Goal: Task Accomplishment & Management: Complete application form

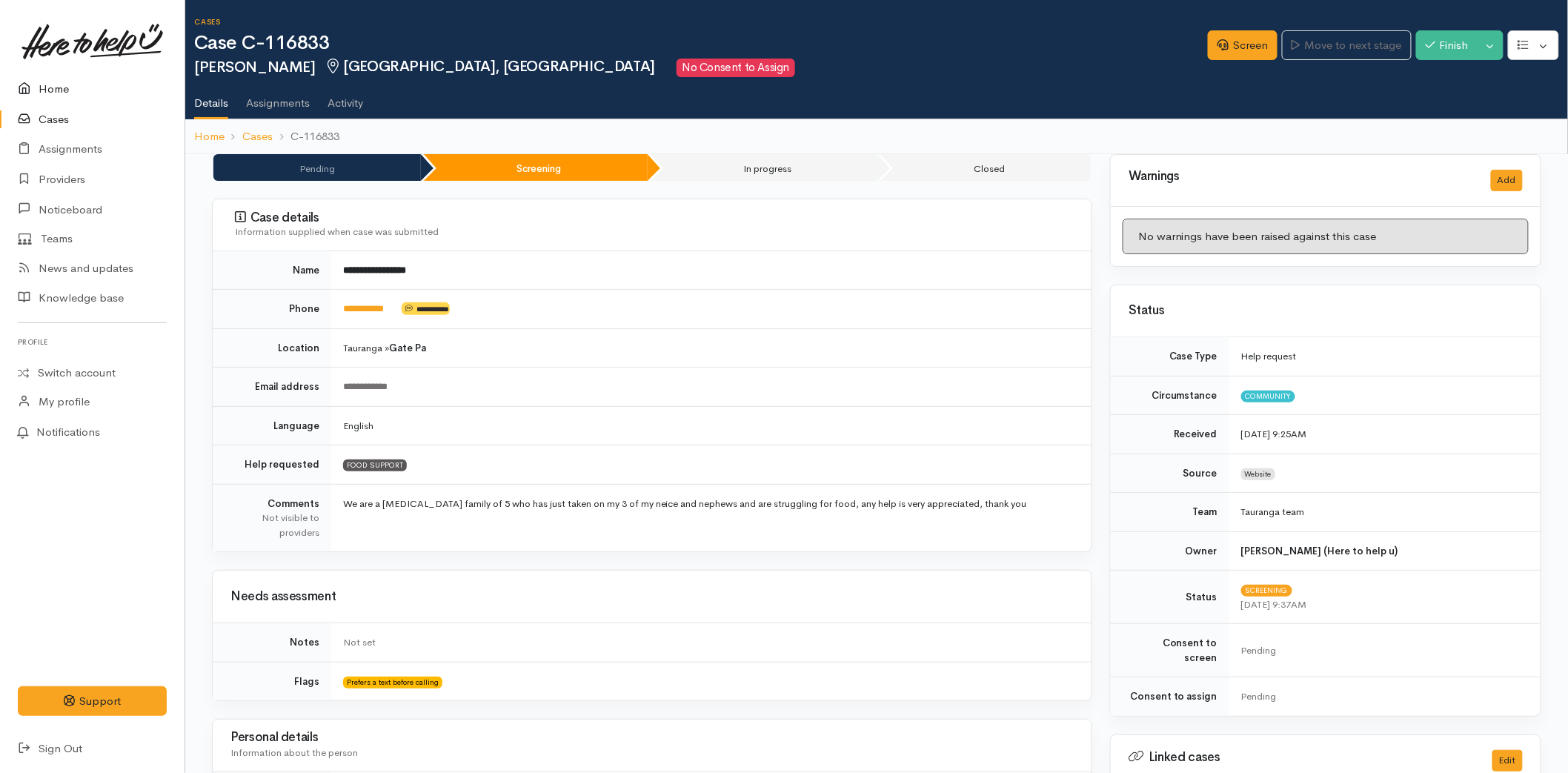
click at [62, 101] on link "Home" at bounding box center [92, 89] width 185 height 30
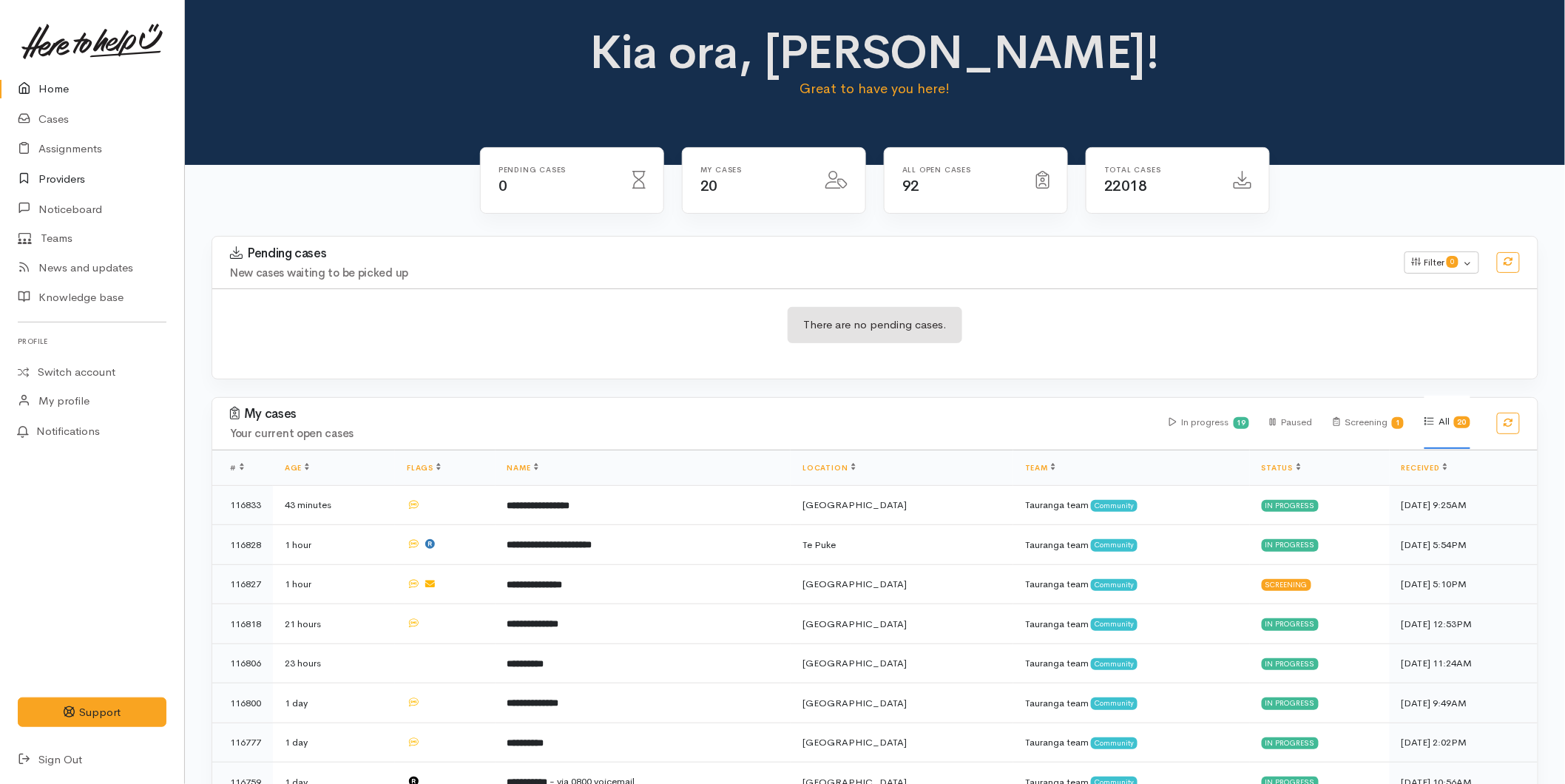
click at [74, 178] on link "Providers" at bounding box center [92, 179] width 184 height 30
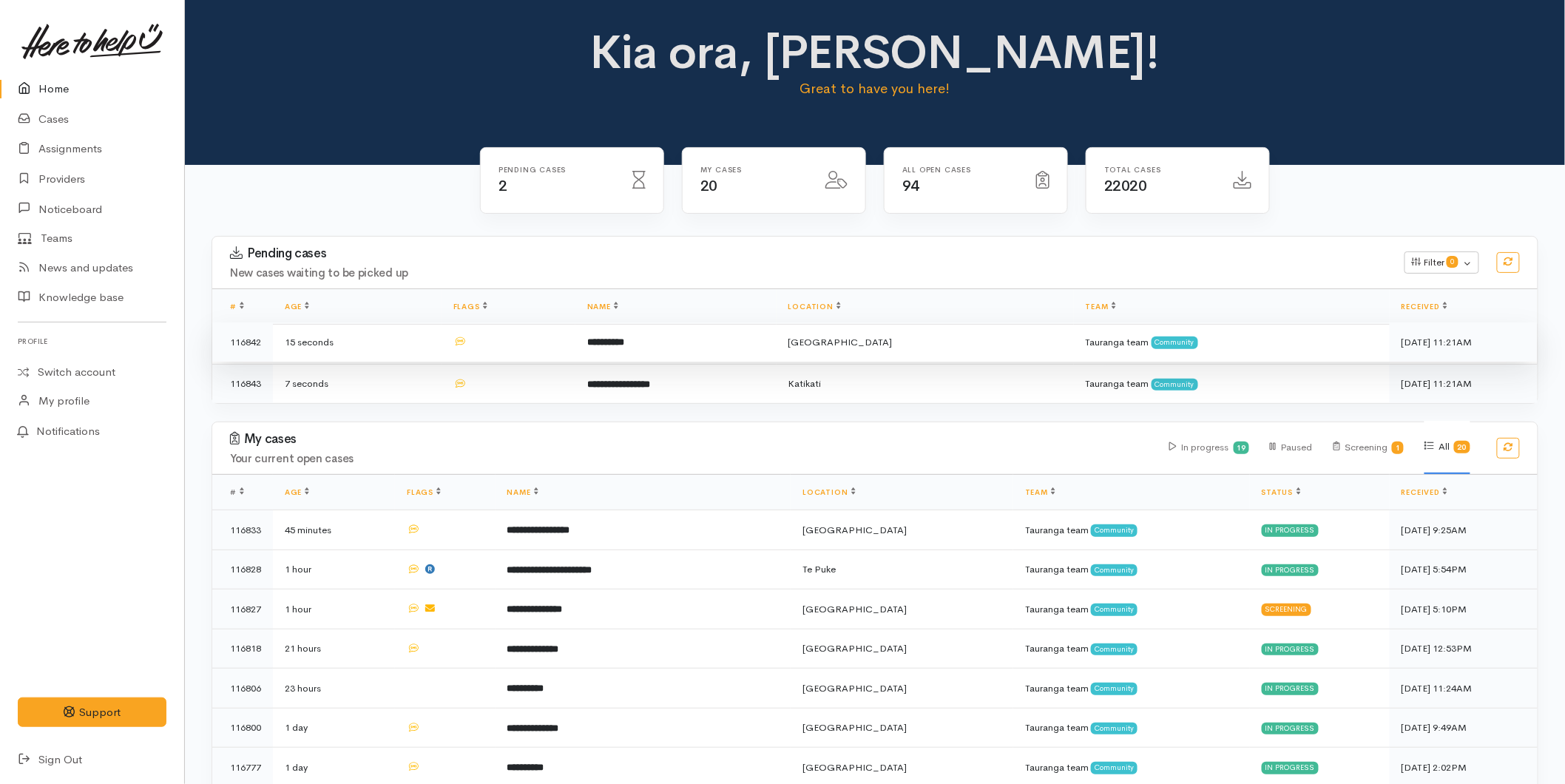
click at [545, 352] on td at bounding box center [508, 342] width 134 height 40
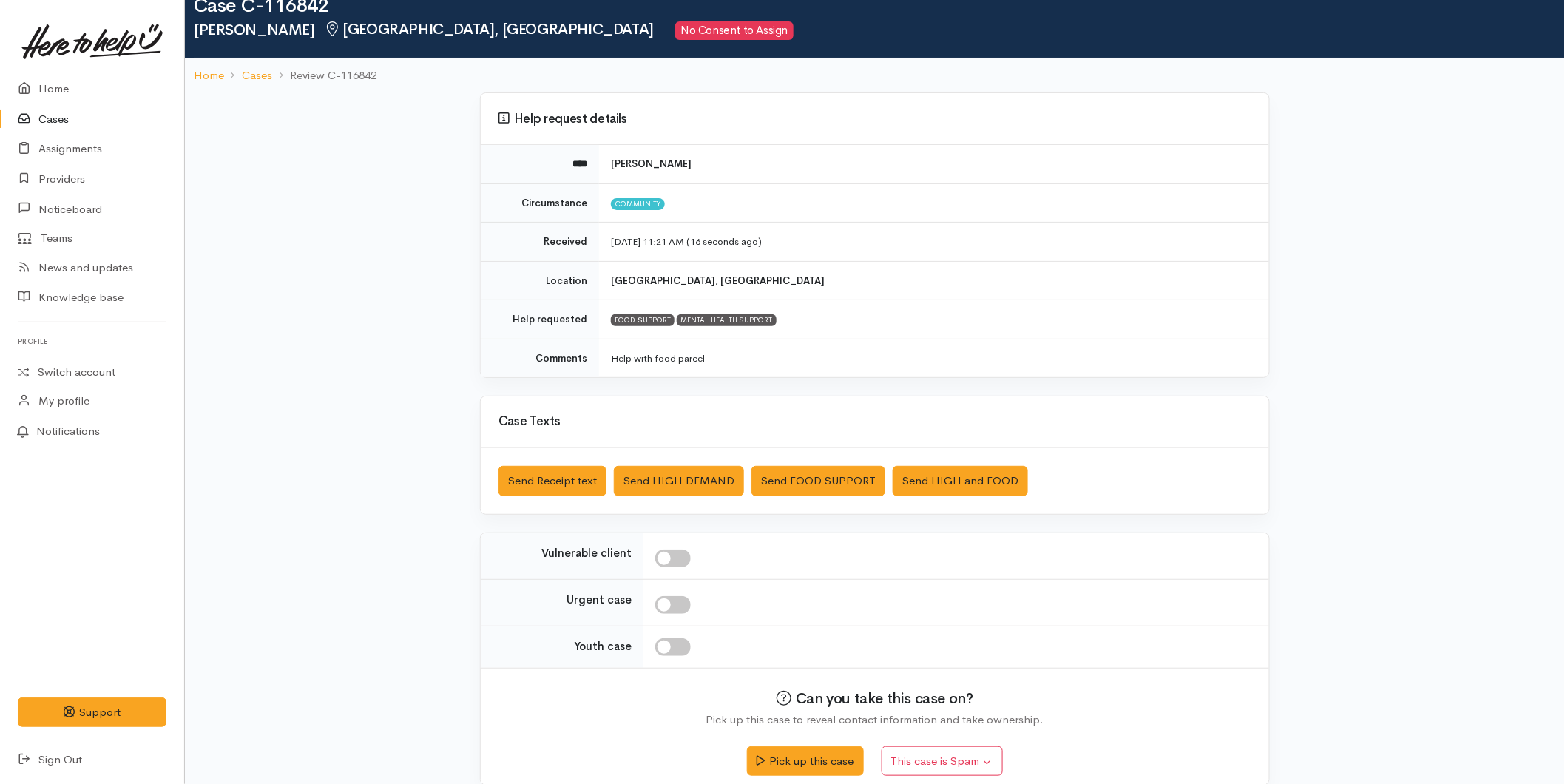
scroll to position [57, 0]
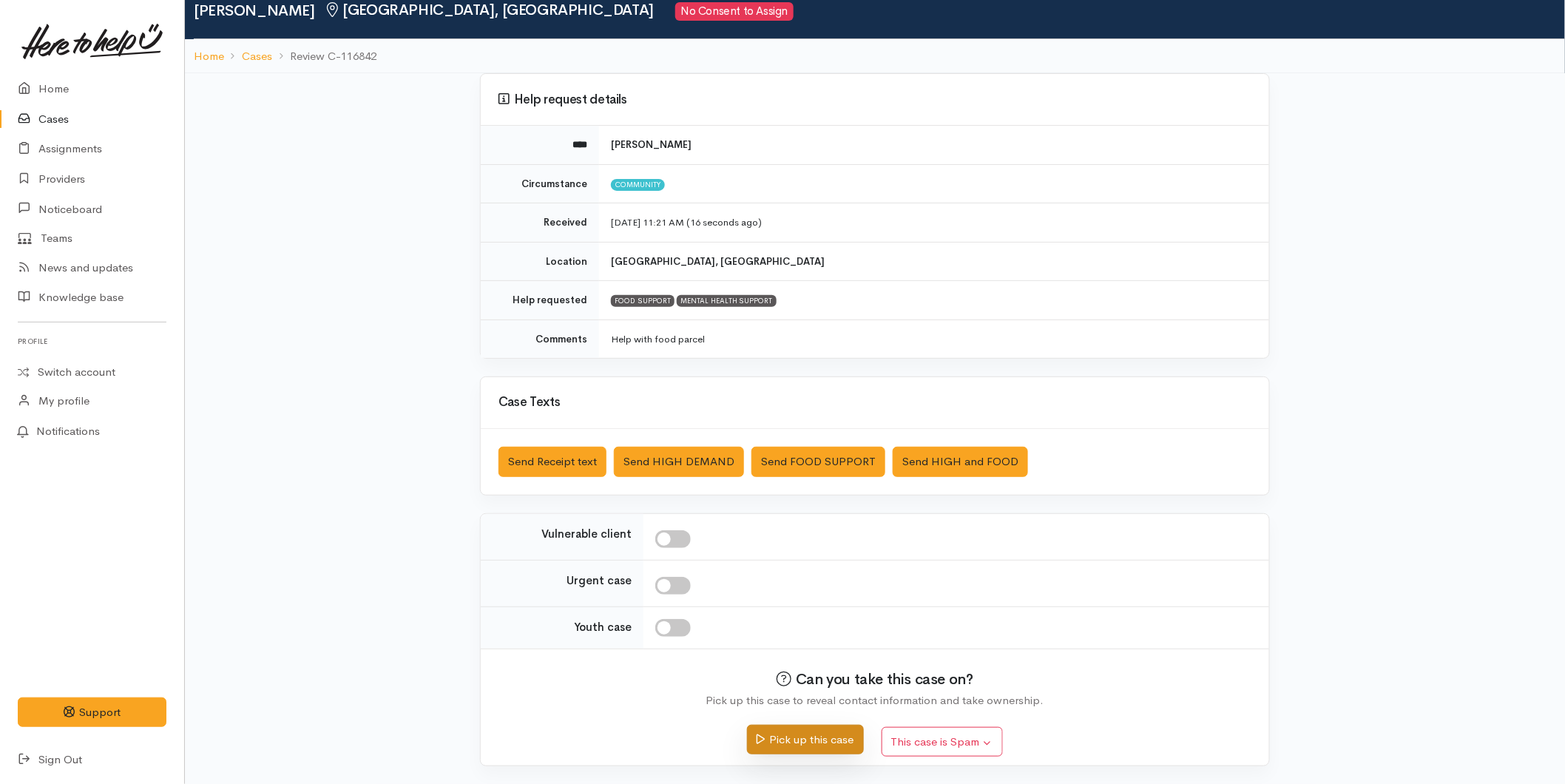
click at [774, 737] on button "Pick up this case" at bounding box center [805, 740] width 116 height 30
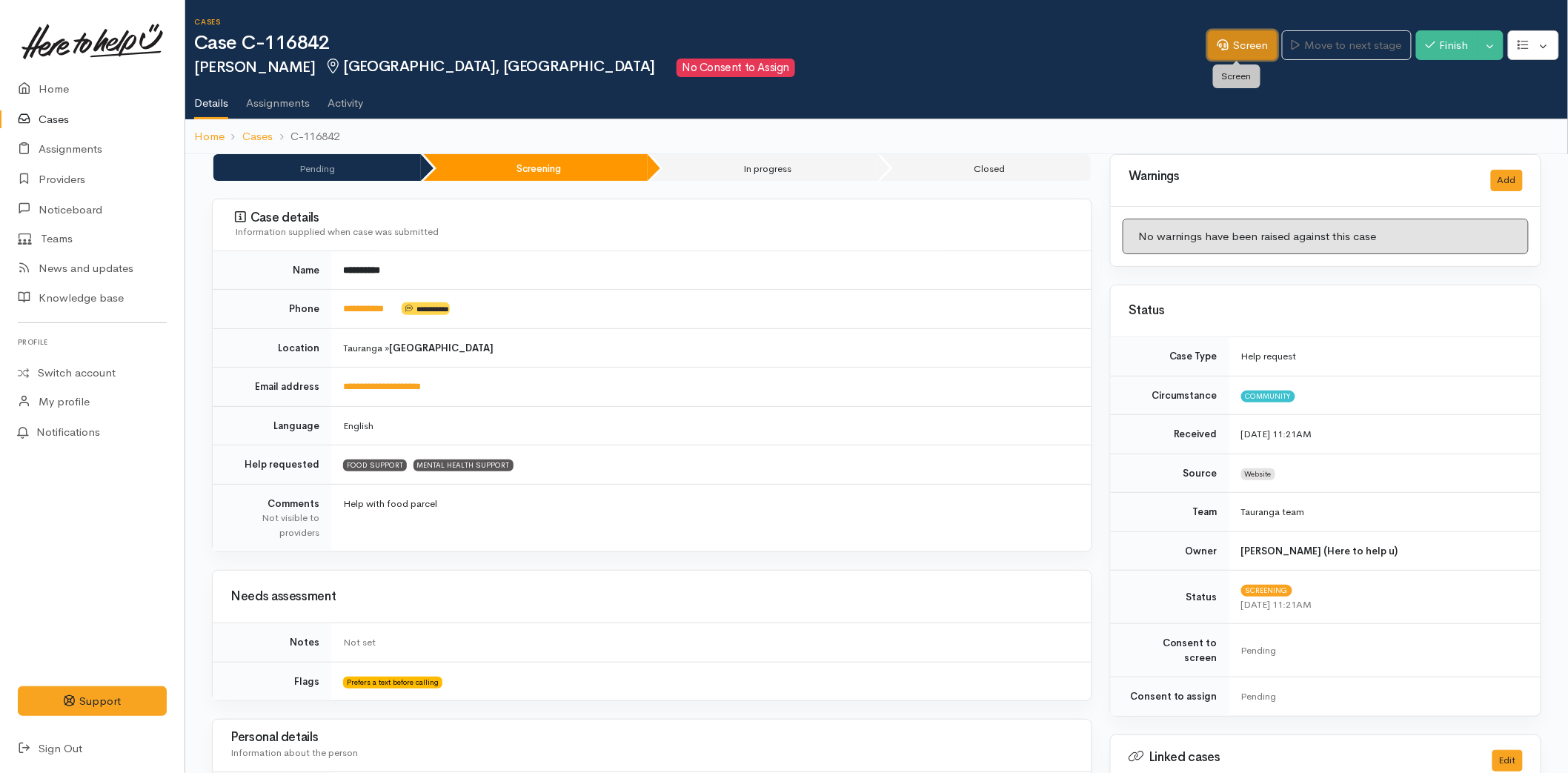
click at [1246, 37] on link "Screen" at bounding box center [1243, 45] width 70 height 30
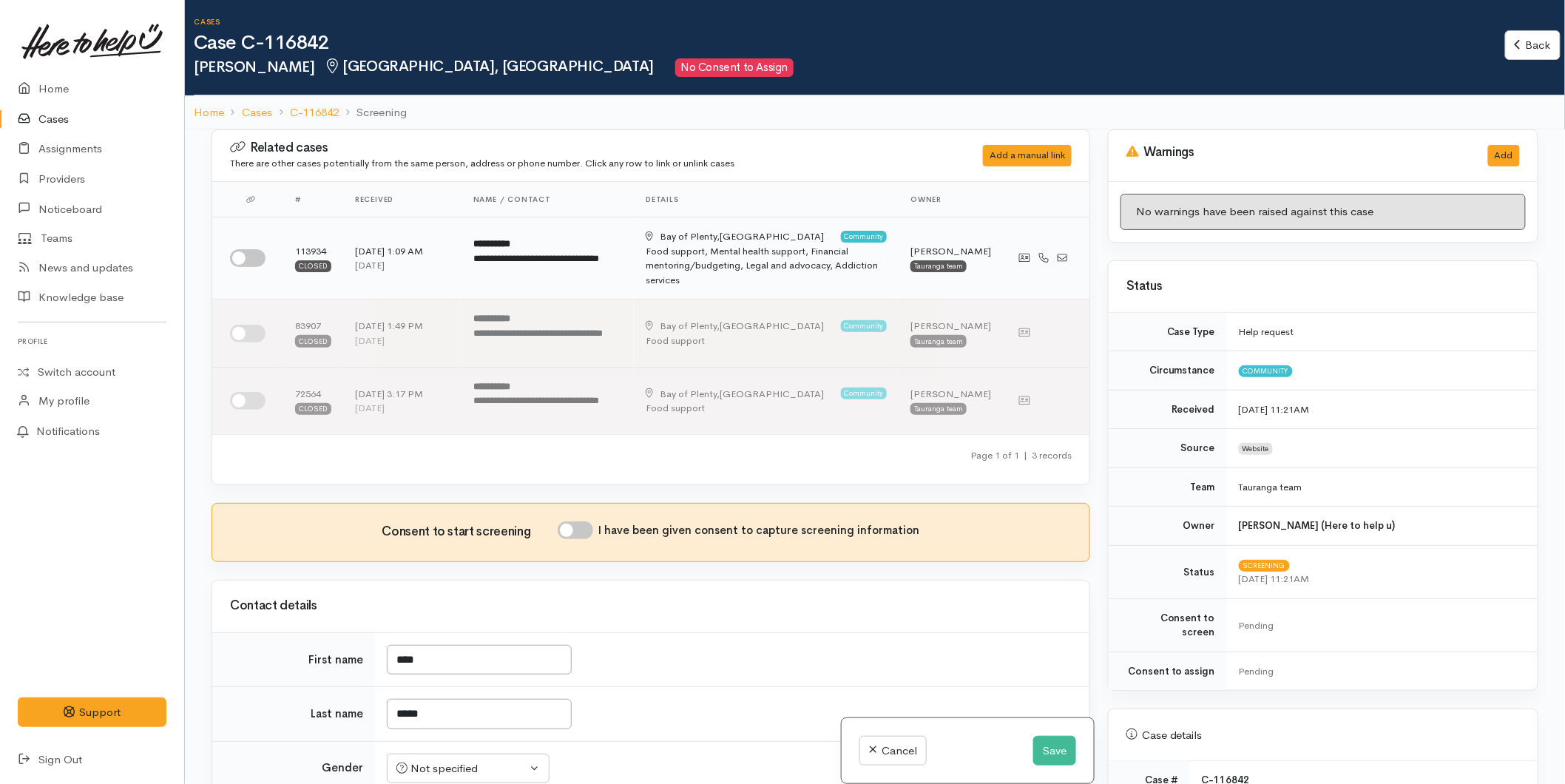
click at [259, 257] on input "checkbox" at bounding box center [247, 258] width 36 height 17
checkbox input "true"
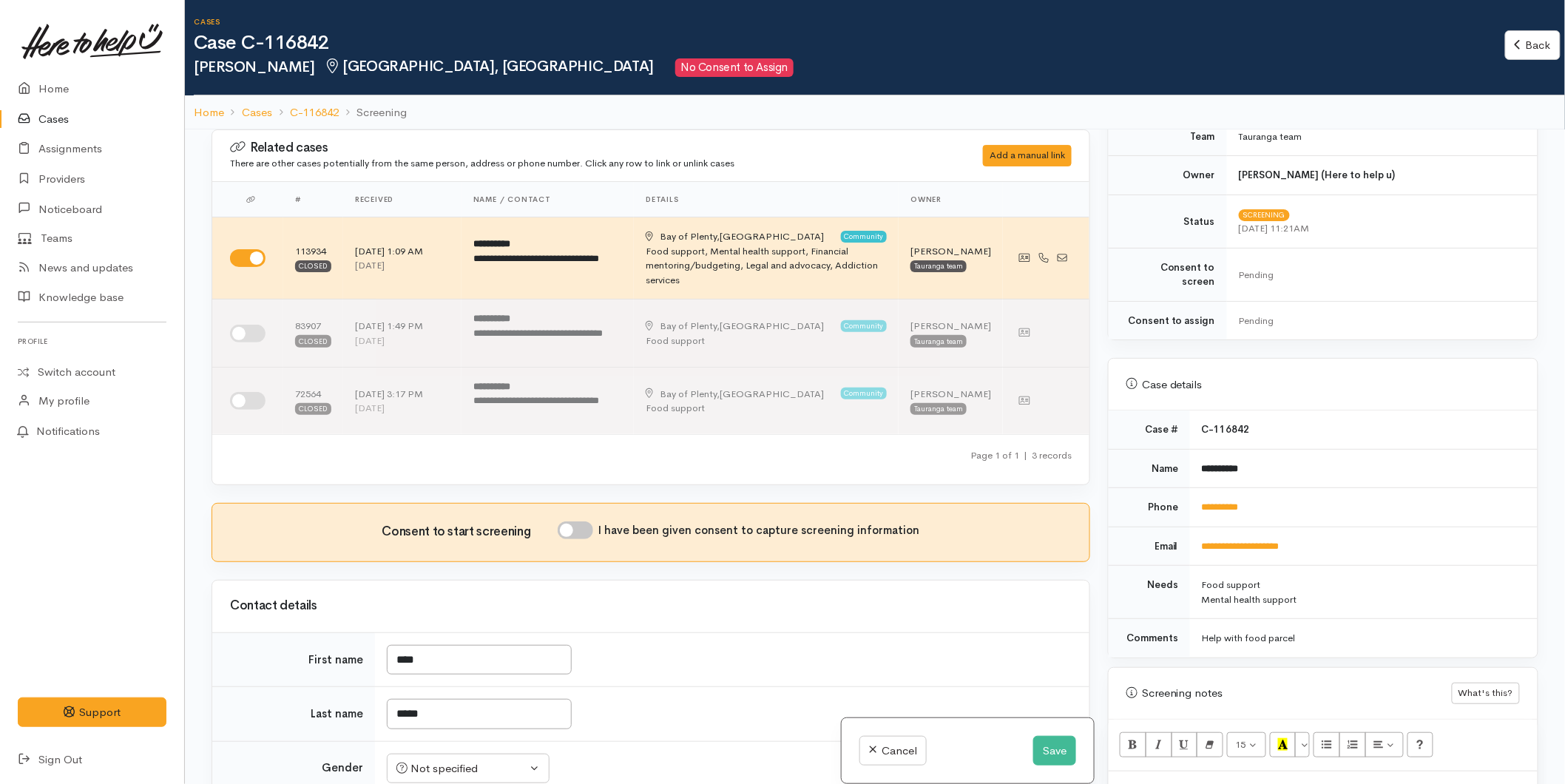
scroll to position [575, 0]
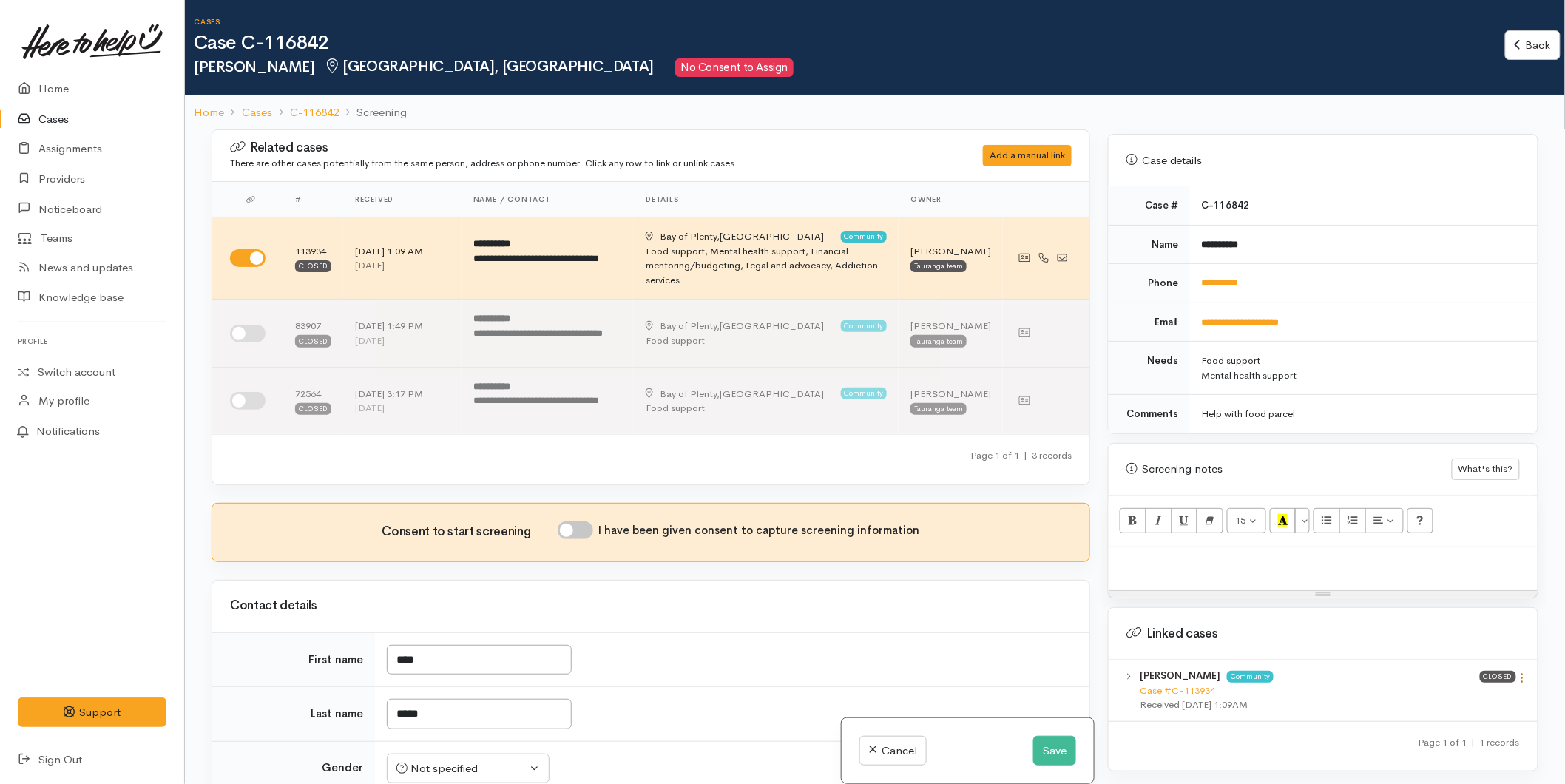
click at [1522, 672] on icon at bounding box center [1523, 678] width 13 height 13
click at [1466, 697] on link "View case" at bounding box center [1470, 707] width 117 height 23
click at [27, 72] on link at bounding box center [92, 41] width 149 height 65
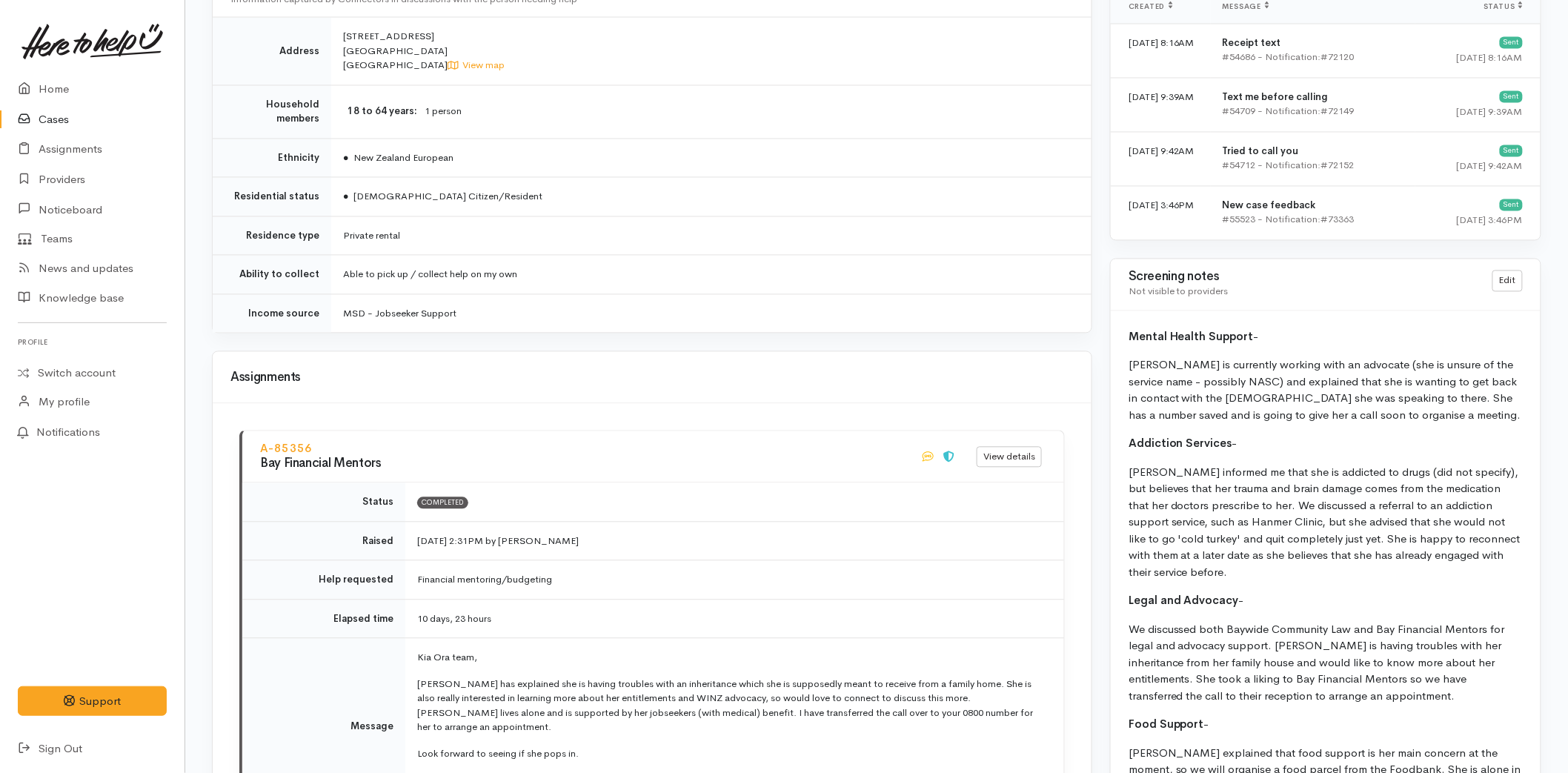
scroll to position [1565, 0]
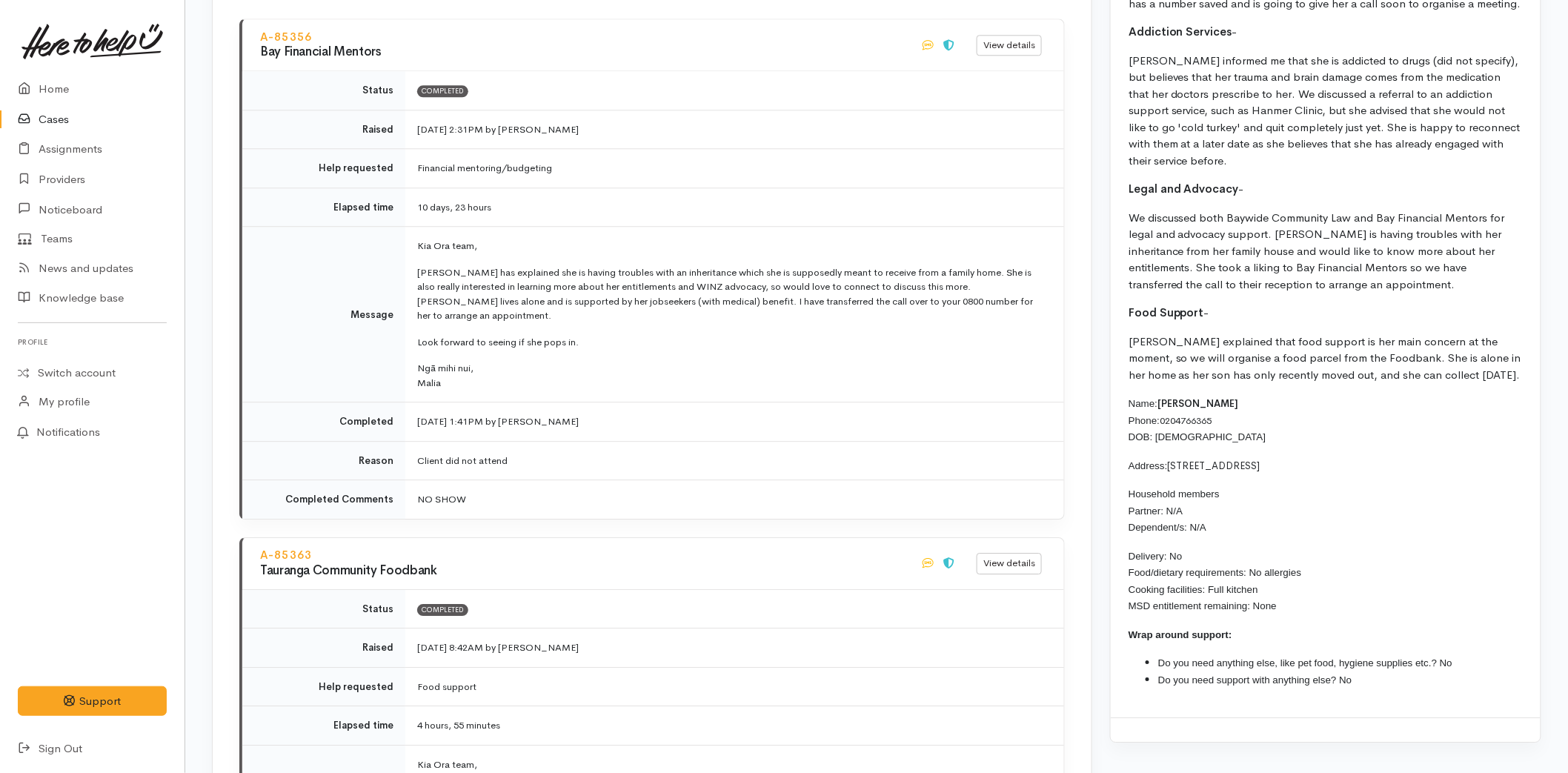
drag, startPoint x: 1286, startPoint y: 586, endPoint x: 1130, endPoint y: 379, distance: 259.2
click at [1130, 379] on div "Mental Health Support - Toni is currently working with an advocate (she is unsu…" at bounding box center [1326, 309] width 430 height 819
copy div "Name: Toni Kenny Phone: 0204766365 DOB: 16/01/1984 Address: 85A Oceanbeach Road…"
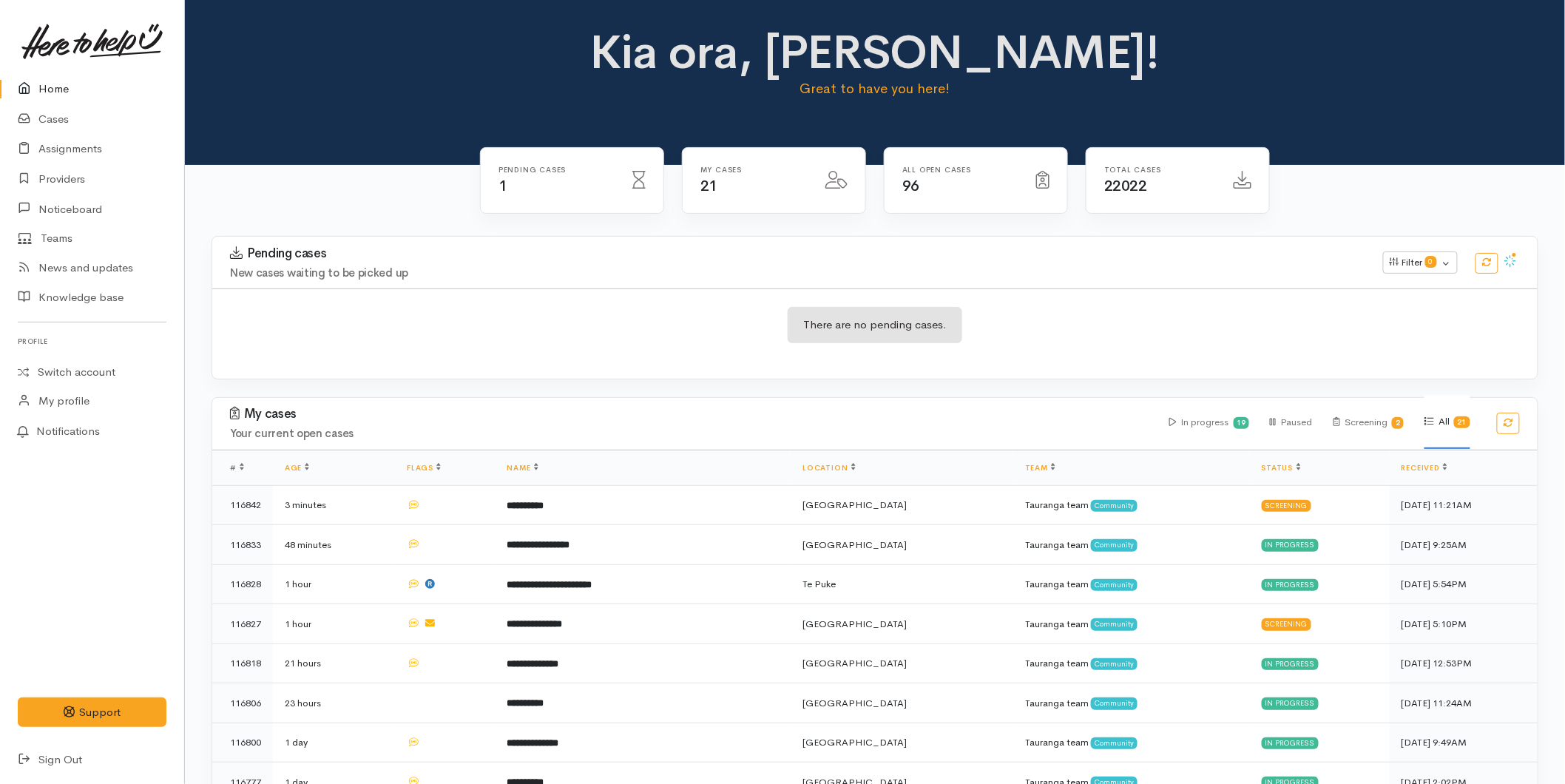
click at [52, 83] on link "Home" at bounding box center [92, 89] width 184 height 30
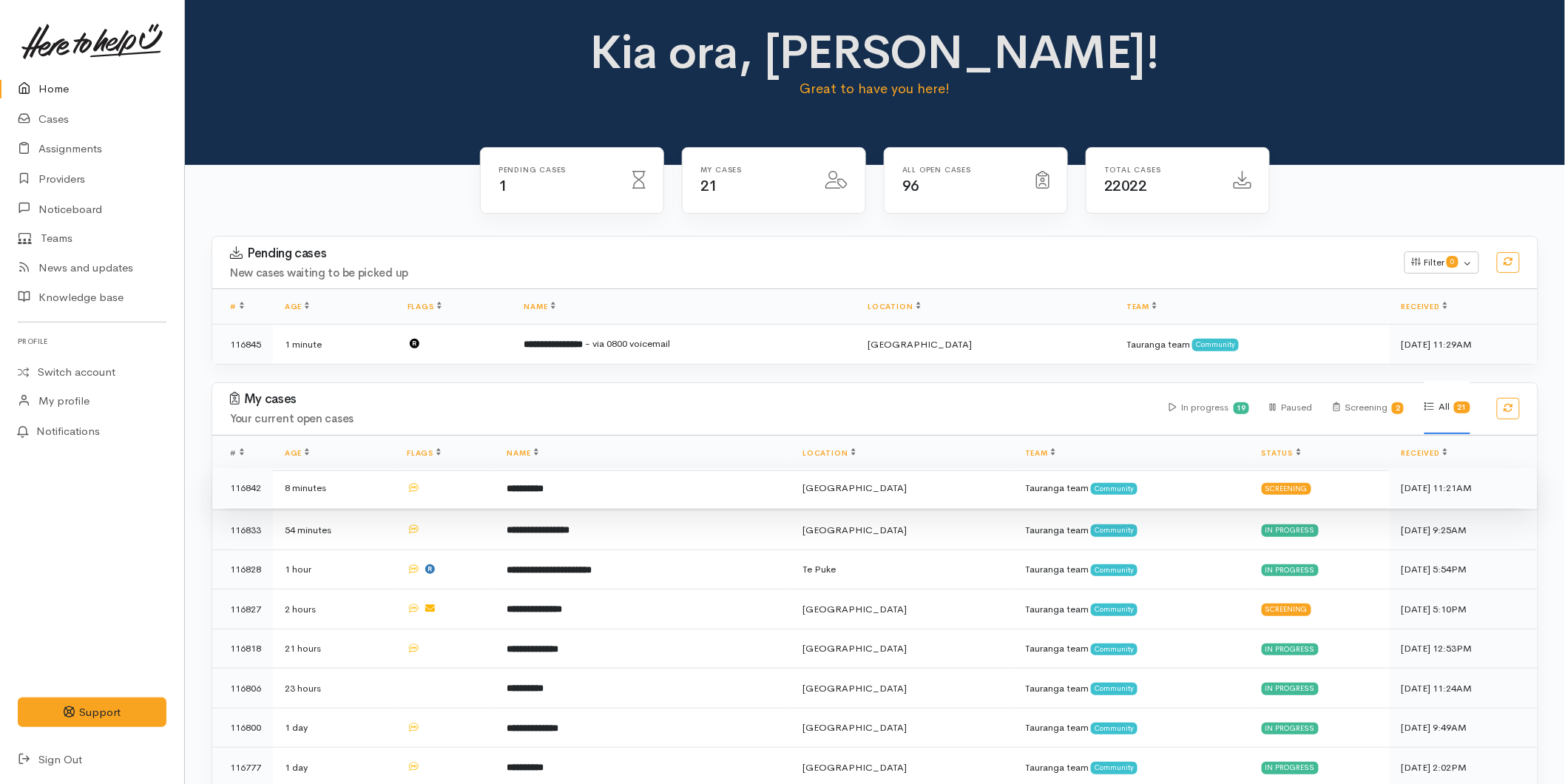
click at [466, 494] on td at bounding box center [445, 488] width 100 height 40
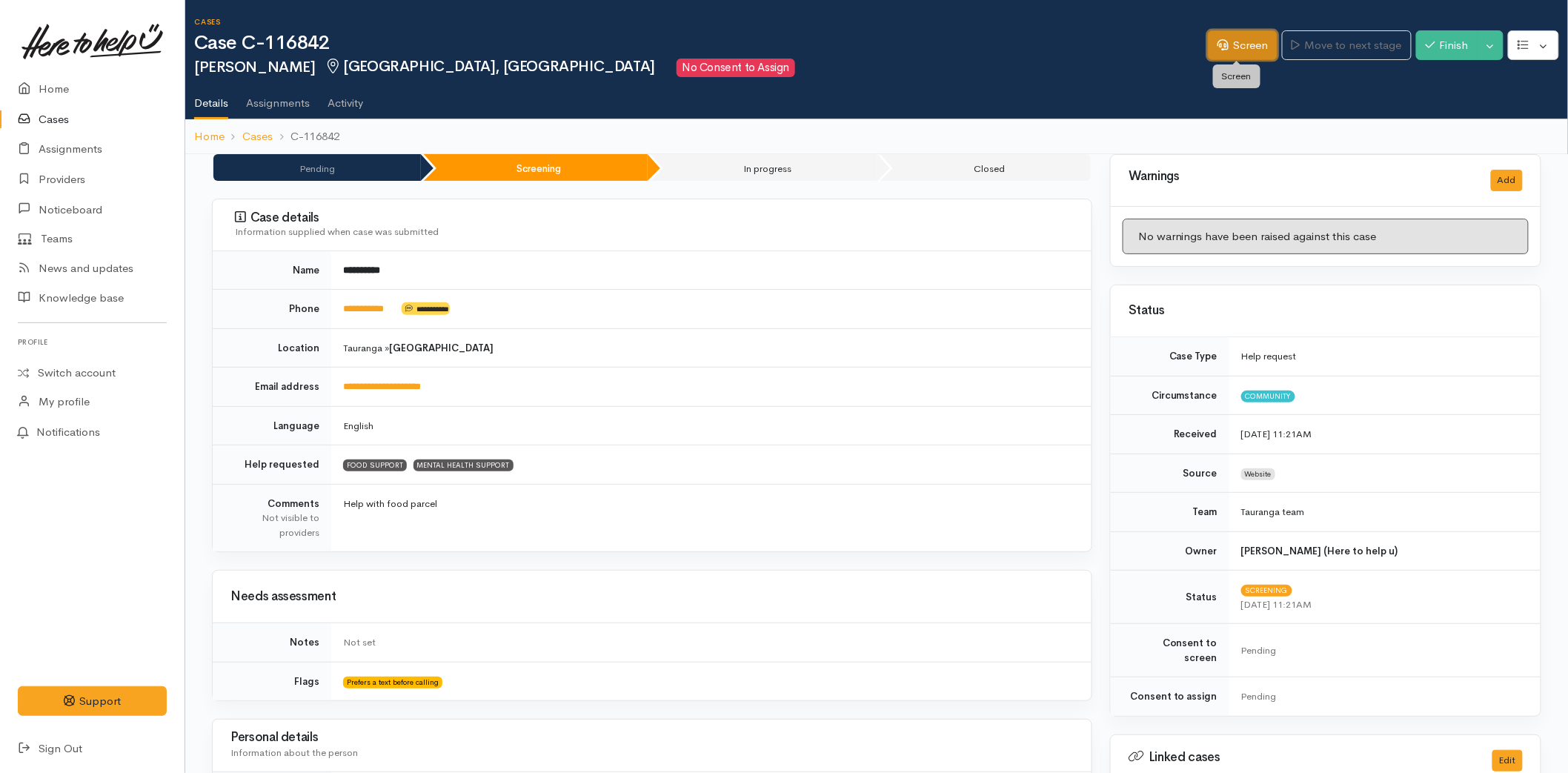
click at [1241, 49] on link "Screen" at bounding box center [1243, 45] width 70 height 30
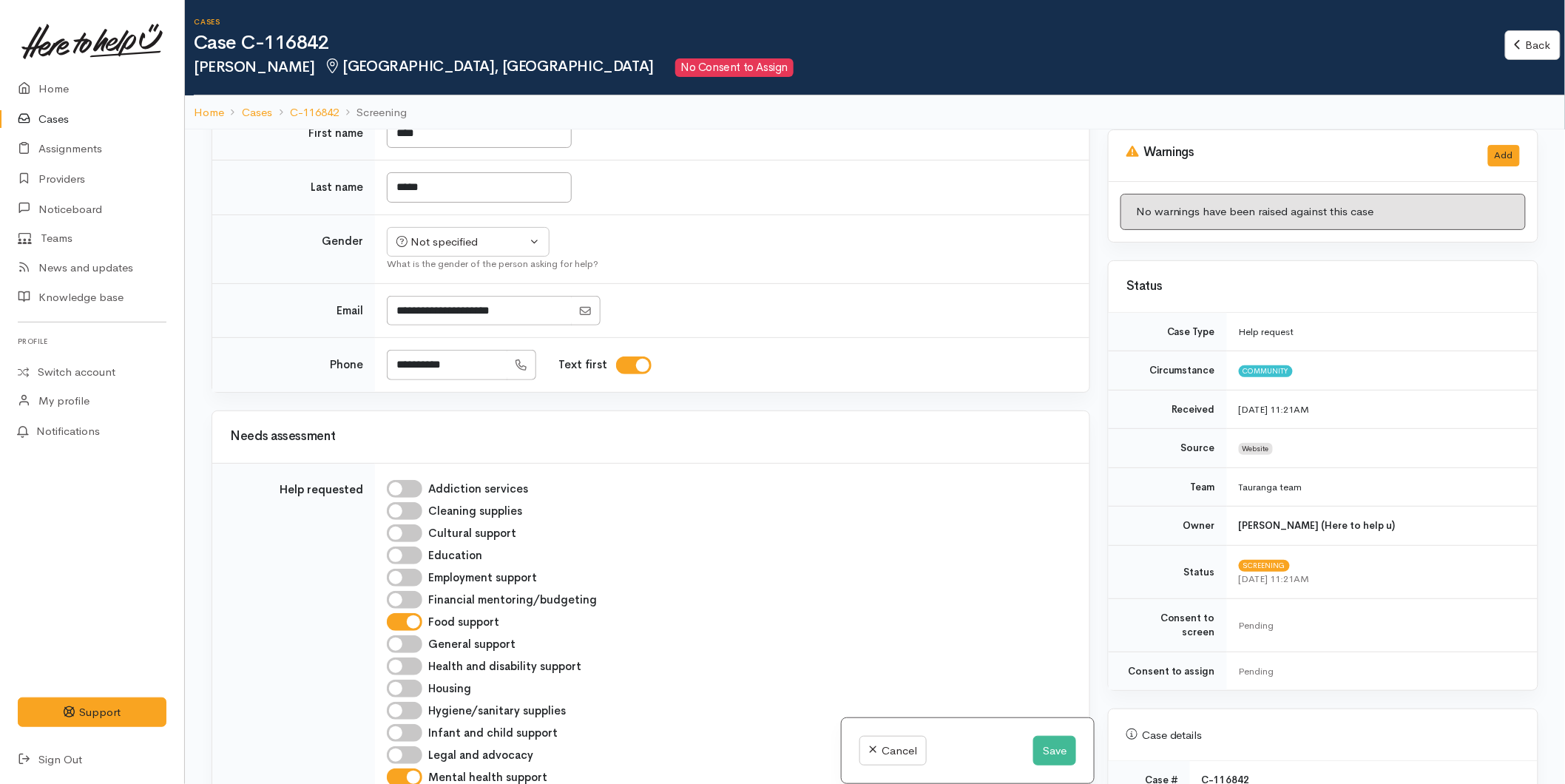
scroll to position [329, 0]
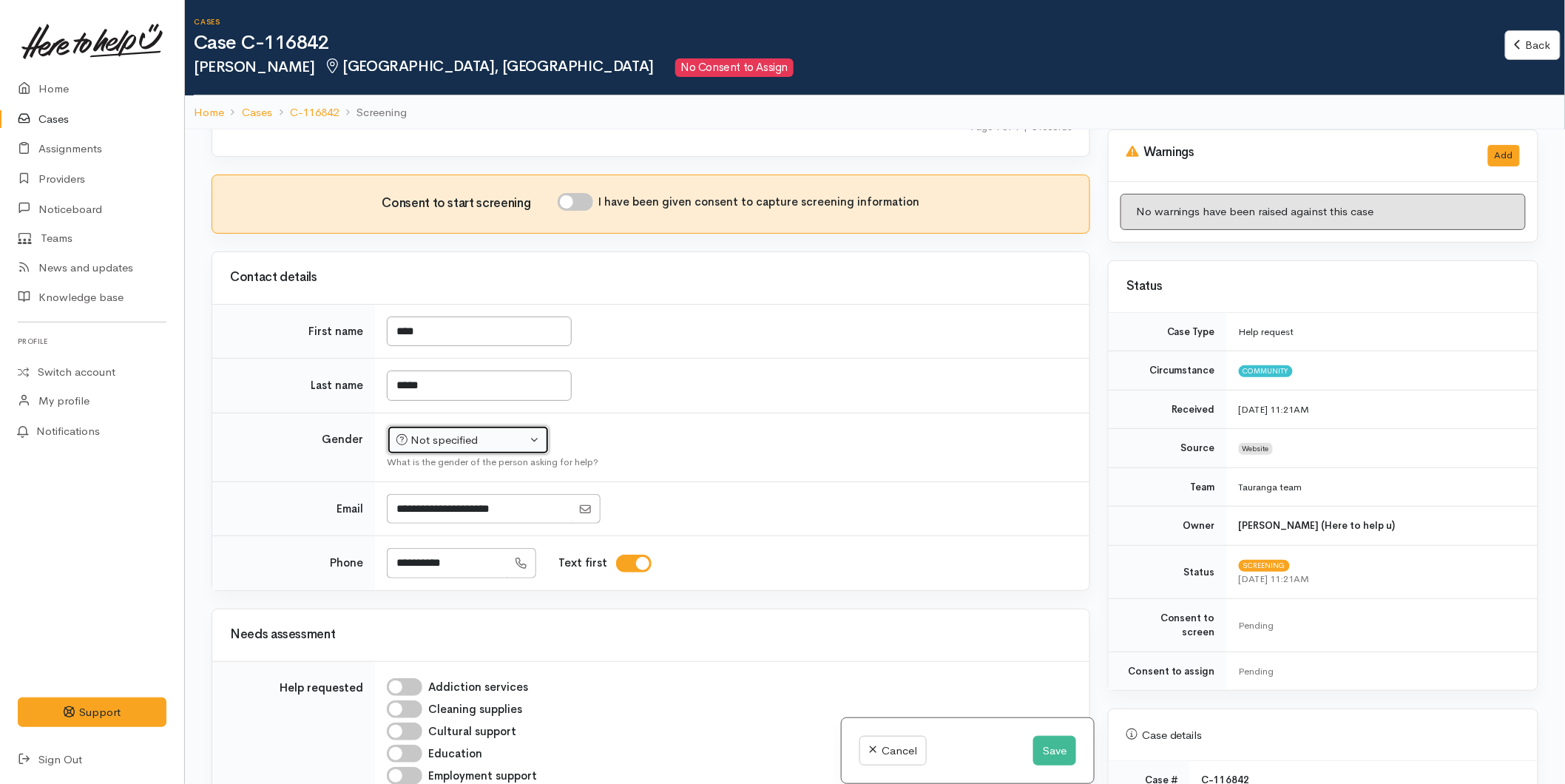
click at [469, 431] on button "Not specified" at bounding box center [468, 440] width 163 height 30
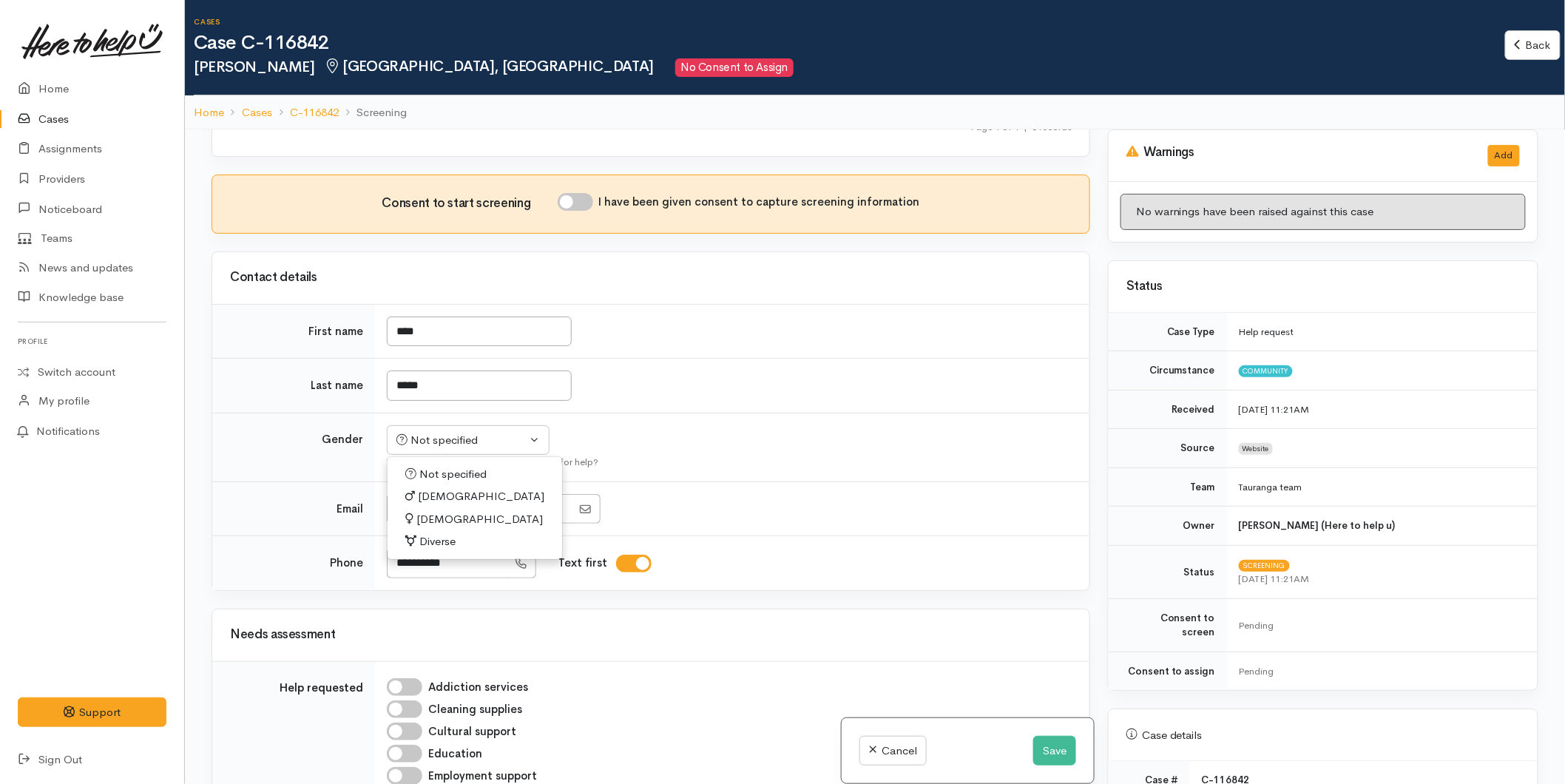
click at [447, 522] on span "Female" at bounding box center [480, 520] width 126 height 17
select select "Female"
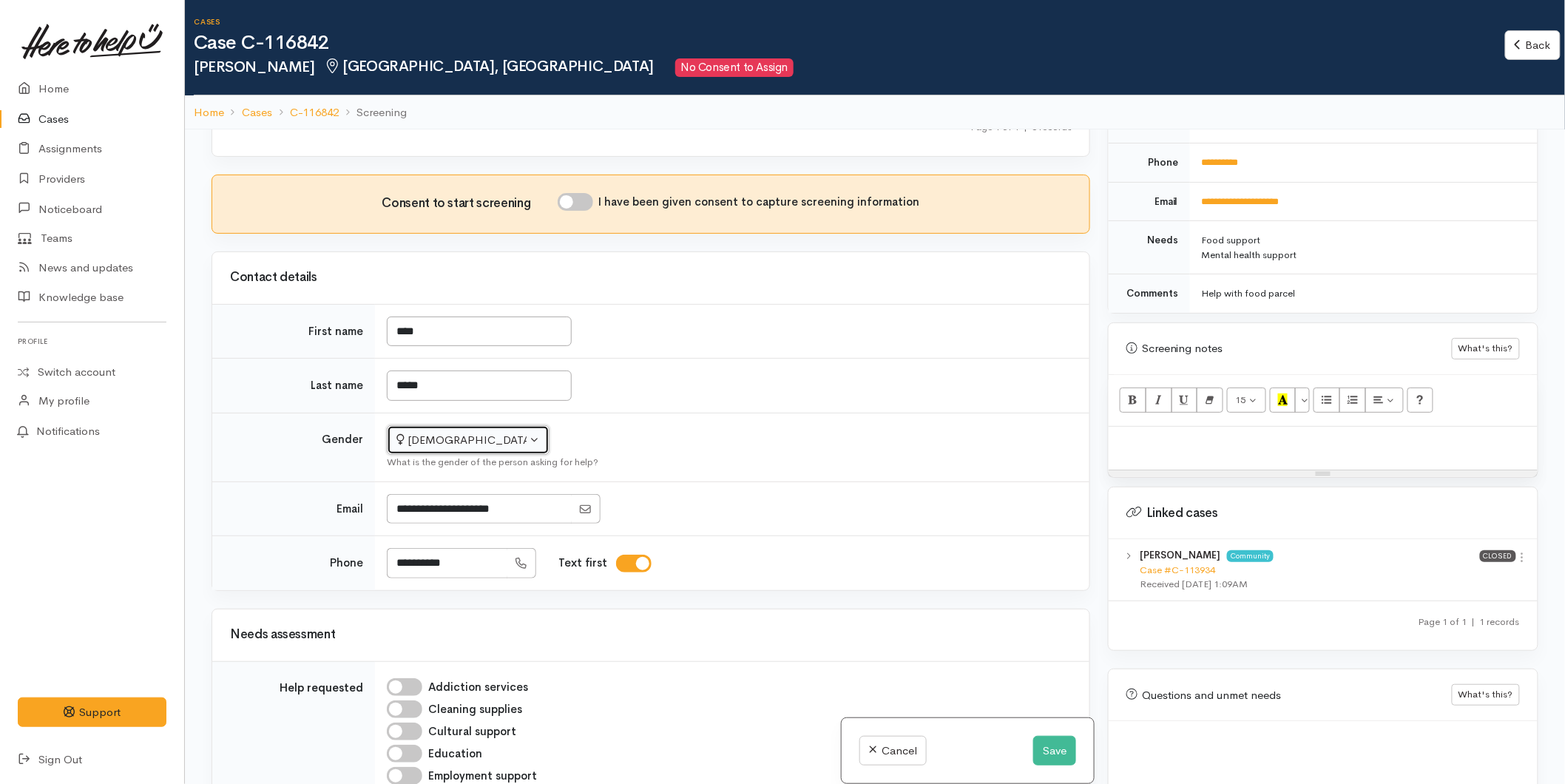
scroll to position [713, 0]
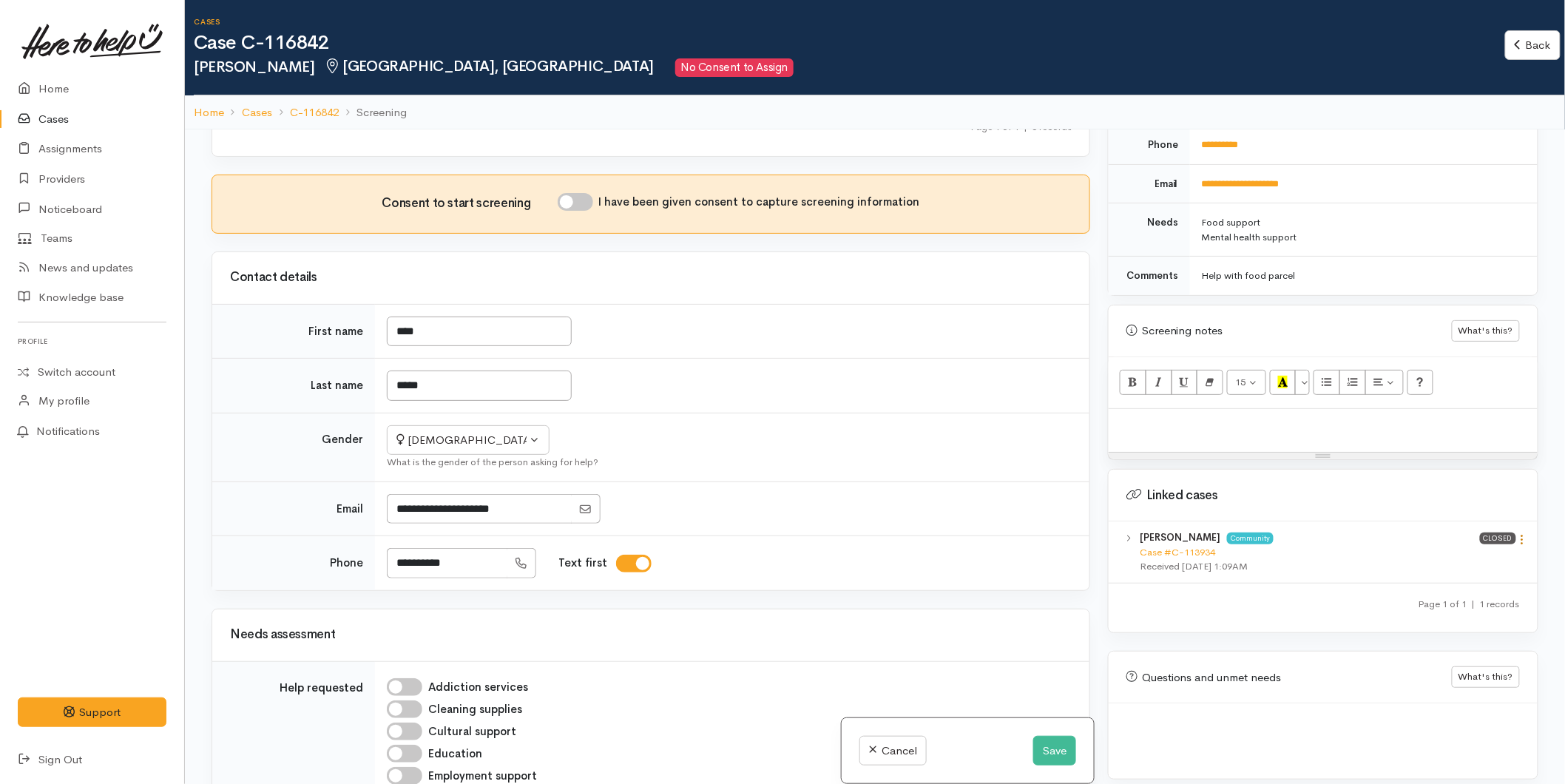
click at [1520, 533] on icon at bounding box center [1523, 540] width 13 height 13
click at [1459, 557] on link "View case" at bounding box center [1470, 568] width 117 height 23
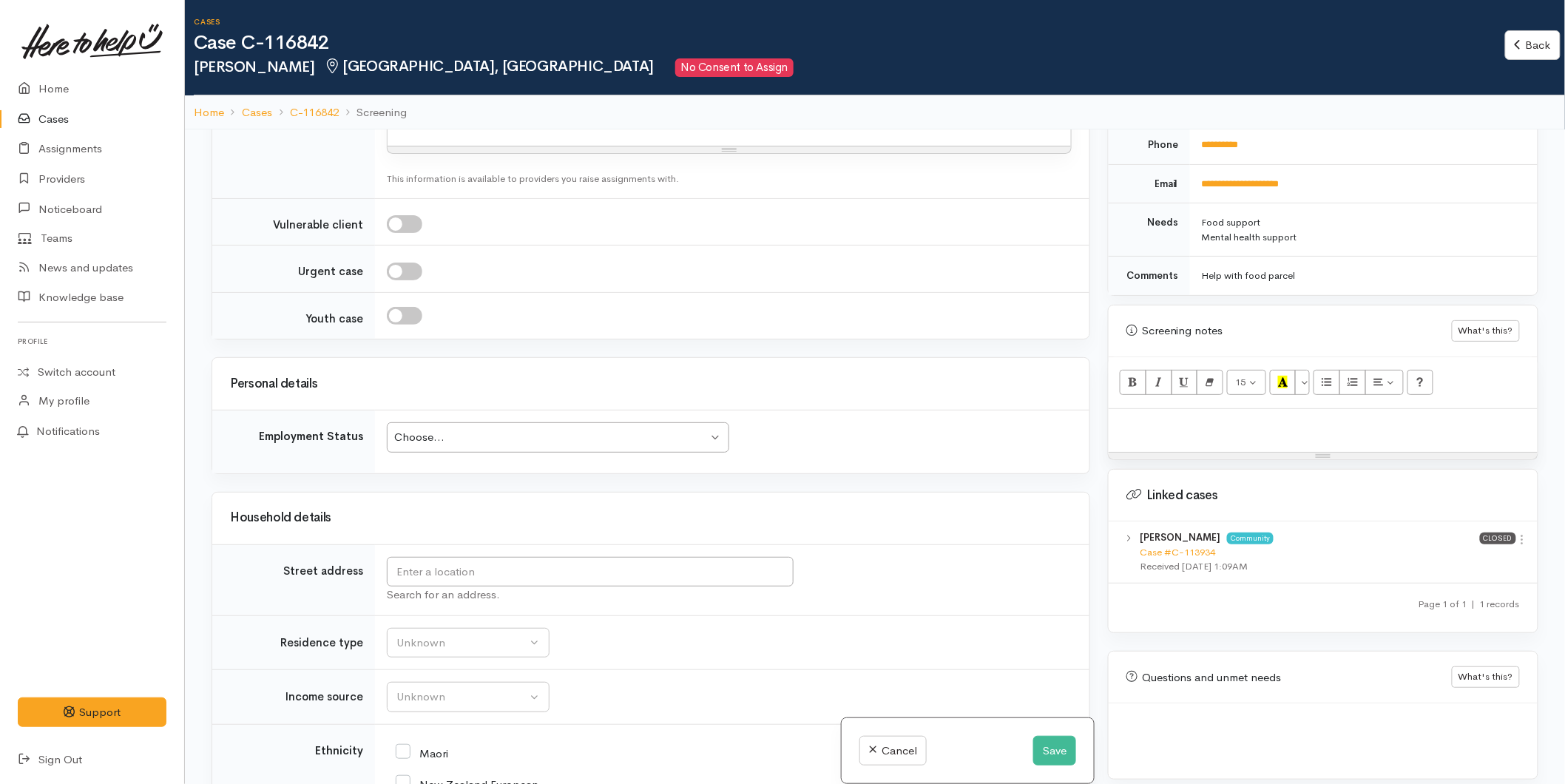
scroll to position [1232, 0]
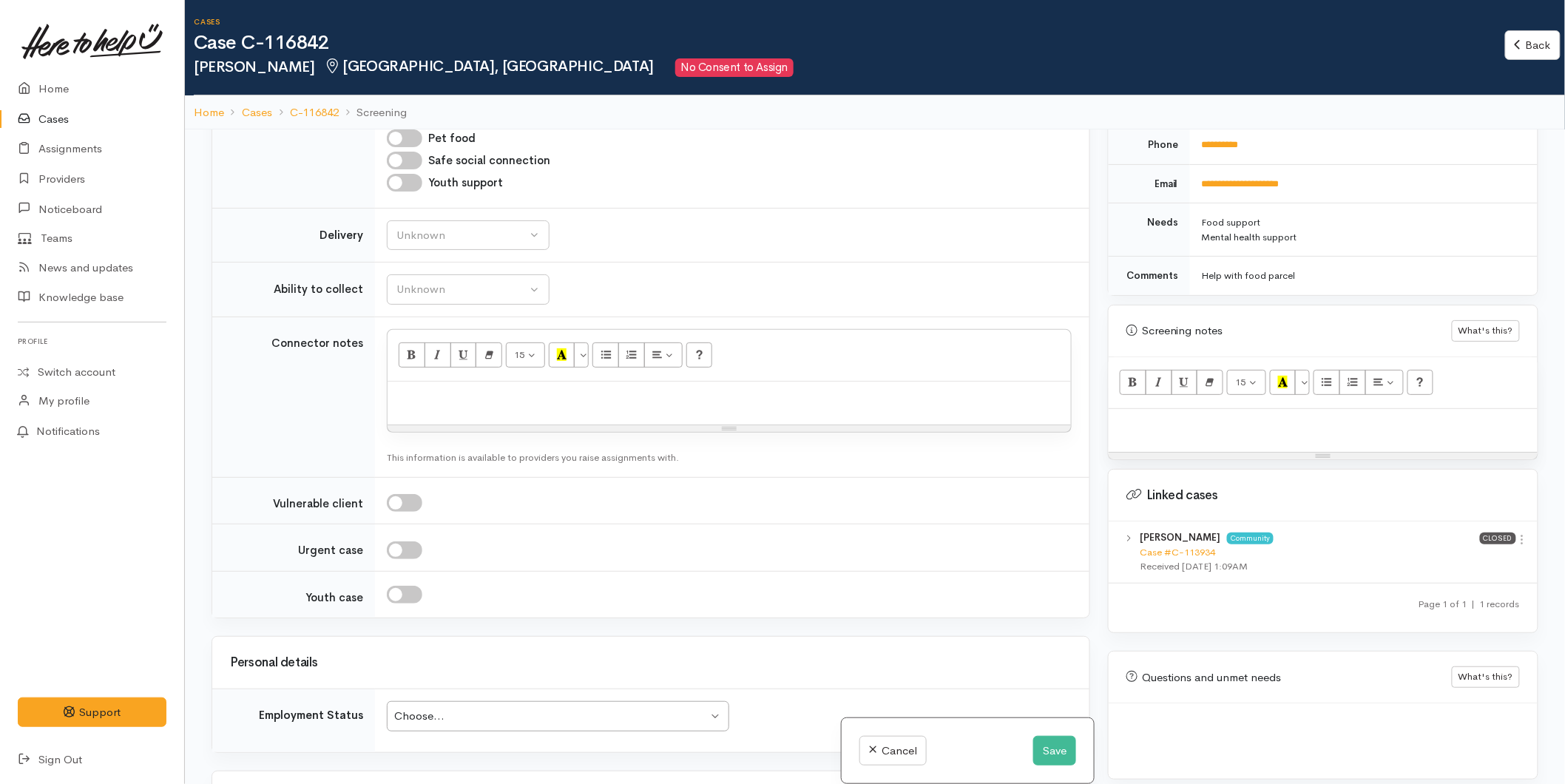
click at [419, 399] on p at bounding box center [730, 398] width 669 height 17
paste div
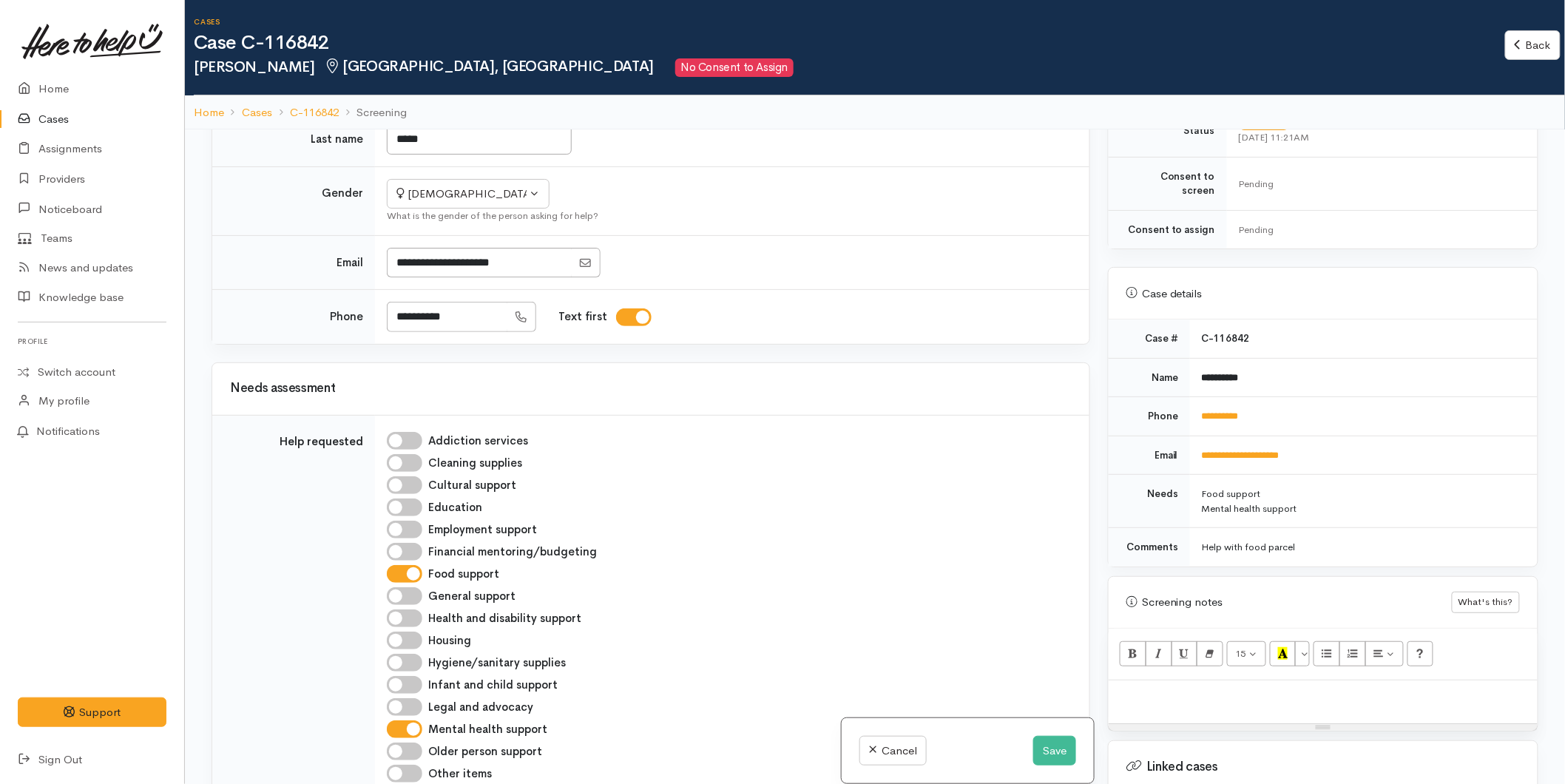
scroll to position [138, 0]
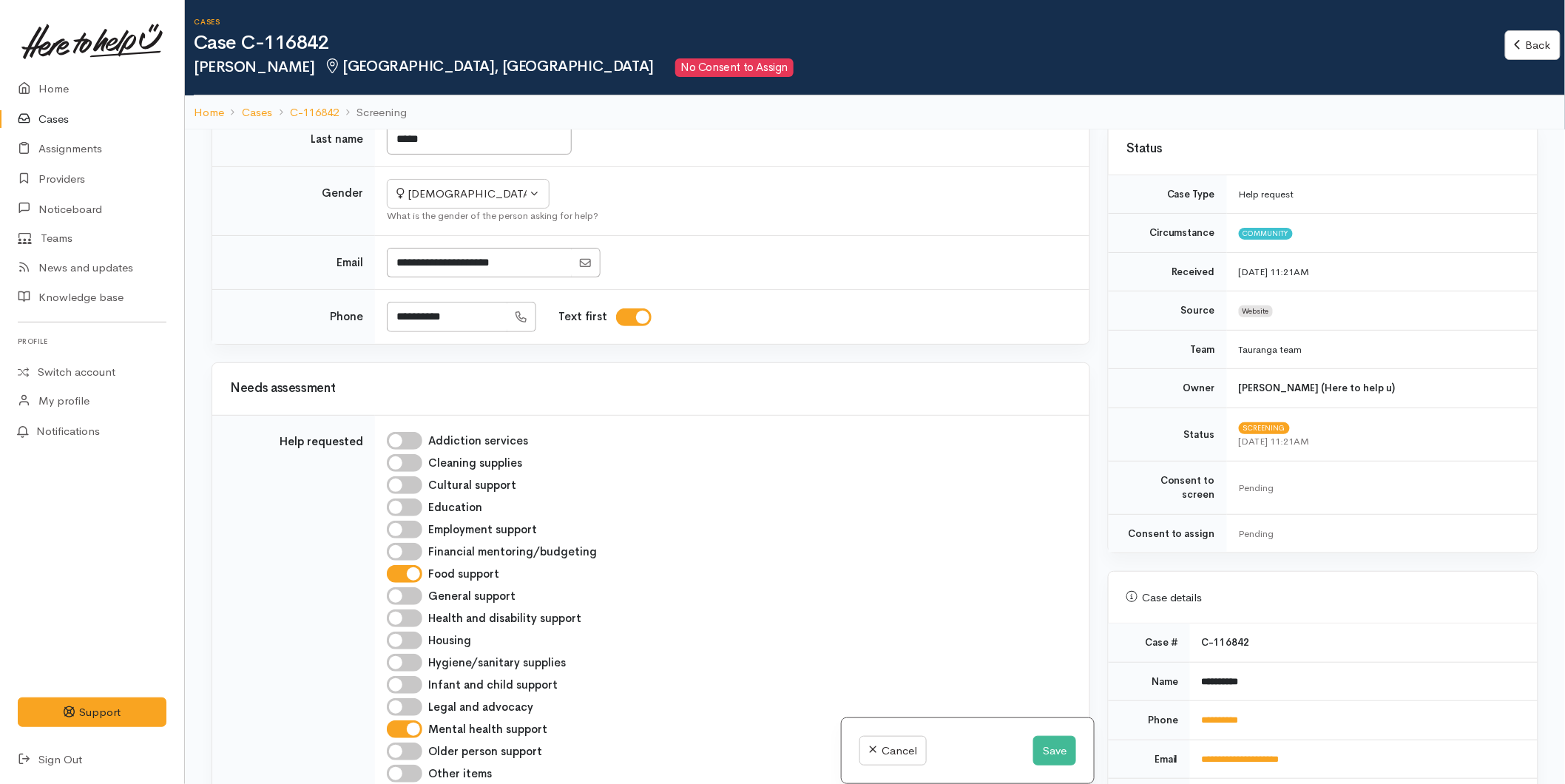
drag, startPoint x: 1213, startPoint y: 703, endPoint x: 1204, endPoint y: 691, distance: 15.0
click at [1213, 715] on link "**********" at bounding box center [1220, 720] width 37 height 9
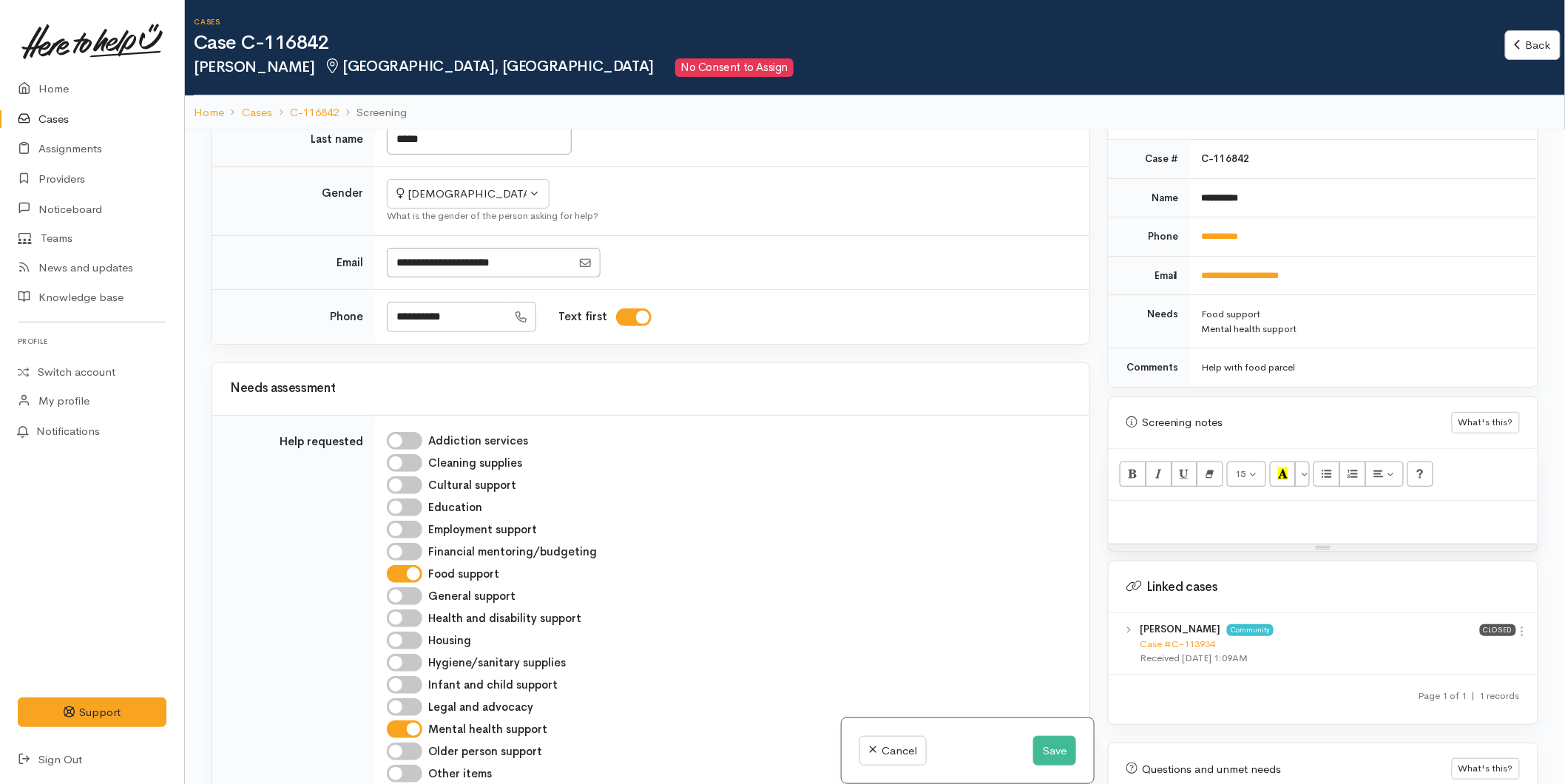
scroll to position [713, 0]
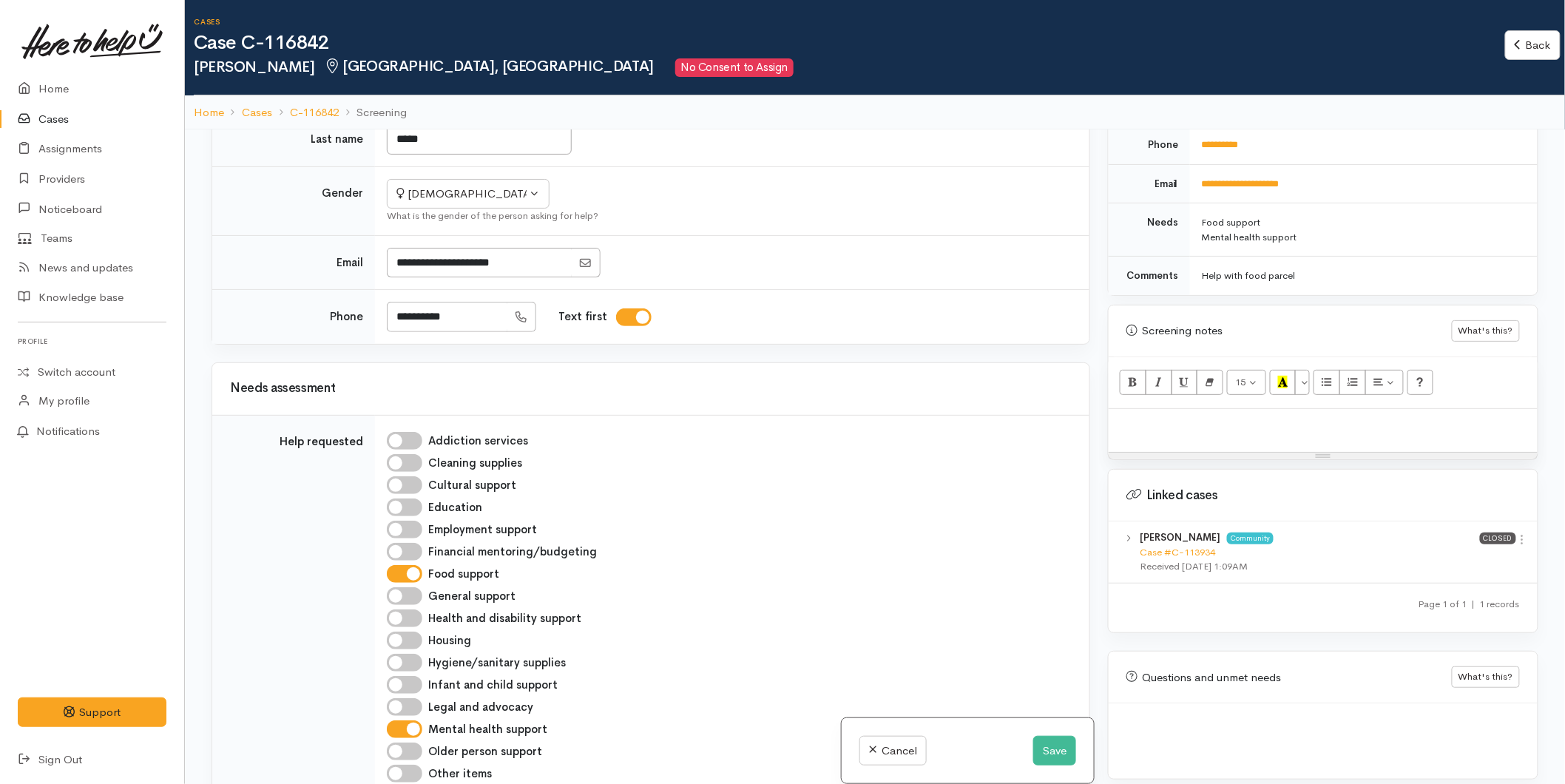
click at [1163, 418] on p at bounding box center [1323, 425] width 414 height 17
paste div
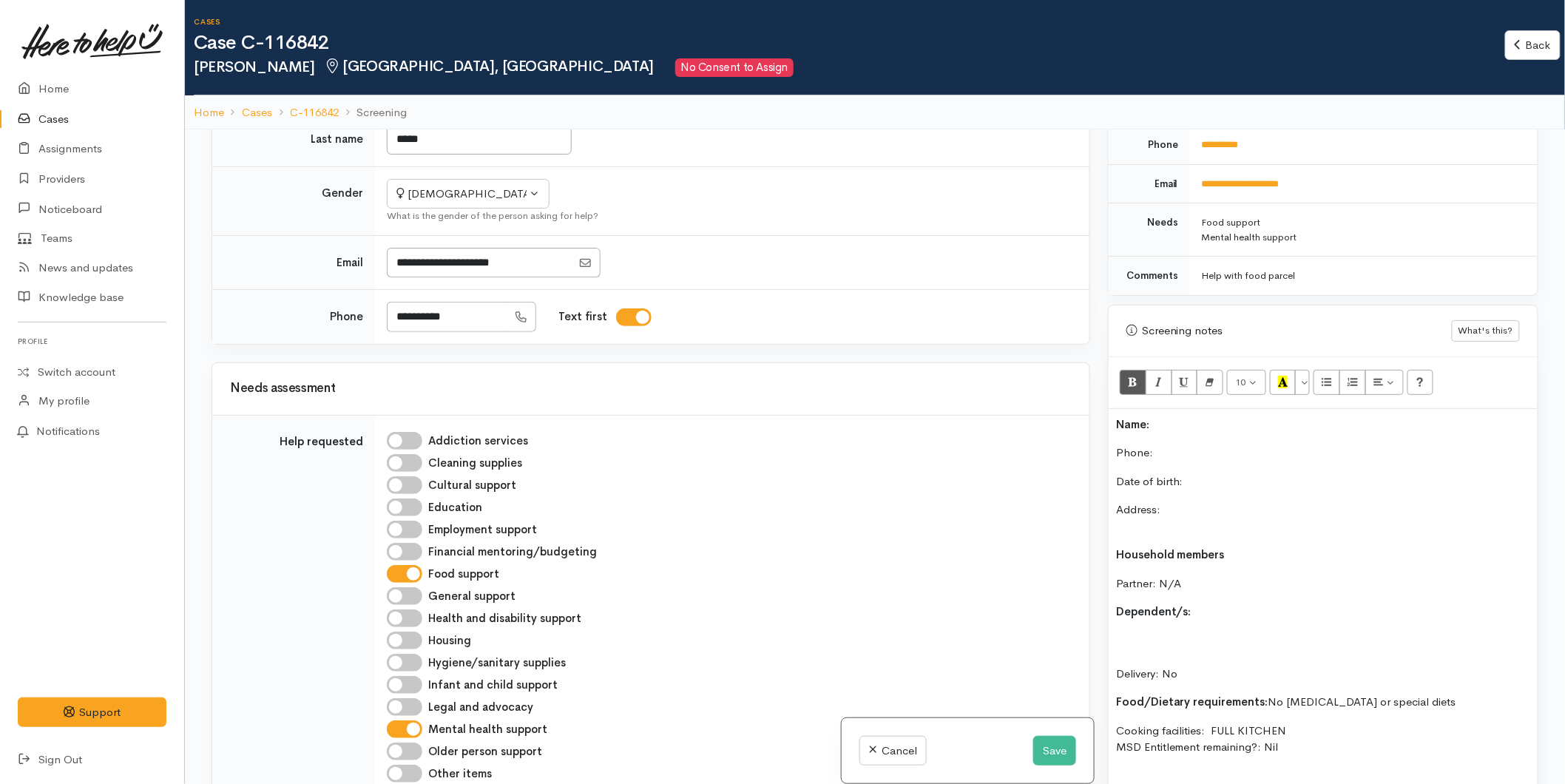
scroll to position [70, 0]
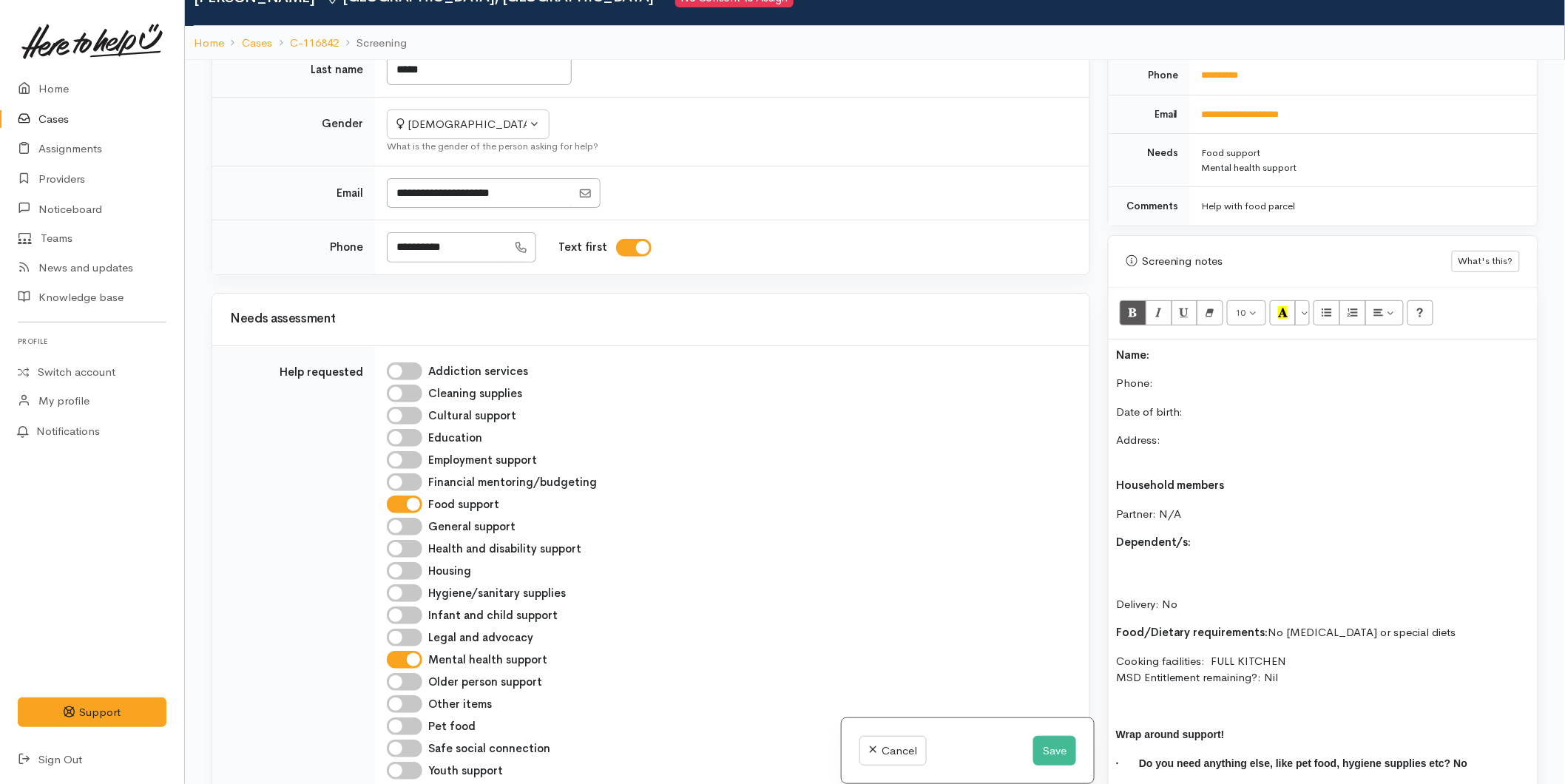
click at [1206, 347] on p "Name:" at bounding box center [1323, 356] width 414 height 17
click at [1191, 375] on p "Phone:" at bounding box center [1323, 384] width 414 height 17
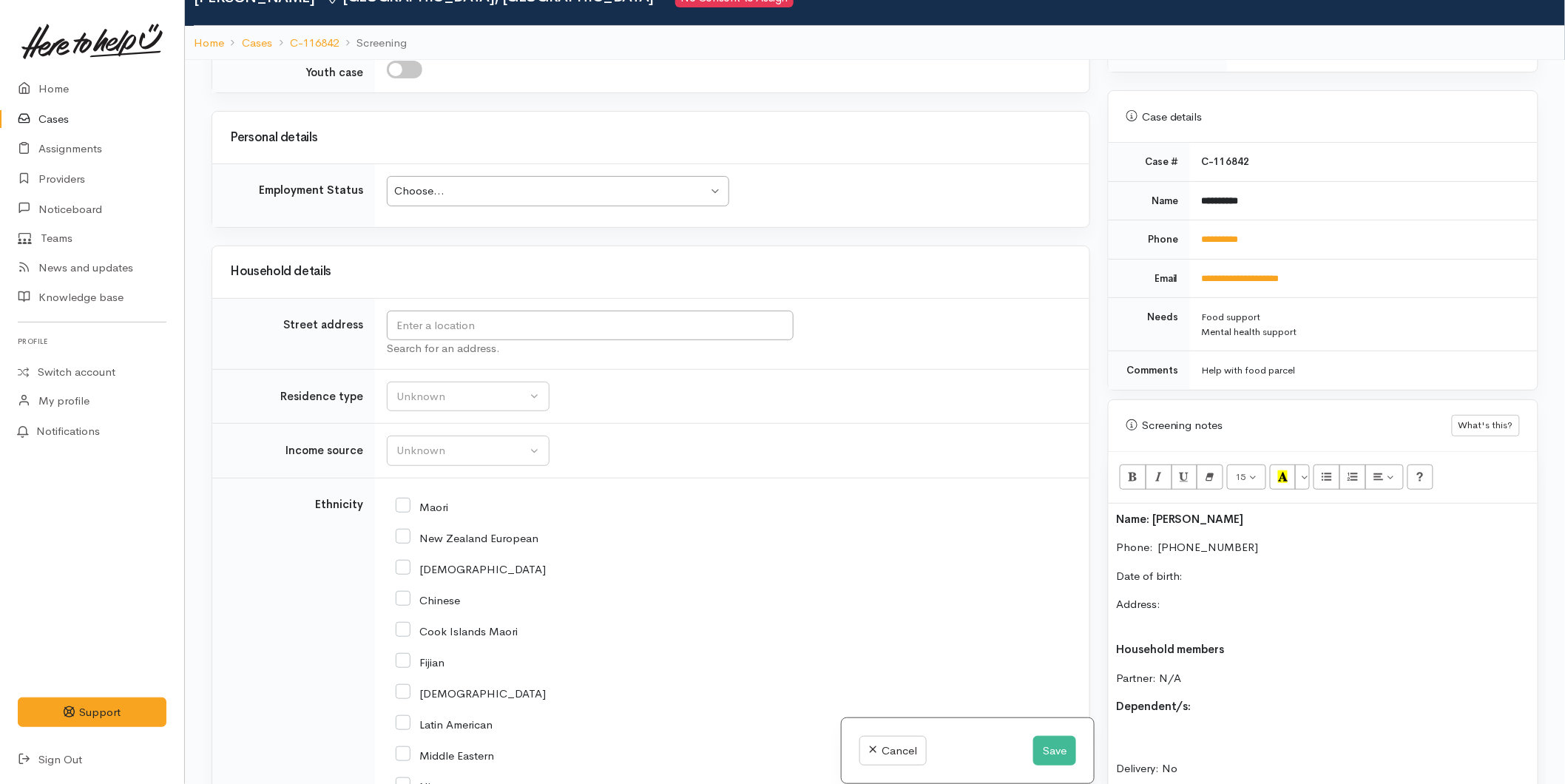
scroll to position [1232, 0]
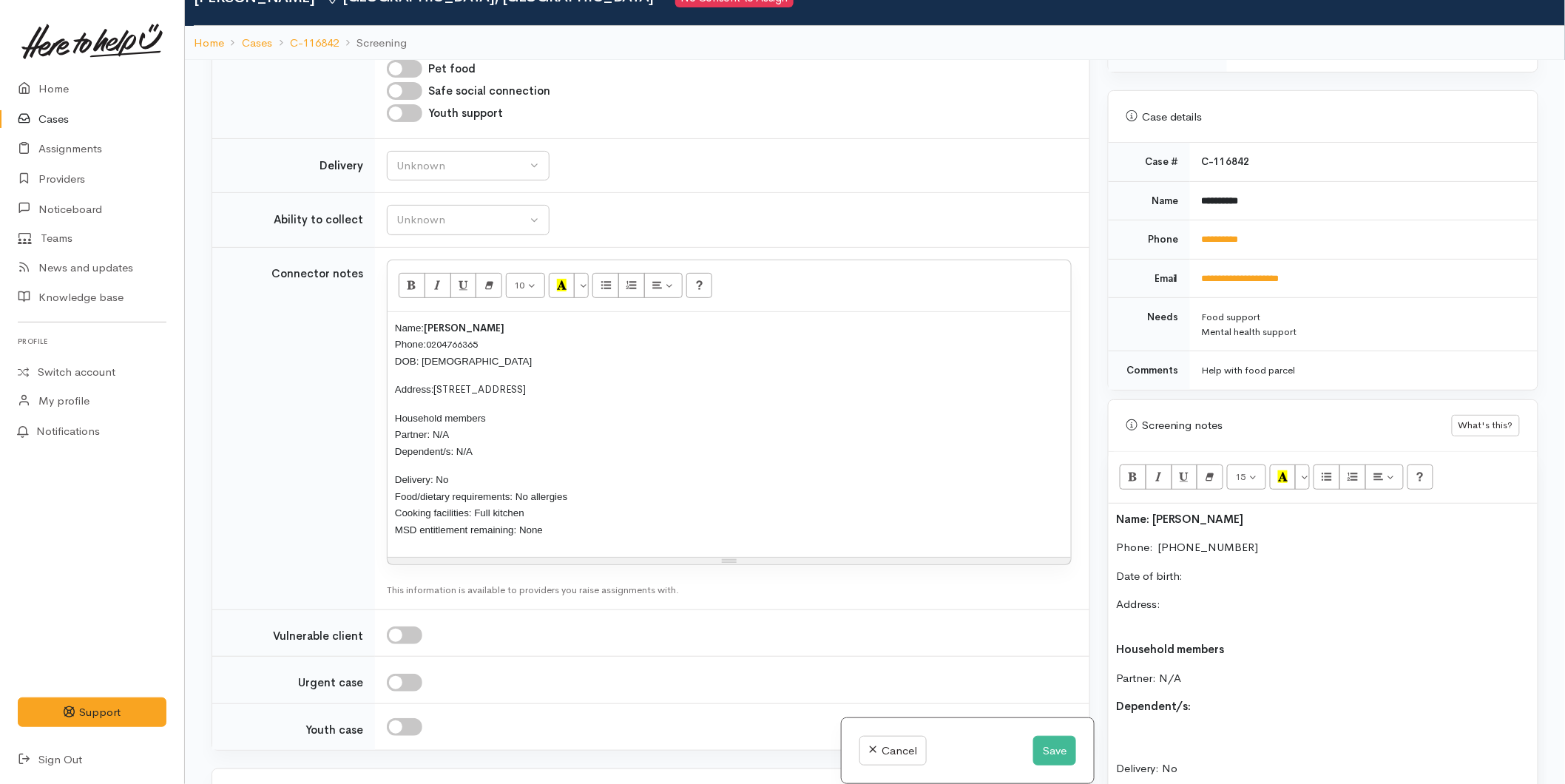
click at [1201, 568] on p "Date of birth:" at bounding box center [1323, 577] width 414 height 17
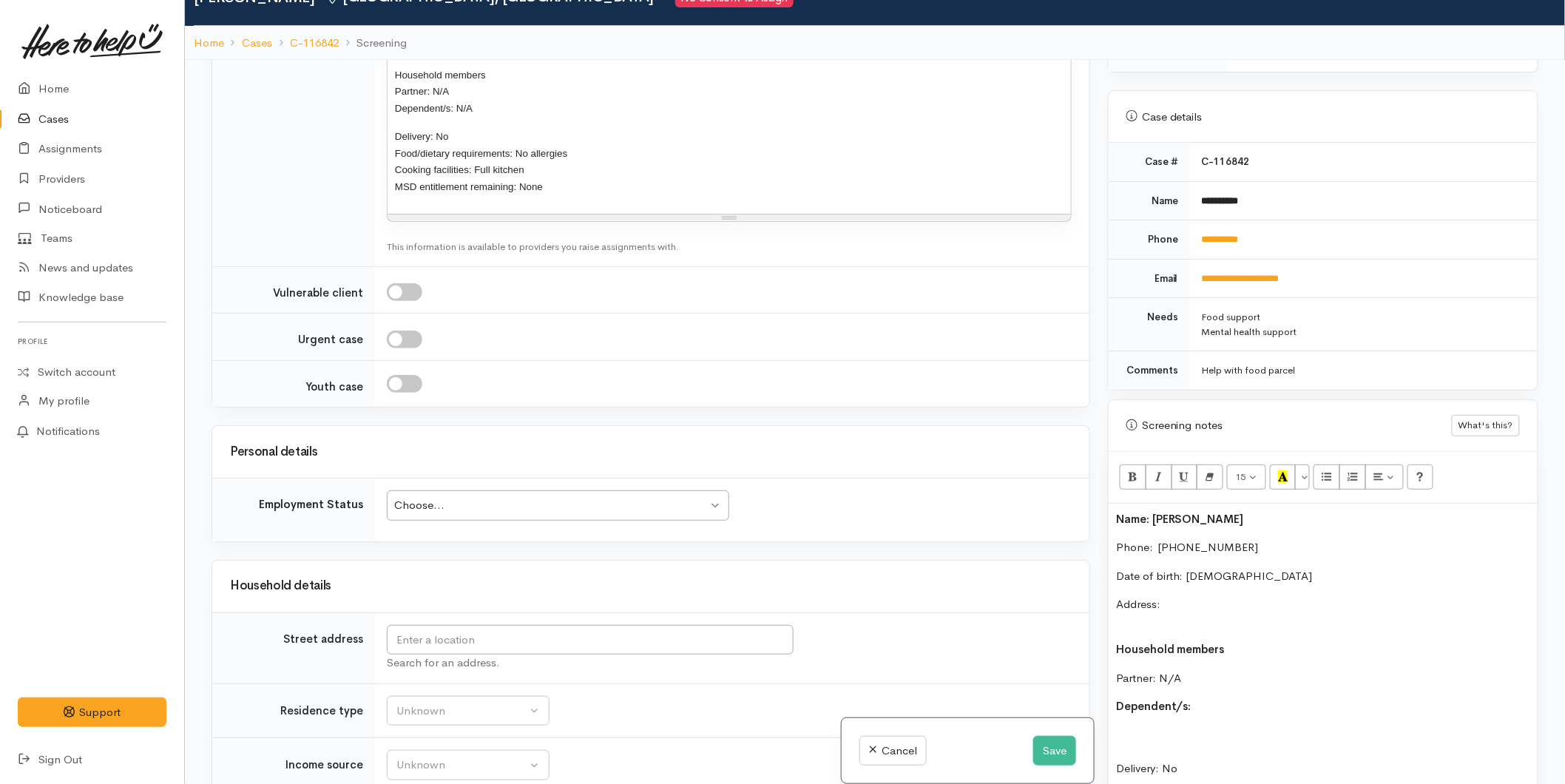
scroll to position [1807, 0]
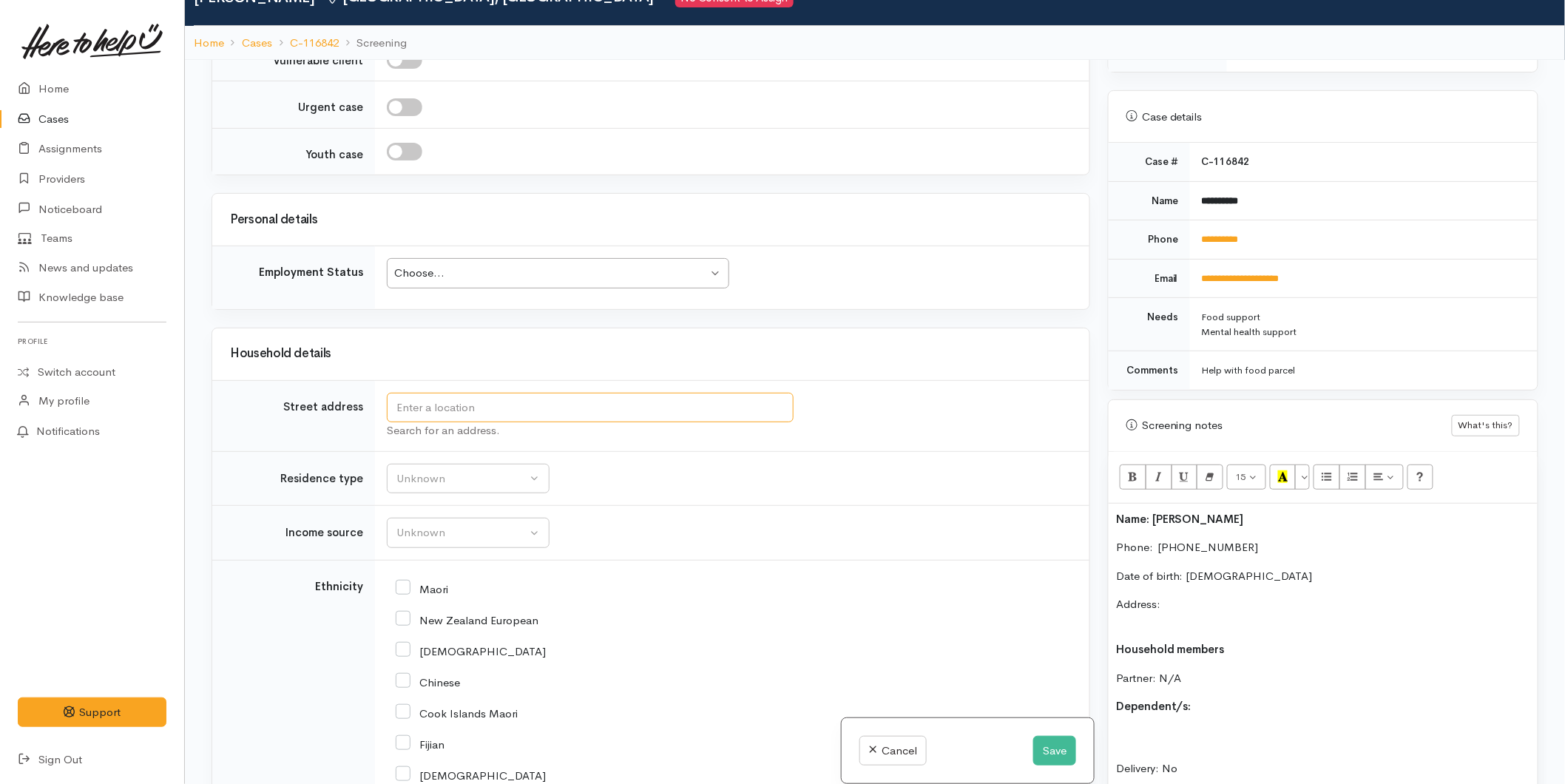
click at [454, 416] on input "text" at bounding box center [590, 408] width 407 height 30
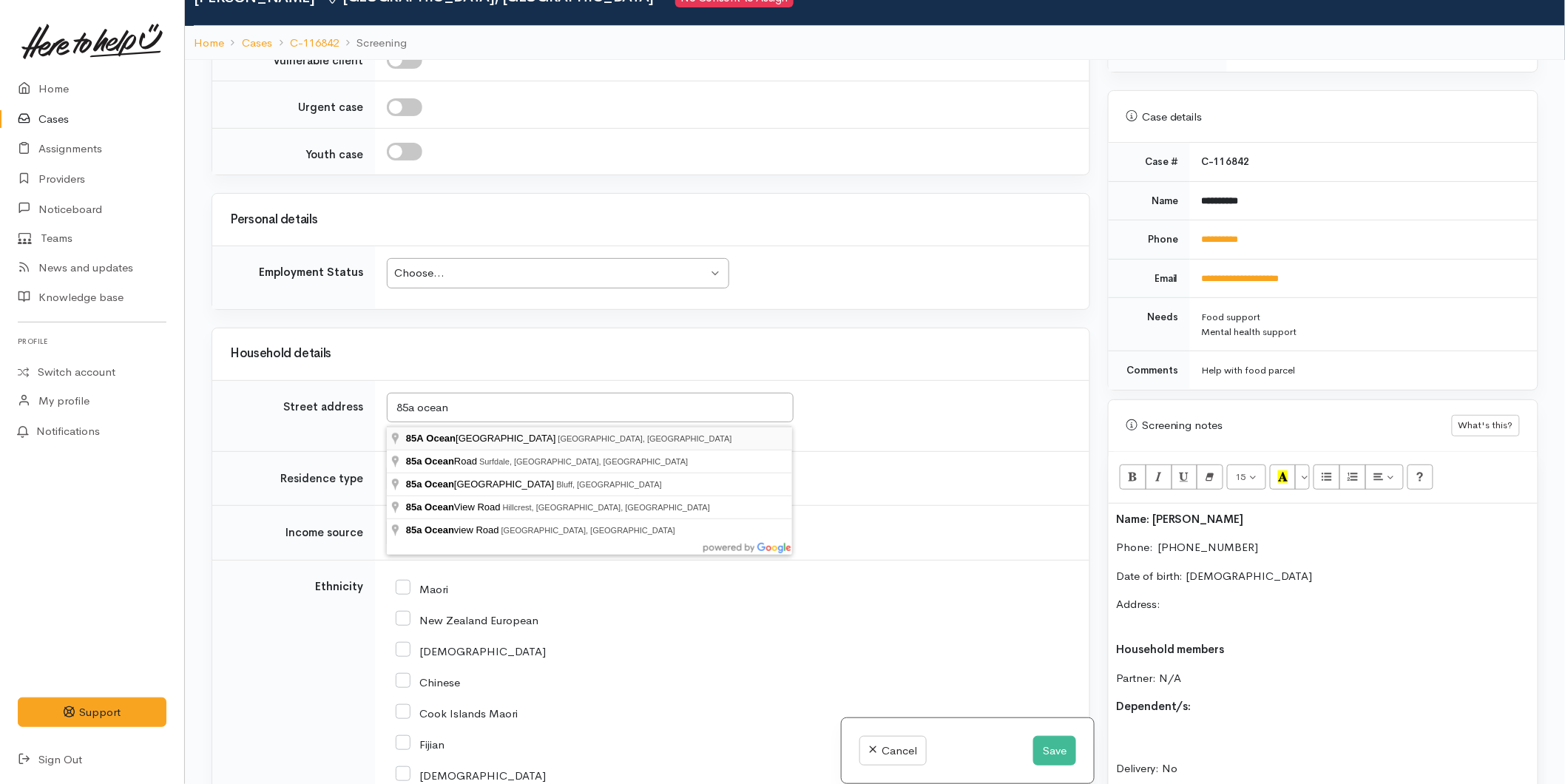
type input "85A Oceanbeach Road, Mount Maunganui, New Zealand"
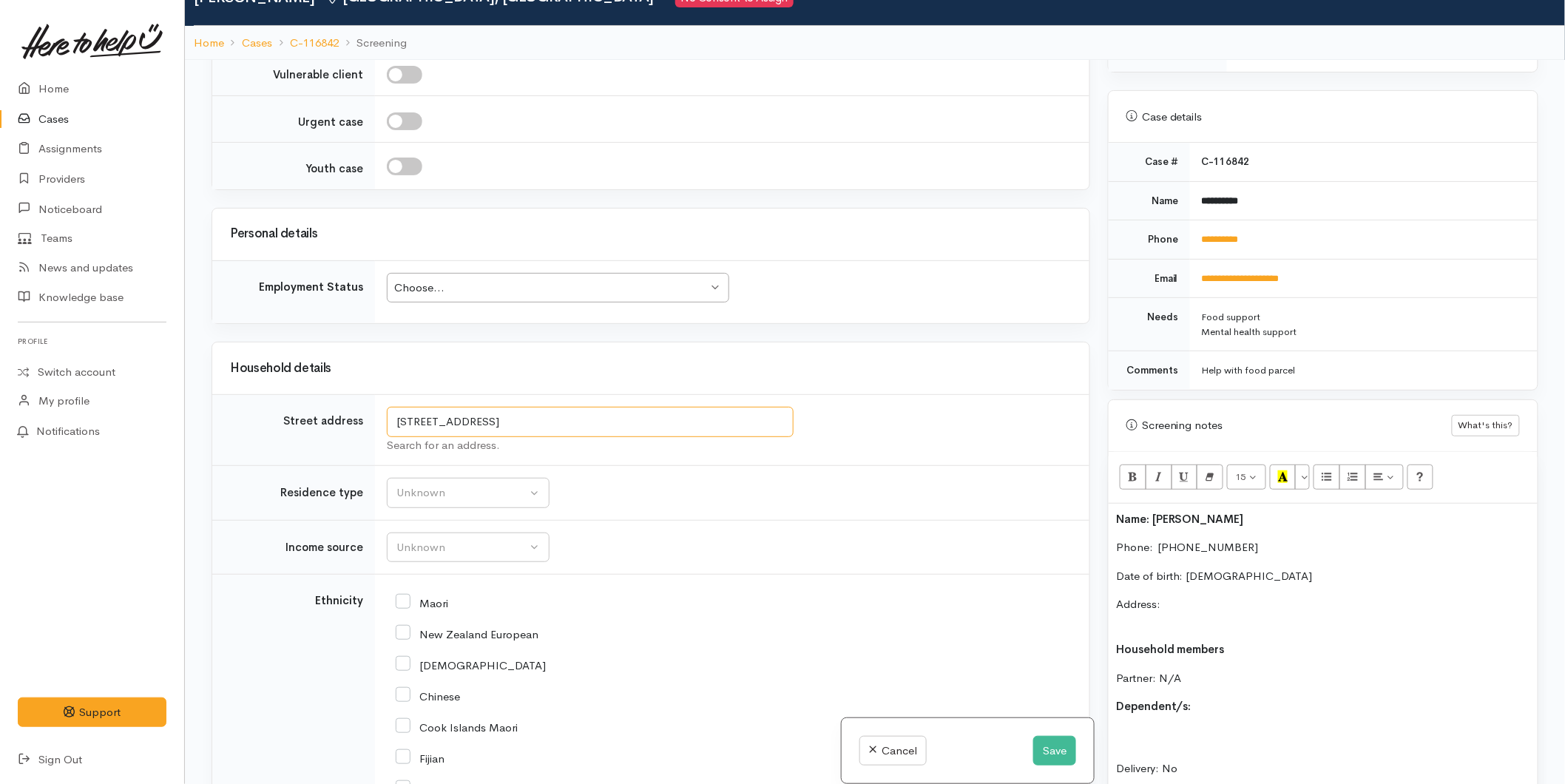
drag, startPoint x: 618, startPoint y: 401, endPoint x: 339, endPoint y: 386, distance: 279.4
click at [339, 395] on tr "Street address 85A Oceanbeach Road, Mount Maunganui, New Zealand Search for an …" at bounding box center [651, 431] width 877 height 71
click at [1194, 596] on p "Address:" at bounding box center [1323, 612] width 414 height 33
click at [491, 280] on div "Choose..." at bounding box center [551, 288] width 314 height 17
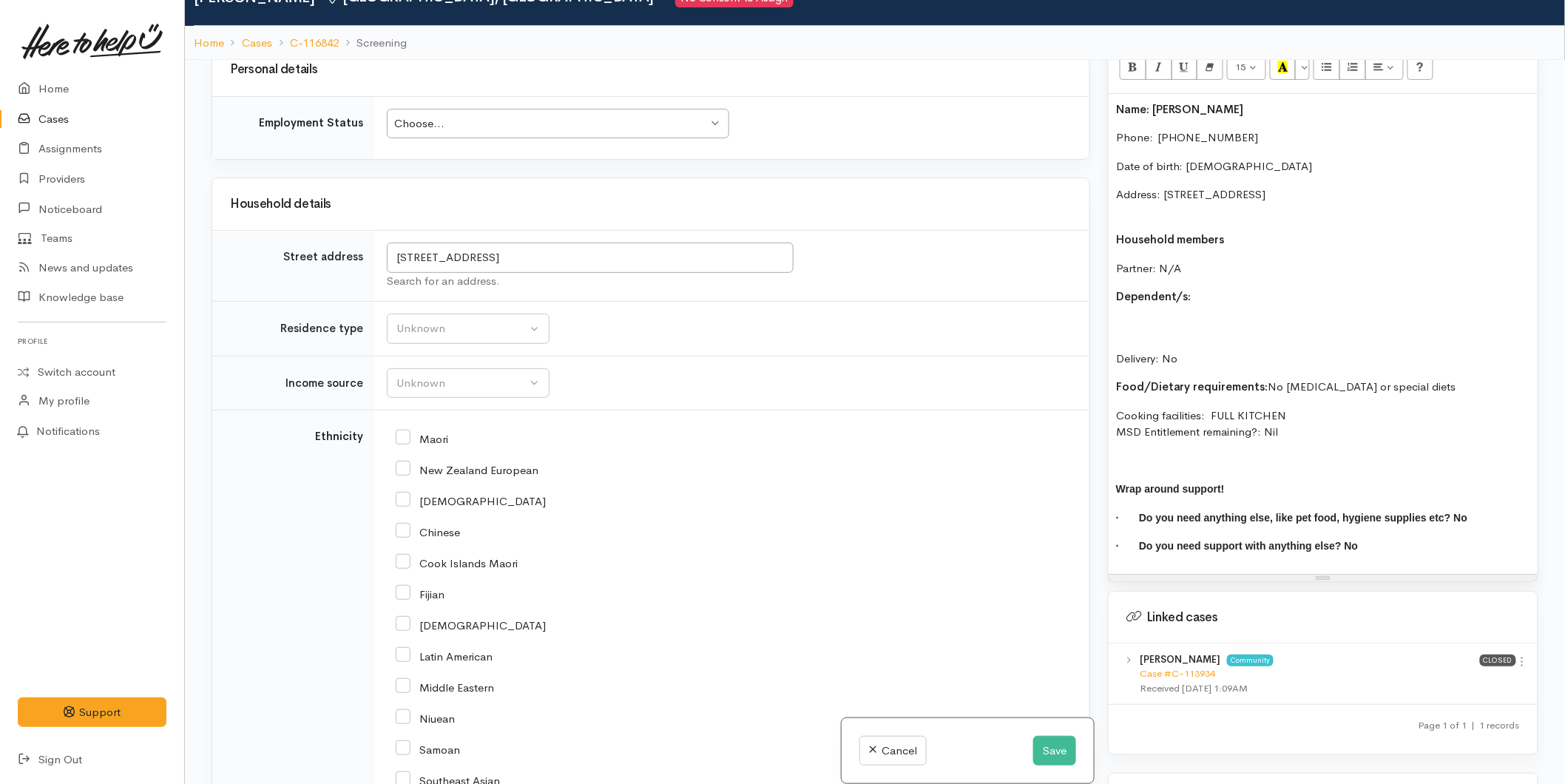
scroll to position [1149, 0]
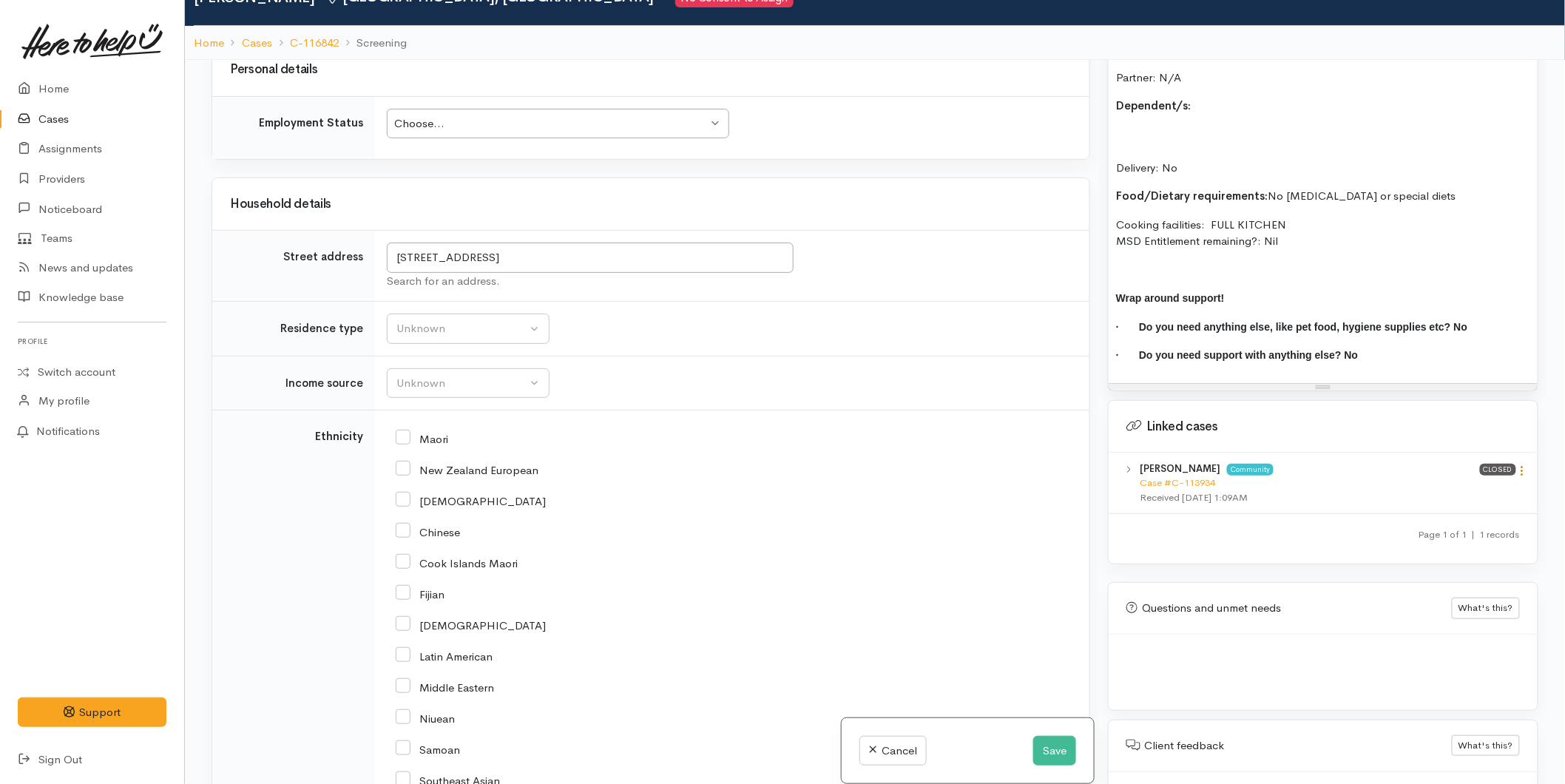
click at [1518, 465] on icon at bounding box center [1523, 471] width 13 height 13
click at [1480, 488] on link "View case" at bounding box center [1470, 499] width 117 height 23
click at [425, 320] on div "Unknown" at bounding box center [462, 329] width 130 height 17
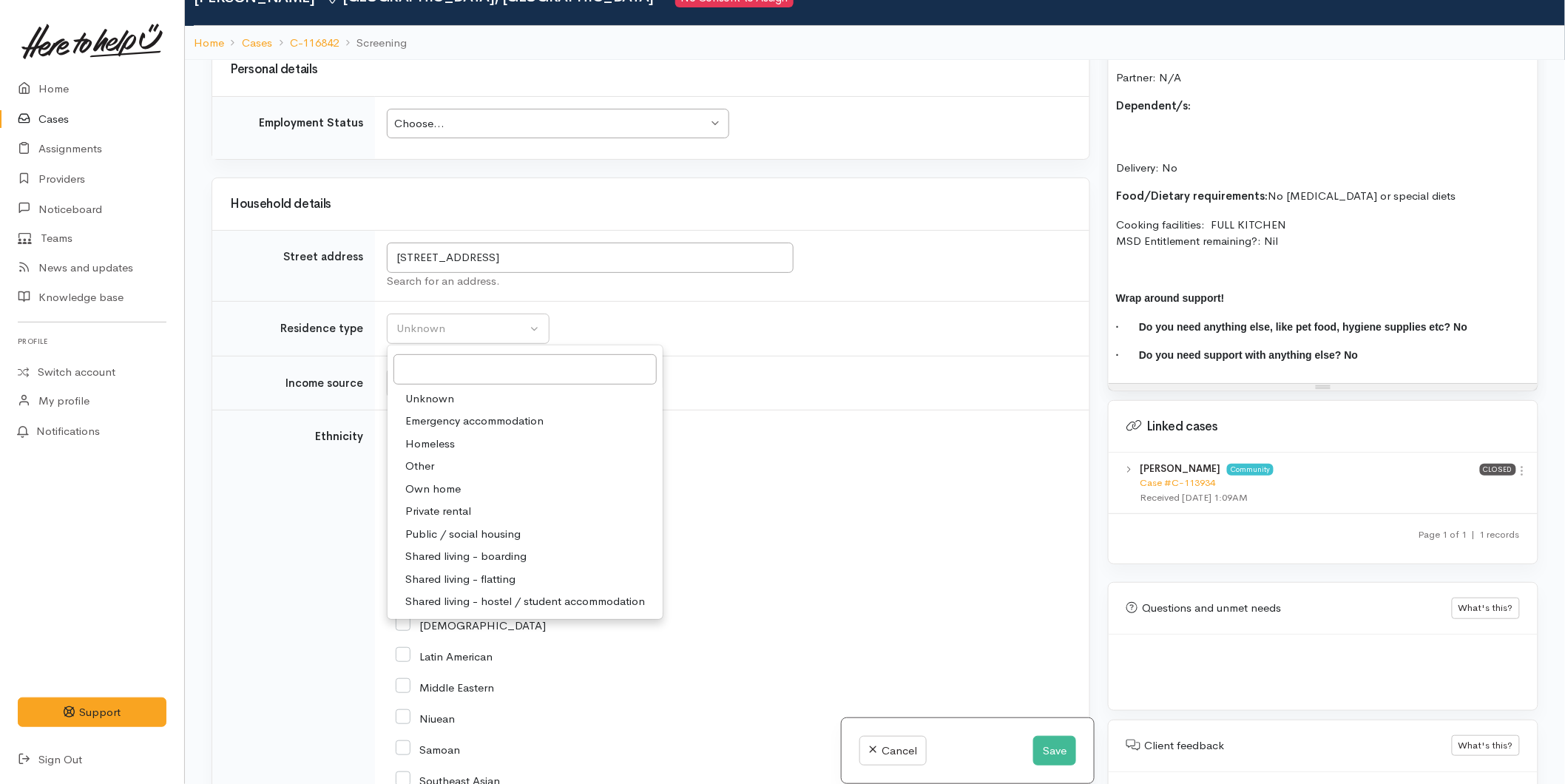
click at [441, 503] on span "Private rental" at bounding box center [438, 511] width 66 height 17
select select "2"
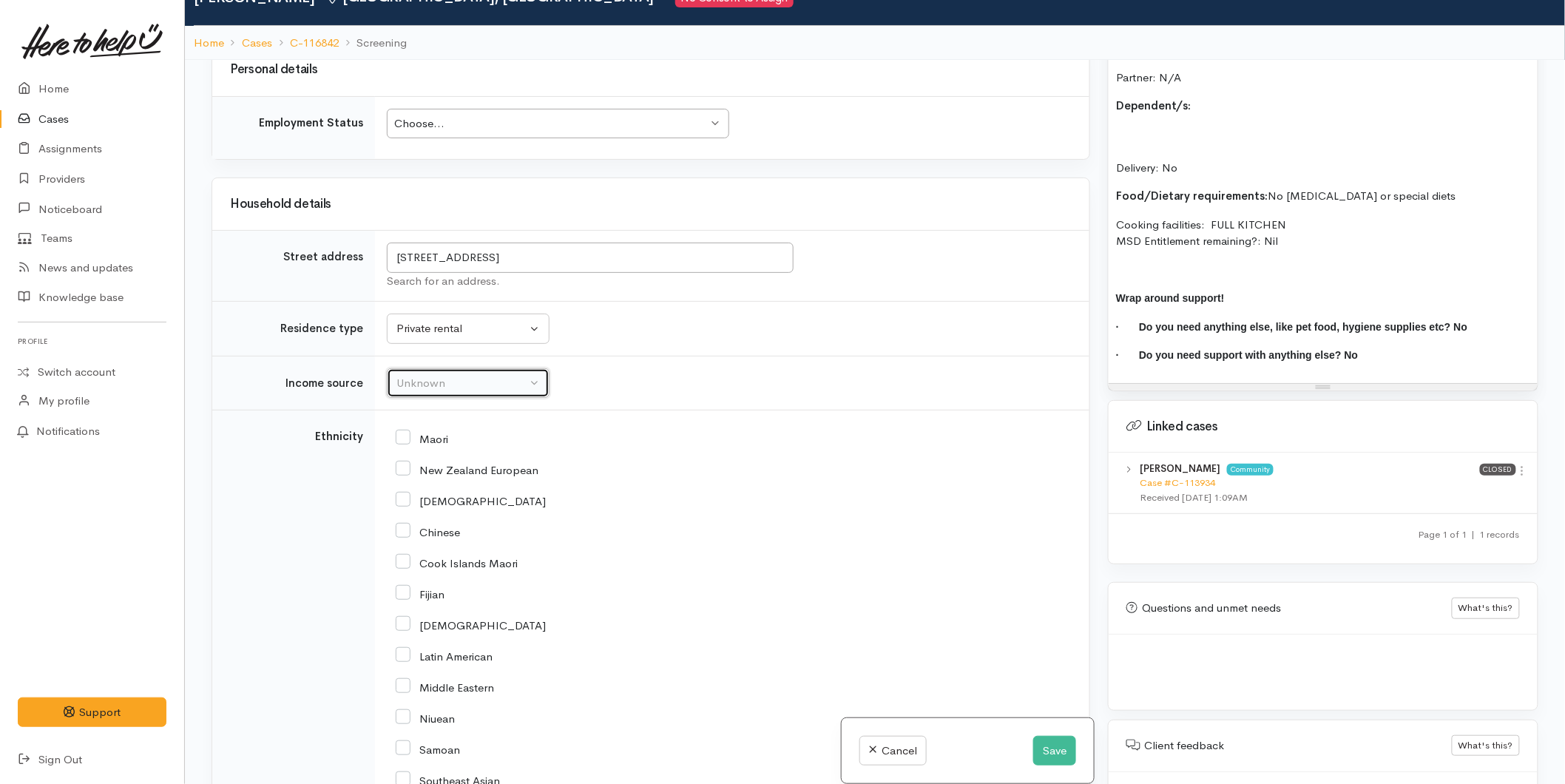
click at [429, 375] on div "Unknown" at bounding box center [462, 384] width 130 height 17
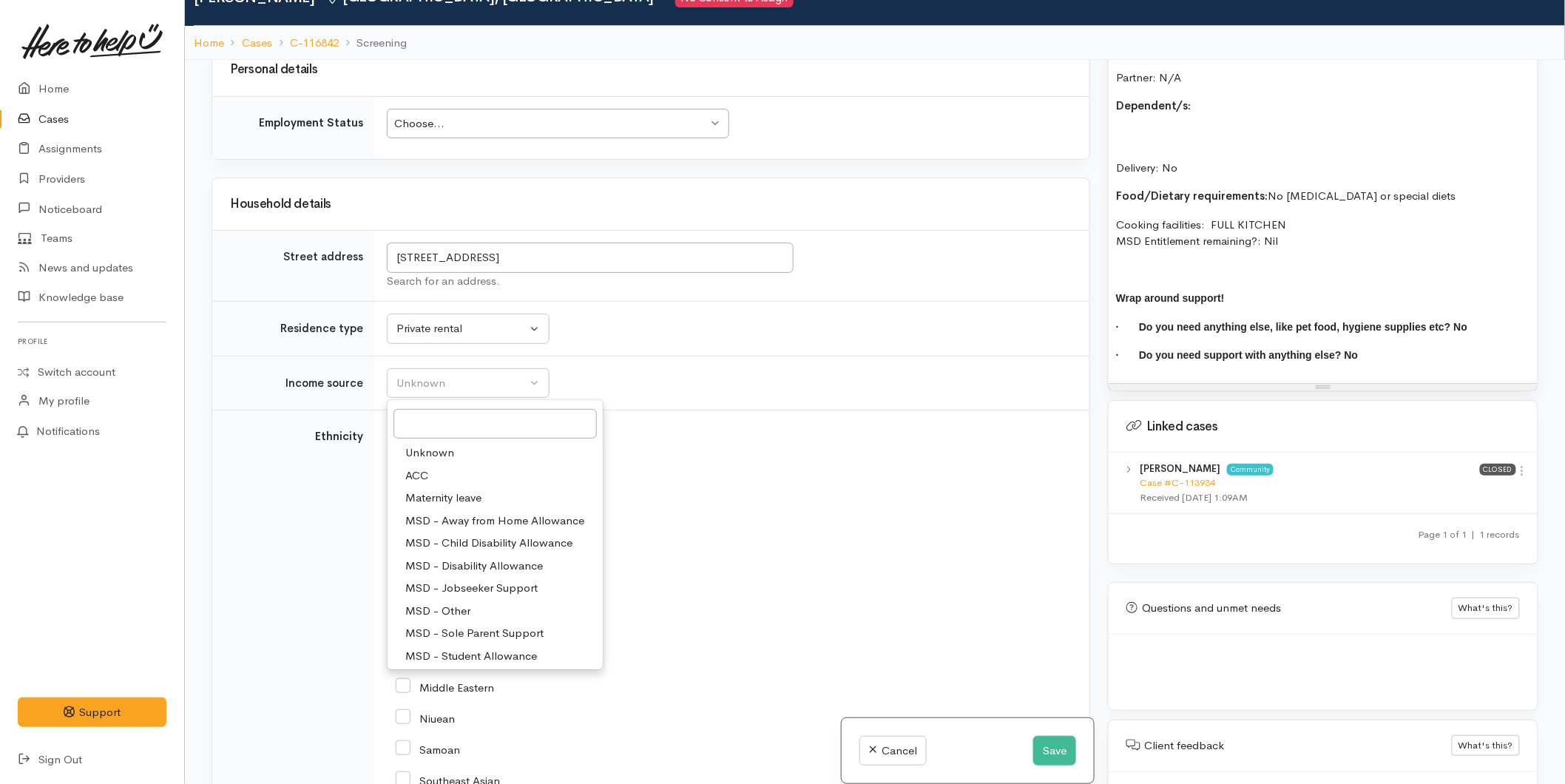
click at [460, 581] on span "MSD - Jobseeker Support" at bounding box center [472, 589] width 133 height 17
select select "4"
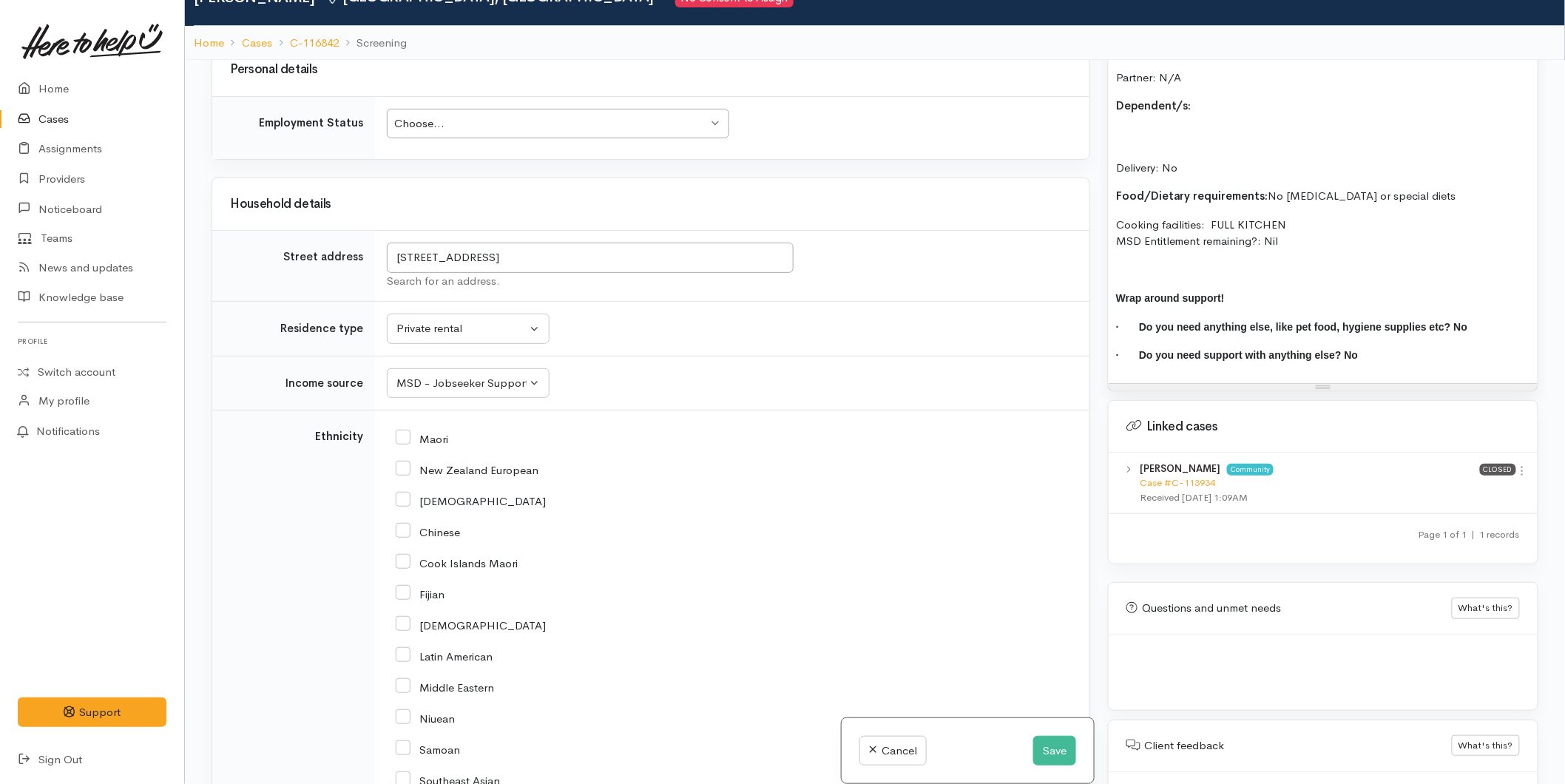
drag, startPoint x: 409, startPoint y: 455, endPoint x: 461, endPoint y: 482, distance: 58.6
click at [409, 462] on input "New Zealand European" at bounding box center [467, 469] width 143 height 13
checkbox input "true"
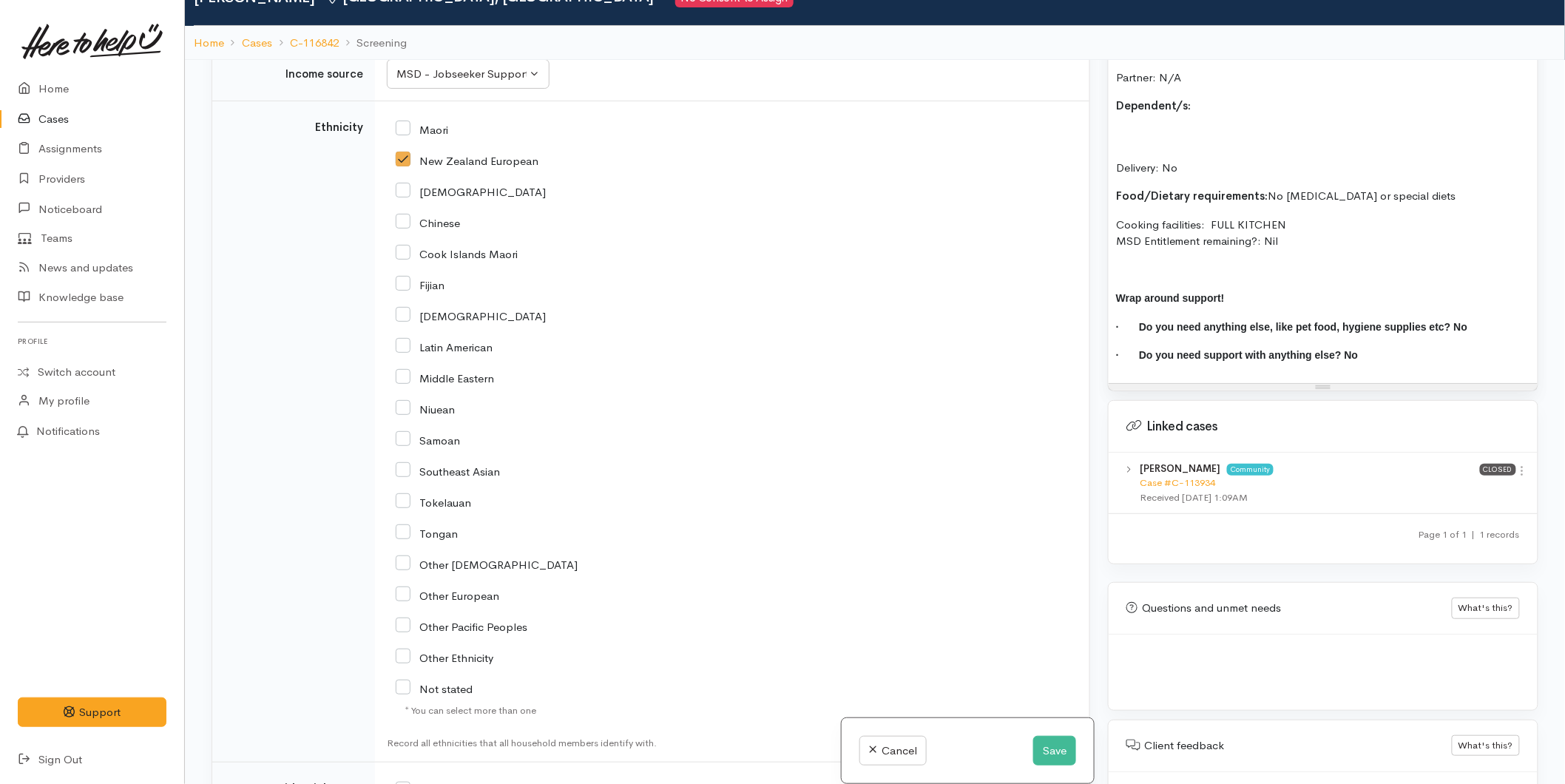
scroll to position [2547, 0]
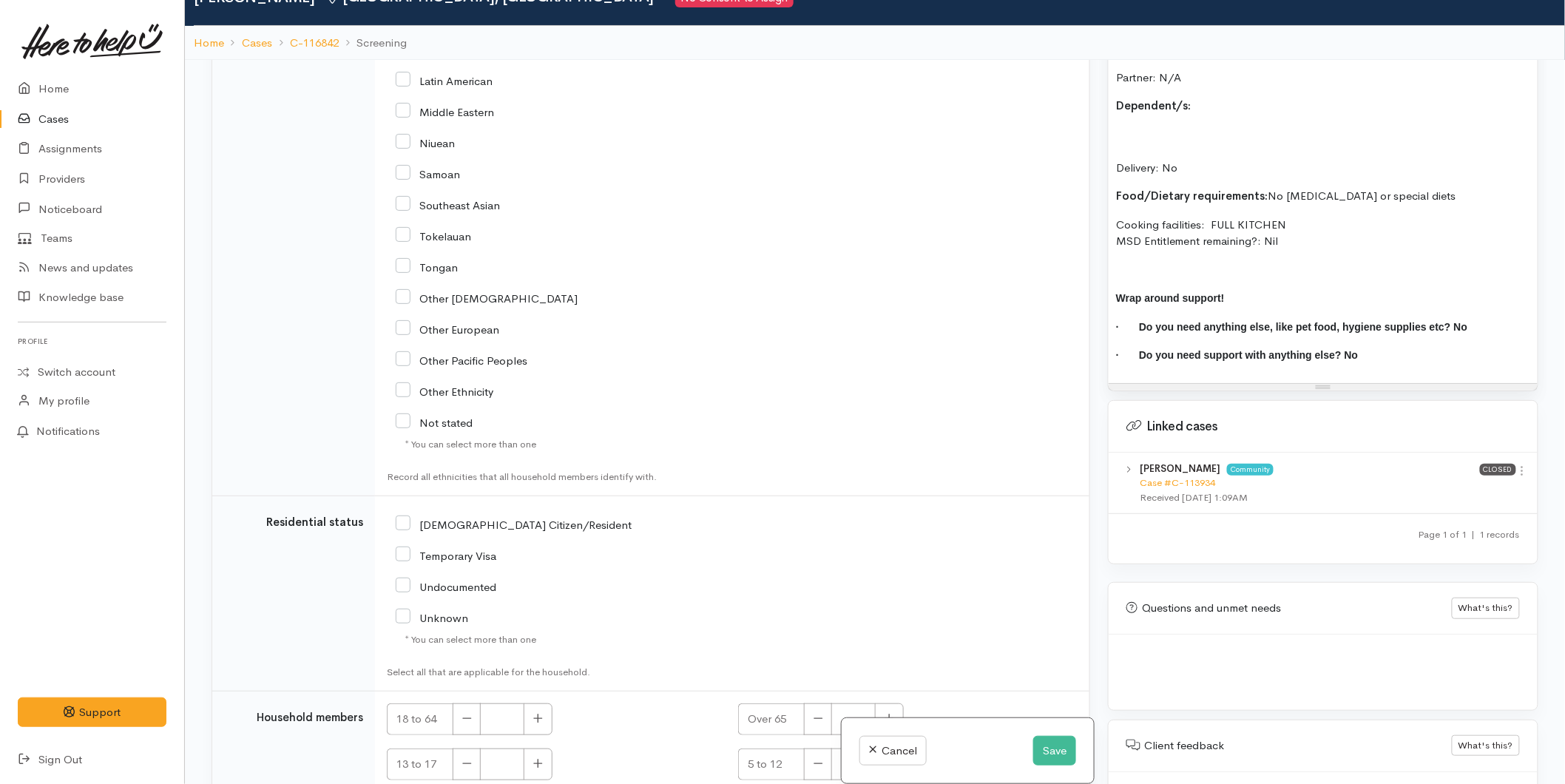
click at [409, 517] on input "NZ Citizen/Resident" at bounding box center [514, 523] width 236 height 13
checkbox input "true"
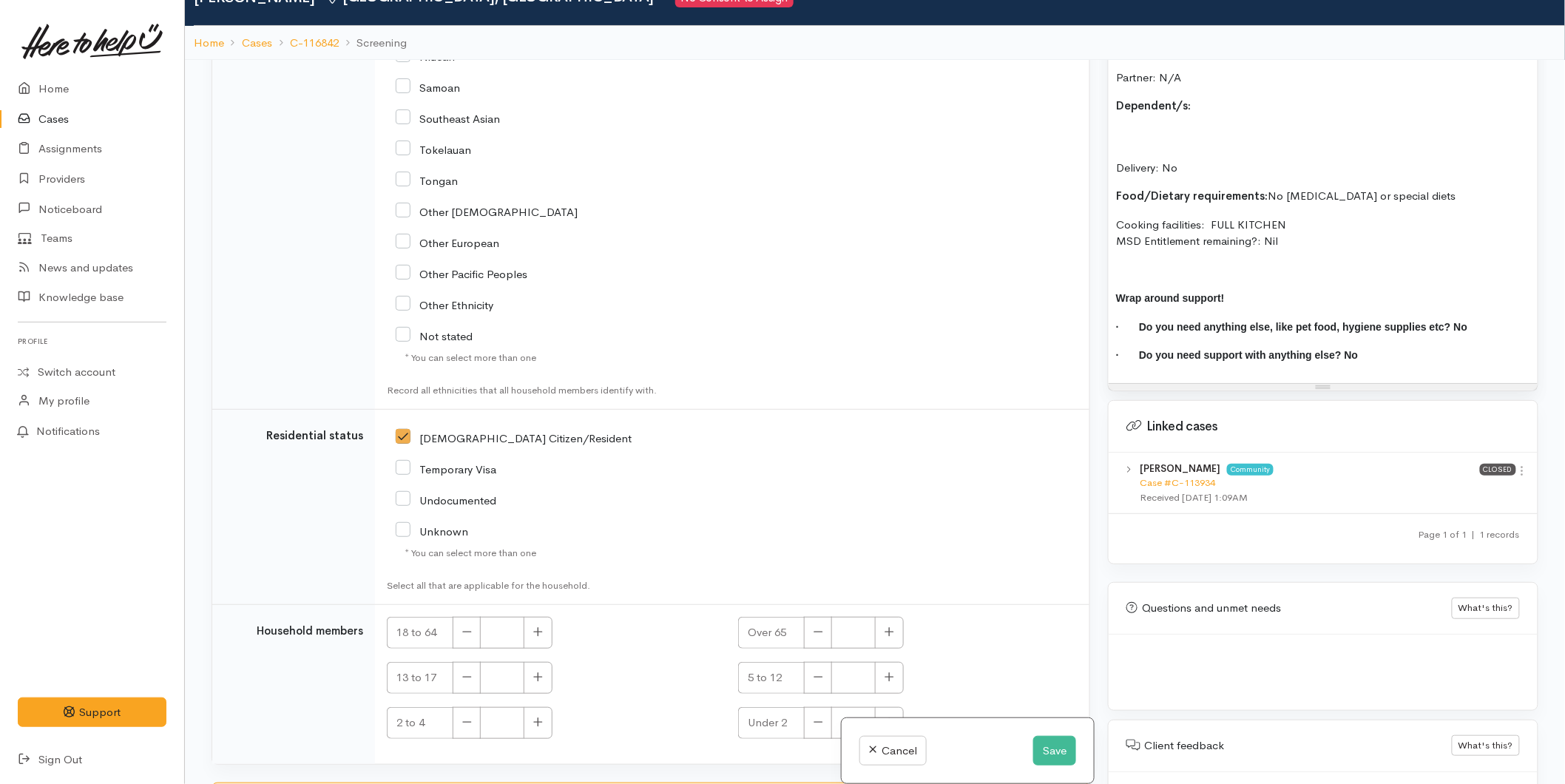
scroll to position [2712, 0]
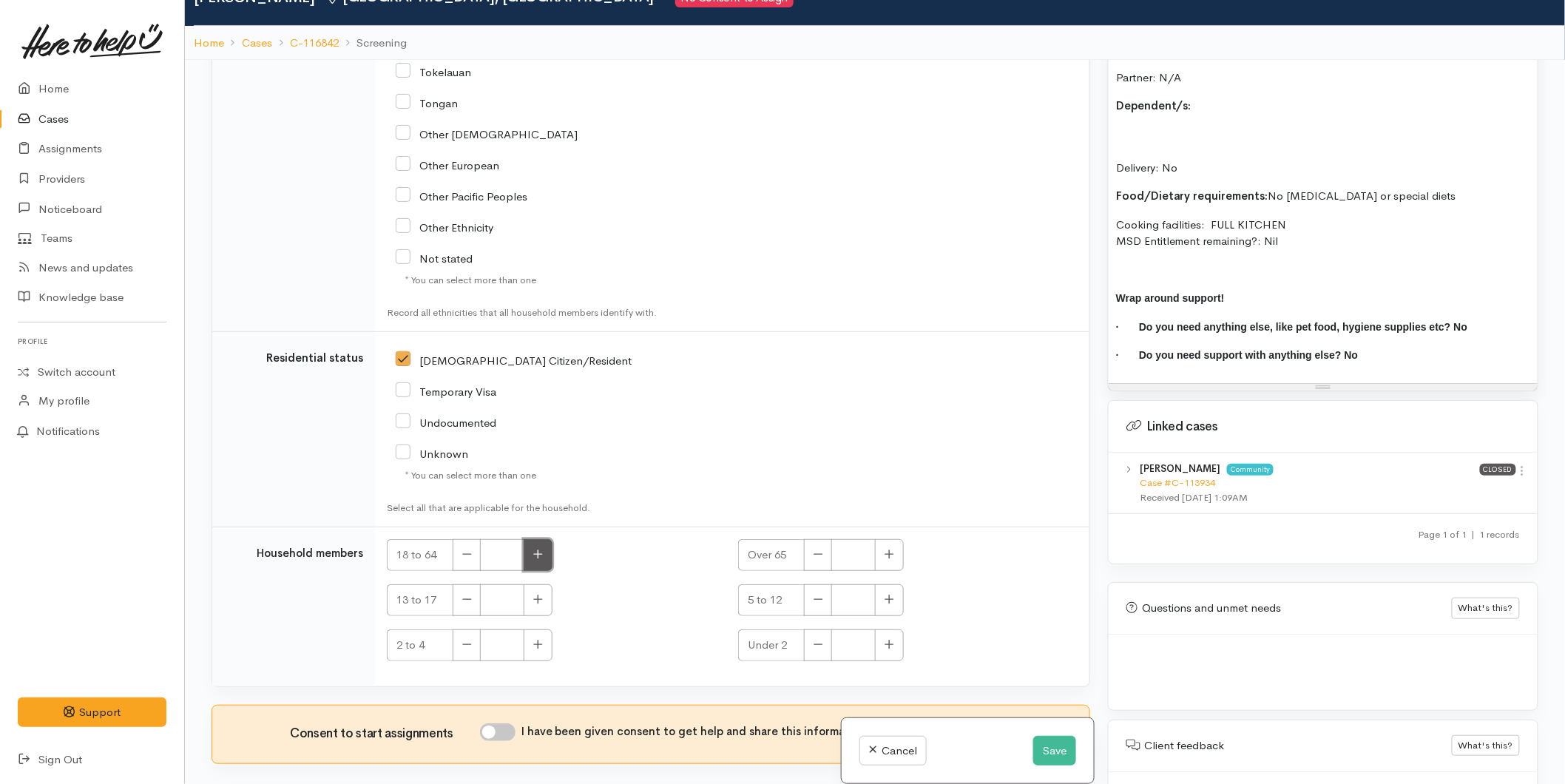
click at [542, 539] on button "button" at bounding box center [538, 555] width 29 height 32
type input "1"
click at [505, 723] on input "I have been given consent to get help and share this information with appropria…" at bounding box center [497, 732] width 36 height 17
checkbox input "true"
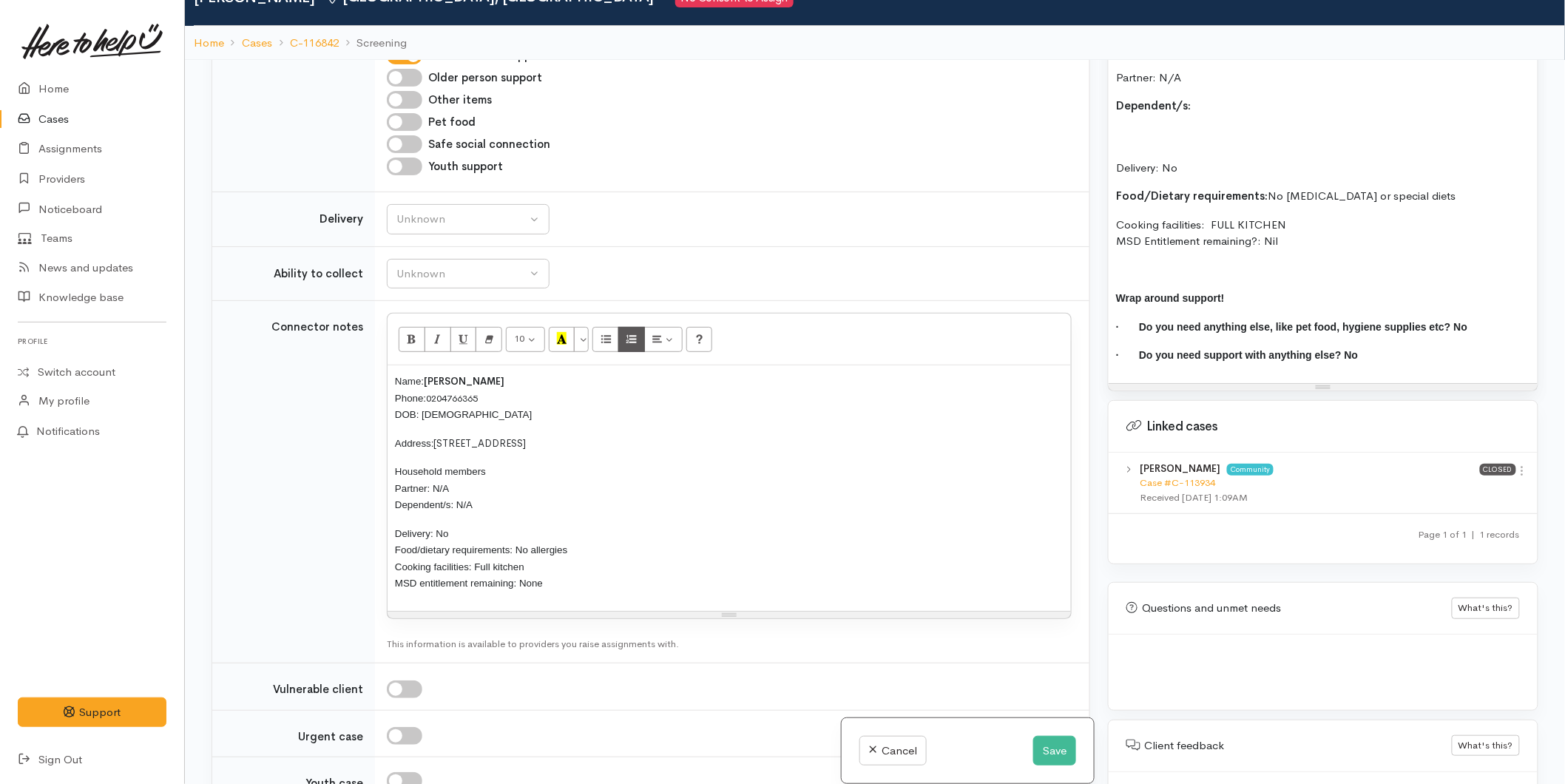
scroll to position [1232, 0]
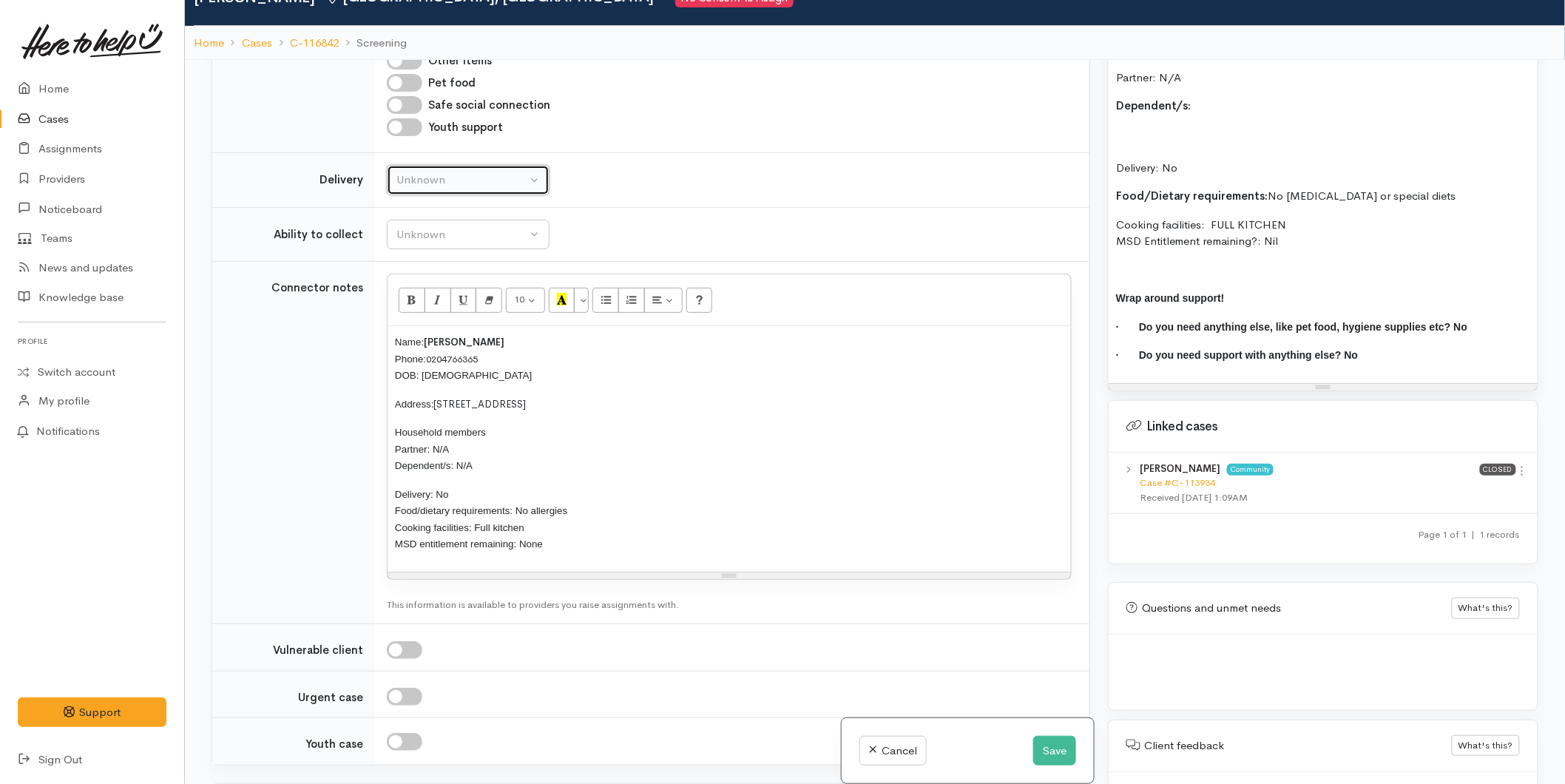
click at [464, 172] on div "Unknown" at bounding box center [462, 180] width 130 height 17
click at [420, 306] on link "No" at bounding box center [468, 317] width 161 height 23
select select "1"
click at [420, 220] on button "Unknown" at bounding box center [468, 235] width 163 height 30
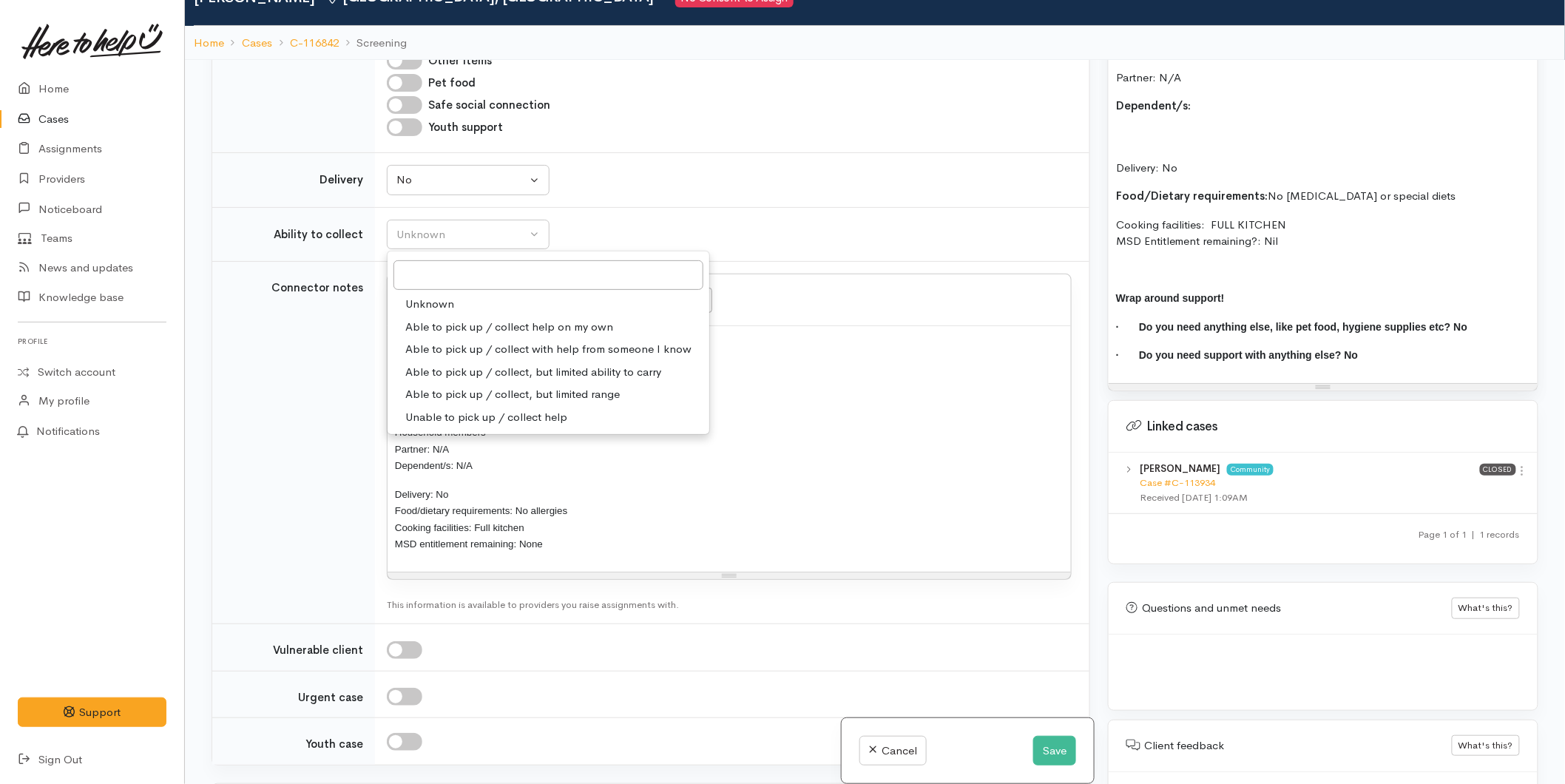
drag, startPoint x: 438, startPoint y: 314, endPoint x: 438, endPoint y: 342, distance: 28.0
click at [438, 318] on span "Able to pick up / collect help on my own" at bounding box center [509, 327] width 208 height 17
select select "2"
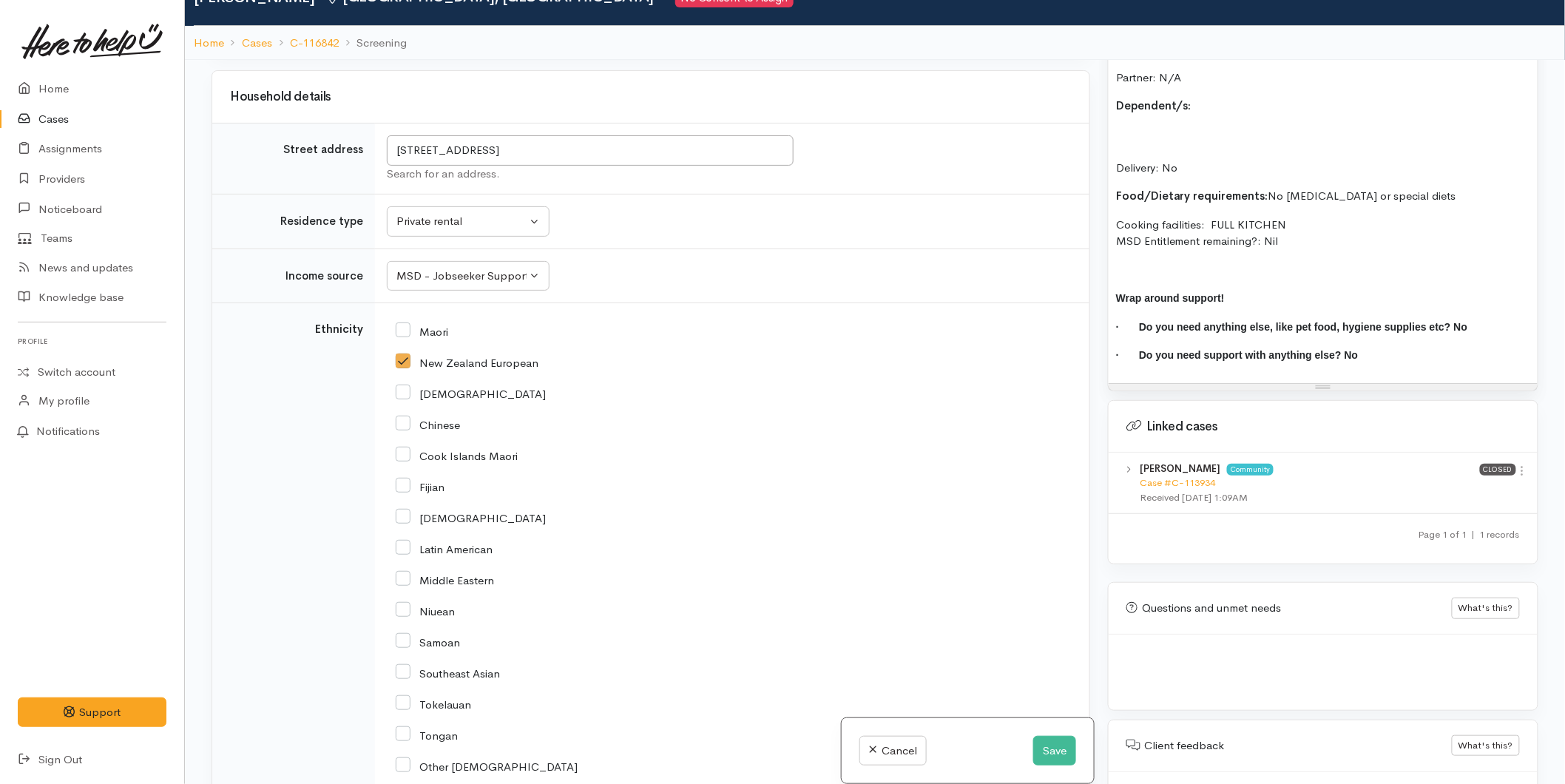
scroll to position [1807, 0]
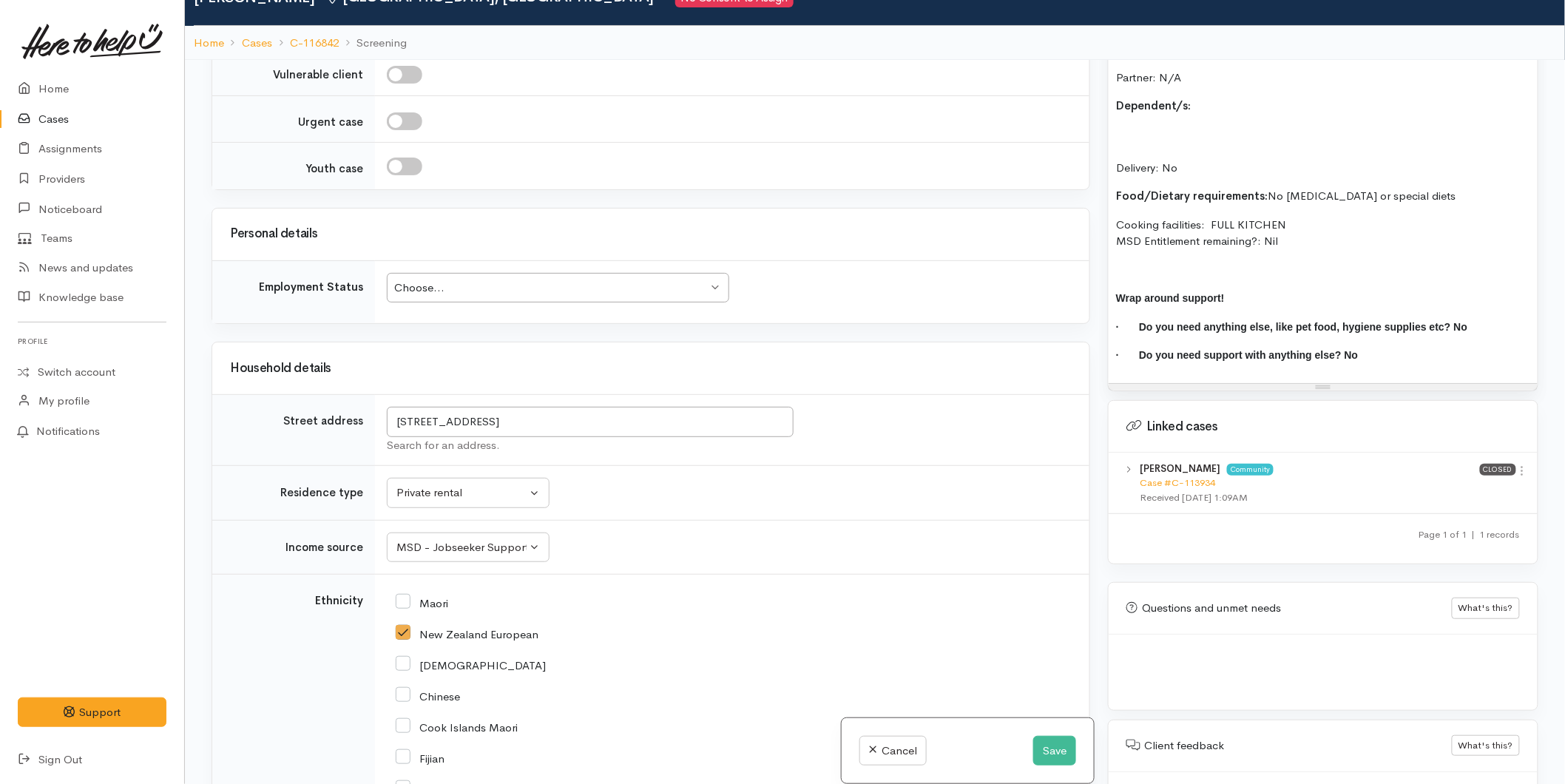
click at [476, 280] on div "Choose..." at bounding box center [551, 288] width 314 height 17
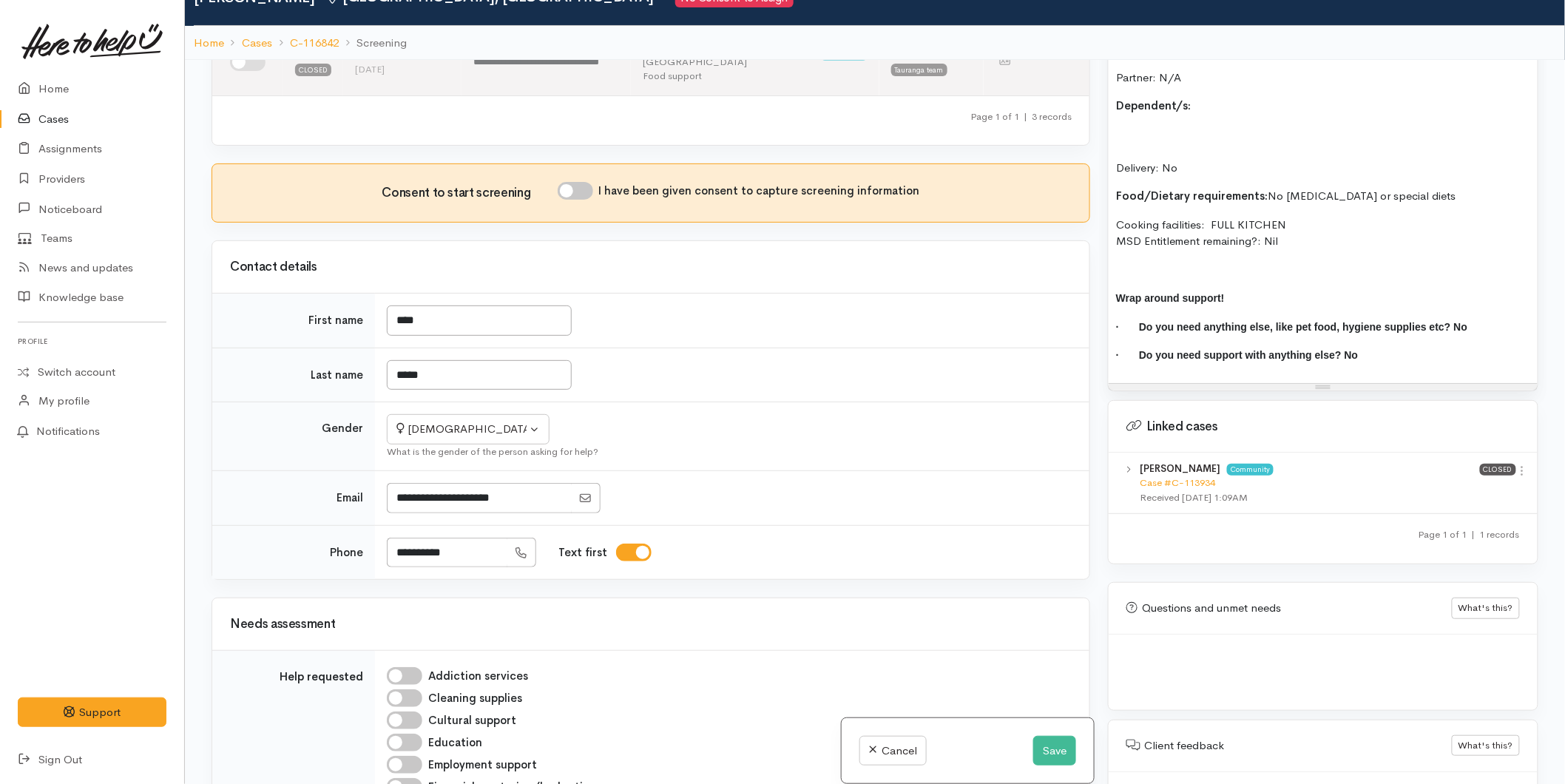
scroll to position [0, 0]
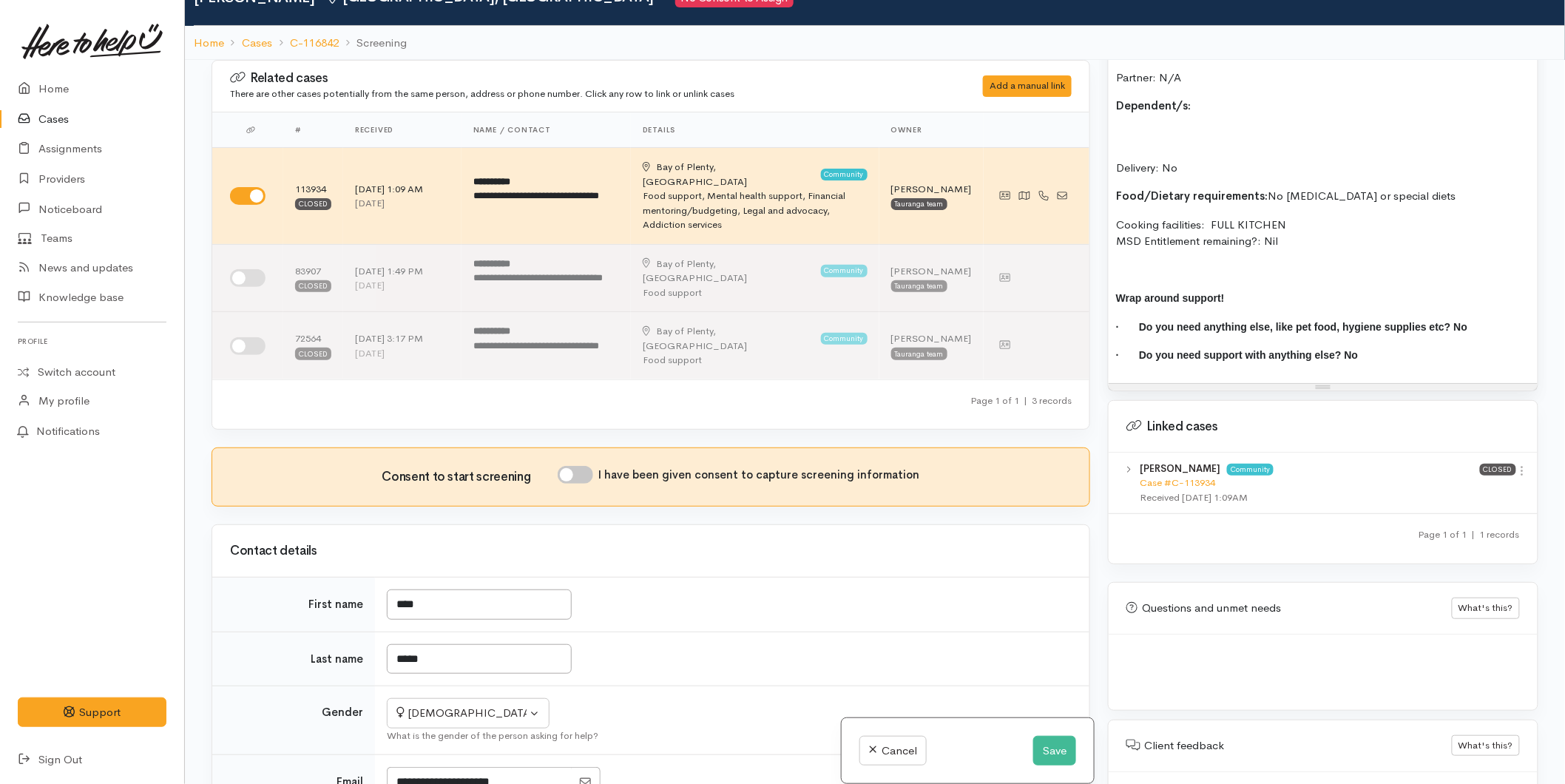
click at [575, 466] on input "I have been given consent to capture screening information" at bounding box center [575, 475] width 36 height 17
checkbox input "true"
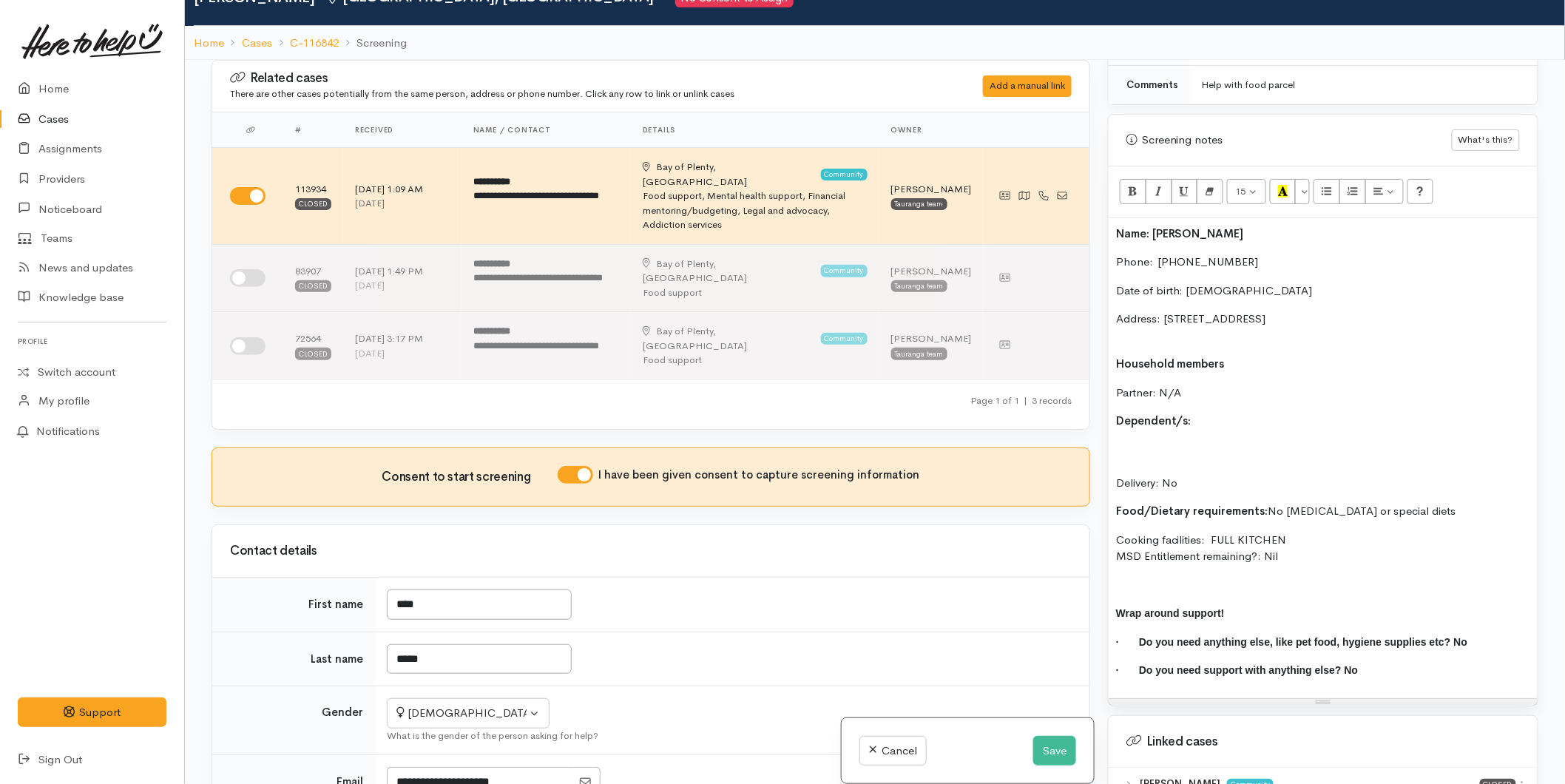
scroll to position [821, 0]
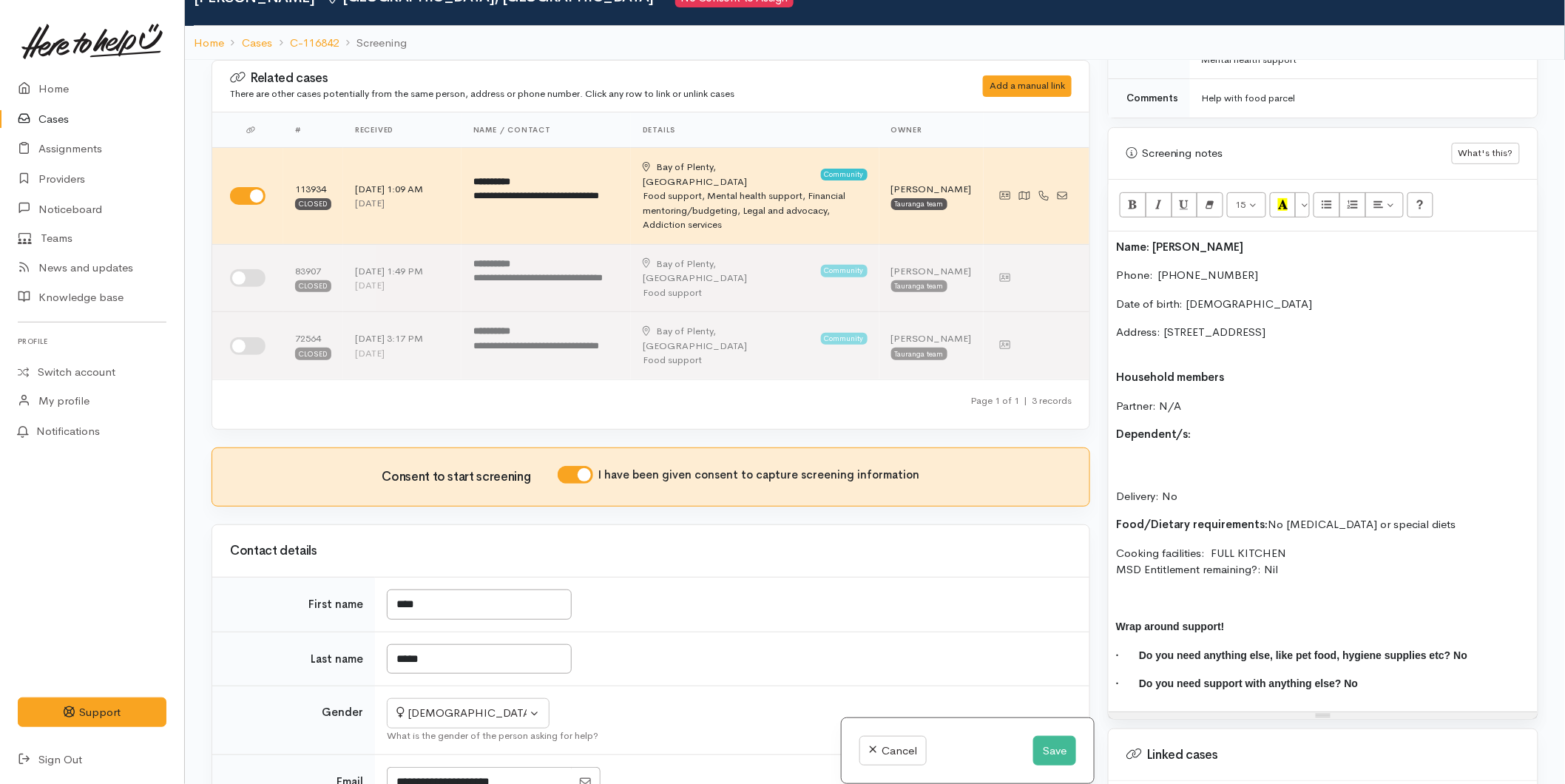
click at [1161, 455] on p "Delivery: No" at bounding box center [1323, 481] width 414 height 51
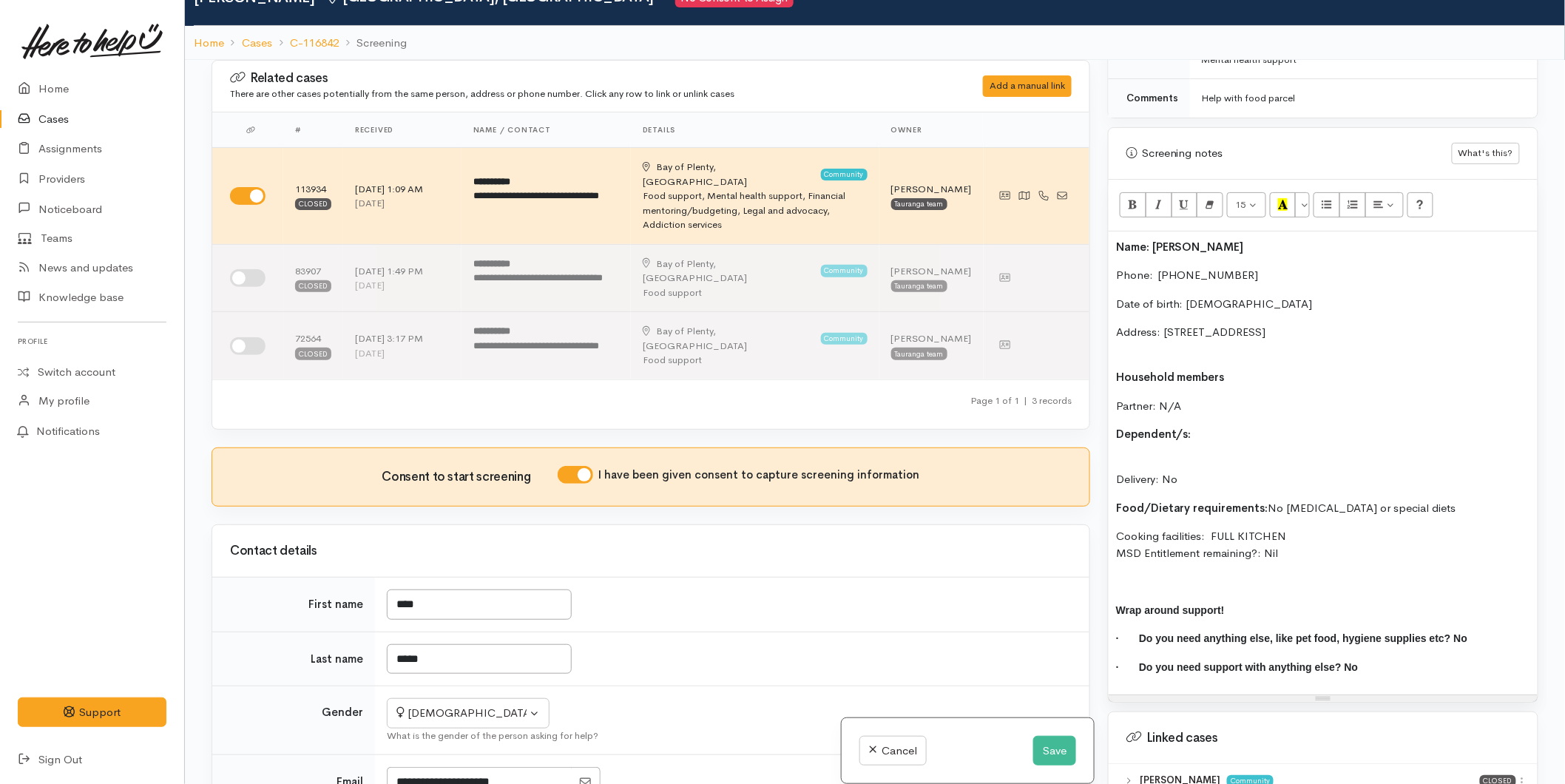
click at [1163, 438] on div "Name: Toni Kenny Phone:  0204766365 Date of birth: 16/01/1984 Address: 85A Ocea…" at bounding box center [1323, 463] width 429 height 464
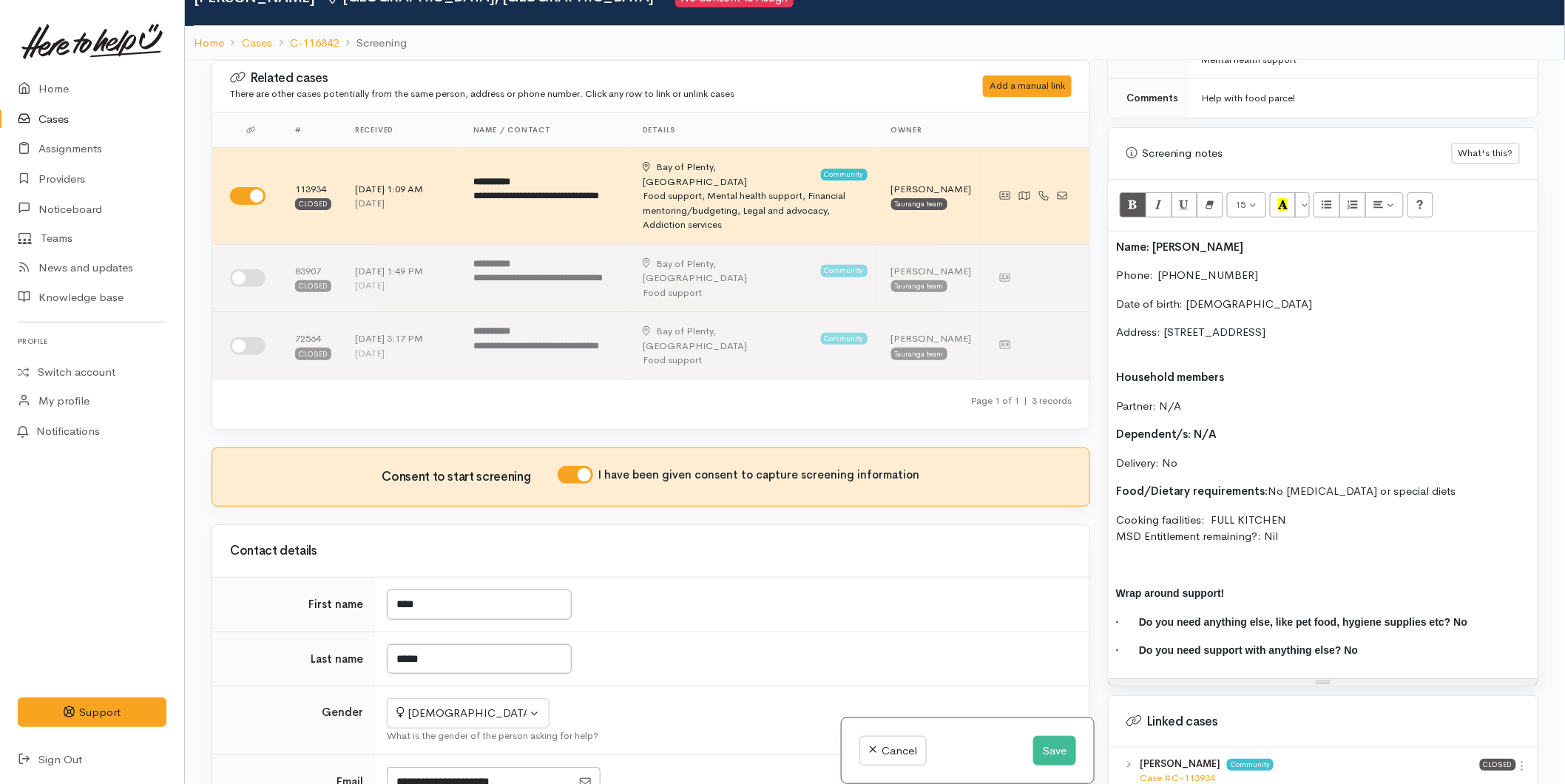
click at [1133, 329] on p "Address: 85A Oceanbeach Road, Mount Maunganui, New Zealand" at bounding box center [1323, 341] width 414 height 33
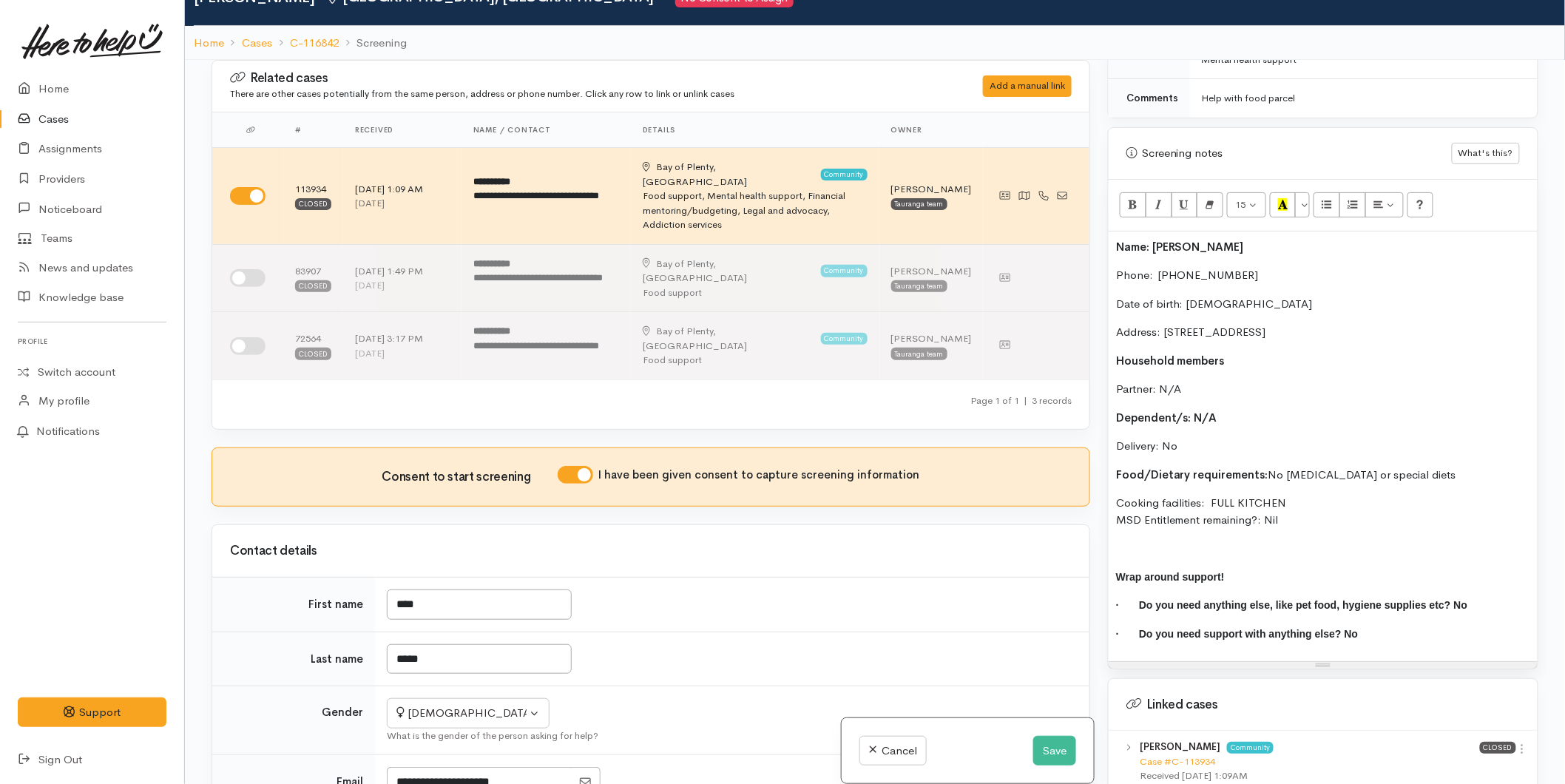
click at [1161, 540] on p at bounding box center [1323, 548] width 414 height 17
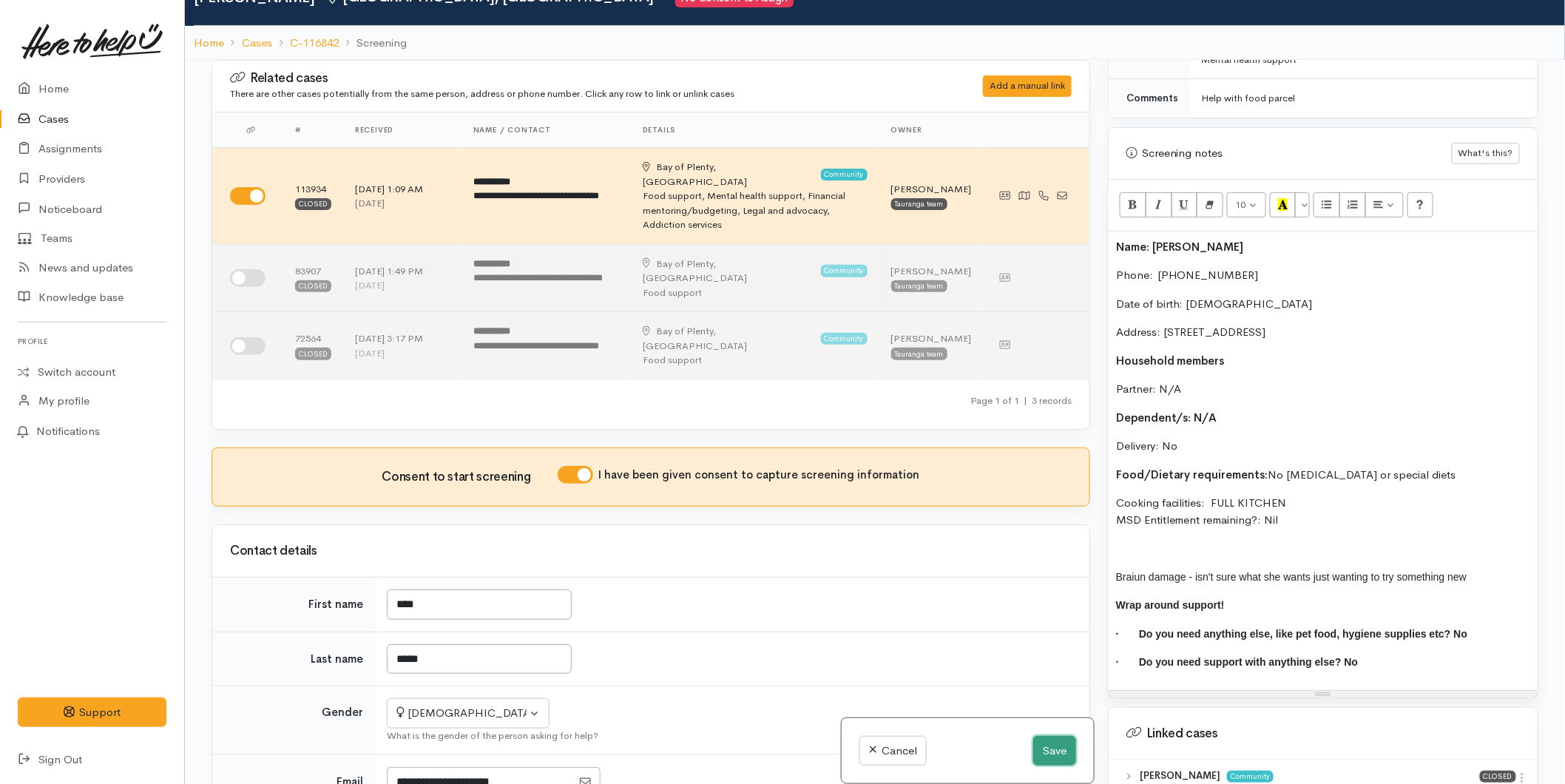
click at [1061, 753] on button "Save" at bounding box center [1054, 751] width 43 height 30
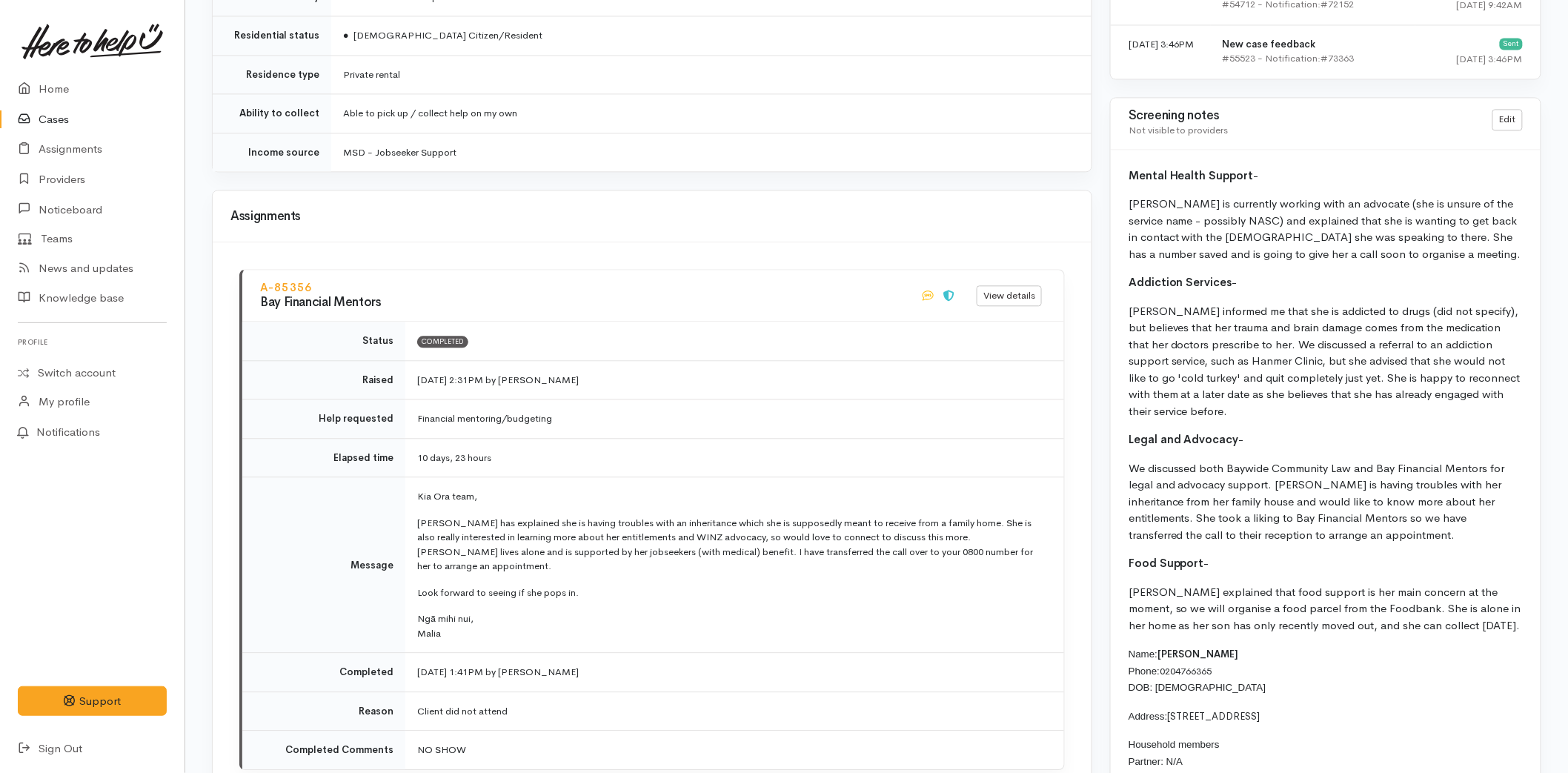
scroll to position [1483, 0]
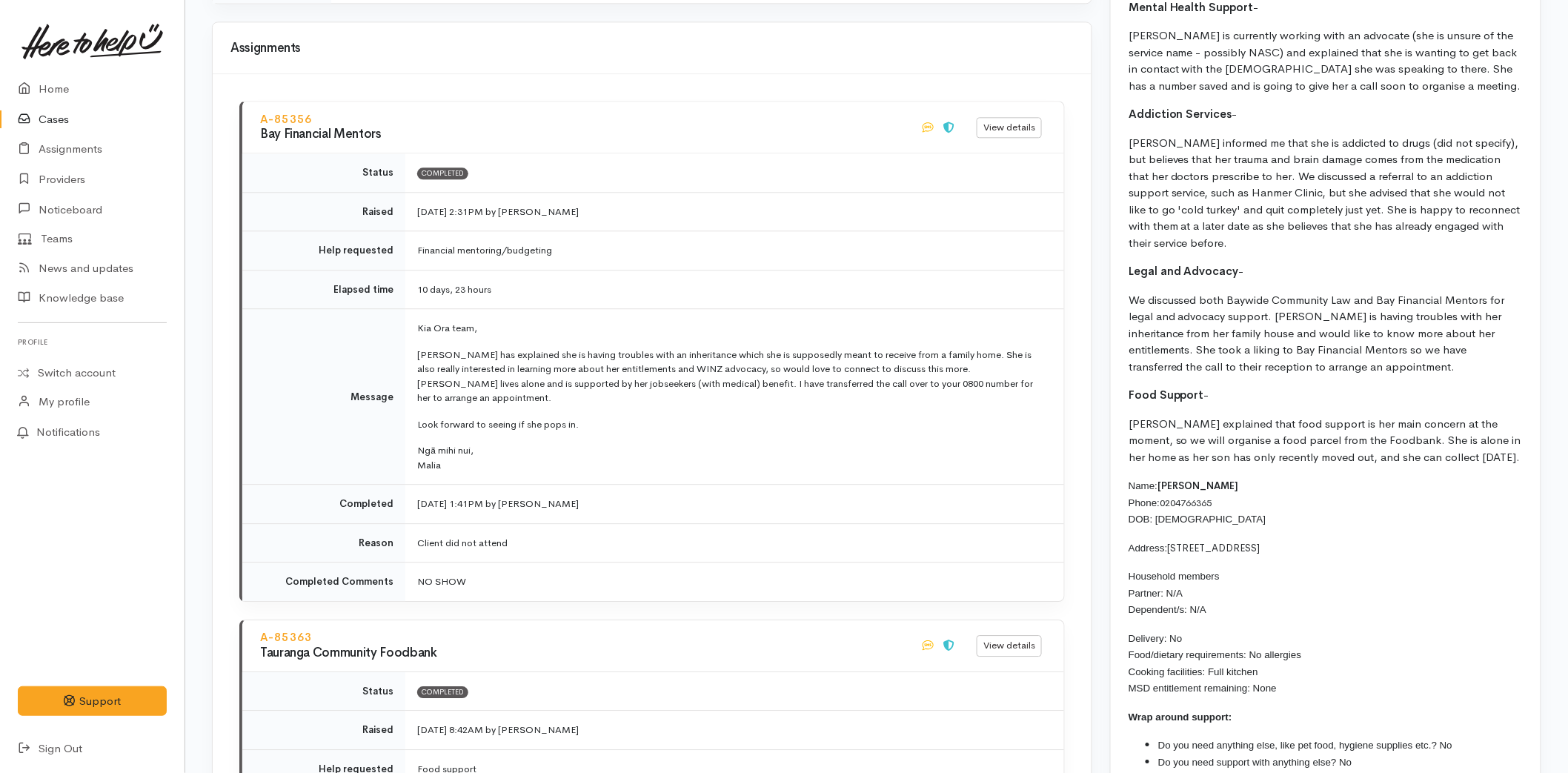
drag, startPoint x: 1275, startPoint y: 676, endPoint x: 1121, endPoint y: 469, distance: 258.0
click at [1121, 469] on div "Mental Health Support - [PERSON_NAME] is currently working with an advocate (sh…" at bounding box center [1326, 391] width 430 height 819
copy div "Name: Toni Kenny Phone: 0204766365 DOB: 16/01/1984 Address: 85A Oceanbeach Road…"
click at [54, 87] on link "Home" at bounding box center [92, 89] width 185 height 30
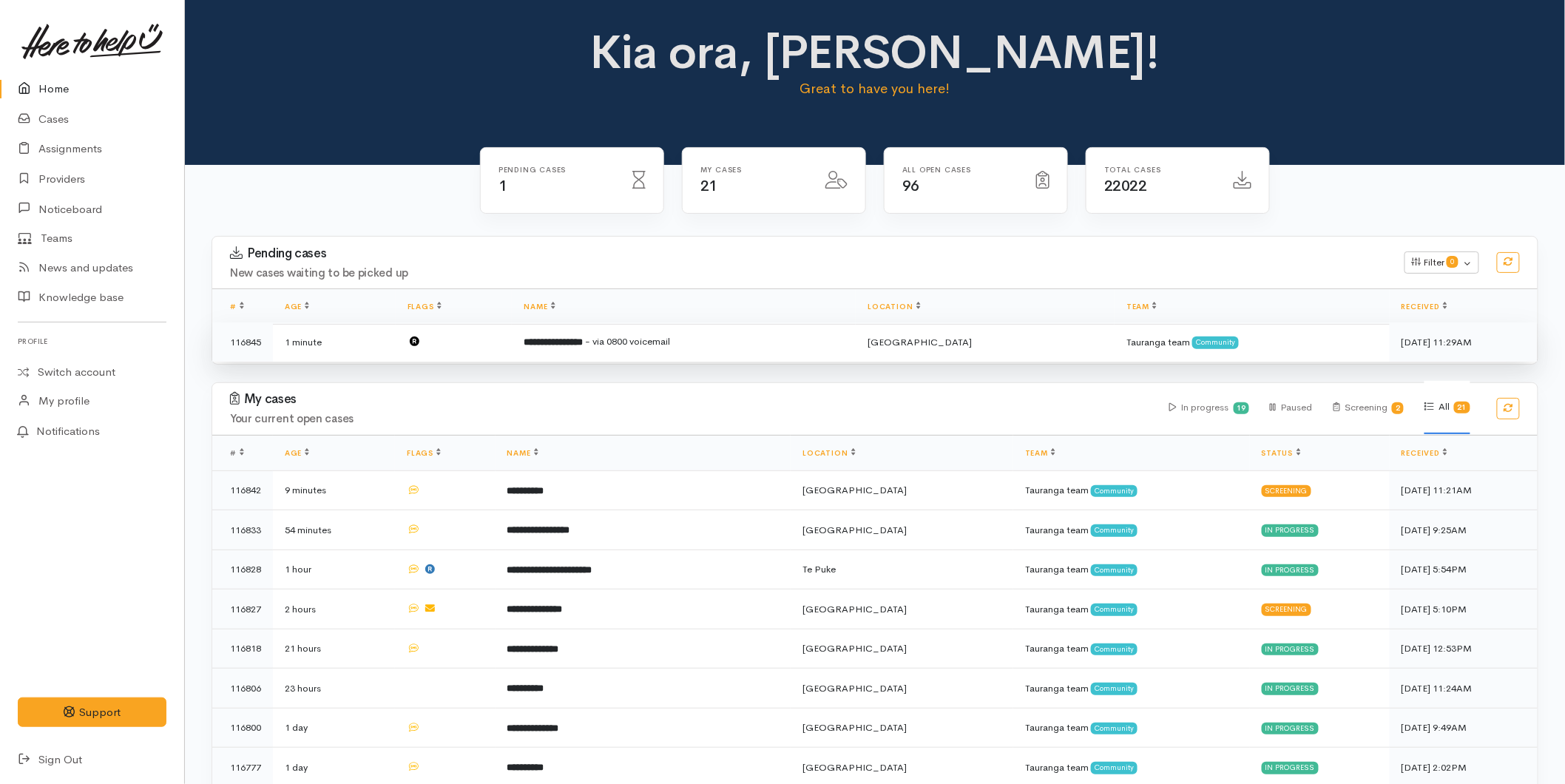
click at [583, 346] on b "**********" at bounding box center [553, 342] width 59 height 9
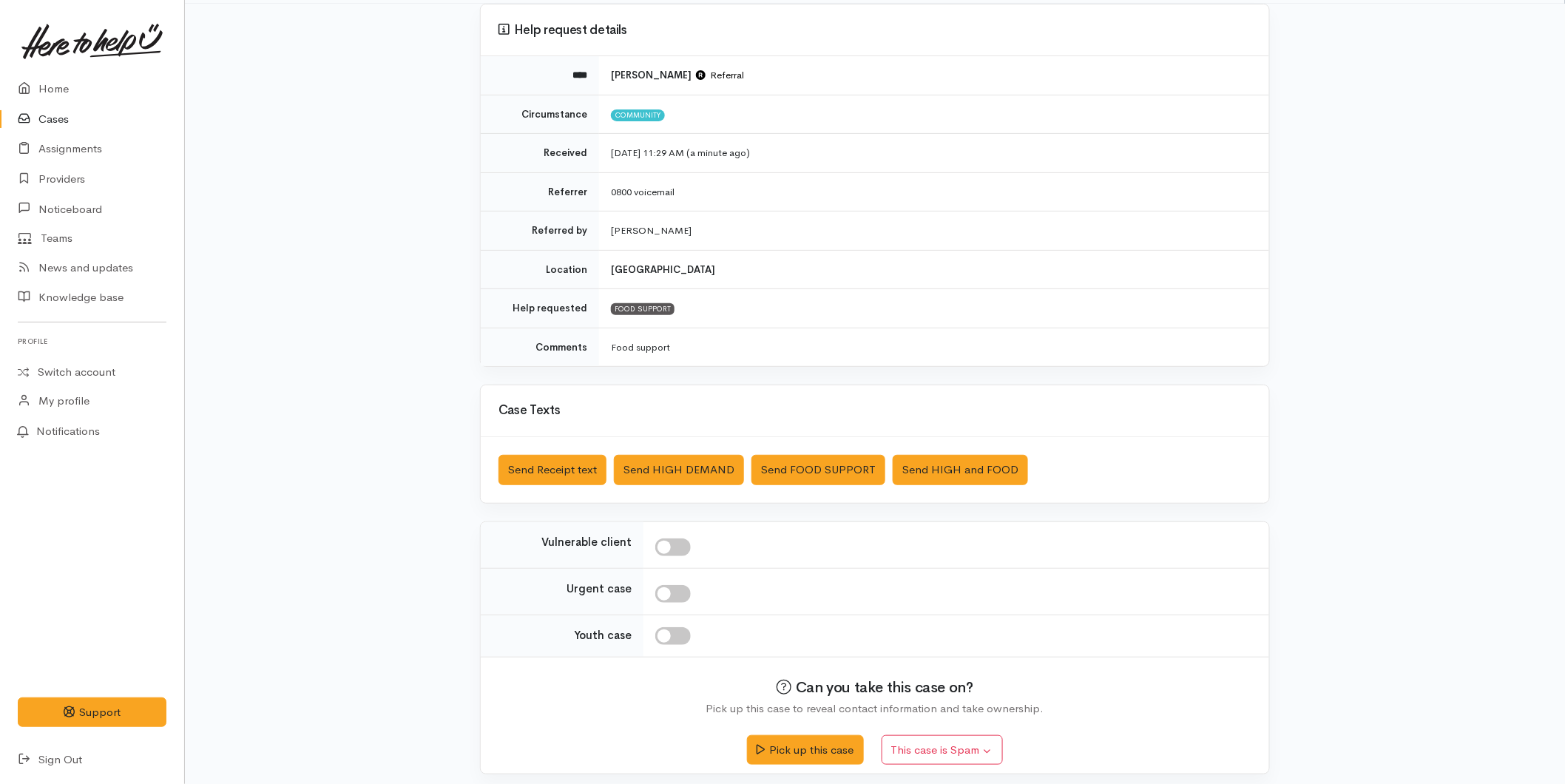
scroll to position [135, 0]
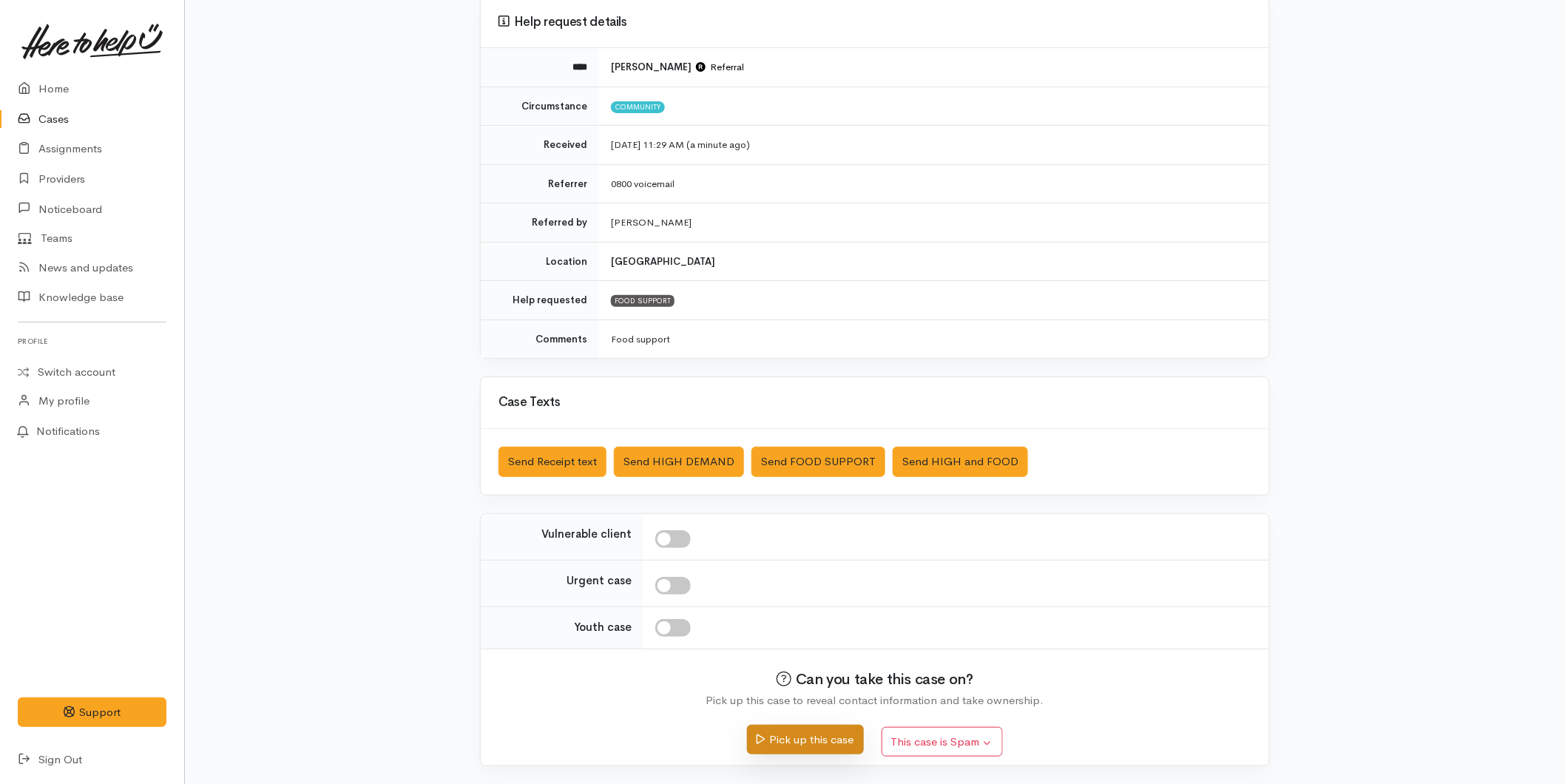
click at [774, 755] on button "Pick up this case" at bounding box center [805, 740] width 116 height 30
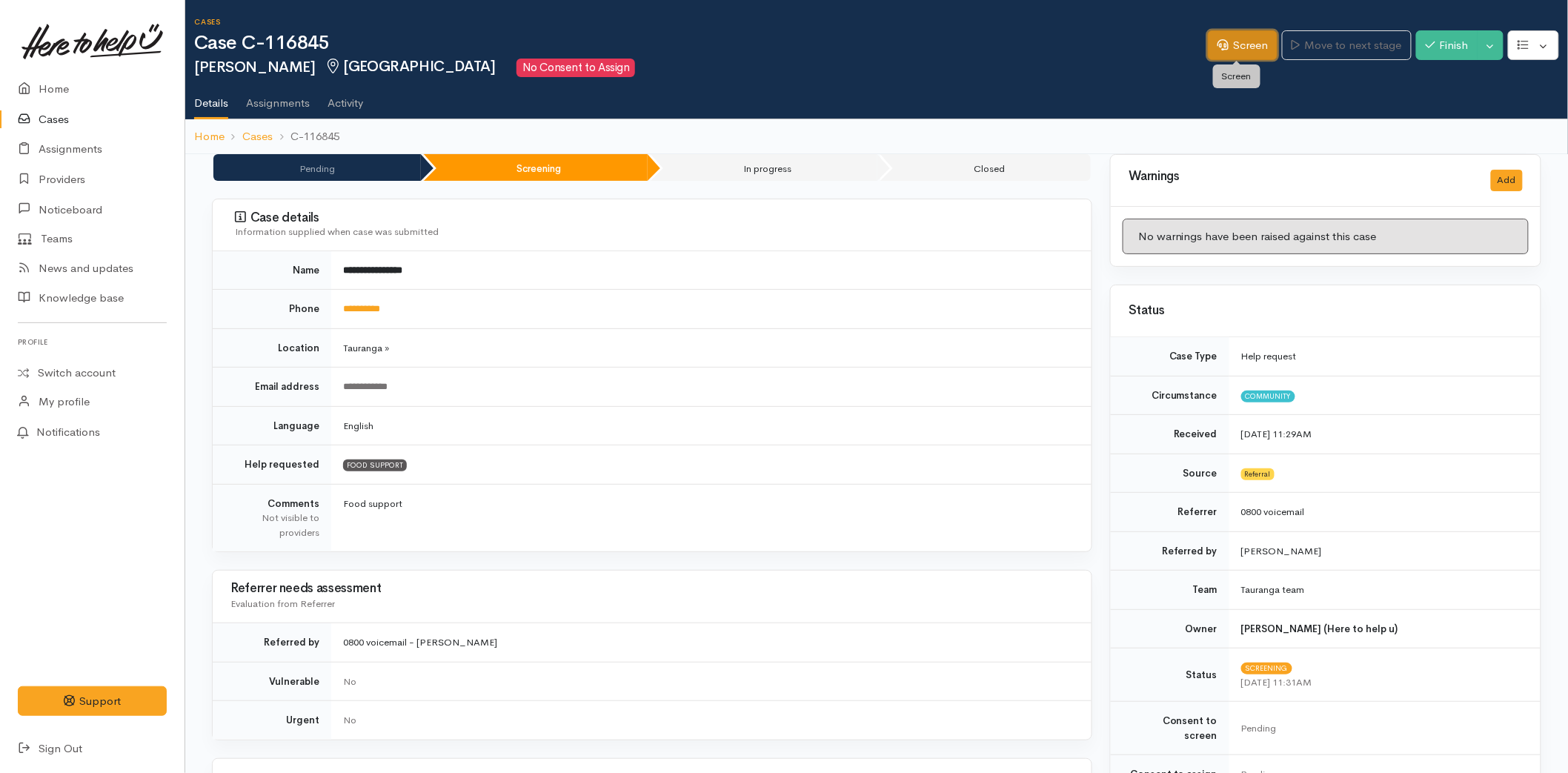
click at [1220, 35] on link "Screen" at bounding box center [1243, 45] width 70 height 30
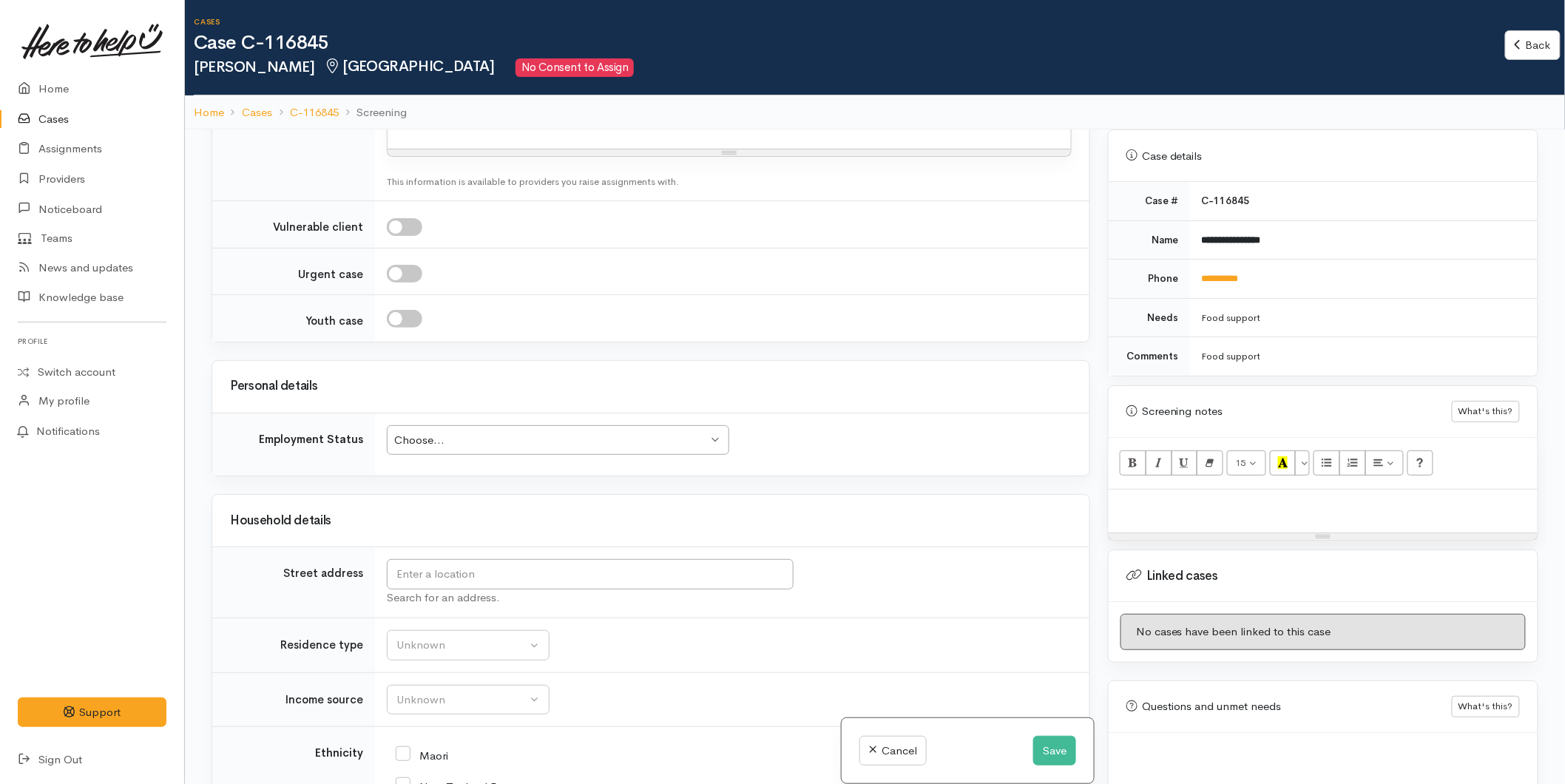
scroll to position [1314, 0]
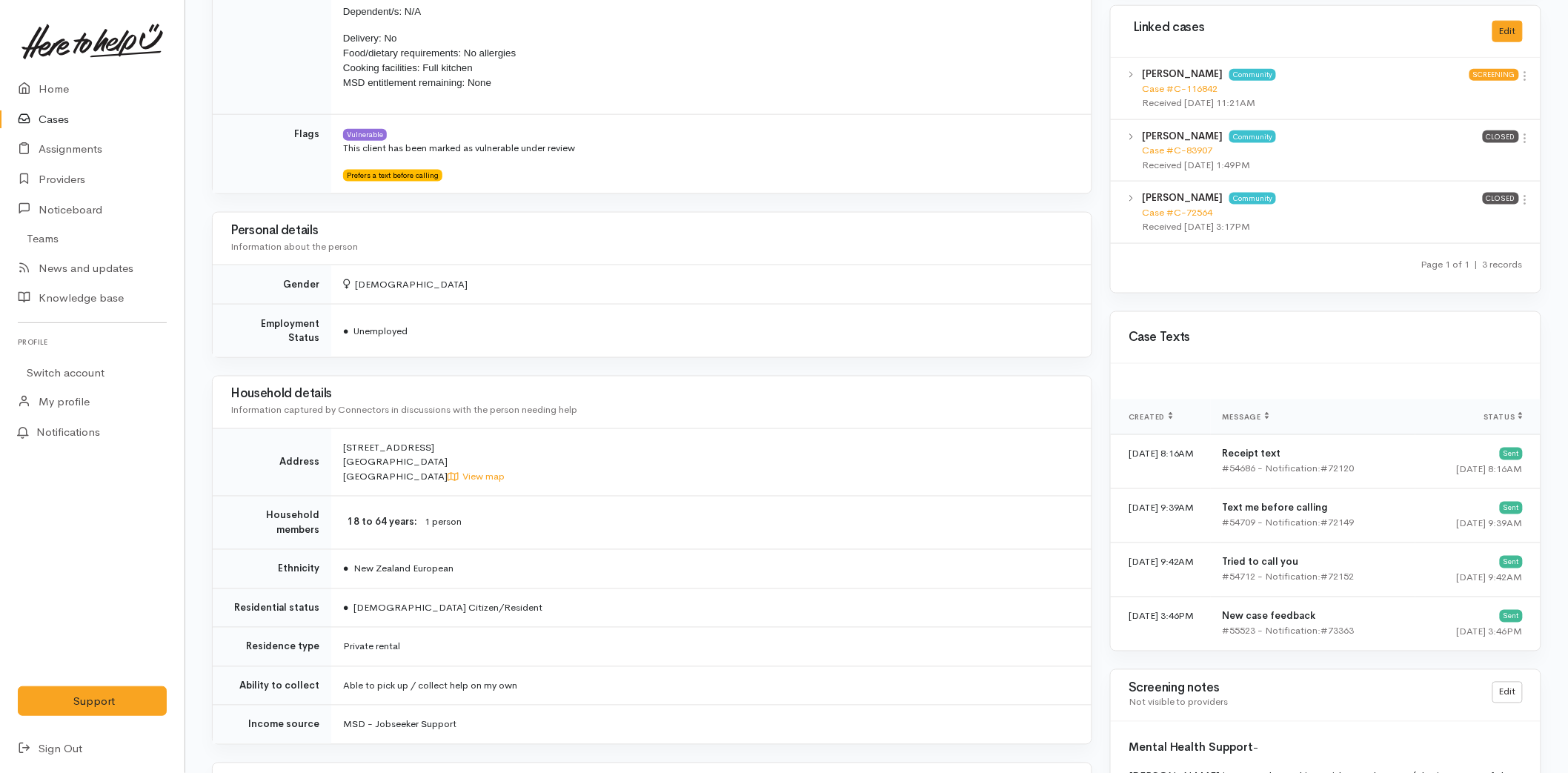
scroll to position [742, 0]
click at [67, 367] on link "Switch account" at bounding box center [92, 373] width 185 height 29
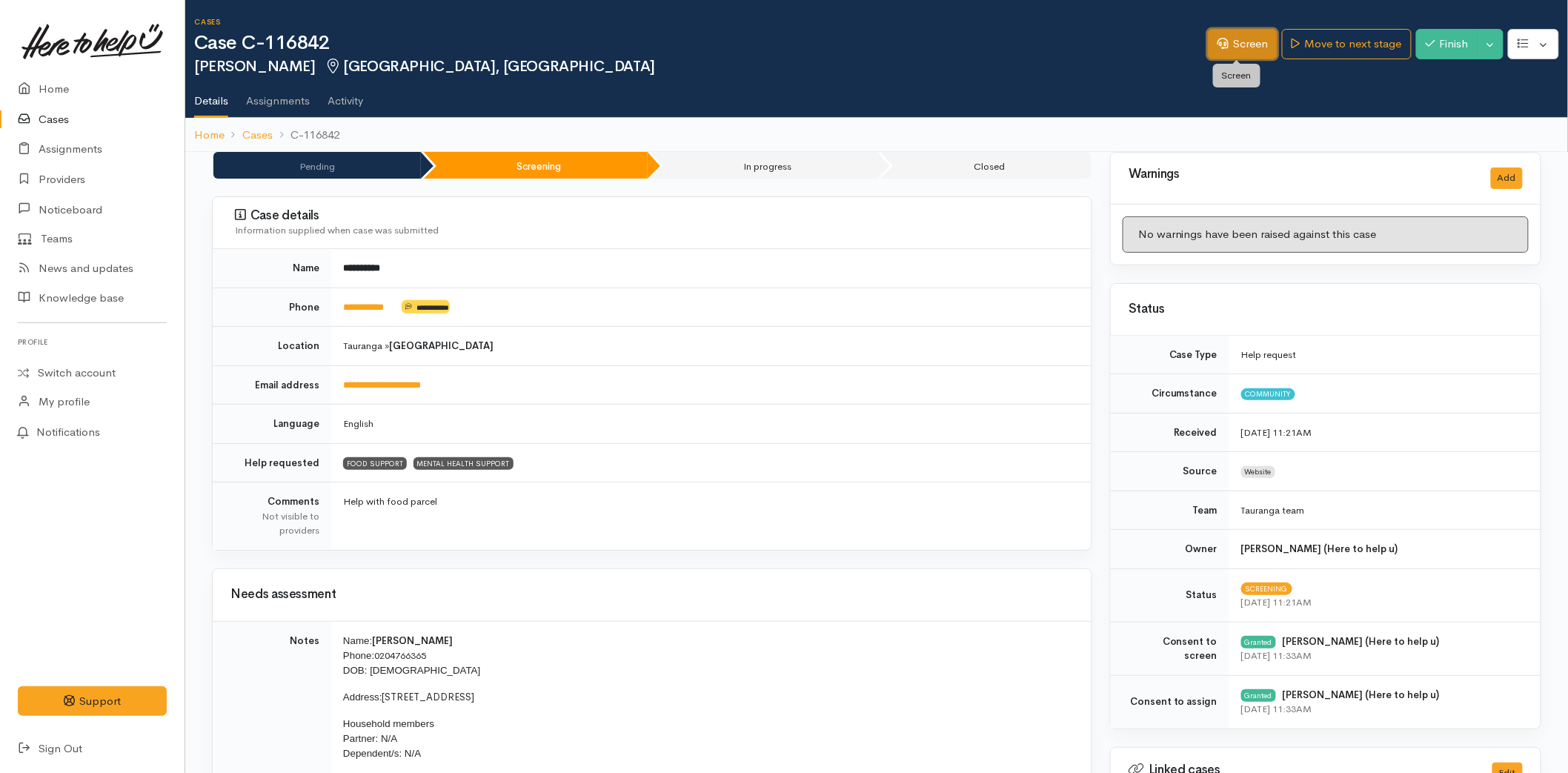
click at [1224, 45] on link "Screen" at bounding box center [1243, 44] width 70 height 30
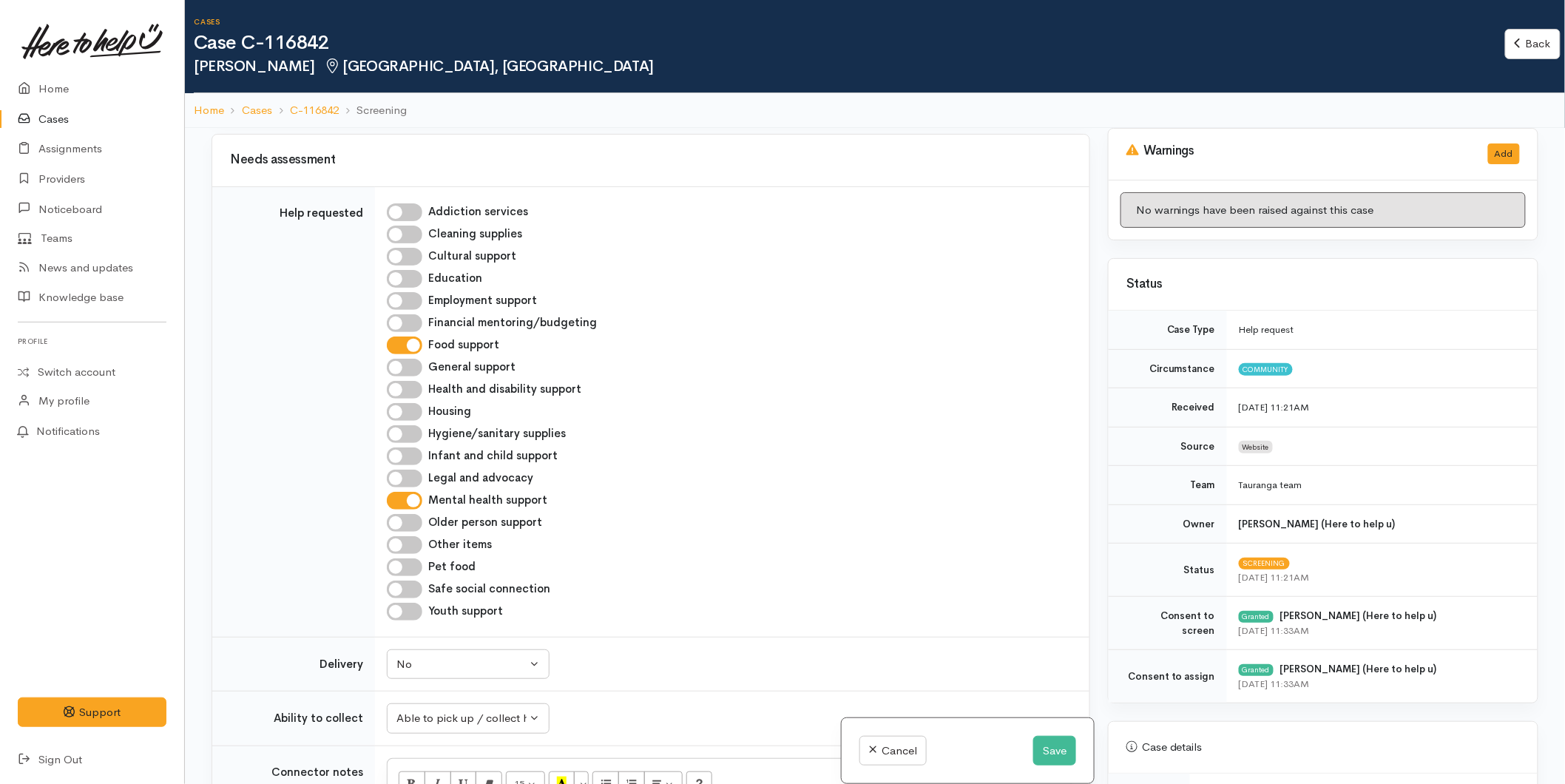
scroll to position [822, 0]
click at [409, 384] on input "Health and disability support" at bounding box center [404, 393] width 36 height 17
checkbox input "true"
click at [1055, 744] on button "Save" at bounding box center [1054, 751] width 43 height 30
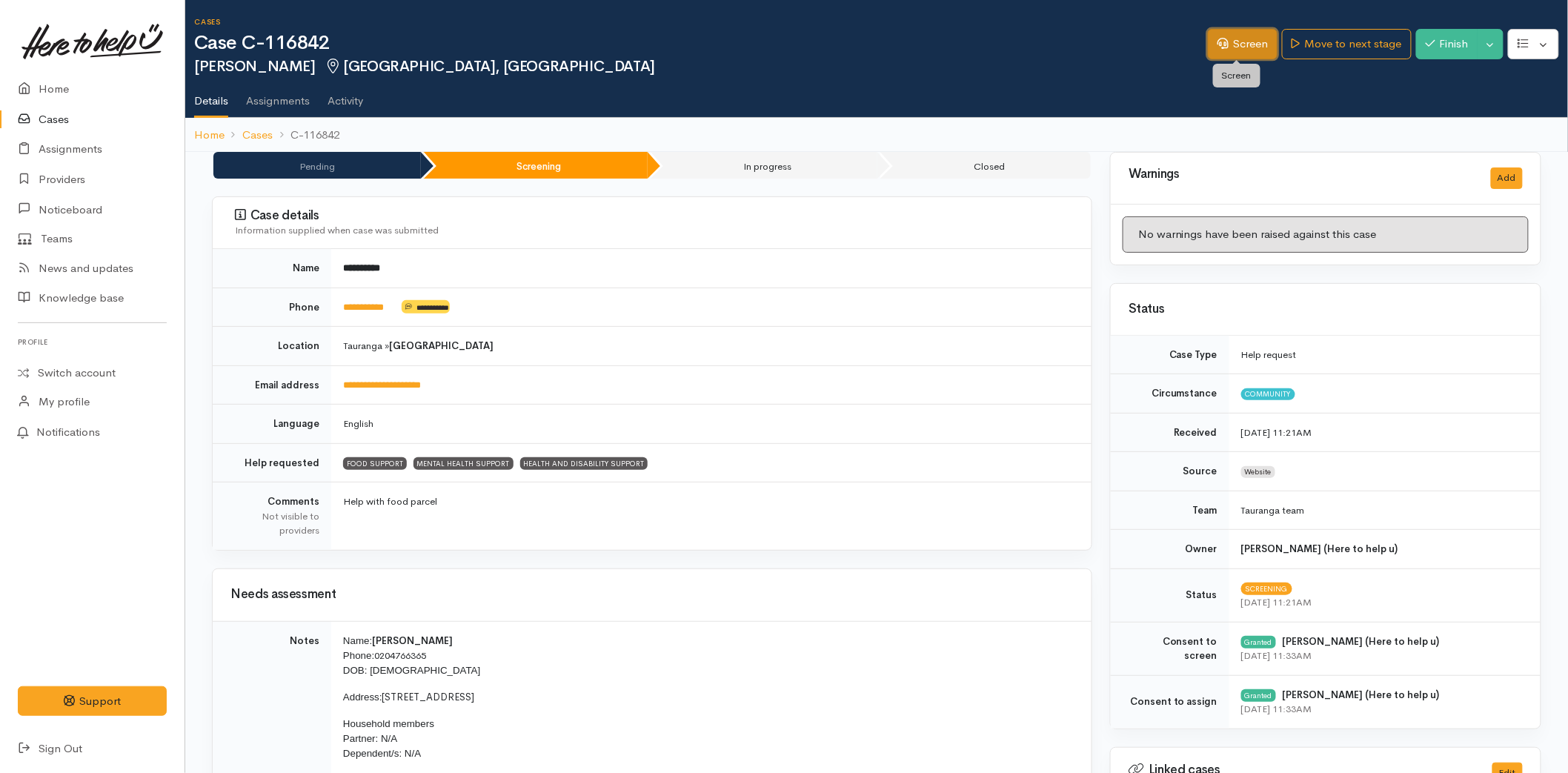
click at [1218, 39] on icon at bounding box center [1224, 44] width 11 height 11
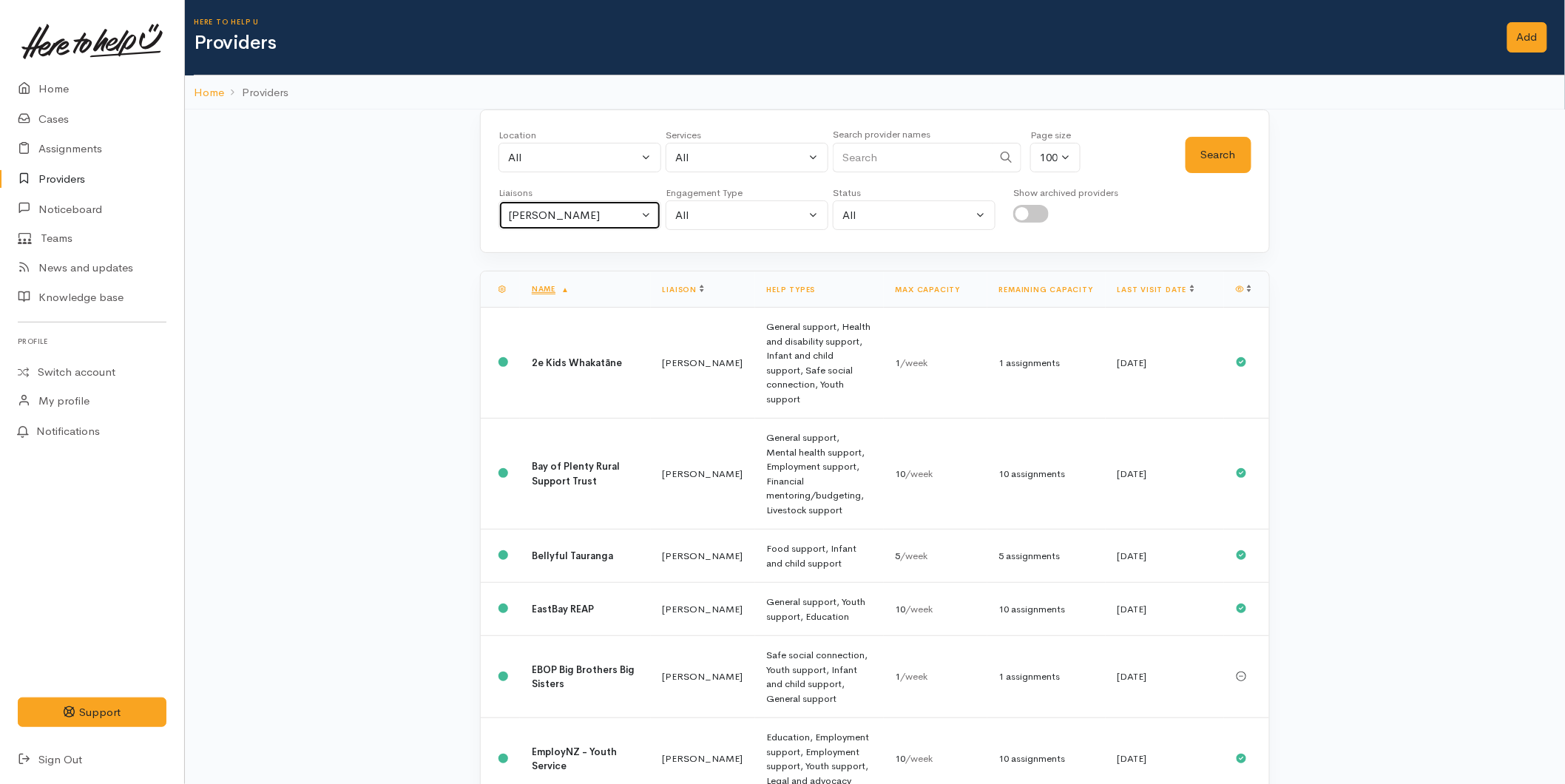
click at [584, 203] on button "[PERSON_NAME]" at bounding box center [580, 216] width 163 height 30
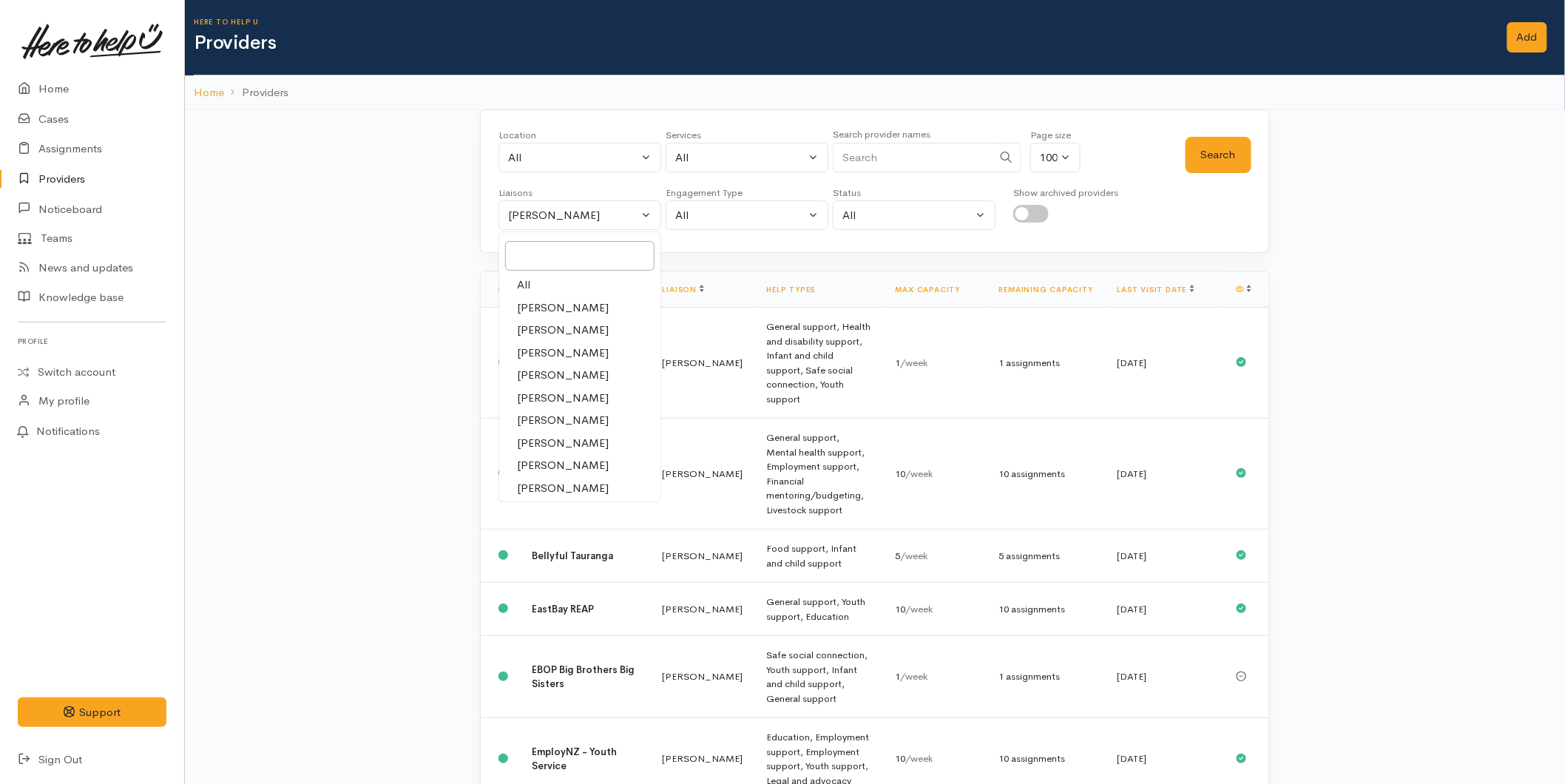
click at [540, 277] on link "All" at bounding box center [580, 285] width 161 height 23
select select "null"
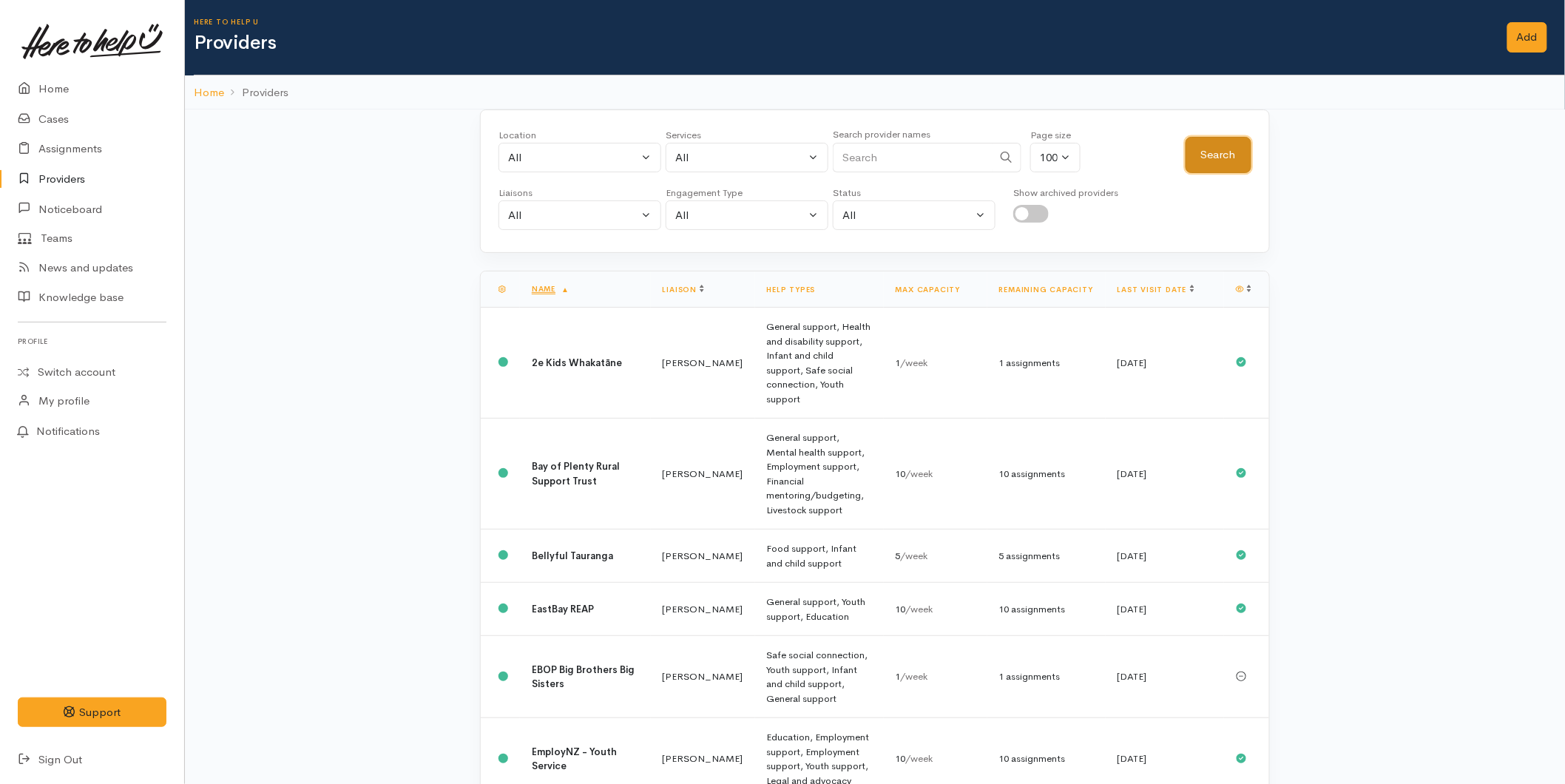
click at [1201, 145] on button "Search" at bounding box center [1218, 155] width 66 height 36
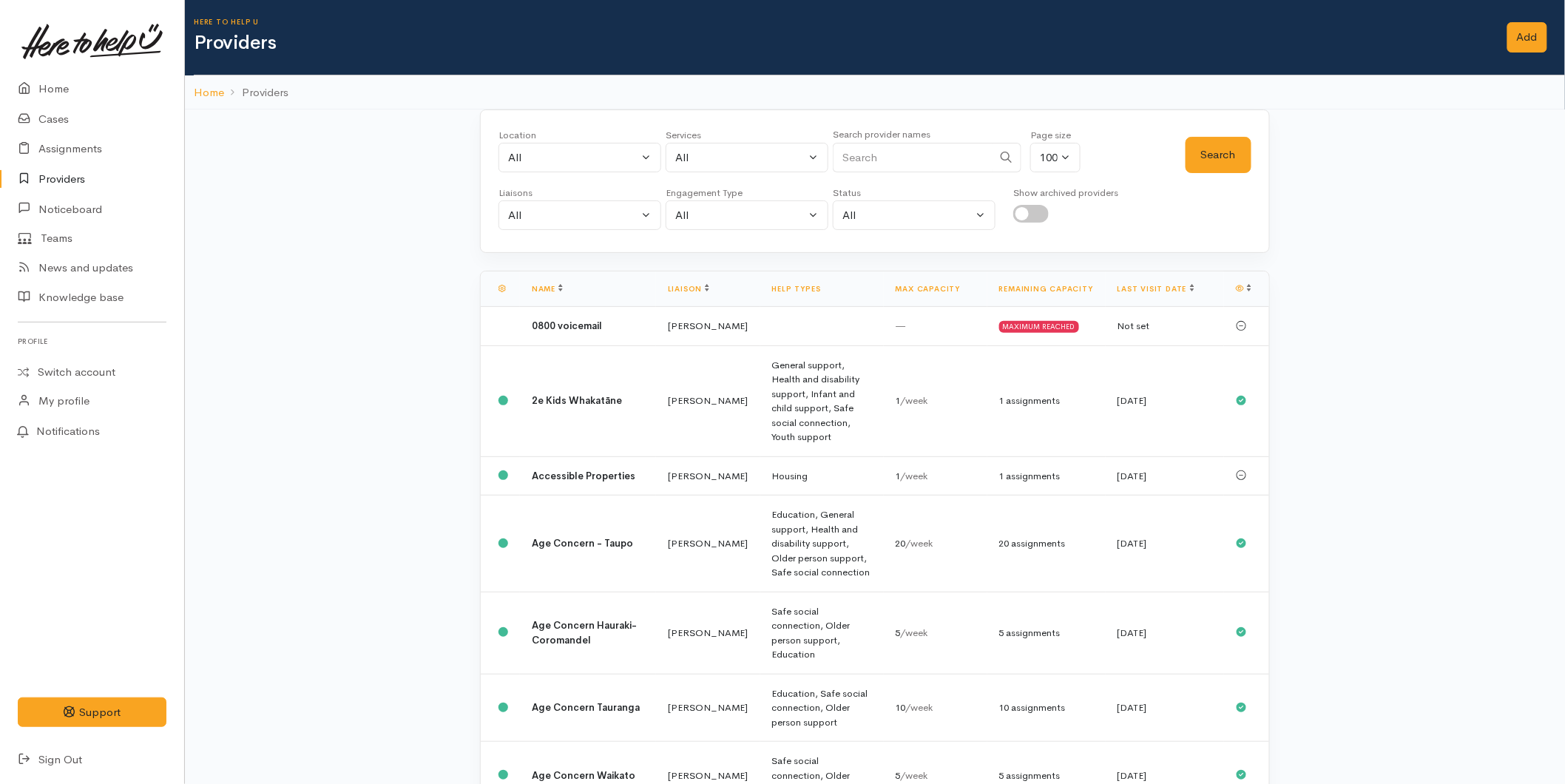
click at [905, 160] on input "Search" at bounding box center [913, 158] width 160 height 30
type input "HIP"
click at [1221, 154] on button "Search" at bounding box center [1218, 155] width 66 height 36
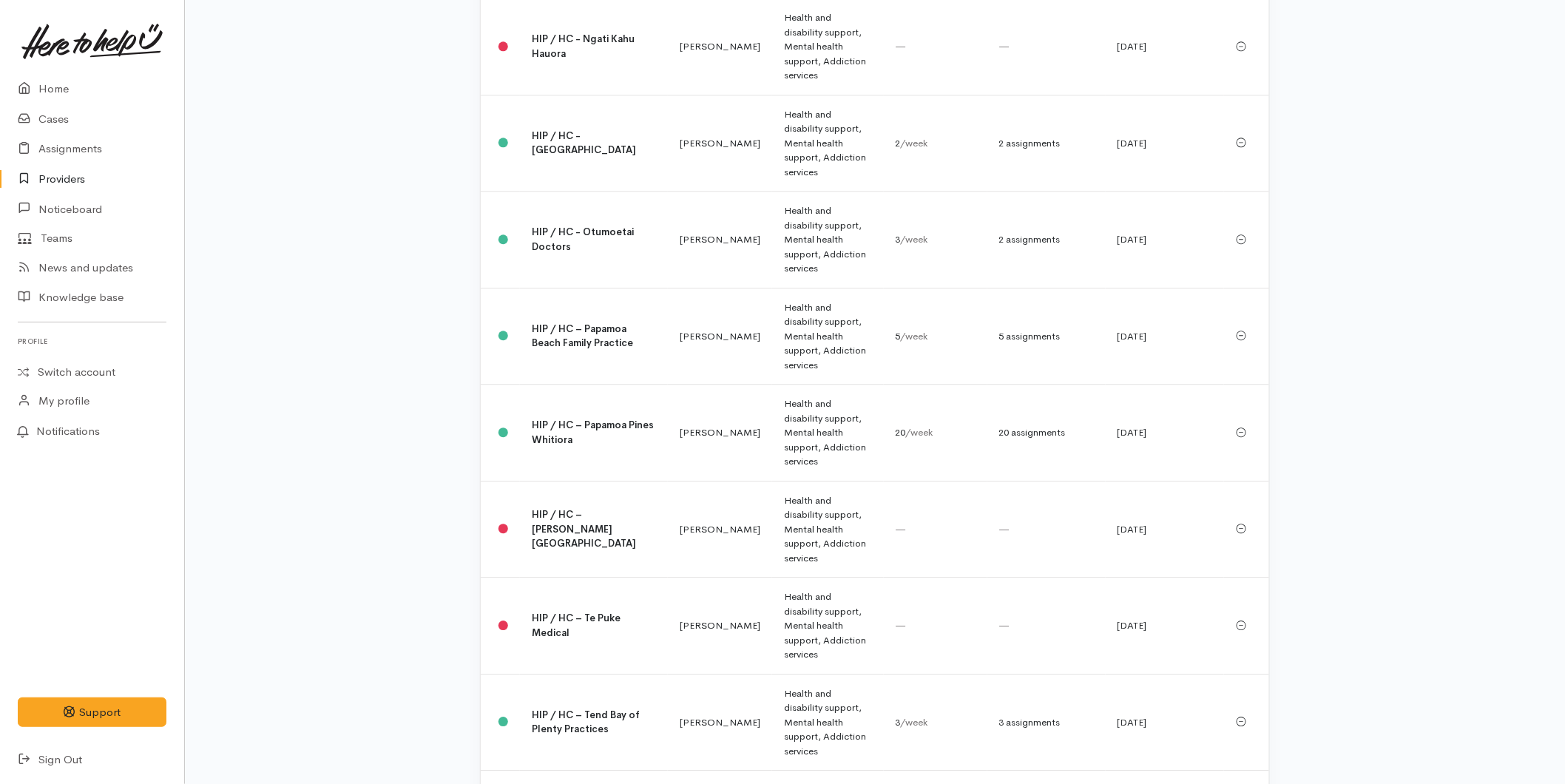
scroll to position [1479, 0]
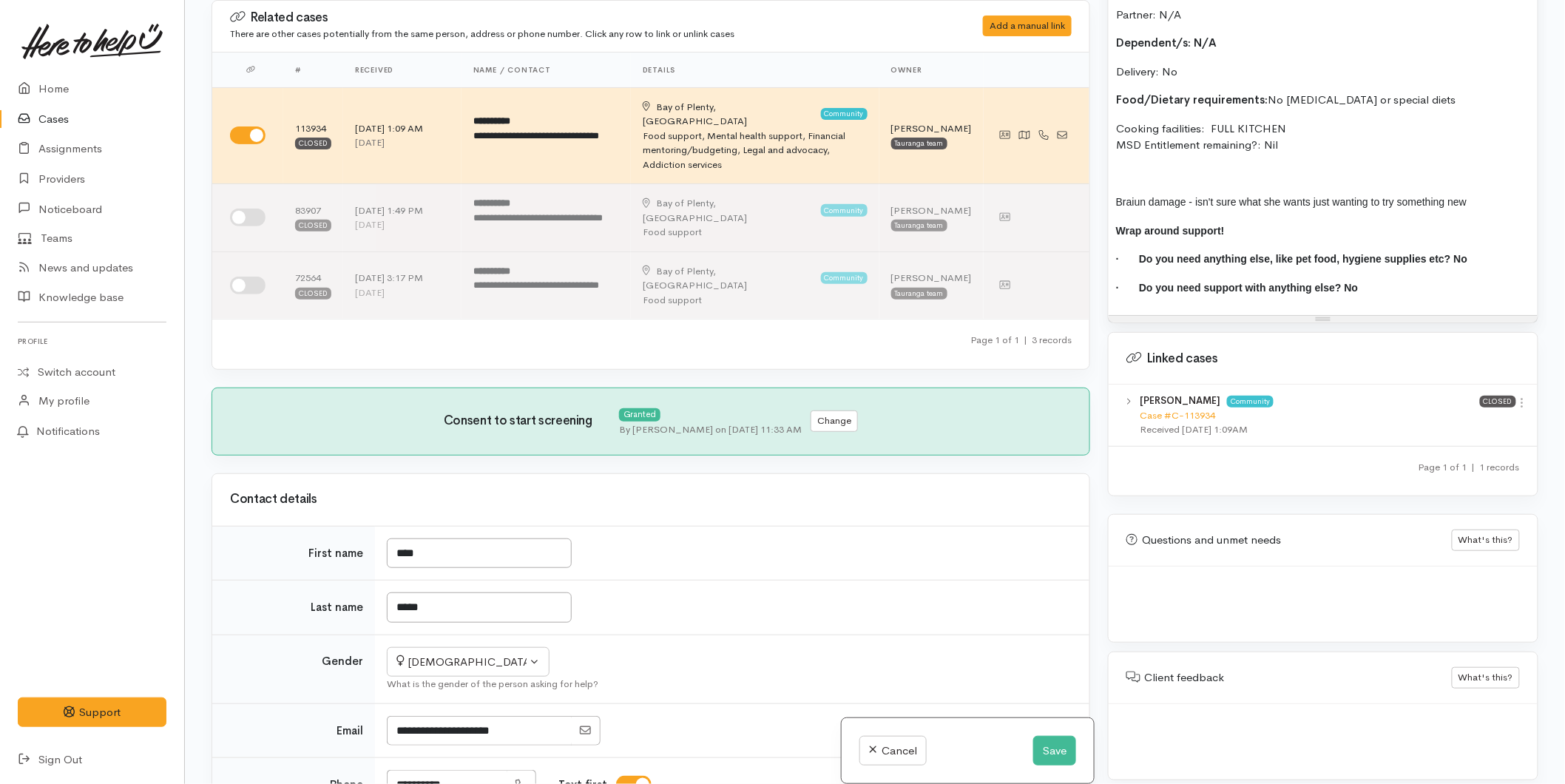
scroll to position [1171, 0]
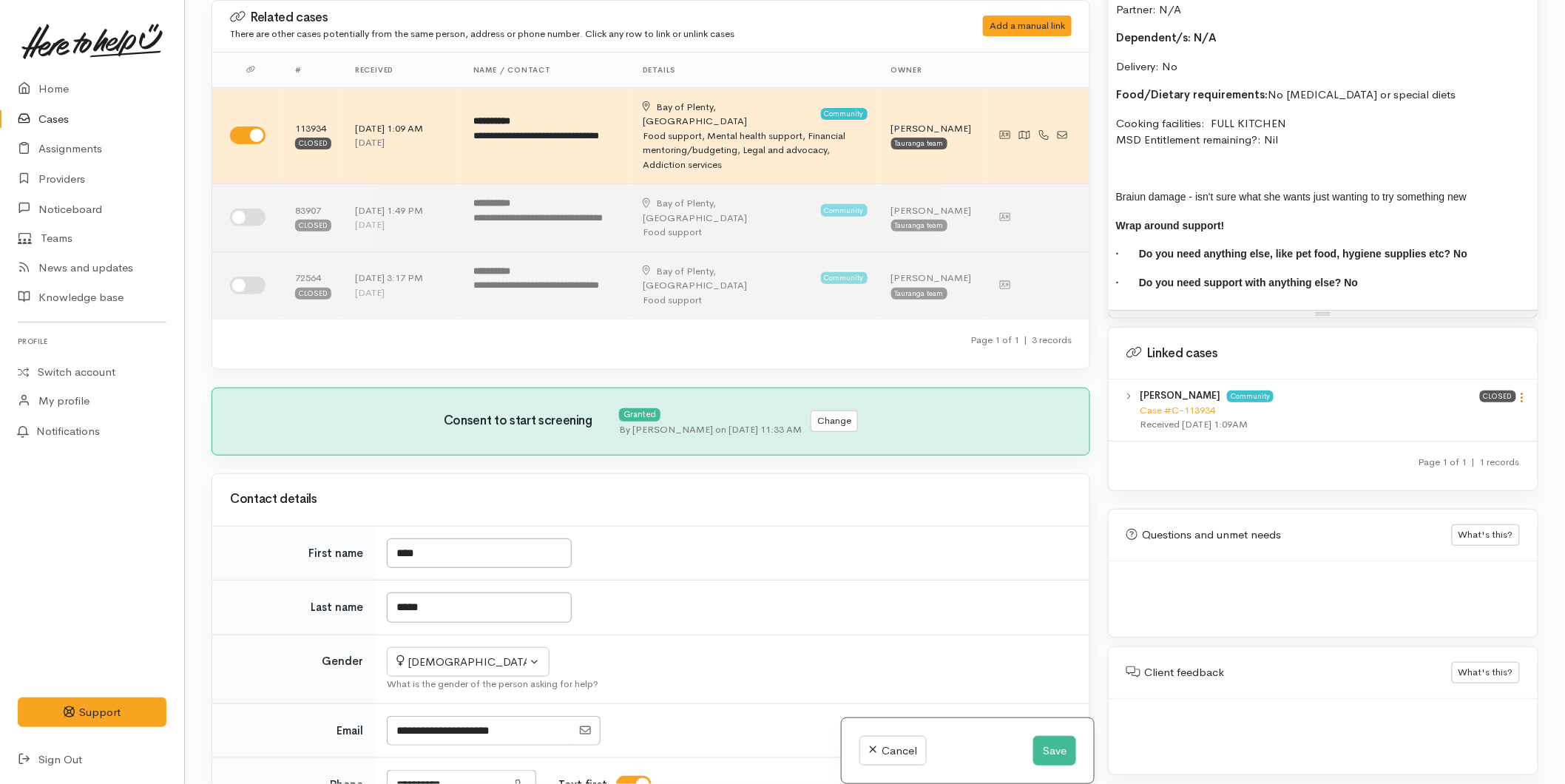
click at [1517, 398] on icon at bounding box center [1523, 398] width 13 height 13
click at [1476, 420] on link "View case" at bounding box center [1470, 426] width 117 height 23
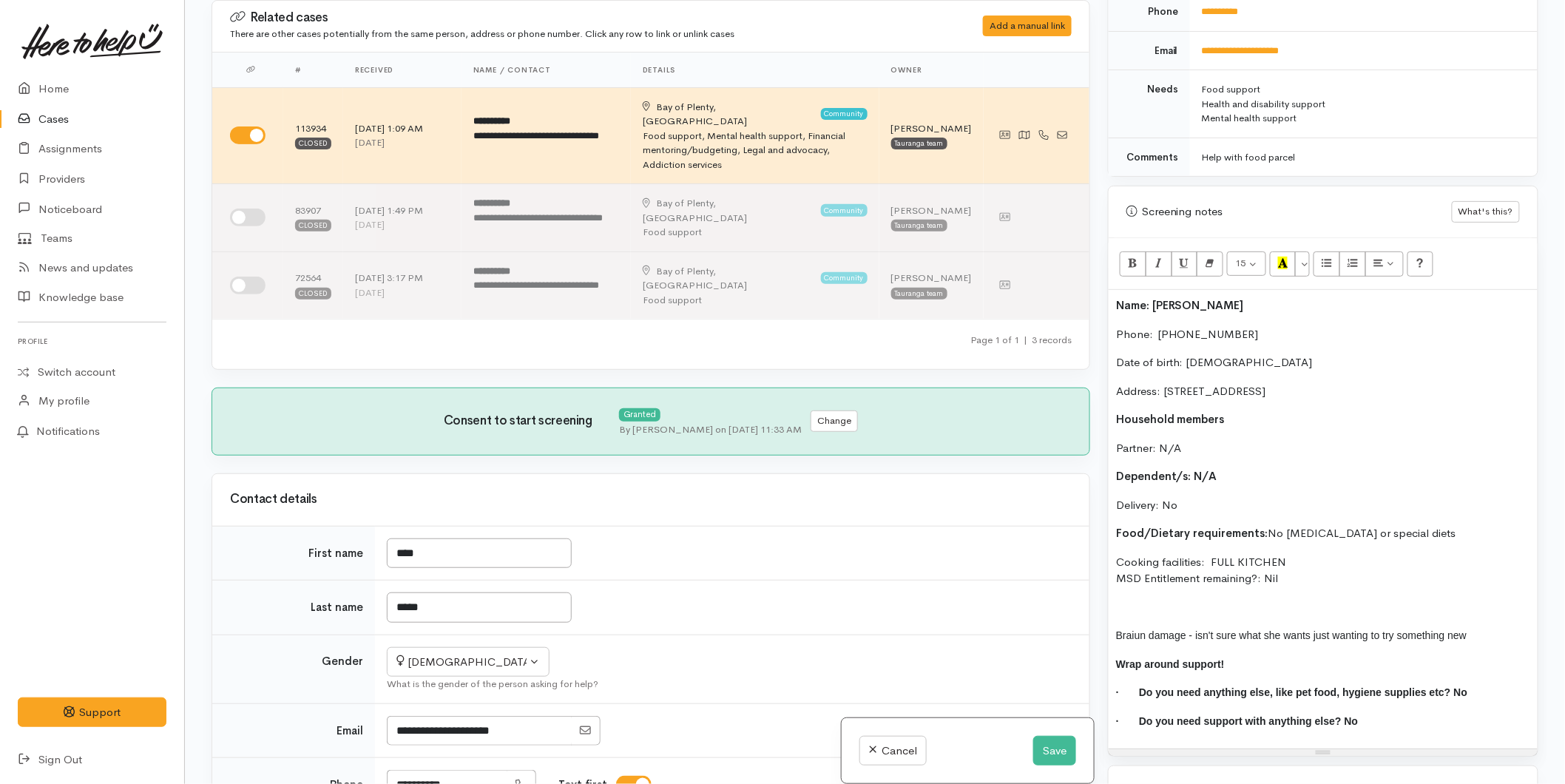
scroll to position [514, 0]
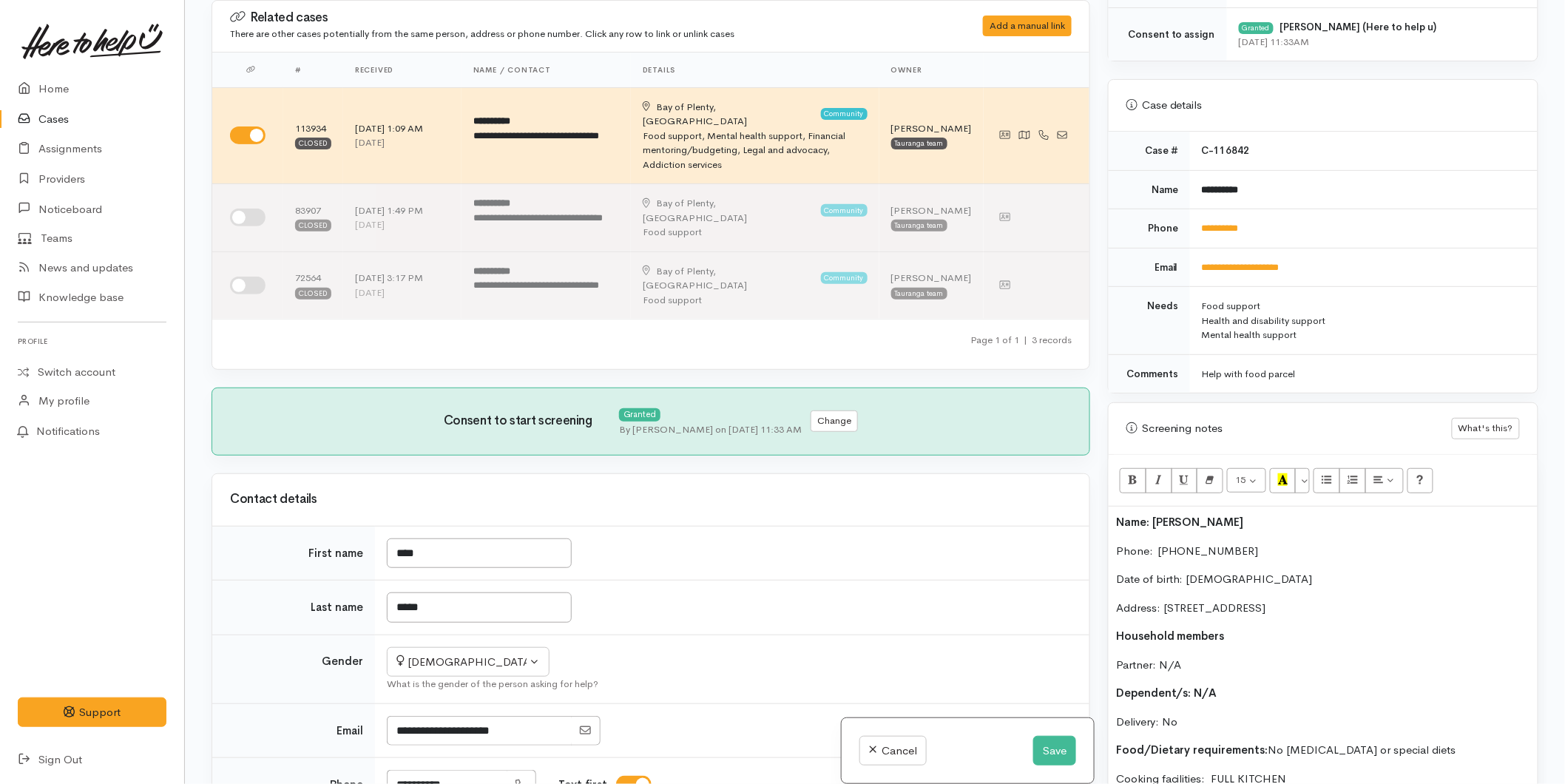
drag, startPoint x: 1117, startPoint y: 527, endPoint x: 1125, endPoint y: 526, distance: 8.1
click at [1117, 526] on b "Name: Toni Kenny" at bounding box center [1180, 522] width 128 height 14
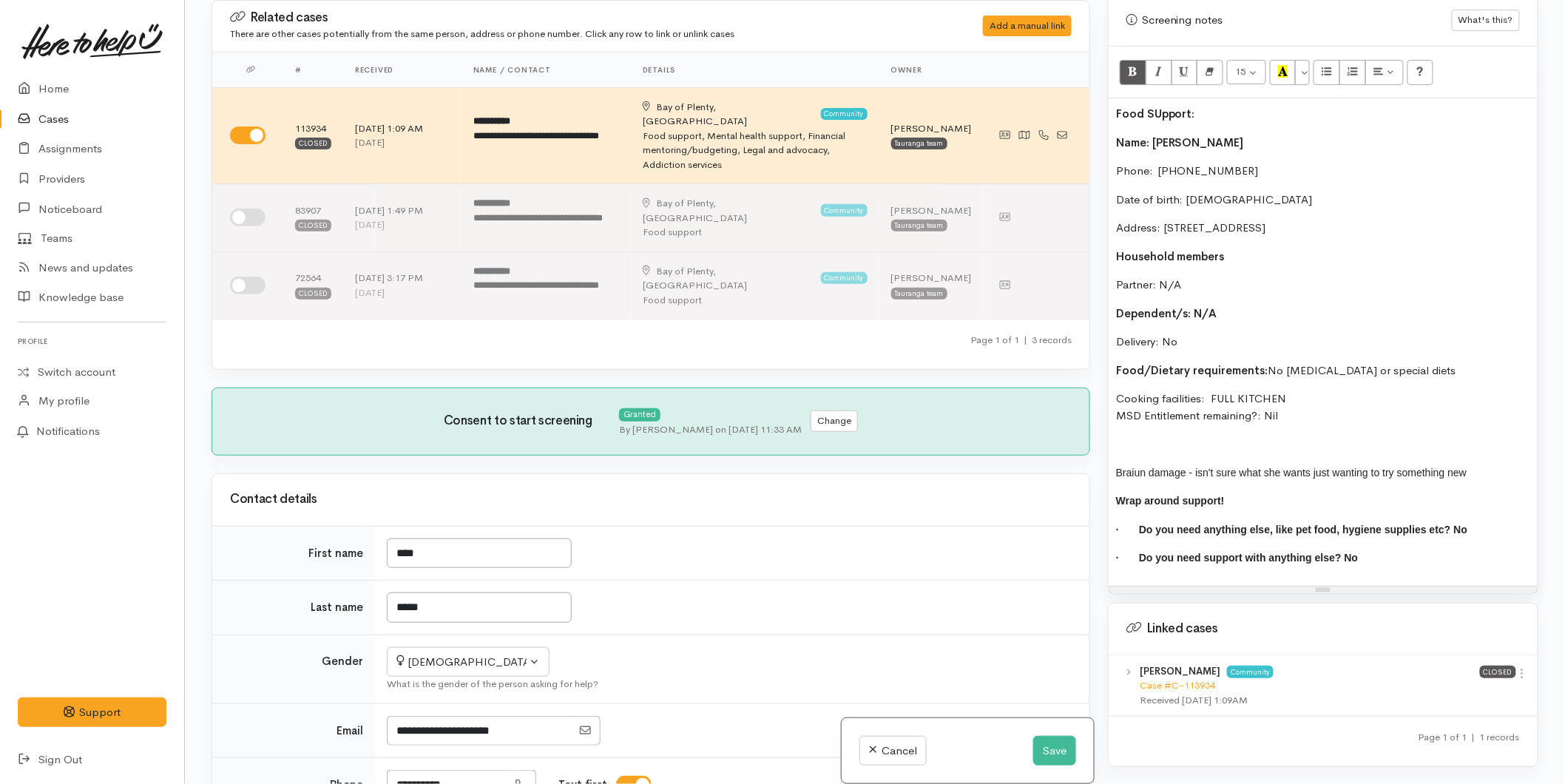
scroll to position [925, 0]
click at [1127, 435] on p at bounding box center [1323, 442] width 414 height 17
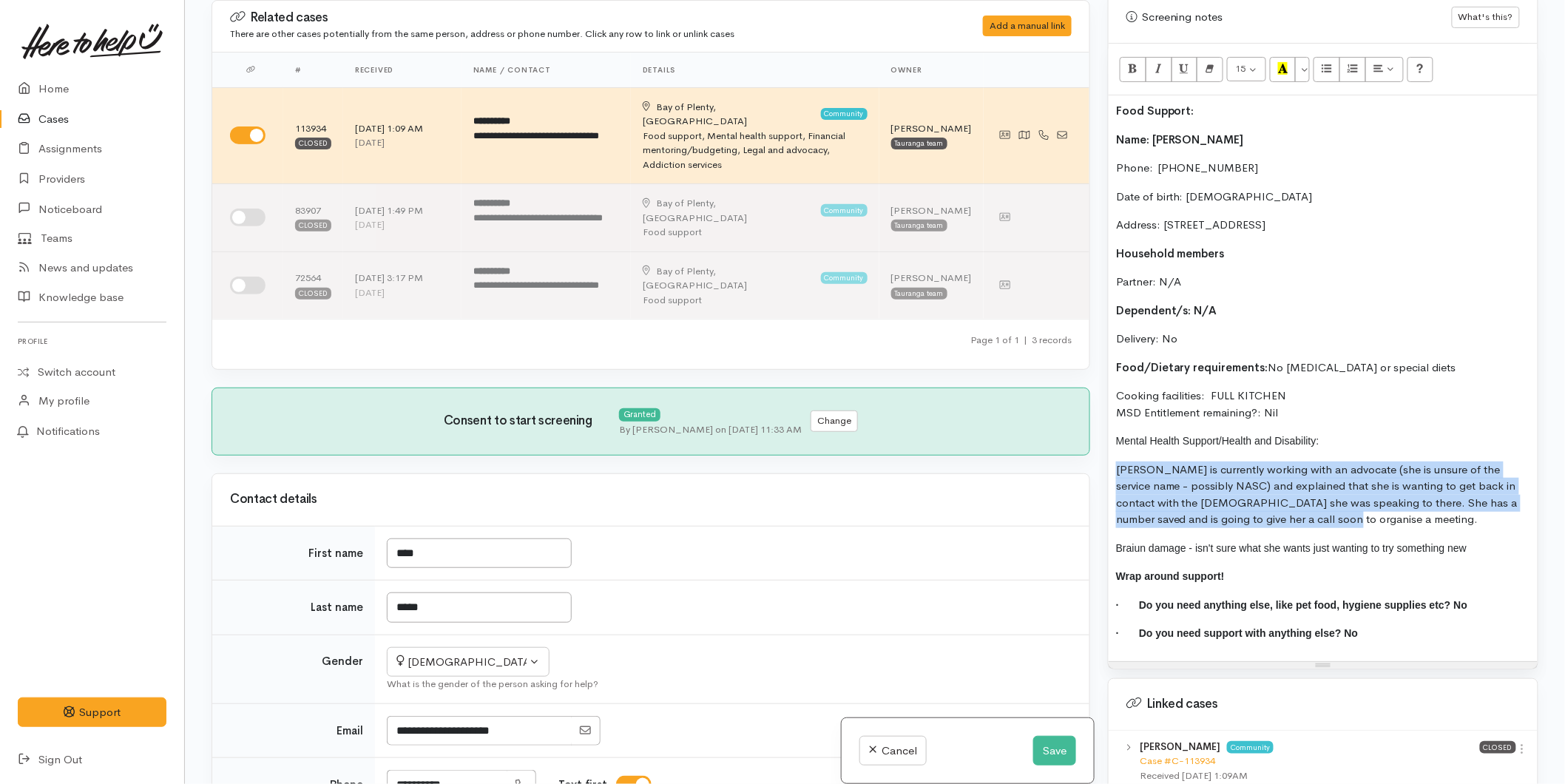
drag, startPoint x: 1248, startPoint y: 506, endPoint x: 1105, endPoint y: 473, distance: 146.8
click at [1105, 473] on div "Warnings Add No warnings have been raised against this case Add Warning Title ●…" at bounding box center [1323, 392] width 448 height 784
click at [1303, 514] on p "Toni is currently working with an advocate (she is unsure of the service name -…" at bounding box center [1323, 495] width 414 height 66
drag, startPoint x: 1174, startPoint y: 511, endPoint x: 1089, endPoint y: 461, distance: 98.6
click at [1089, 461] on div "Related cases There are other cases potentially from the same person, address o…" at bounding box center [874, 392] width 1344 height 784
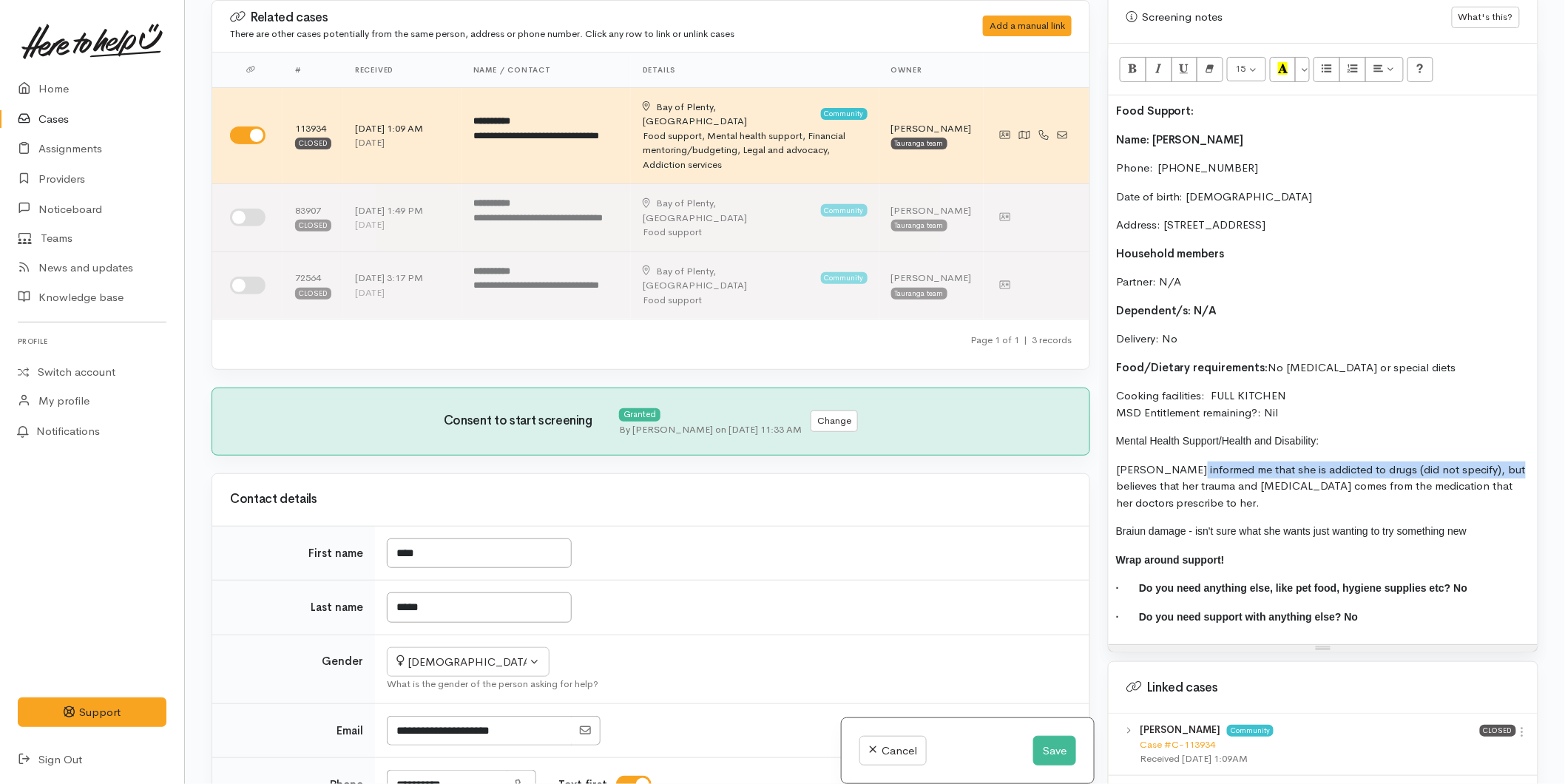
drag, startPoint x: 1442, startPoint y: 475, endPoint x: 1184, endPoint y: 474, distance: 258.0
click at [1184, 474] on p "Toni informed me that she is addicted to drugs (did not specify), but believes …" at bounding box center [1323, 487] width 414 height 51
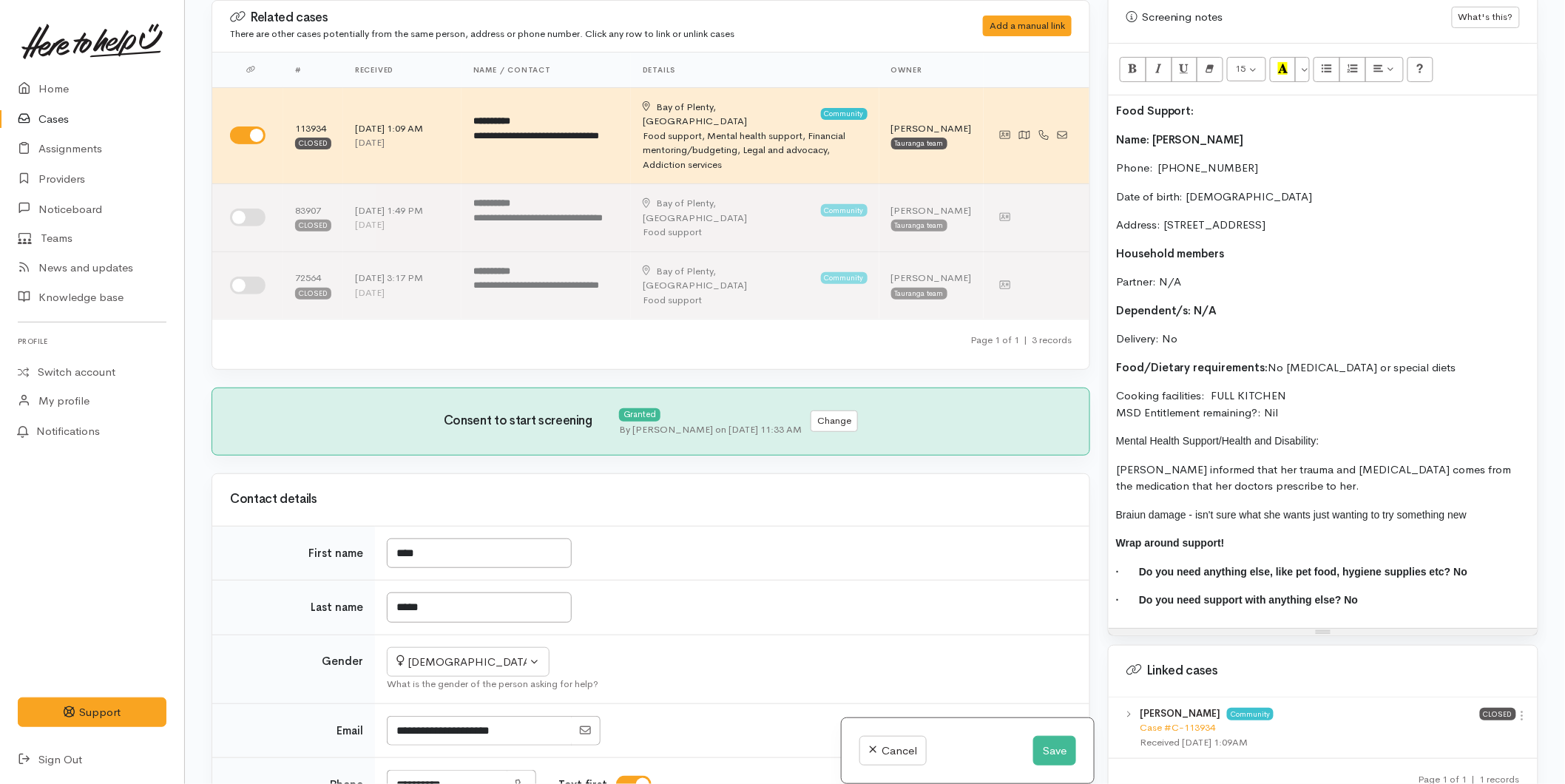
click at [1207, 470] on p "Toni informed that her trauma and brain damage comes from the medication that h…" at bounding box center [1323, 478] width 414 height 33
click at [1348, 490] on p "Toni informed that she believes her trauma and brain damage comes from the medi…" at bounding box center [1323, 478] width 414 height 33
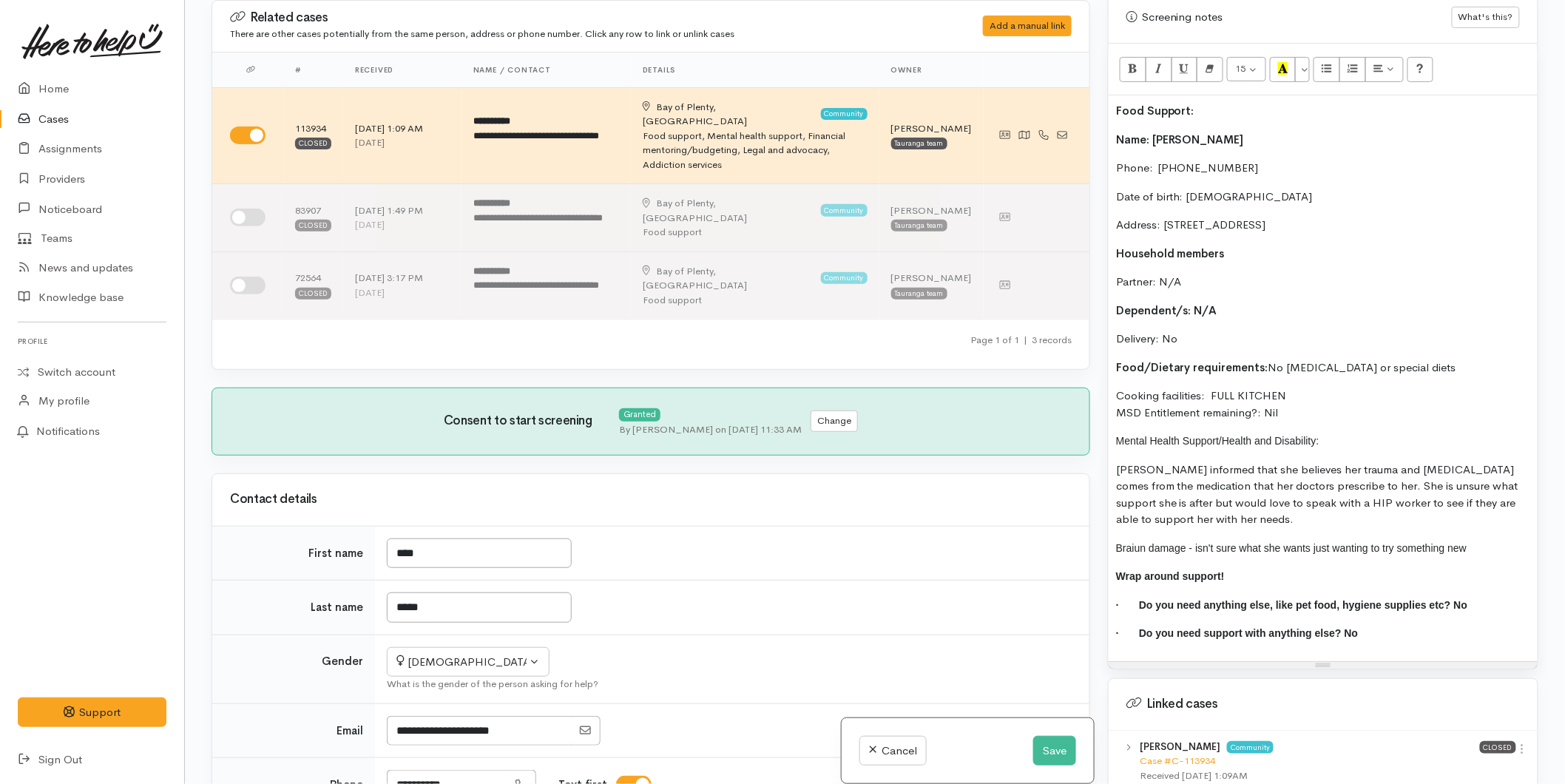
drag, startPoint x: 1334, startPoint y: 440, endPoint x: 1106, endPoint y: 439, distance: 228.0
click at [1106, 439] on div "Warnings Add No warnings have been raised against this case Add Warning Title ●…" at bounding box center [1323, 392] width 448 height 784
click at [1305, 65] on button "More Color" at bounding box center [1303, 70] width 15 height 25
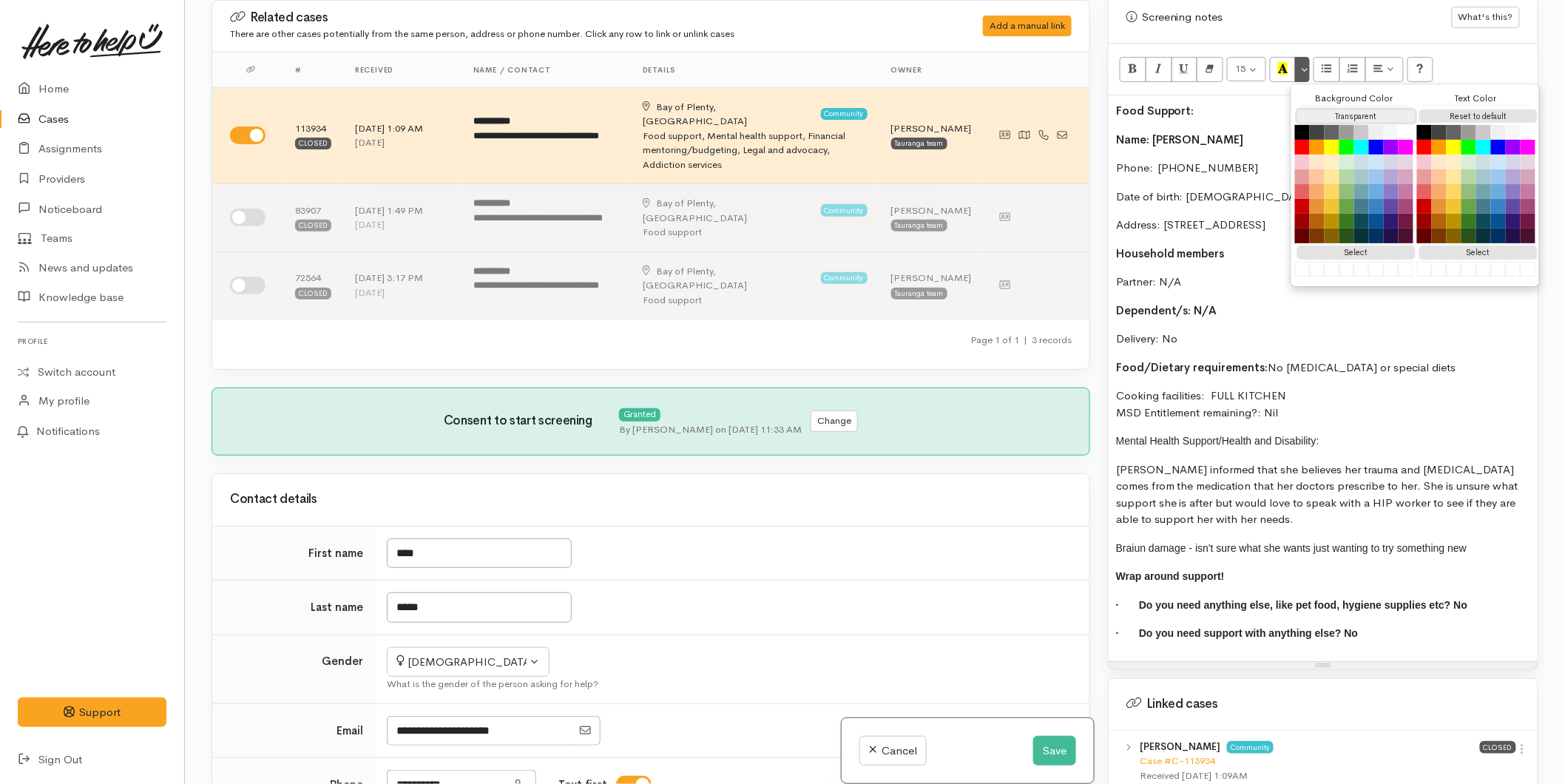
click at [1322, 120] on button "Transparent" at bounding box center [1357, 117] width 119 height 14
click at [1491, 113] on button "Reset to default" at bounding box center [1479, 117] width 119 height 14
click at [1221, 442] on p "Mental Health Support/Health and Disability:" at bounding box center [1323, 442] width 414 height 17
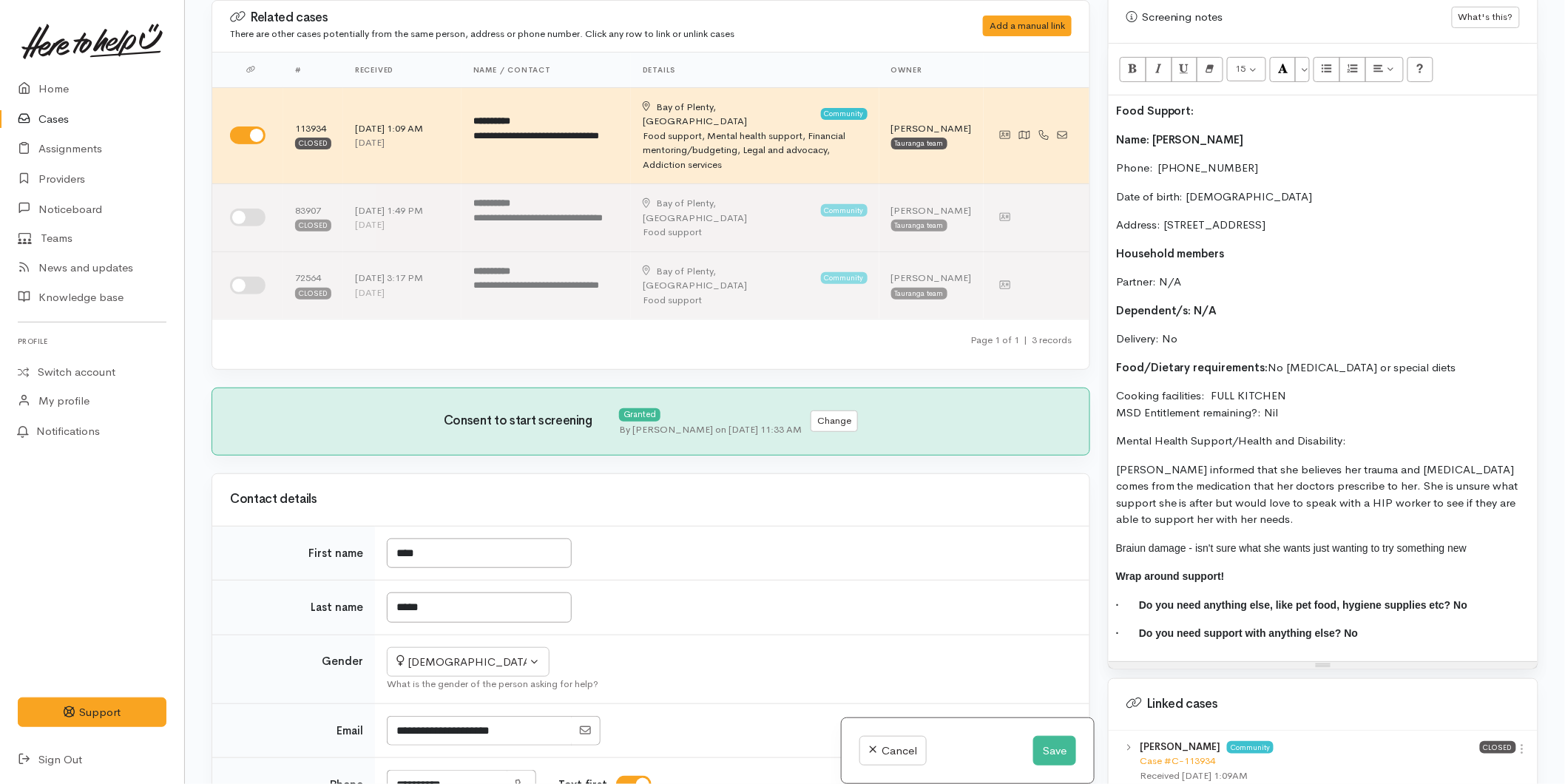
drag, startPoint x: 1103, startPoint y: 426, endPoint x: 995, endPoint y: 412, distance: 108.9
click at [995, 412] on div "Related cases There are other cases potentially from the same person, address o…" at bounding box center [874, 392] width 1344 height 784
click at [1219, 439] on p "Mental Health Support/Health and Disability:" at bounding box center [1323, 442] width 414 height 17
drag, startPoint x: 1290, startPoint y: 440, endPoint x: 1098, endPoint y: 444, distance: 192.0
click at [1098, 444] on div "Related cases There are other cases potentially from the same person, address o…" at bounding box center [874, 392] width 1344 height 784
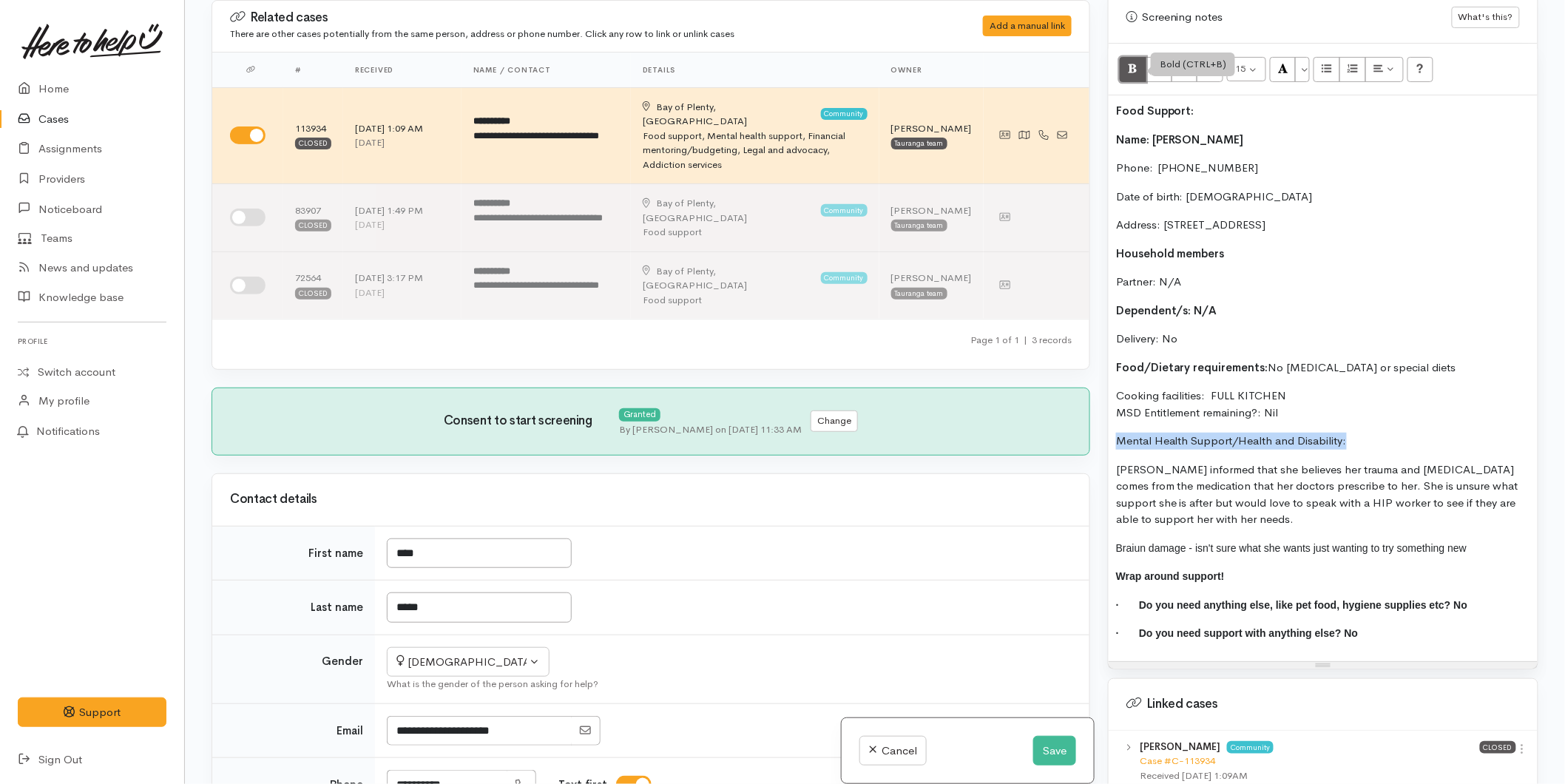
click at [1125, 61] on button "Bold (CTRL+B)" at bounding box center [1133, 70] width 27 height 25
click at [1258, 227] on p "Address: 85A Oceanbeach Road, Mount Maunganui, New Zealand" at bounding box center [1323, 225] width 414 height 17
drag, startPoint x: 1407, startPoint y: 548, endPoint x: 1099, endPoint y: 540, distance: 308.1
click at [1099, 540] on div "Warnings Add No warnings have been raised against this case Add Warning Title ●…" at bounding box center [1323, 392] width 448 height 784
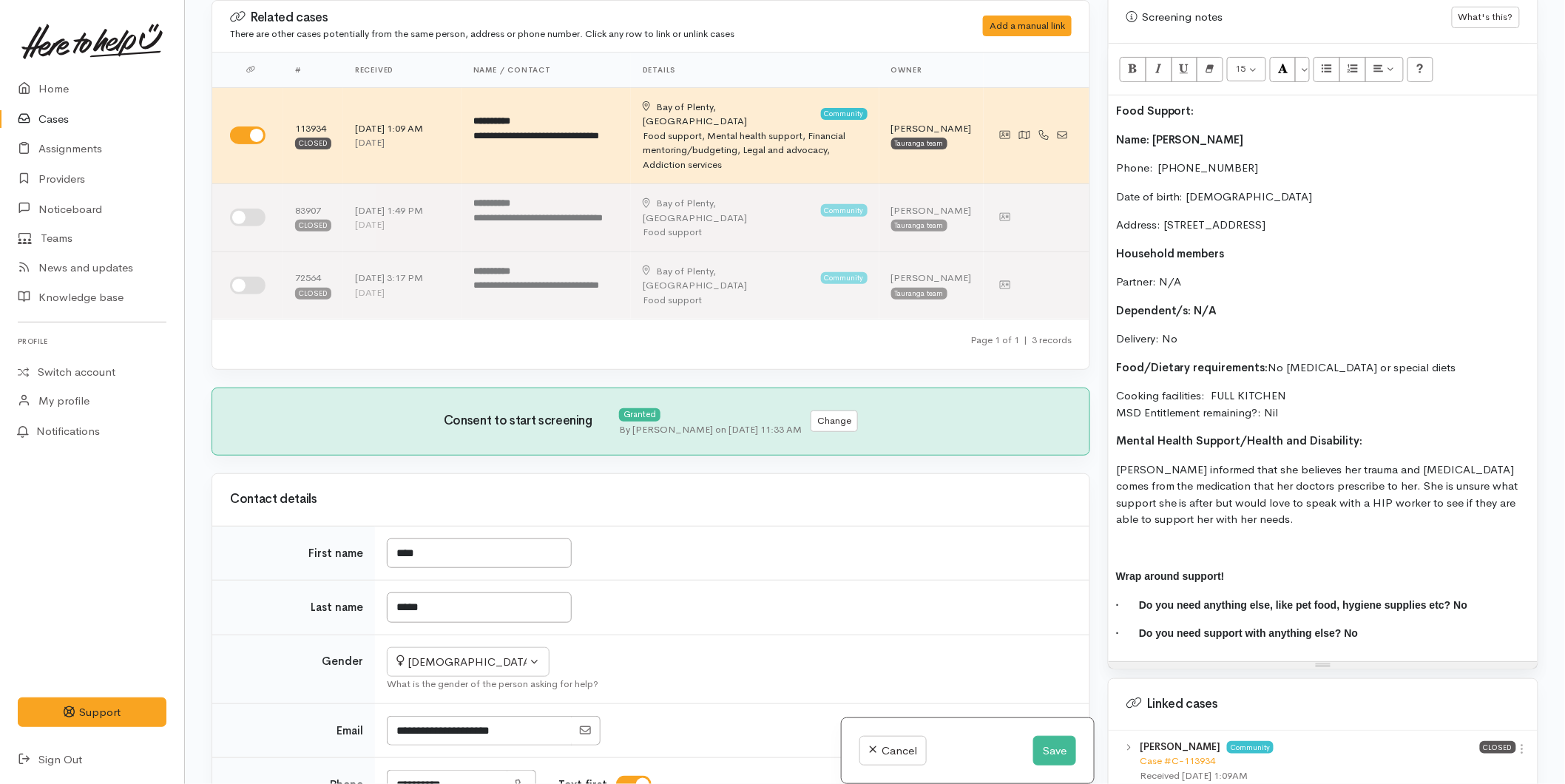
click at [1233, 515] on p "Toni informed that she believes her trauma and brain damage comes from the medi…" at bounding box center [1323, 495] width 414 height 66
drag, startPoint x: 1462, startPoint y: 223, endPoint x: 1107, endPoint y: 135, distance: 365.7
click at [1108, 135] on div "Screening notes What's this? 15 8 9 10 11 12 14 18 24 36 Background Color Trans…" at bounding box center [1323, 330] width 431 height 678
copy div "Name: Toni Kenny Phone:  0204766365 Date of birth: 16/01/1984 Address: 85A Ocea…"
drag, startPoint x: 1389, startPoint y: 446, endPoint x: 1379, endPoint y: 446, distance: 10.0
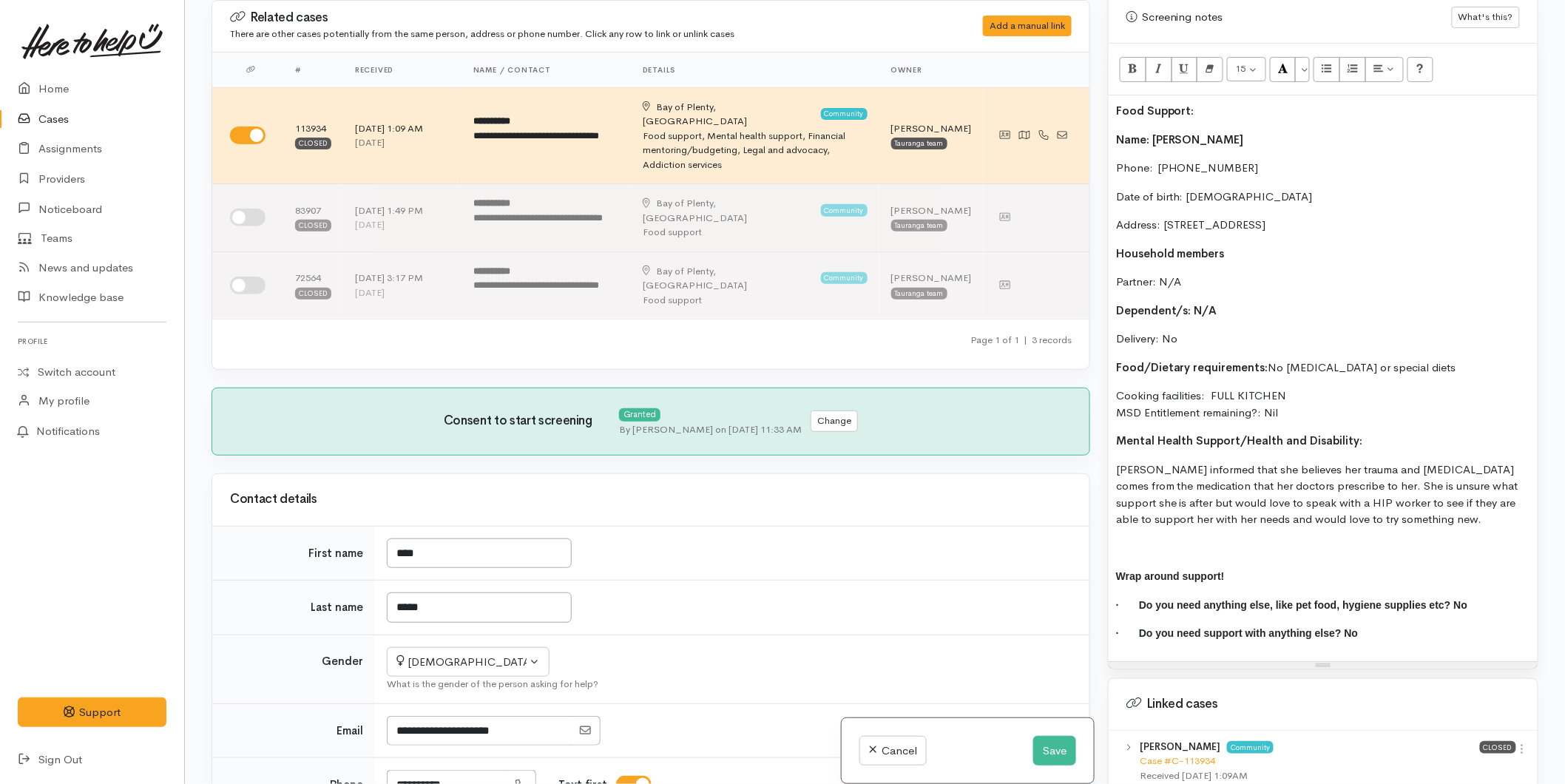
click at [1388, 445] on p "Mental Health Support/Health and Disability:" at bounding box center [1323, 442] width 414 height 17
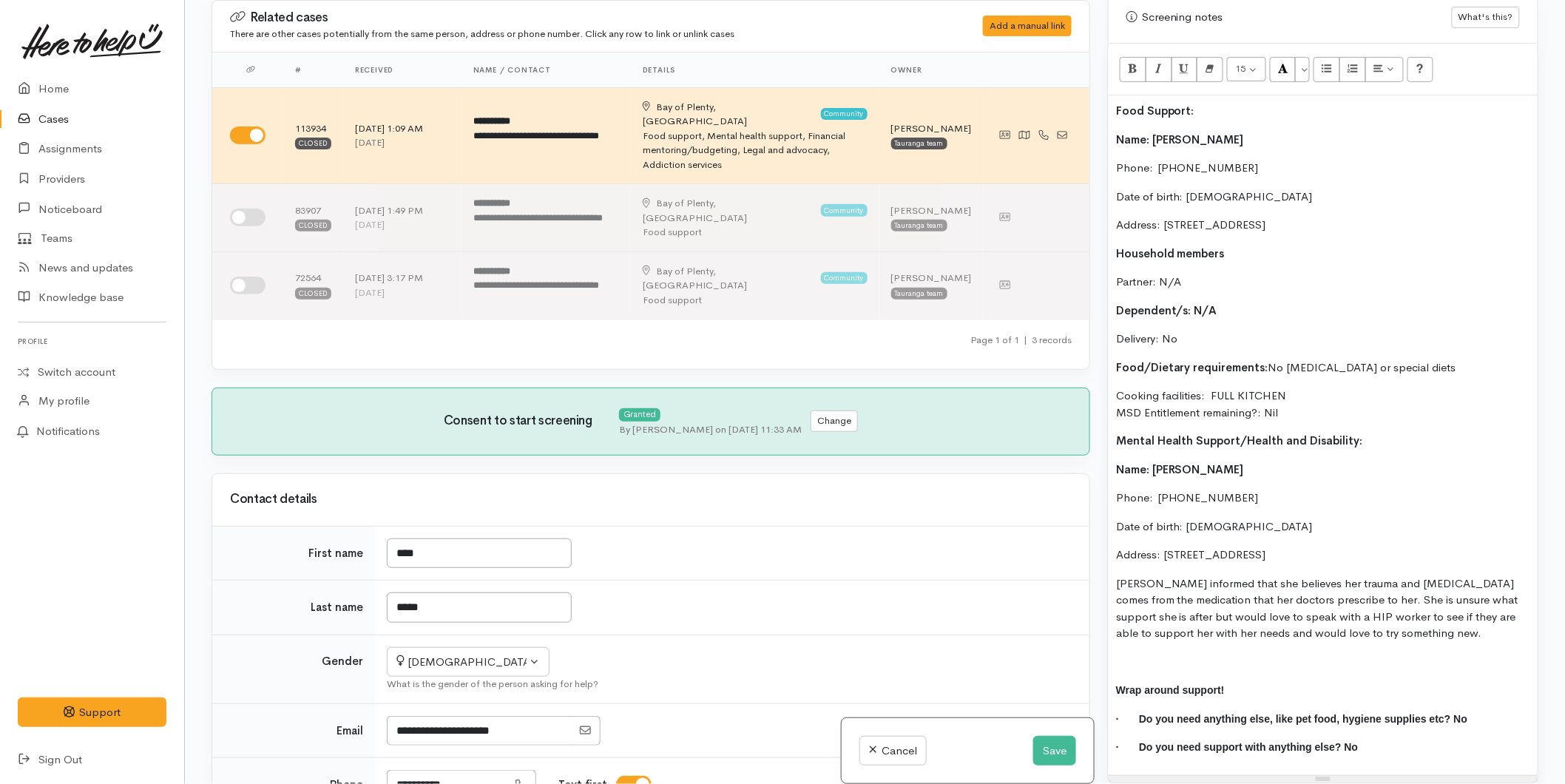
click at [1324, 409] on p "Cooking facilities: FULL KITCHEN MSD Entitlement remaining?: Nil" at bounding box center [1323, 404] width 414 height 33
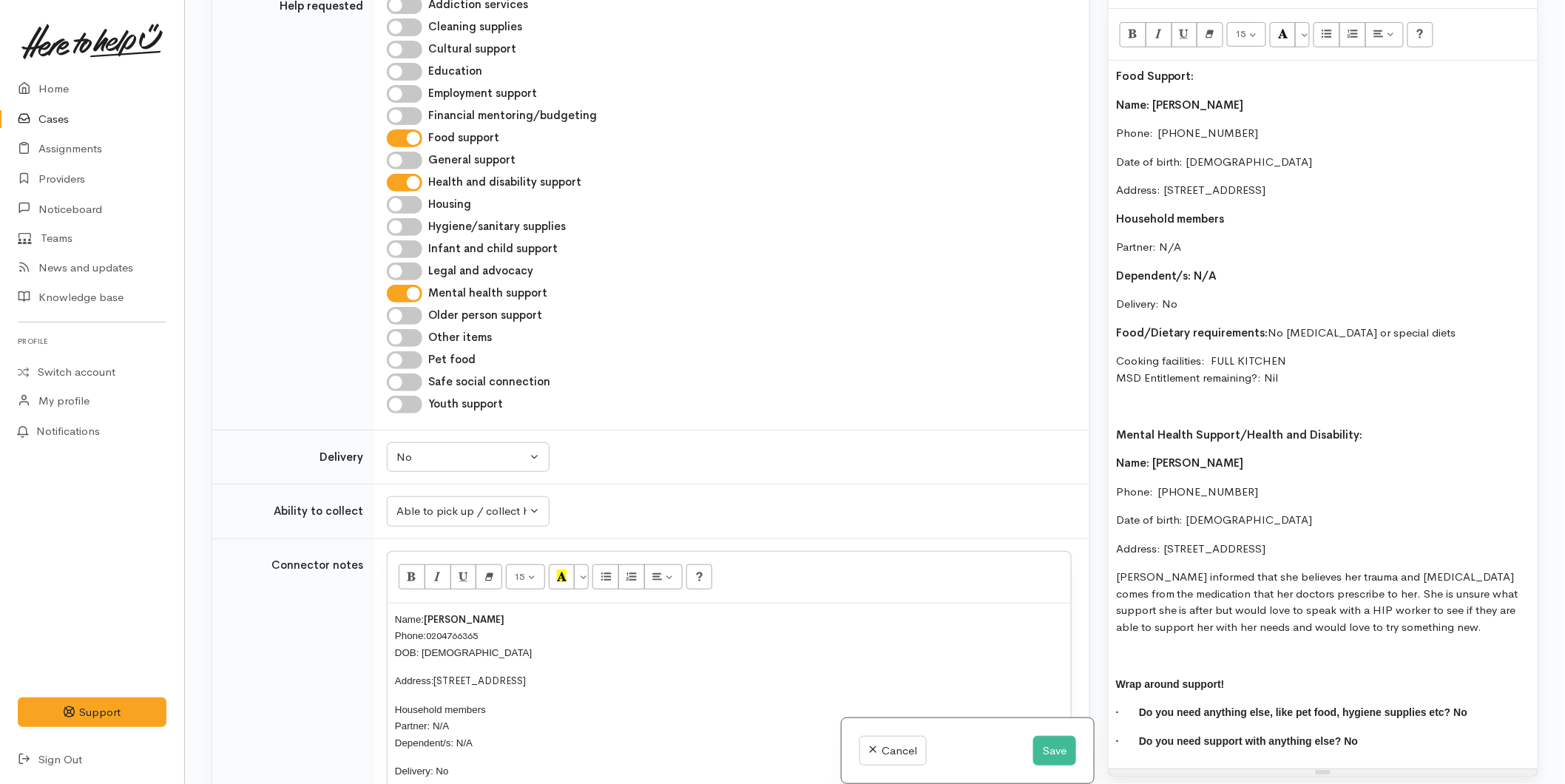
scroll to position [760, 0]
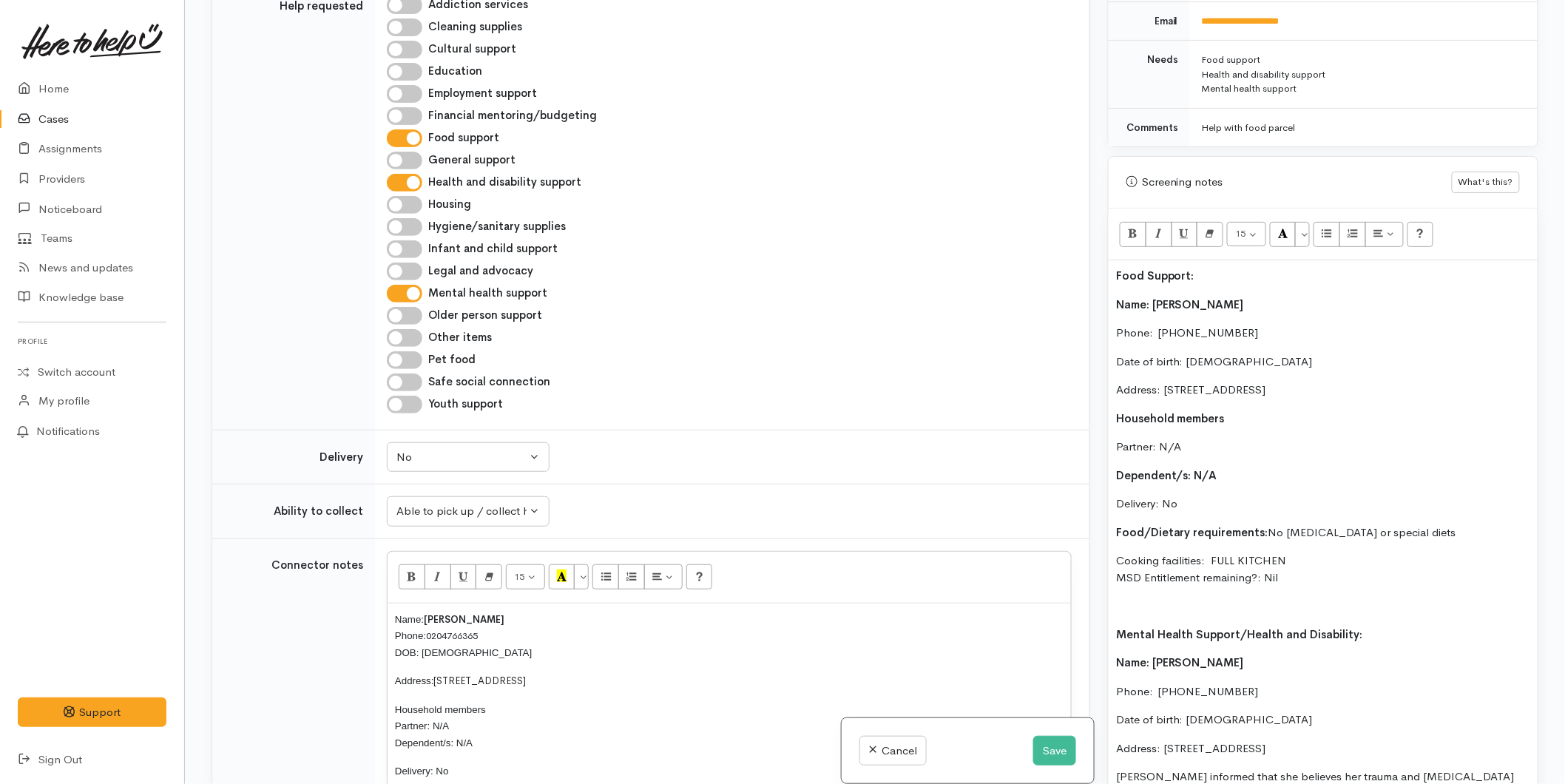
drag, startPoint x: 1327, startPoint y: 577, endPoint x: 1261, endPoint y: 570, distance: 66.4
click at [1253, 570] on p "Cooking facilities: FULL KITCHEN MSD Entitlement remaining?: Nil" at bounding box center [1323, 569] width 414 height 33
click at [1326, 440] on p "Partner: N/A" at bounding box center [1323, 447] width 414 height 17
drag, startPoint x: 1289, startPoint y: 386, endPoint x: 1067, endPoint y: 298, distance: 238.8
click at [1067, 298] on div "Related cases There are other cases potentially from the same person, address o…" at bounding box center [874, 392] width 1344 height 784
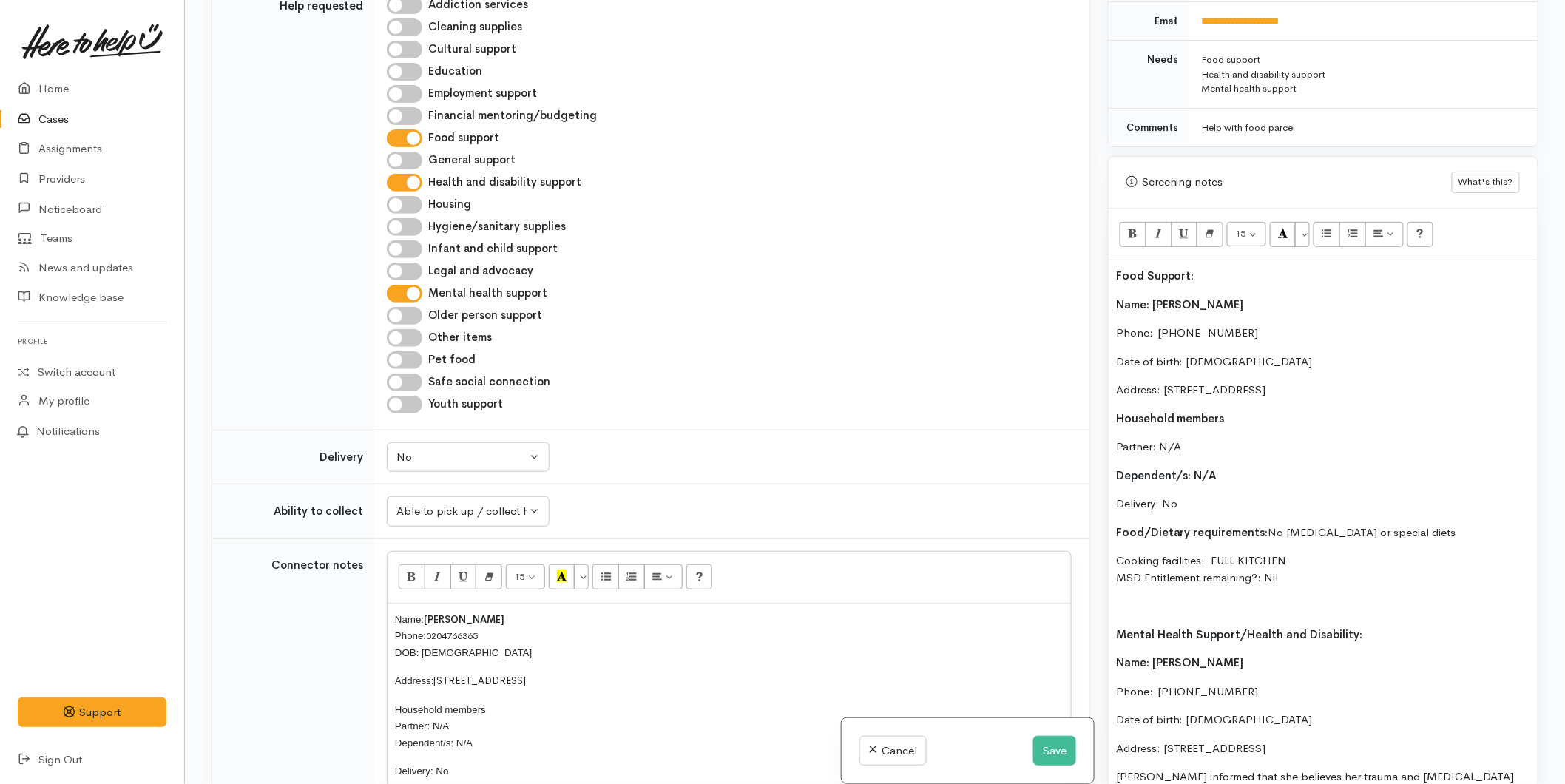
copy div "Name: Toni Kenny Phone:  0204766365 Date of birth: 16/01/1984 Address: 85A Ocea…"
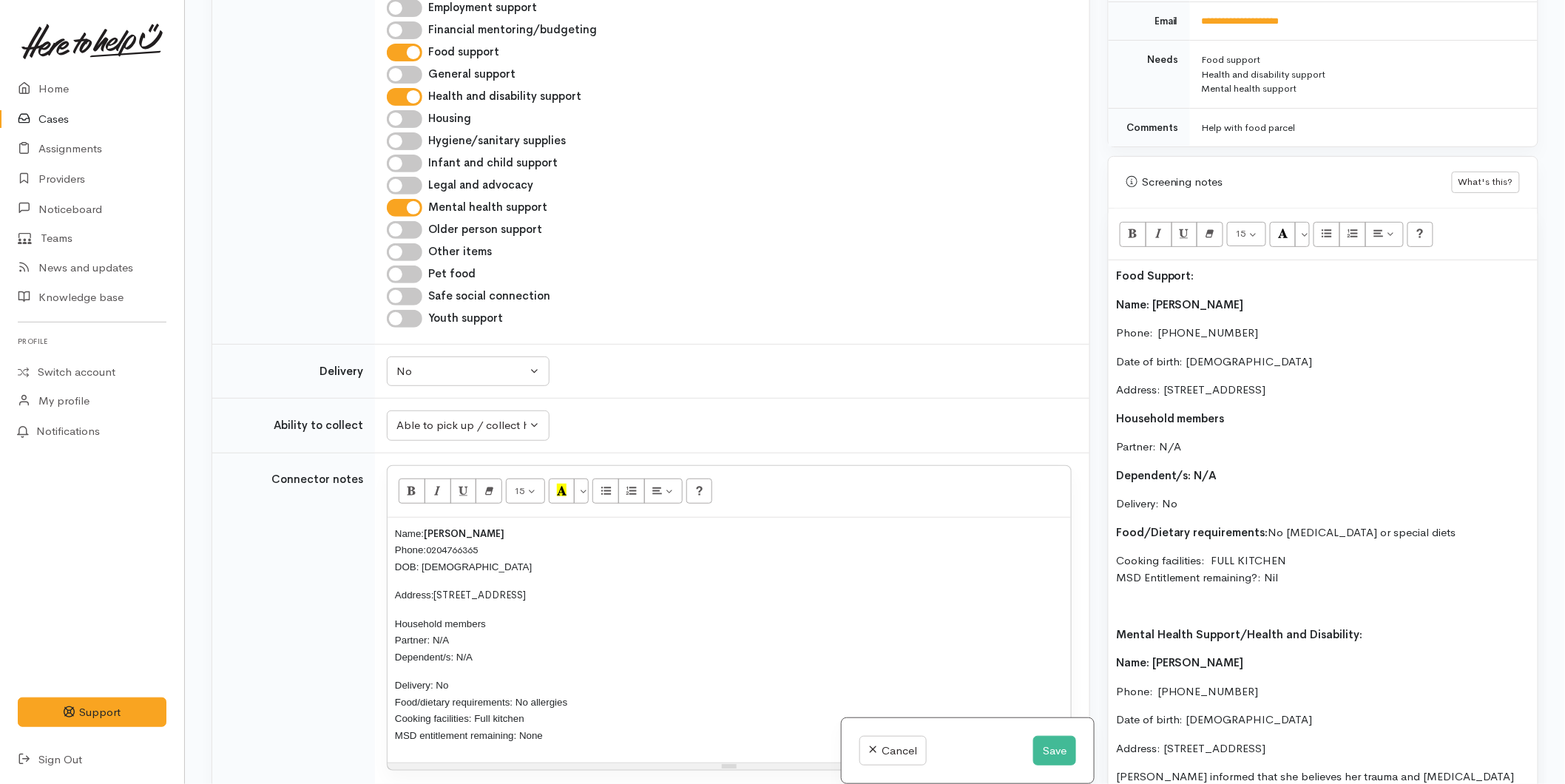
scroll to position [1150, 0]
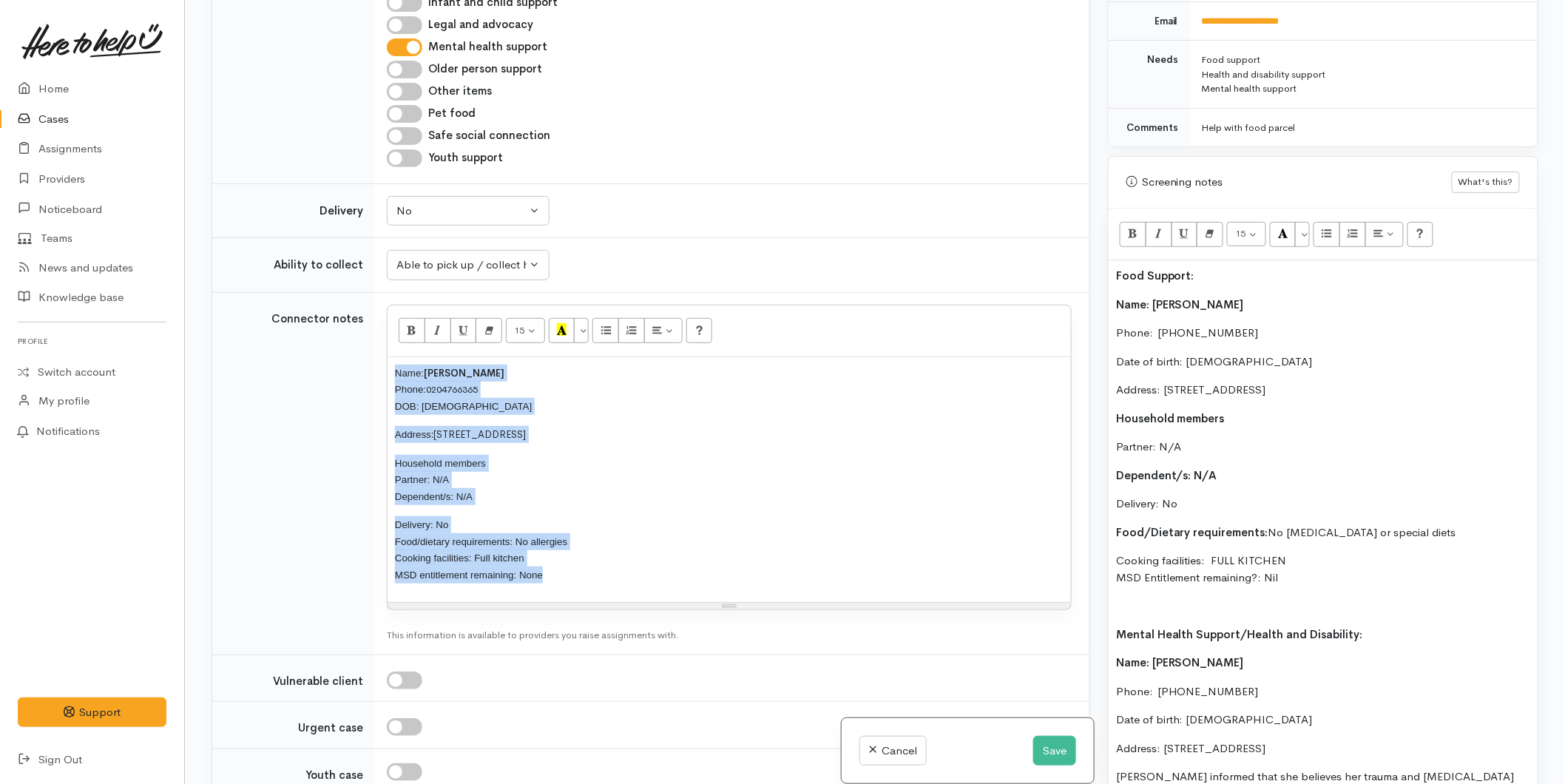
drag, startPoint x: 567, startPoint y: 564, endPoint x: 367, endPoint y: 330, distance: 307.8
click at [367, 330] on tr "Connector notes <p><span style="font-size: 10pt; font-family: Arial, sans-serif…" at bounding box center [651, 473] width 877 height 363
paste div
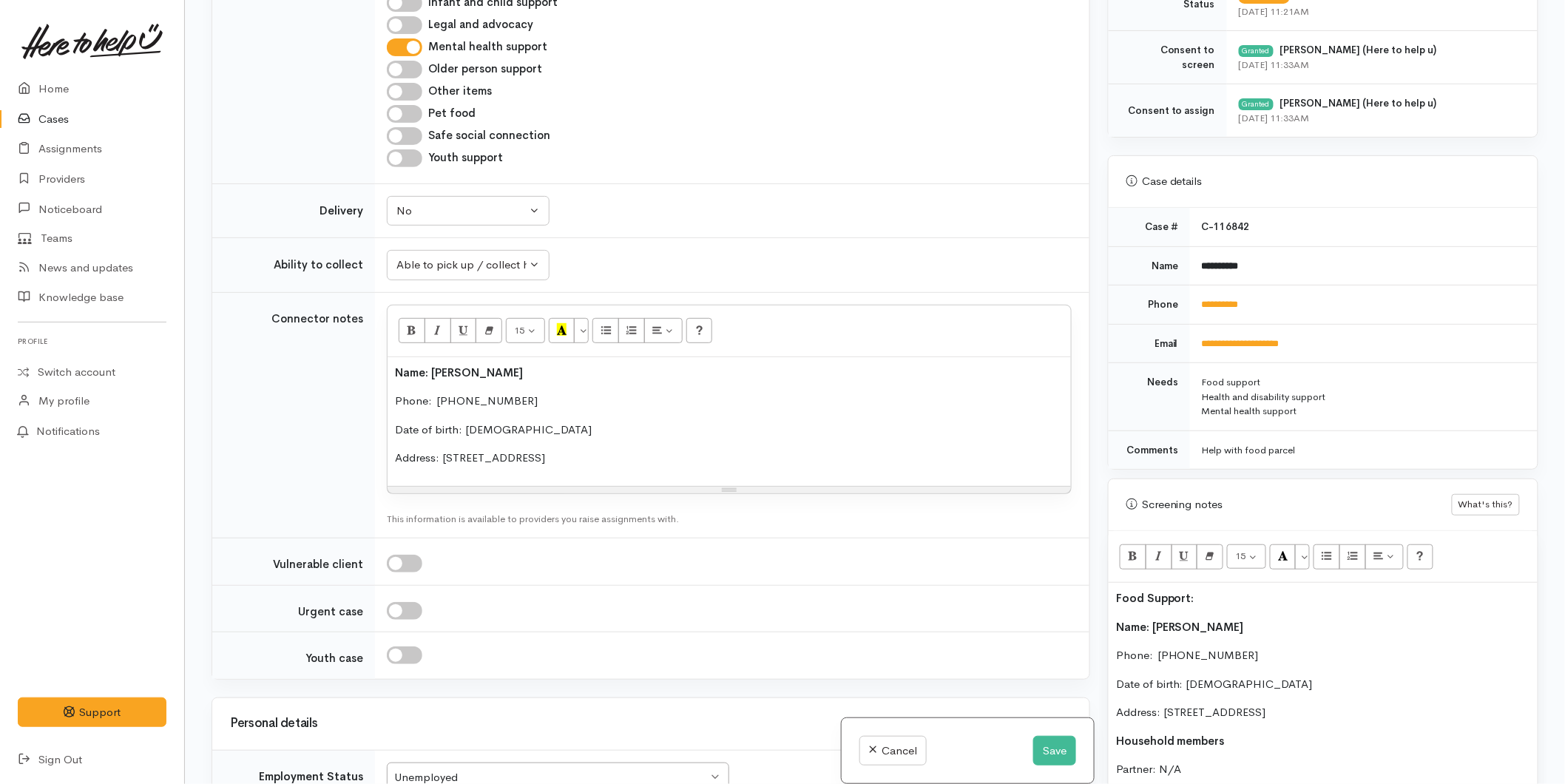
scroll to position [432, 0]
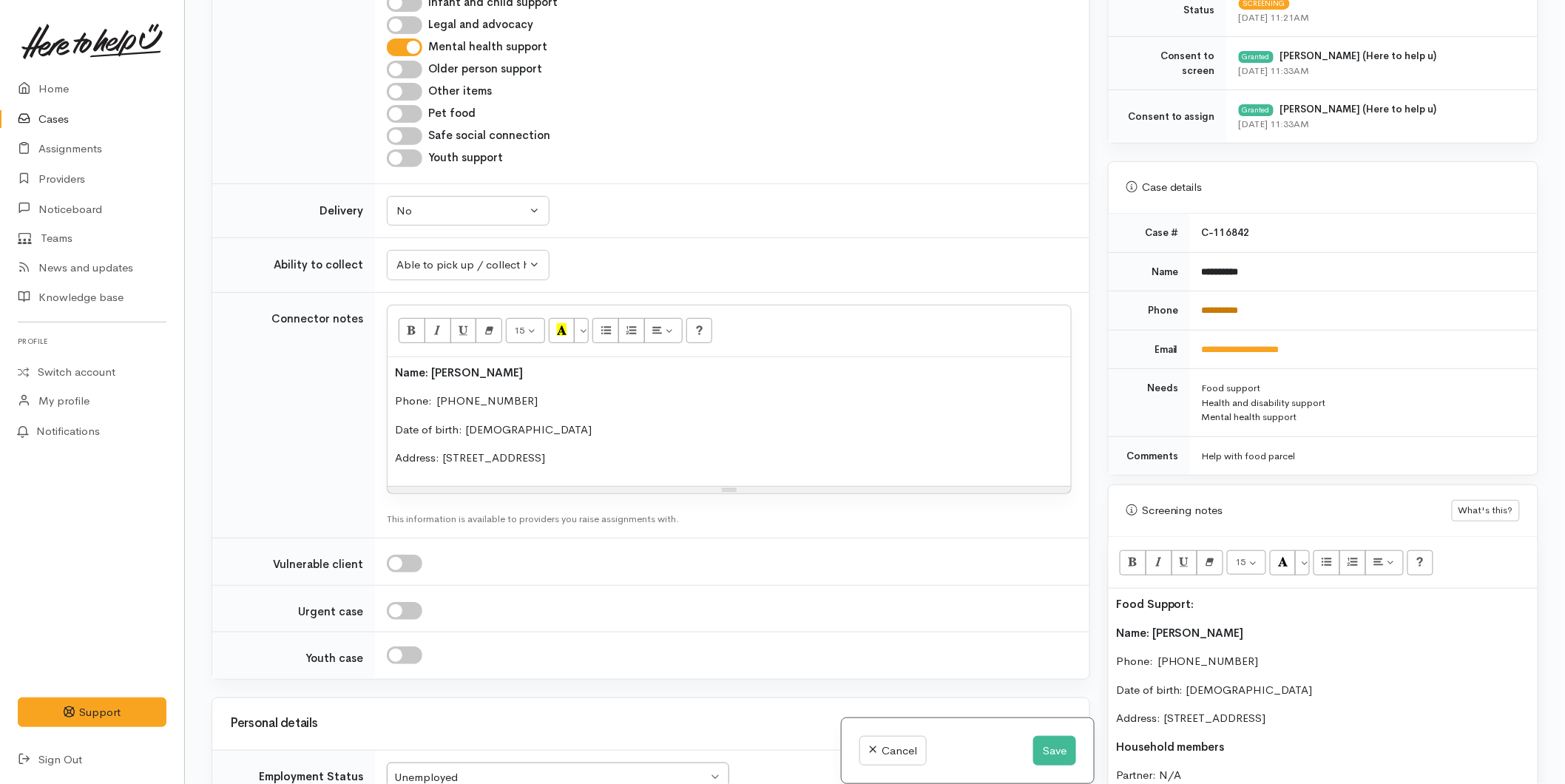
click at [1210, 306] on link "**********" at bounding box center [1220, 311] width 37 height 9
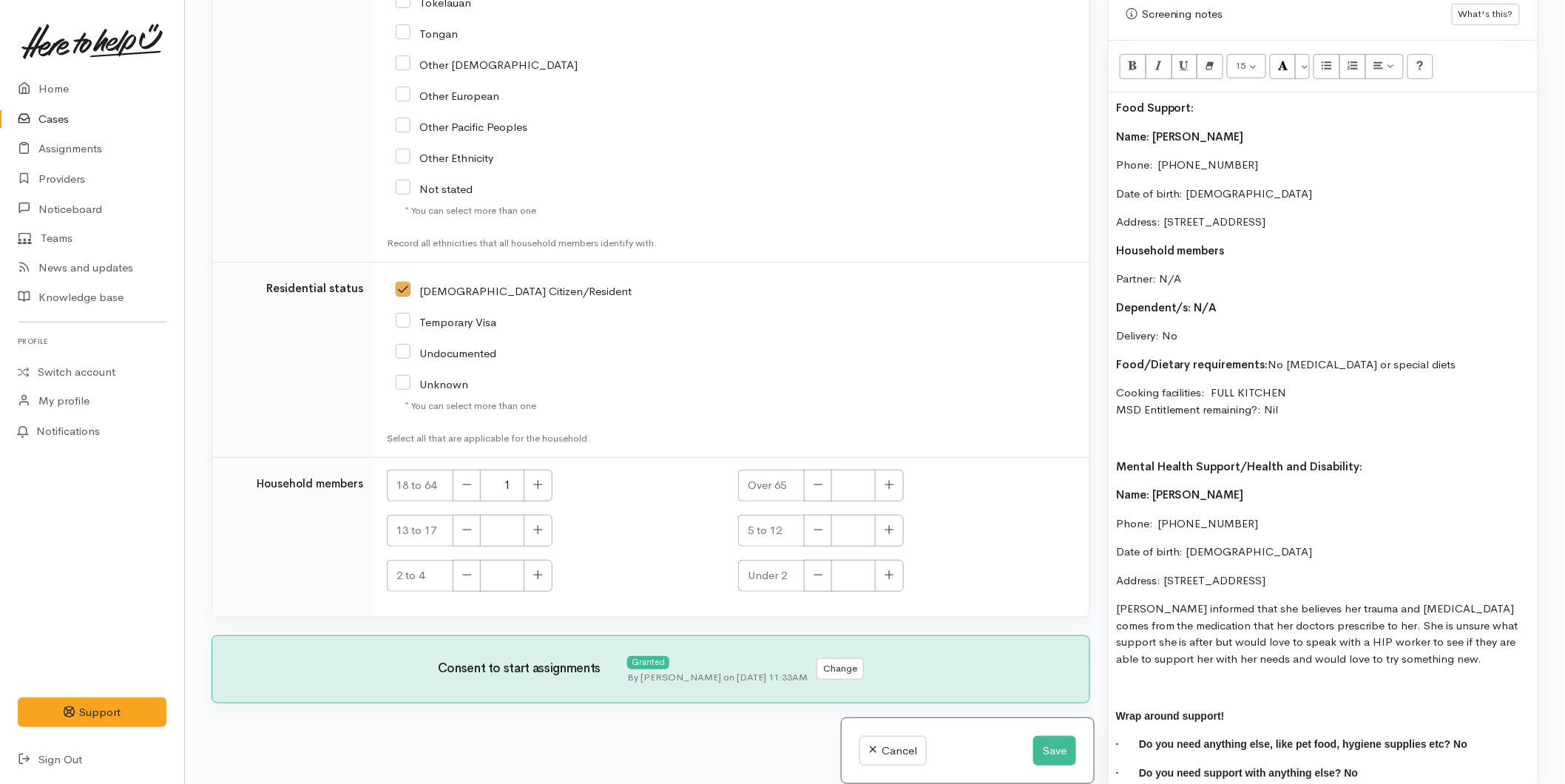
scroll to position [760, 0]
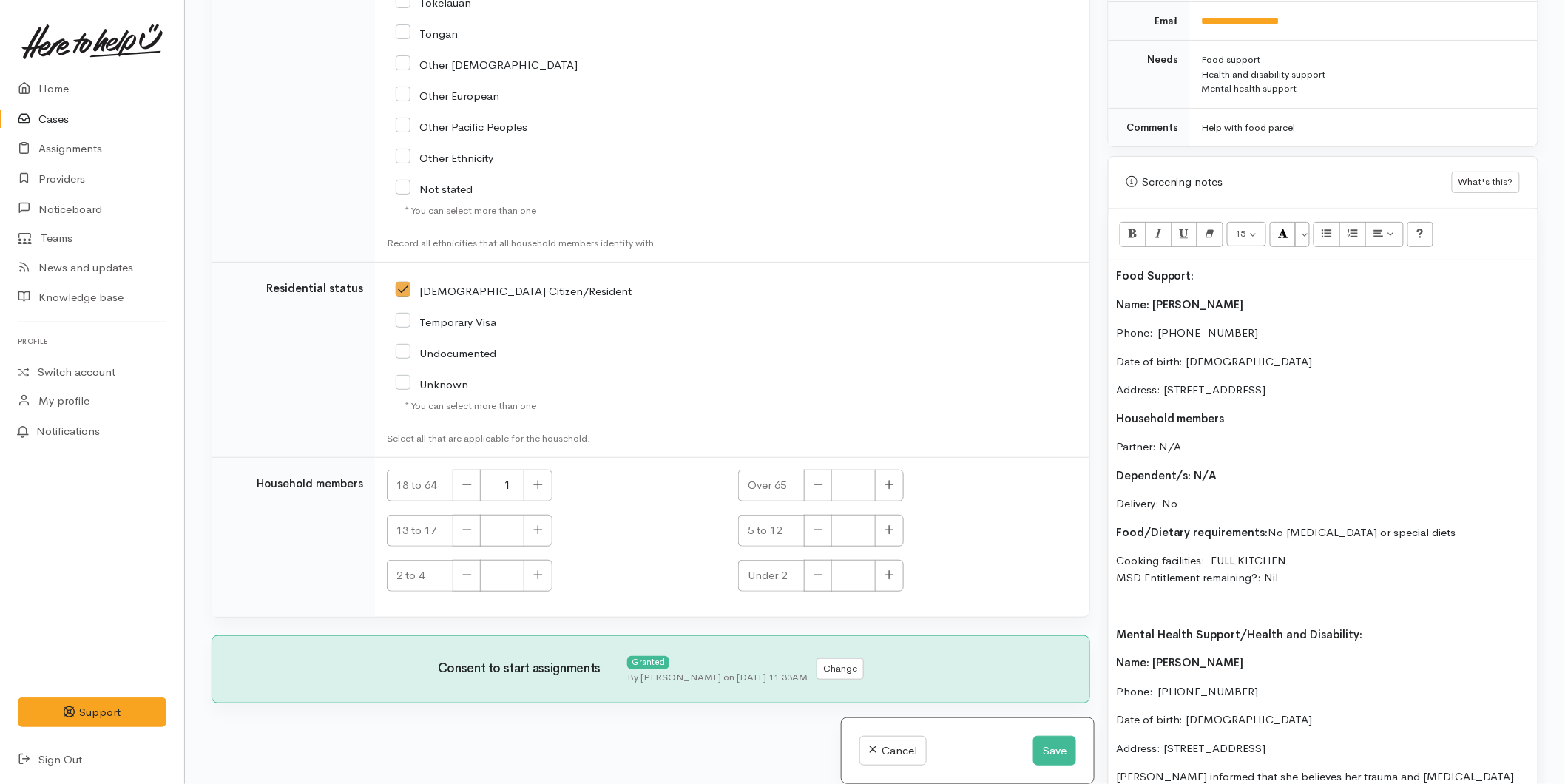
click at [1112, 307] on div "Food Support: Name: Toni Kenny Phone:  0204766365 Date of birth: 16/01/1984 Add…" at bounding box center [1323, 614] width 429 height 708
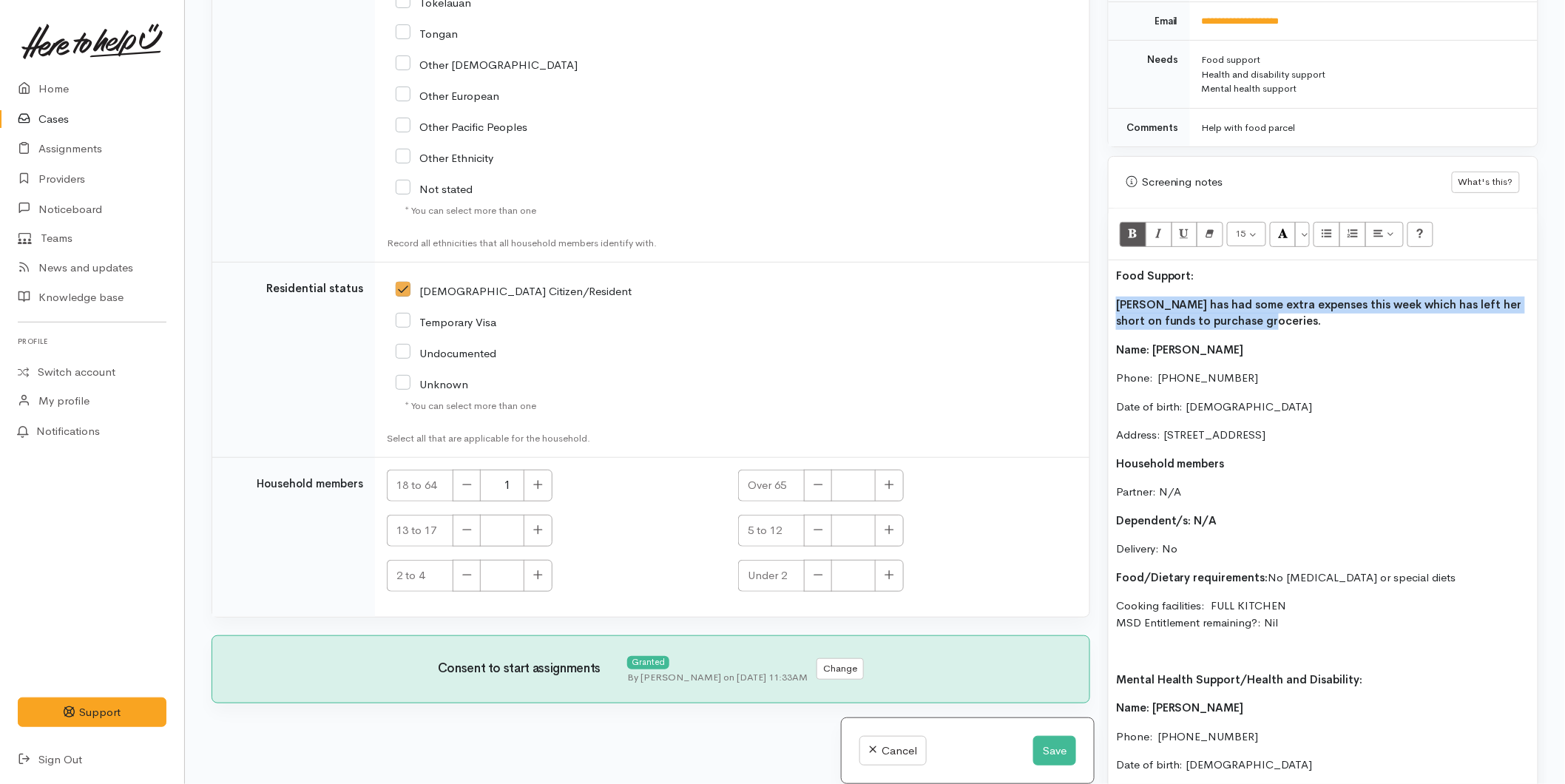
drag, startPoint x: 1235, startPoint y: 322, endPoint x: 1108, endPoint y: 293, distance: 130.3
click at [1106, 307] on div "Warnings Add No warnings have been raised against this case Add Warning Title ●…" at bounding box center [1323, 392] width 448 height 784
click at [1132, 234] on icon "Bold (CTRL+B)" at bounding box center [1133, 233] width 9 height 13
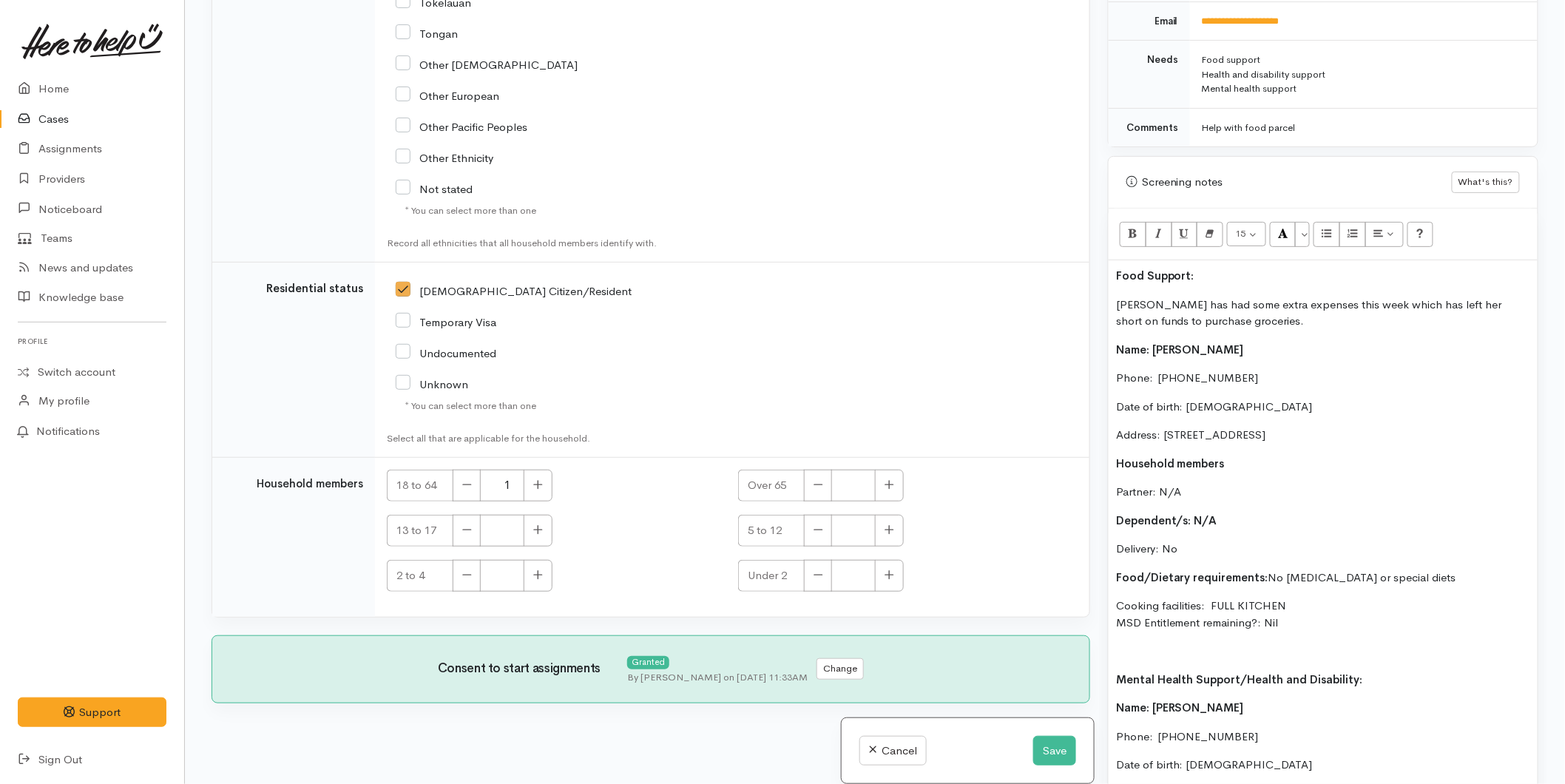
click at [1247, 601] on p "Cooking facilities: FULL KITCHEN MSD Entitlement remaining?: Nil" at bounding box center [1323, 614] width 414 height 33
drag, startPoint x: 1306, startPoint y: 616, endPoint x: 1101, endPoint y: 287, distance: 387.6
click at [1101, 287] on div "Warnings Add No warnings have been raised against this case Add Warning Title ●…" at bounding box center [1323, 392] width 448 height 784
copy div "Toni has had some extra expenses this week which has left her short on funds to…"
click at [1039, 750] on button "Save" at bounding box center [1054, 751] width 43 height 30
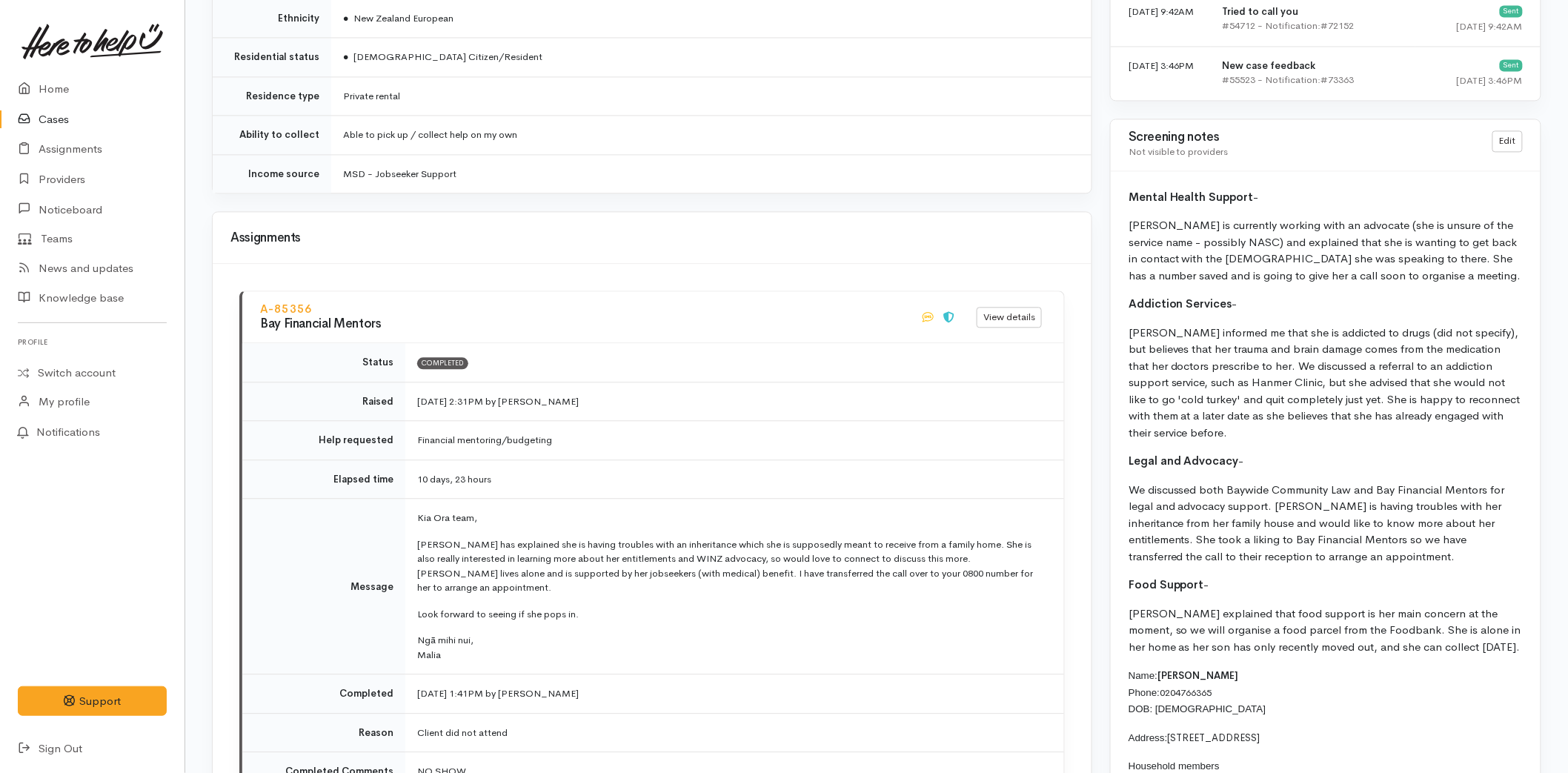
scroll to position [1318, 0]
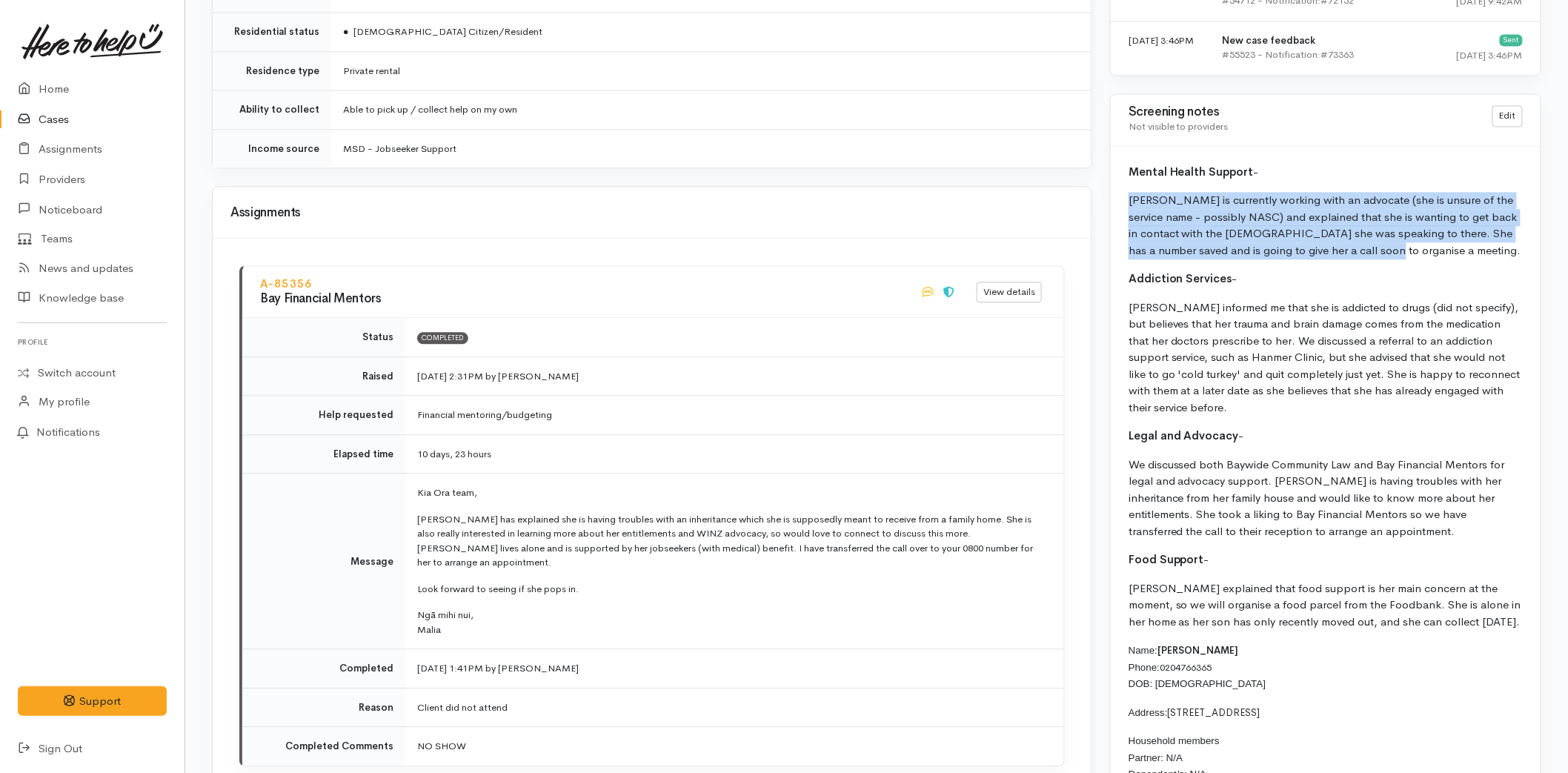
drag, startPoint x: 1346, startPoint y: 256, endPoint x: 1117, endPoint y: 200, distance: 235.7
click at [1117, 200] on div "Mental Health Support - [PERSON_NAME] is currently working with an advocate (sh…" at bounding box center [1326, 555] width 430 height 819
copy p "[PERSON_NAME] is currently working with an advocate (she is unsure of the servi…"
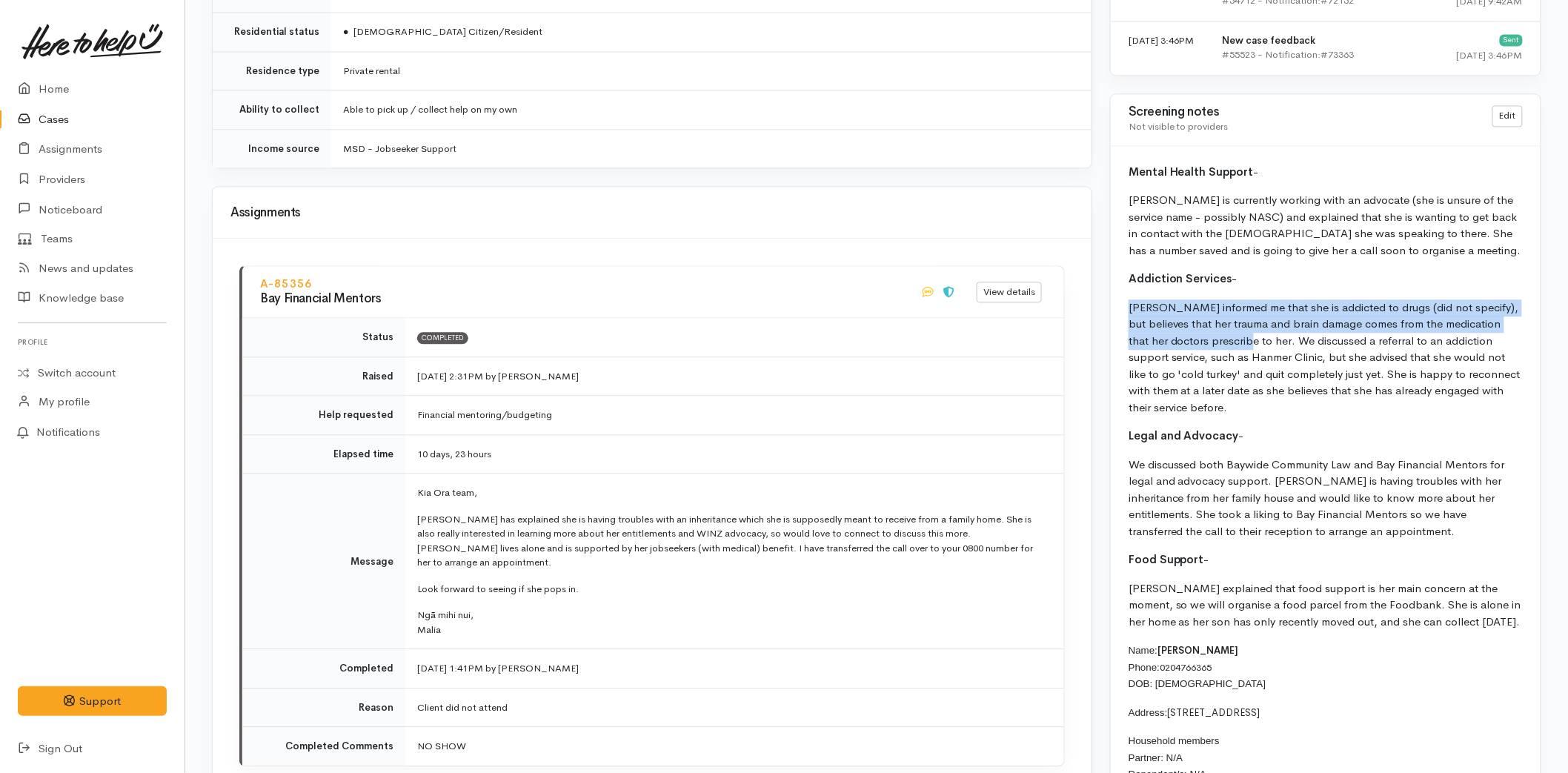
drag, startPoint x: 1212, startPoint y: 336, endPoint x: 1128, endPoint y: 304, distance: 89.9
click at [1128, 304] on p "Toni informed me that she is addicted to drugs (did not specify), but believes …" at bounding box center [1326, 358] width 394 height 117
copy p "Toni informed me that she is addicted to drugs (did not specify), but believes …"
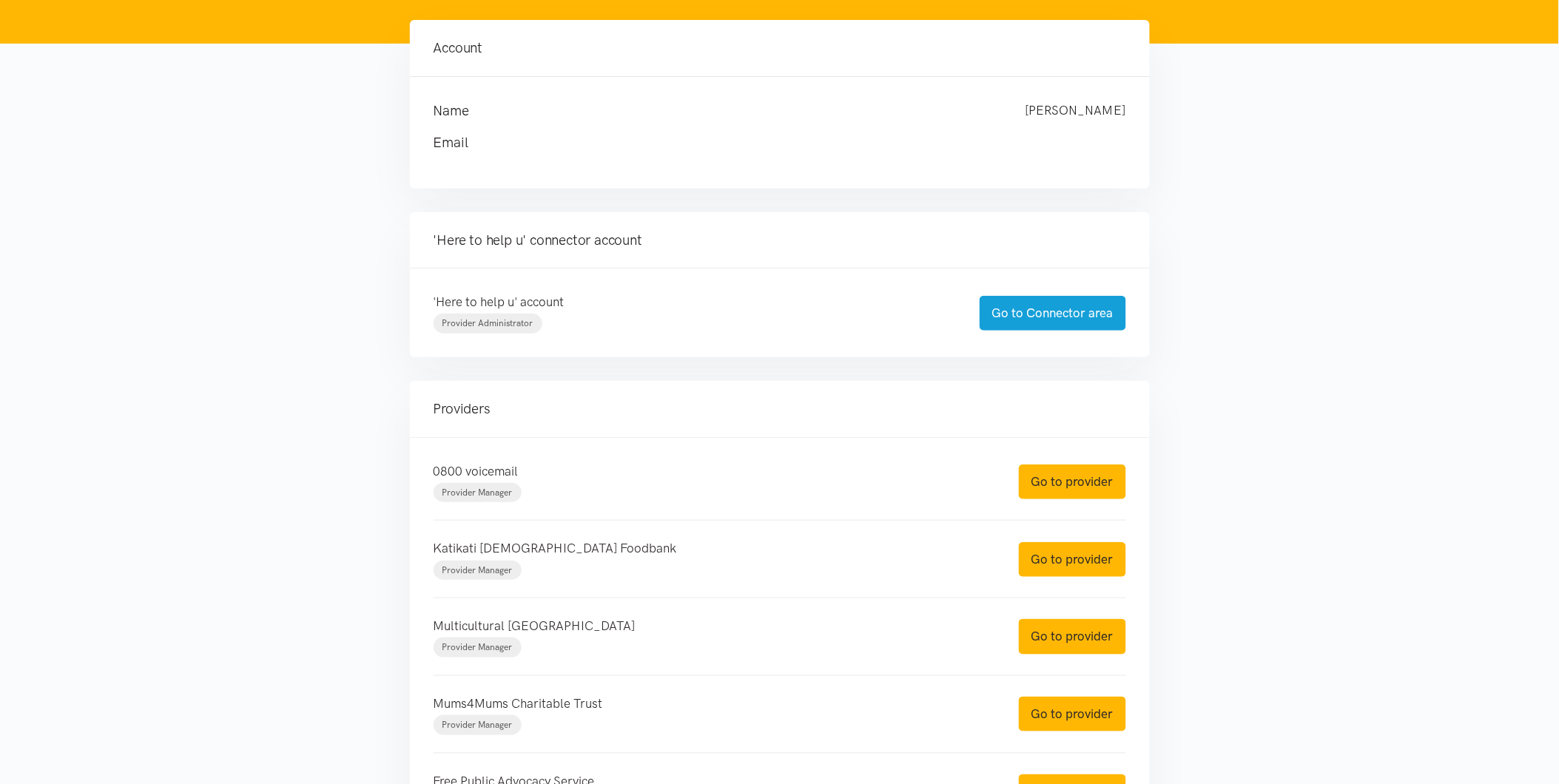
scroll to position [410, 0]
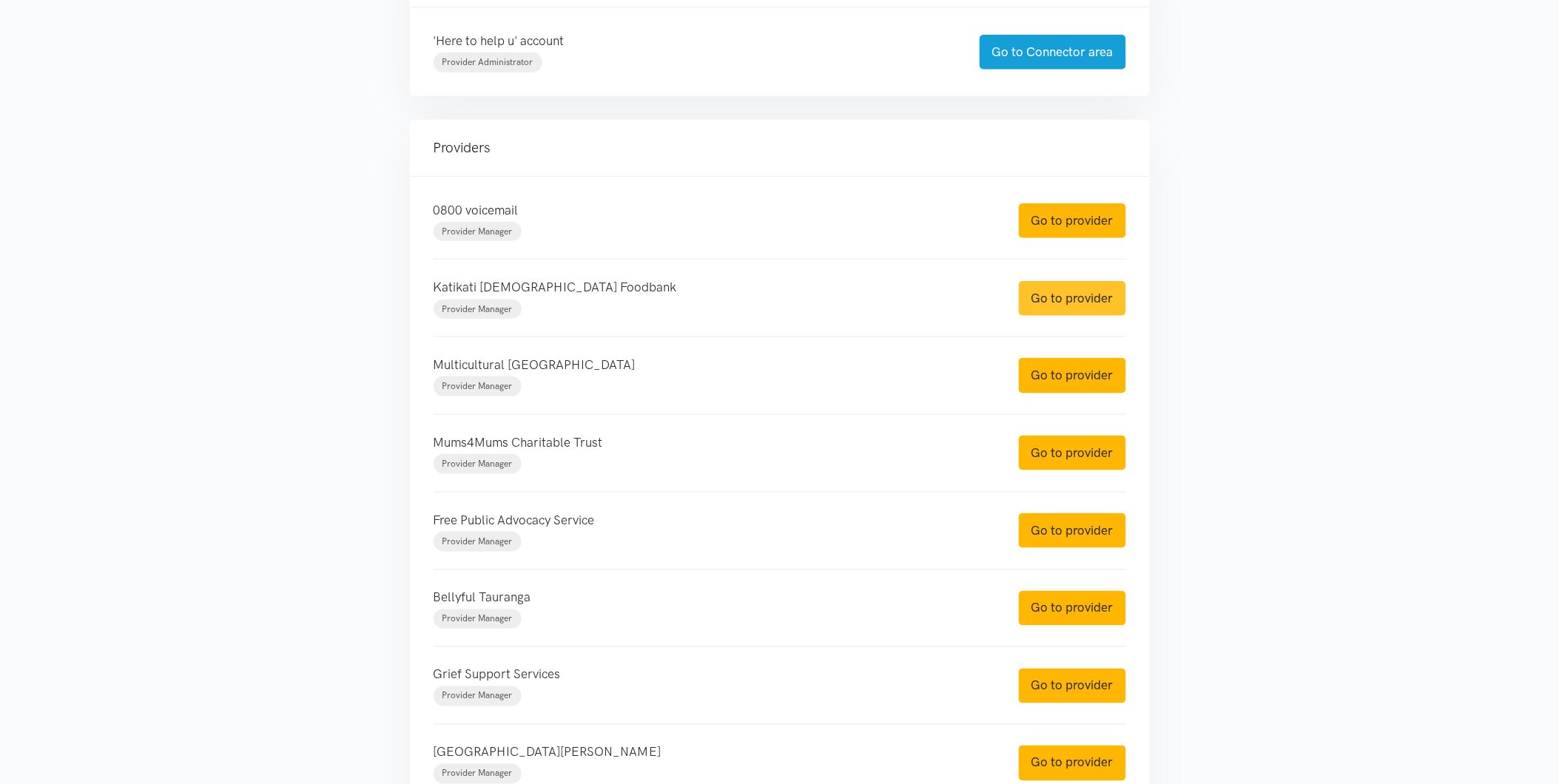
click at [1084, 300] on link "Go to provider" at bounding box center [1073, 299] width 108 height 35
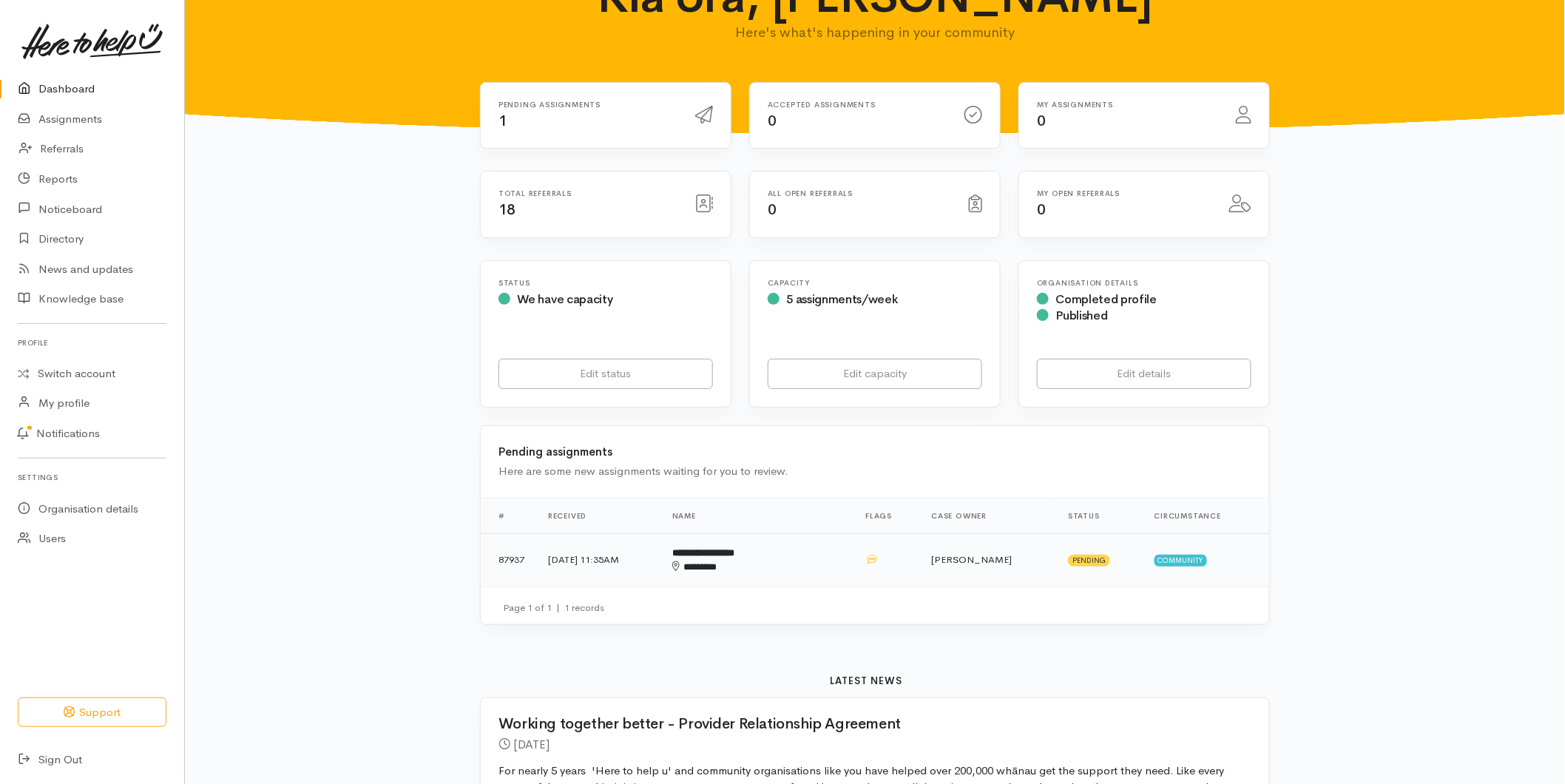
scroll to position [82, 0]
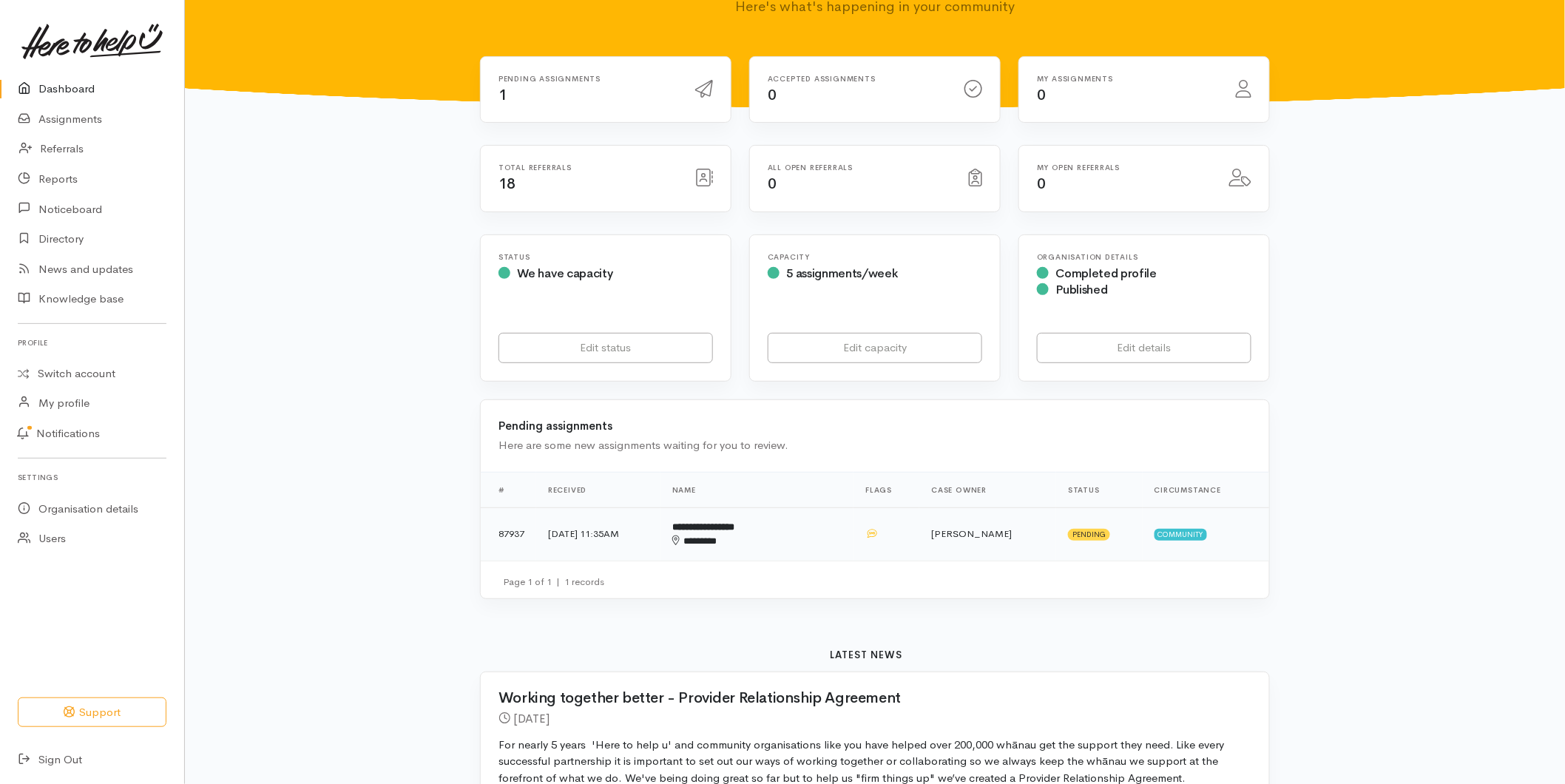
click at [797, 544] on div "********" at bounding box center [734, 541] width 124 height 14
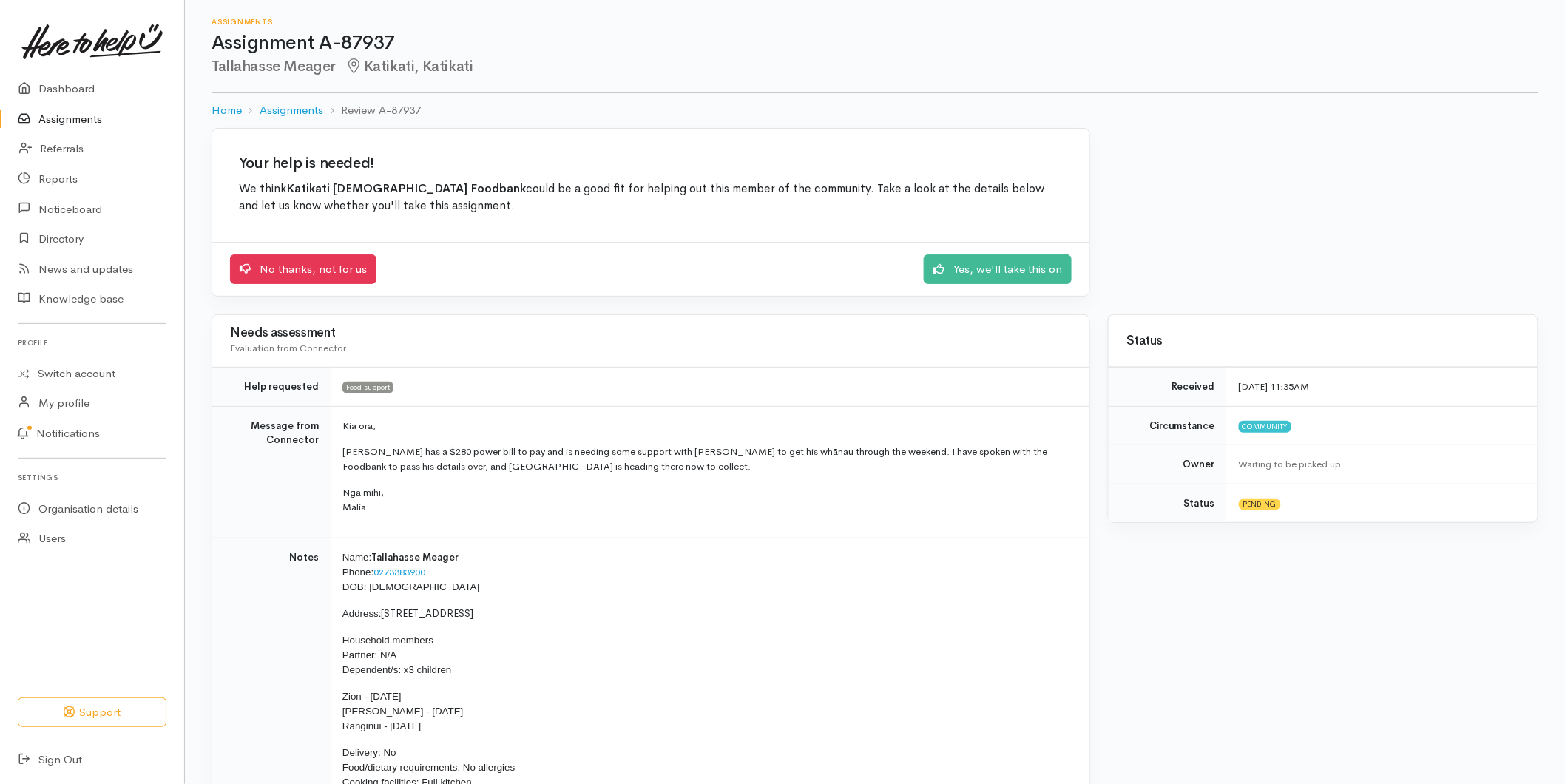
click at [995, 252] on div "No thanks, not for us Yes, we'll take this on" at bounding box center [651, 269] width 877 height 55
click at [995, 264] on link "Yes, we'll take this on" at bounding box center [997, 267] width 148 height 30
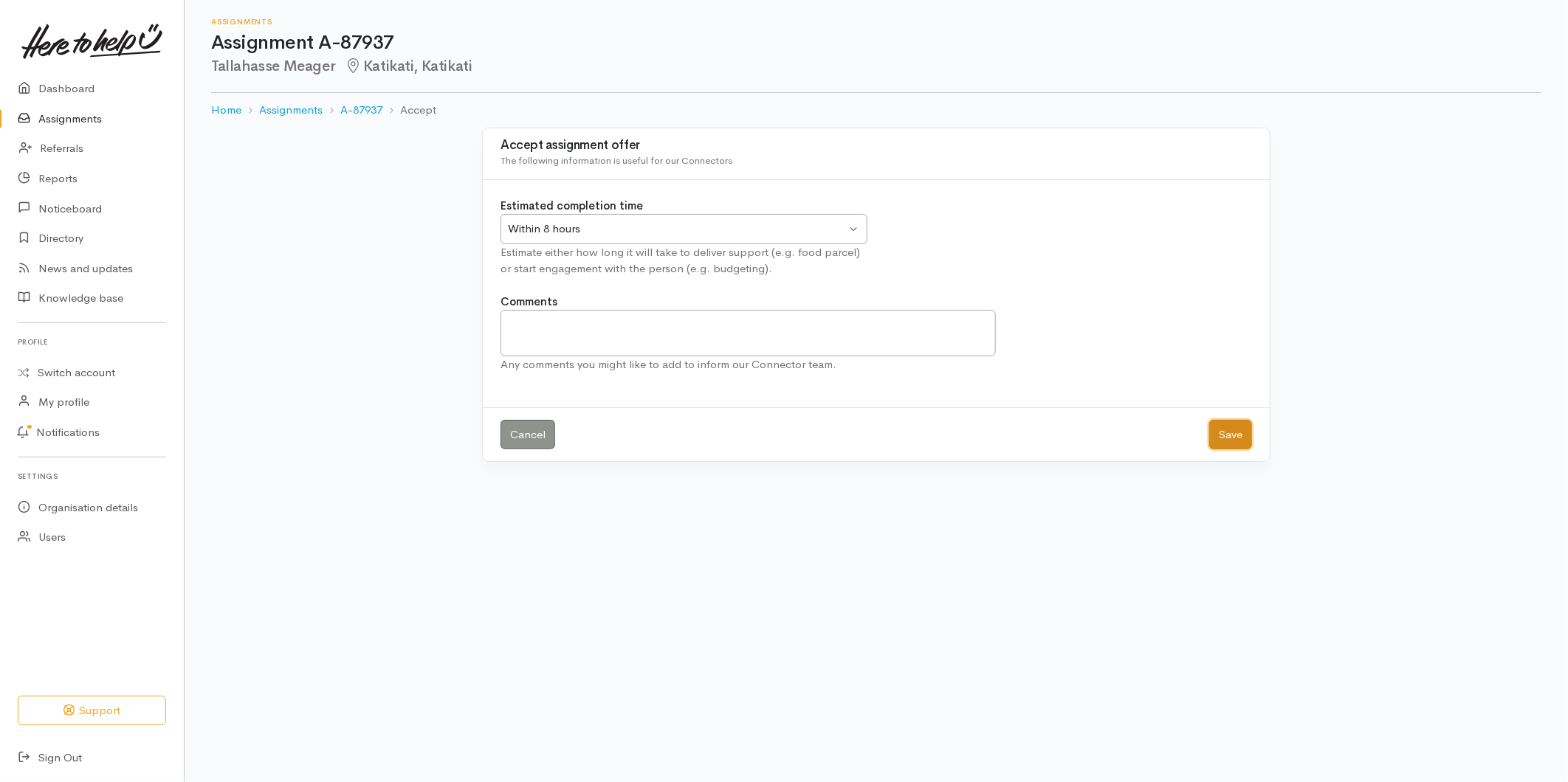
click at [1238, 438] on button "Save" at bounding box center [1230, 435] width 43 height 30
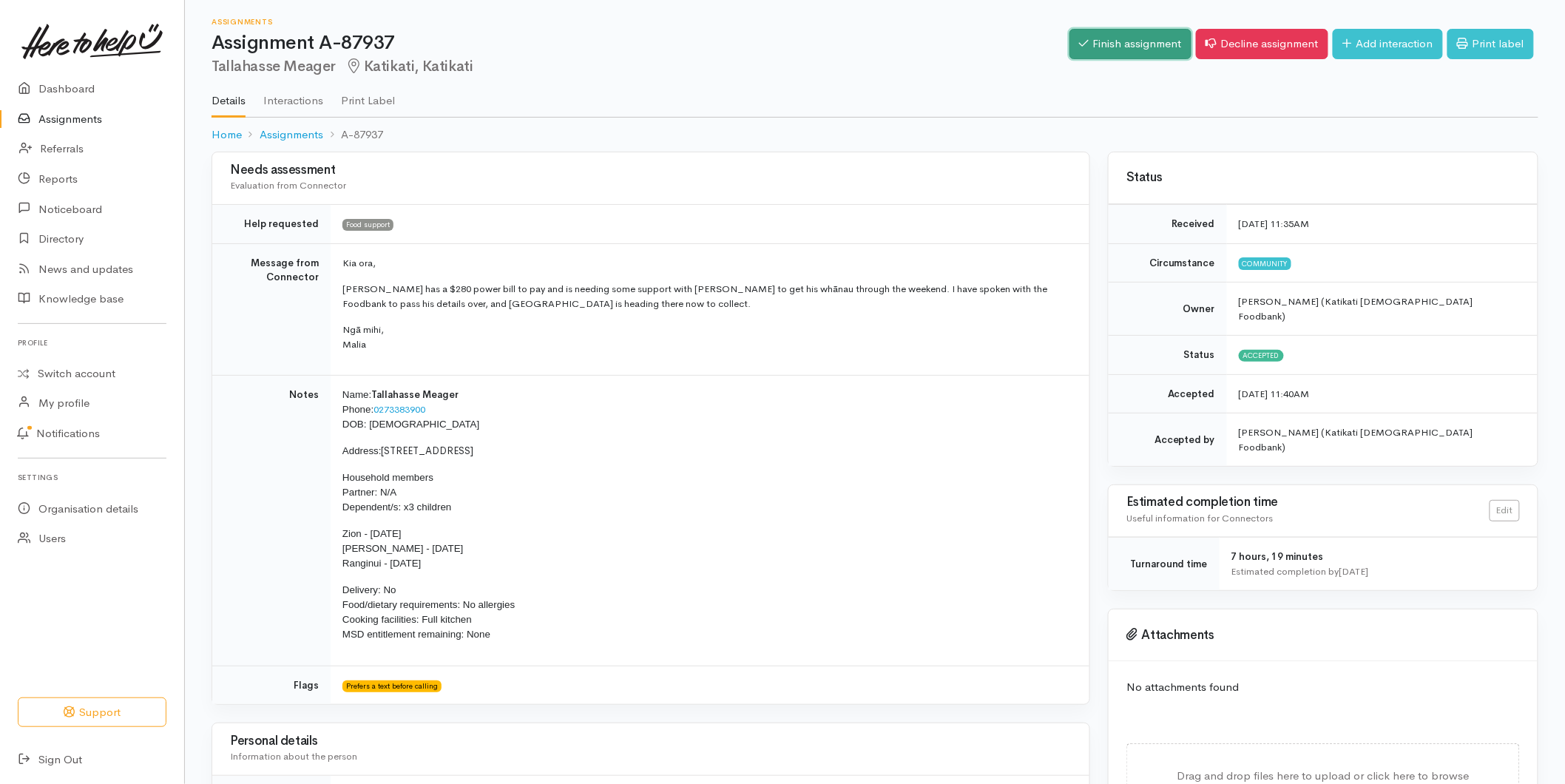
click at [1111, 43] on link "Finish assignment" at bounding box center [1130, 44] width 122 height 30
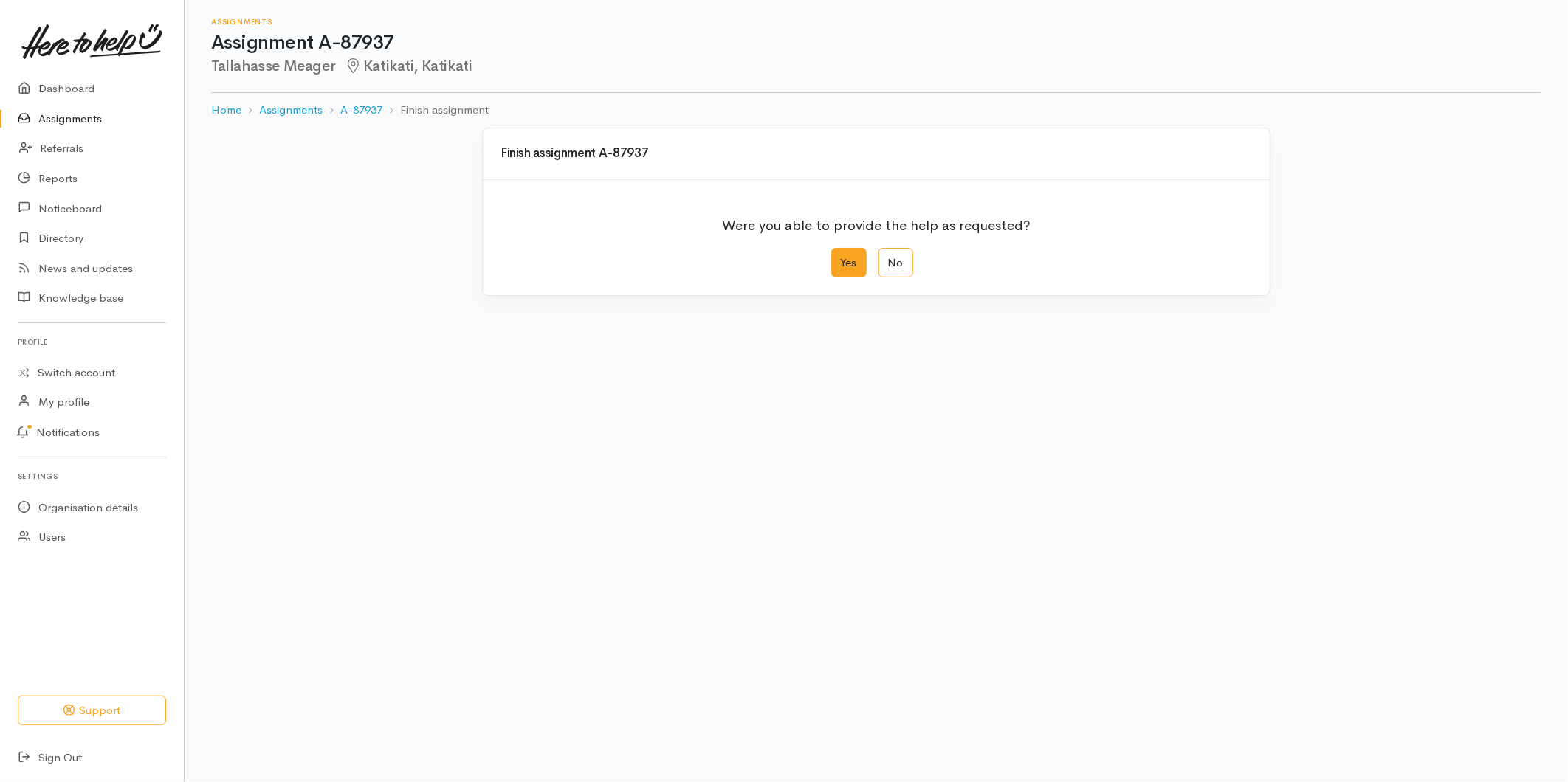
click at [840, 267] on label "Yes" at bounding box center [849, 263] width 35 height 30
click at [840, 258] on input "Yes" at bounding box center [836, 252] width 9 height 9
radio input "true"
click at [1222, 582] on button "Save" at bounding box center [1230, 591] width 43 height 30
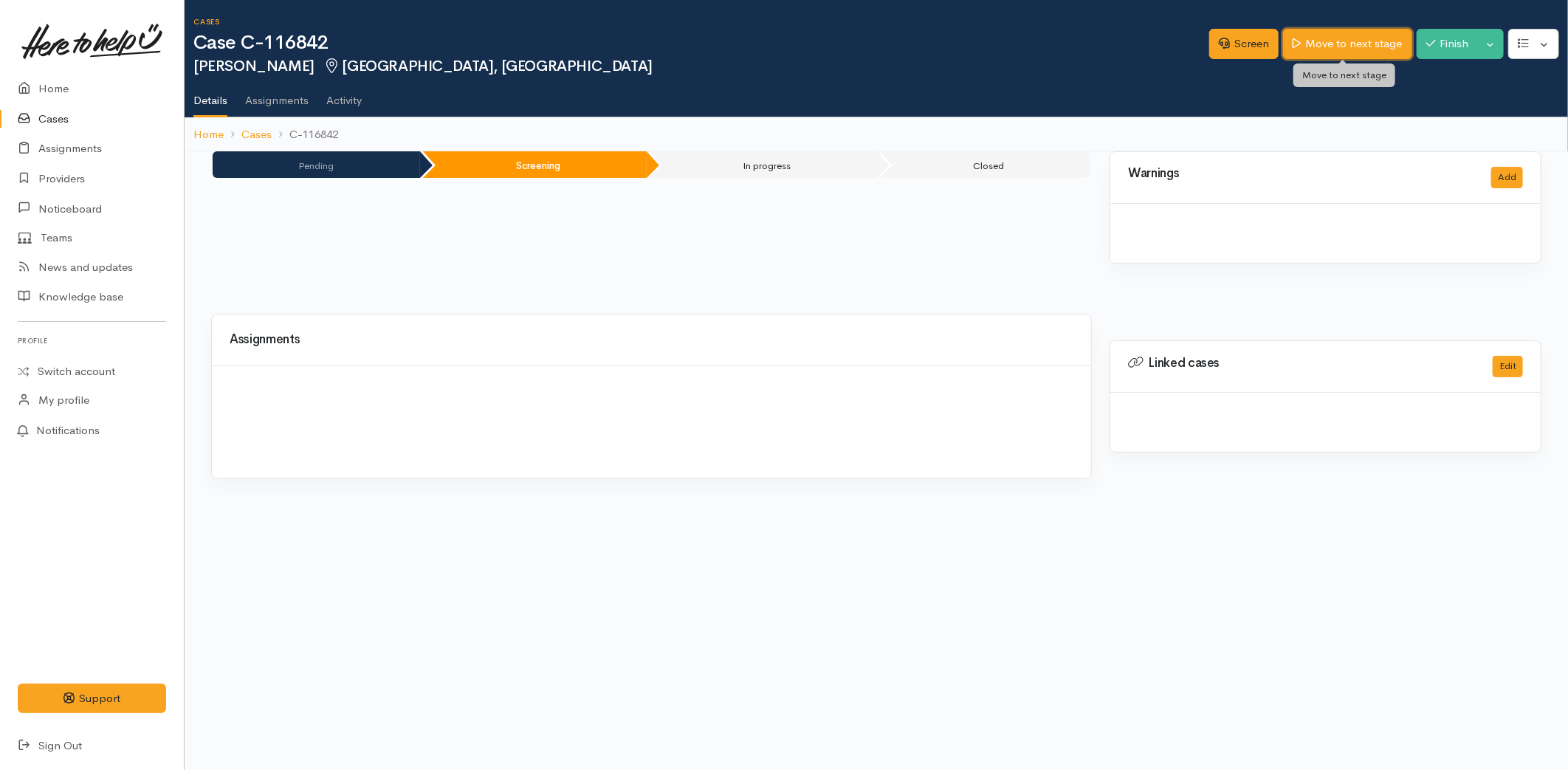
click at [1327, 40] on link "Move to next stage" at bounding box center [1347, 44] width 129 height 30
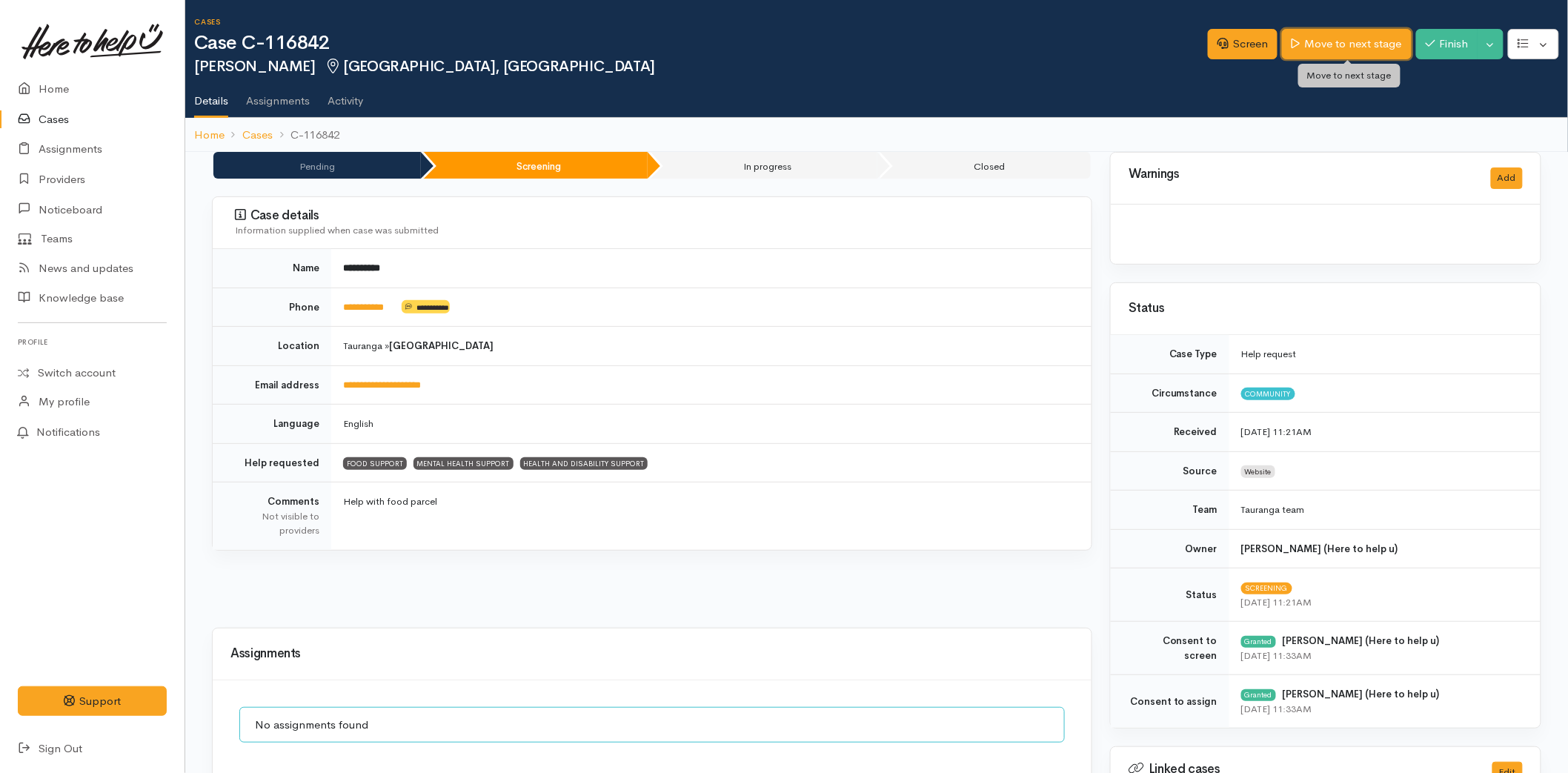
click at [1335, 42] on link "Move to next stage" at bounding box center [1346, 44] width 129 height 30
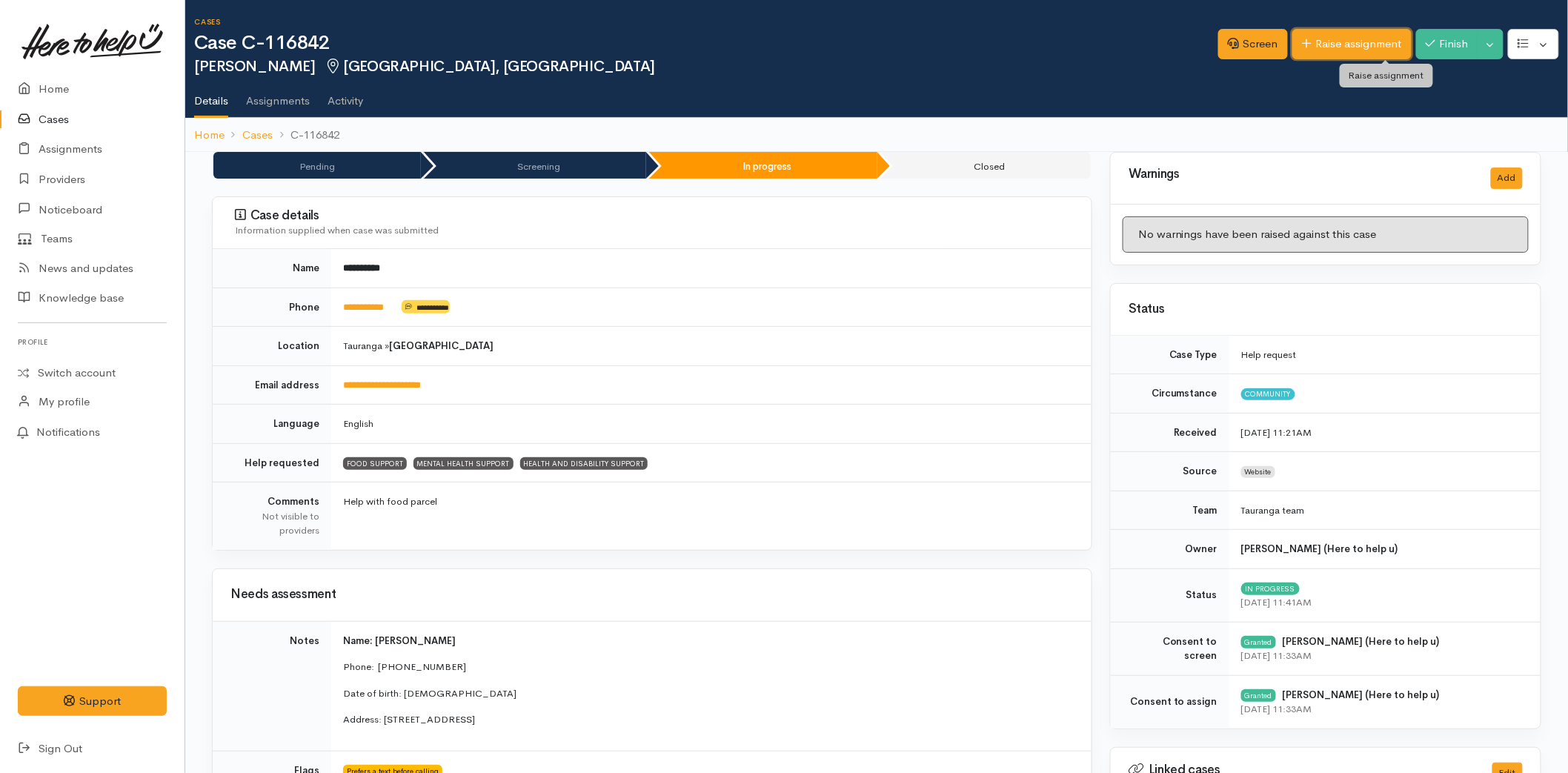
click at [1324, 40] on link "Raise assignment" at bounding box center [1352, 44] width 120 height 30
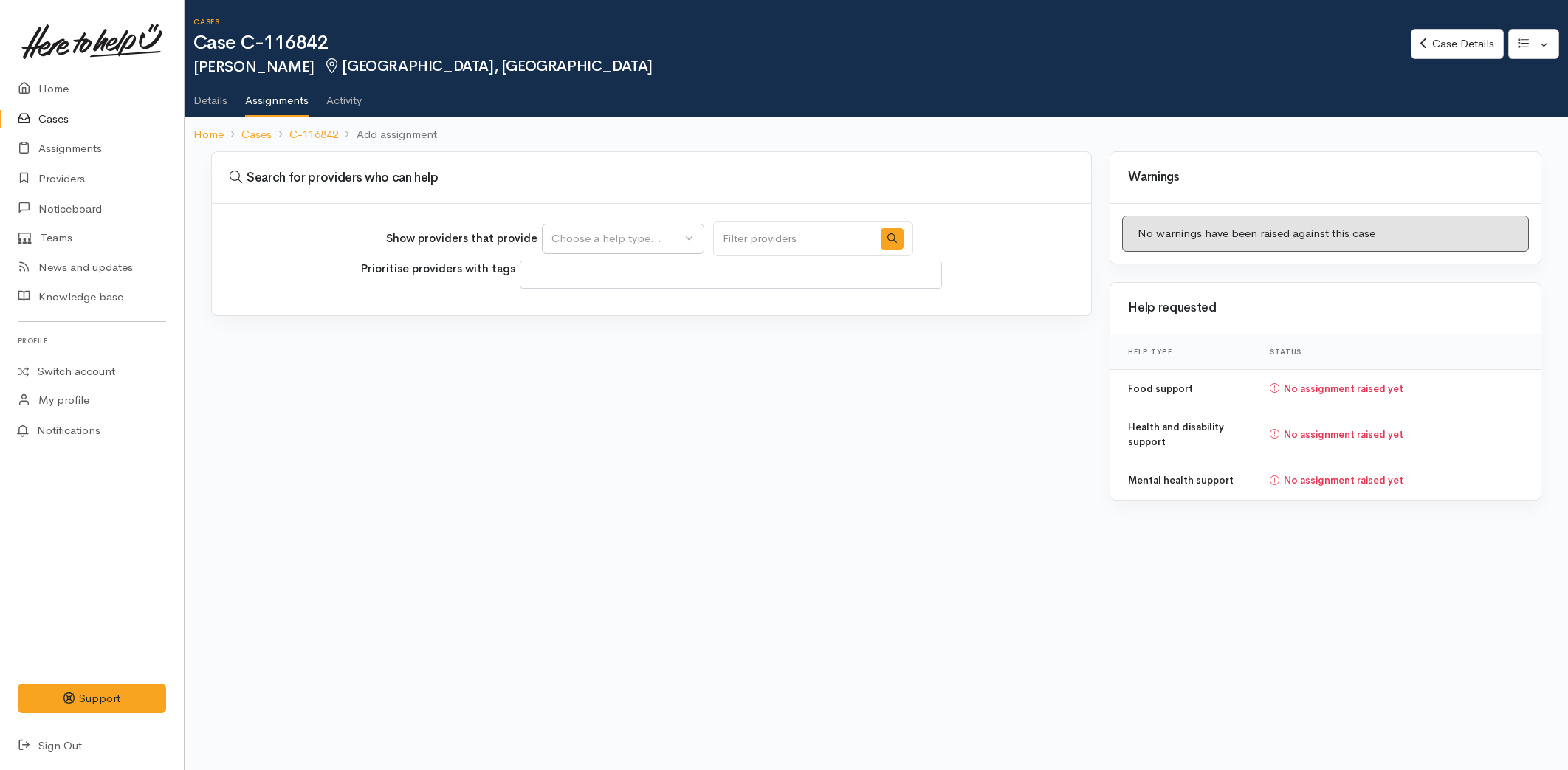
select select
click at [592, 230] on div "Choose a help type..." at bounding box center [616, 239] width 130 height 17
click at [581, 305] on span "Food support" at bounding box center [594, 309] width 69 height 17
select select "3"
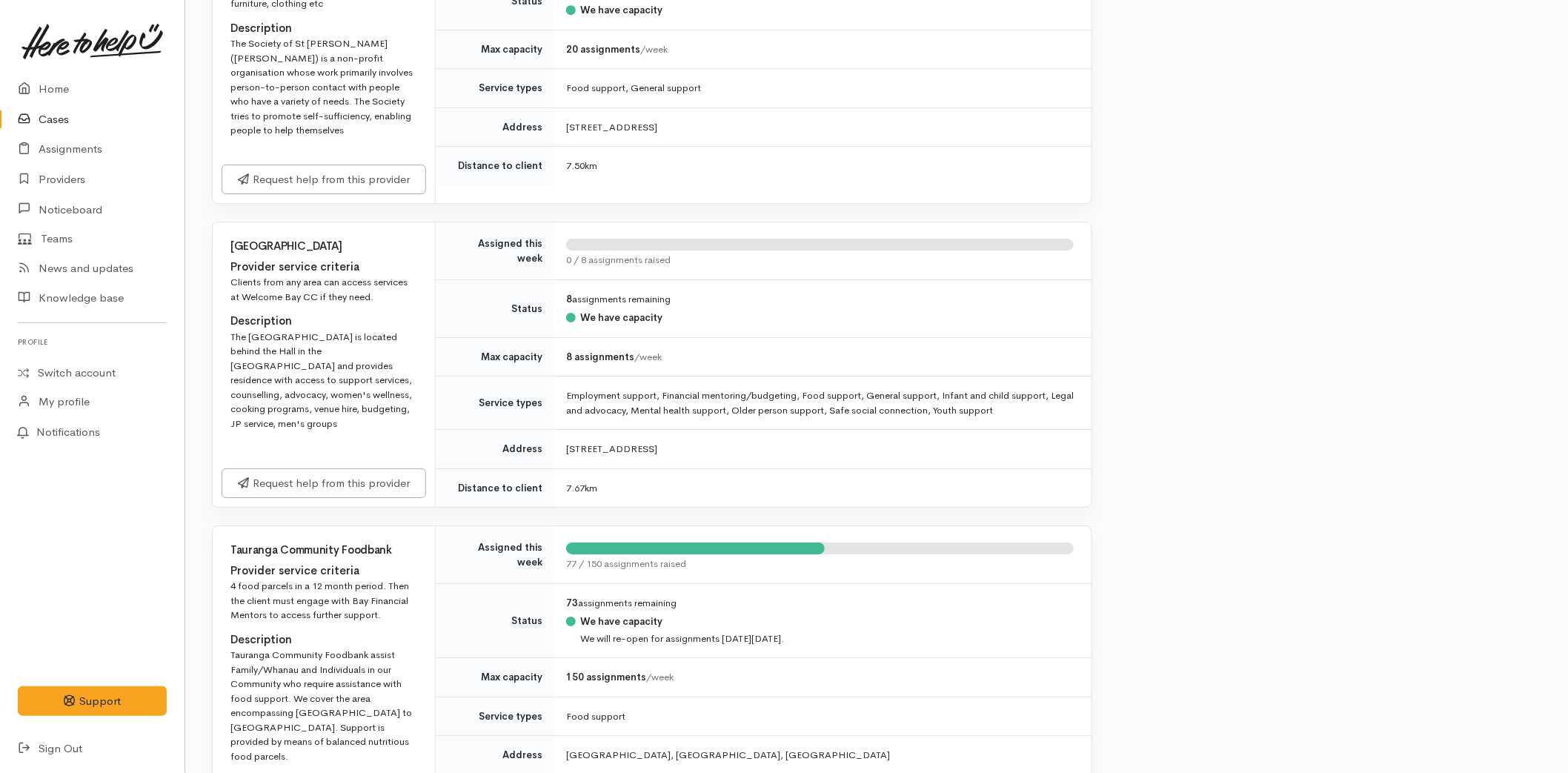
scroll to position [2355, 0]
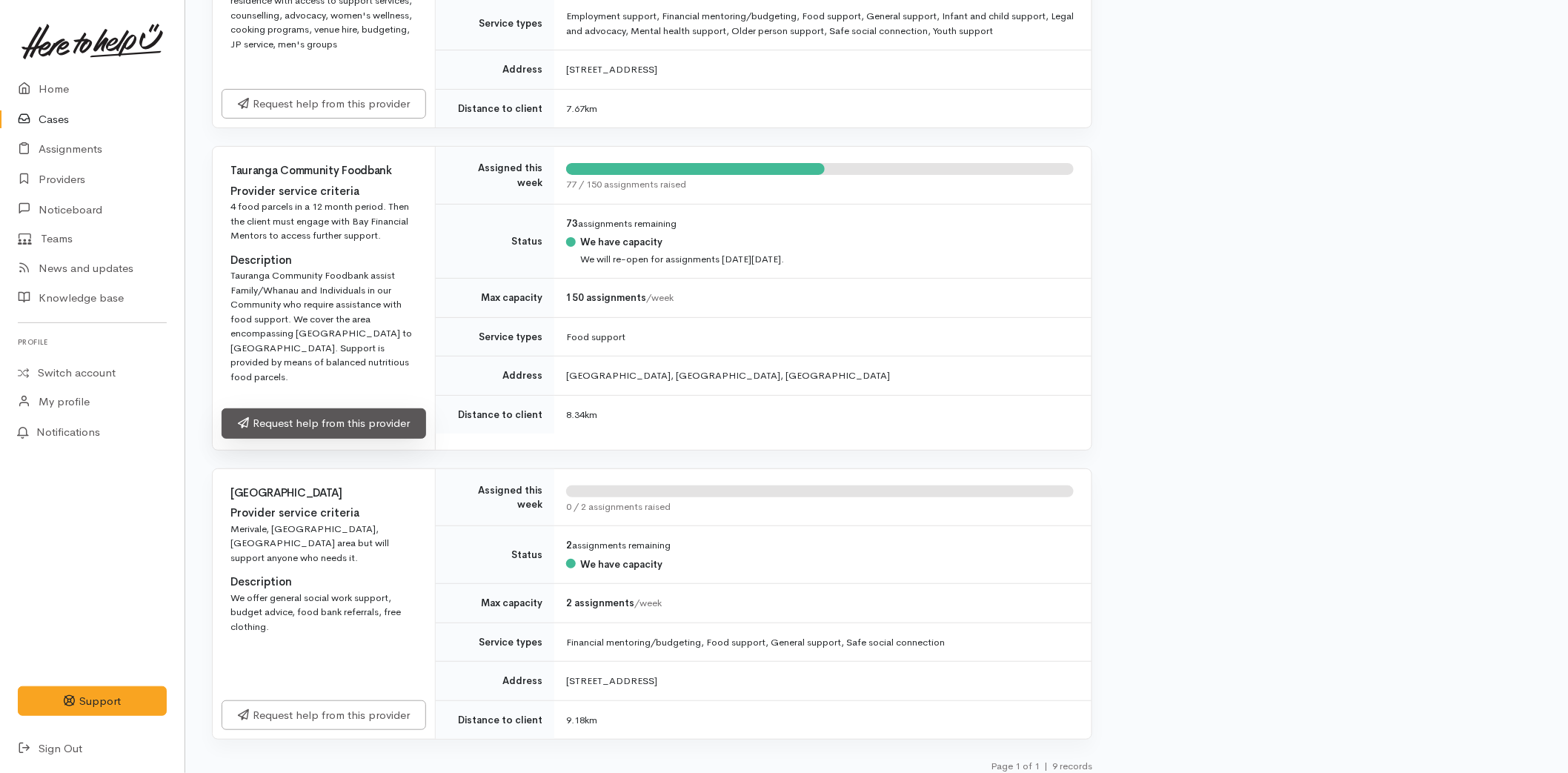
click at [305, 413] on link "Request help from this provider" at bounding box center [324, 424] width 204 height 30
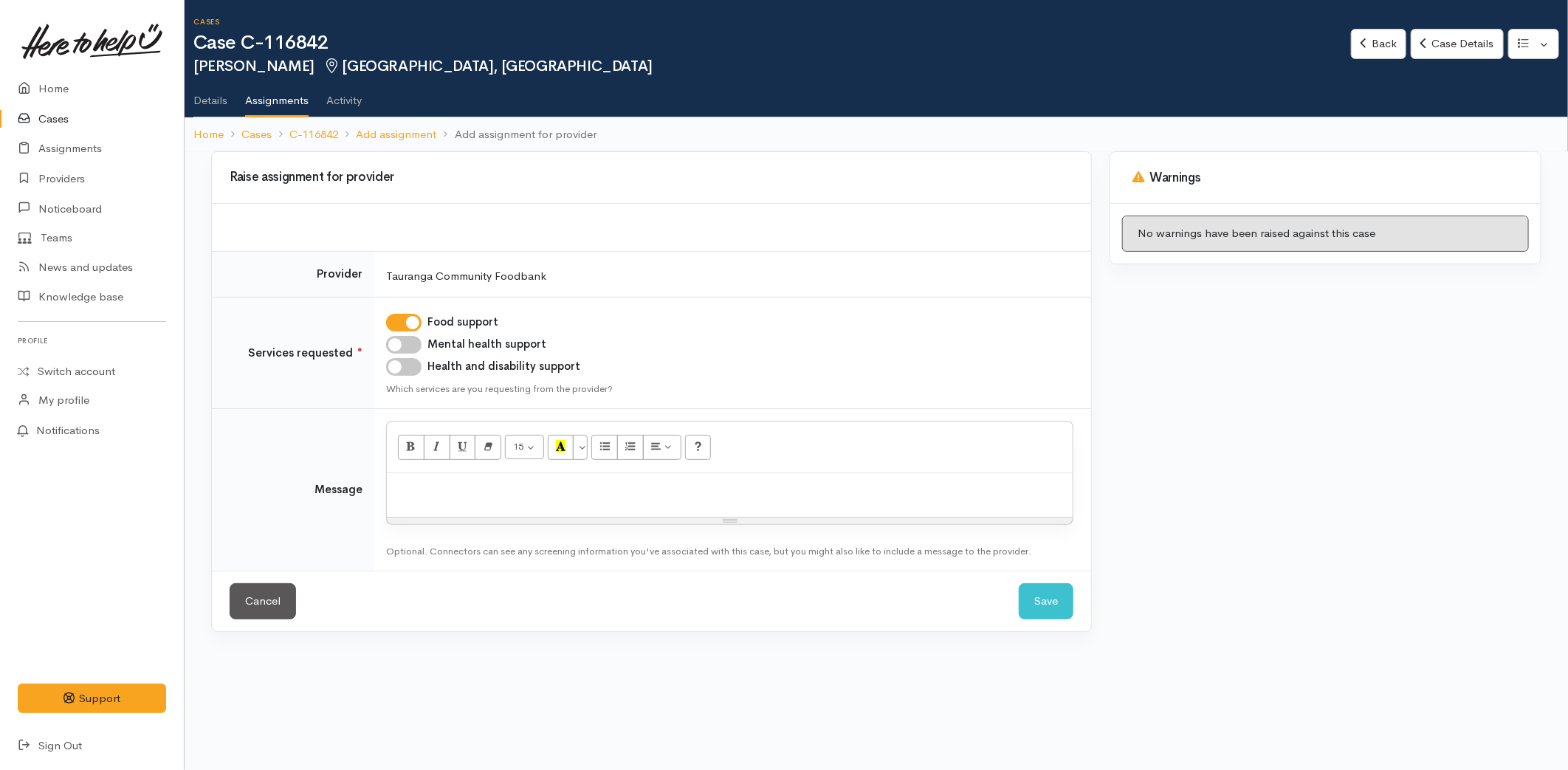
click at [439, 488] on p at bounding box center [730, 489] width 671 height 17
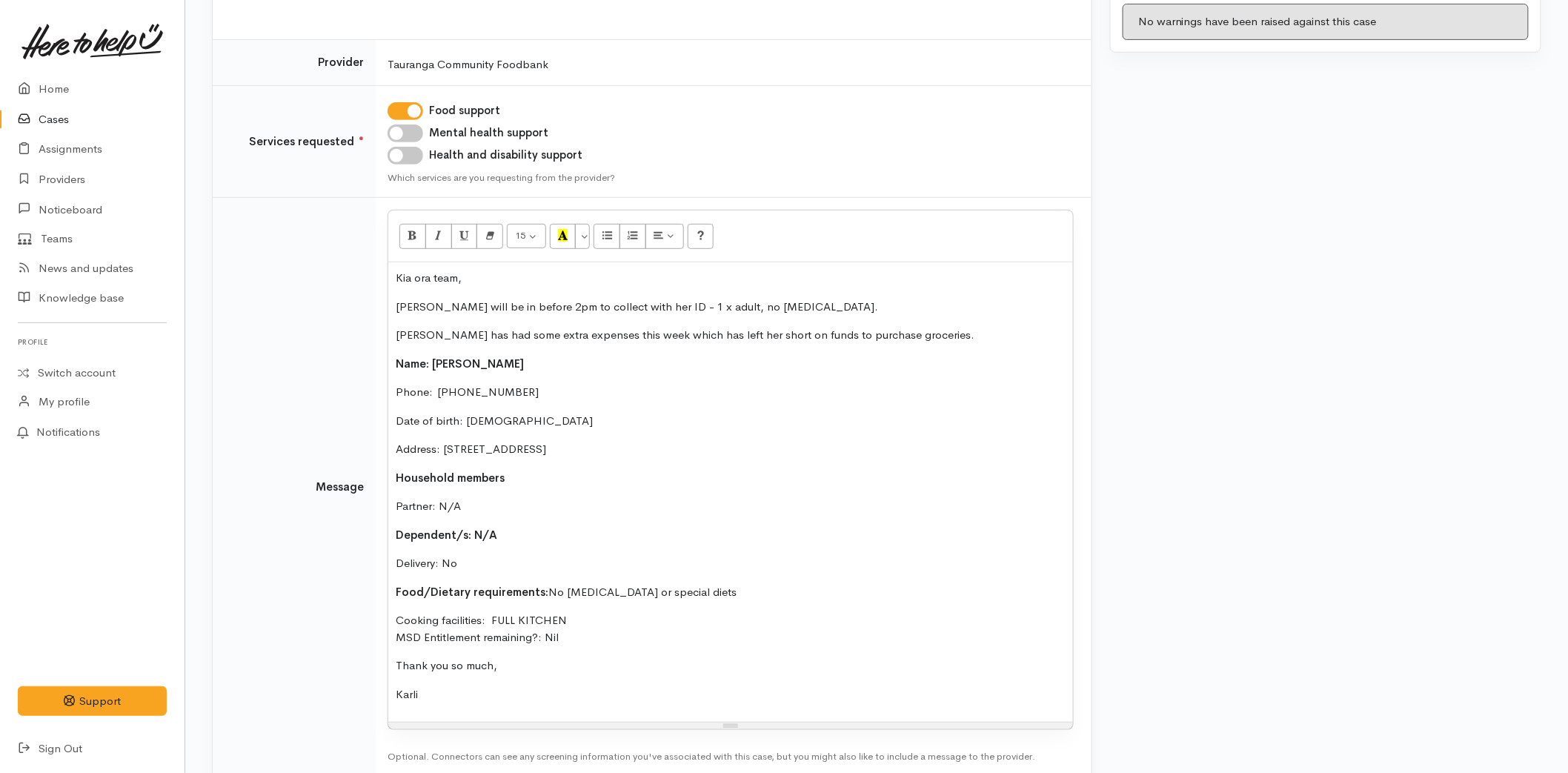
scroll to position [295, 0]
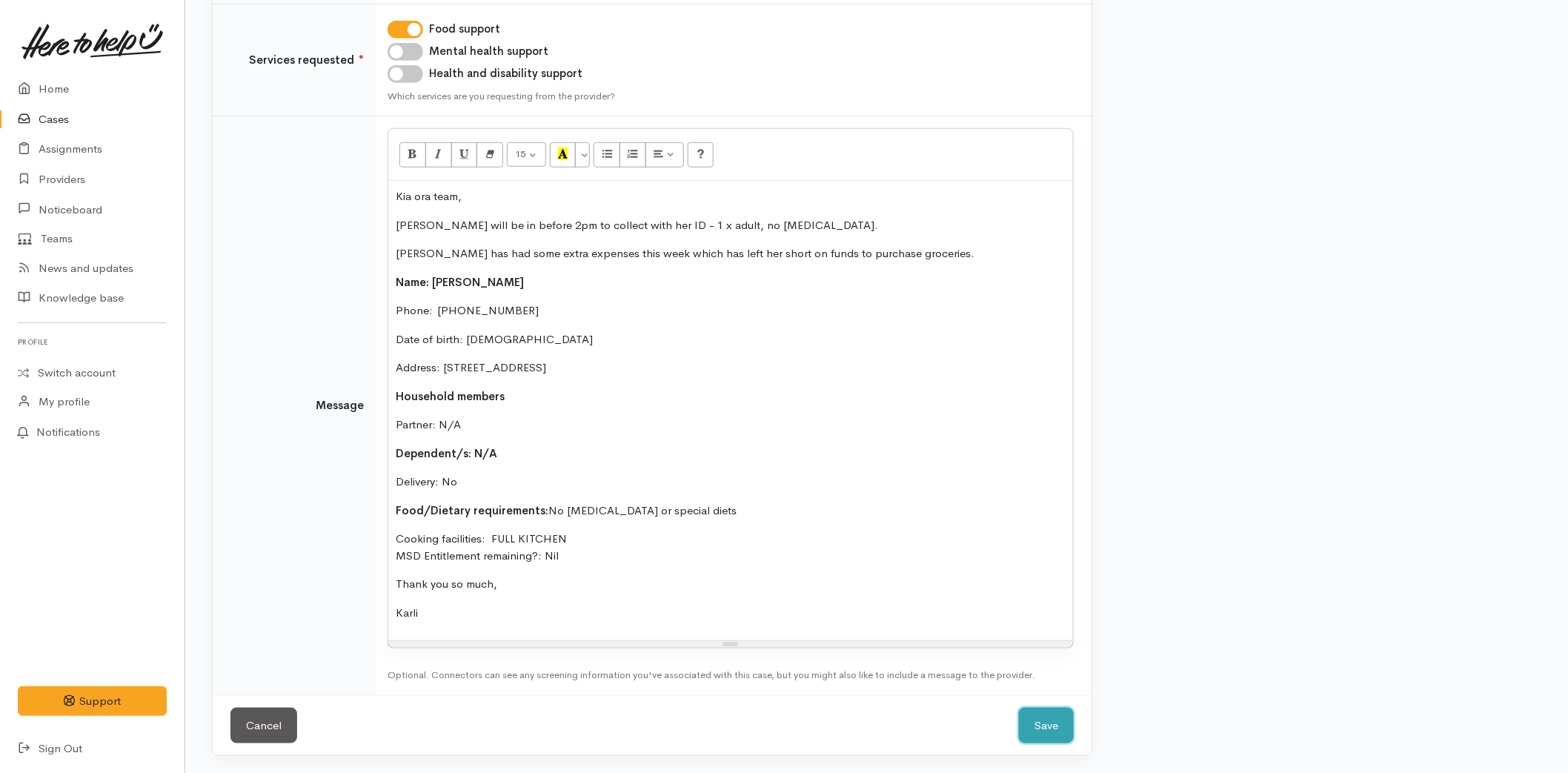
click at [1057, 712] on button "Save" at bounding box center [1046, 726] width 55 height 36
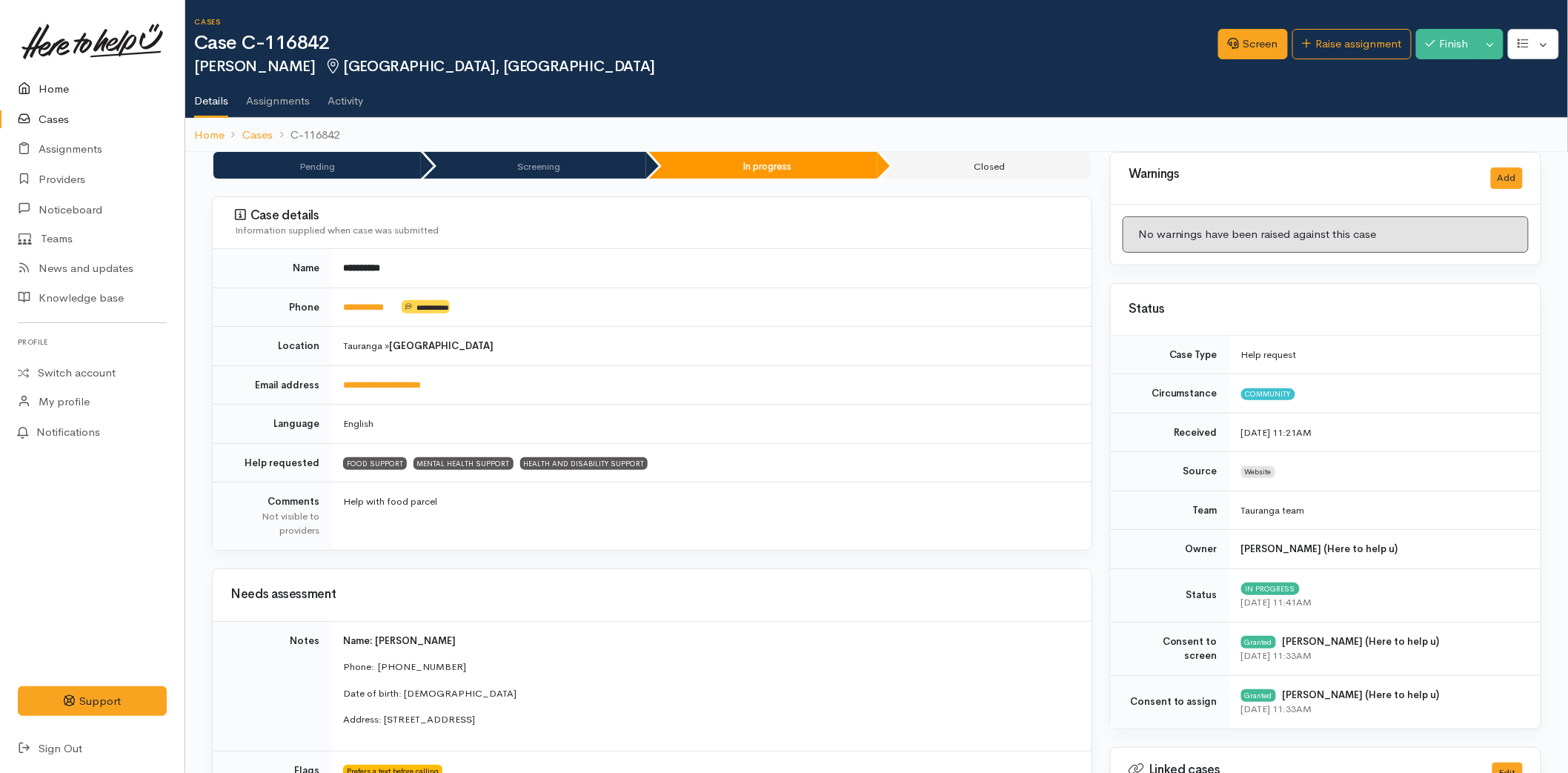
click at [64, 82] on link "Home" at bounding box center [92, 89] width 185 height 30
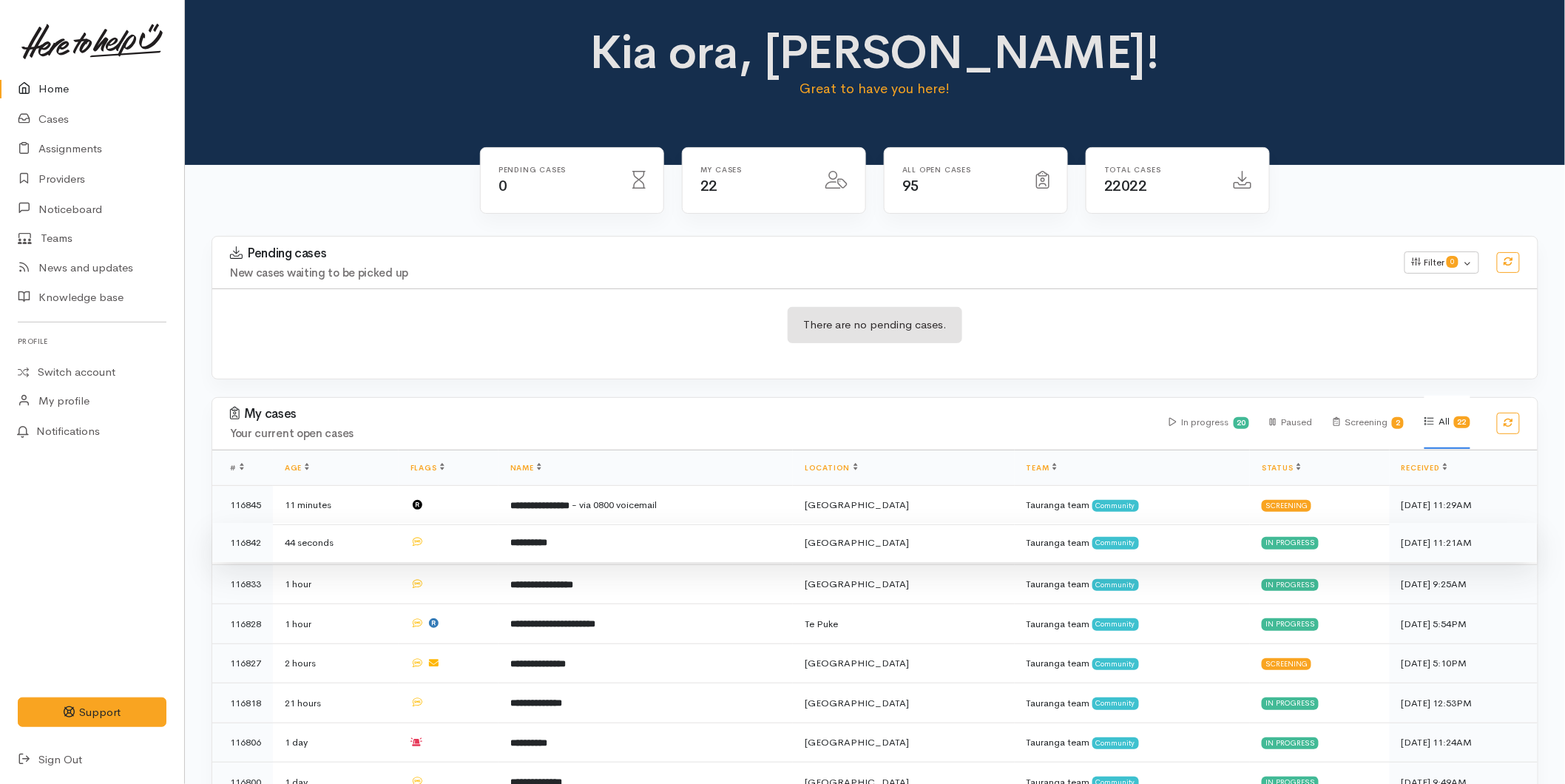
click at [592, 540] on td "**********" at bounding box center [646, 543] width 294 height 40
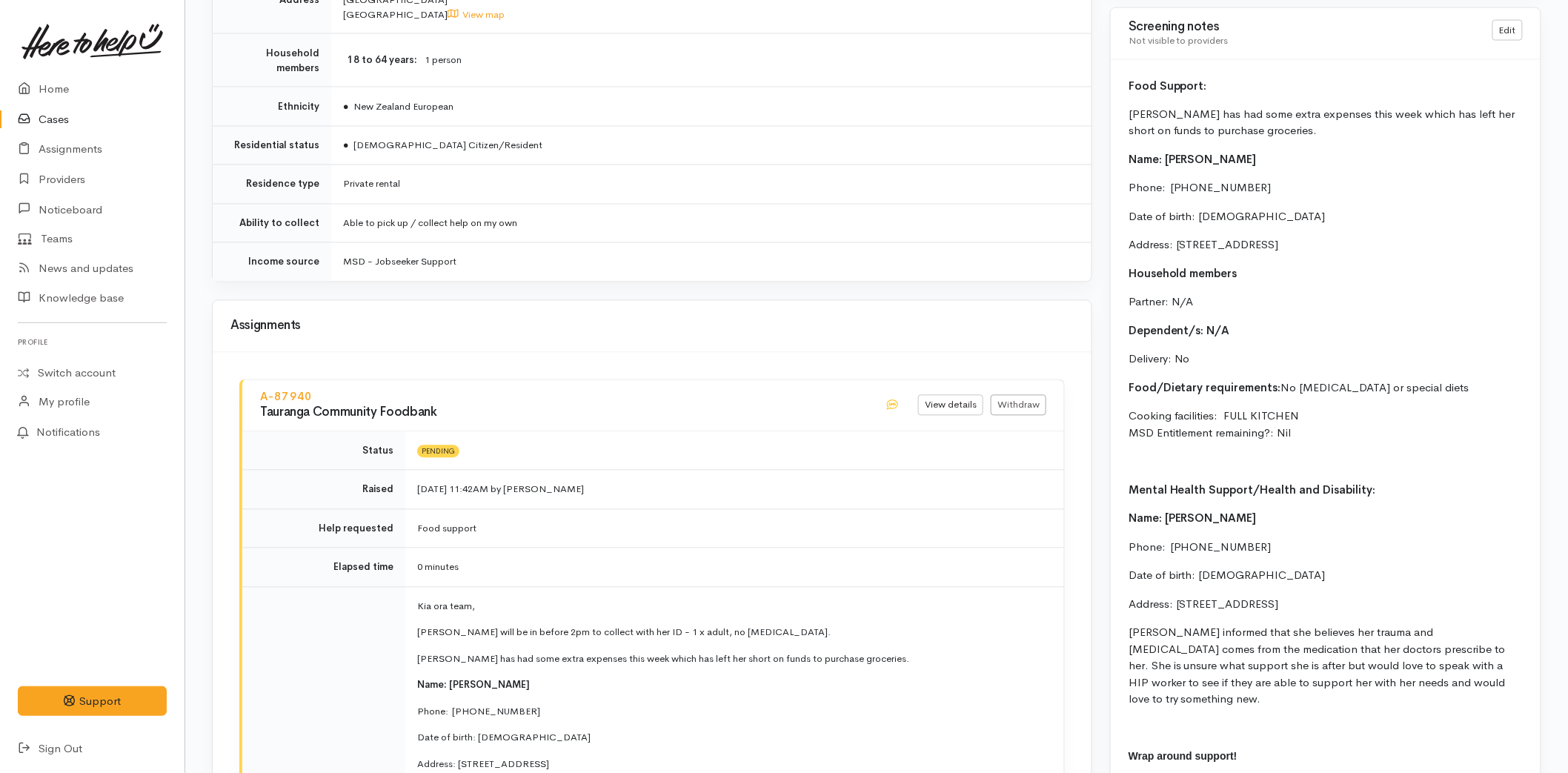
scroll to position [1235, 0]
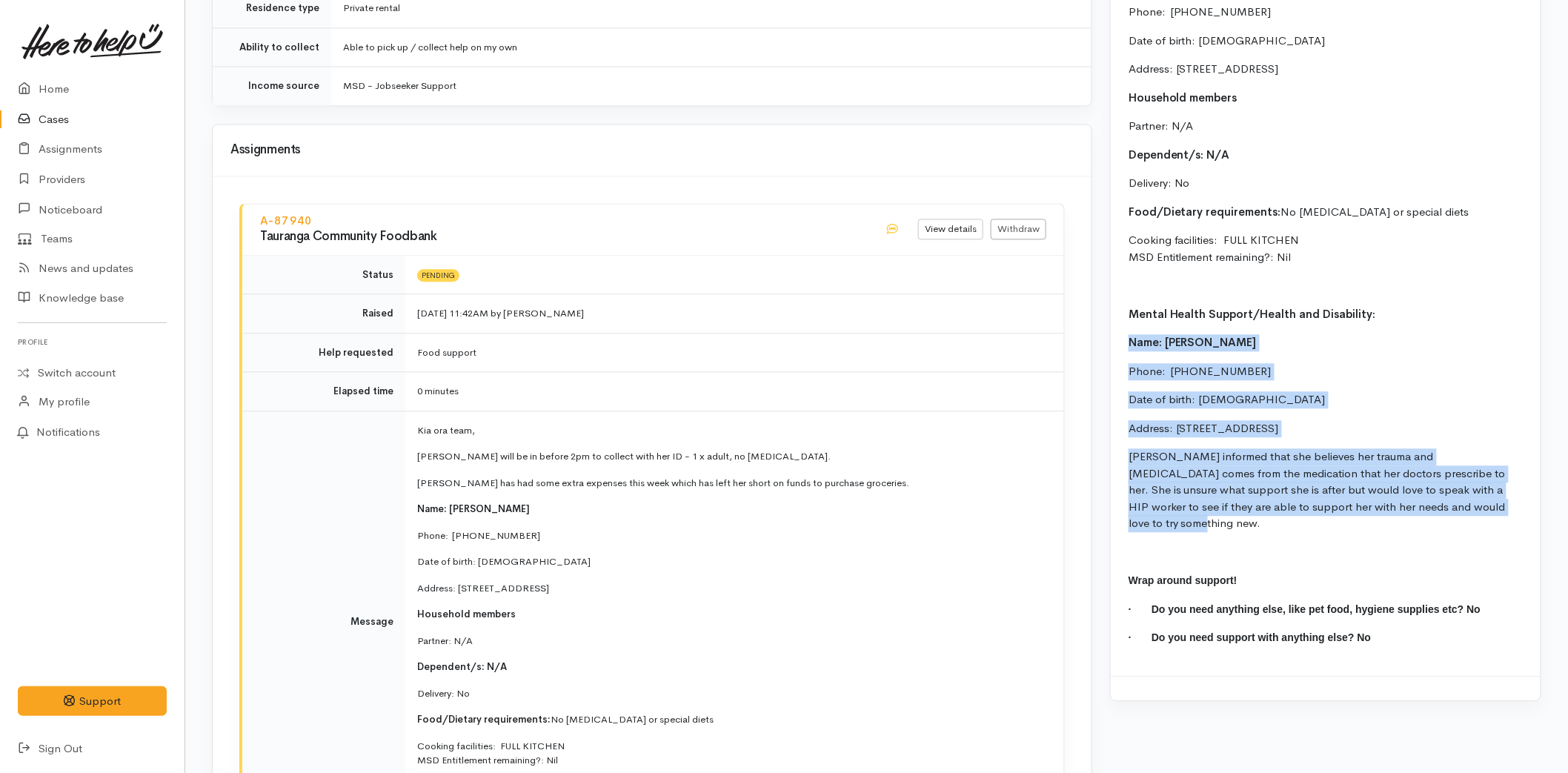
drag, startPoint x: 1454, startPoint y: 512, endPoint x: 1105, endPoint y: 340, distance: 389.1
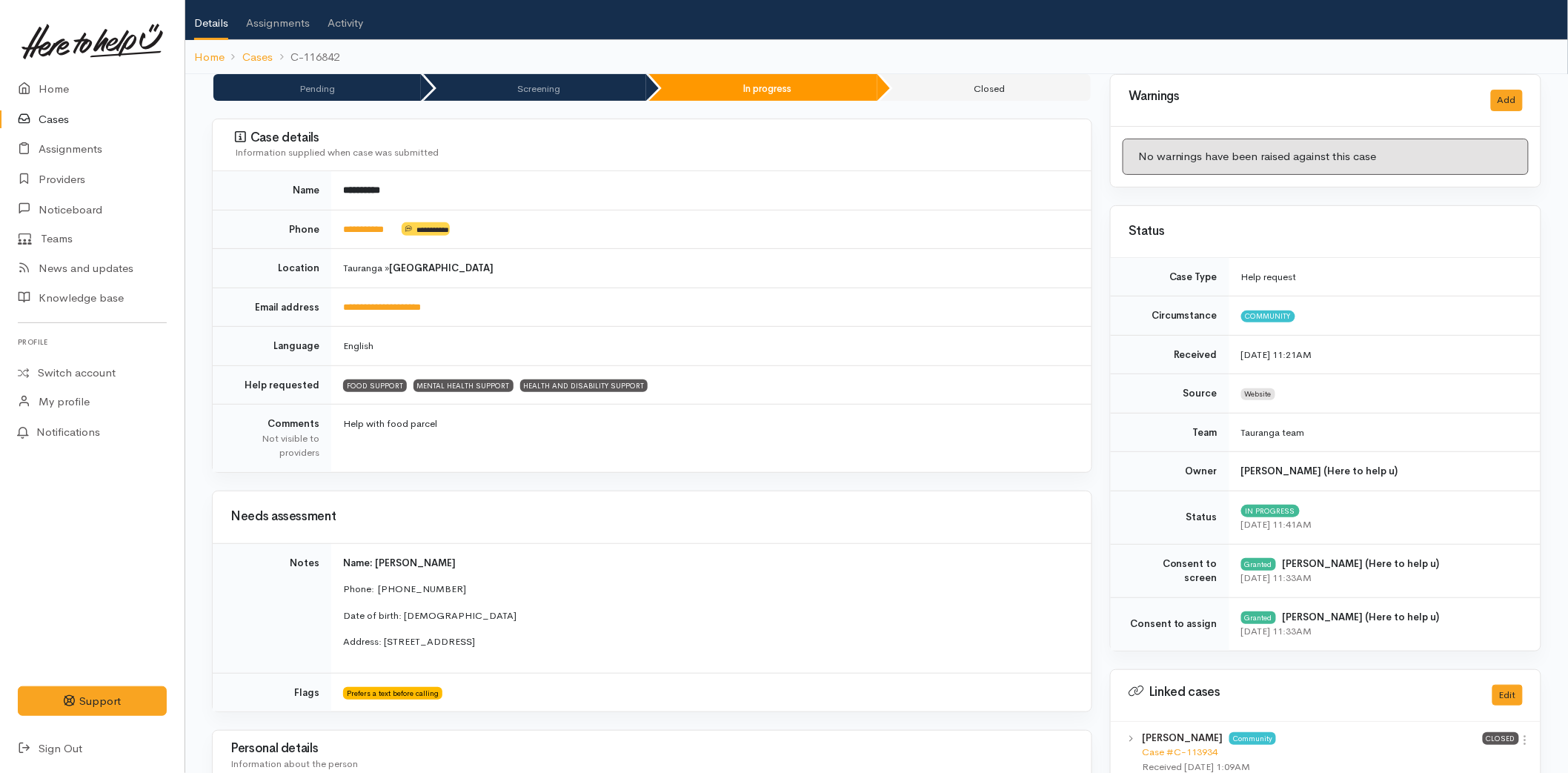
scroll to position [0, 0]
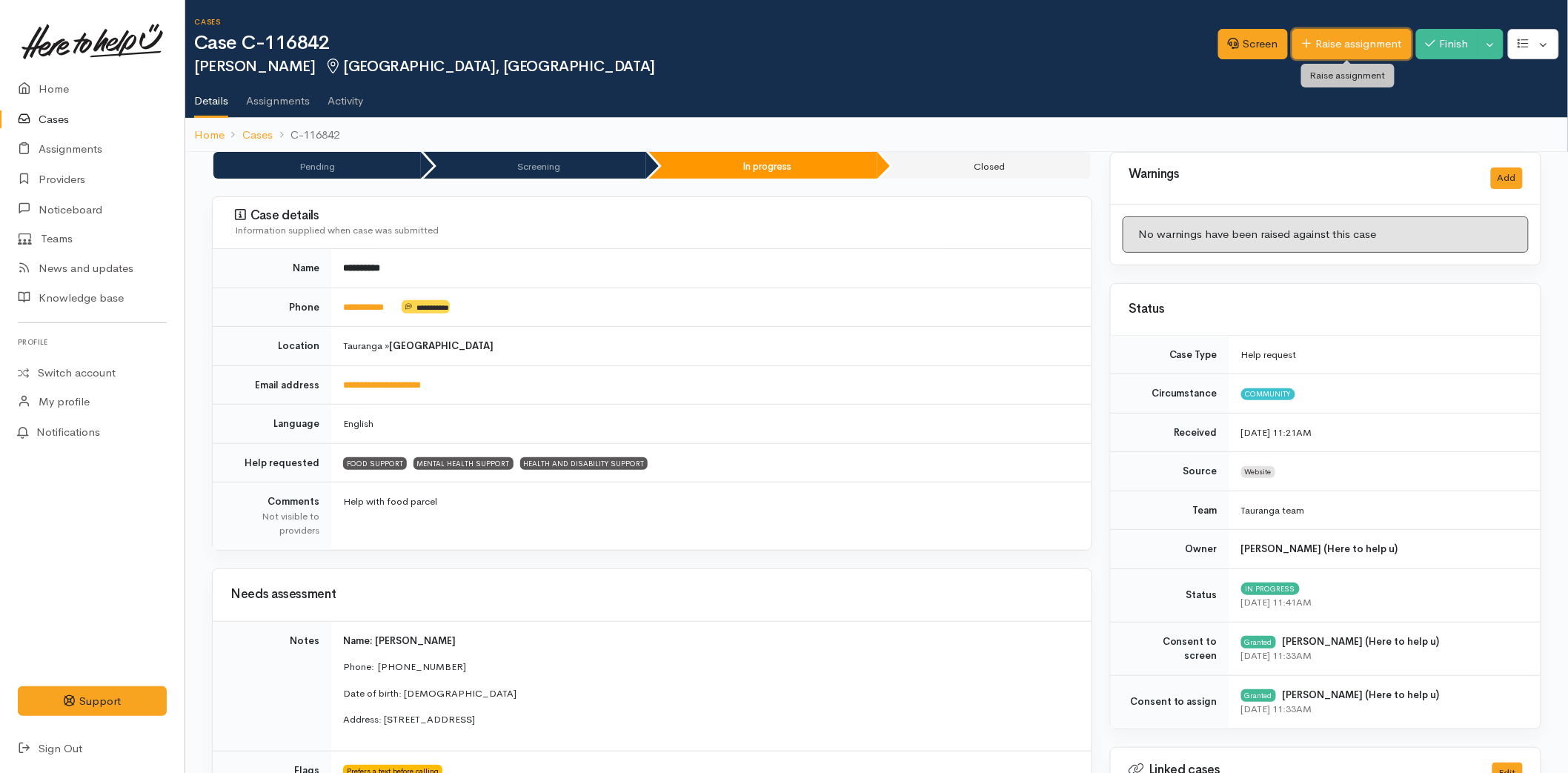
click at [1338, 38] on link "Raise assignment" at bounding box center [1352, 44] width 120 height 30
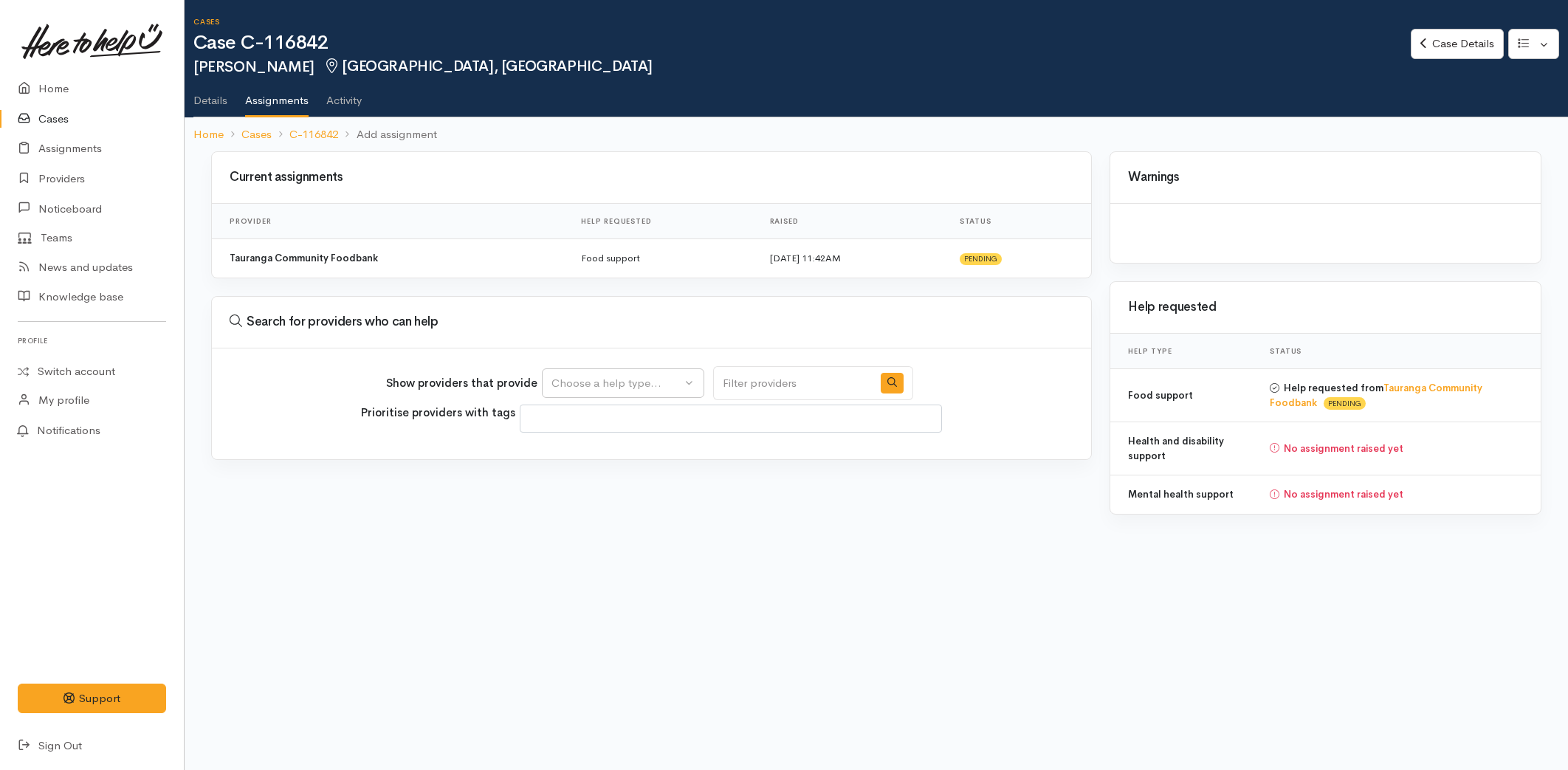
select select
click at [614, 378] on div "Choose a help type..." at bounding box center [616, 383] width 130 height 17
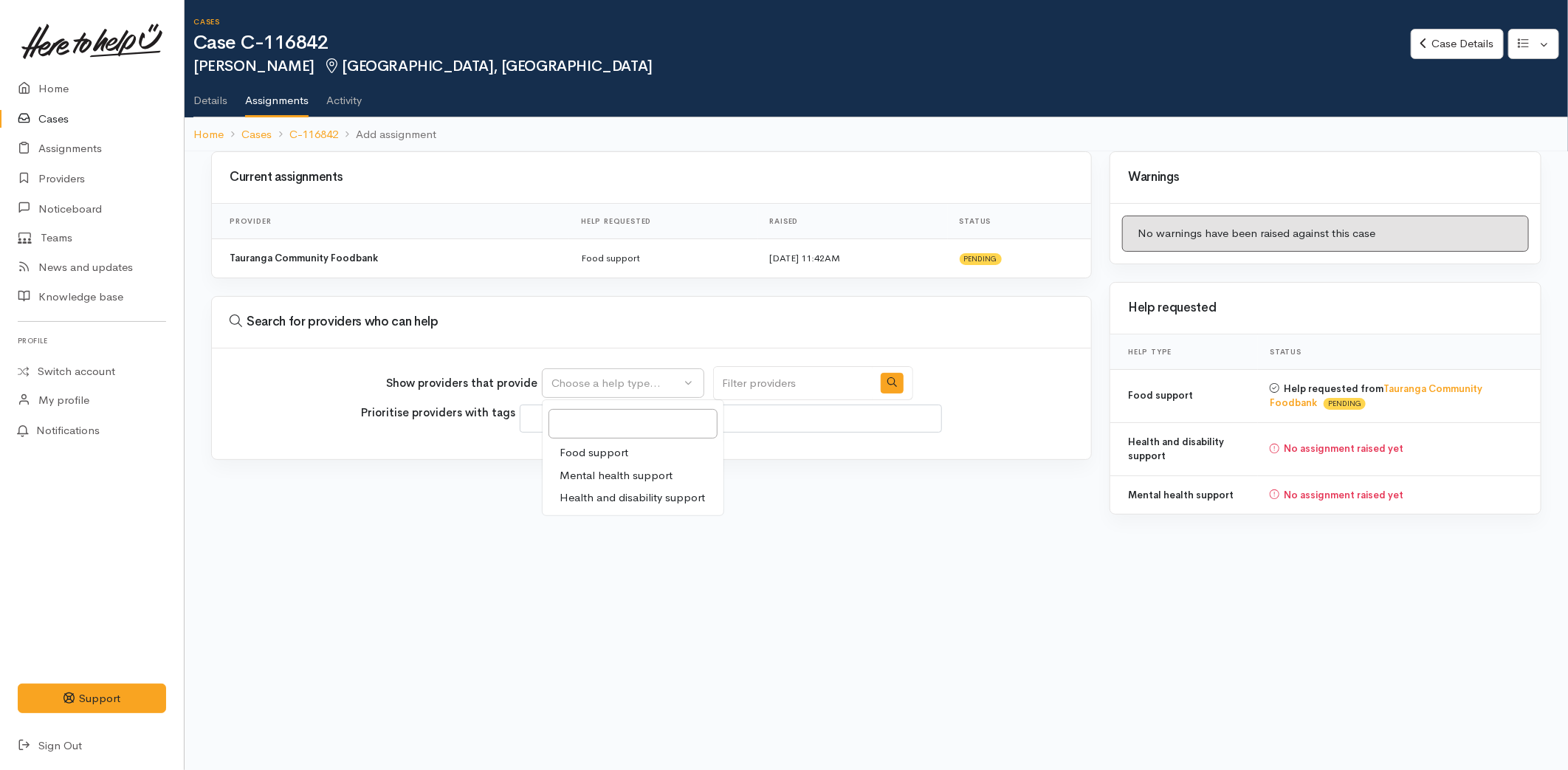
click at [592, 473] on span "Mental health support" at bounding box center [616, 476] width 113 height 17
select select "5"
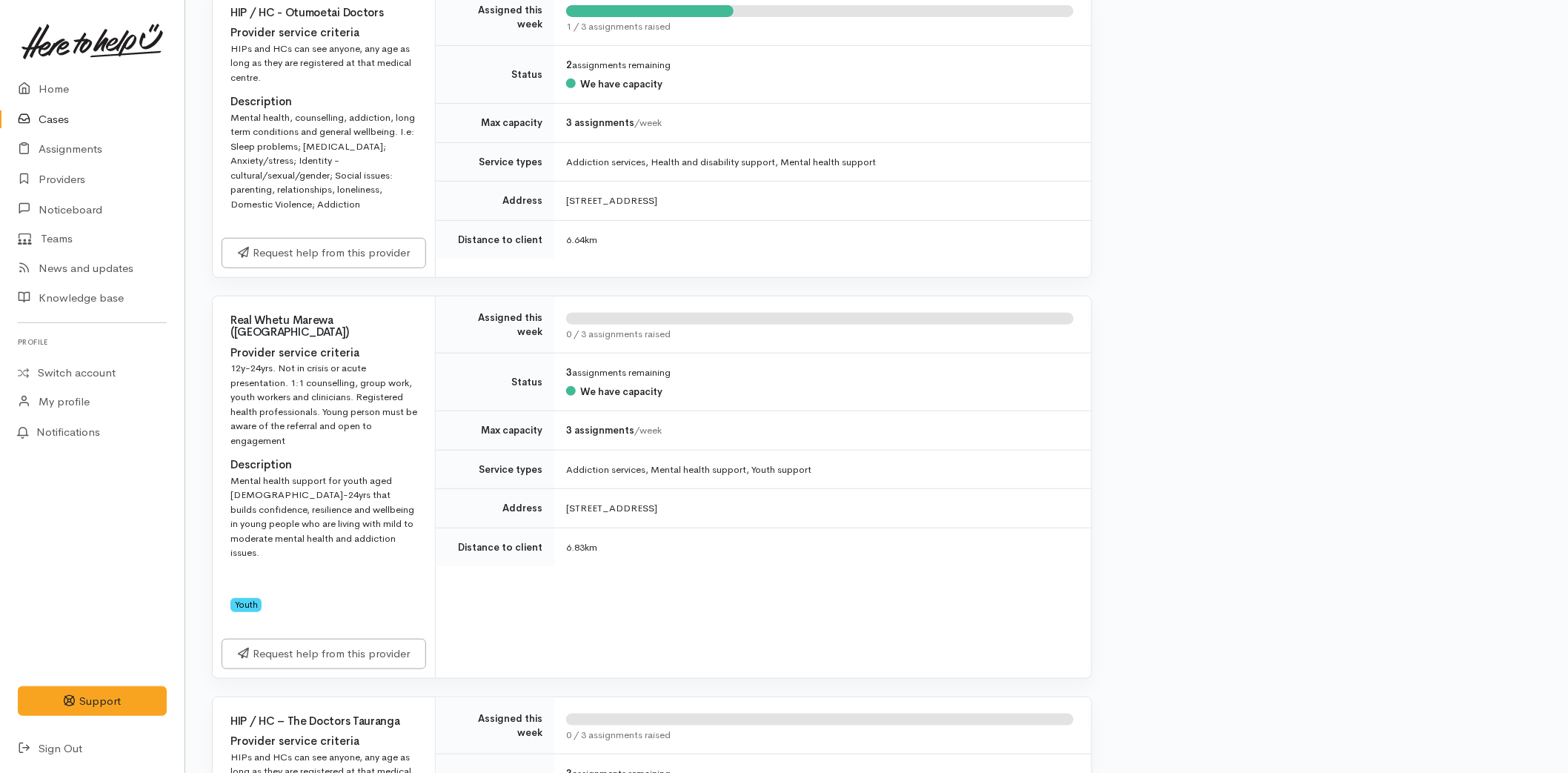
scroll to position [5353, 0]
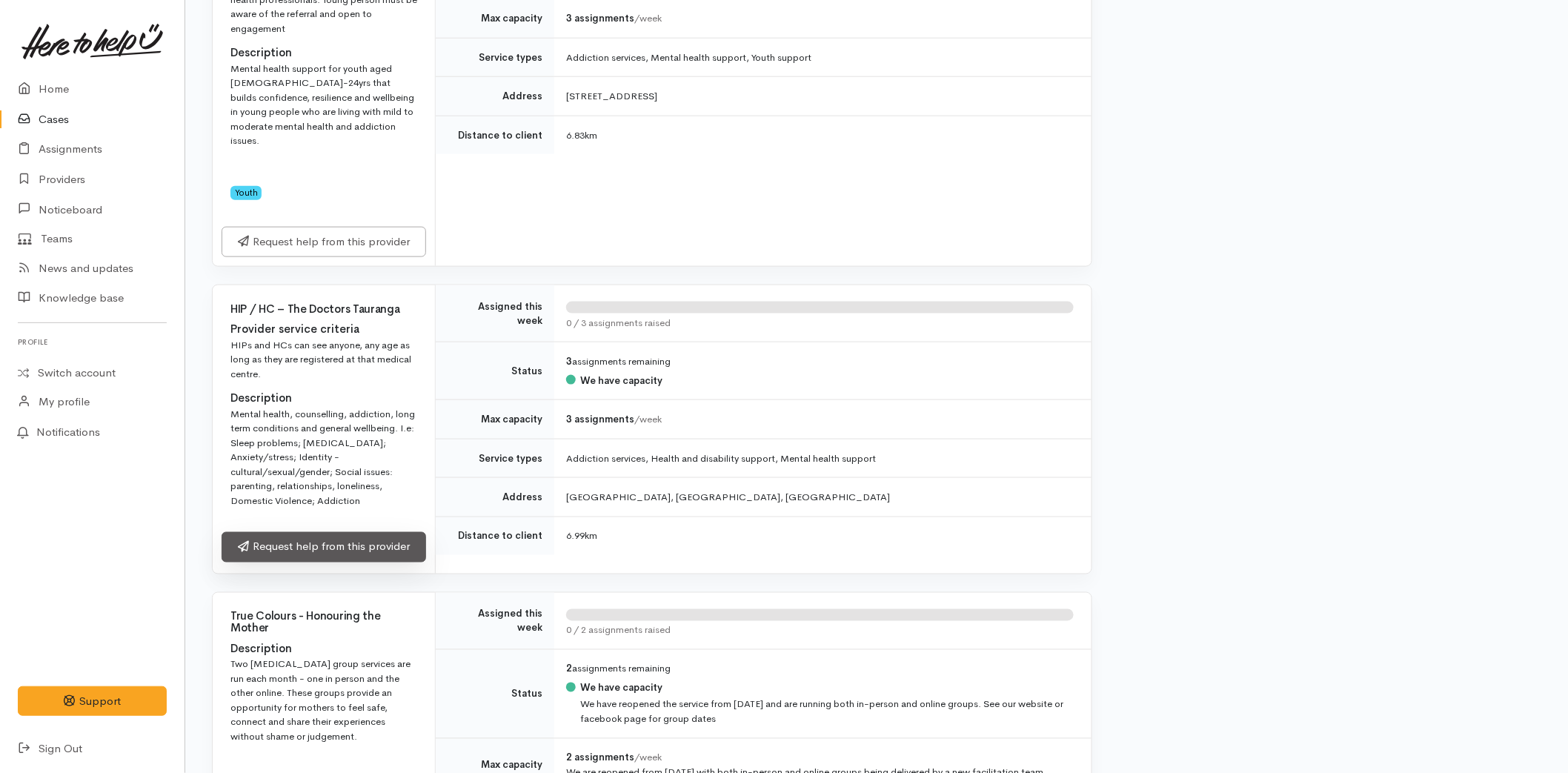
click at [296, 532] on link "Request help from this provider" at bounding box center [324, 547] width 204 height 30
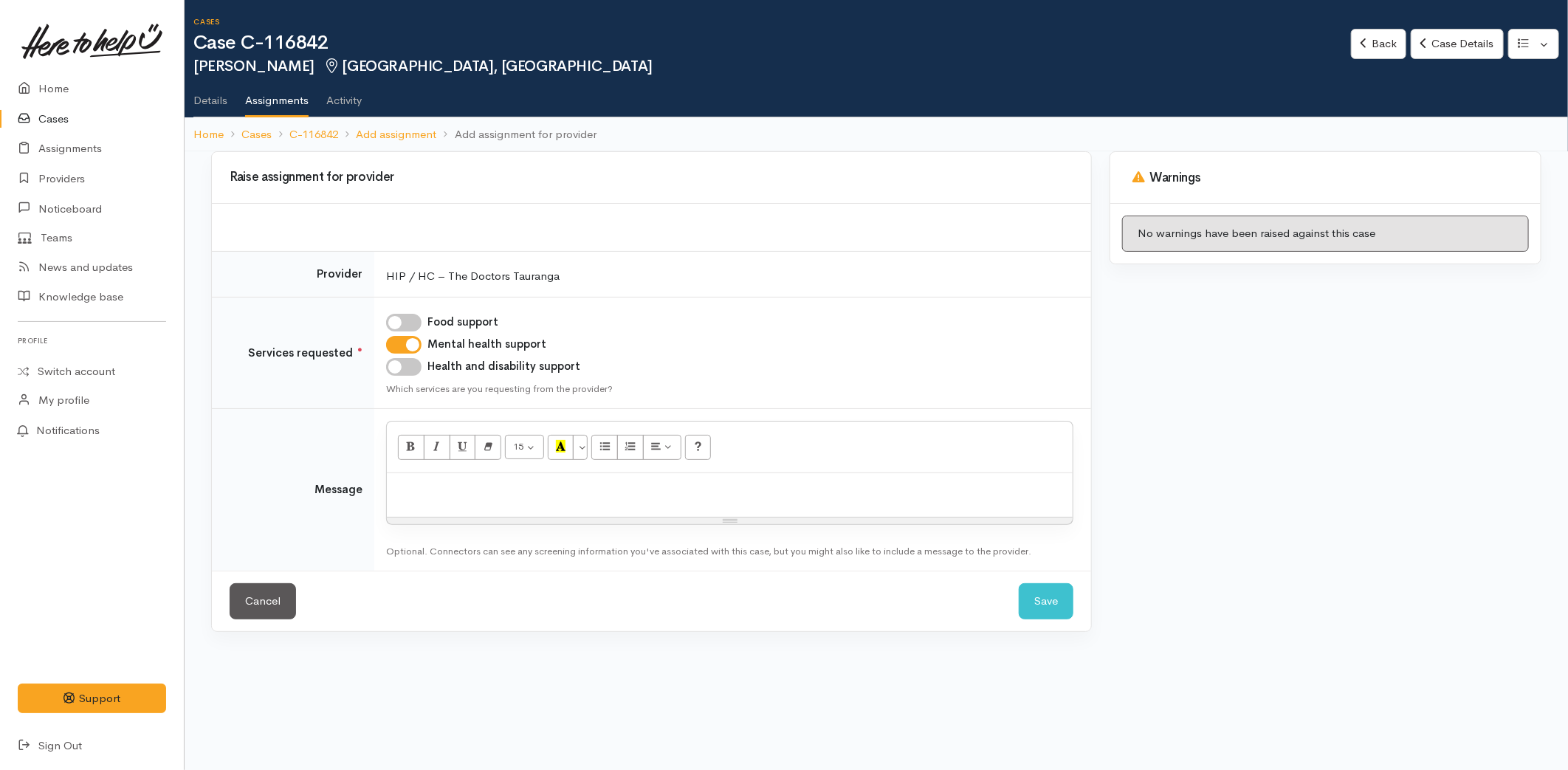
click at [413, 367] on input "Health and disability support" at bounding box center [403, 367] width 35 height 17
checkbox input "true"
click at [443, 485] on p at bounding box center [730, 489] width 671 height 17
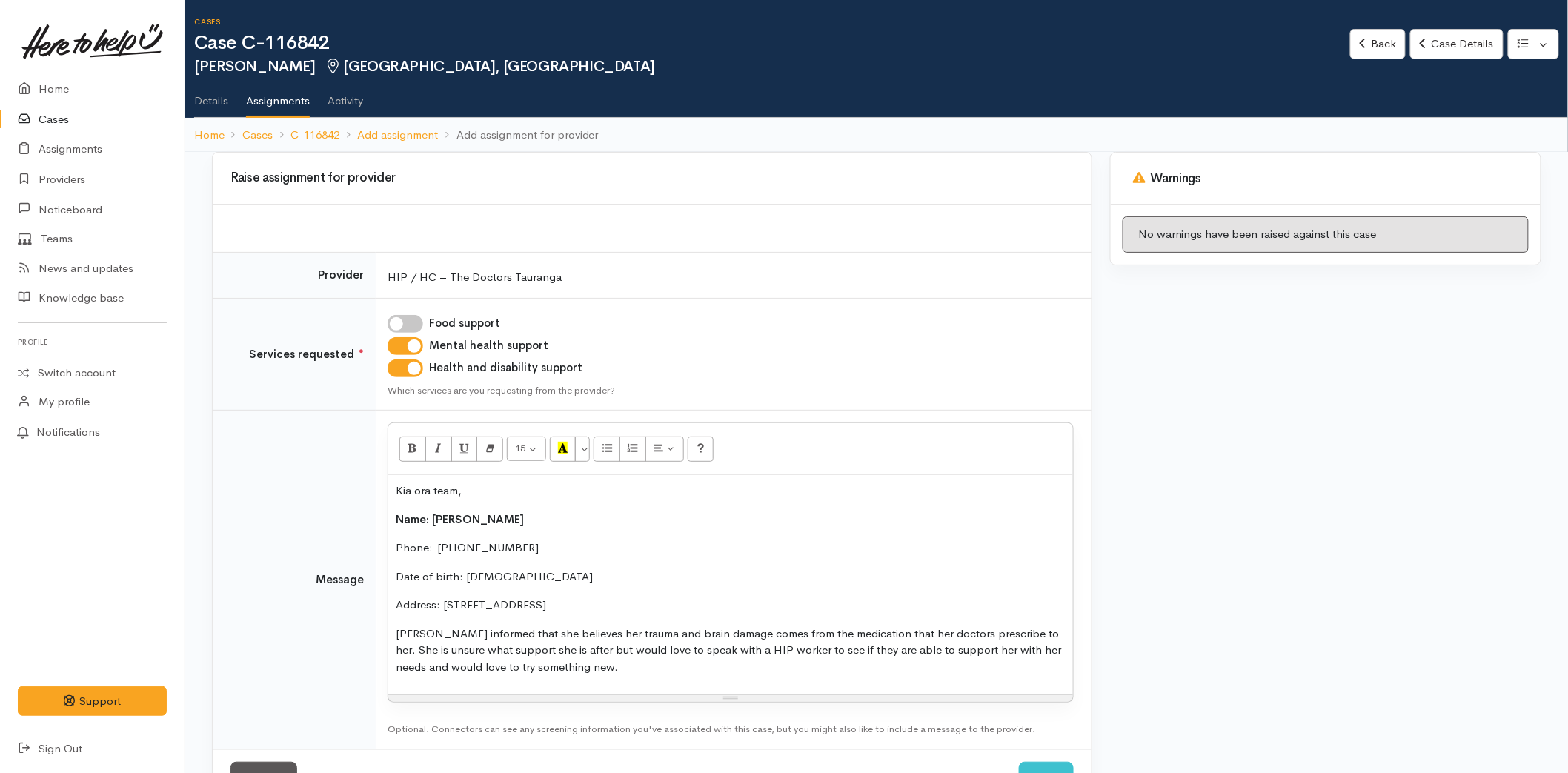
click at [466, 630] on p "[PERSON_NAME] informed that she believes her trauma and brain damage comes from…" at bounding box center [731, 651] width 670 height 51
click at [827, 668] on p "[PERSON_NAME] informed me that she does have mental health issues and that she …" at bounding box center [731, 651] width 670 height 51
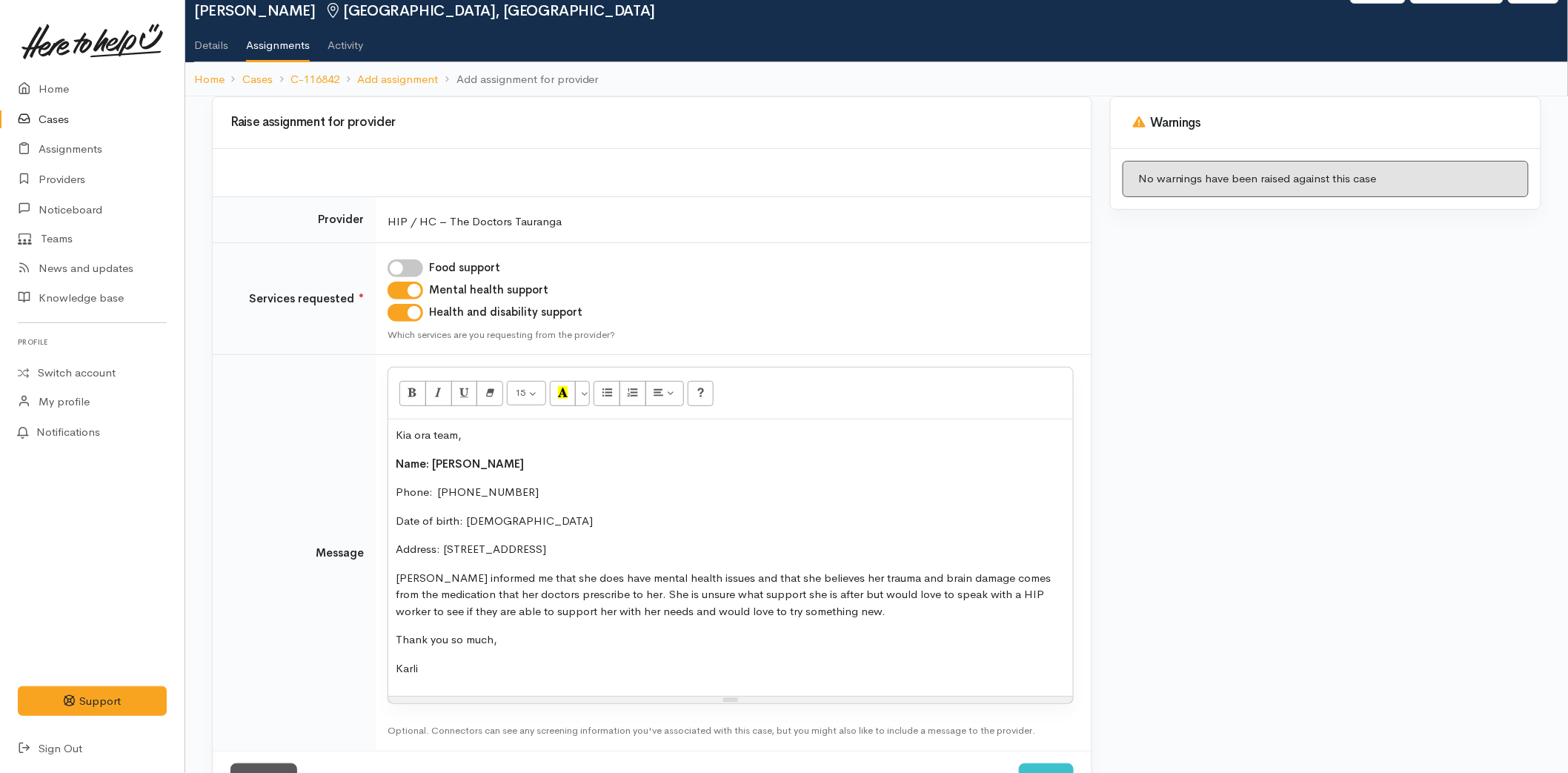
scroll to position [112, 0]
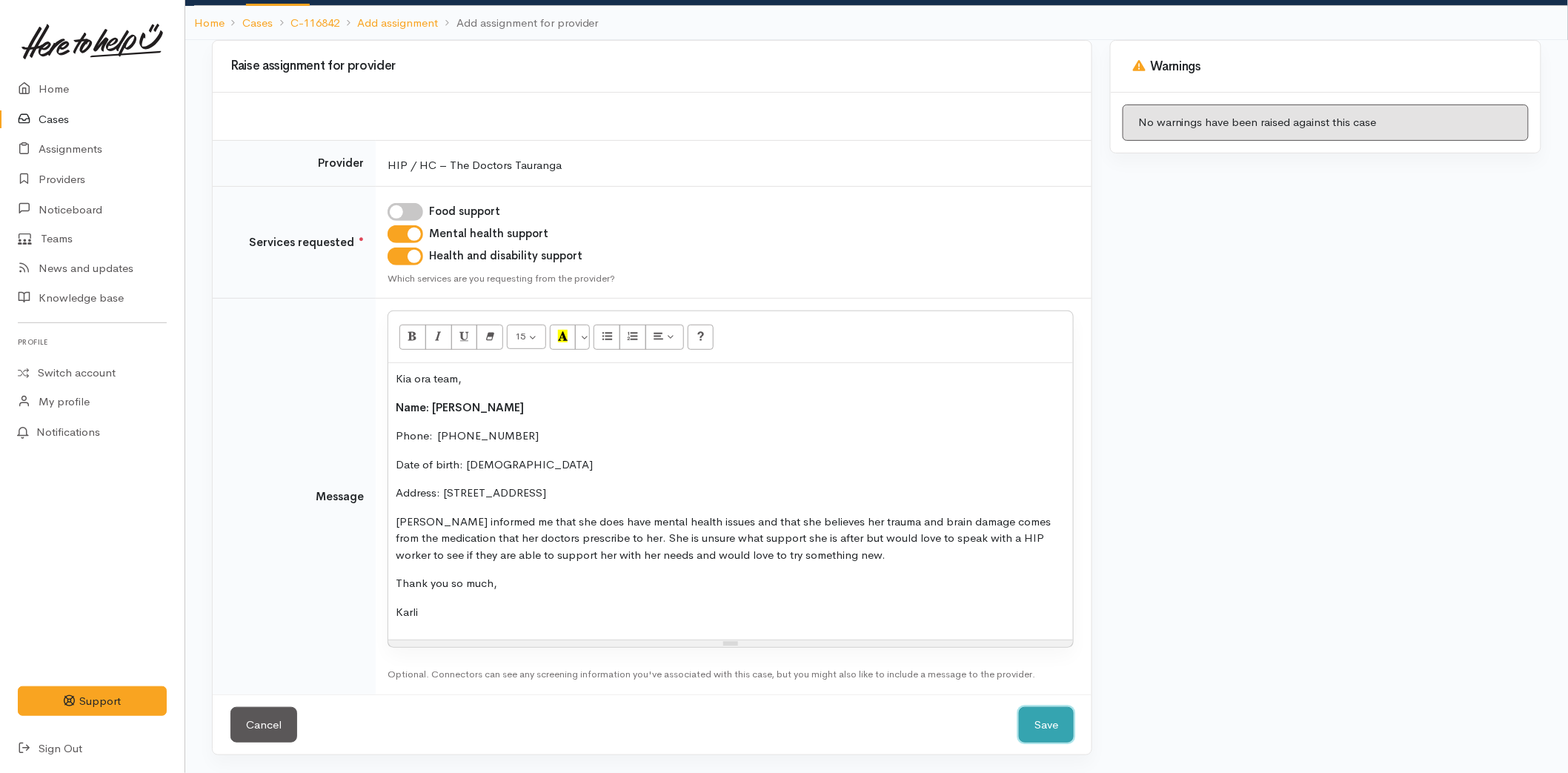
click at [1027, 711] on button "Save" at bounding box center [1046, 725] width 55 height 36
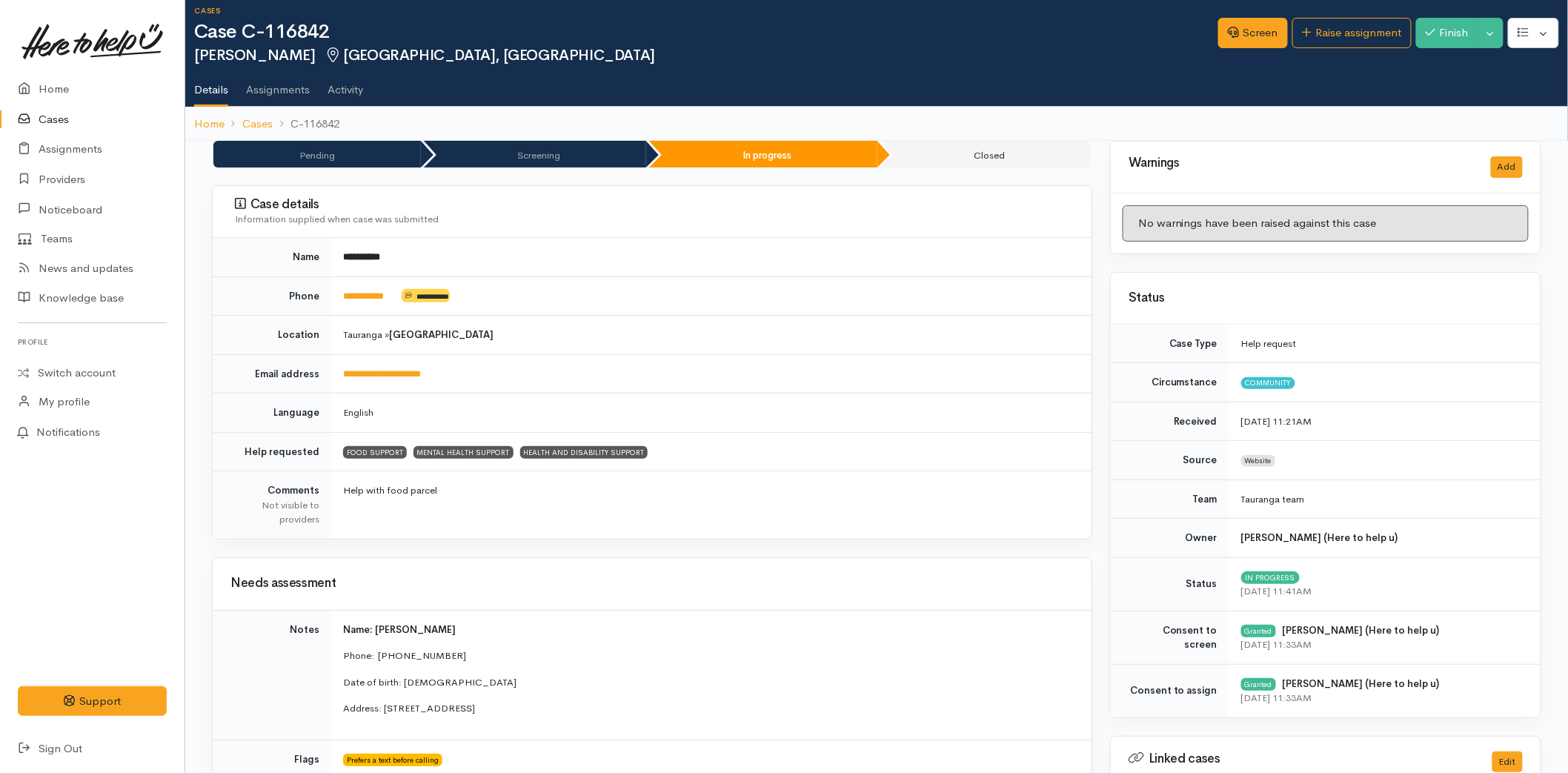
scroll to position [4, 0]
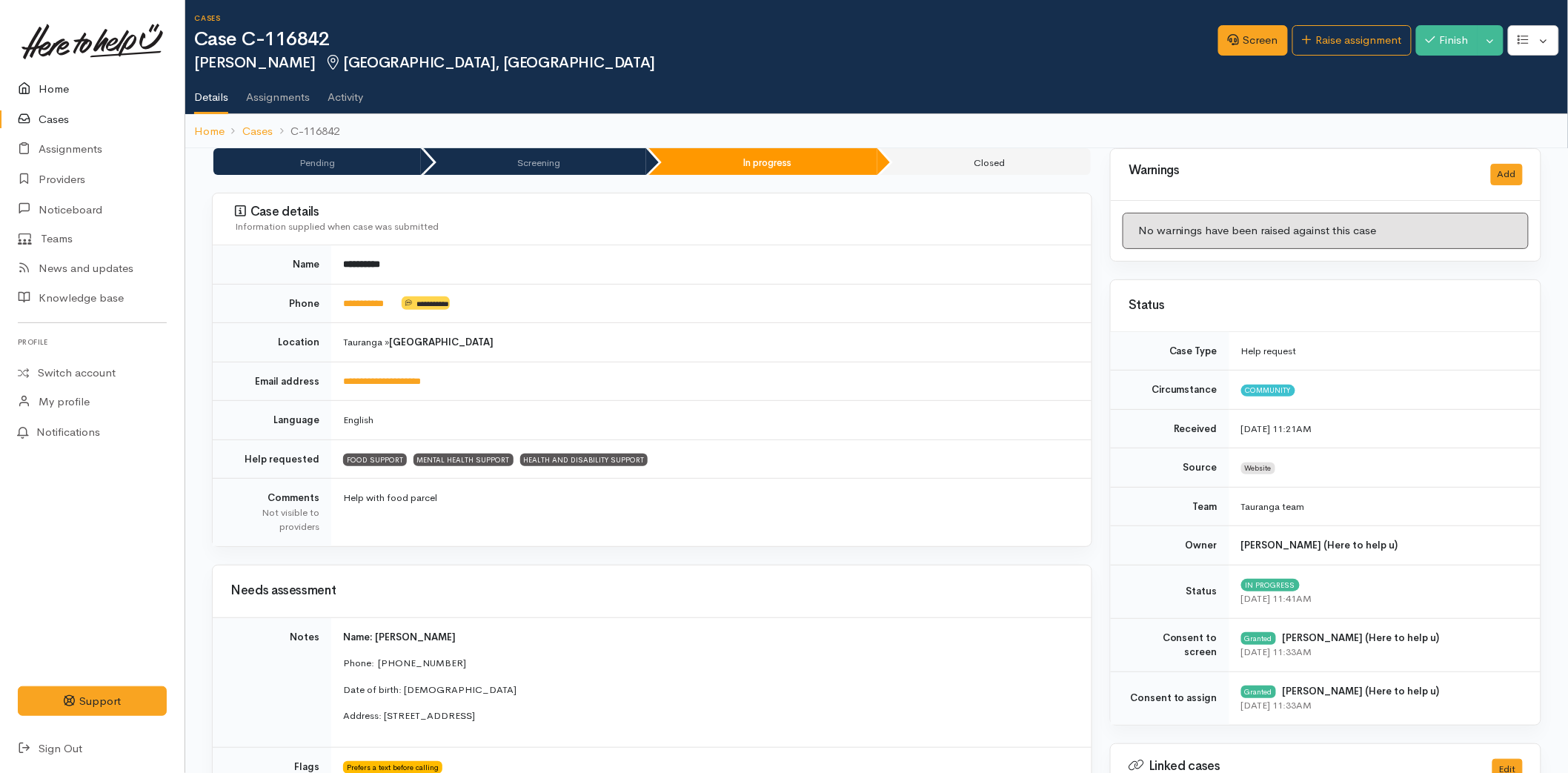
click at [78, 78] on link "Home" at bounding box center [92, 89] width 185 height 30
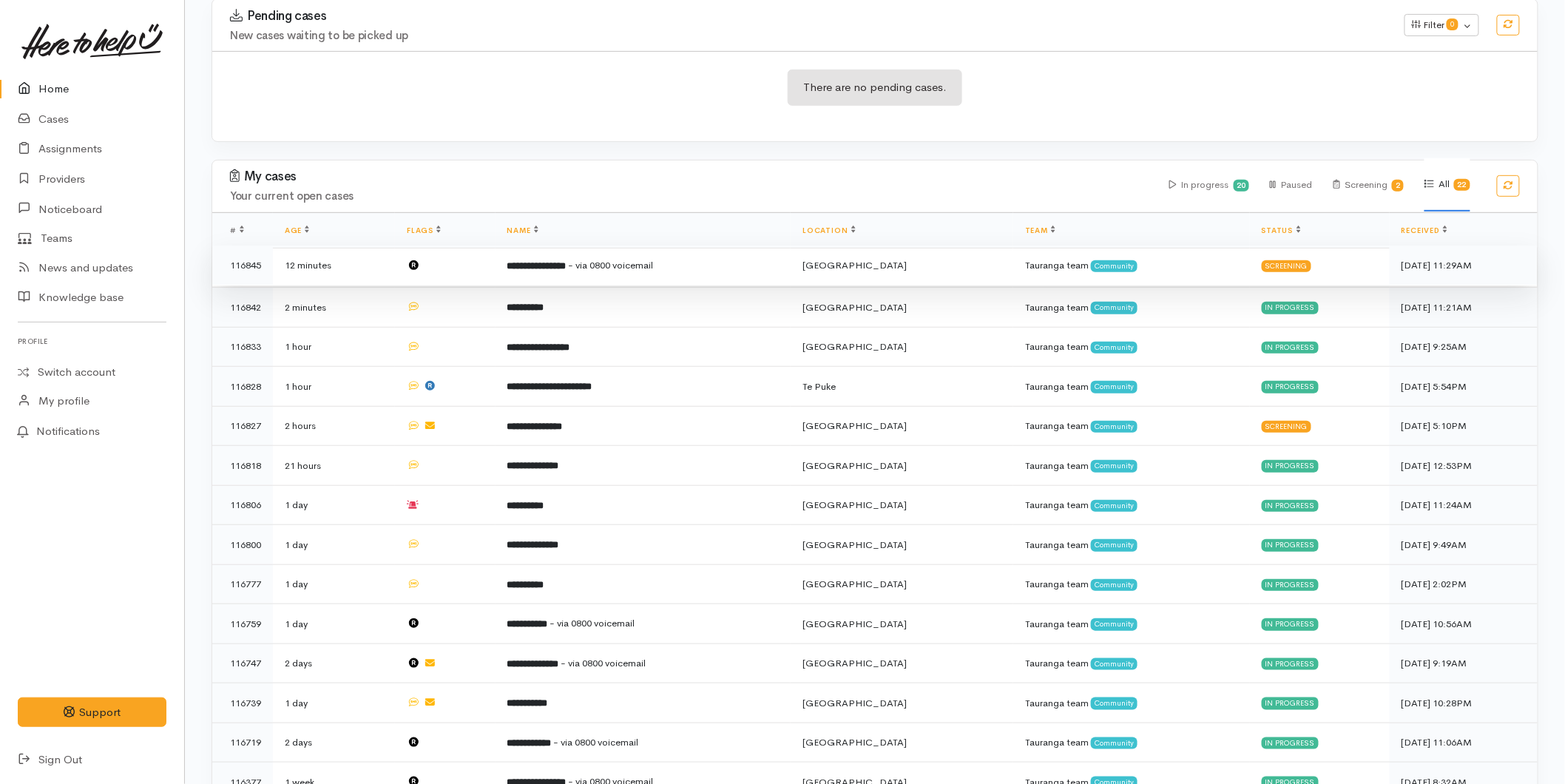
scroll to position [247, 0]
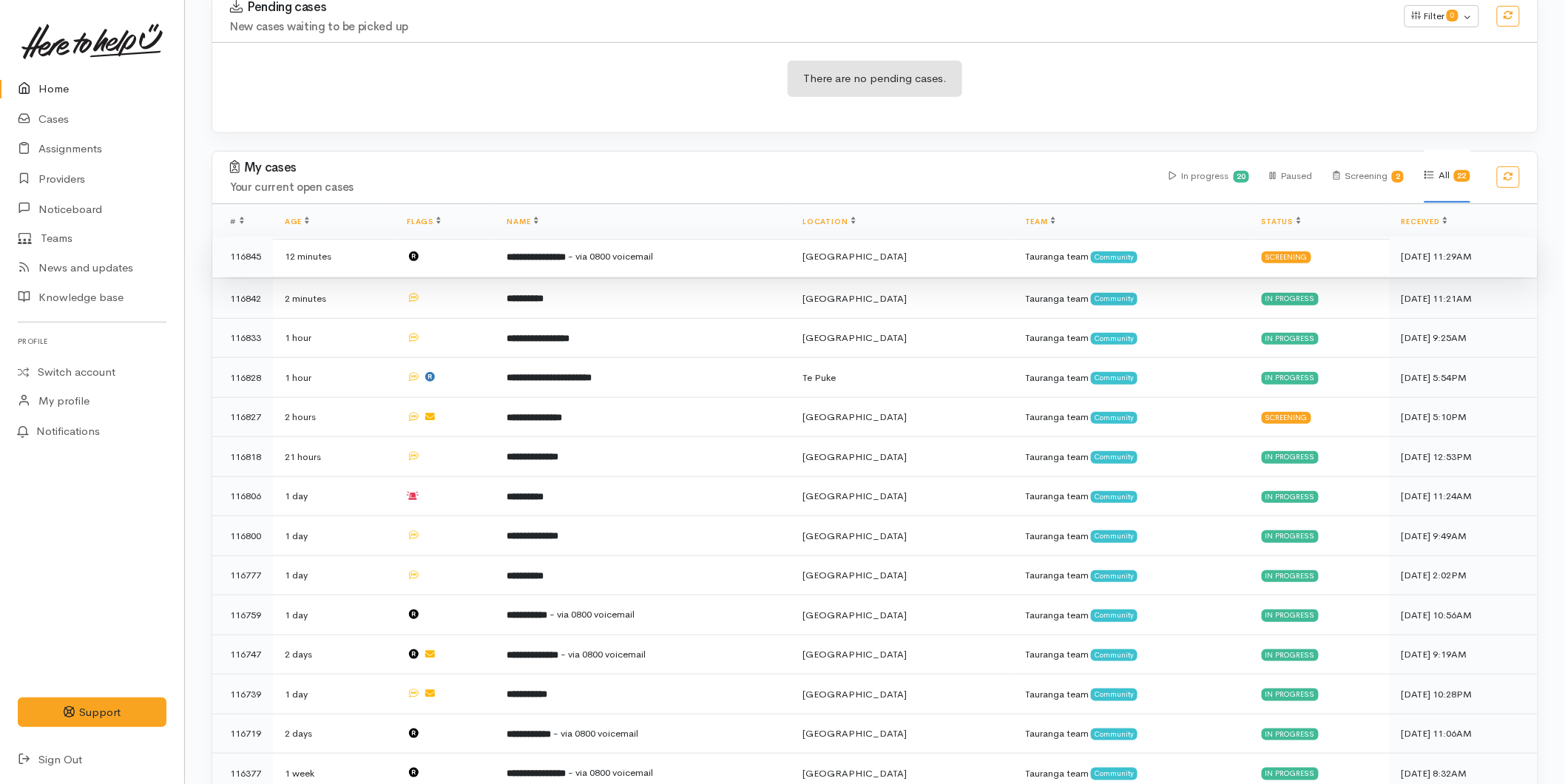
click at [626, 242] on td "**********" at bounding box center [643, 256] width 296 height 40
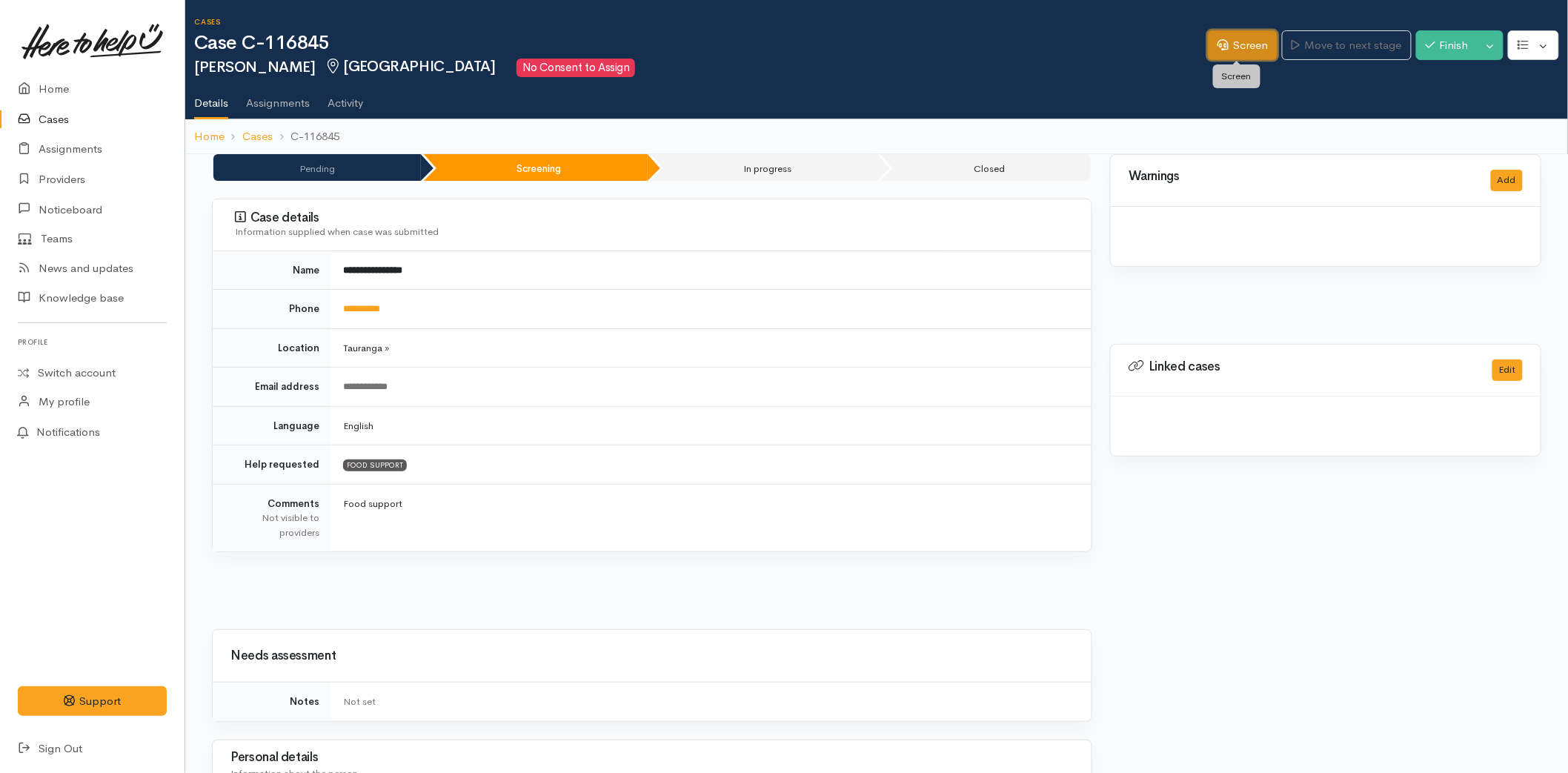
click at [1254, 40] on link "Screen" at bounding box center [1243, 45] width 70 height 30
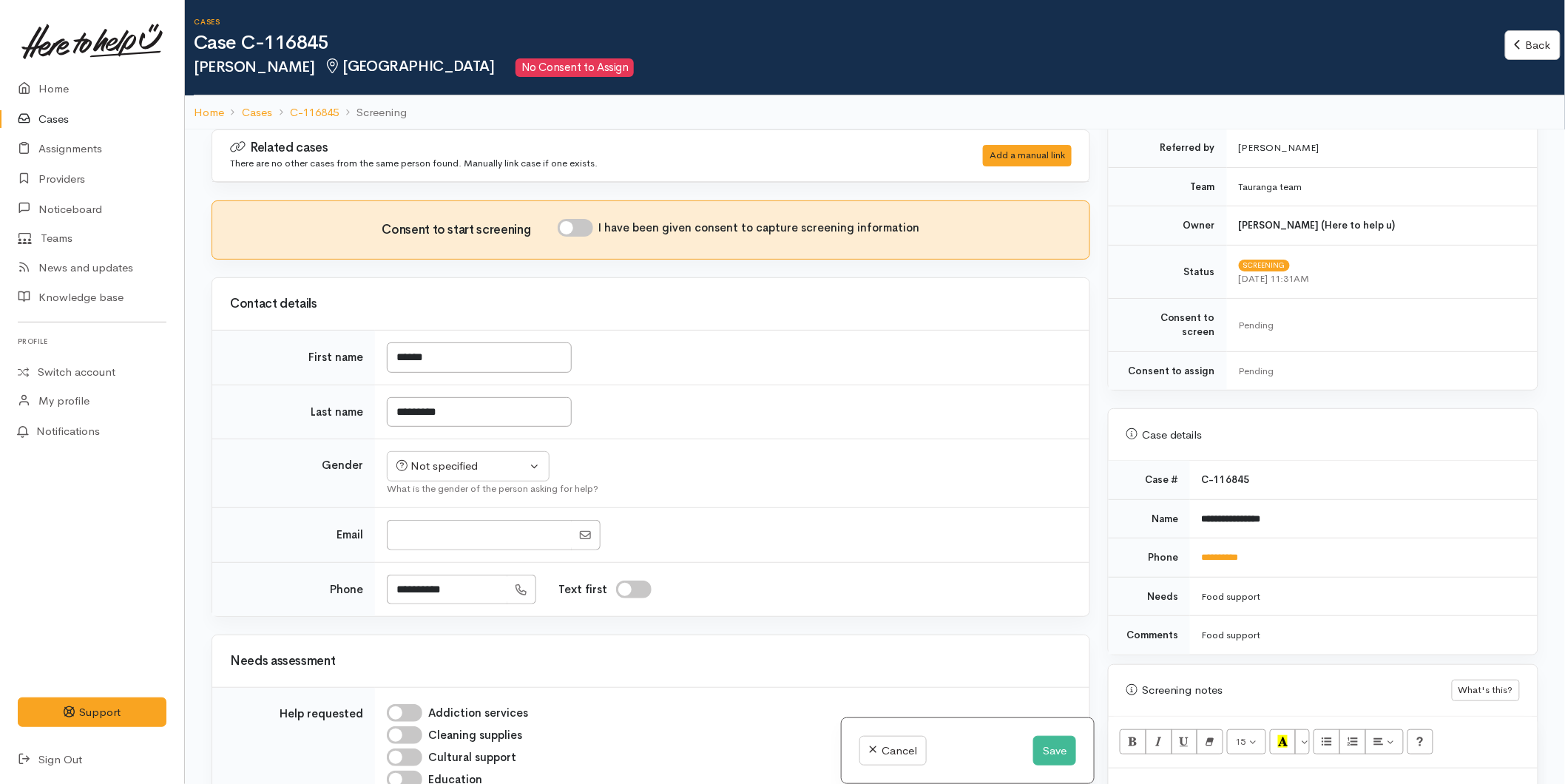
scroll to position [575, 0]
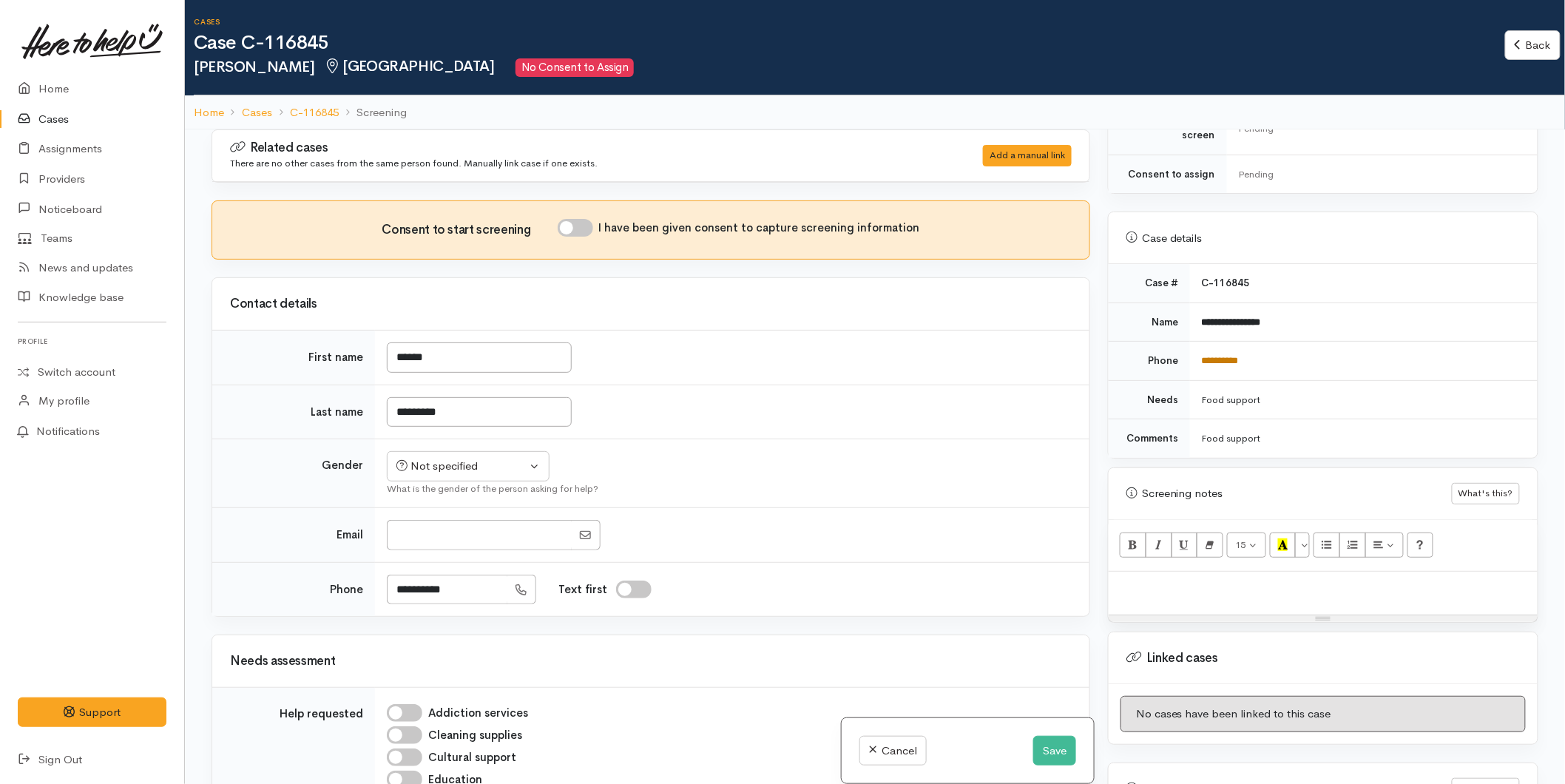
click at [1213, 356] on link "**********" at bounding box center [1220, 360] width 37 height 9
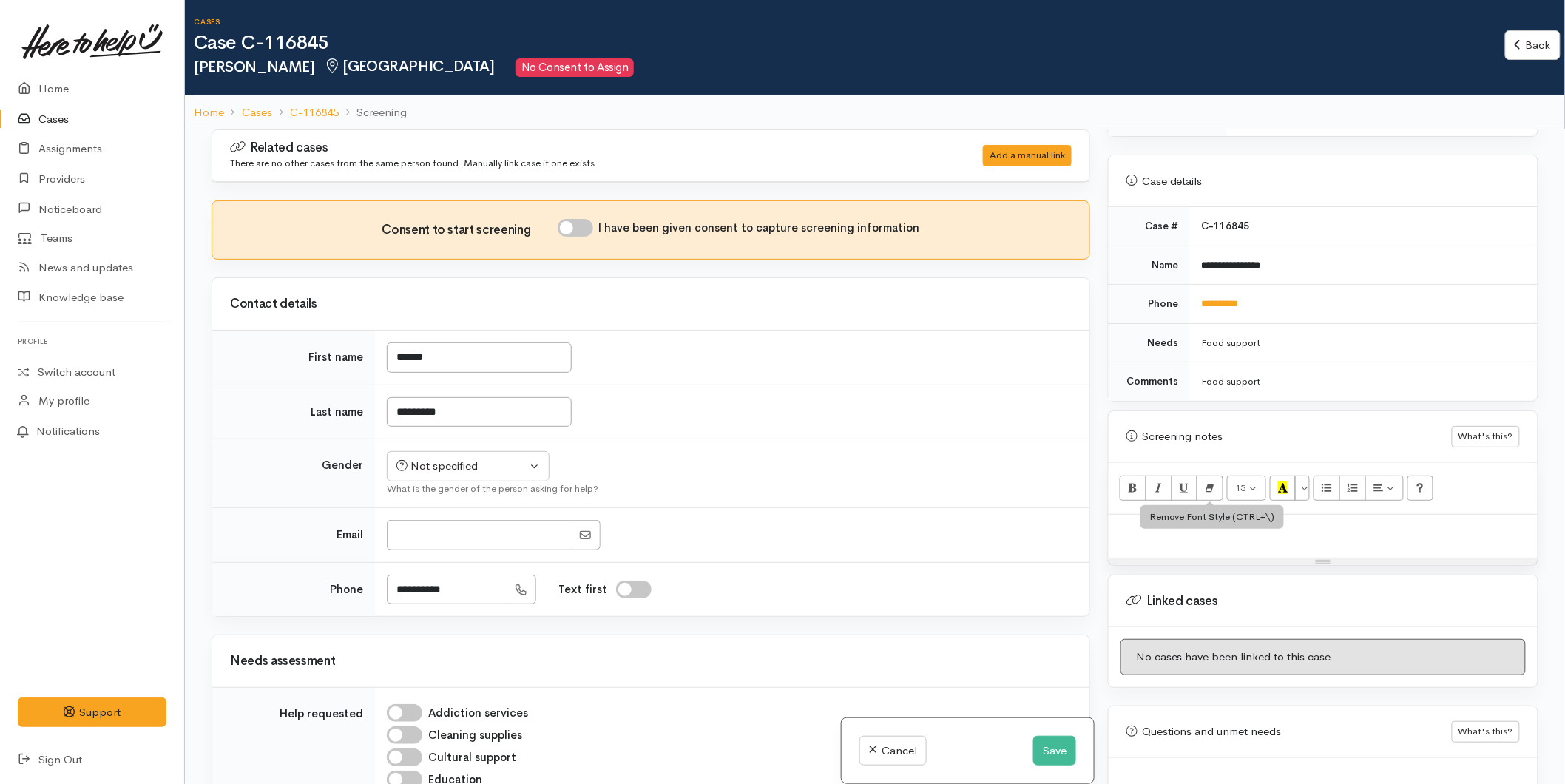
scroll to position [686, 0]
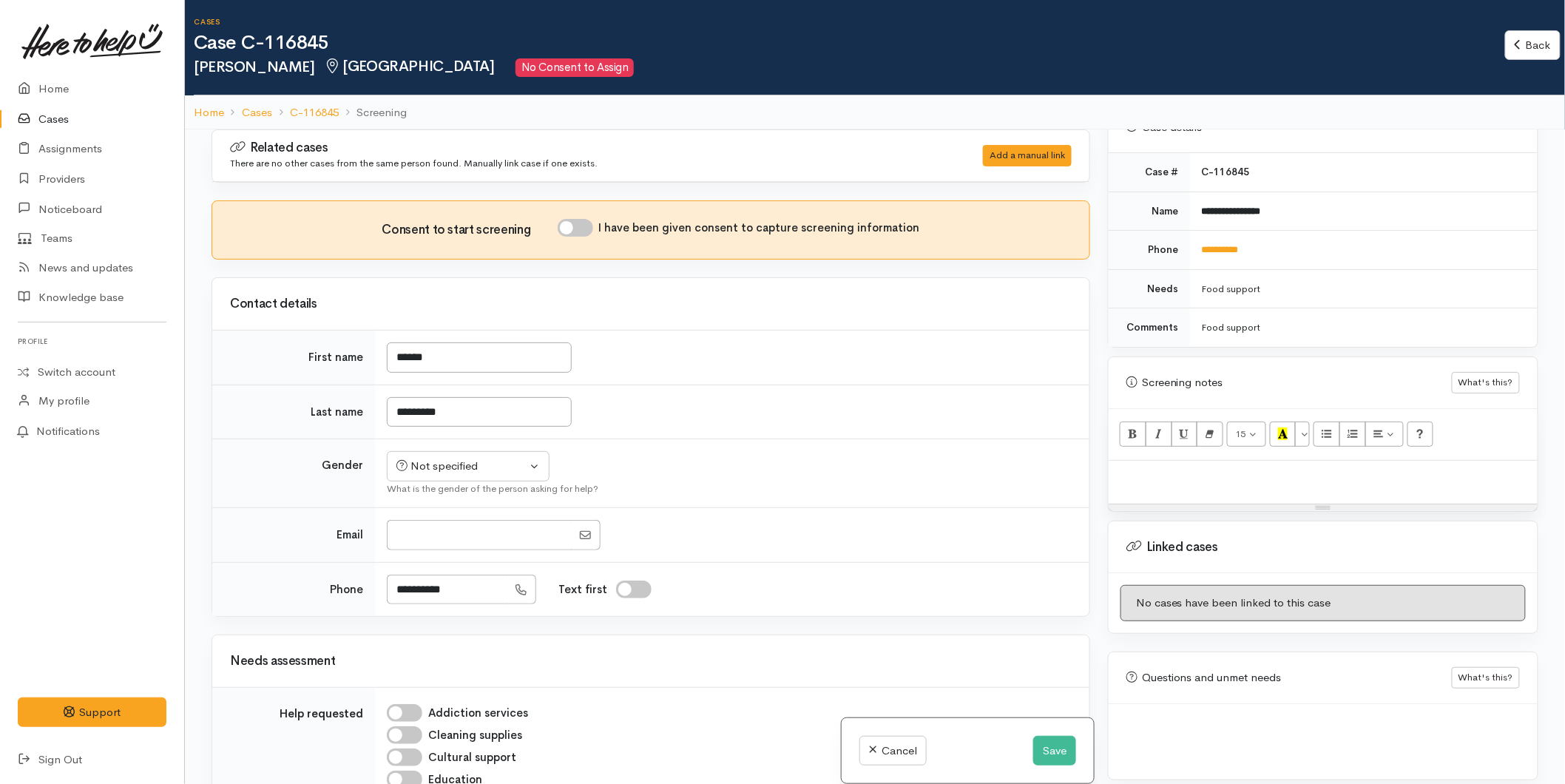
click at [1171, 468] on p at bounding box center [1323, 477] width 414 height 17
paste div
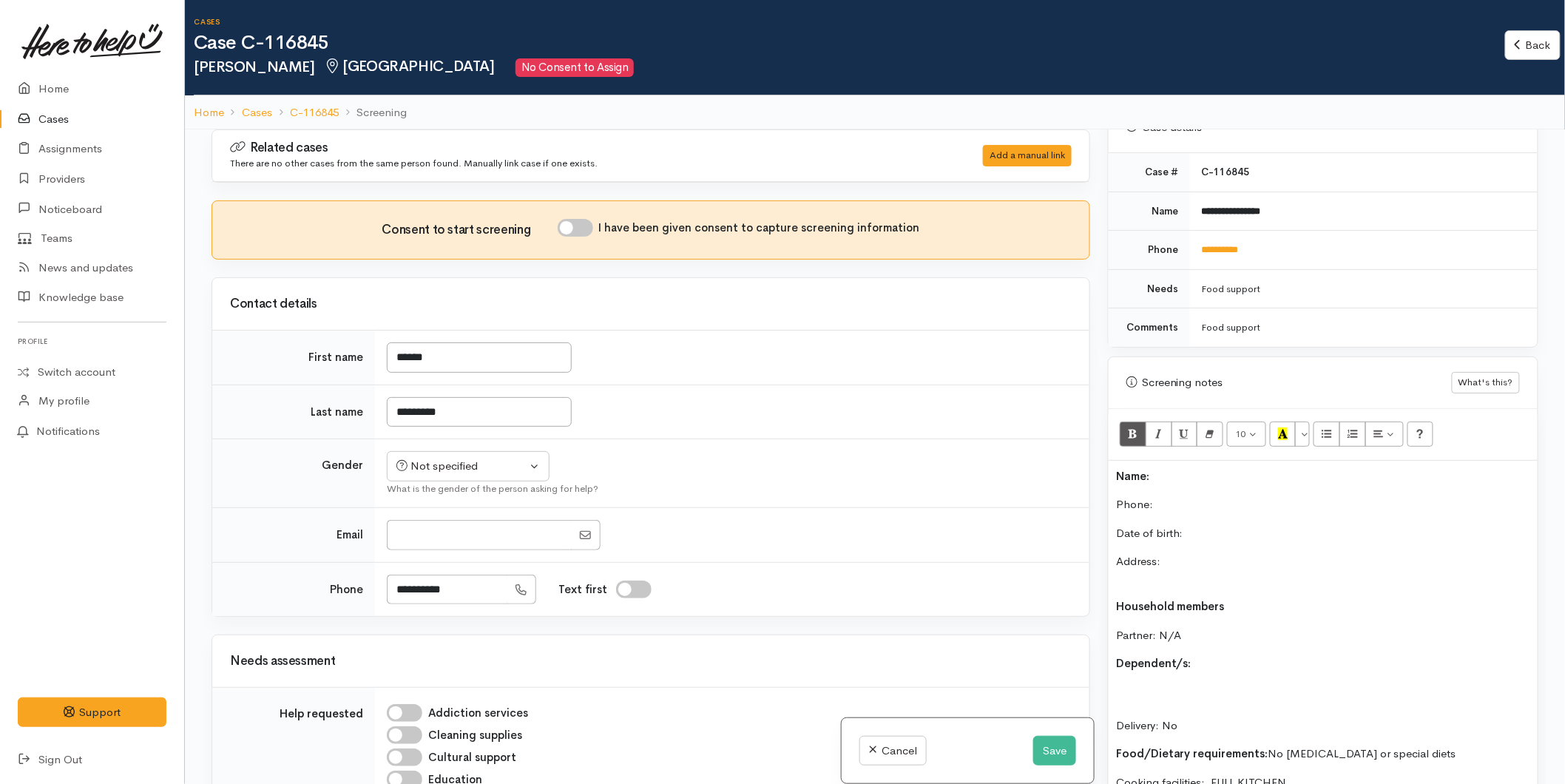
scroll to position [121, 0]
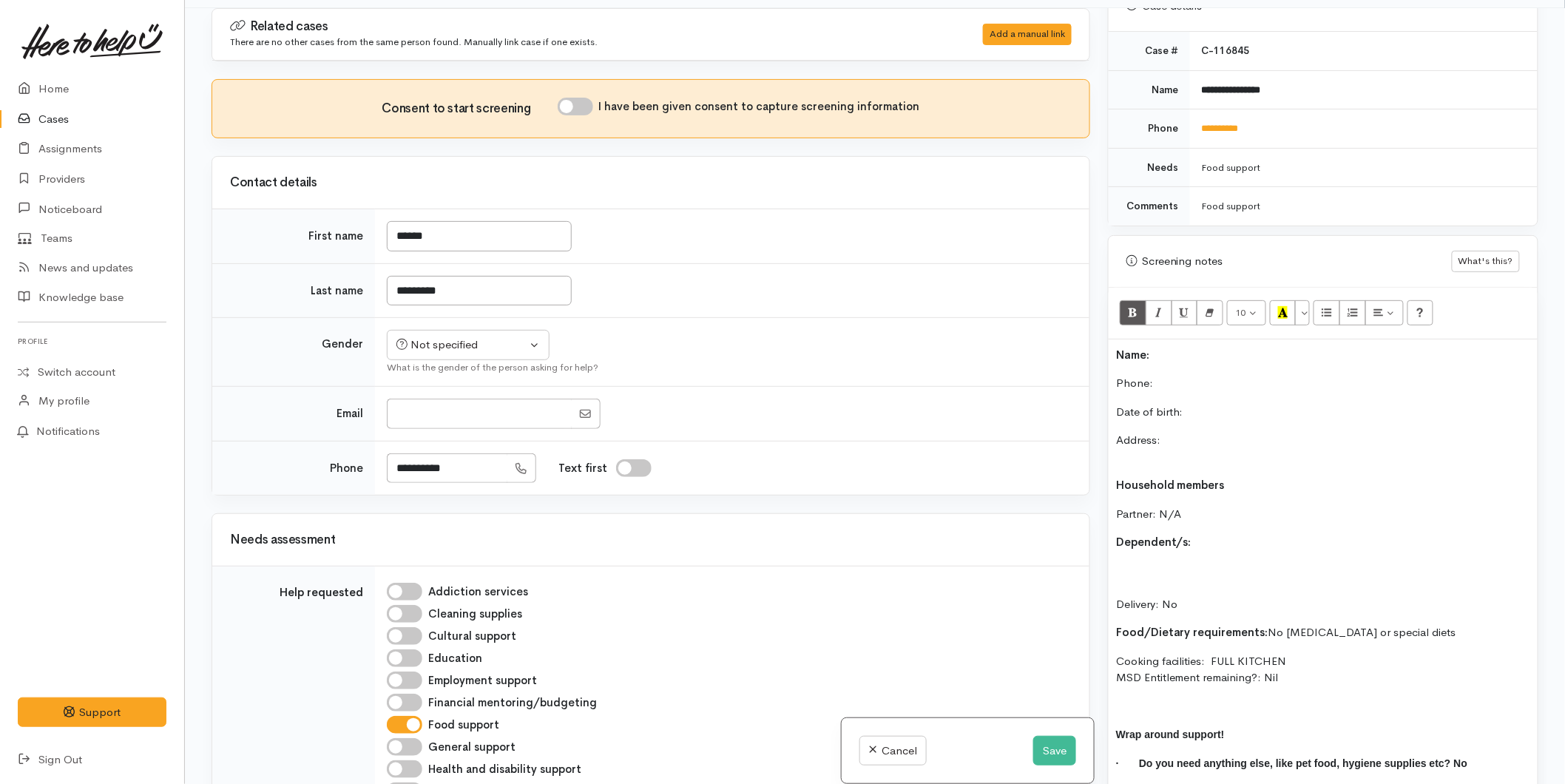
click at [1171, 322] on div "10 8 9 10 11 12 14 18 24 36 Background Color Transparent Select #ffff00 Text Co…" at bounding box center [1323, 314] width 429 height 52
click at [1171, 347] on p "Name:" at bounding box center [1323, 356] width 414 height 17
click at [1194, 375] on p "Phone:" at bounding box center [1323, 384] width 414 height 17
click at [464, 343] on div "Not specified" at bounding box center [462, 345] width 130 height 17
click at [423, 425] on span "[DEMOGRAPHIC_DATA]" at bounding box center [480, 424] width 126 height 17
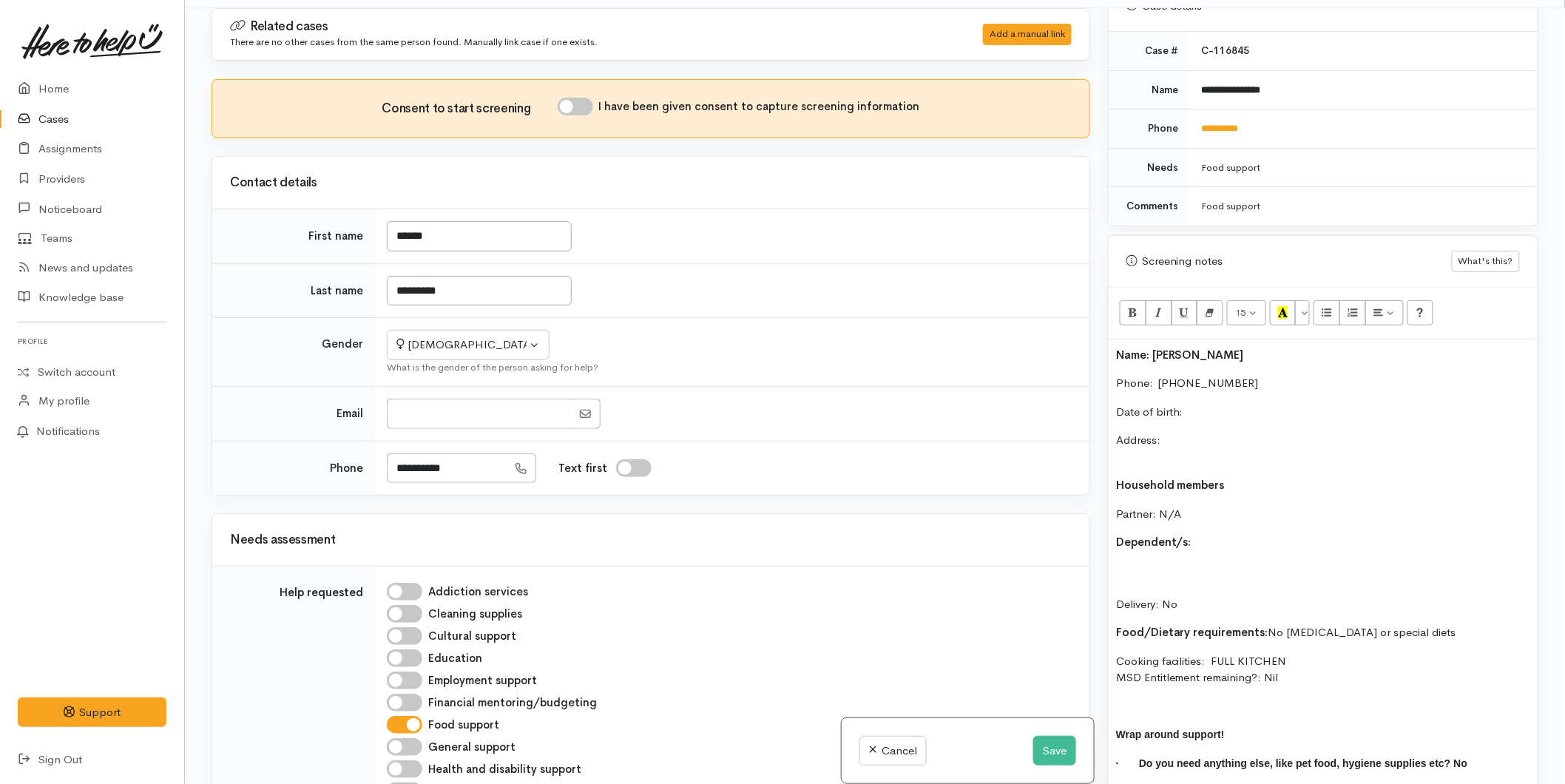
click at [457, 361] on div "What is the gender of the person asking for help?" at bounding box center [729, 368] width 685 height 15
click at [457, 352] on div "[DEMOGRAPHIC_DATA]" at bounding box center [462, 345] width 130 height 17
click at [429, 398] on span "[DEMOGRAPHIC_DATA]" at bounding box center [481, 402] width 126 height 17
select select "[DEMOGRAPHIC_DATA]"
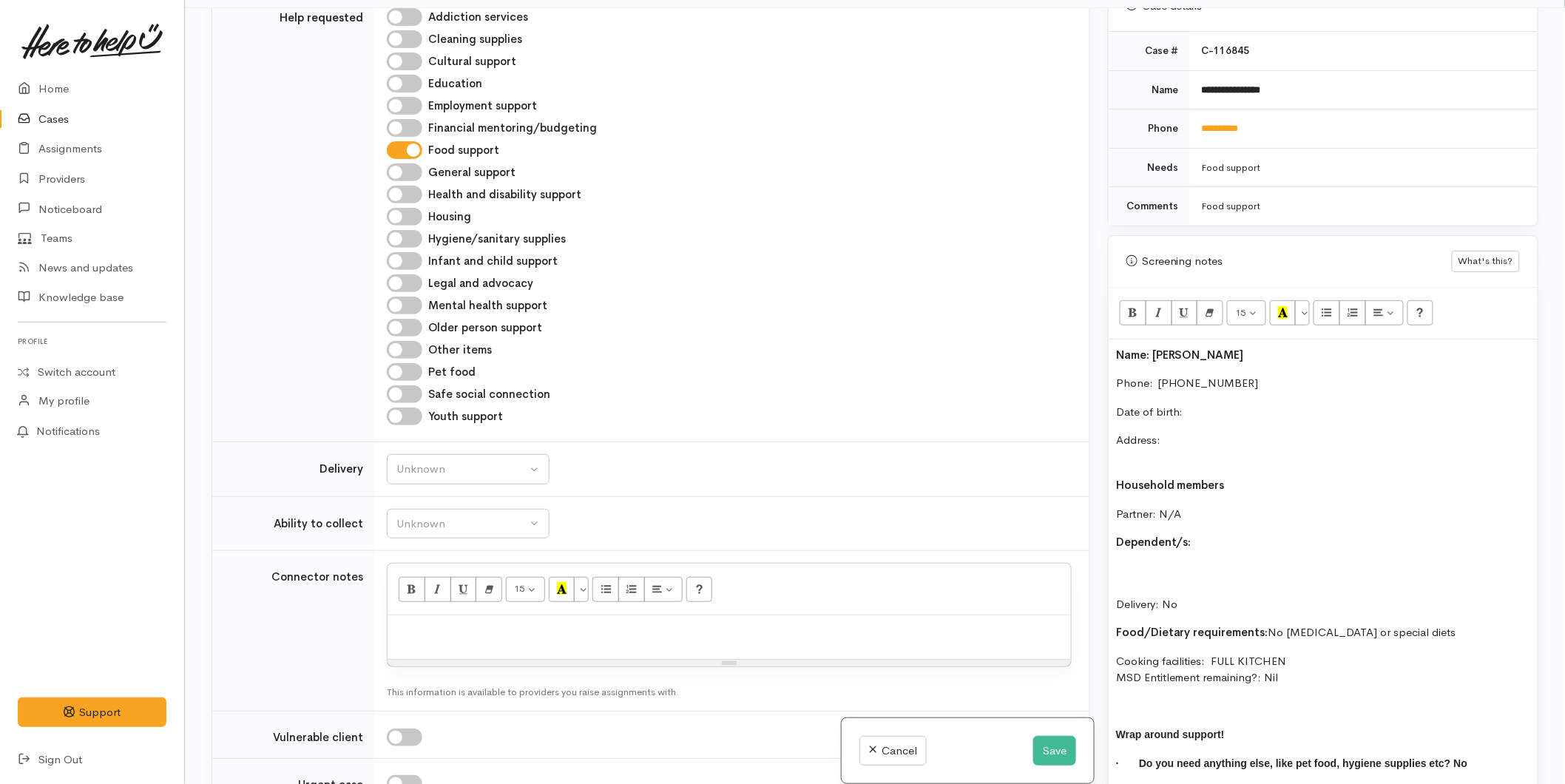
scroll to position [1150, 0]
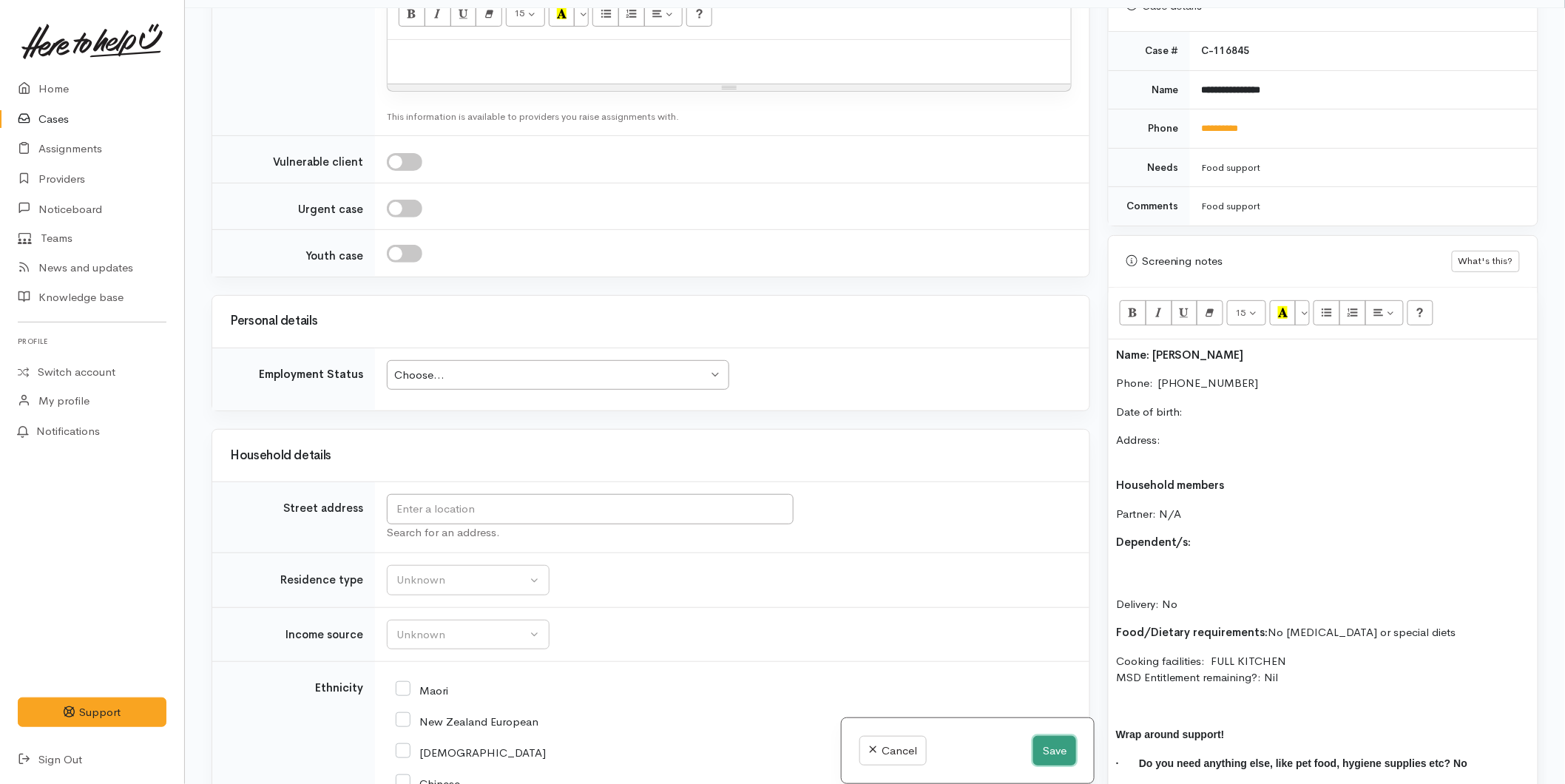
click at [1039, 751] on button "Save" at bounding box center [1054, 751] width 43 height 30
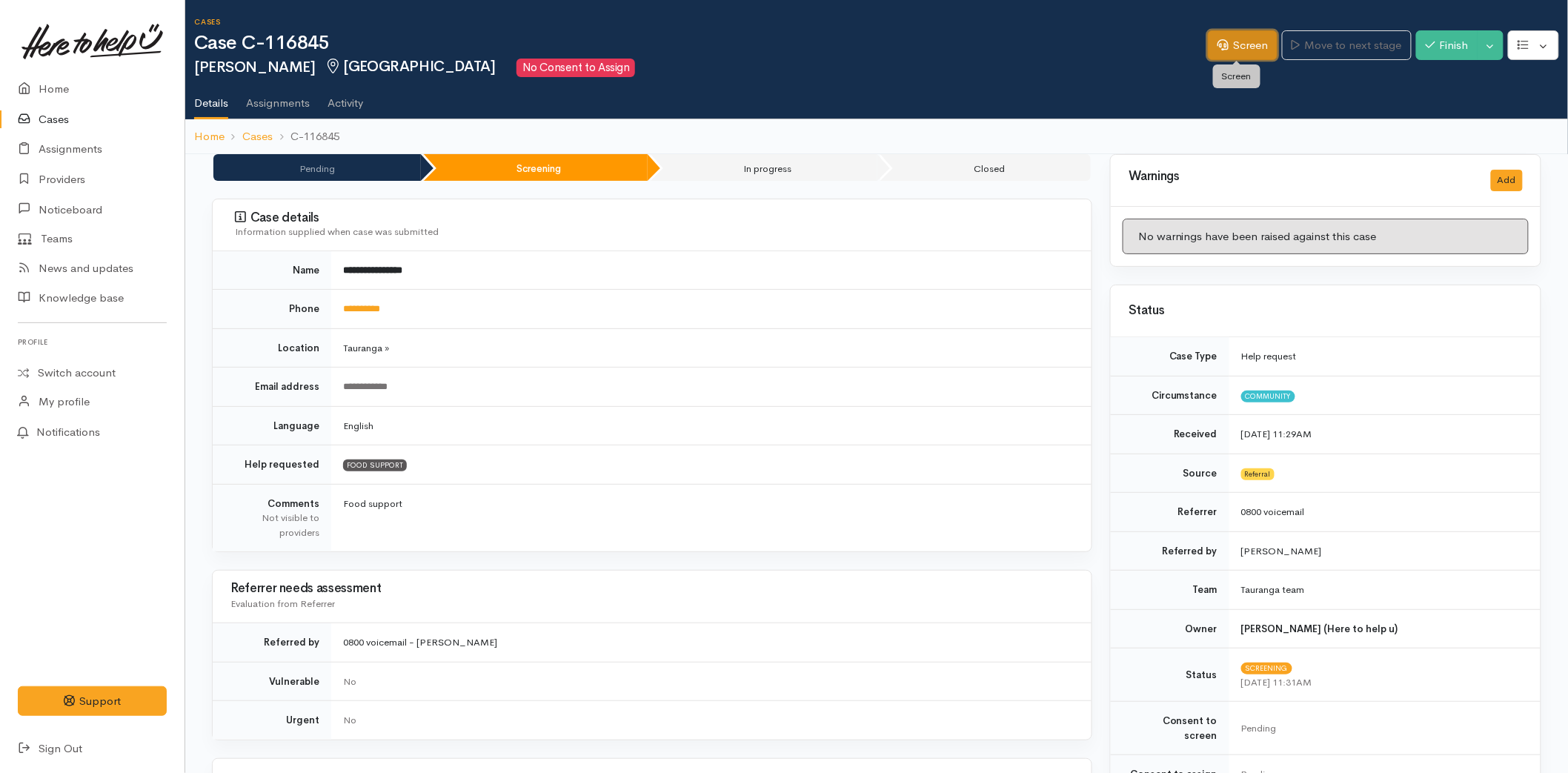
click at [1250, 45] on link "Screen" at bounding box center [1243, 45] width 70 height 30
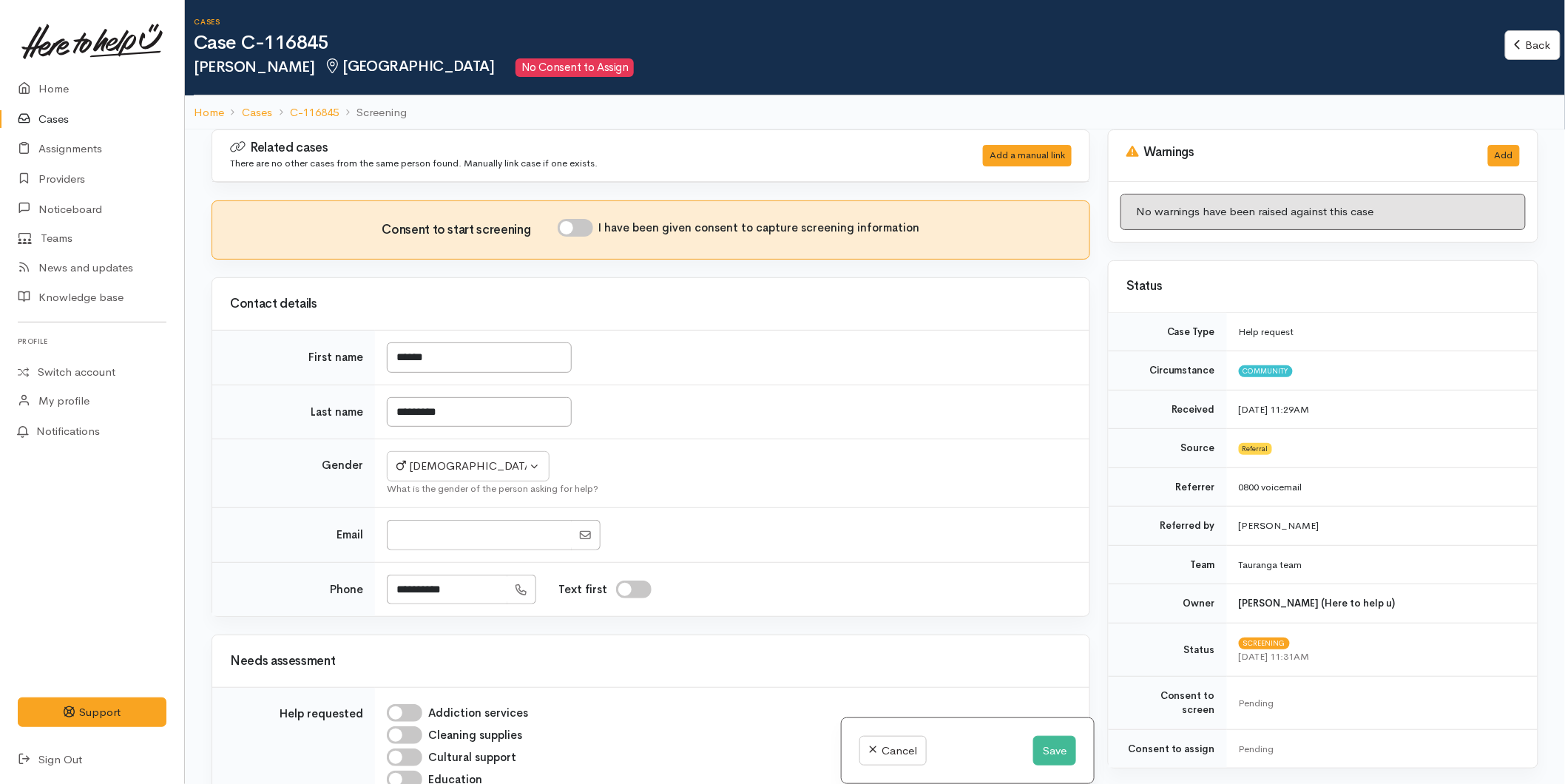
click at [590, 228] on input "I have been given consent to capture screening information" at bounding box center [575, 228] width 36 height 17
checkbox input "true"
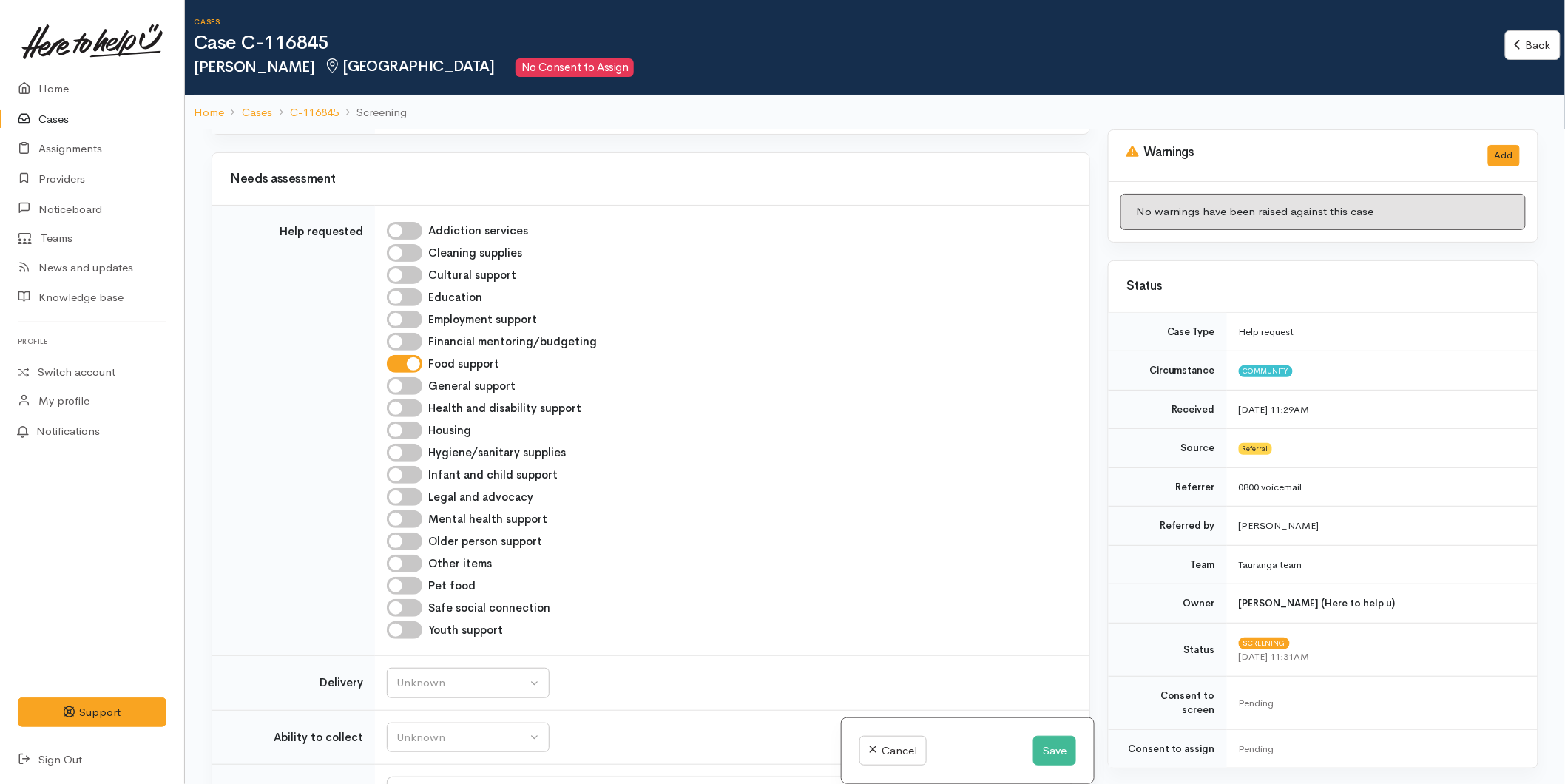
scroll to position [657, 0]
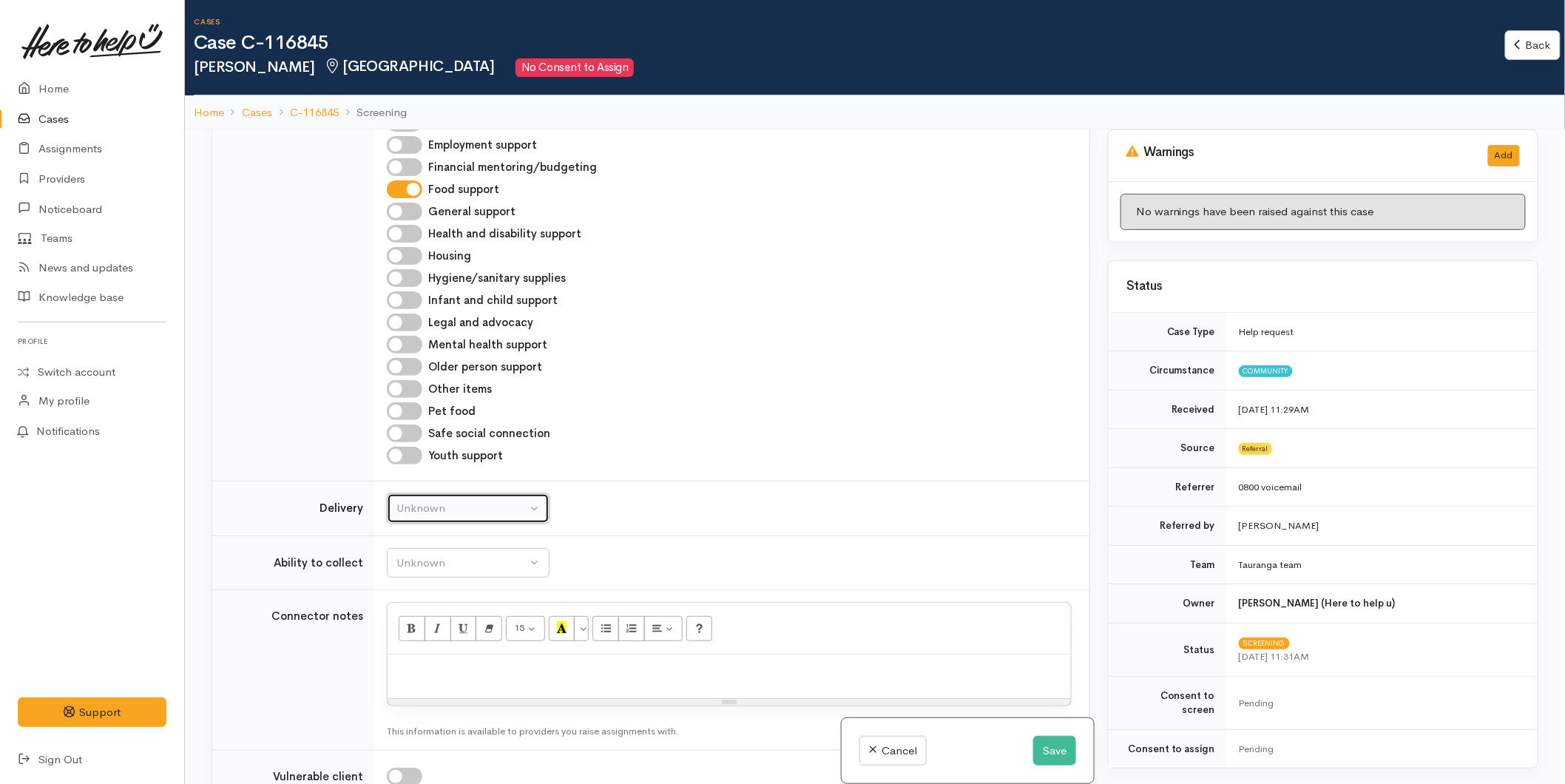
click at [472, 503] on div "Unknown" at bounding box center [462, 509] width 130 height 17
click at [424, 649] on link "No" at bounding box center [468, 646] width 161 height 23
select select "1"
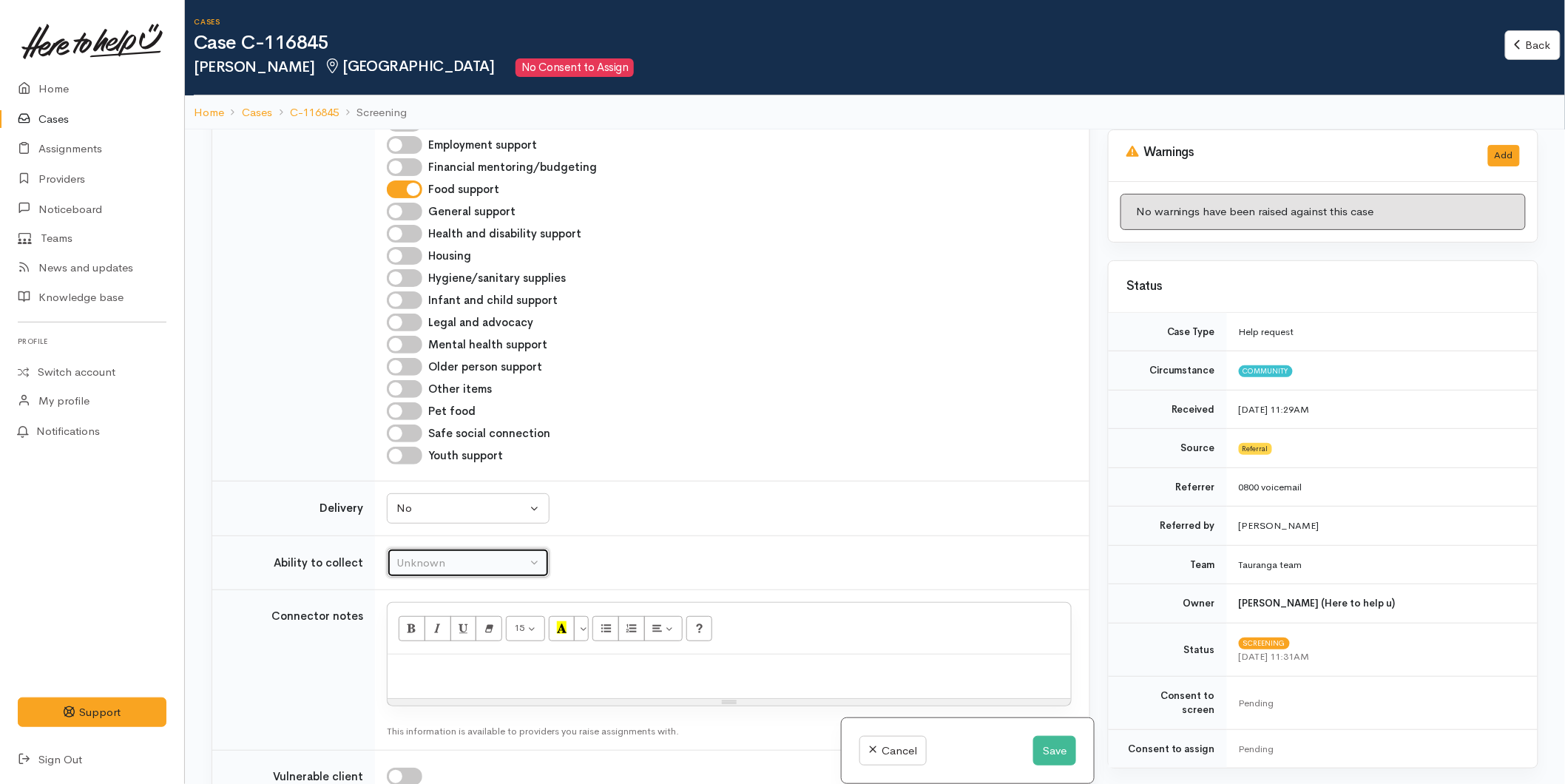
click at [456, 551] on button "Unknown" at bounding box center [468, 564] width 163 height 30
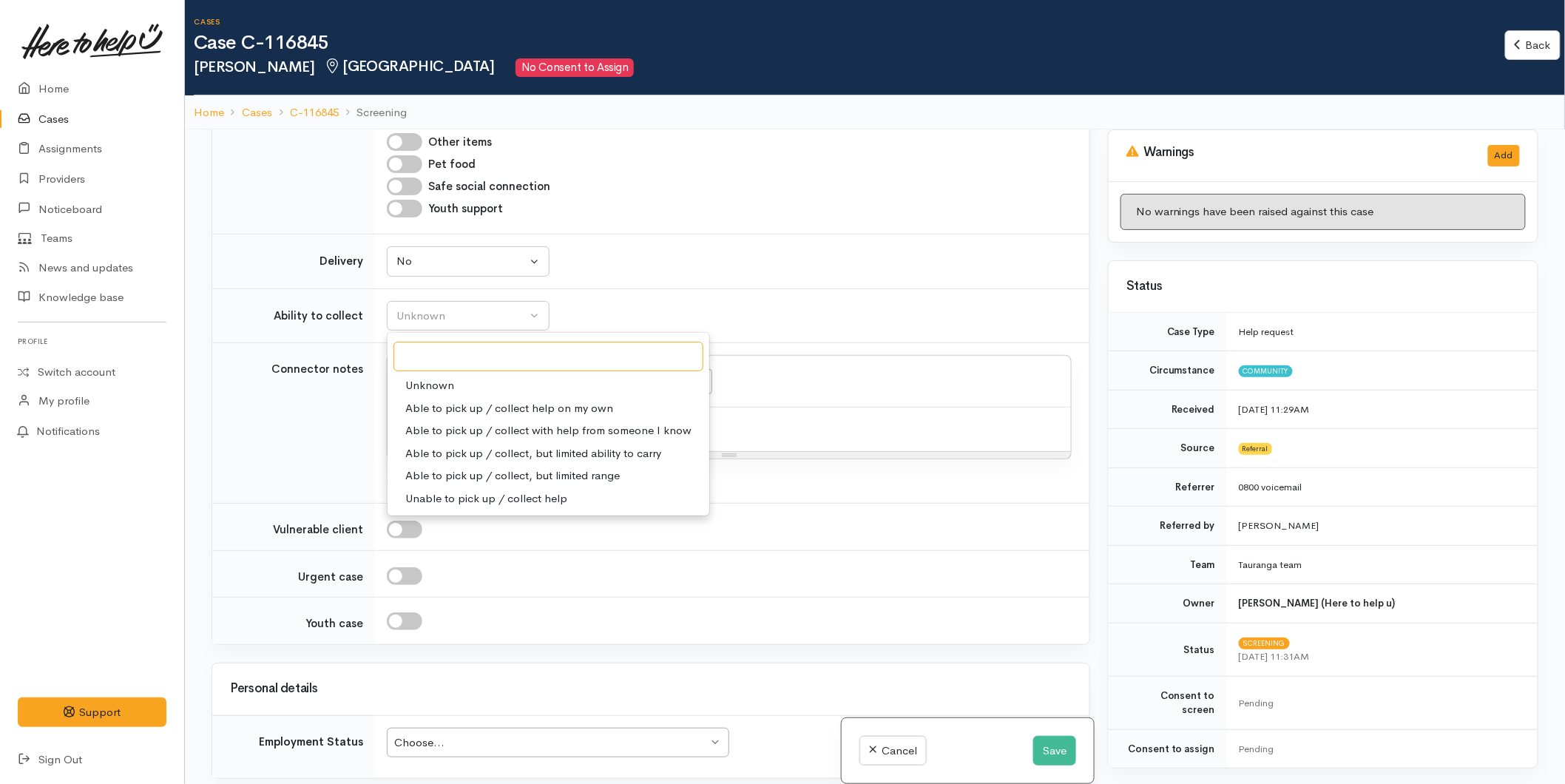
scroll to position [1396, 0]
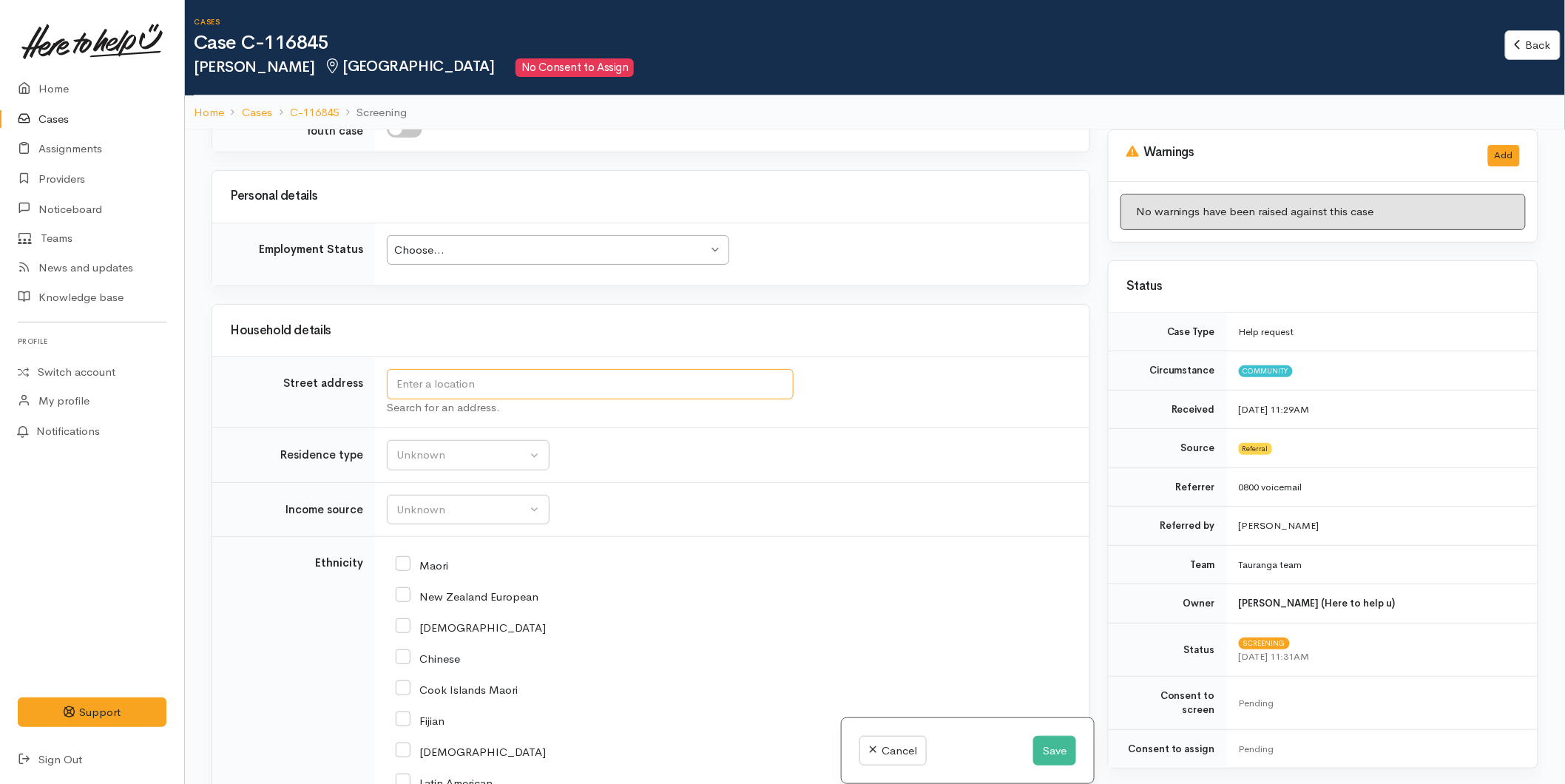
click at [446, 386] on input "text" at bounding box center [590, 384] width 407 height 30
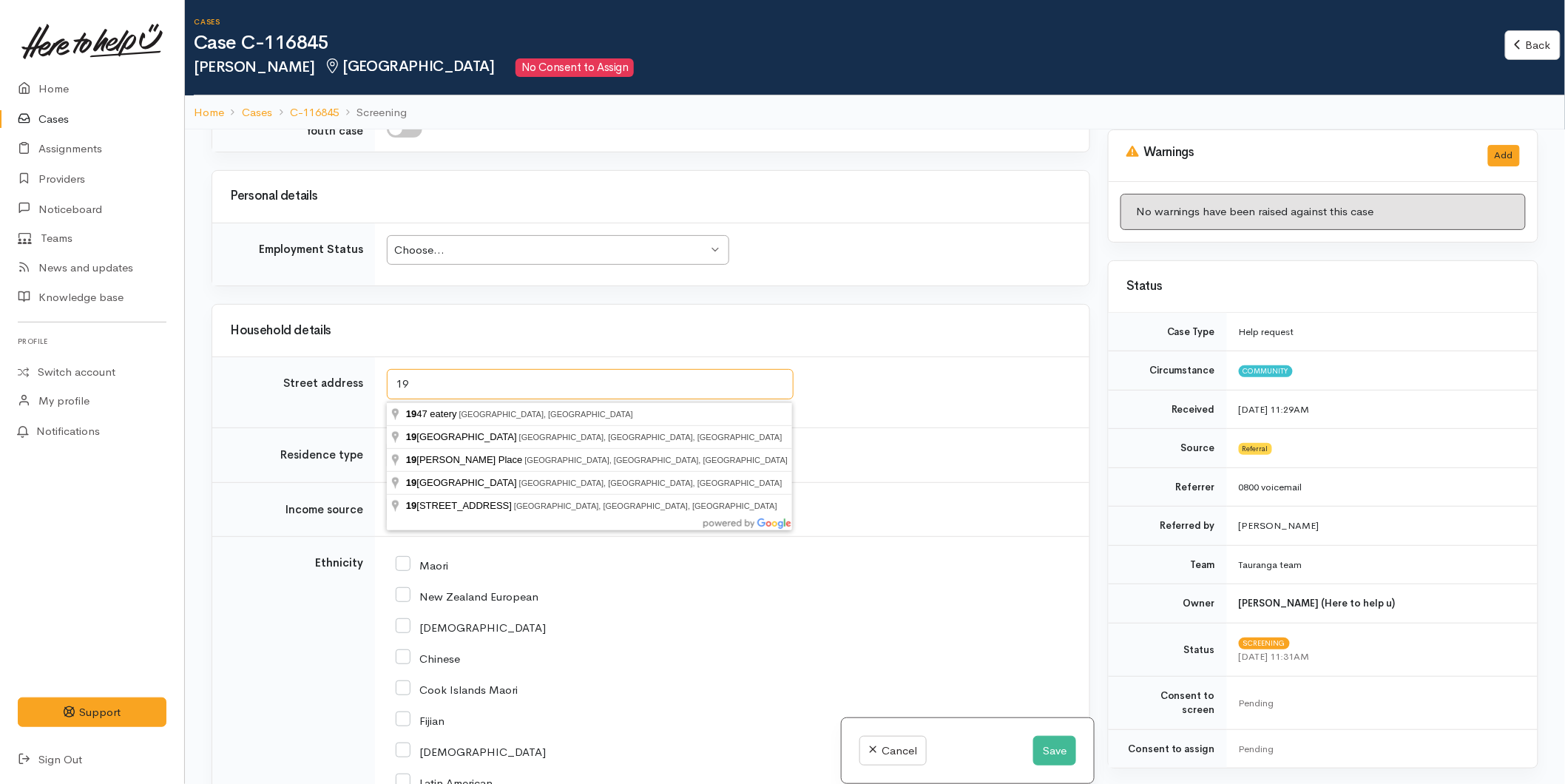
type input "1"
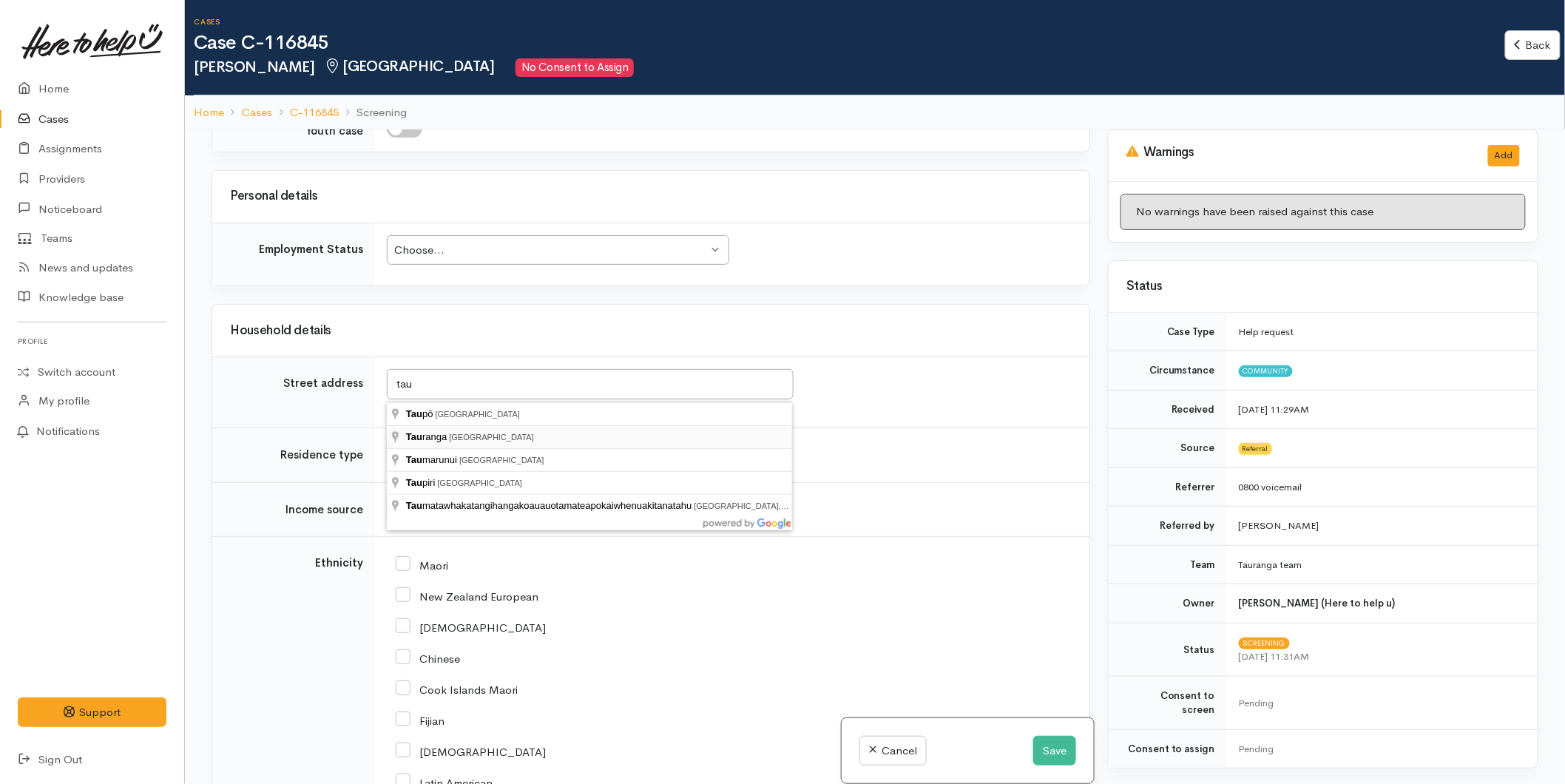
type input "Tauranga, New Zealand"
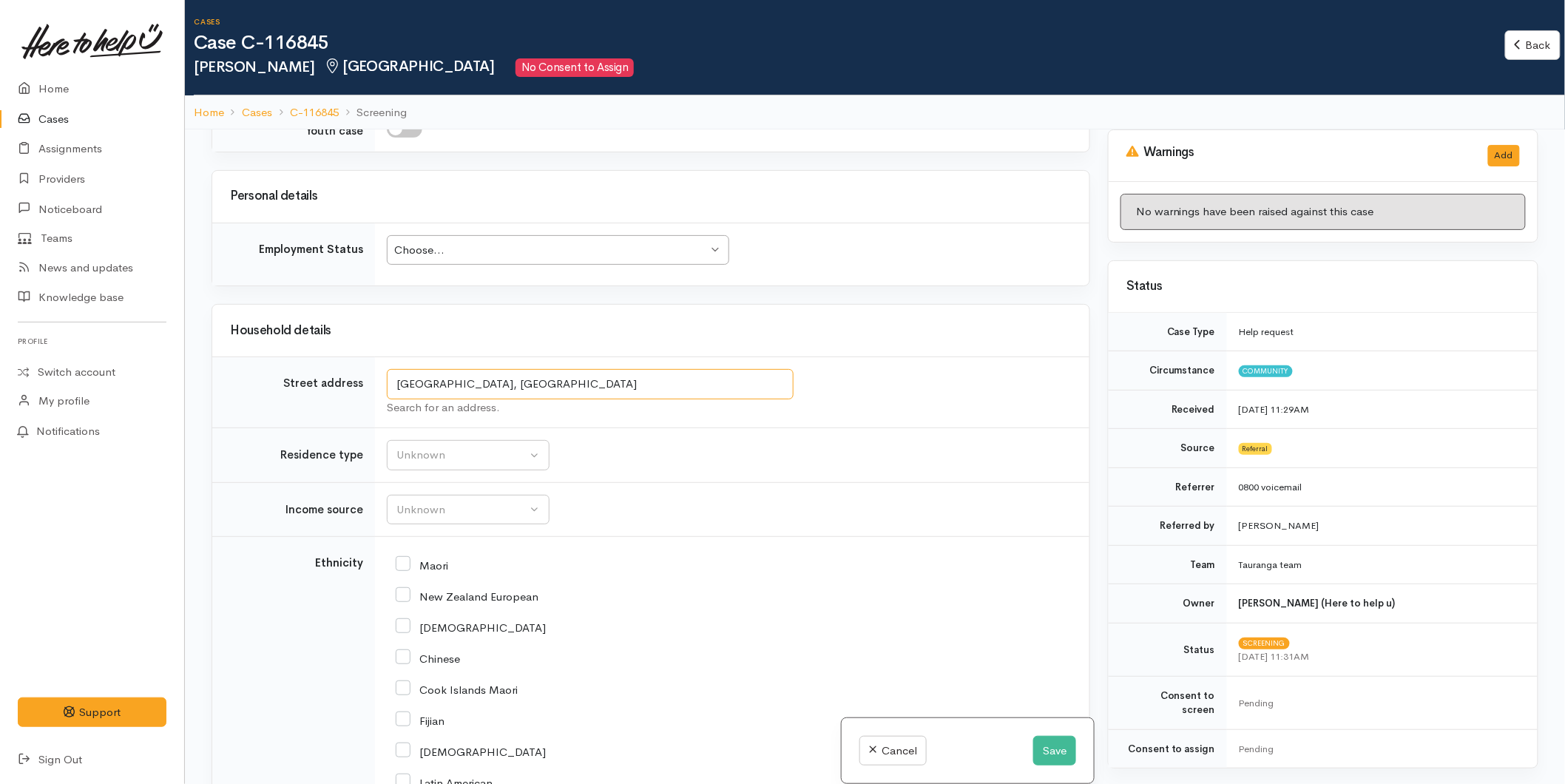
drag, startPoint x: 541, startPoint y: 382, endPoint x: 364, endPoint y: 390, distance: 177.2
click at [364, 390] on tr "Street address Tauranga, New Zealand Search for an address." at bounding box center [651, 393] width 877 height 71
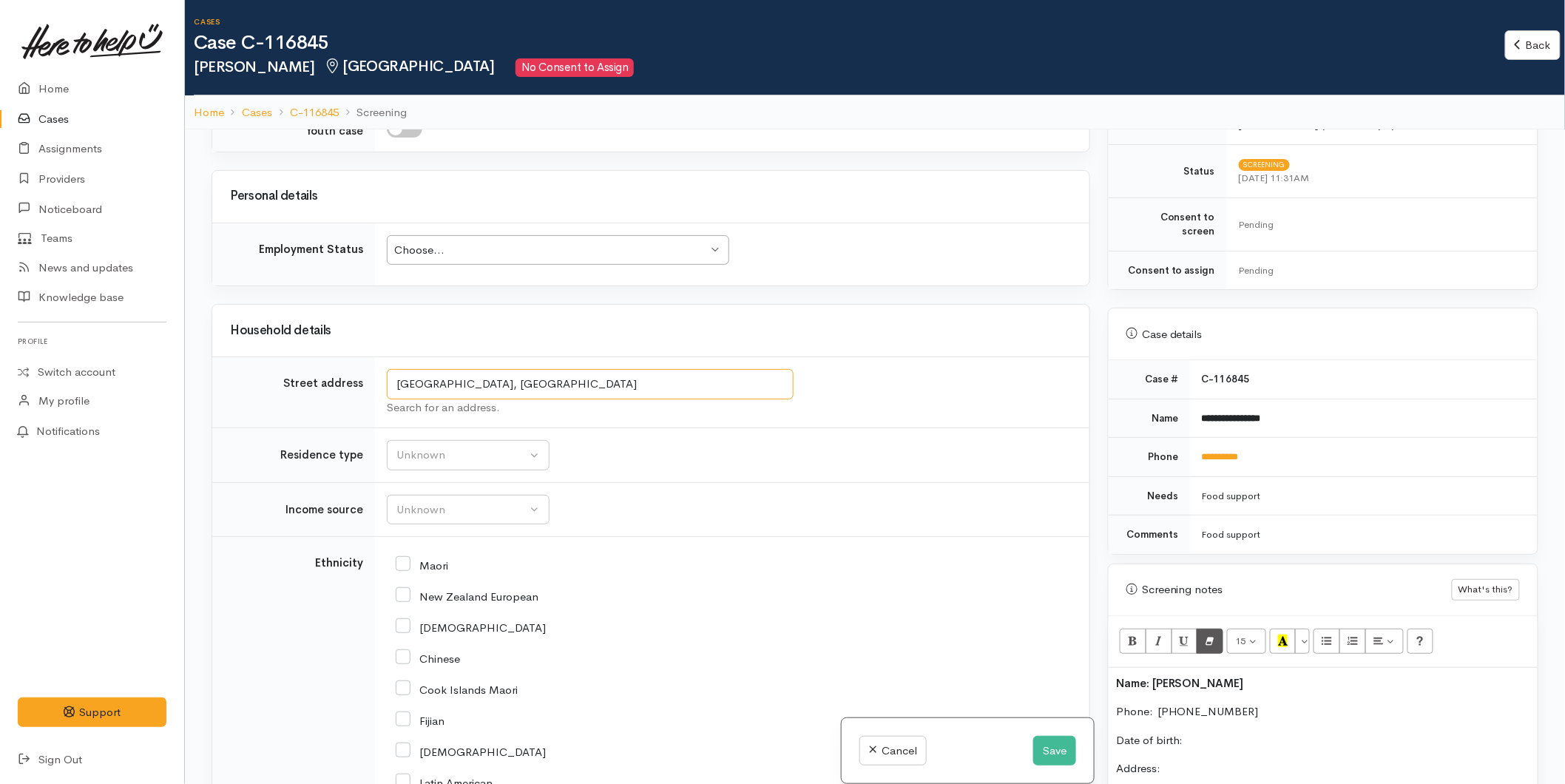
scroll to position [657, 0]
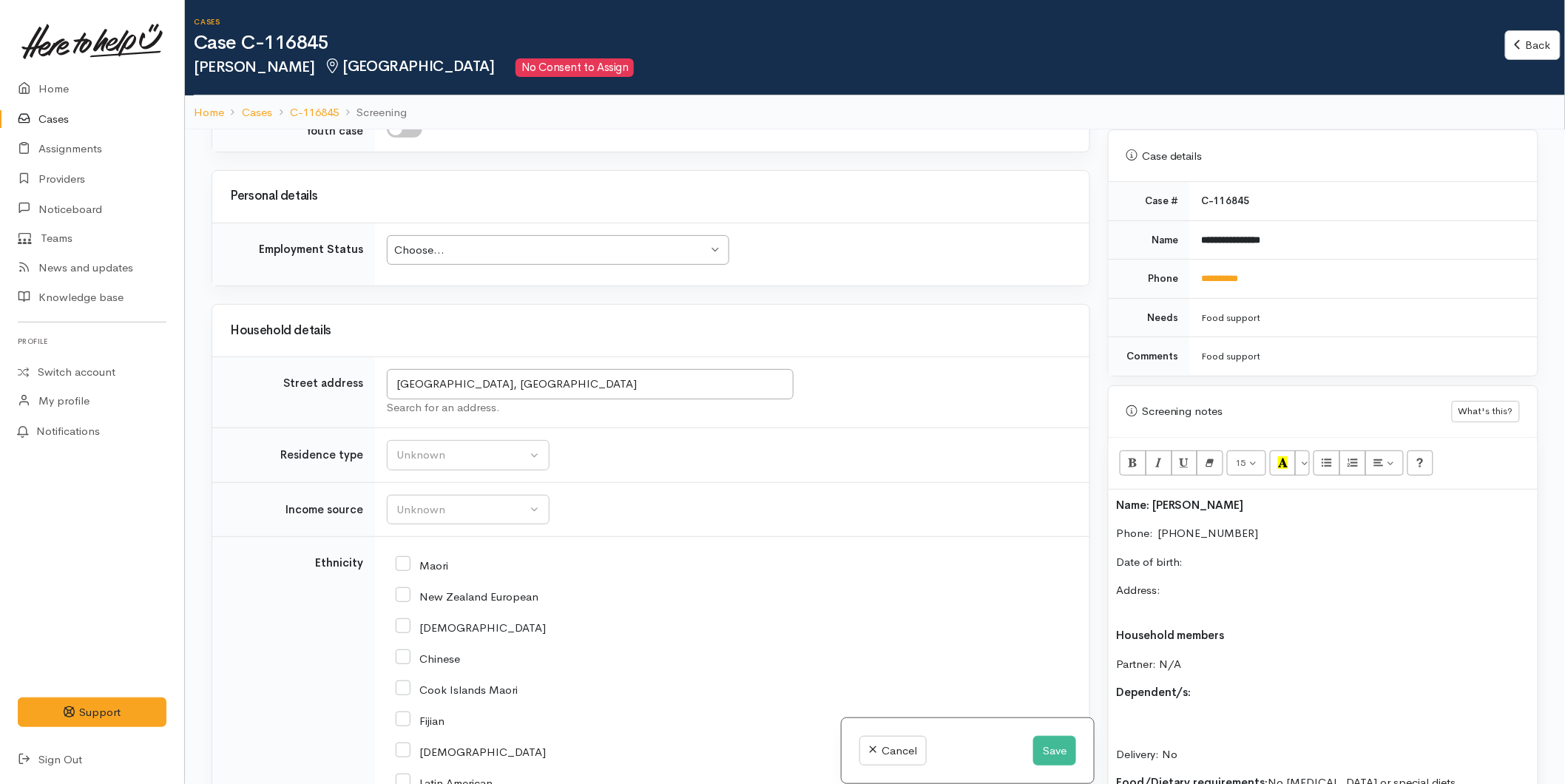
click at [1215, 564] on div "Name: Daniel Alexander Phone:  0204780917 Date of birth: Address: Household mem…" at bounding box center [1323, 729] width 429 height 480
paste div
click at [1217, 554] on p "Date of birth:" at bounding box center [1323, 563] width 414 height 17
click at [1359, 582] on p "Address: Tauranga, New Zealand (no fixed" at bounding box center [1323, 599] width 414 height 33
click at [423, 244] on div "Choose..." at bounding box center [551, 251] width 314 height 17
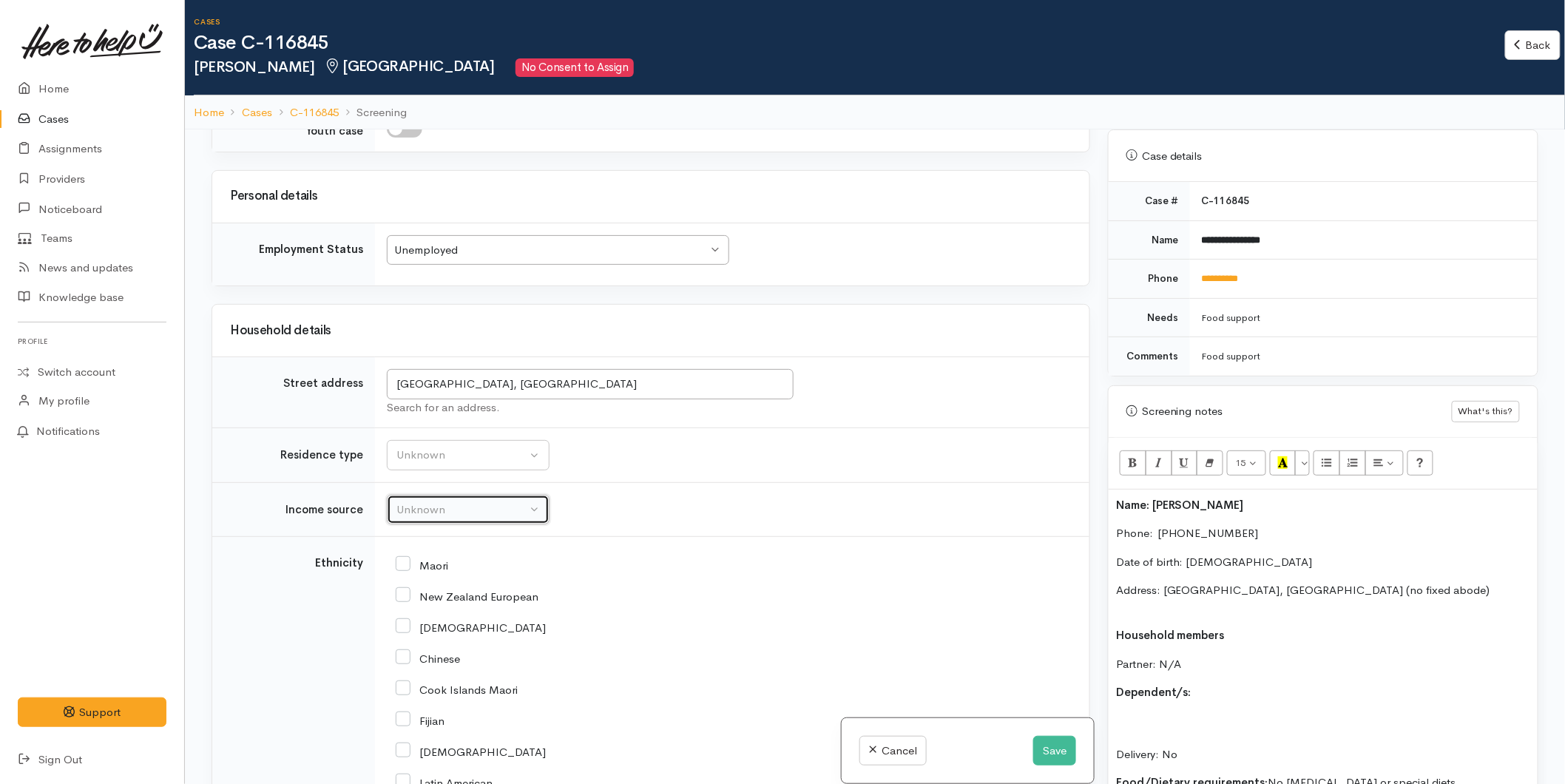
click at [423, 511] on div "Unknown" at bounding box center [462, 511] width 130 height 17
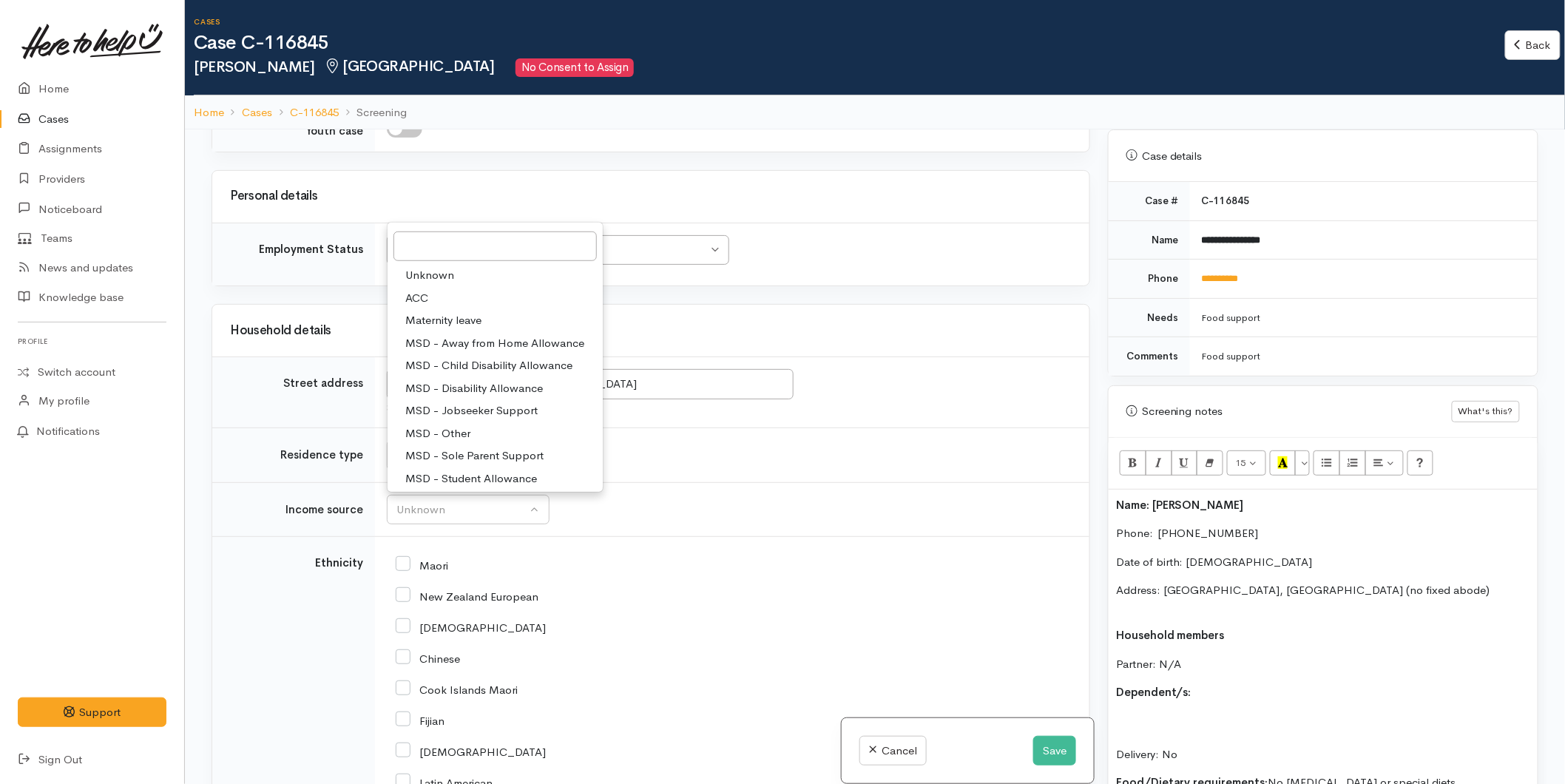
click at [497, 409] on span "MSD - Jobseeker Support" at bounding box center [472, 411] width 133 height 17
select select "4"
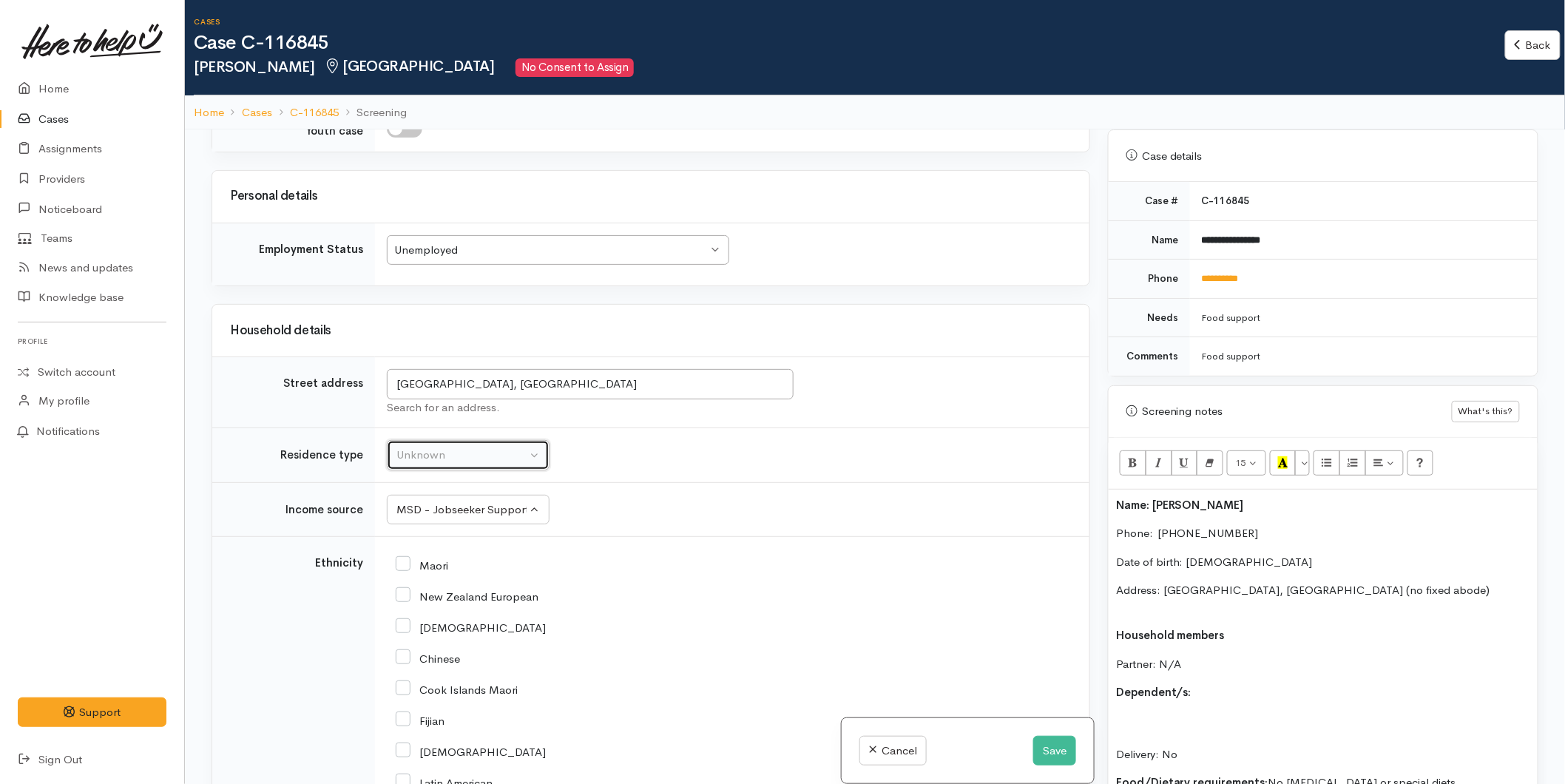
click at [469, 454] on div "Unknown" at bounding box center [462, 455] width 130 height 17
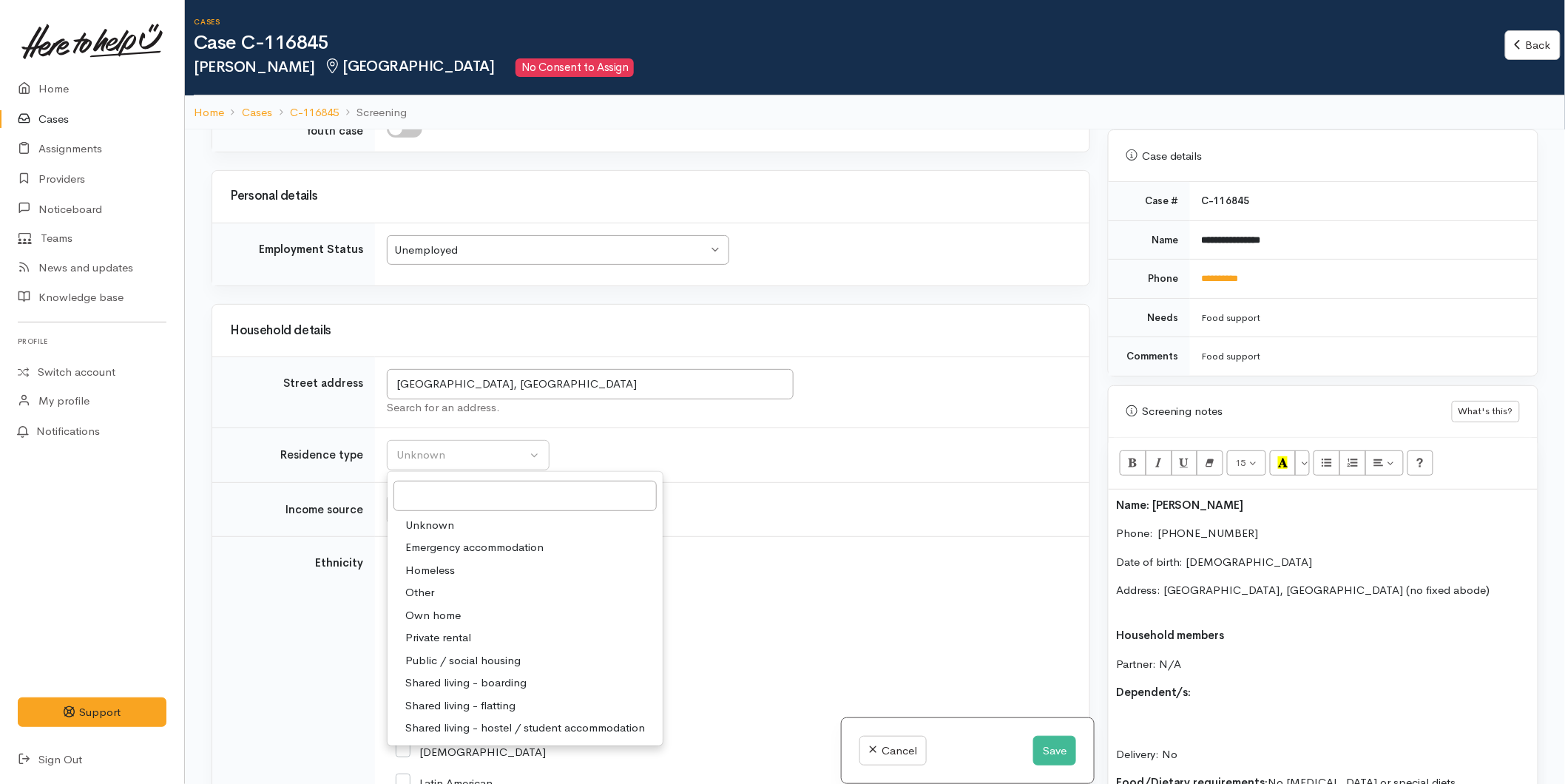
drag, startPoint x: 442, startPoint y: 572, endPoint x: 441, endPoint y: 588, distance: 16.0
click at [442, 571] on span "Homeless" at bounding box center [430, 571] width 50 height 17
select select "9"
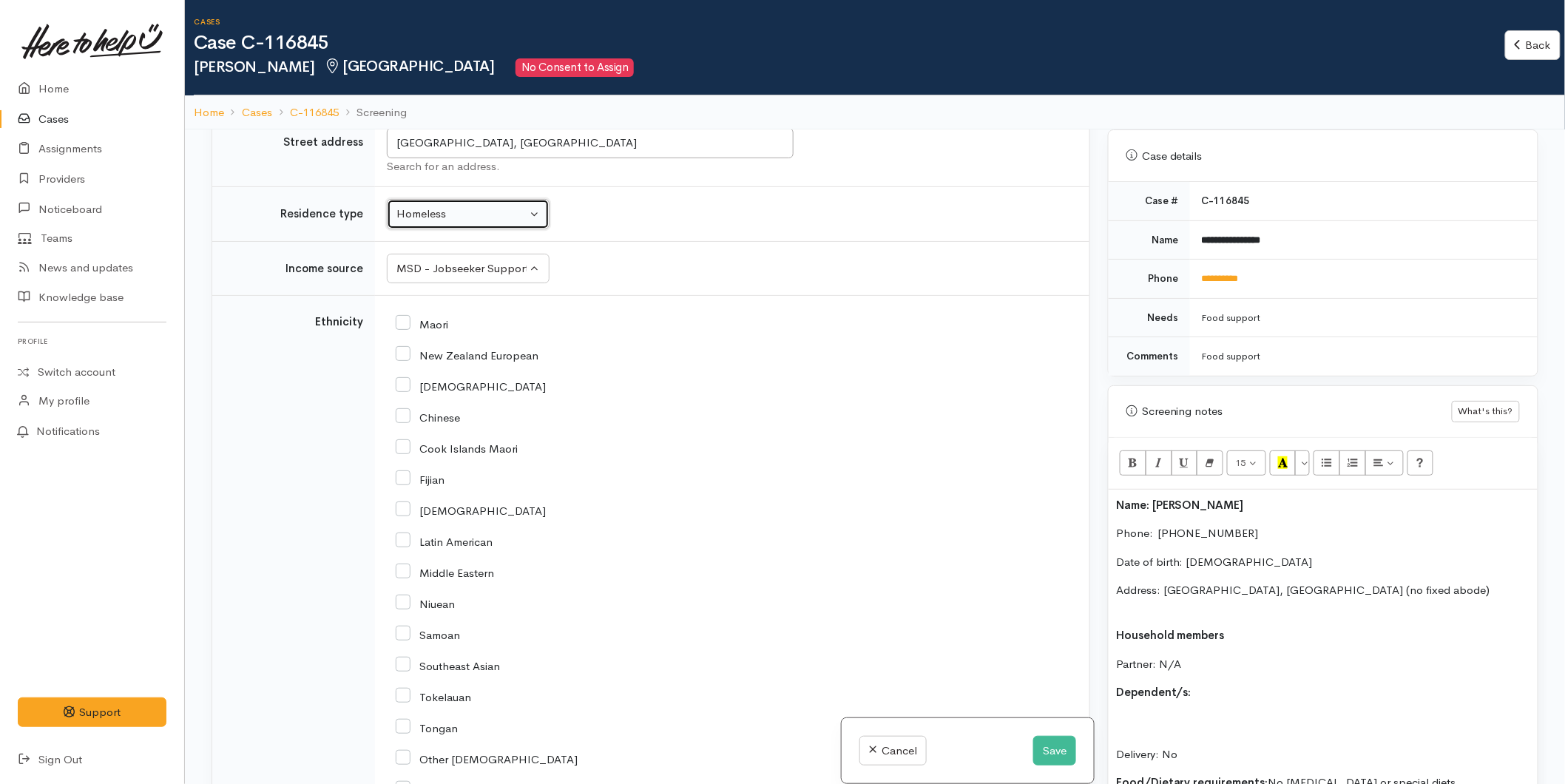
scroll to position [1644, 0]
click at [418, 350] on input "New Zealand European" at bounding box center [467, 348] width 143 height 13
checkbox input "true"
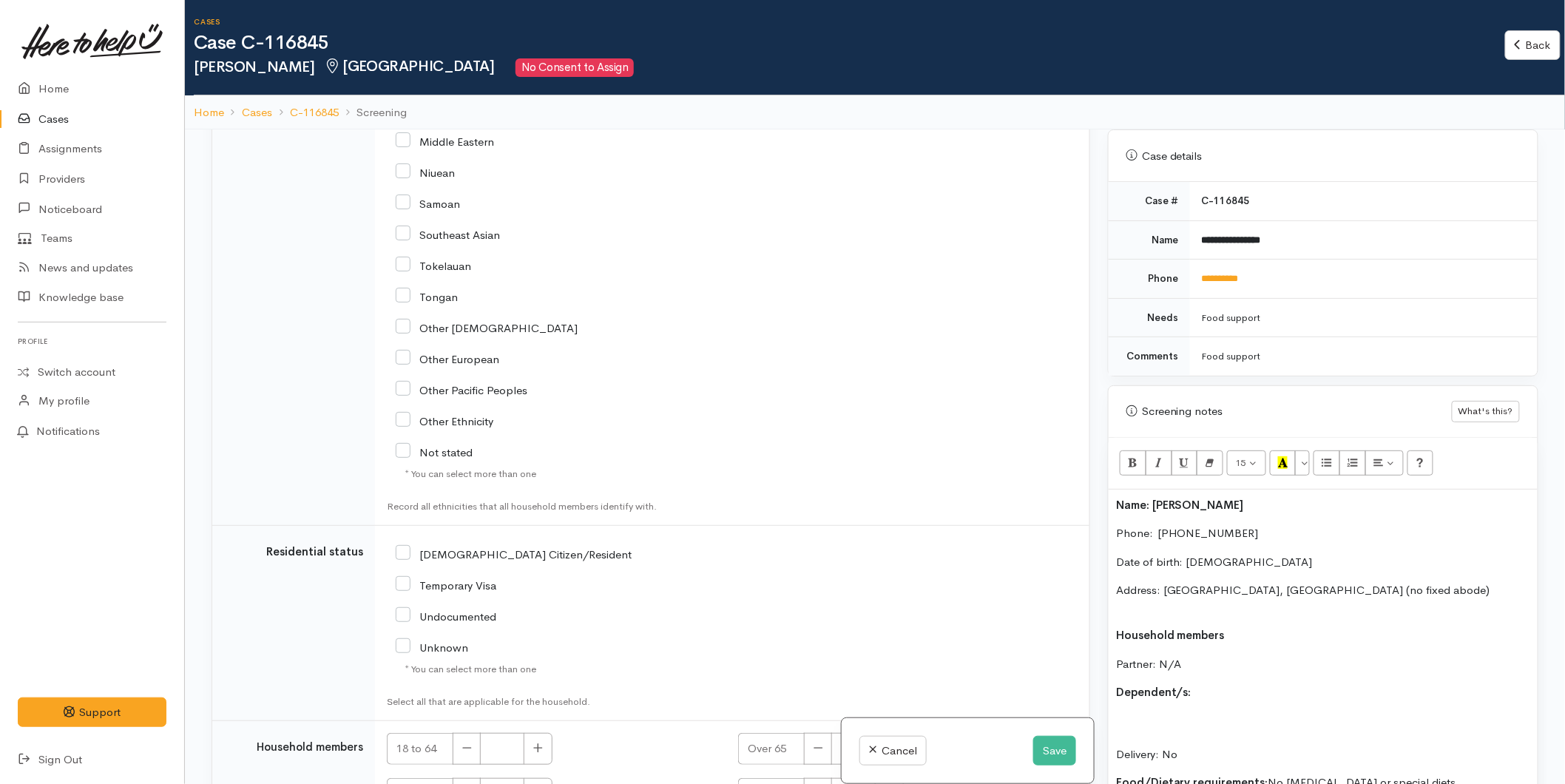
scroll to position [2208, 0]
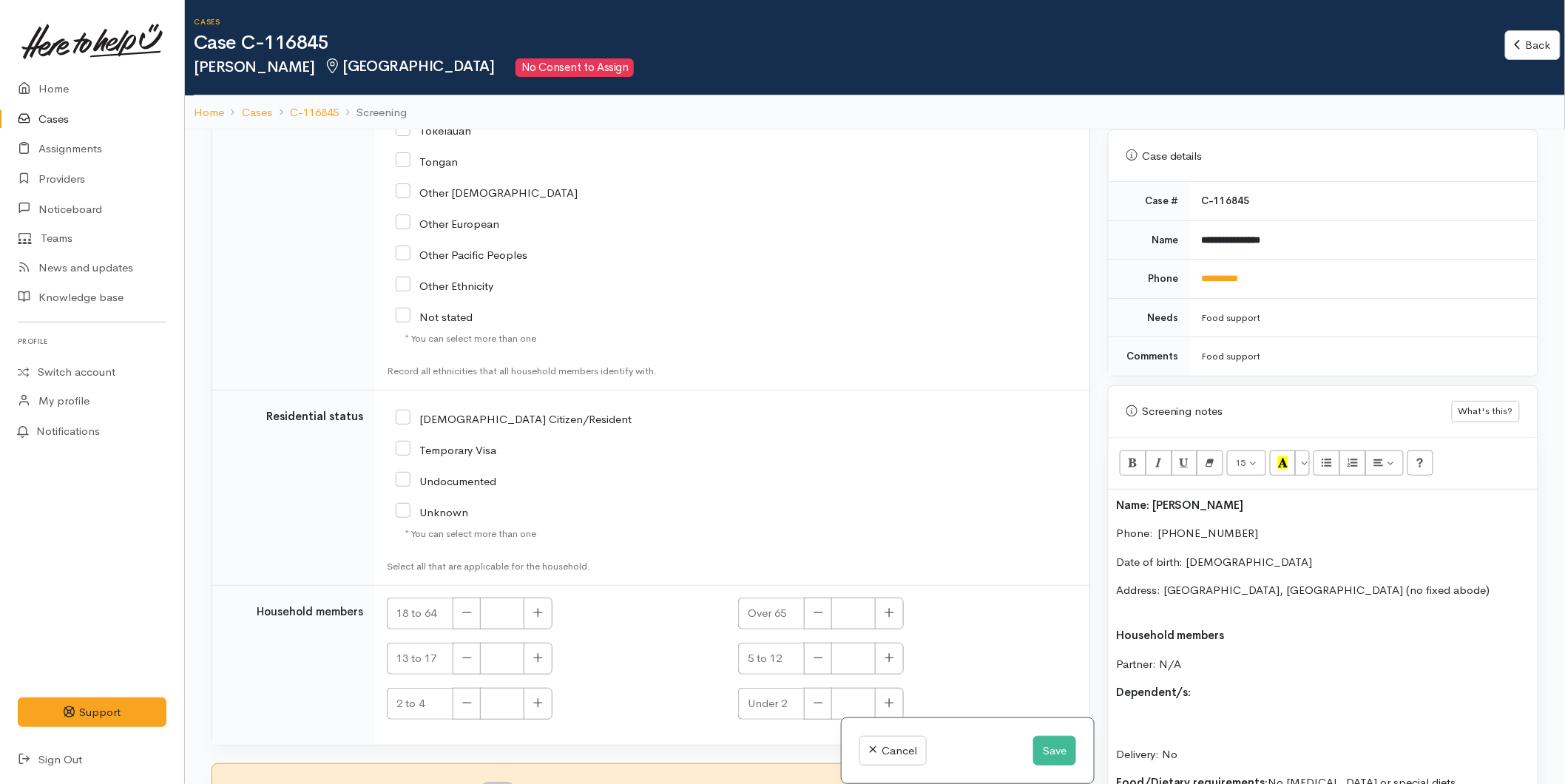
click at [409, 416] on input "[DEMOGRAPHIC_DATA] Citizen/Resident" at bounding box center [514, 417] width 236 height 13
checkbox input "true"
click at [526, 603] on button "button" at bounding box center [538, 613] width 29 height 32
type input "1"
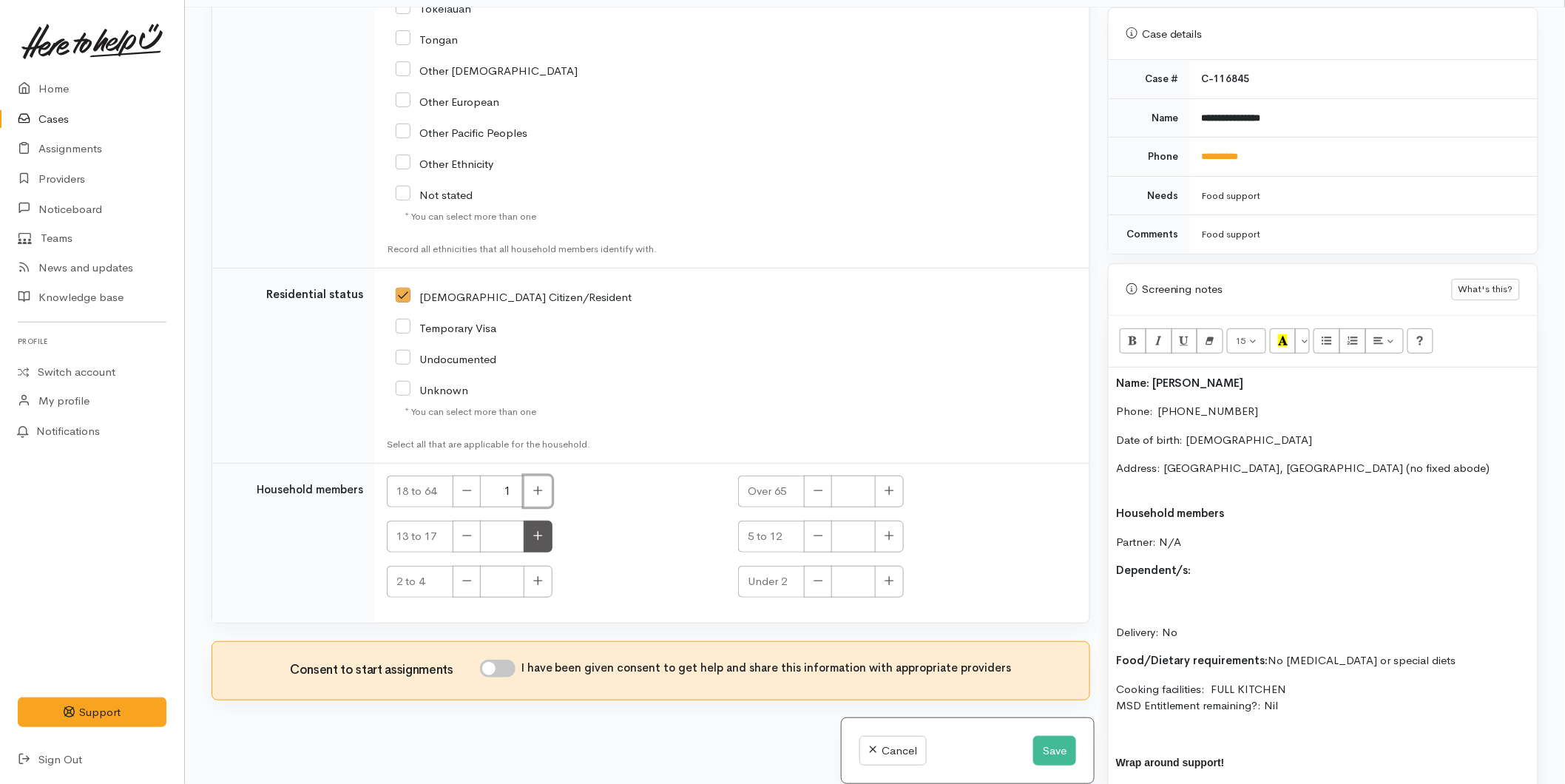
scroll to position [130, 0]
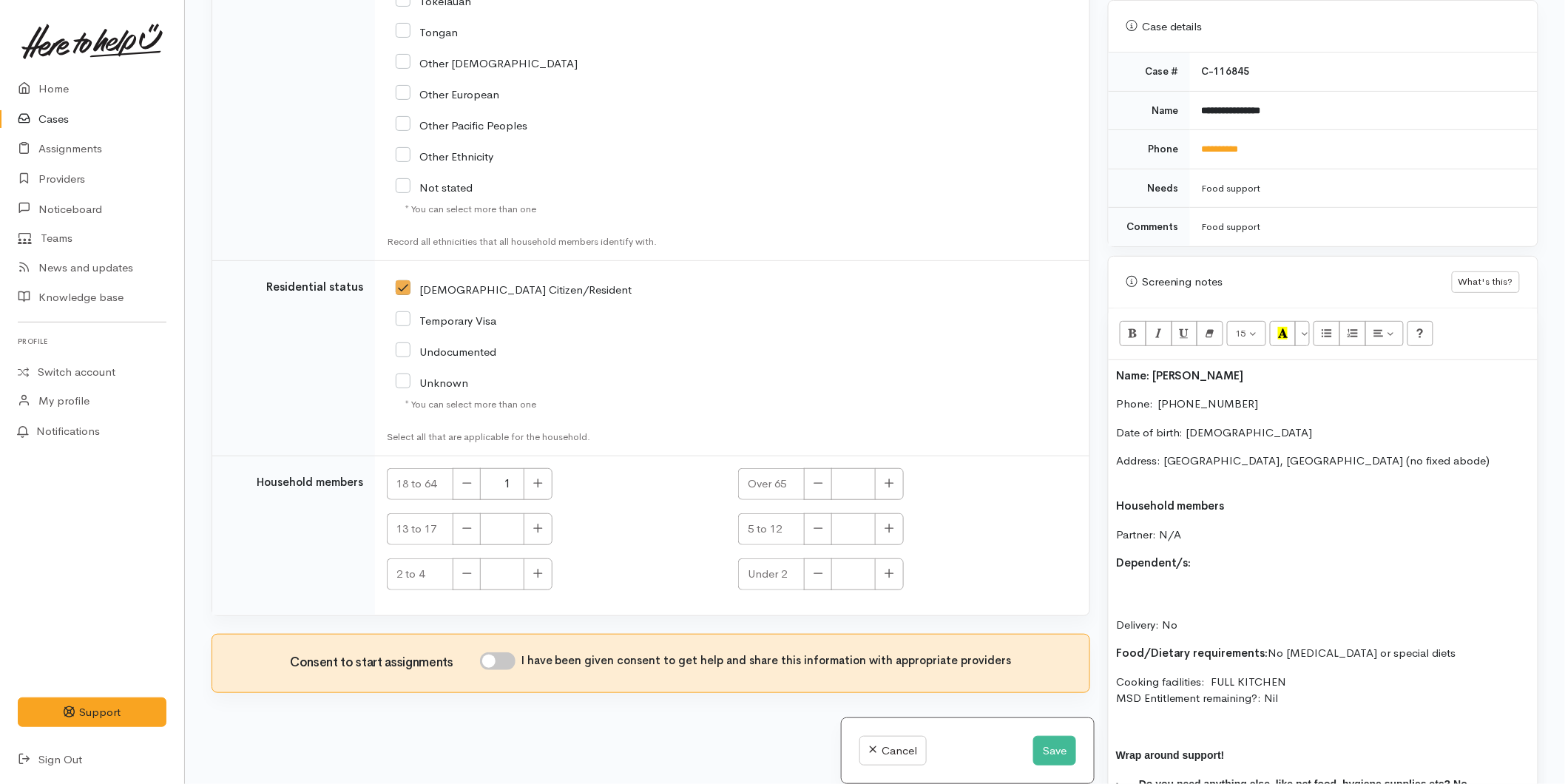
click at [504, 663] on input "I have been given consent to get help and share this information with appropria…" at bounding box center [497, 661] width 36 height 17
checkbox input "true"
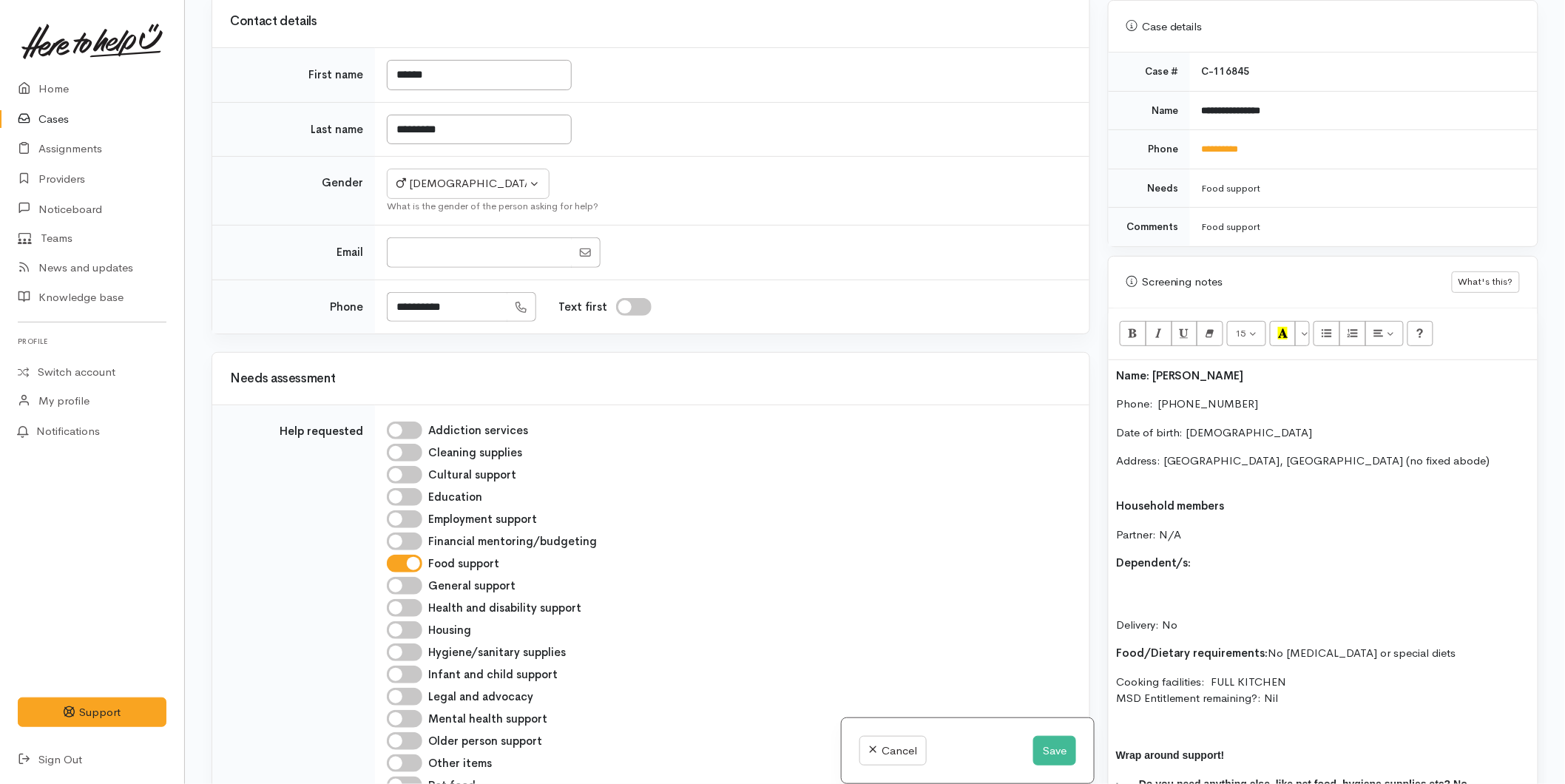
scroll to position [822, 0]
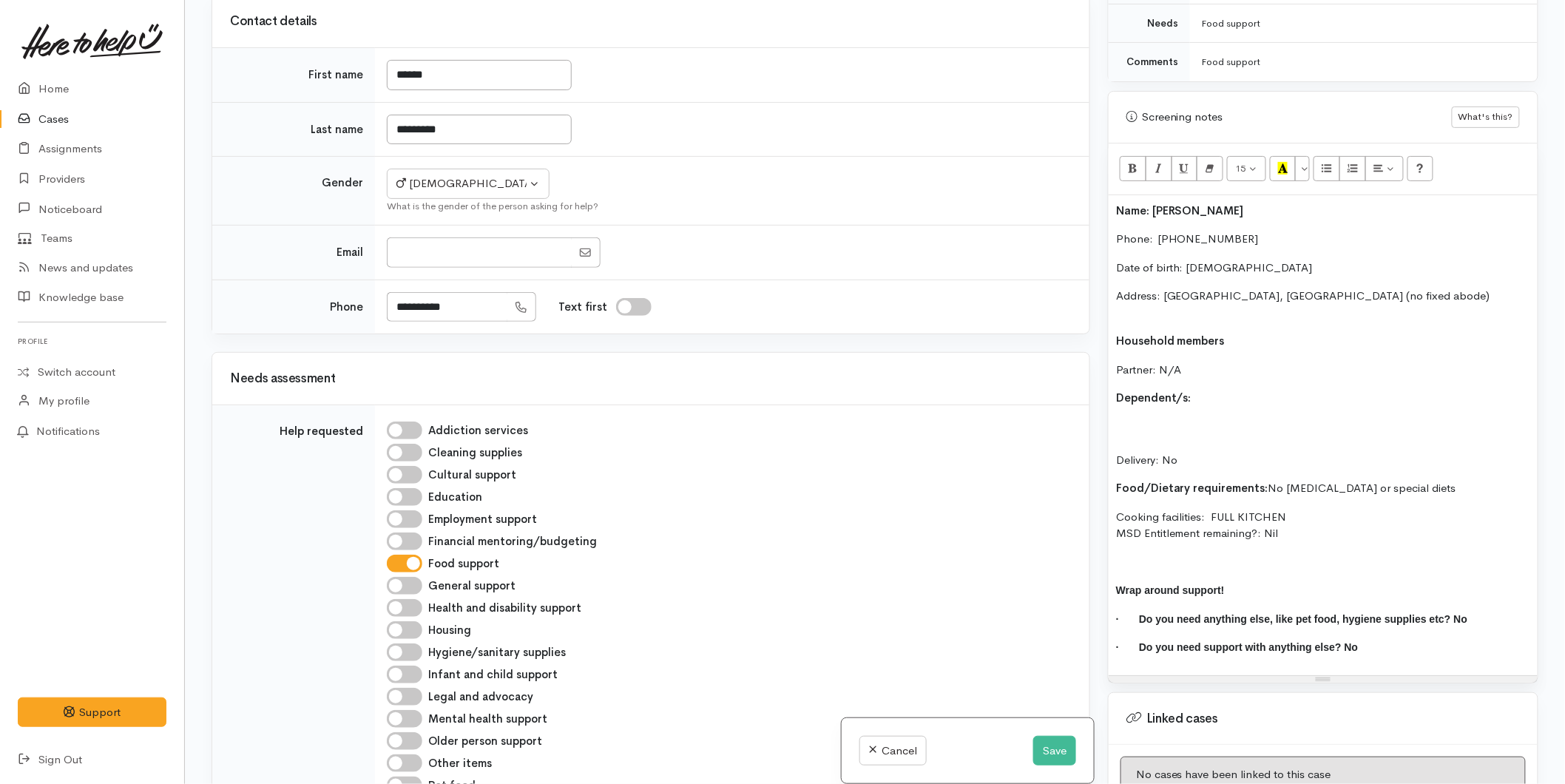
click at [1147, 419] on p "Delivery: No" at bounding box center [1323, 444] width 414 height 51
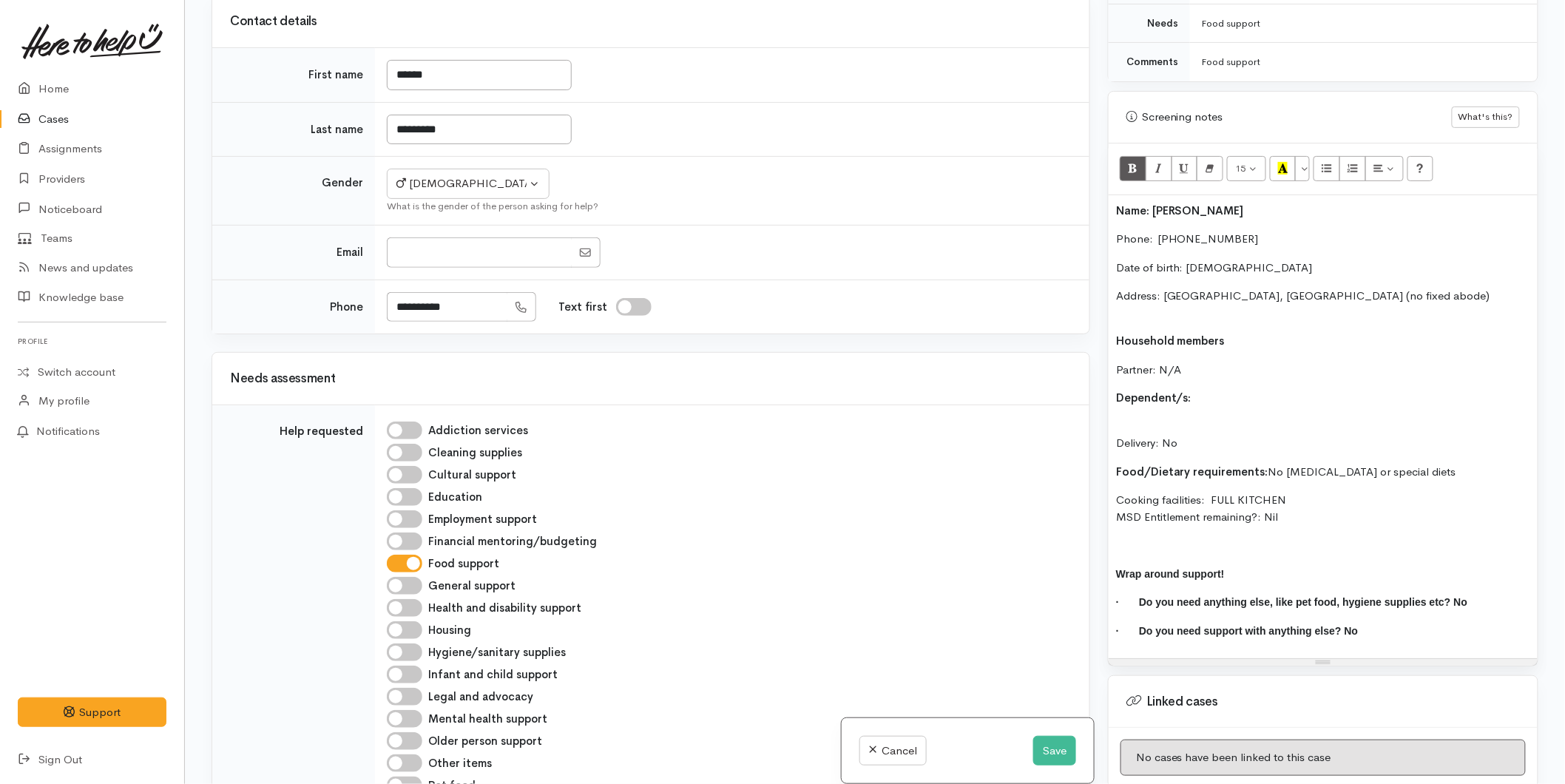
click at [1171, 419] on p "Delivery: No" at bounding box center [1323, 435] width 414 height 33
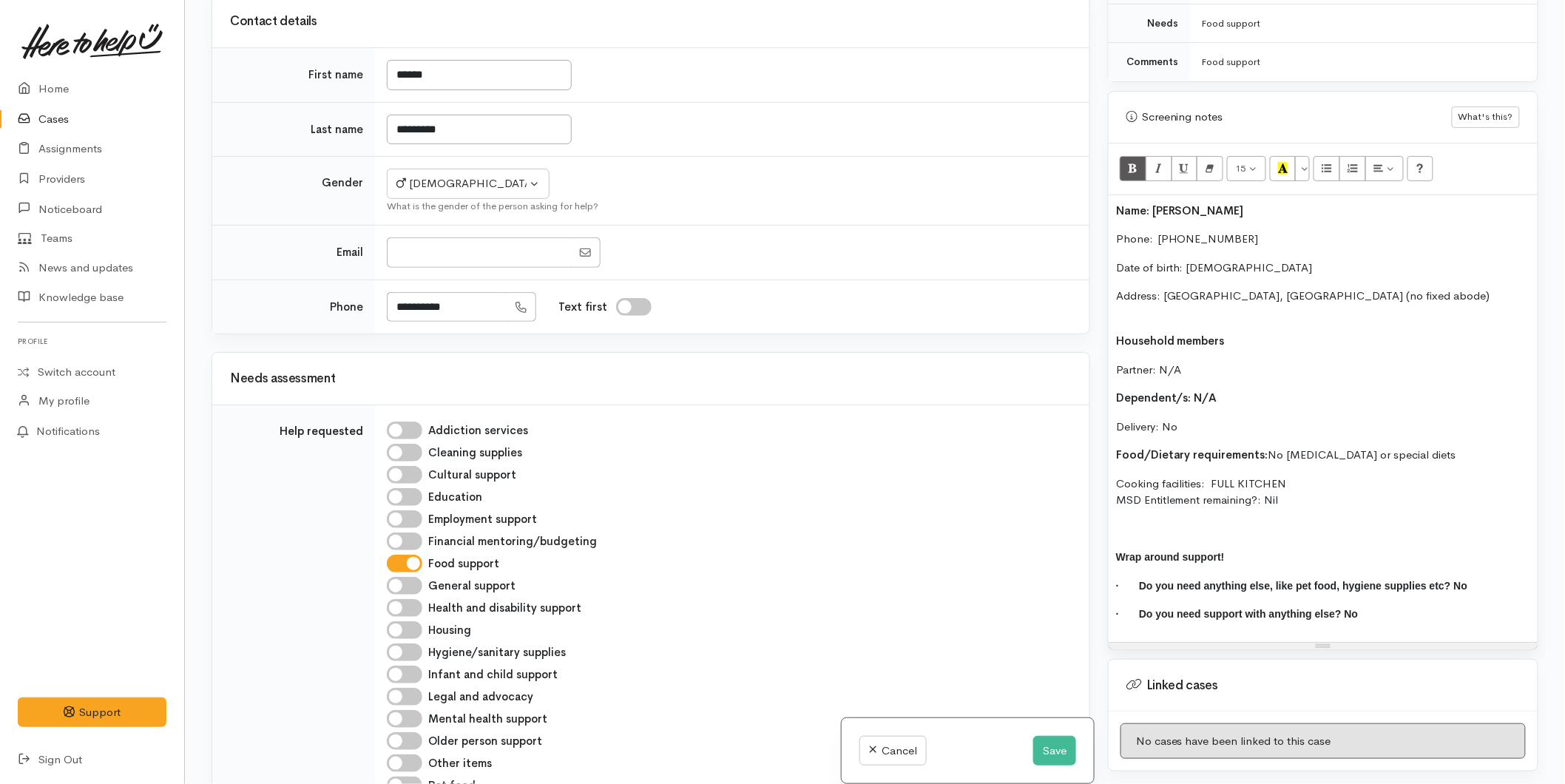
click at [1135, 306] on div "Name: Daniel Alexander Phone:  0204780917 Date of birth: 12/08/1995 Address: Ta…" at bounding box center [1323, 418] width 429 height 447
click at [1133, 307] on div "Name: Daniel Alexander Phone:  0204780917 Date of birth: 12/08/1995 Address: Ta…" at bounding box center [1323, 418] width 429 height 447
click at [1133, 294] on p "Address: Tauranga, New Zealand (no fixed abode)" at bounding box center [1323, 304] width 414 height 33
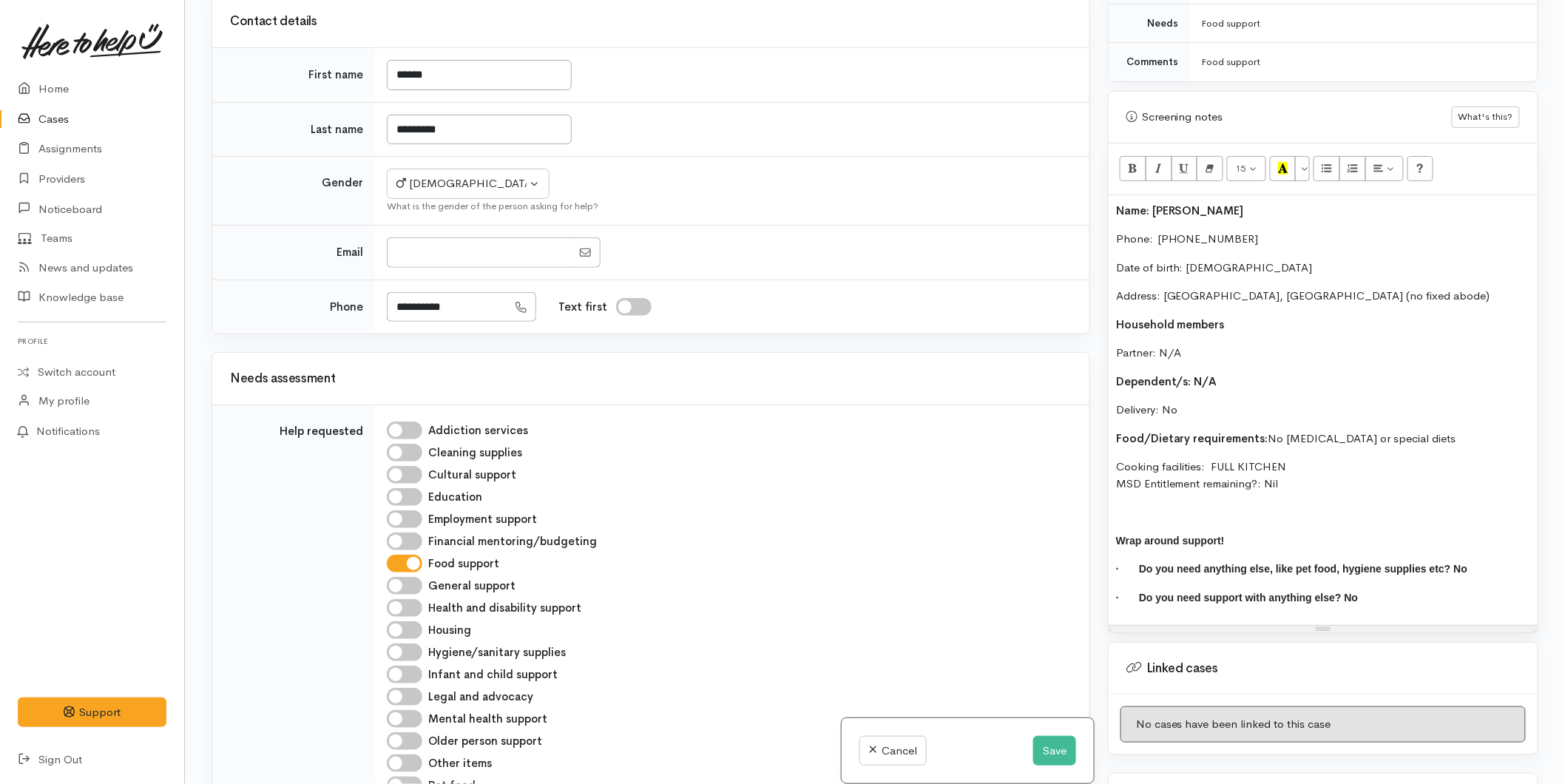
drag, startPoint x: 1327, startPoint y: 454, endPoint x: 1214, endPoint y: 458, distance: 113.1
click at [1214, 458] on p "Cooking facilities: FULL KITCHEN MSD Entitlement remaining?: Nil" at bounding box center [1323, 475] width 414 height 33
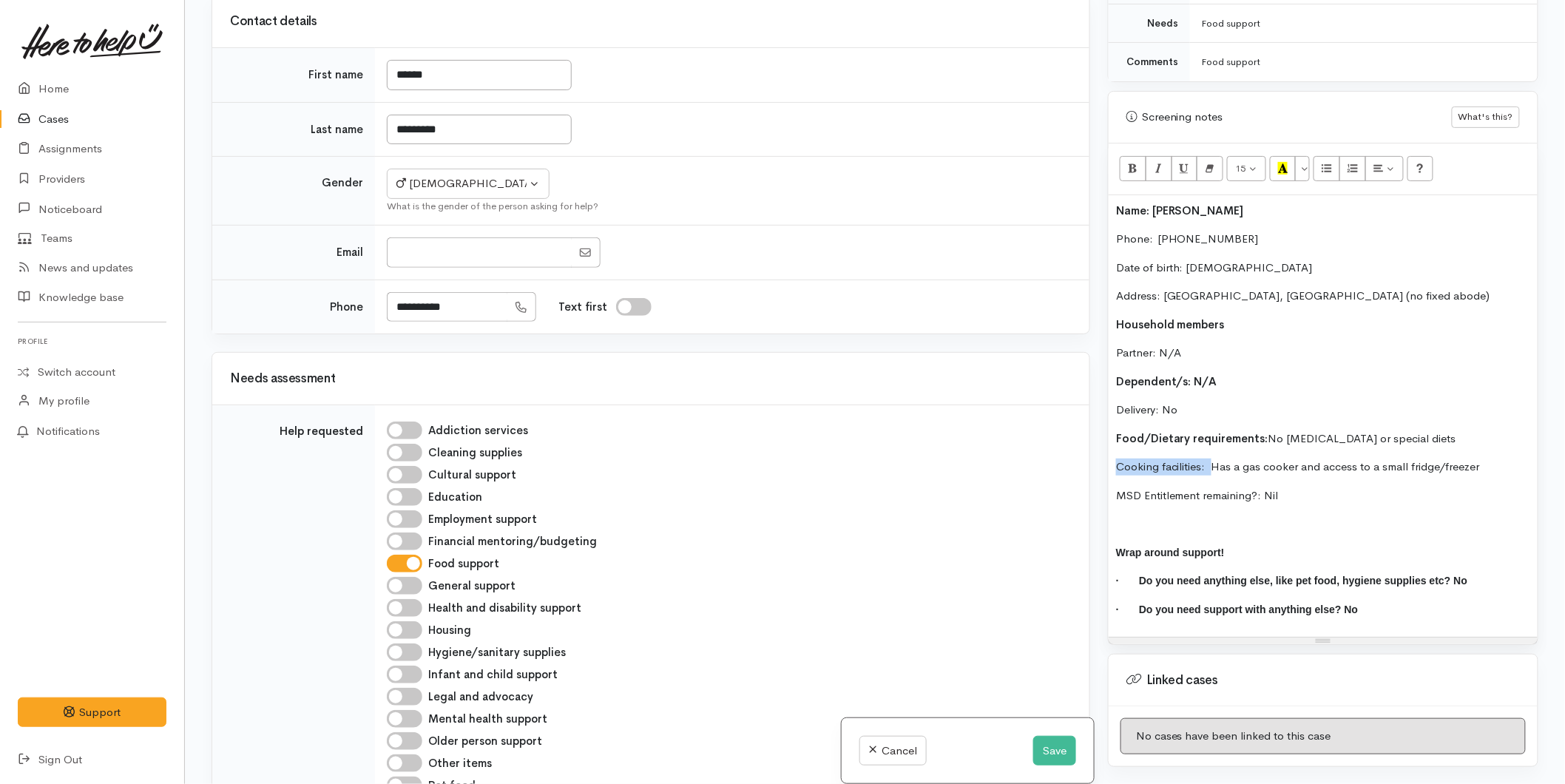
drag, startPoint x: 1209, startPoint y: 454, endPoint x: 1100, endPoint y: 454, distance: 109.0
click at [1100, 454] on div "Warnings Add No warnings have been raised against this case Add Warning Title ●…" at bounding box center [1323, 392] width 448 height 784
click at [1132, 162] on icon "Bold (CTRL+B)" at bounding box center [1133, 168] width 9 height 13
drag, startPoint x: 1299, startPoint y: 479, endPoint x: 1082, endPoint y: 190, distance: 361.4
click at [1081, 190] on div "Related cases There are no other cases from the same person found. Manually lin…" at bounding box center [874, 392] width 1344 height 784
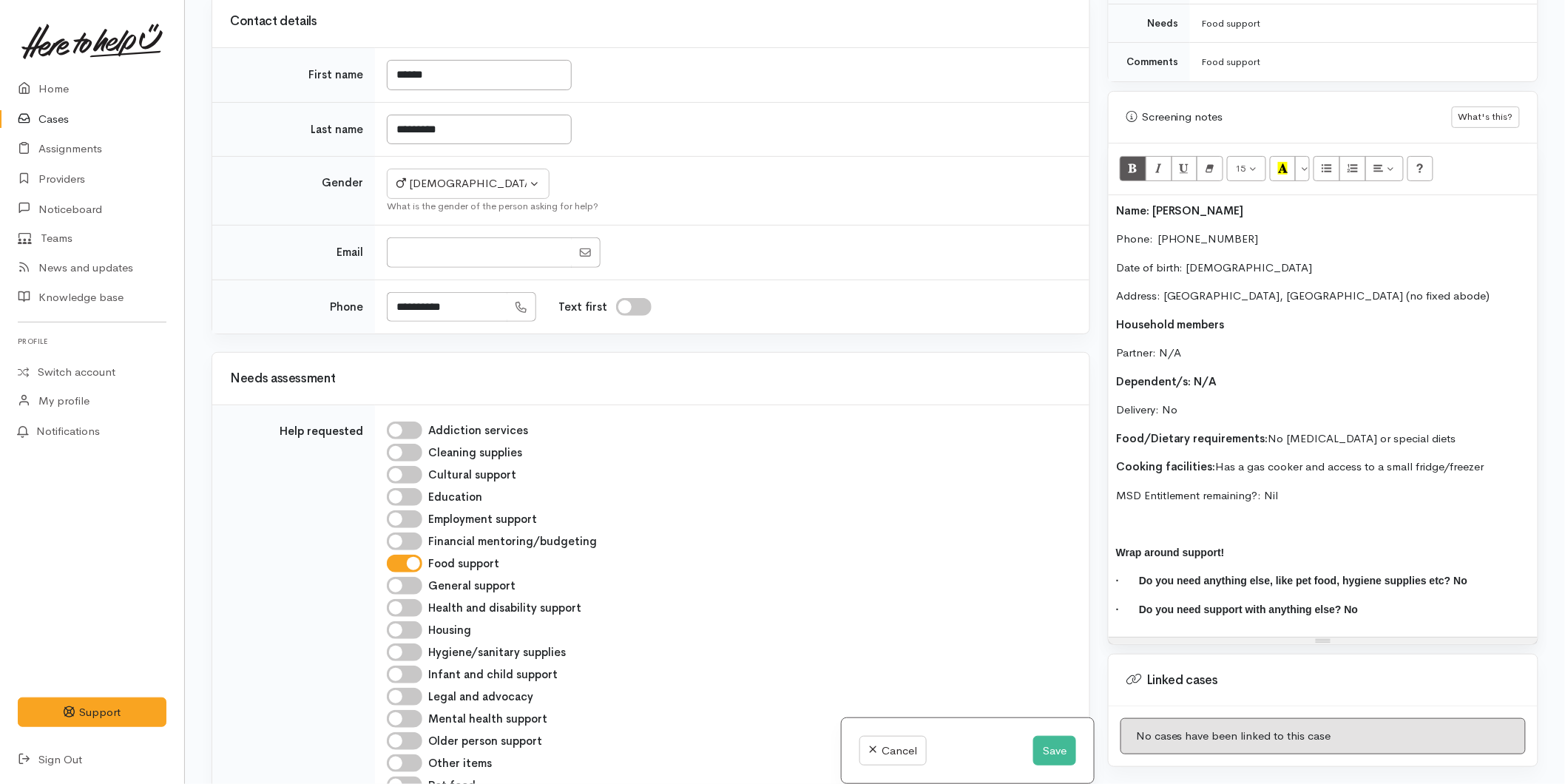
copy div "Name: Daniel Alexander Phone:  0204780917 Date of birth: 12/08/1995 Address: Ta…"
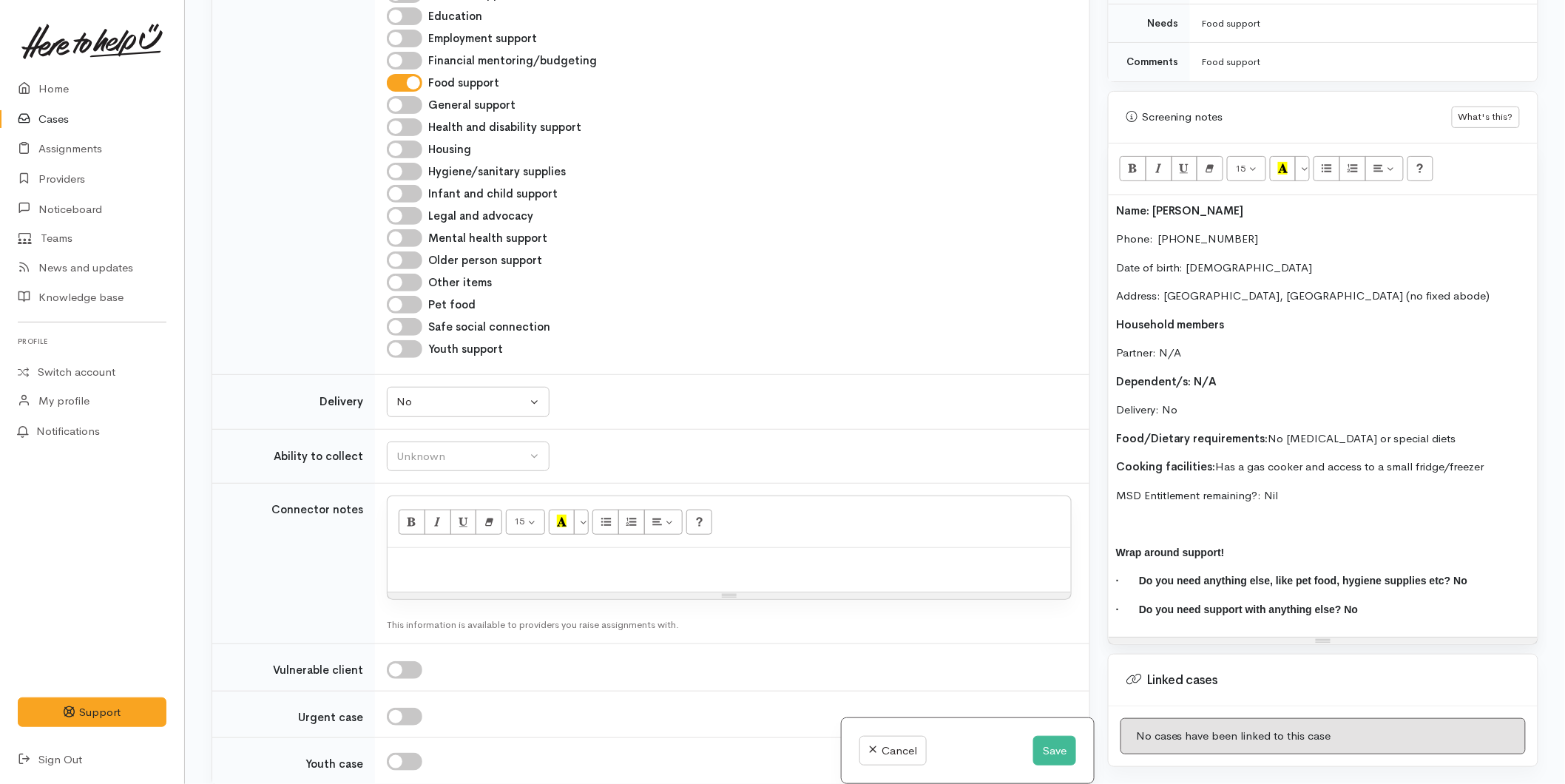
scroll to position [729, 0]
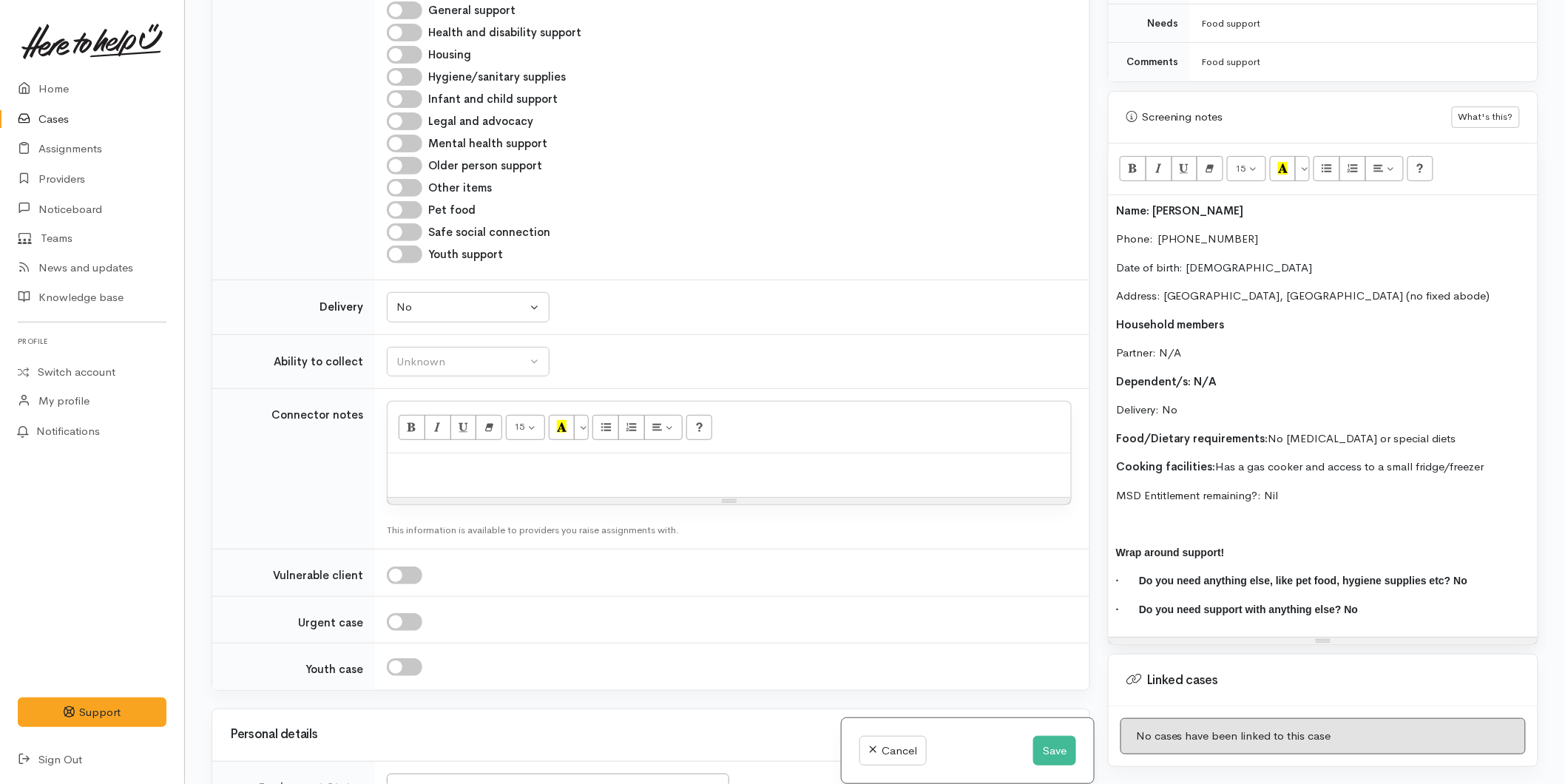
click at [433, 475] on p at bounding box center [730, 469] width 669 height 17
paste div
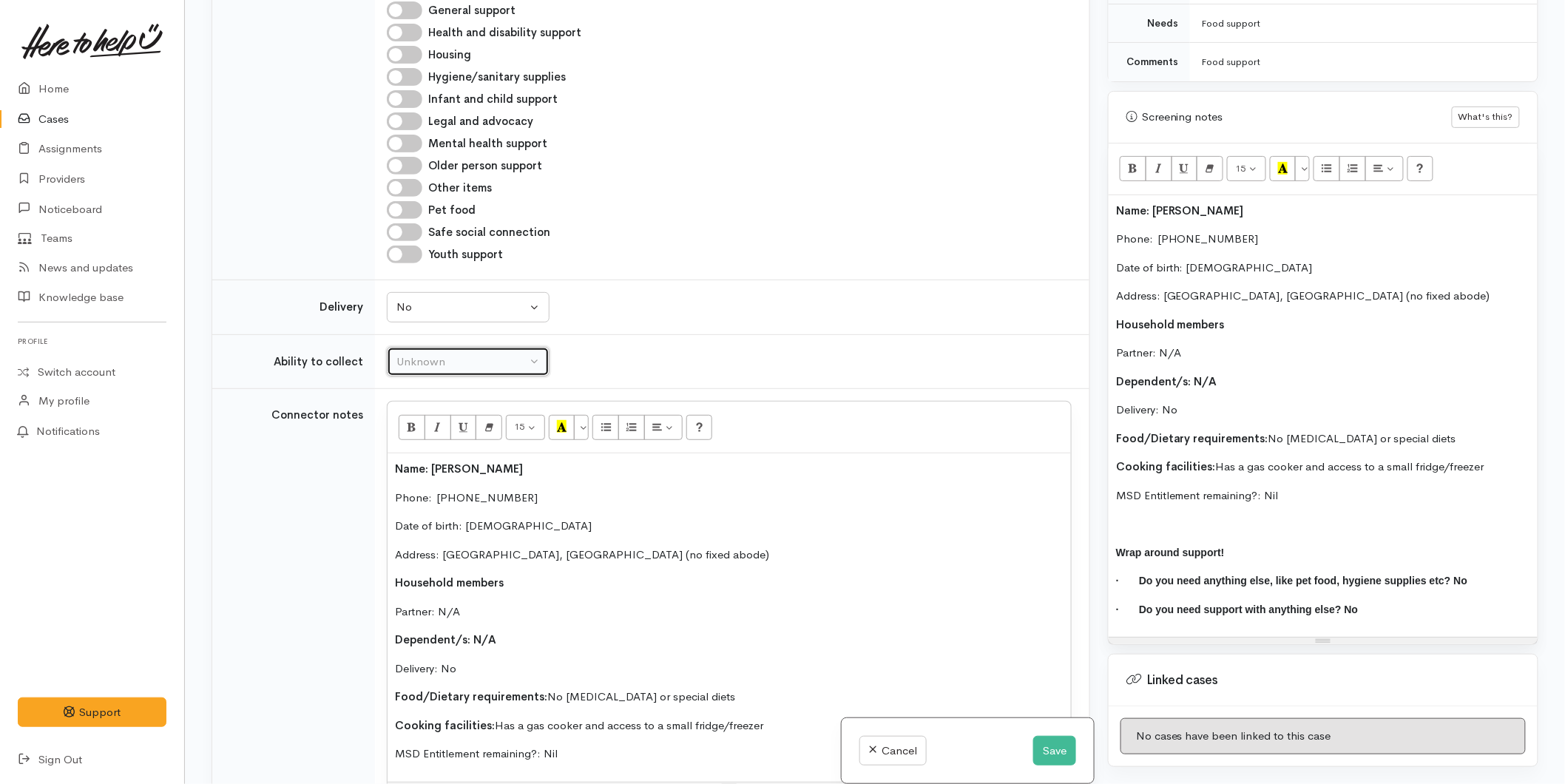
click at [424, 370] on div "Unknown" at bounding box center [462, 362] width 130 height 17
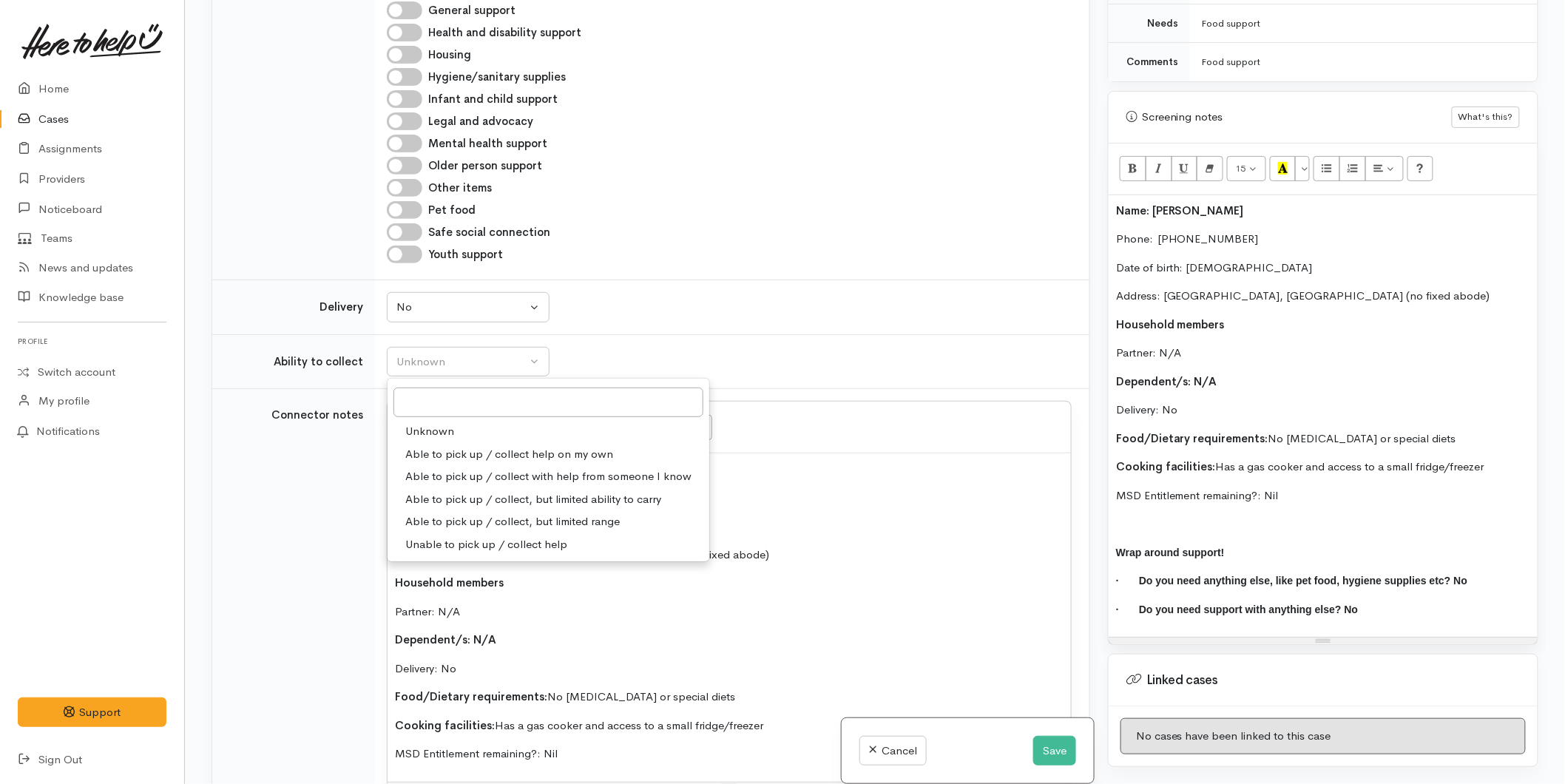
click at [439, 457] on span "Able to pick up / collect help on my own" at bounding box center [509, 454] width 208 height 17
select select "2"
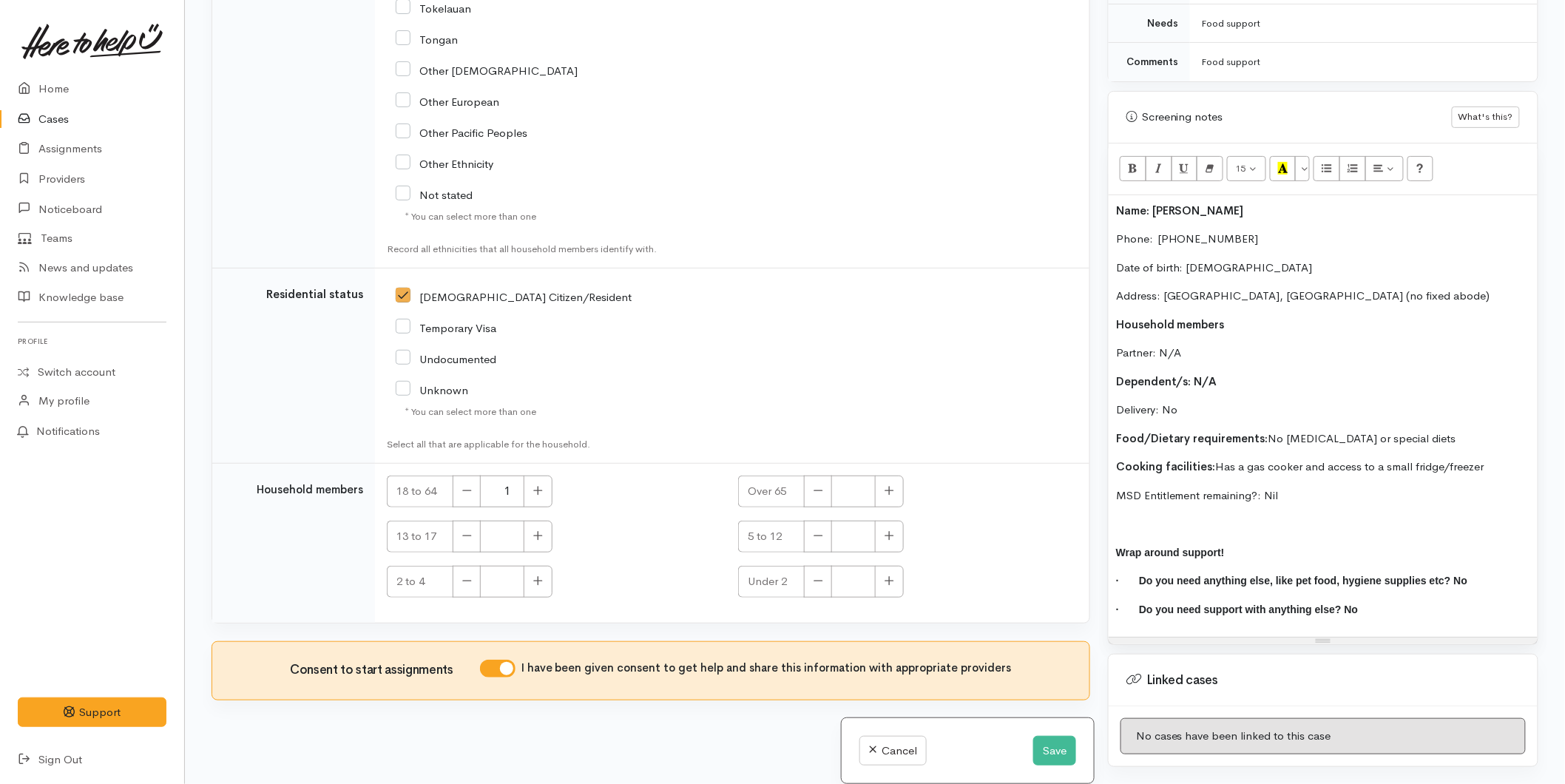
scroll to position [2493, 0]
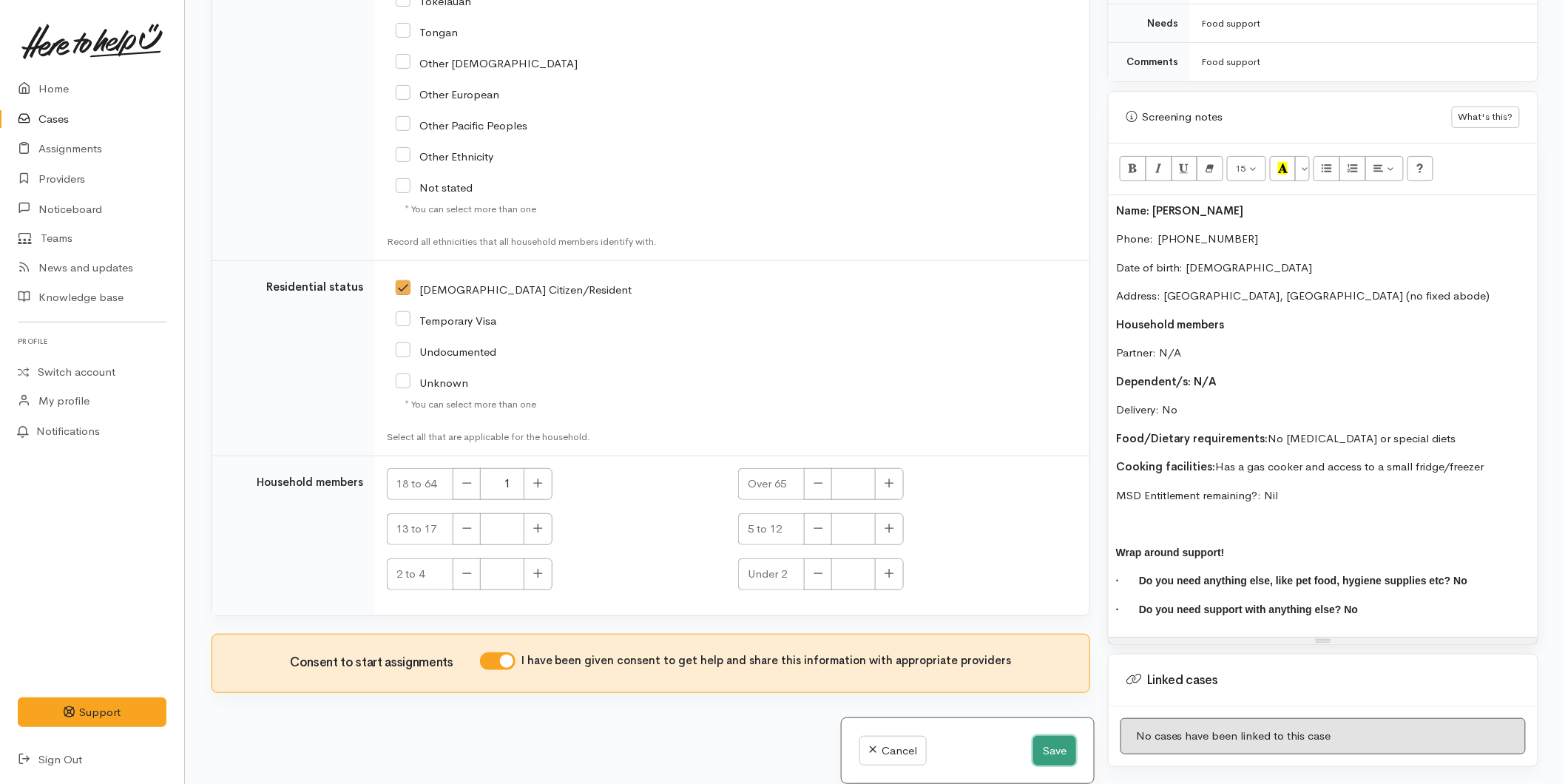
click at [1055, 744] on button "Save" at bounding box center [1054, 751] width 43 height 30
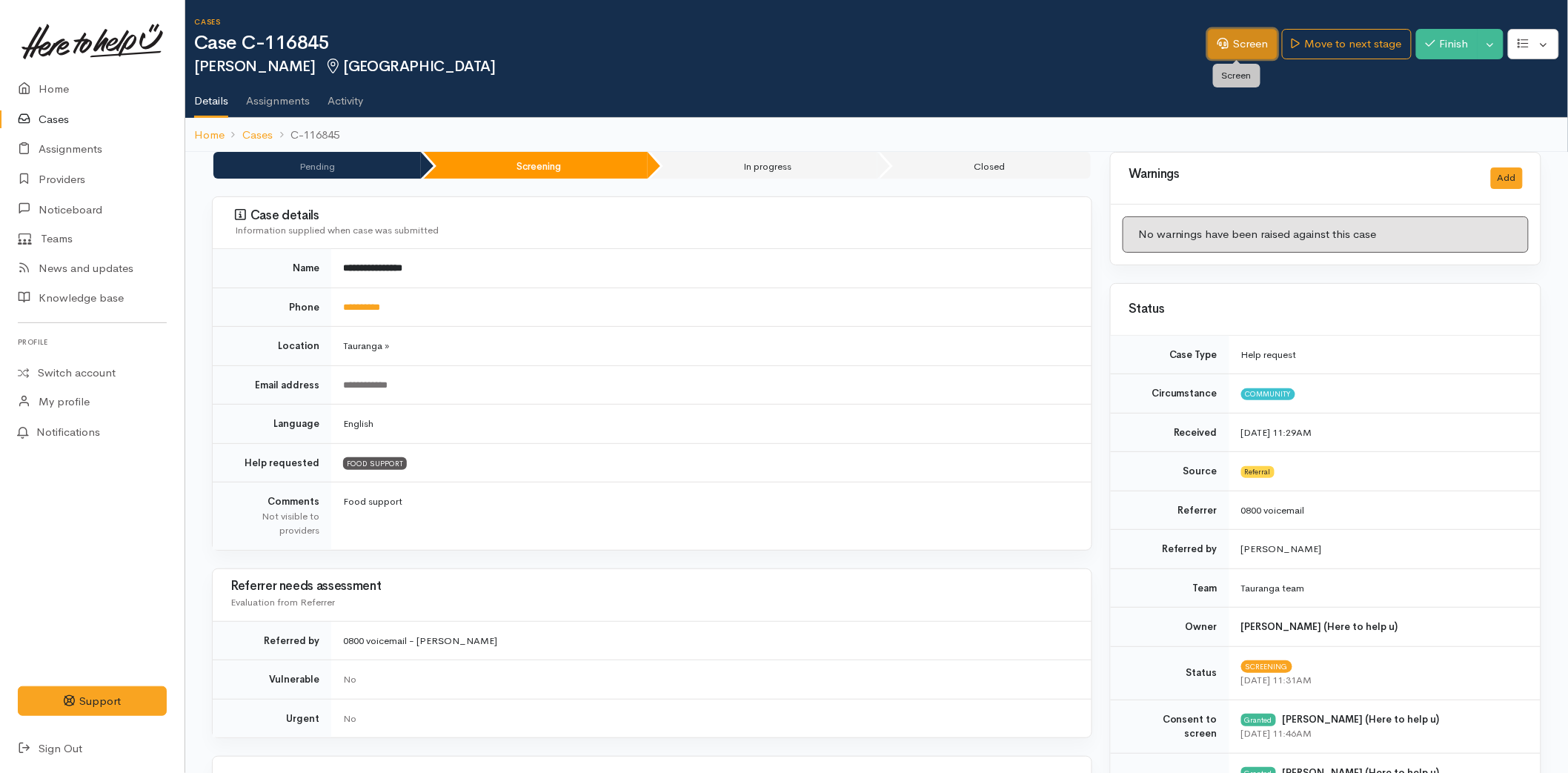
click at [1255, 51] on link "Screen" at bounding box center [1243, 44] width 70 height 30
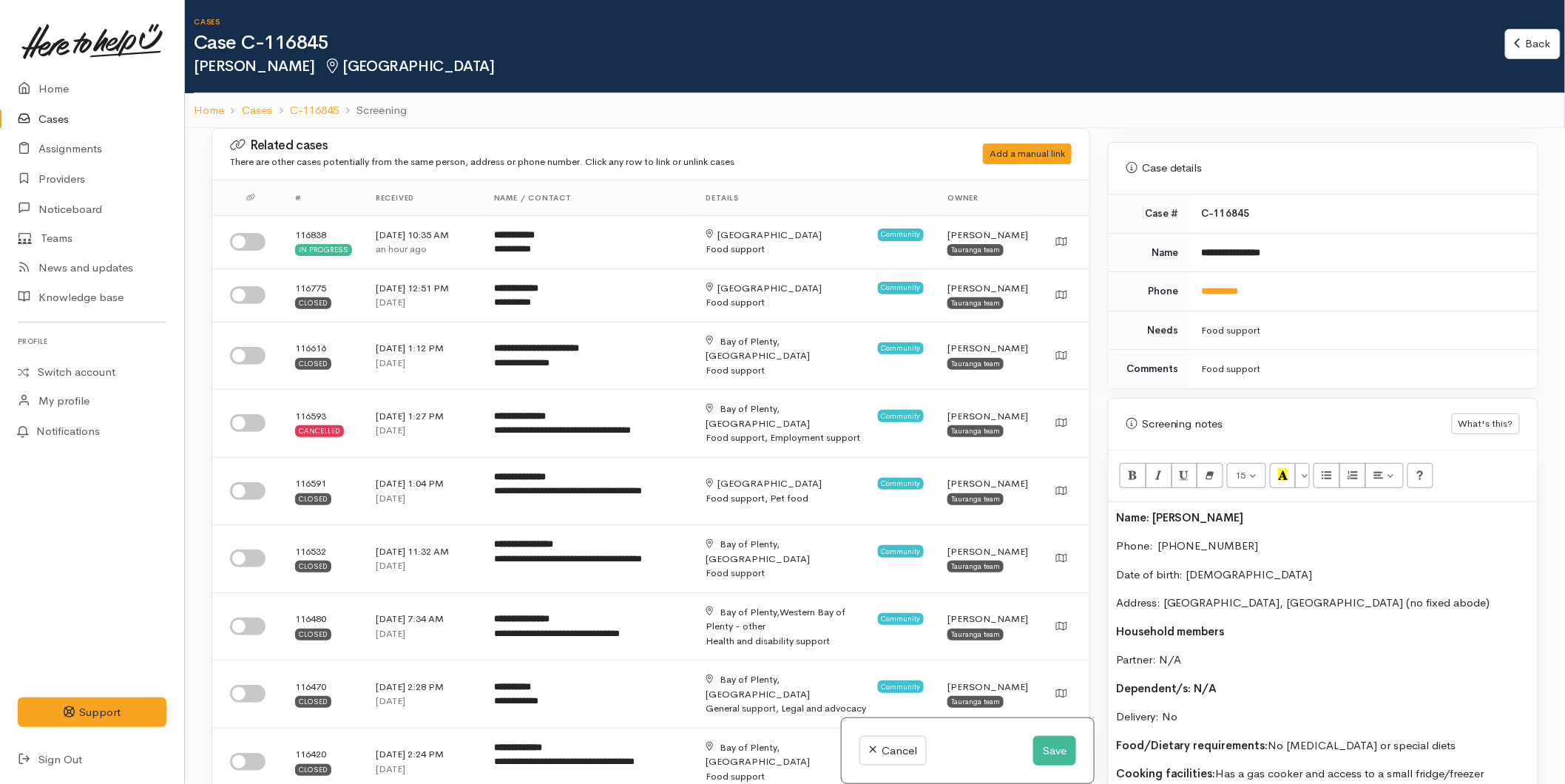
scroll to position [740, 0]
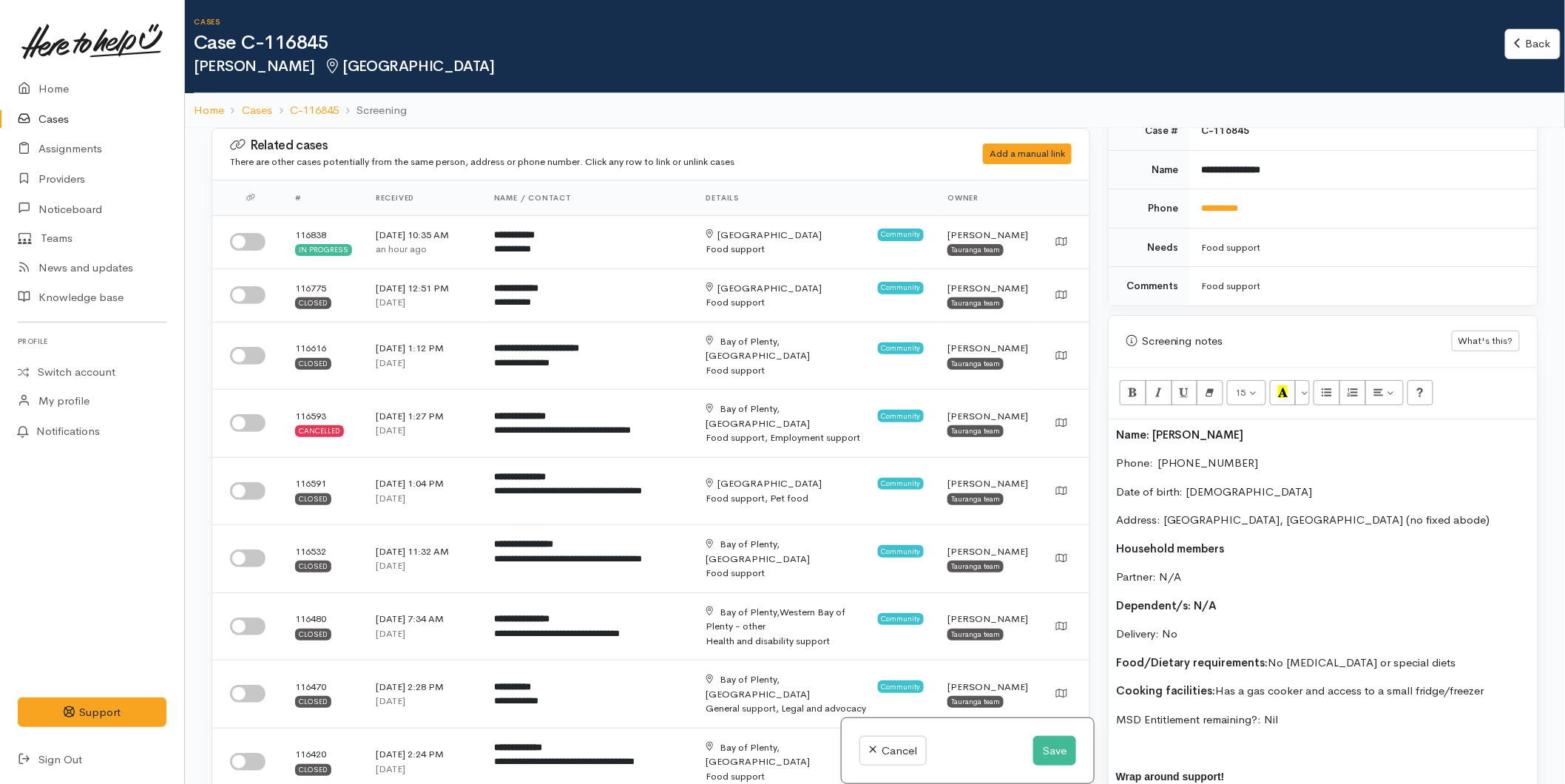
click at [1117, 431] on b "Name: [PERSON_NAME]" at bounding box center [1180, 435] width 128 height 14
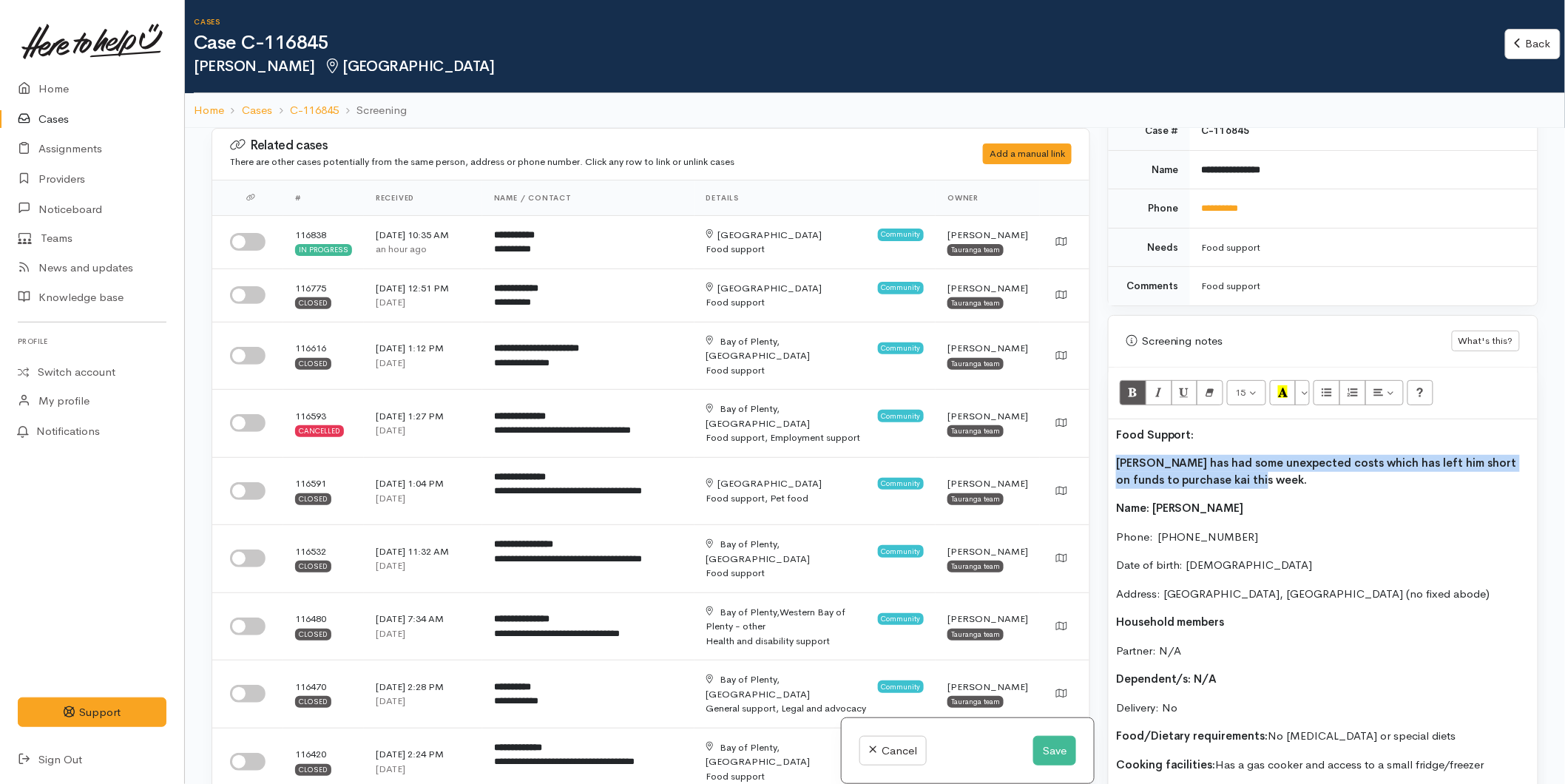
drag, startPoint x: 1277, startPoint y: 478, endPoint x: 1119, endPoint y: 407, distance: 173.2
click at [1104, 461] on div "Warnings Add No warnings have been raised against this case Add Warning Title ●…" at bounding box center [1323, 520] width 448 height 784
click at [1126, 394] on button "Bold (CTRL+B)" at bounding box center [1133, 393] width 27 height 25
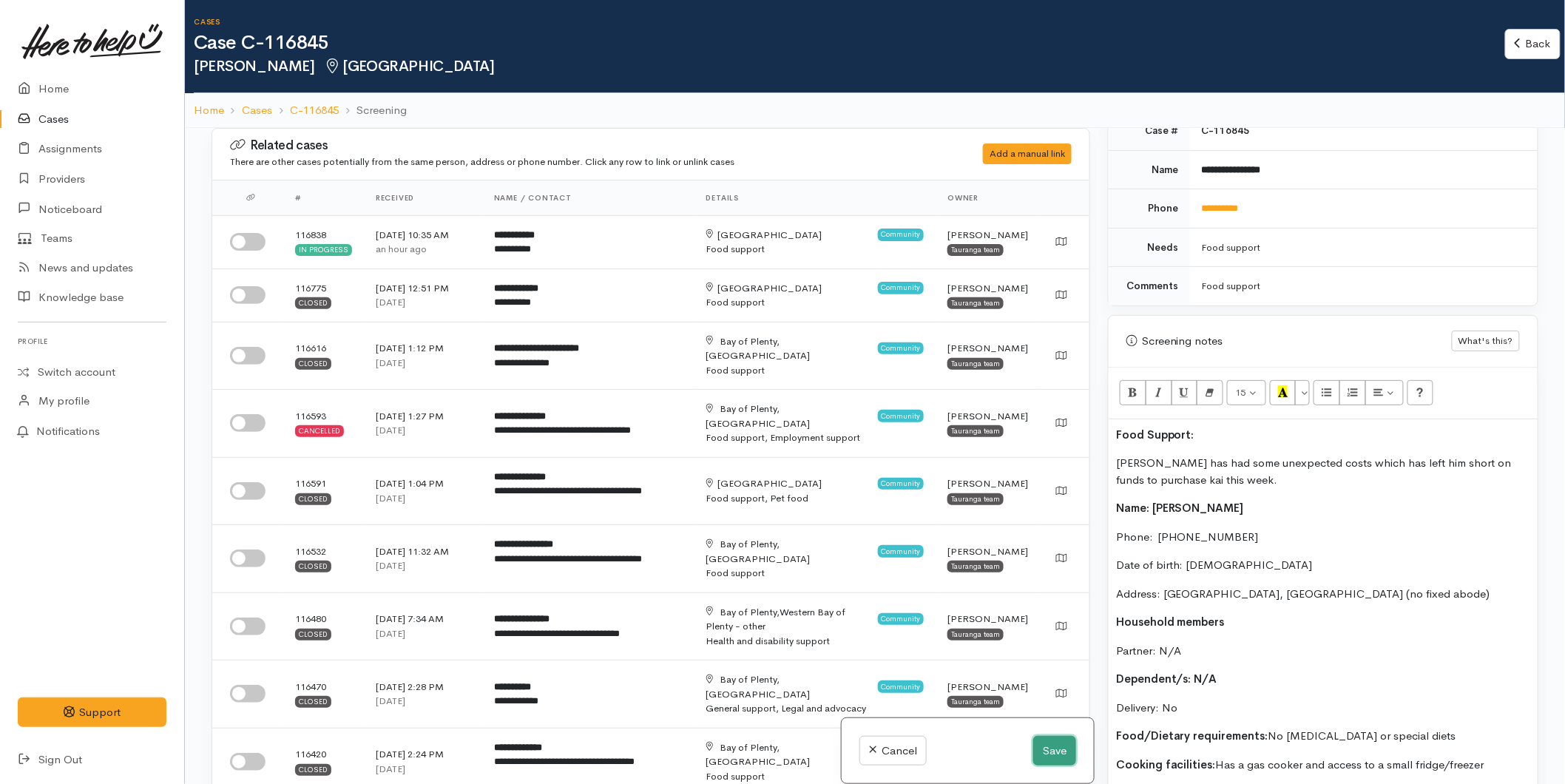
click at [1046, 748] on button "Save" at bounding box center [1054, 751] width 43 height 30
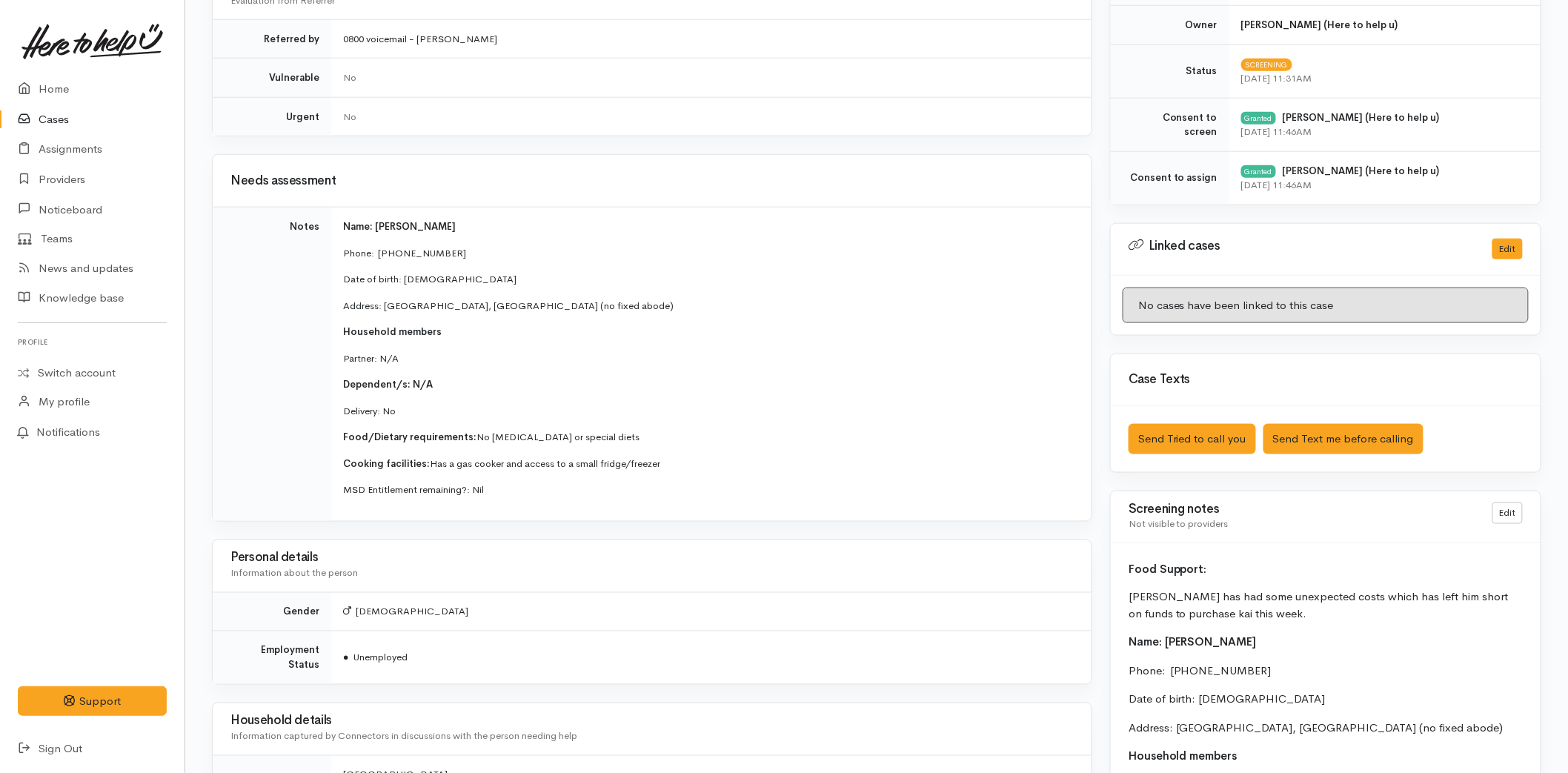
scroll to position [676, 0]
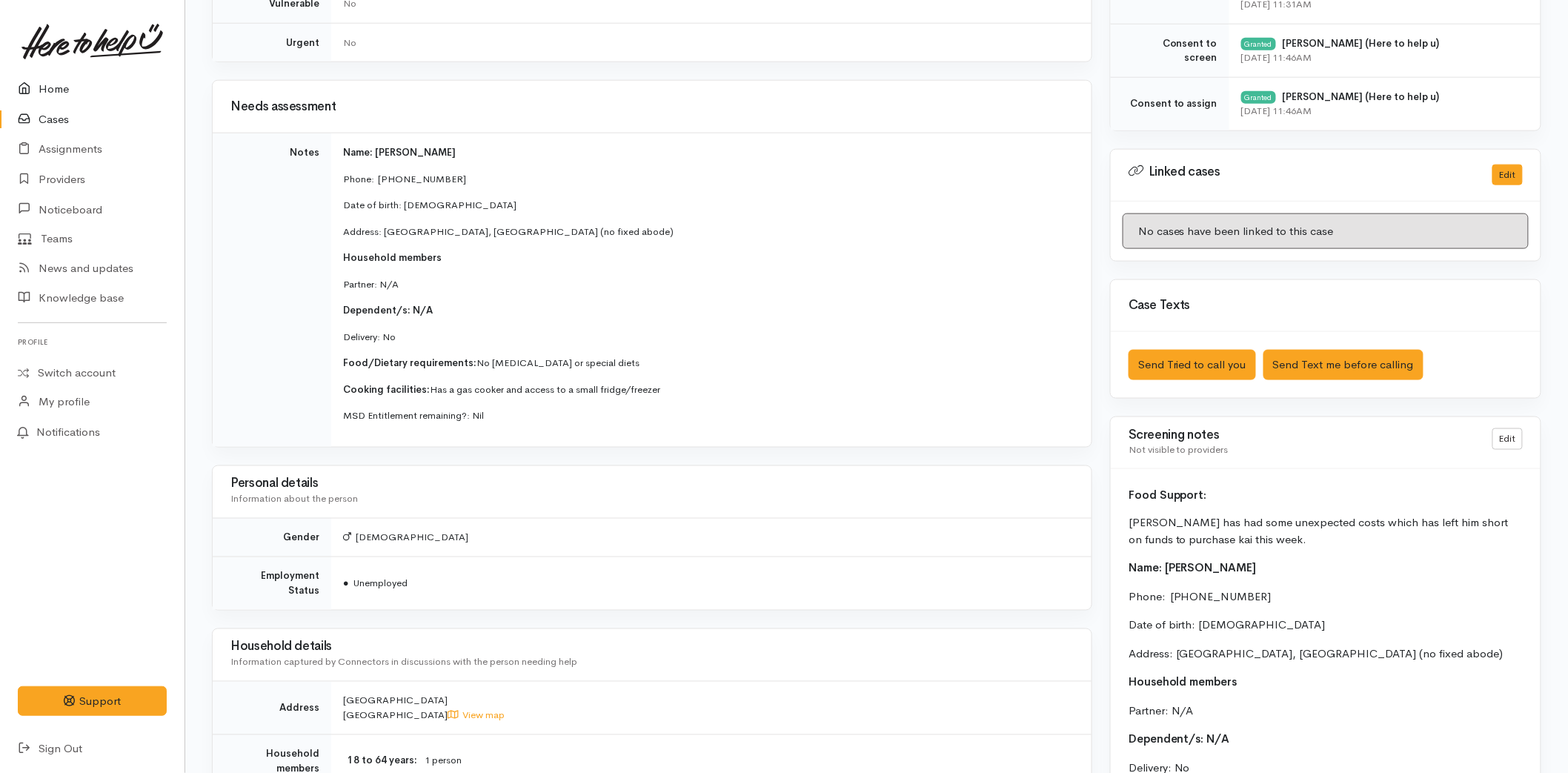
click at [38, 76] on link "Home" at bounding box center [92, 89] width 185 height 30
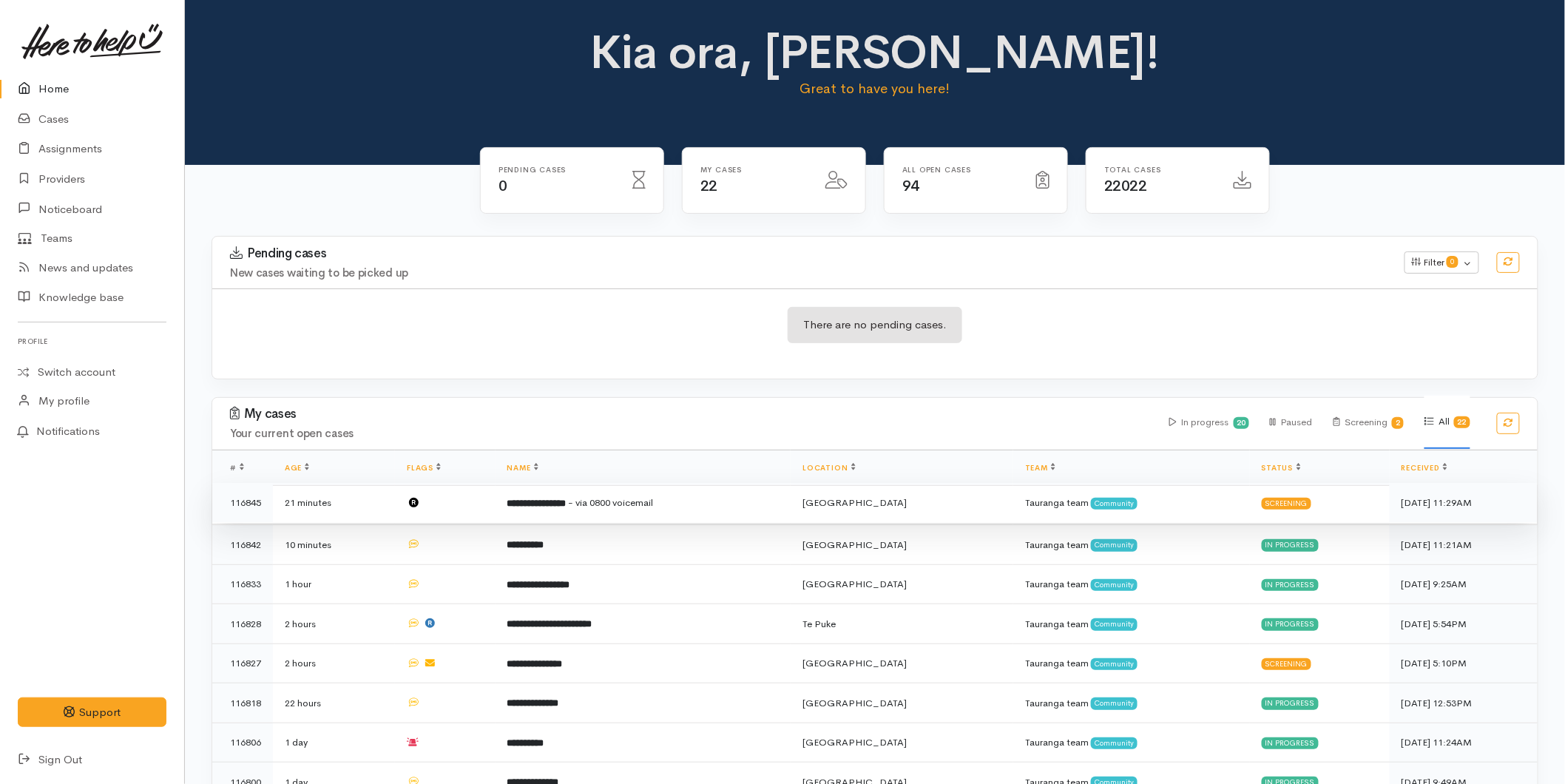
click at [567, 501] on b "**********" at bounding box center [537, 503] width 59 height 9
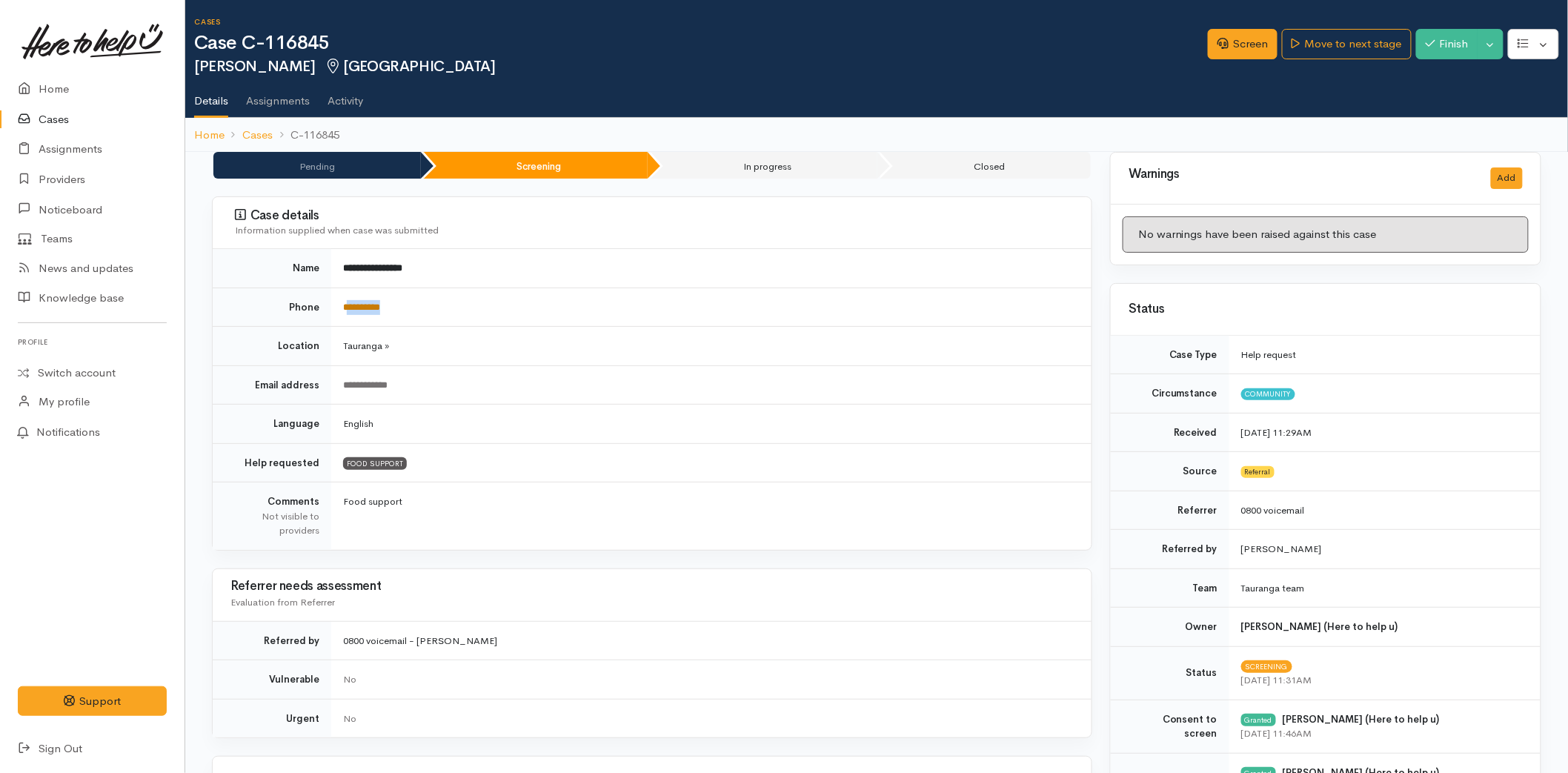
drag, startPoint x: 372, startPoint y: 302, endPoint x: 349, endPoint y: 300, distance: 23.1
click at [349, 300] on td "**********" at bounding box center [711, 307] width 760 height 40
copy link "*********"
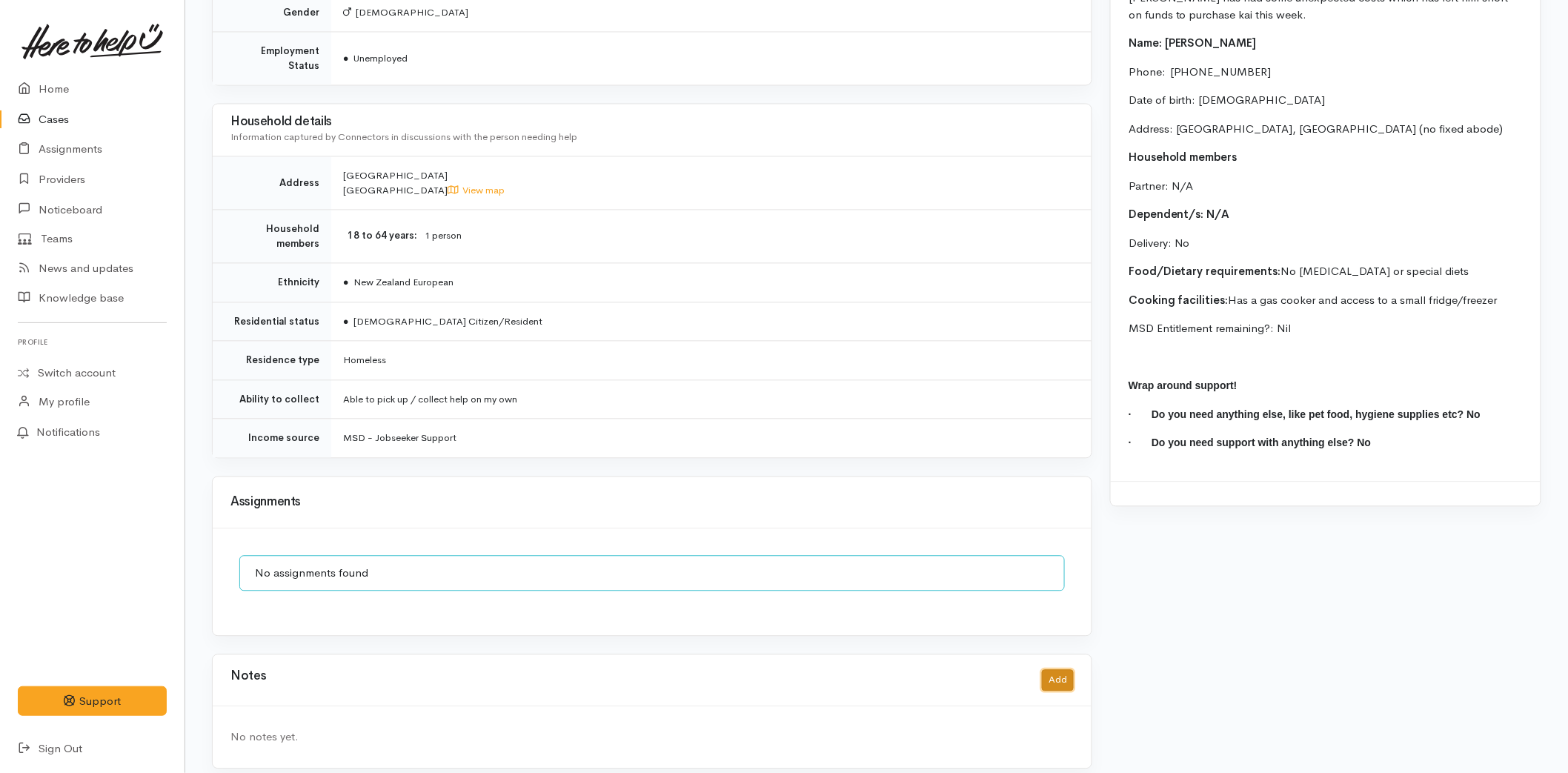
click at [1048, 669] on button "Add" at bounding box center [1058, 680] width 32 height 21
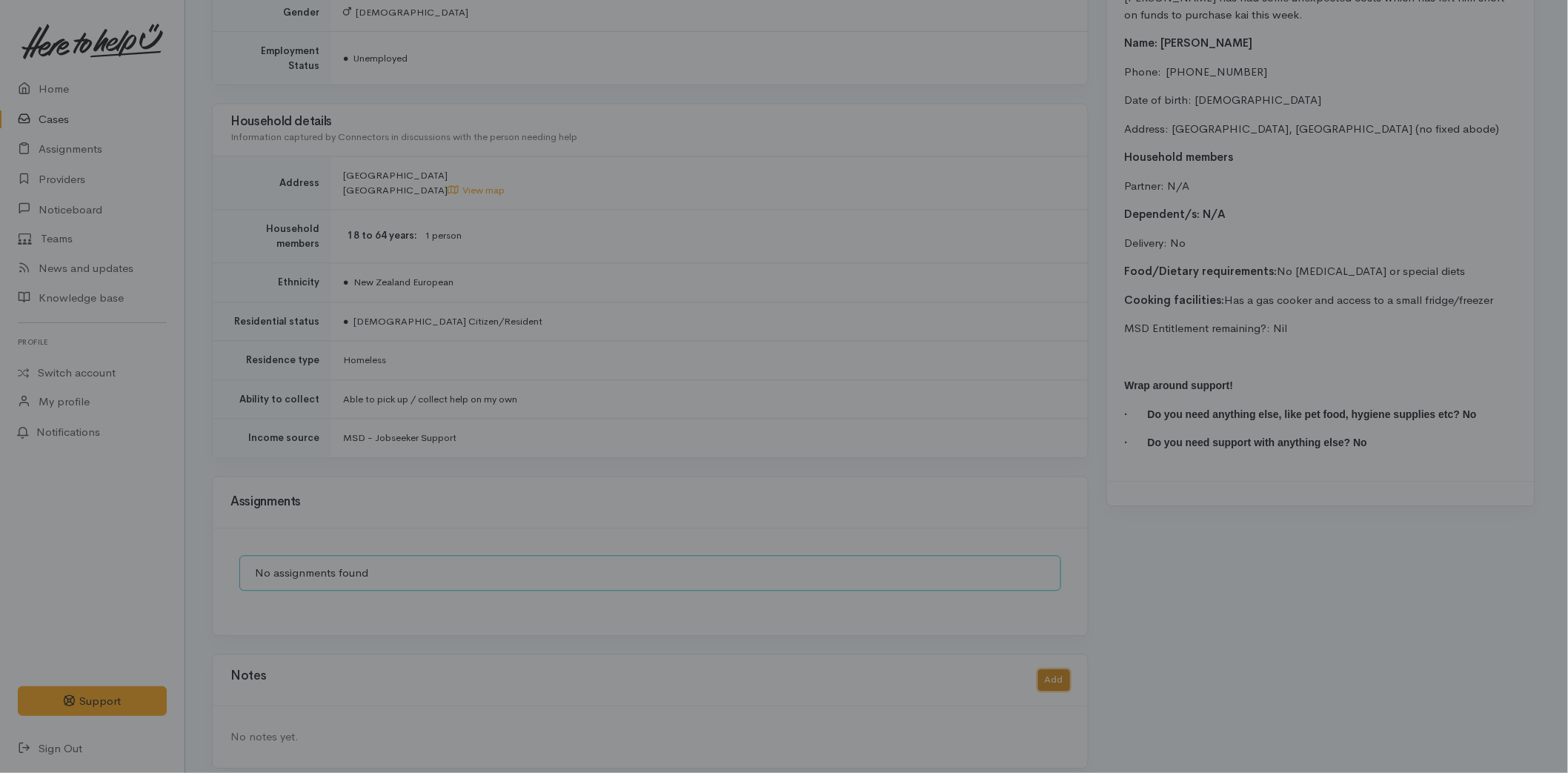
scroll to position [1189, 0]
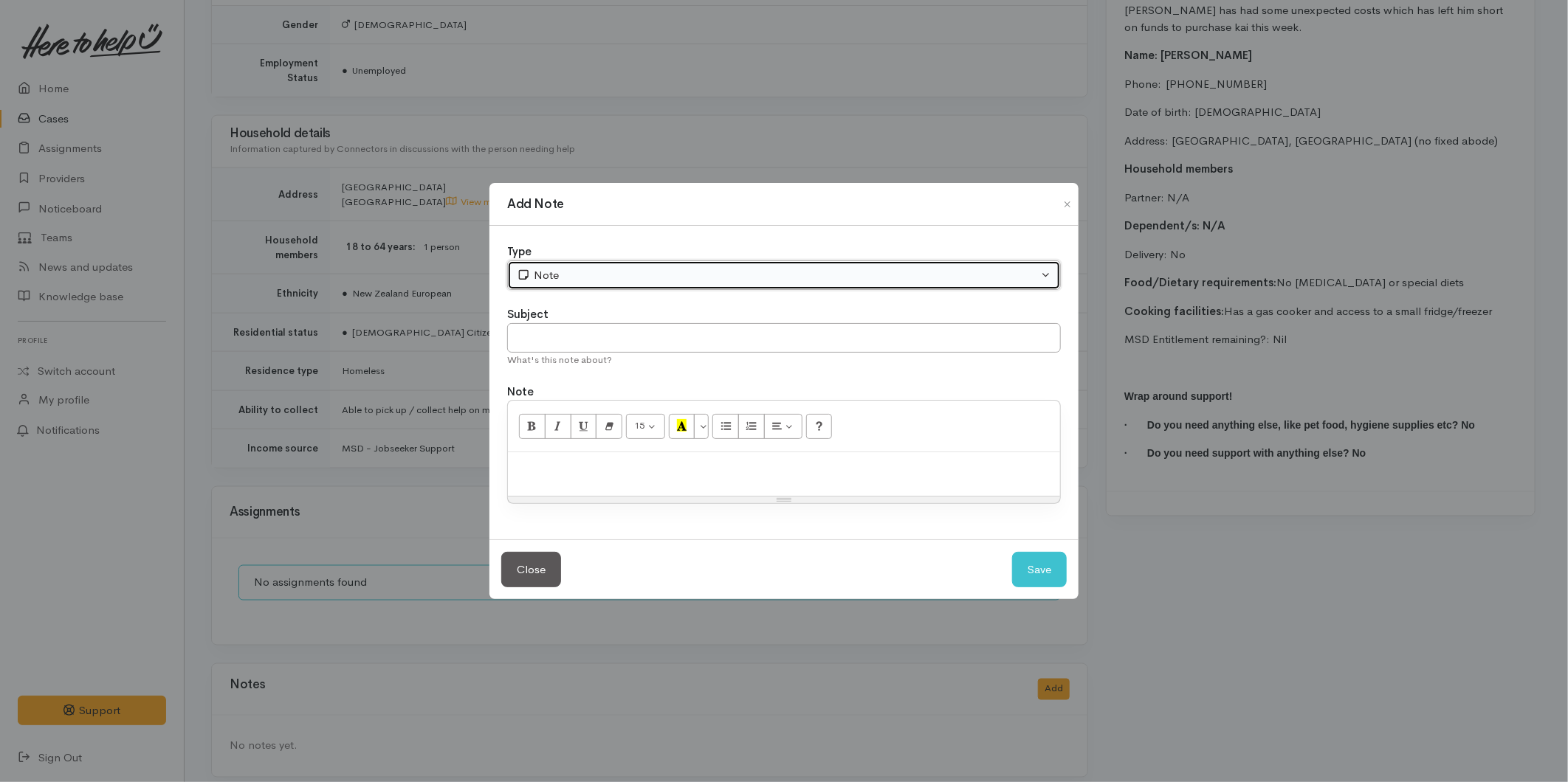
click at [543, 277] on div "Note" at bounding box center [777, 276] width 521 height 17
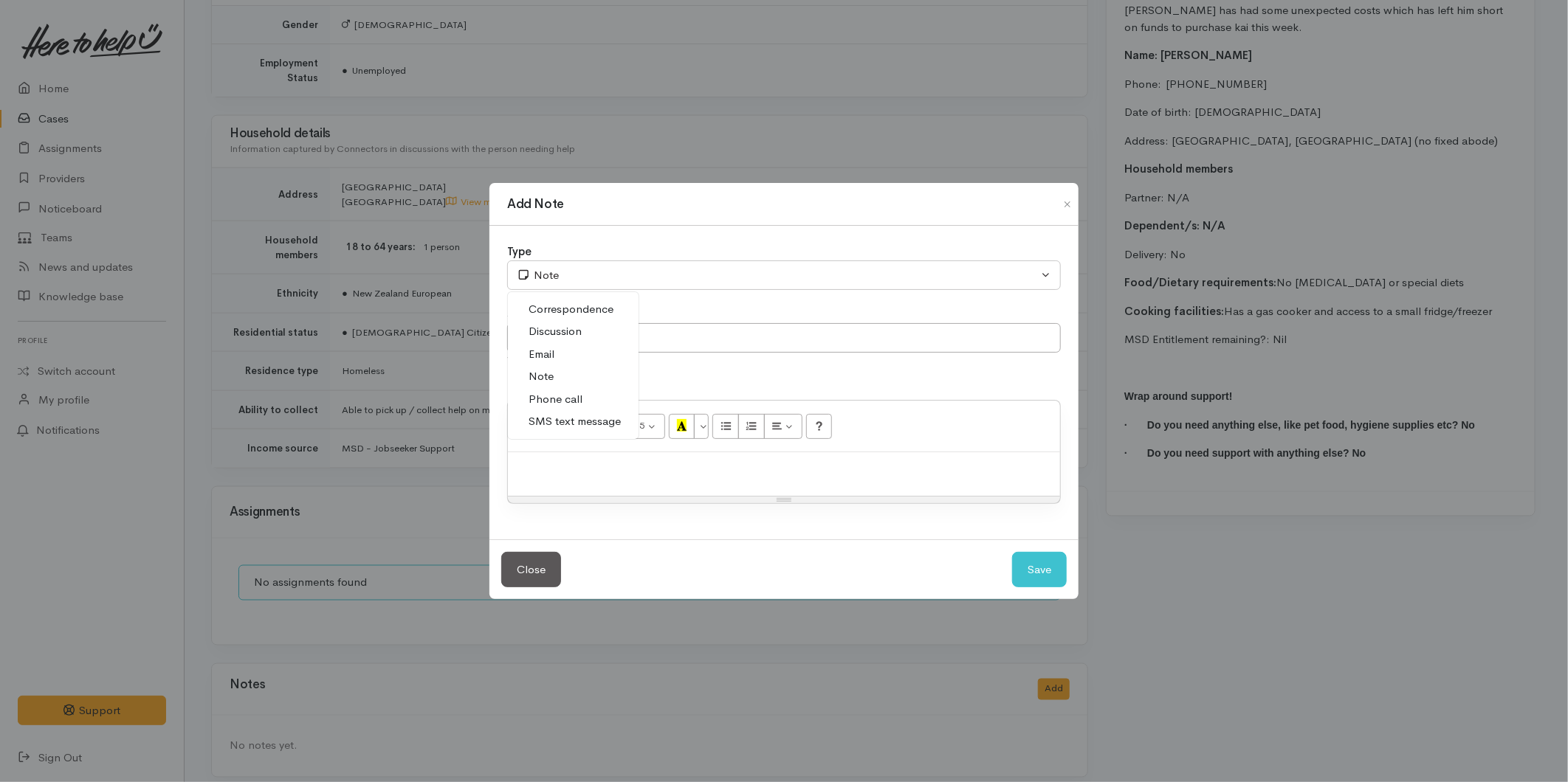
click at [578, 419] on span "SMS text message" at bounding box center [574, 422] width 92 height 17
select select "5"
click at [571, 341] on input "text" at bounding box center [784, 338] width 554 height 30
type input "Provider details"
paste div
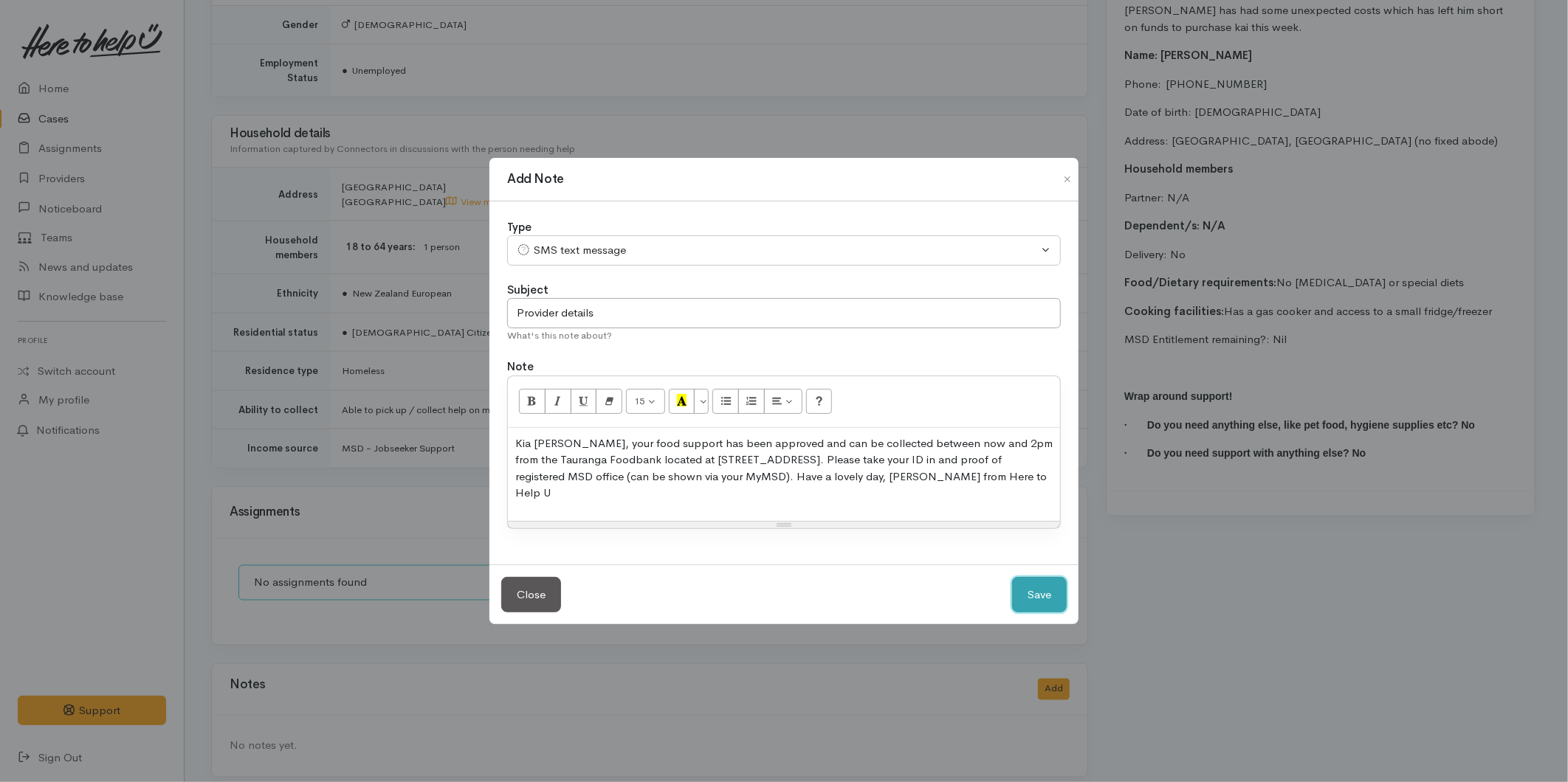
click at [1034, 577] on button "Save" at bounding box center [1039, 595] width 54 height 36
select select "1"
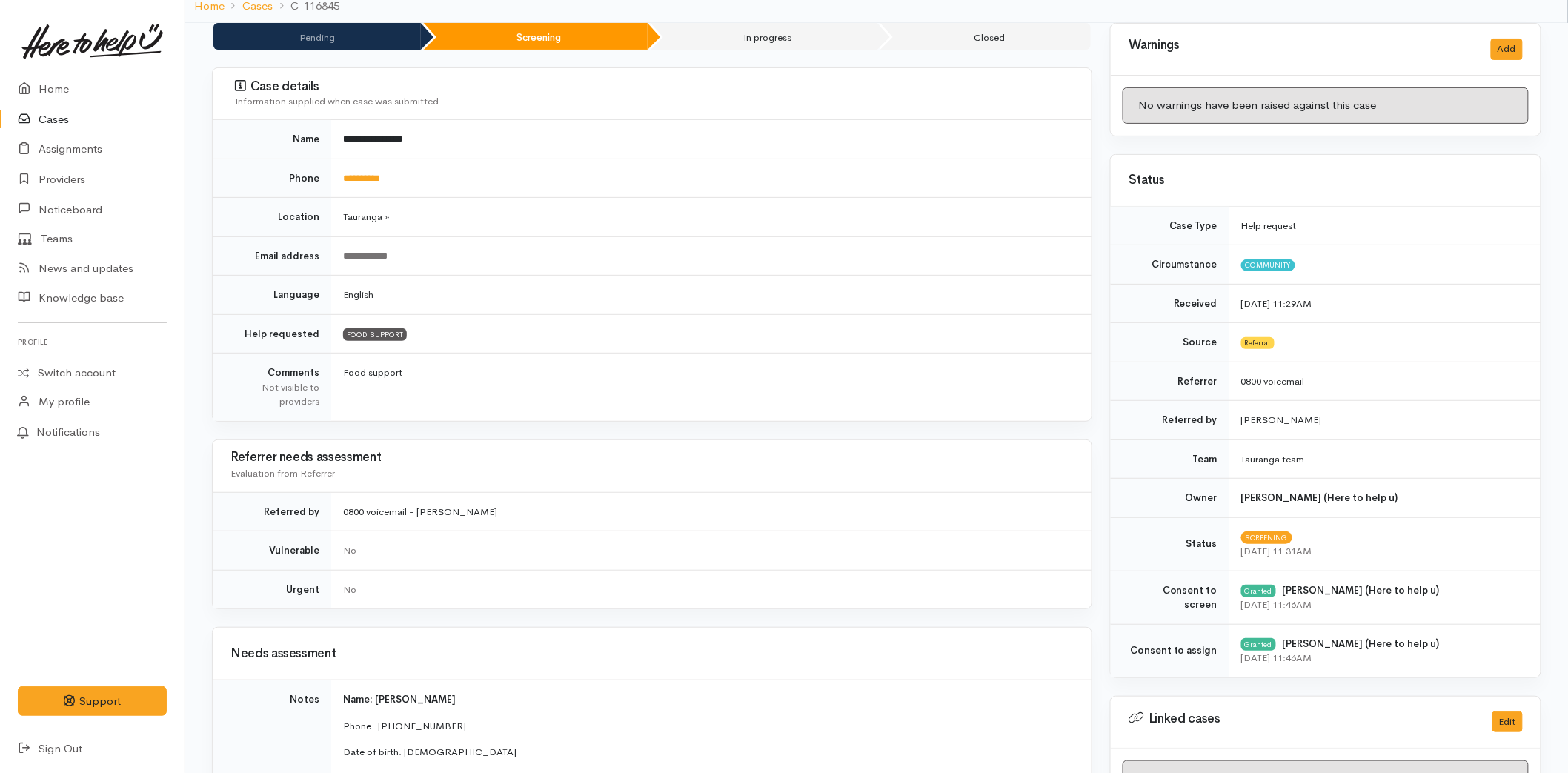
scroll to position [0, 0]
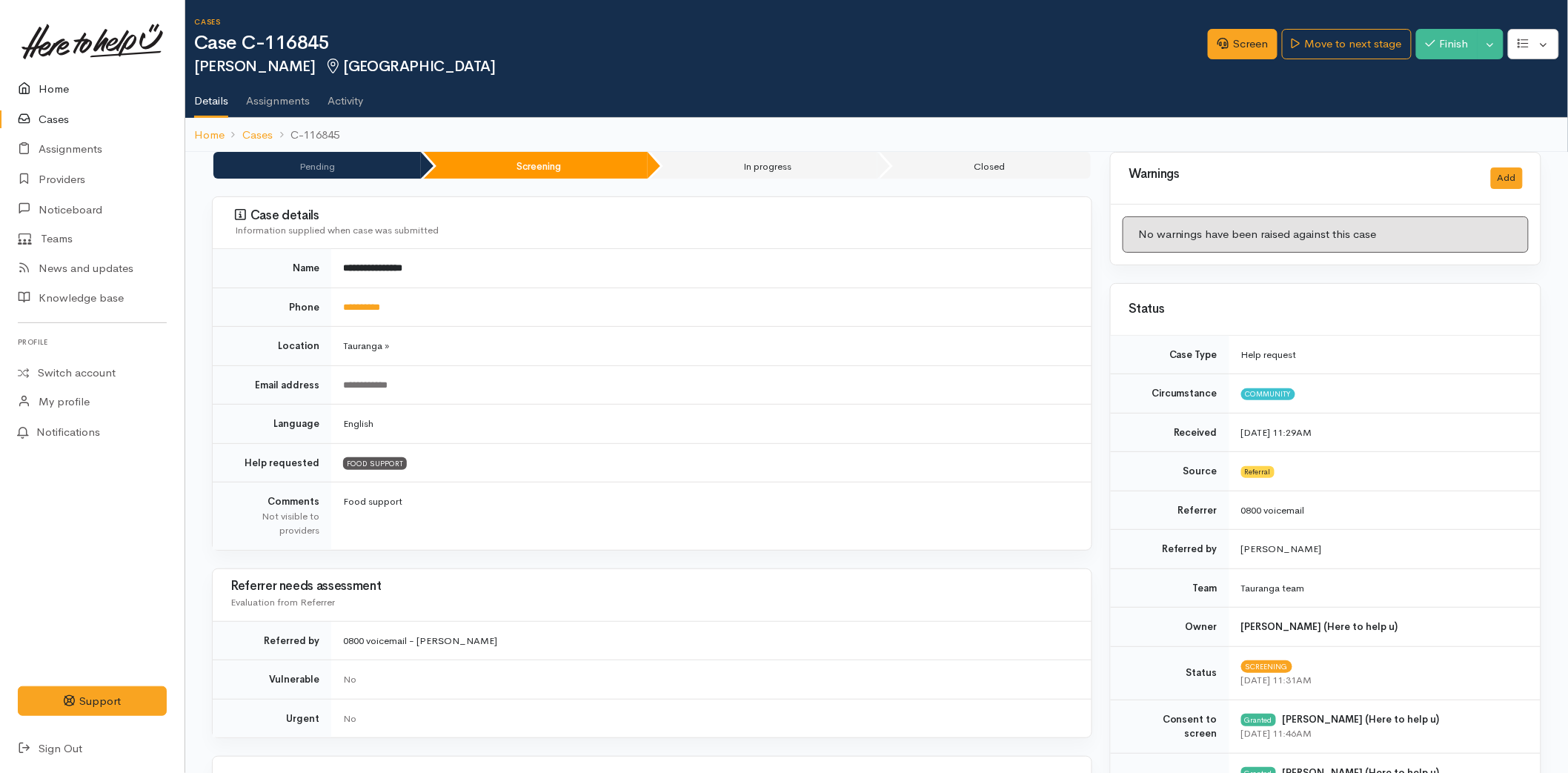
click at [63, 90] on link "Home" at bounding box center [92, 89] width 185 height 30
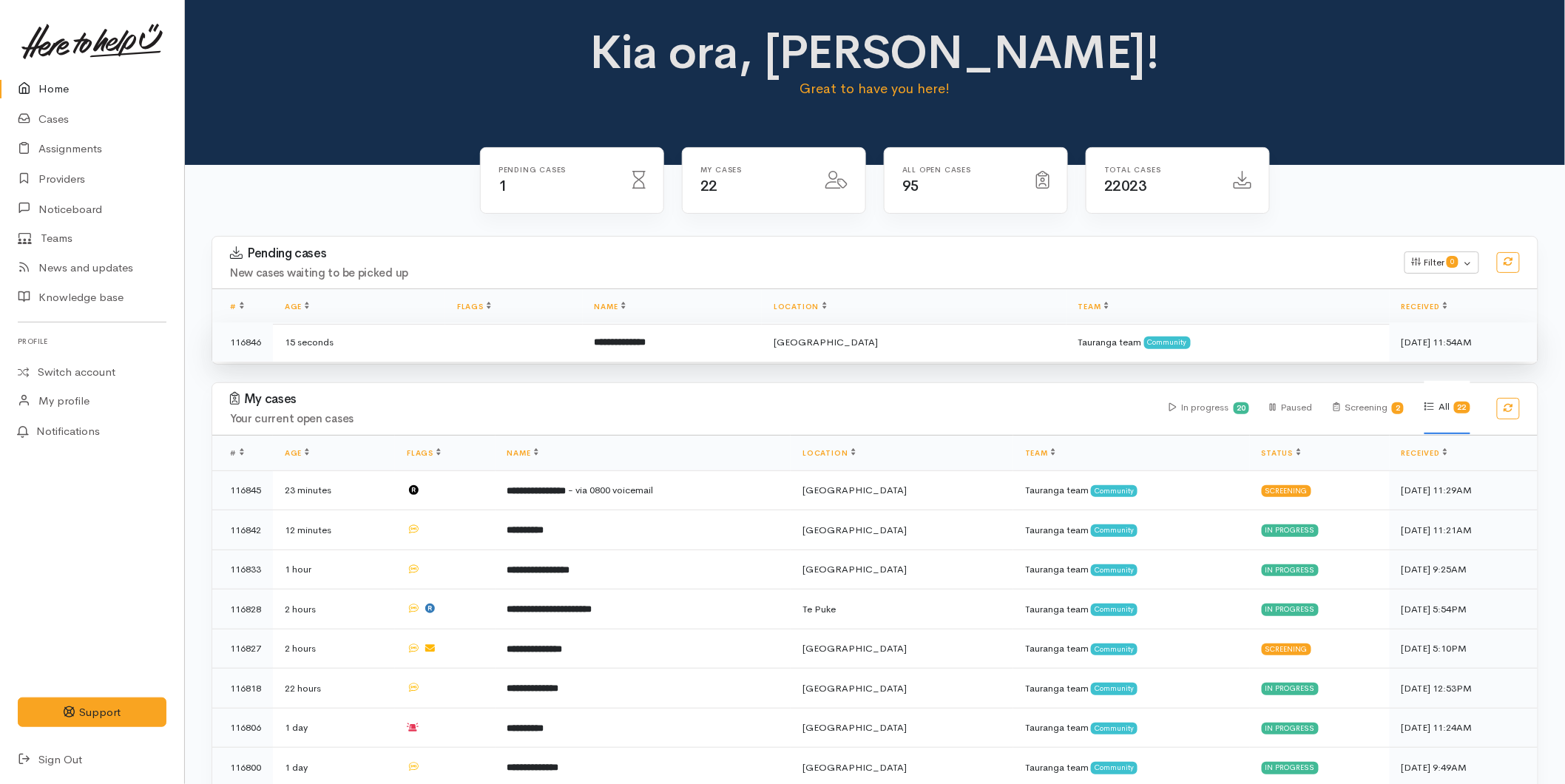
click at [645, 349] on td "**********" at bounding box center [673, 342] width 179 height 40
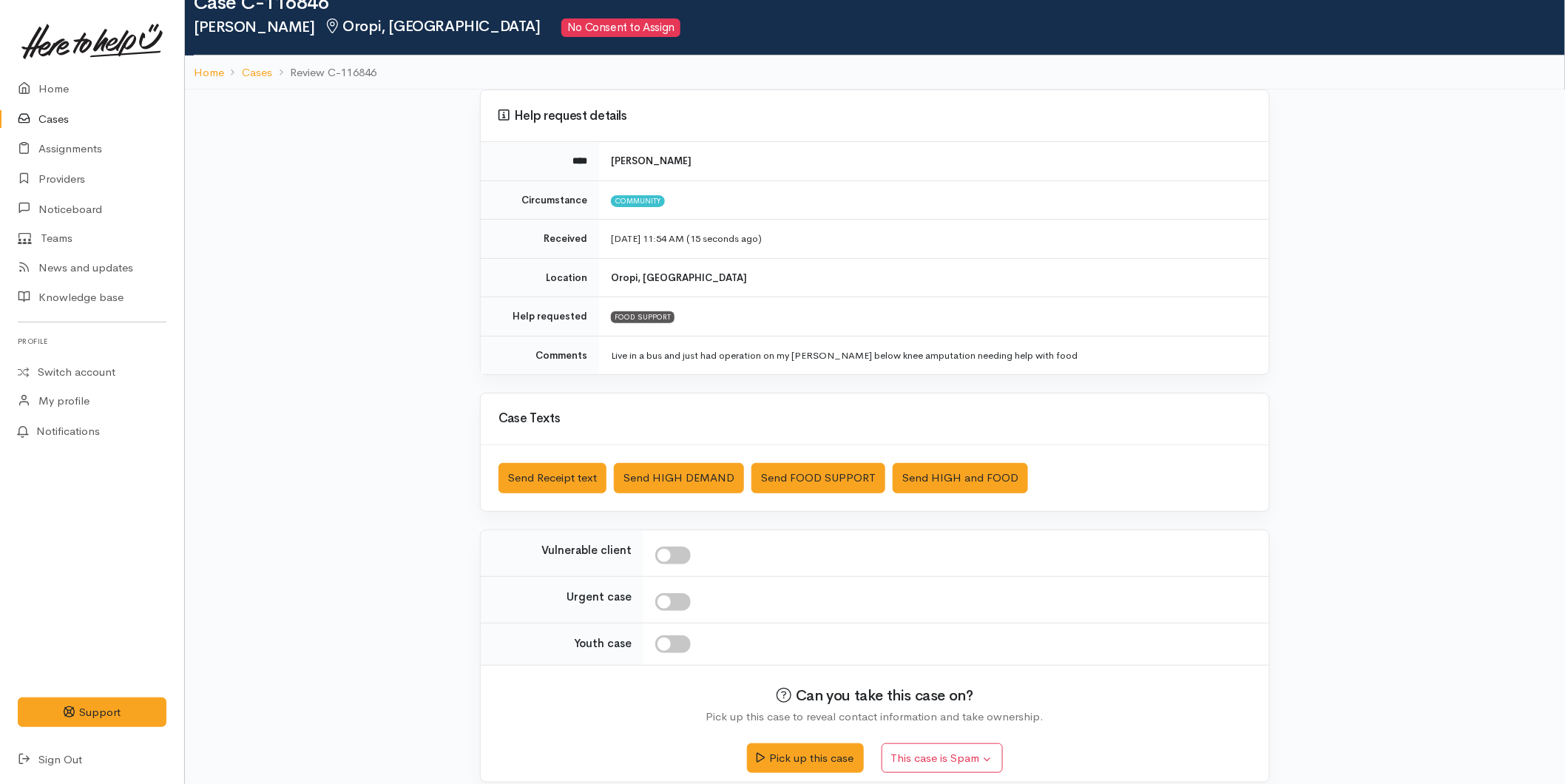
scroll to position [57, 0]
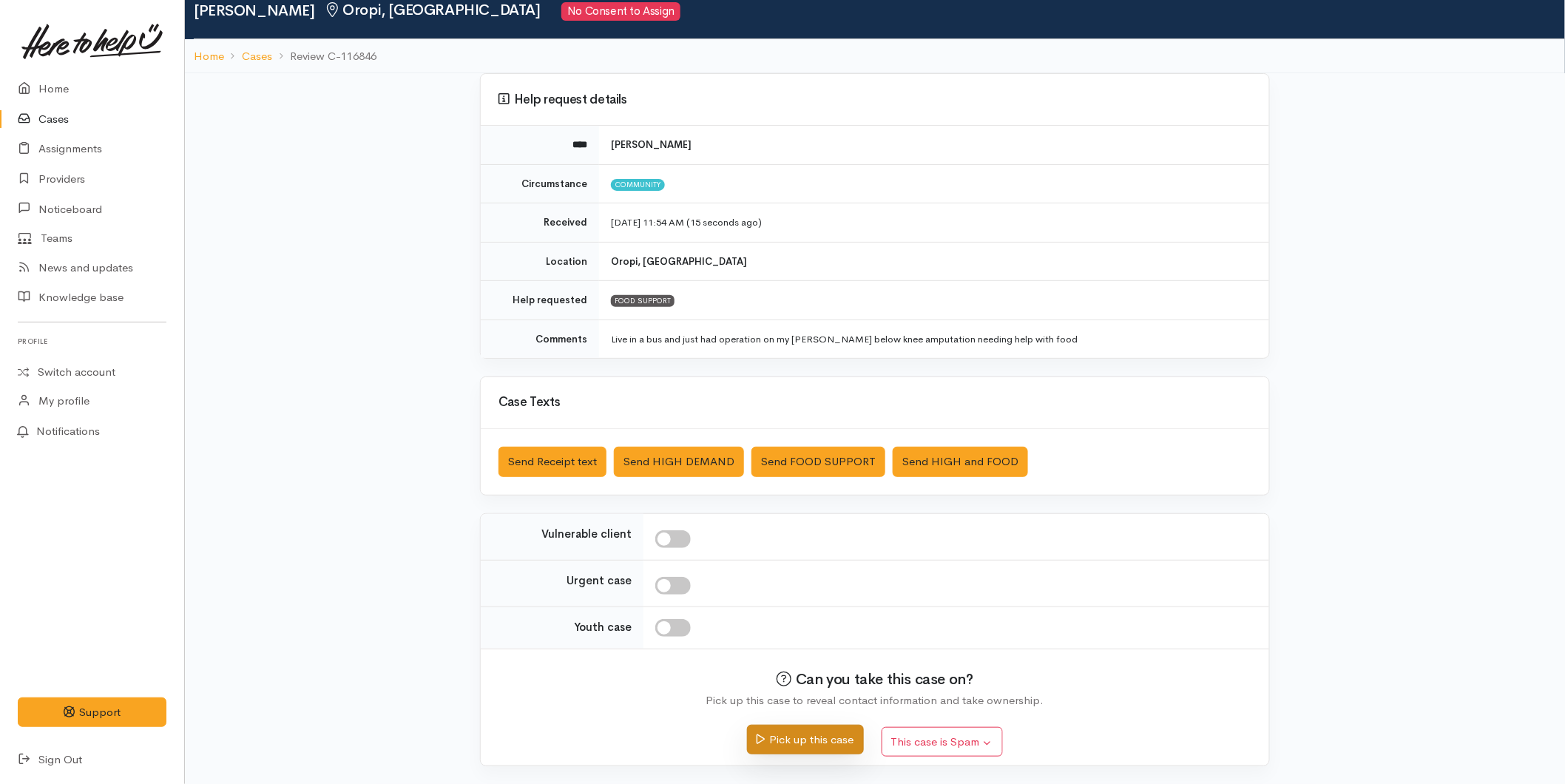
click at [805, 729] on button "Pick up this case" at bounding box center [805, 740] width 116 height 30
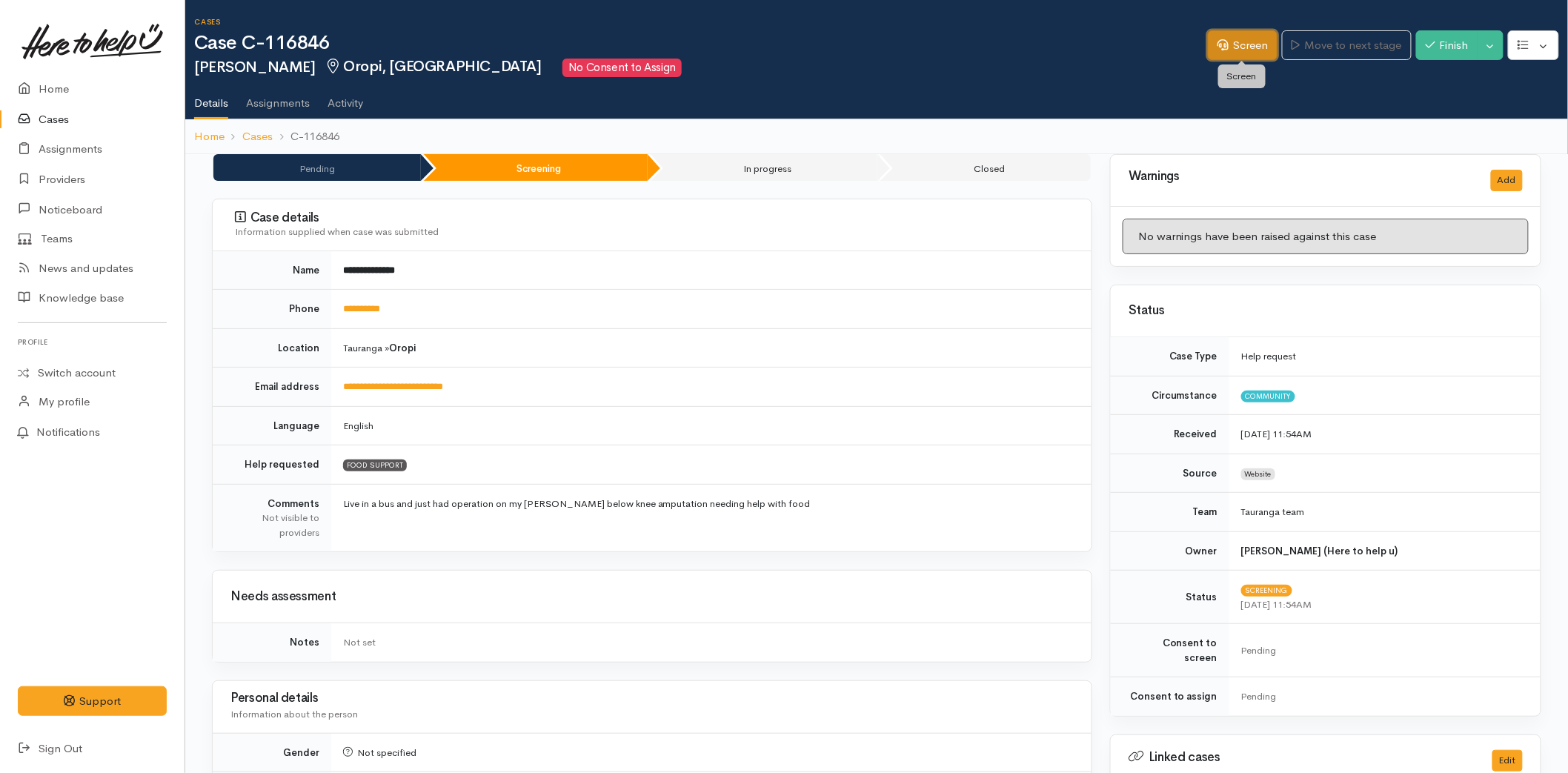
click at [1242, 41] on link "Screen" at bounding box center [1243, 45] width 70 height 30
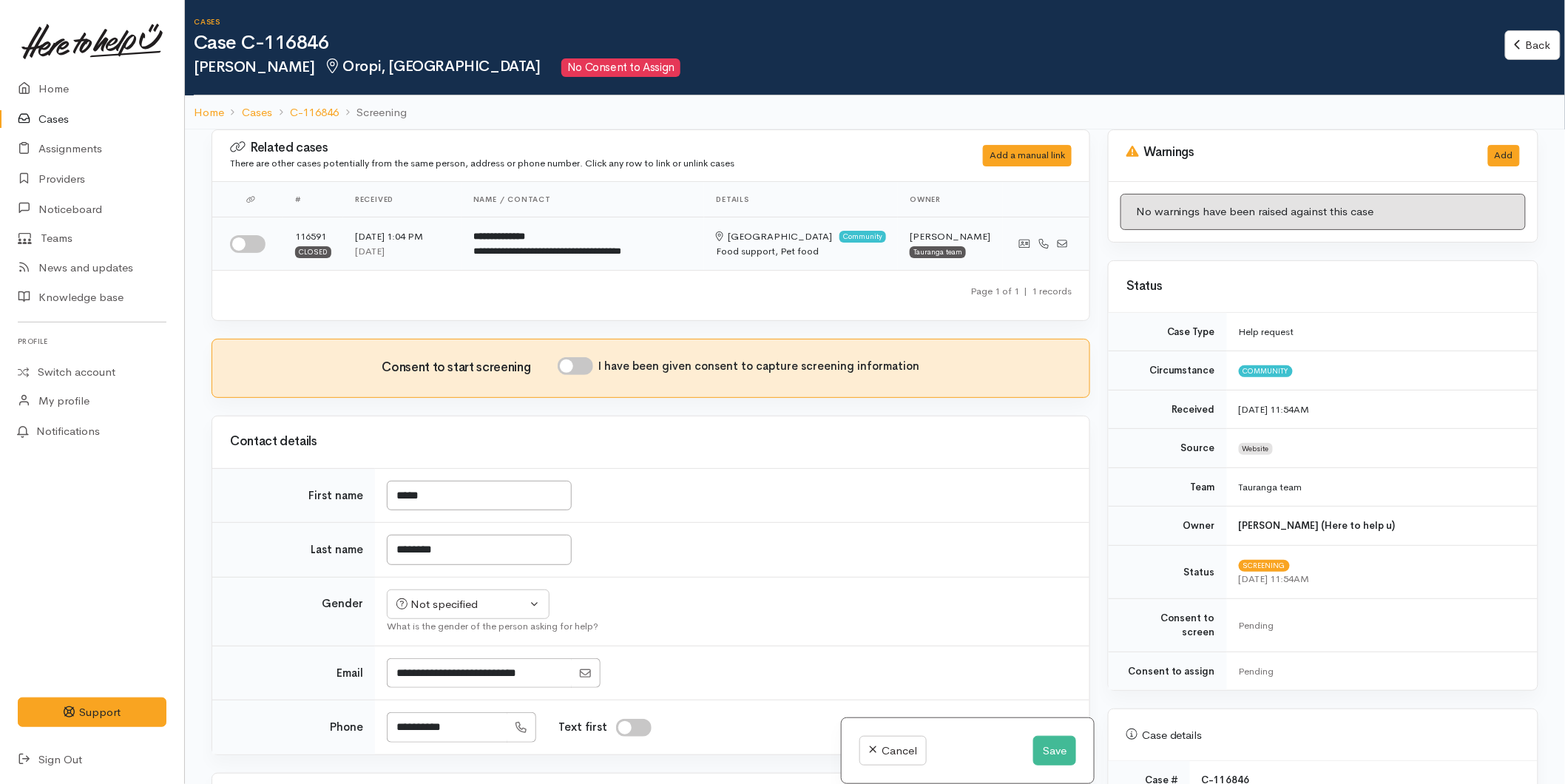
click at [253, 240] on input "checkbox" at bounding box center [247, 244] width 36 height 17
checkbox input "true"
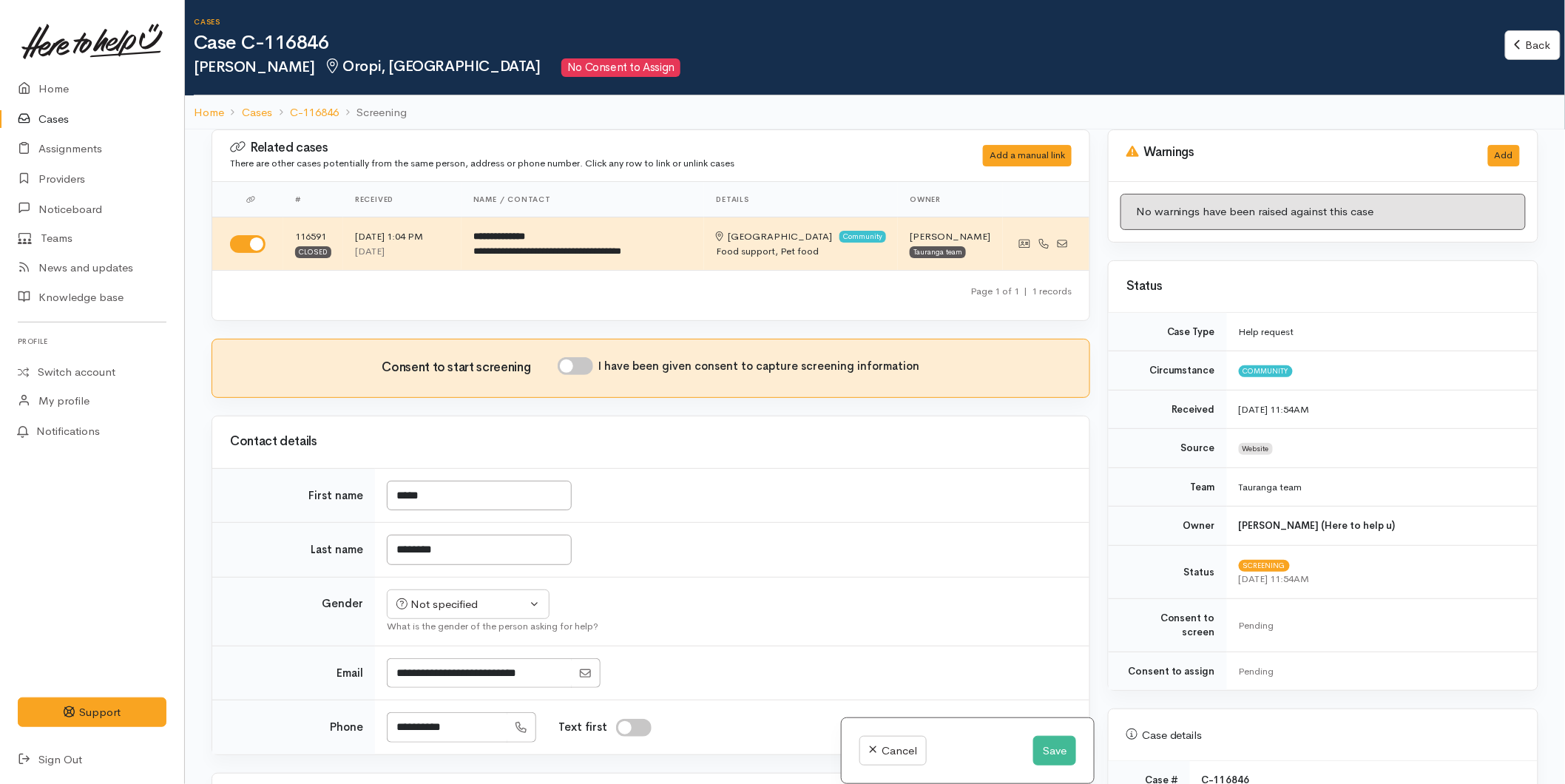
scroll to position [575, 0]
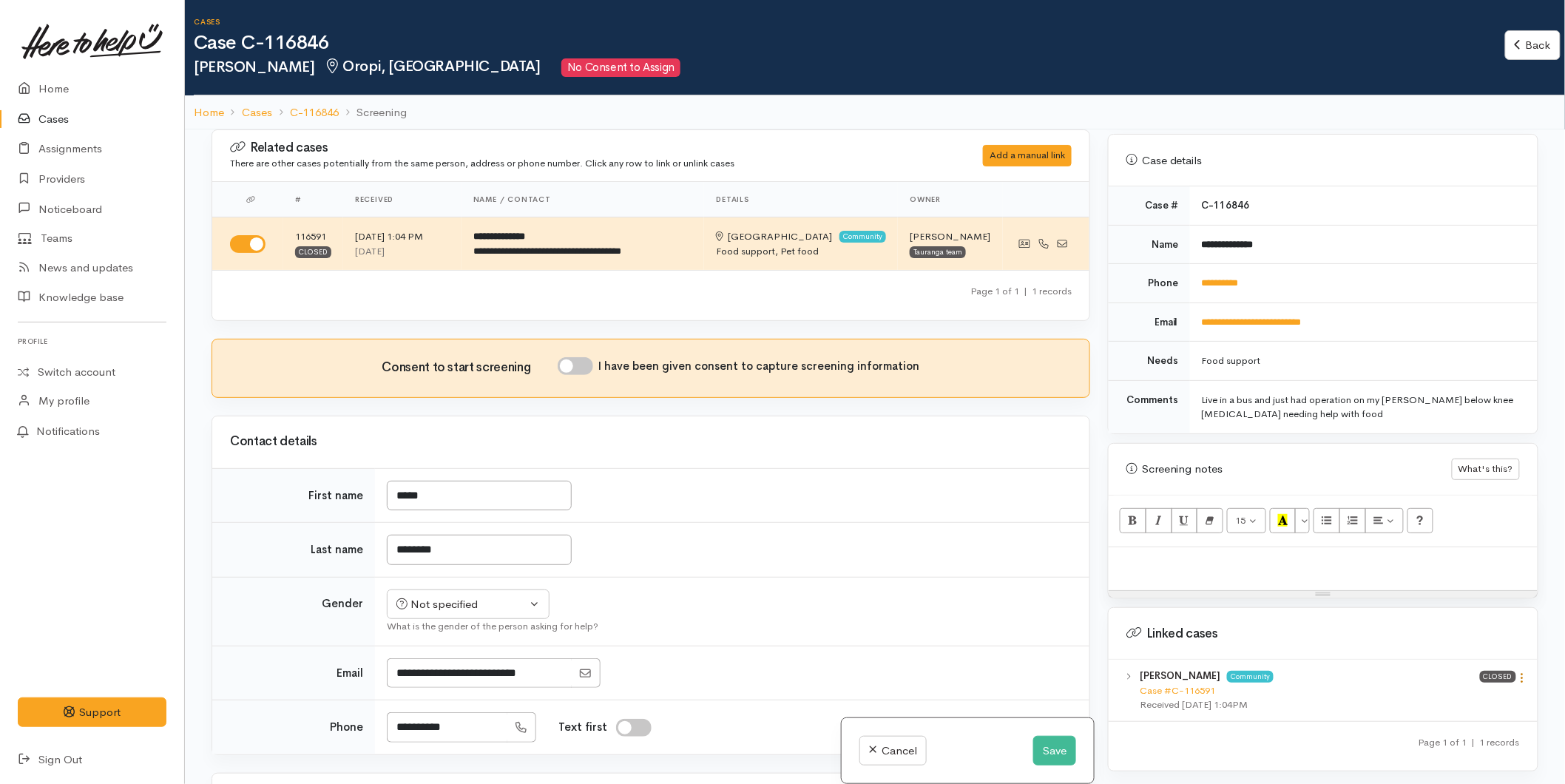
click at [1518, 672] on link at bounding box center [1523, 680] width 13 height 16
click at [1483, 695] on link "View case" at bounding box center [1470, 707] width 117 height 23
click at [1130, 555] on p at bounding box center [1323, 564] width 414 height 17
paste div
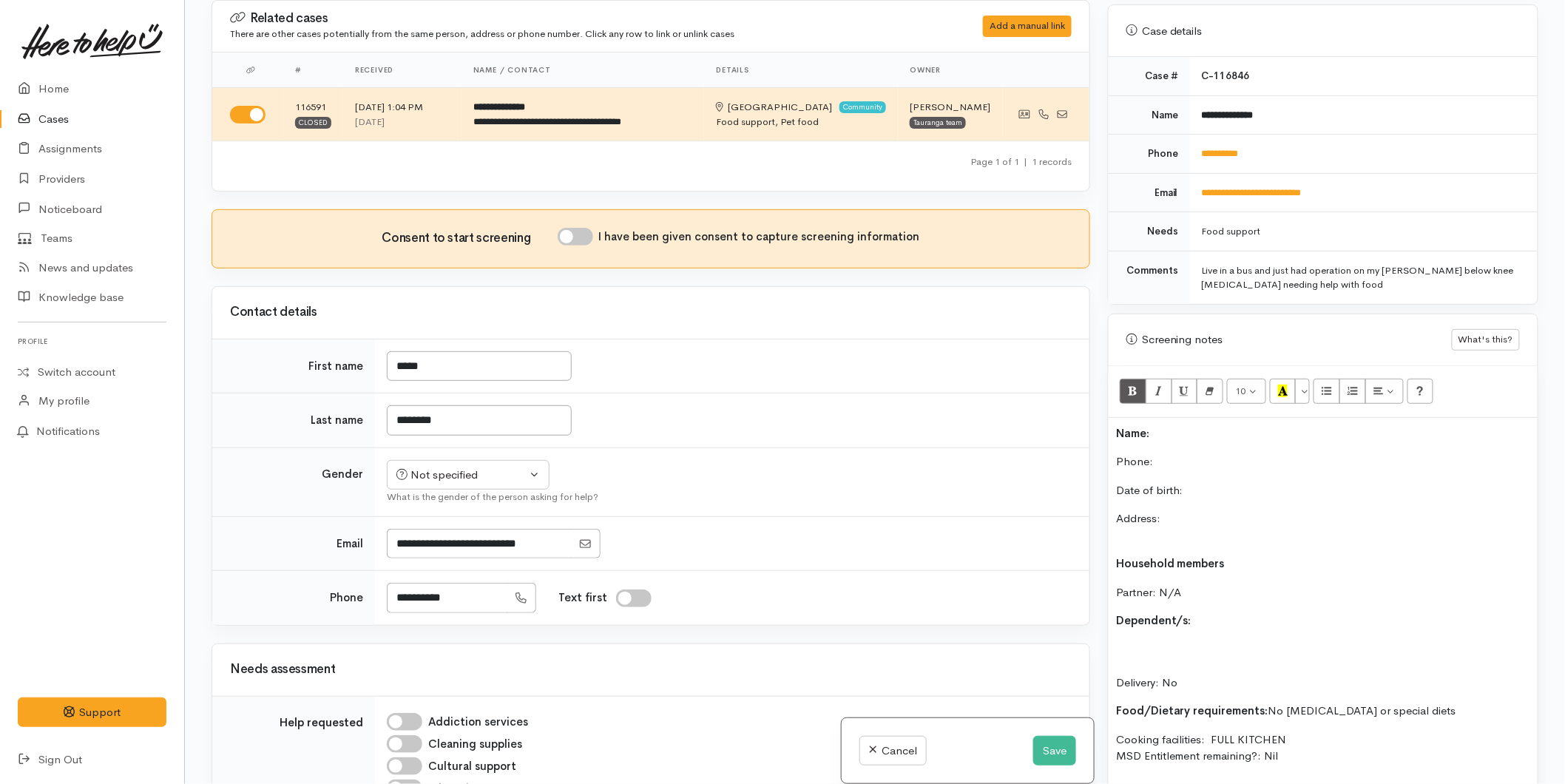
scroll to position [653, 0]
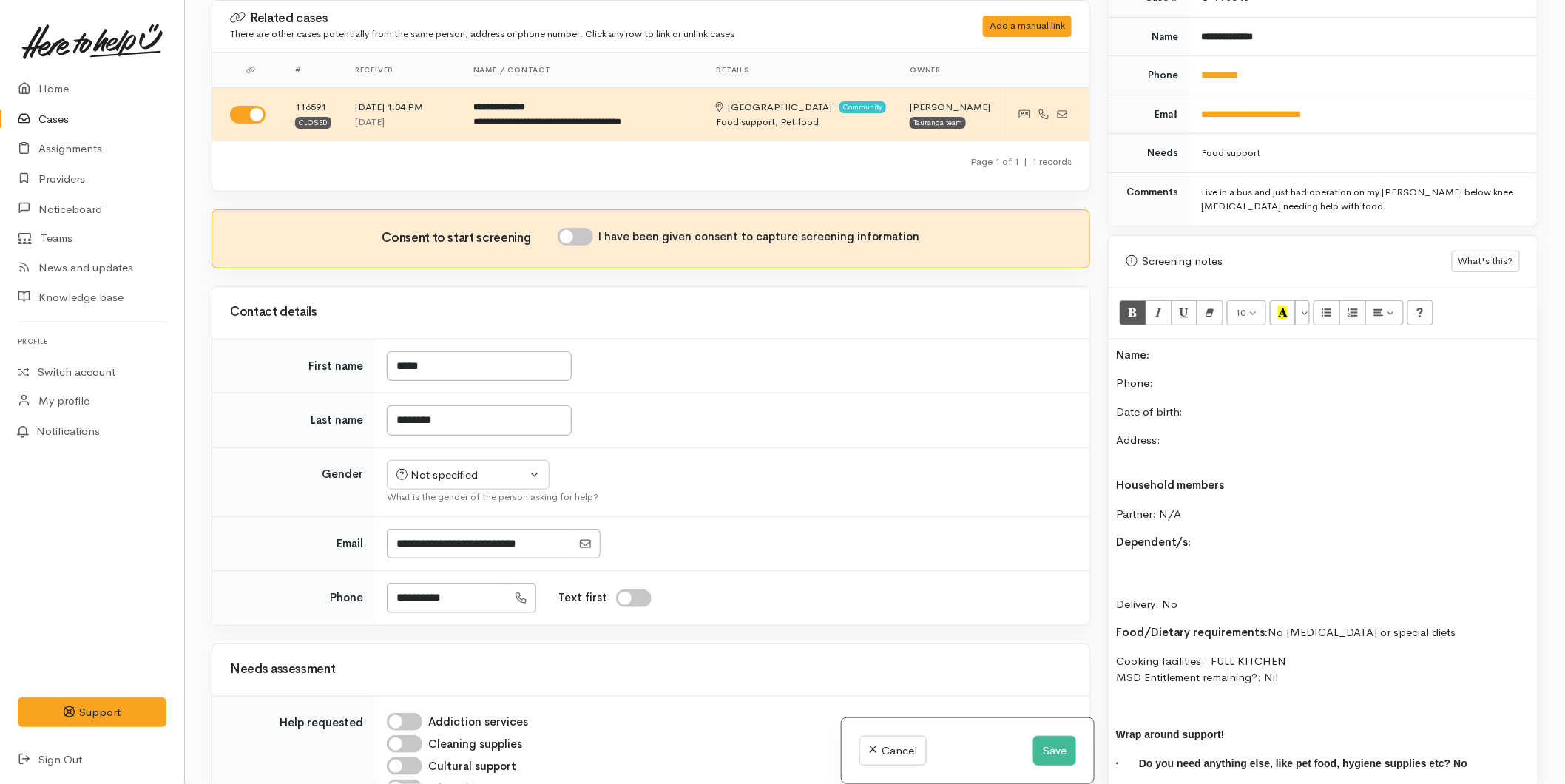
click at [1186, 347] on p "Name:" at bounding box center [1323, 356] width 414 height 17
drag, startPoint x: 465, startPoint y: 464, endPoint x: 450, endPoint y: 483, distance: 24.2
click at [464, 464] on button "Not specified" at bounding box center [468, 475] width 163 height 30
click at [429, 551] on span "Female" at bounding box center [480, 555] width 126 height 17
drag, startPoint x: 457, startPoint y: 479, endPoint x: 451, endPoint y: 522, distance: 43.4
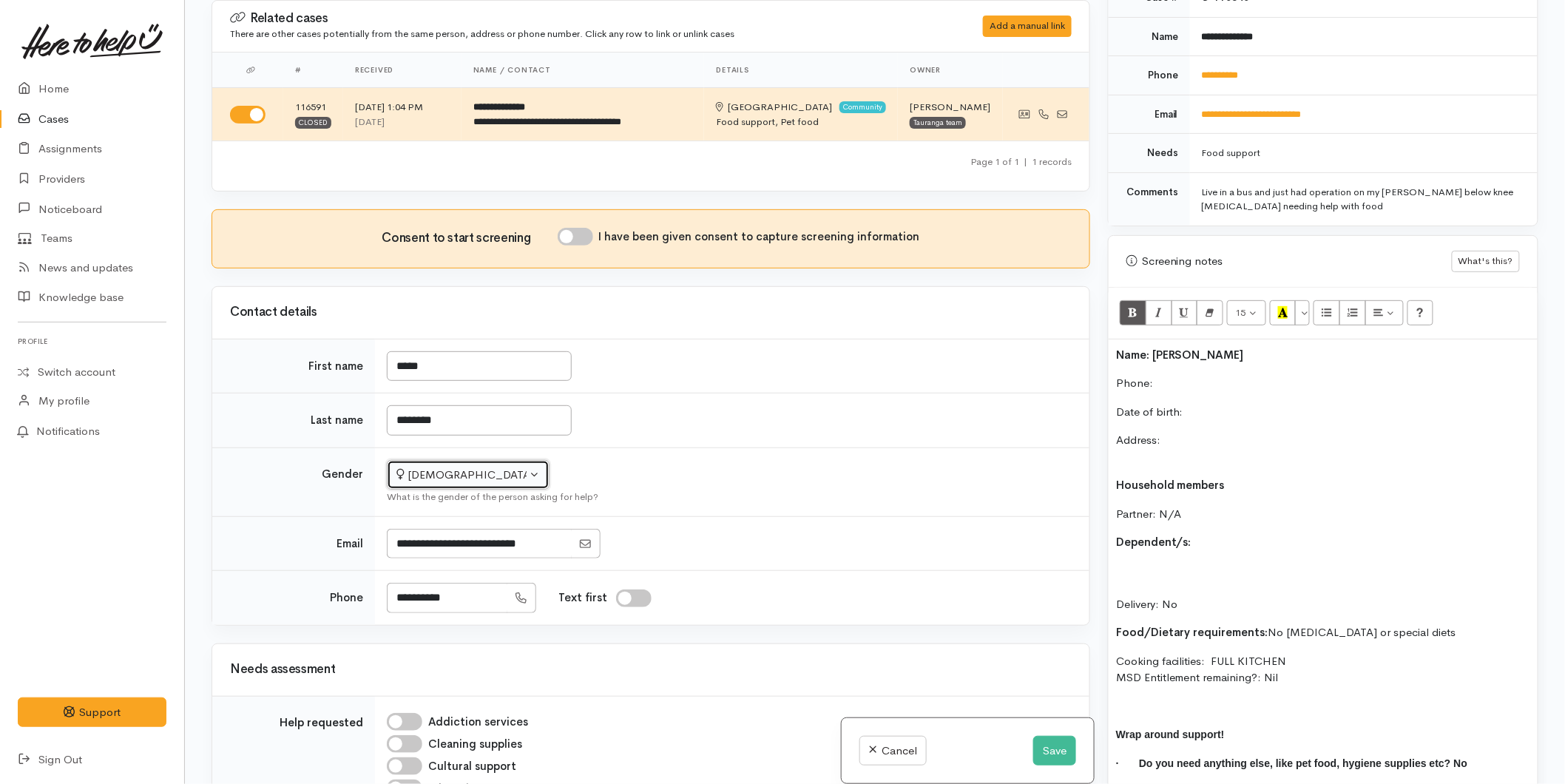
click at [457, 479] on div "Female" at bounding box center [462, 476] width 130 height 17
click at [446, 537] on link "Male" at bounding box center [474, 531] width 175 height 23
select select "Male"
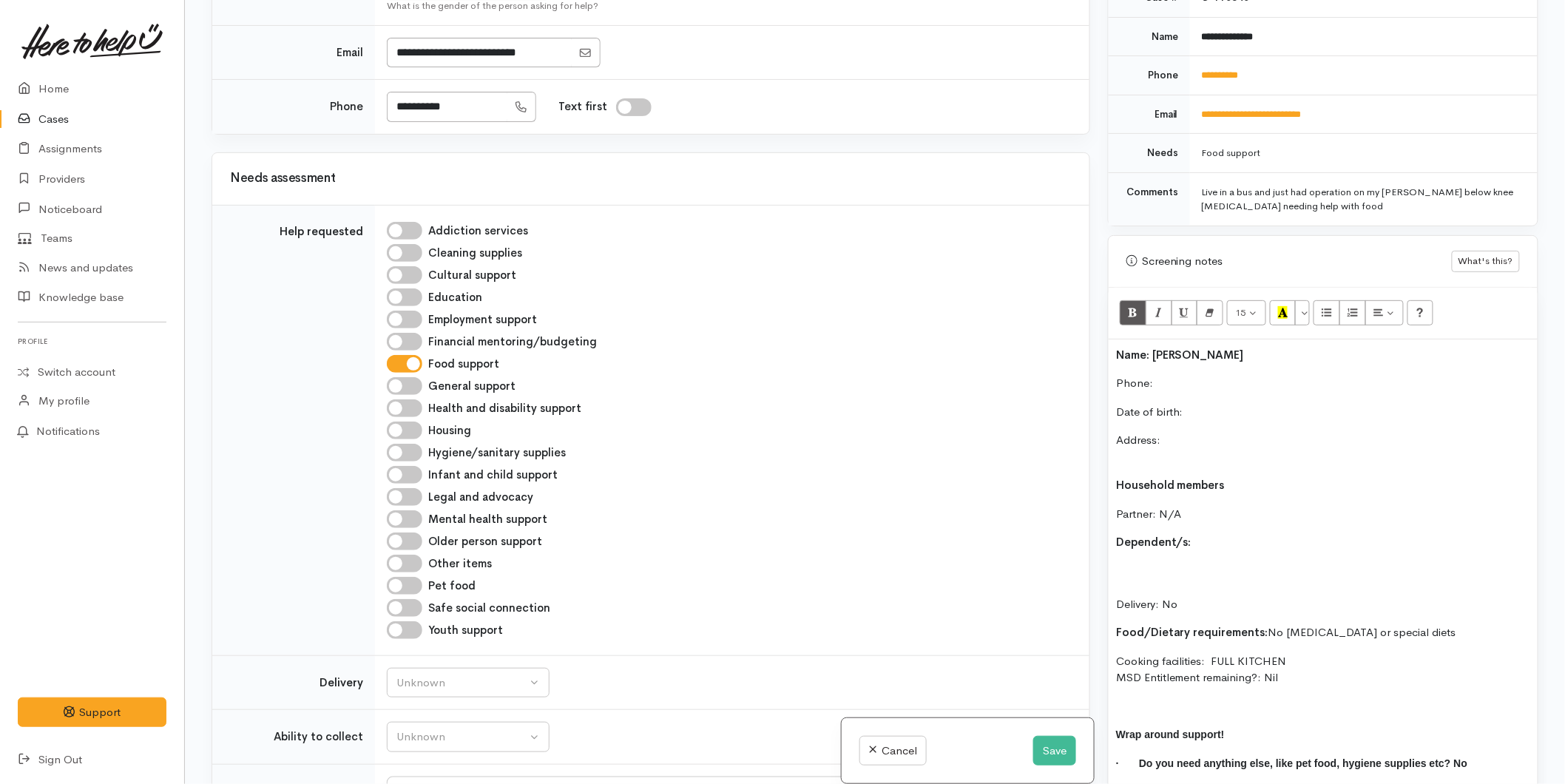
scroll to position [740, 0]
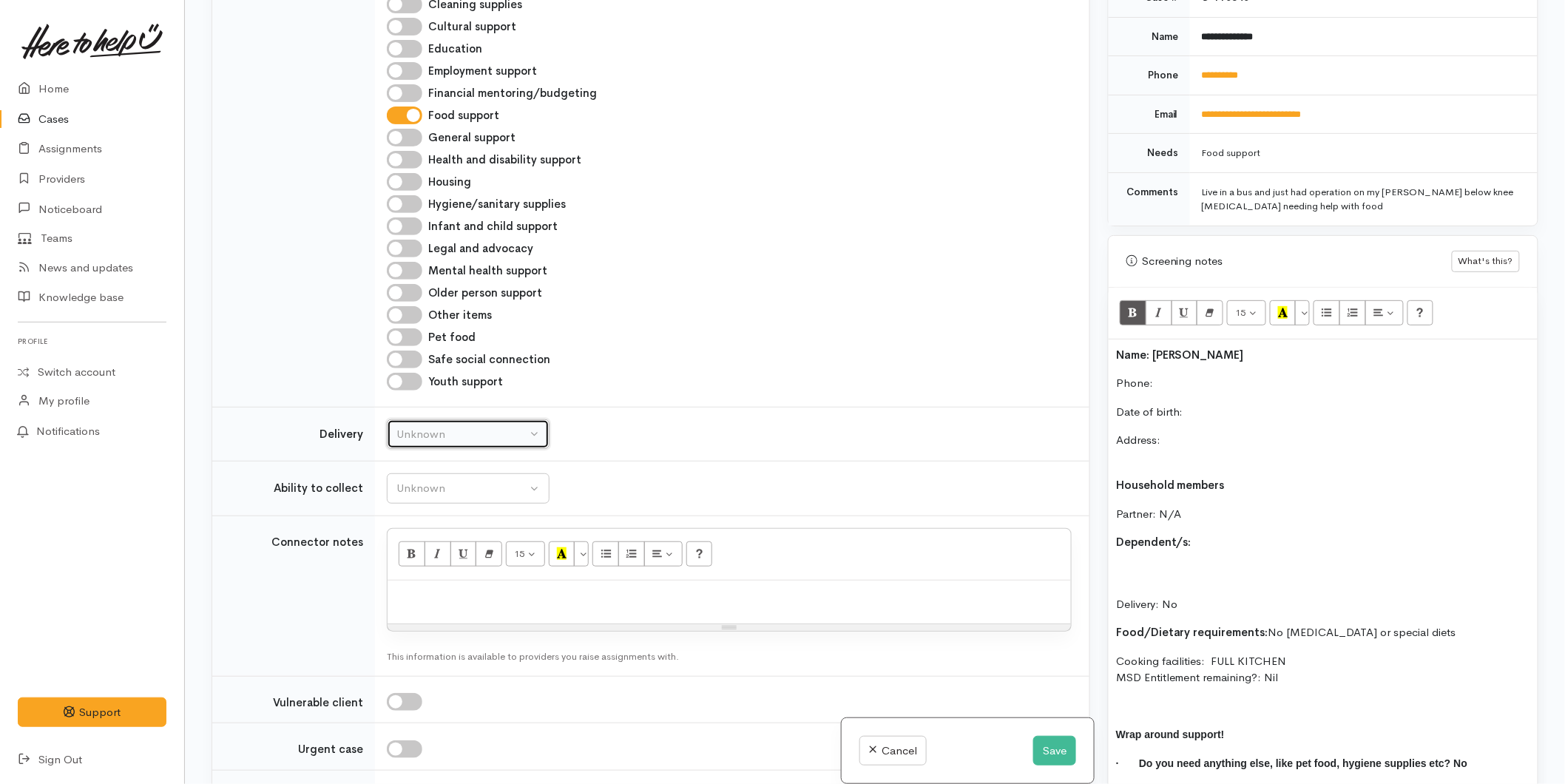
click at [423, 433] on button "Unknown" at bounding box center [468, 435] width 163 height 30
click at [418, 571] on span "No" at bounding box center [413, 572] width 16 height 17
select select "1"
drag, startPoint x: 433, startPoint y: 489, endPoint x: 438, endPoint y: 505, distance: 16.8
click at [433, 489] on div "Unknown" at bounding box center [462, 488] width 130 height 17
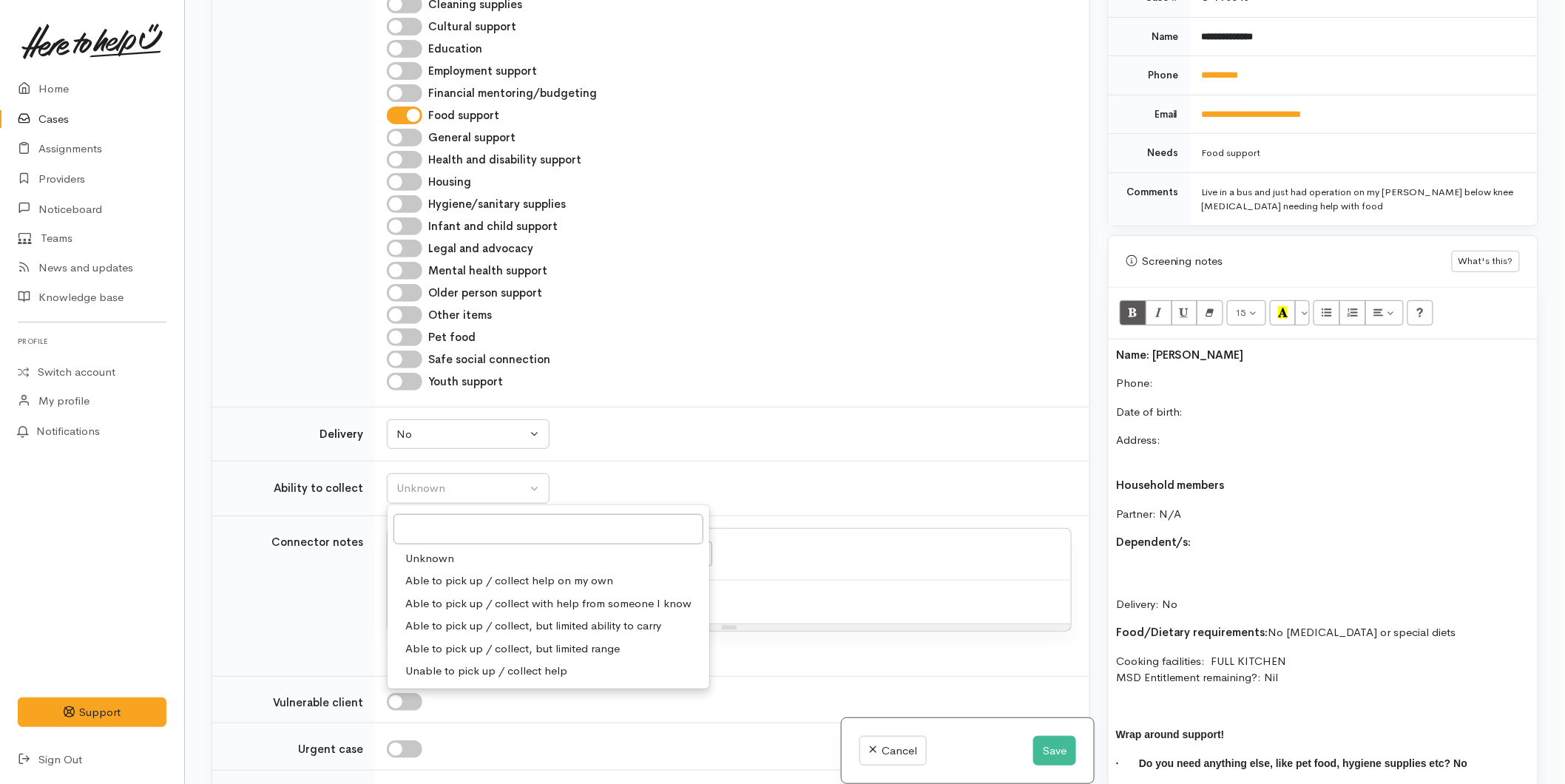
click at [455, 587] on span "Able to pick up / collect help on my own" at bounding box center [509, 581] width 208 height 17
select select "2"
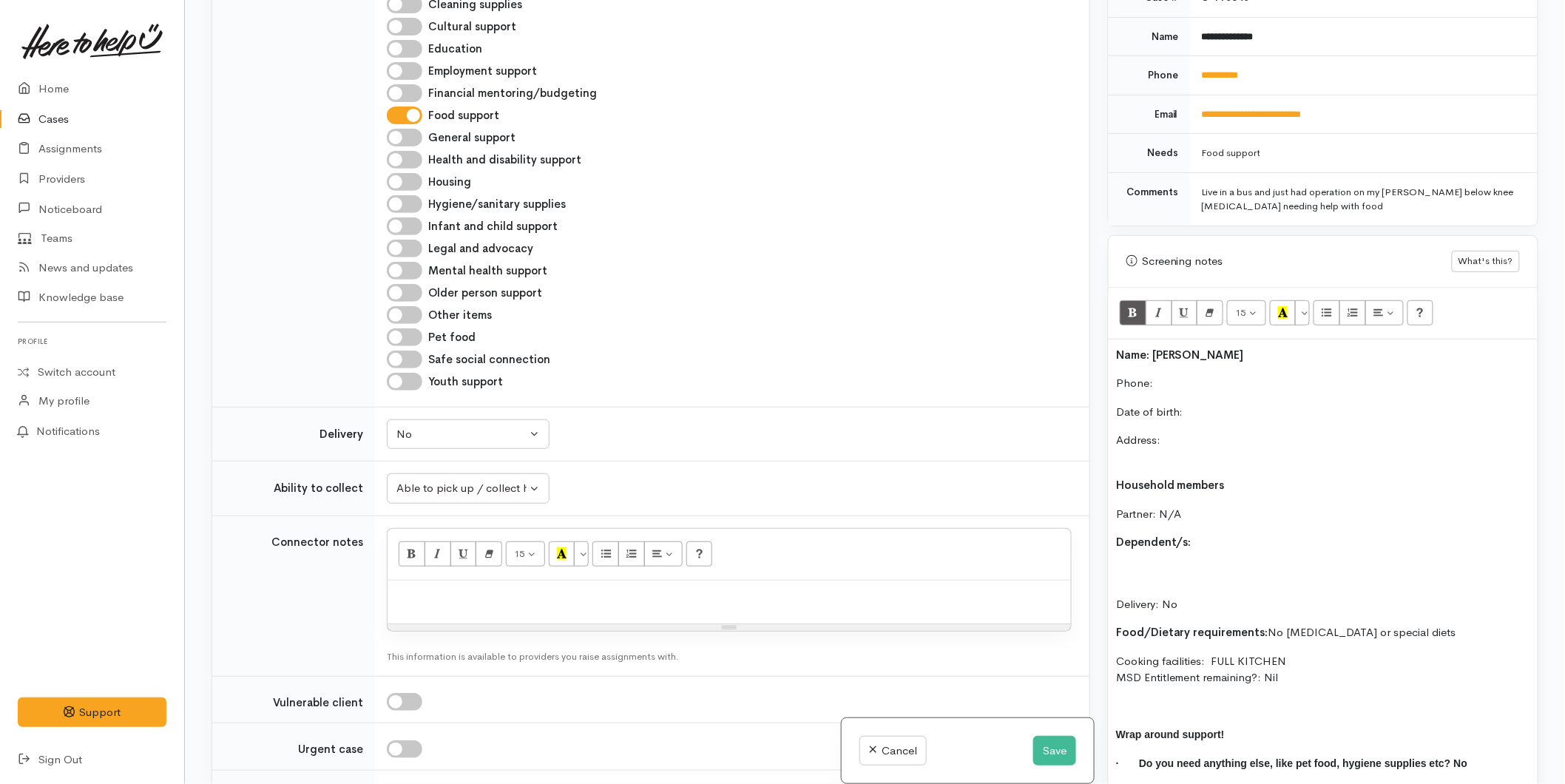
click at [446, 602] on p at bounding box center [730, 597] width 669 height 17
paste div
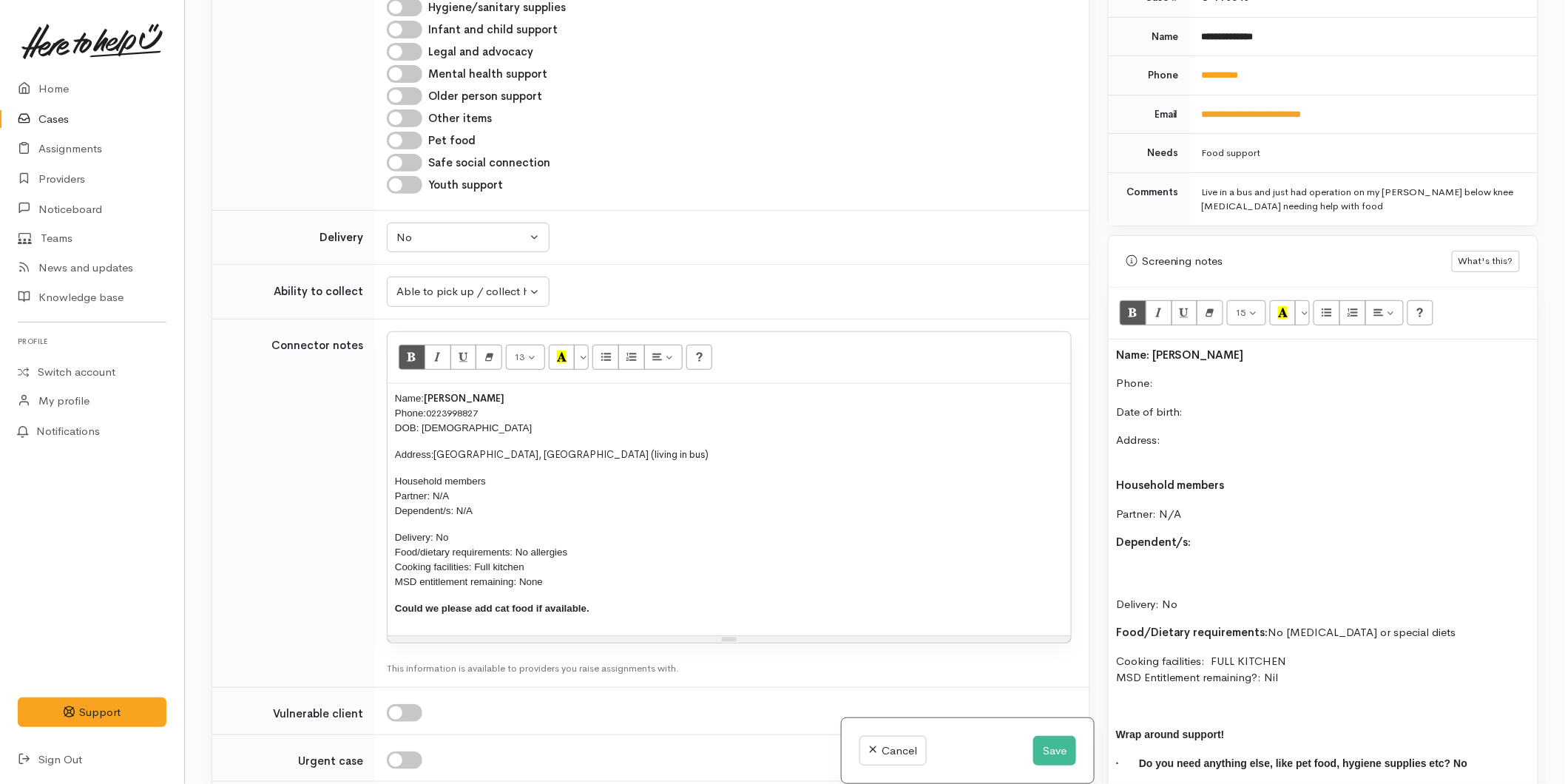
scroll to position [937, 0]
click at [1190, 375] on p "Phone:" at bounding box center [1323, 384] width 414 height 17
click at [1243, 388] on div "Name: Craig Thompson Phone:  0223998827 Date of birth: Address: Household membe…" at bounding box center [1323, 579] width 429 height 480
click at [1180, 432] on p "Address:" at bounding box center [1323, 449] width 414 height 33
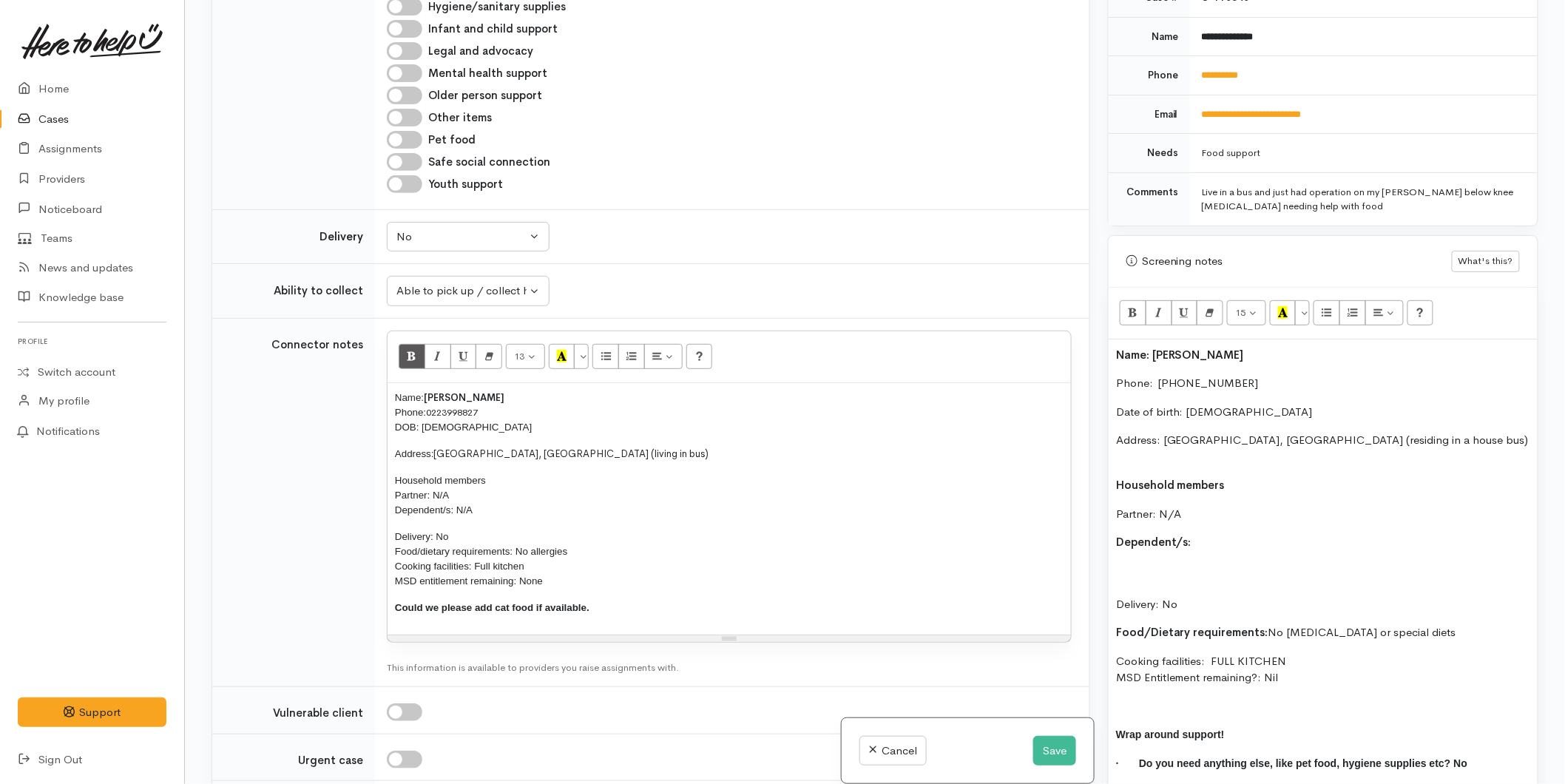
click at [1148, 444] on p "Address: [GEOGRAPHIC_DATA], [GEOGRAPHIC_DATA] (residing in a house bus)" at bounding box center [1323, 449] width 414 height 33
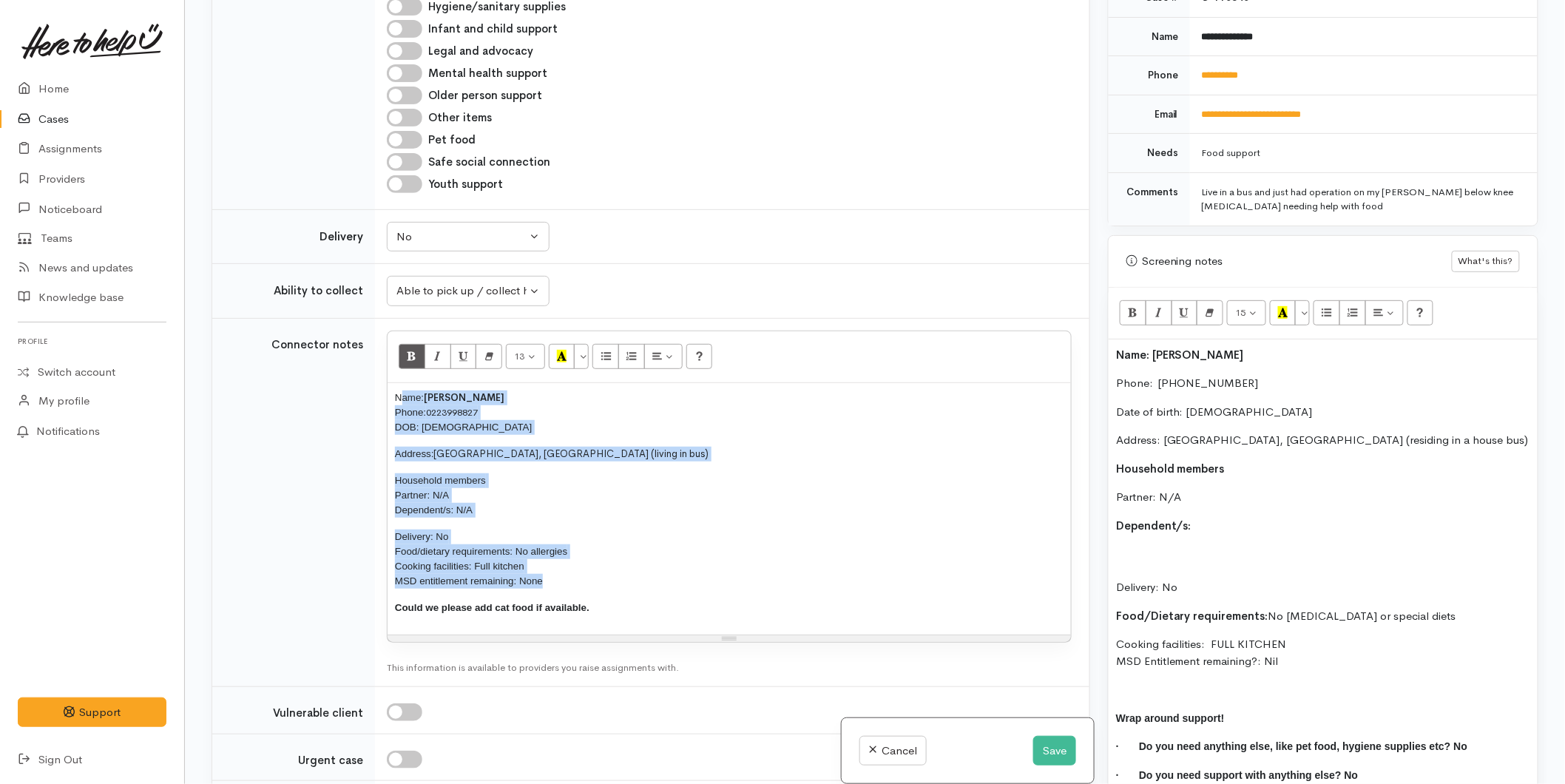
drag, startPoint x: 556, startPoint y: 581, endPoint x: 400, endPoint y: 401, distance: 238.2
click at [400, 401] on div "Name: Craig Thompson Phone: 0223998827 DOB: 15/01/1970 Address: Tauranga, New Z…" at bounding box center [729, 509] width 684 height 251
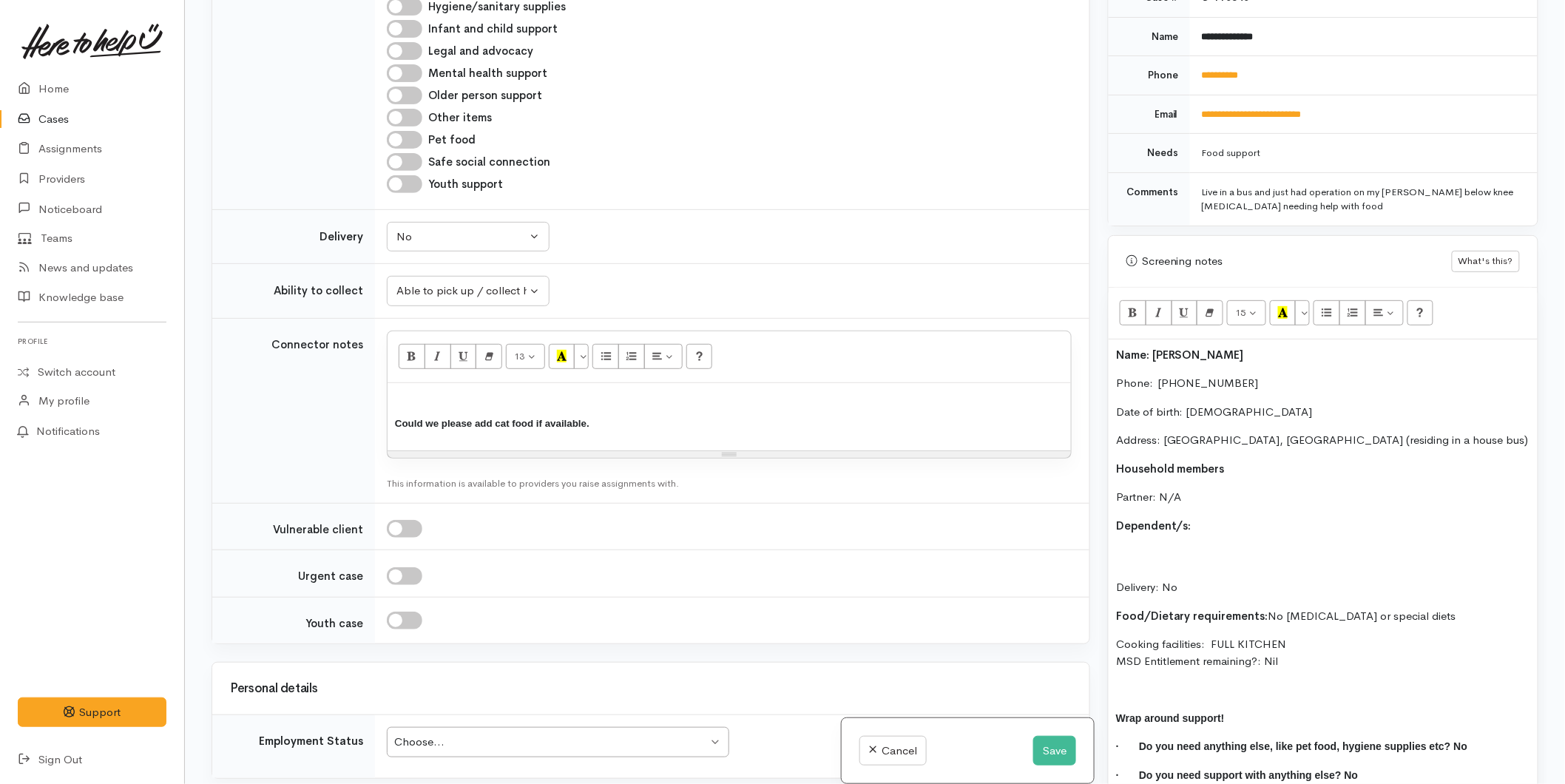
drag, startPoint x: 609, startPoint y: 433, endPoint x: 329, endPoint y: 423, distance: 280.2
click at [329, 423] on tr "Connector notes <p style="font-size: 13px;"><br></p><p style="font-size: 13px;"…" at bounding box center [651, 410] width 877 height 185
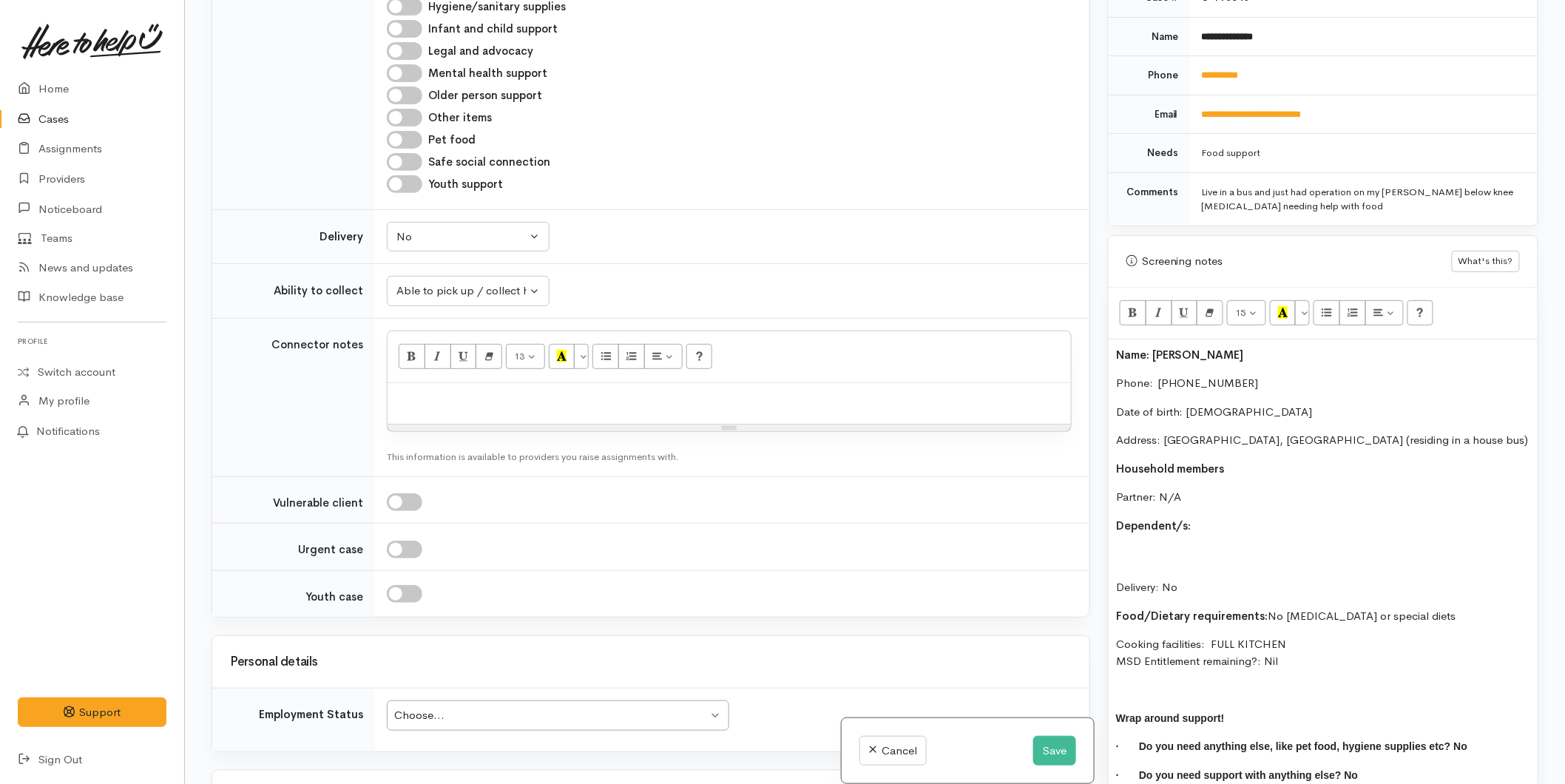
click at [1205, 518] on p "Dependent/s:" at bounding box center [1323, 526] width 414 height 17
click at [1183, 546] on p "Delivery: No" at bounding box center [1323, 571] width 414 height 51
click at [1329, 288] on div "15 8 9 10 11 12 14 18 24 36 Background Color Transparent Select #ffff00 Text Co…" at bounding box center [1323, 314] width 429 height 52
click at [1329, 306] on icon "Unordered list (CTRL+SHIFT+NUM7)" at bounding box center [1327, 312] width 9 height 13
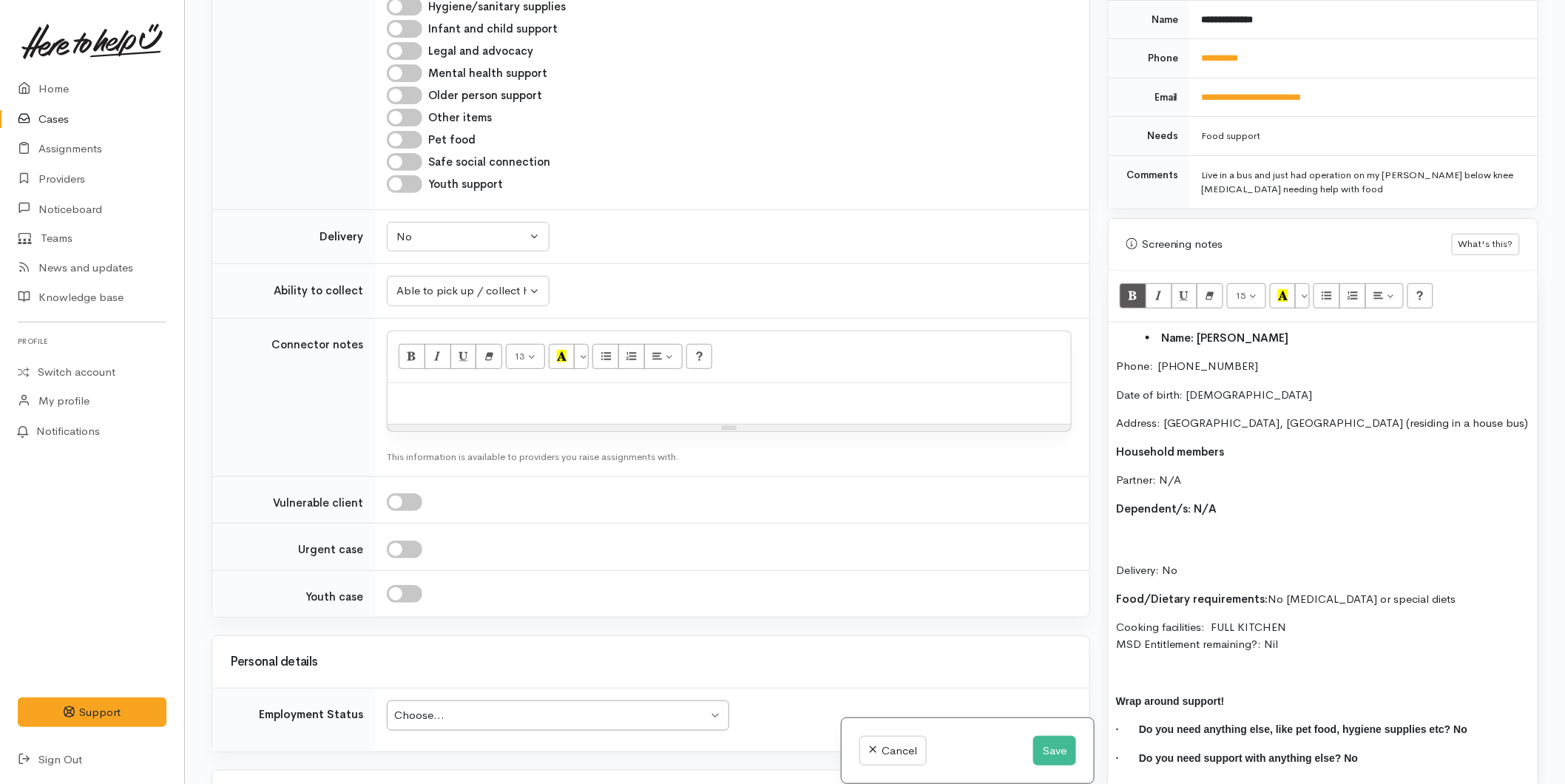
scroll to position [653, 0]
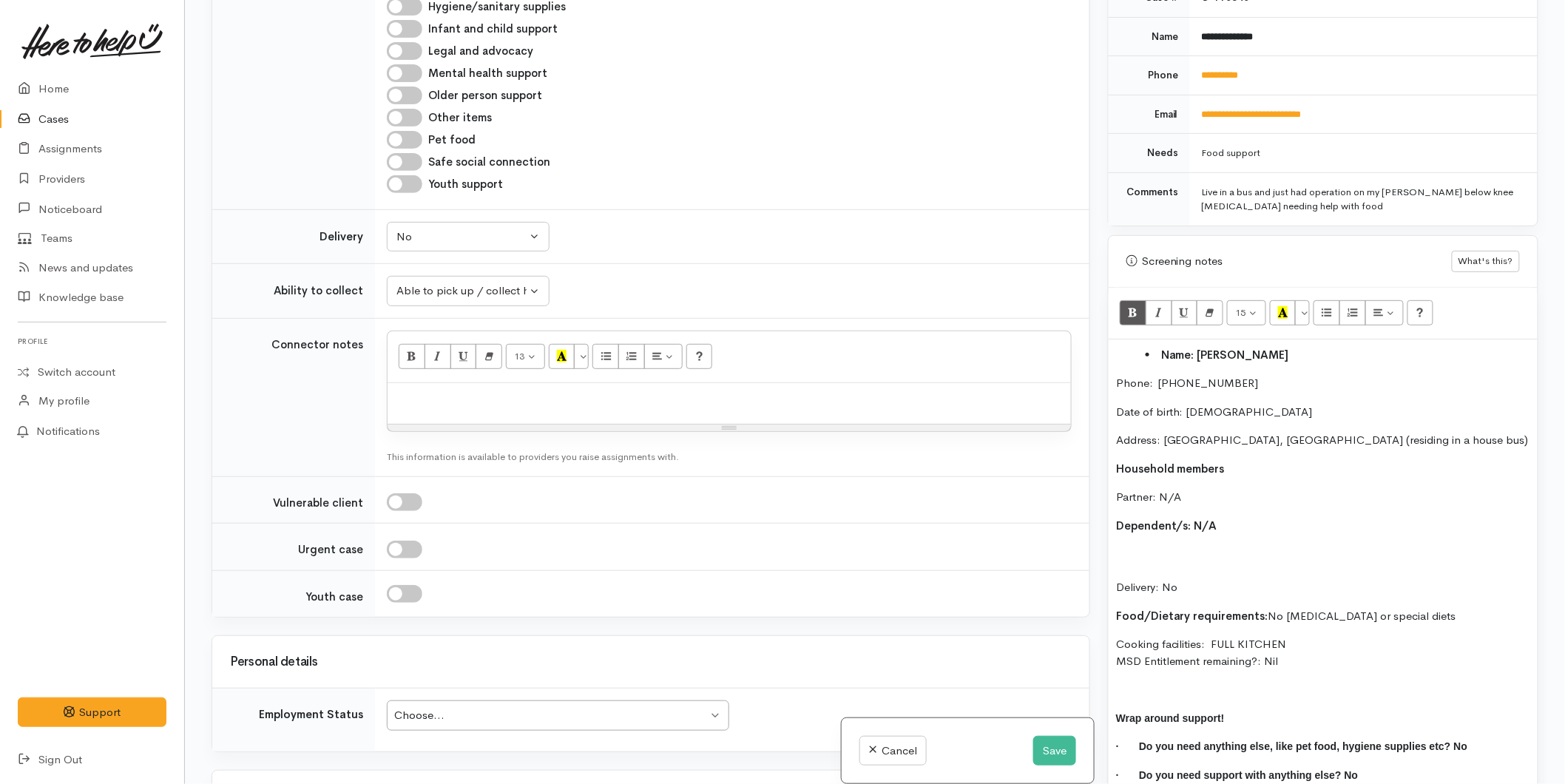
click at [1284, 347] on li "Name: [PERSON_NAME]" at bounding box center [1338, 356] width 385 height 17
drag, startPoint x: 1289, startPoint y: 335, endPoint x: 1203, endPoint y: 342, distance: 86.3
click at [1203, 347] on li "Name: [PERSON_NAME]" at bounding box center [1338, 356] width 385 height 17
copy b "raig Thompson"
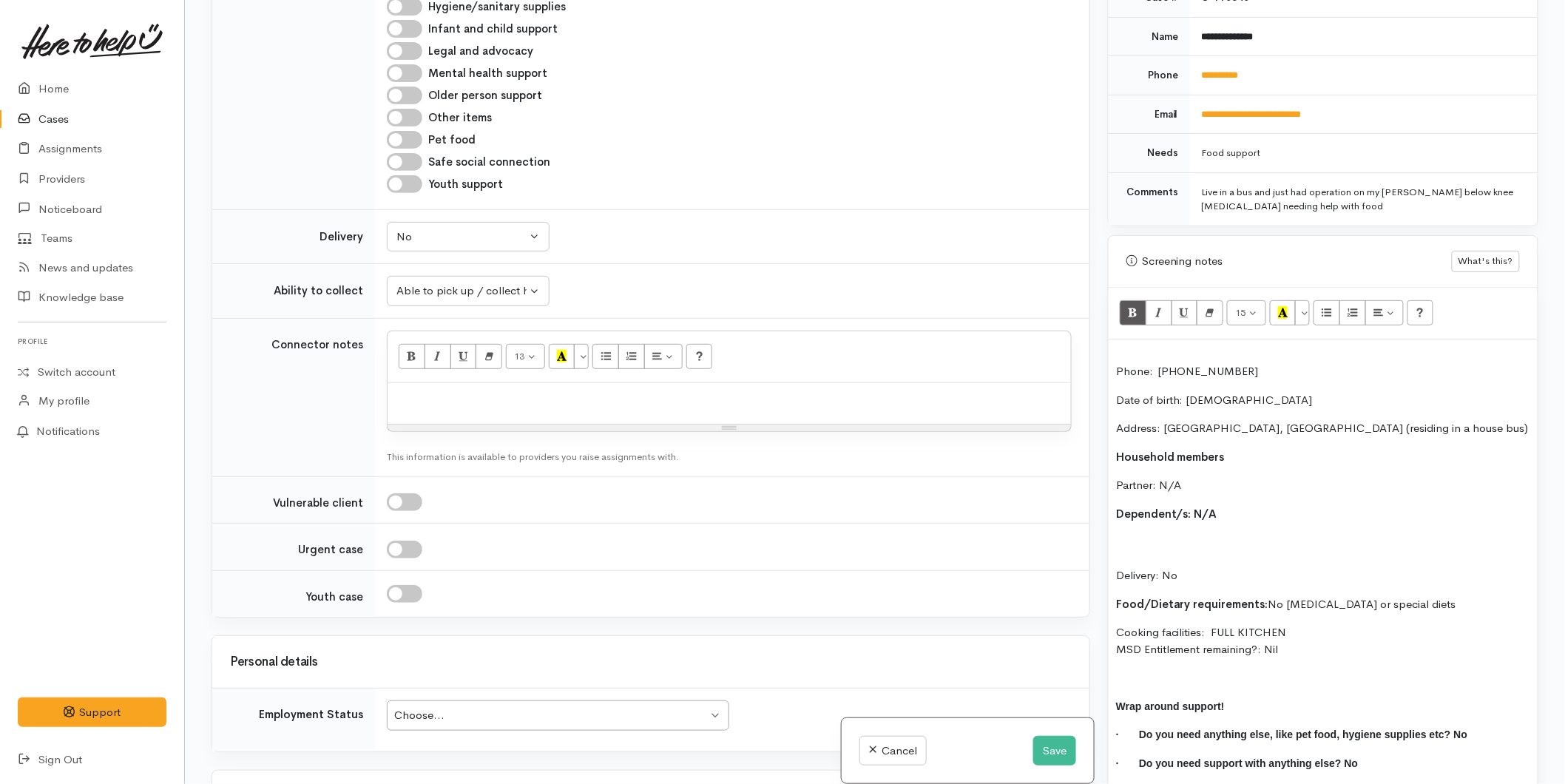
scroll to position [641, 0]
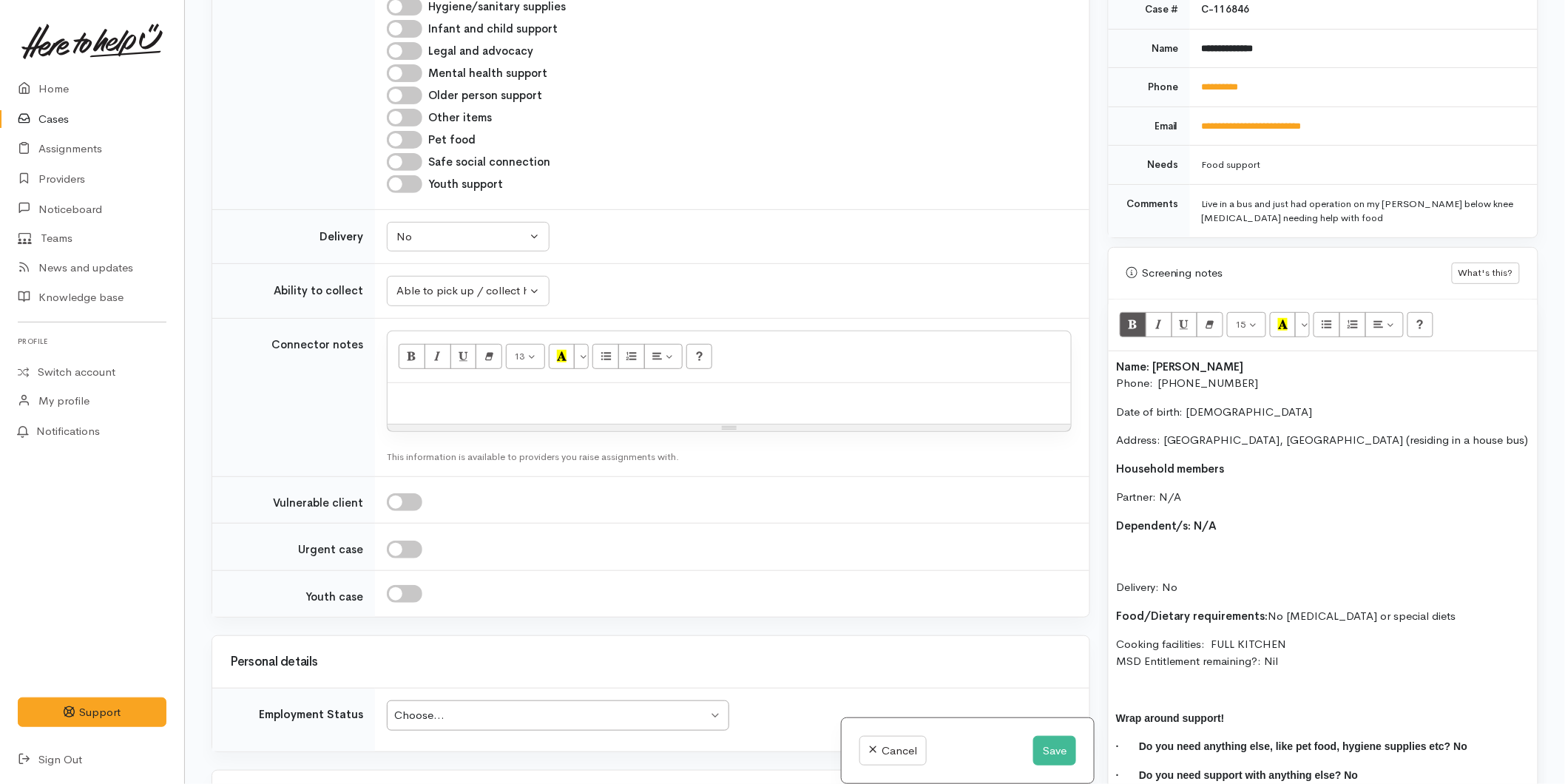
click at [1127, 548] on p "Delivery: No" at bounding box center [1323, 571] width 414 height 51
click at [1337, 312] on button "Unordered list (CTRL+SHIFT+NUM7)" at bounding box center [1327, 325] width 27 height 25
click at [1142, 577] on ul "Please add in pet food for 1 x cat Delivery: No" at bounding box center [1323, 571] width 414 height 51
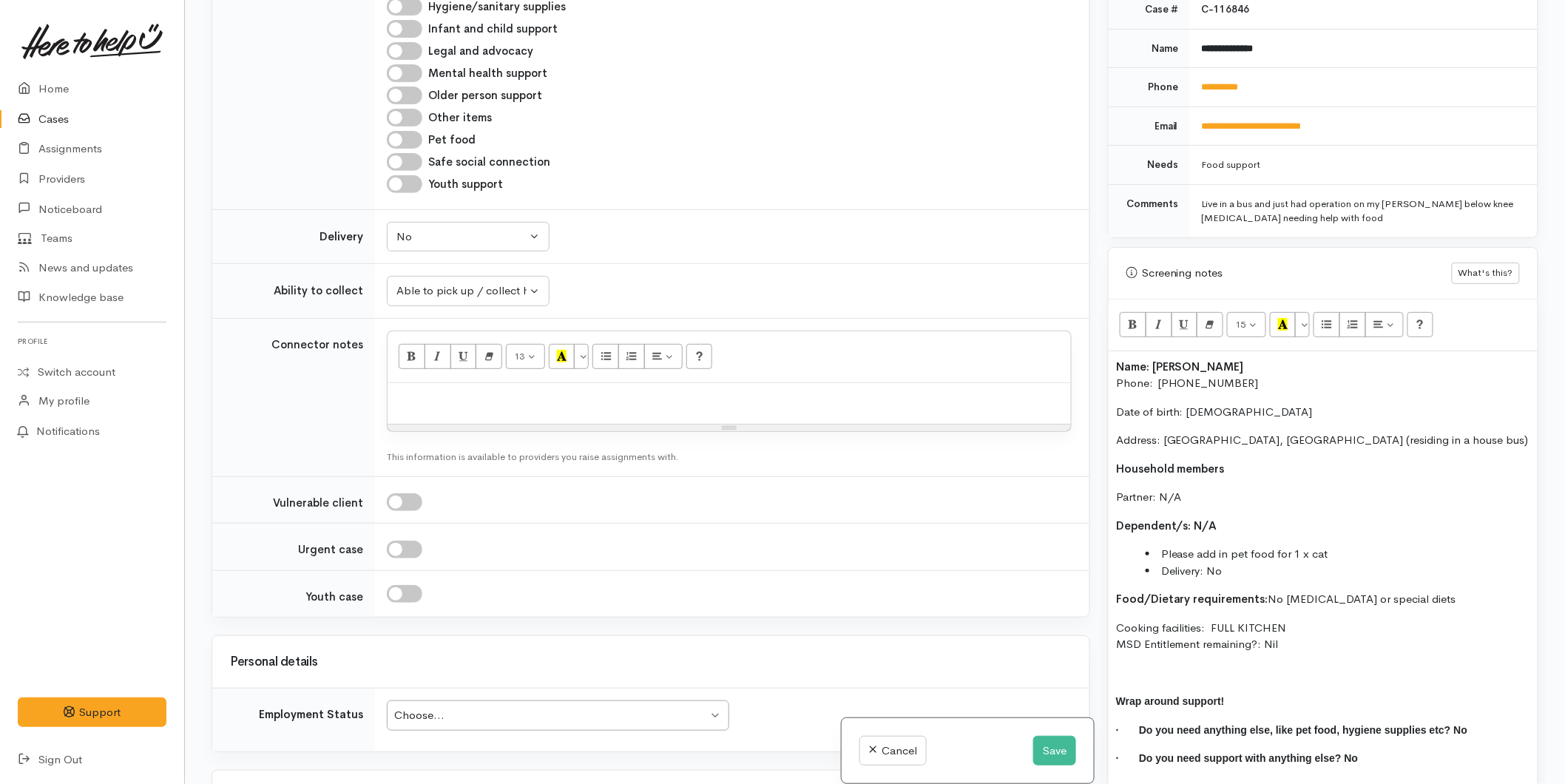
drag, startPoint x: 1256, startPoint y: 627, endPoint x: 1096, endPoint y: 352, distance: 318.2
click at [1096, 352] on div "Related cases There are other cases potentially from the same person, address o…" at bounding box center [874, 392] width 1344 height 784
copy div "Name: Craig Thompson Phone:  0223998827 Date of birth: 15/01/1970 Address: Taur…"
click at [423, 407] on div at bounding box center [729, 404] width 684 height 41
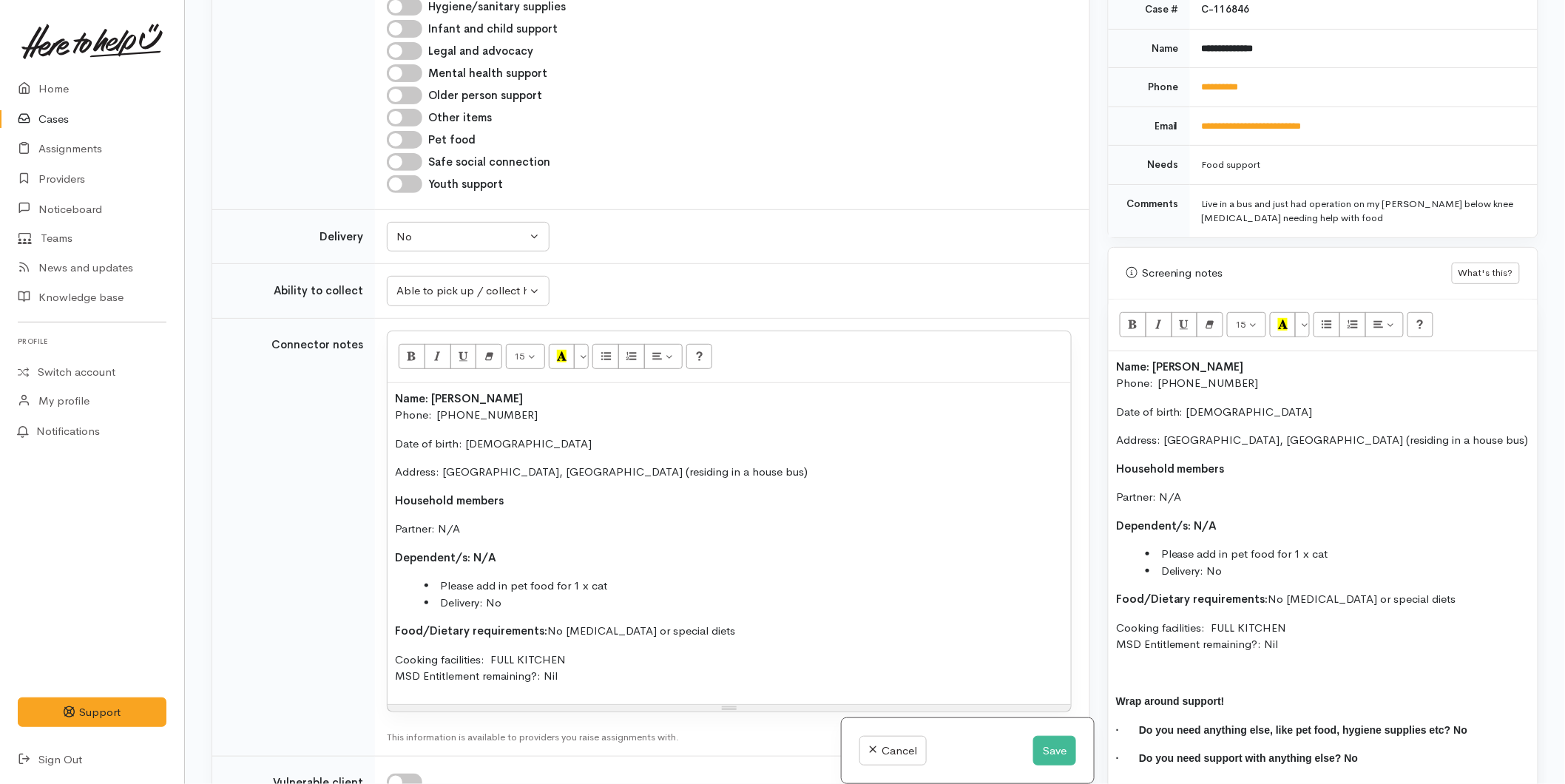
scroll to position [1677, 0]
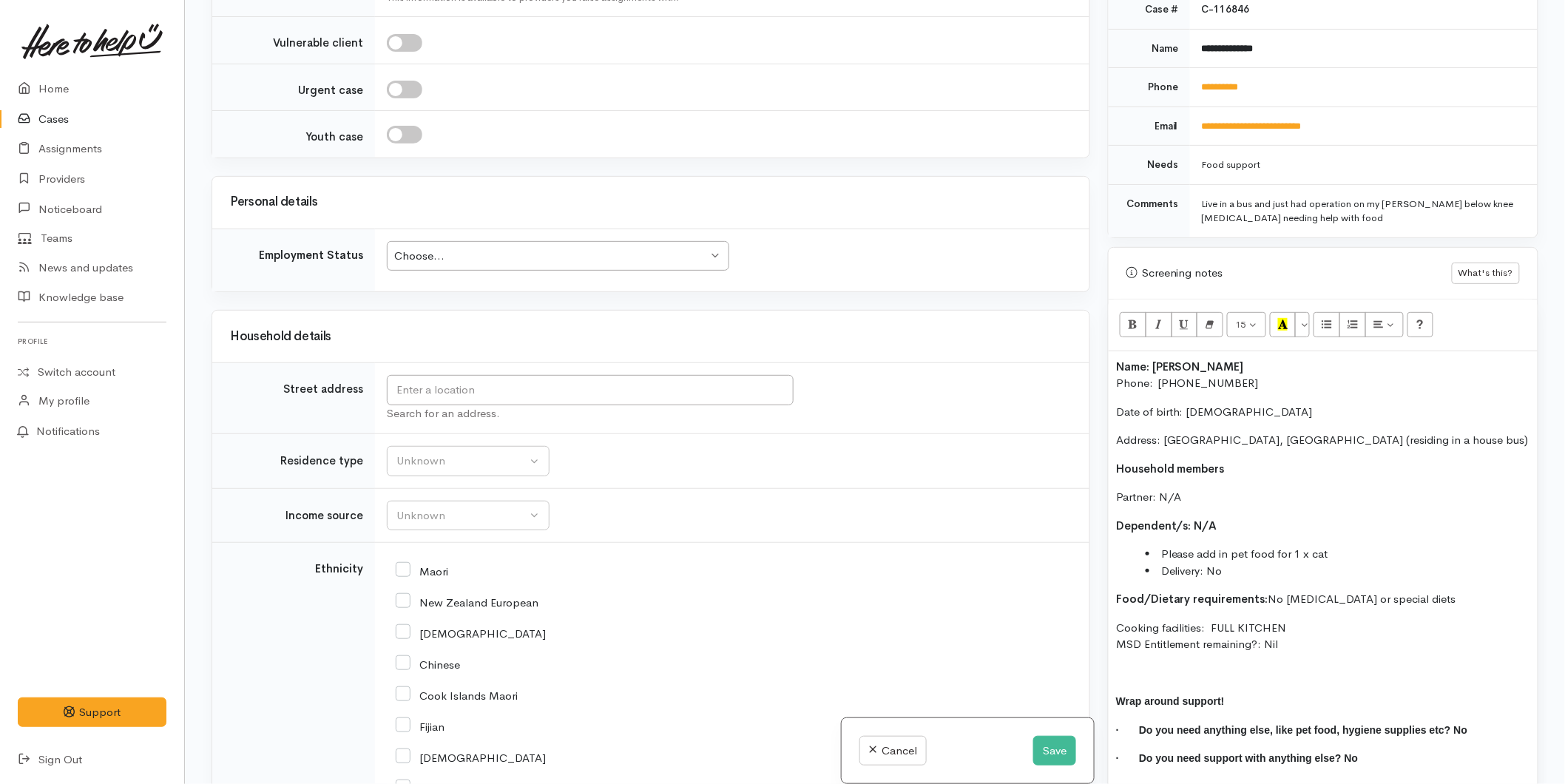
click at [435, 261] on div "Choose..." at bounding box center [551, 257] width 314 height 17
click at [432, 255] on div "Choose..." at bounding box center [551, 257] width 314 height 17
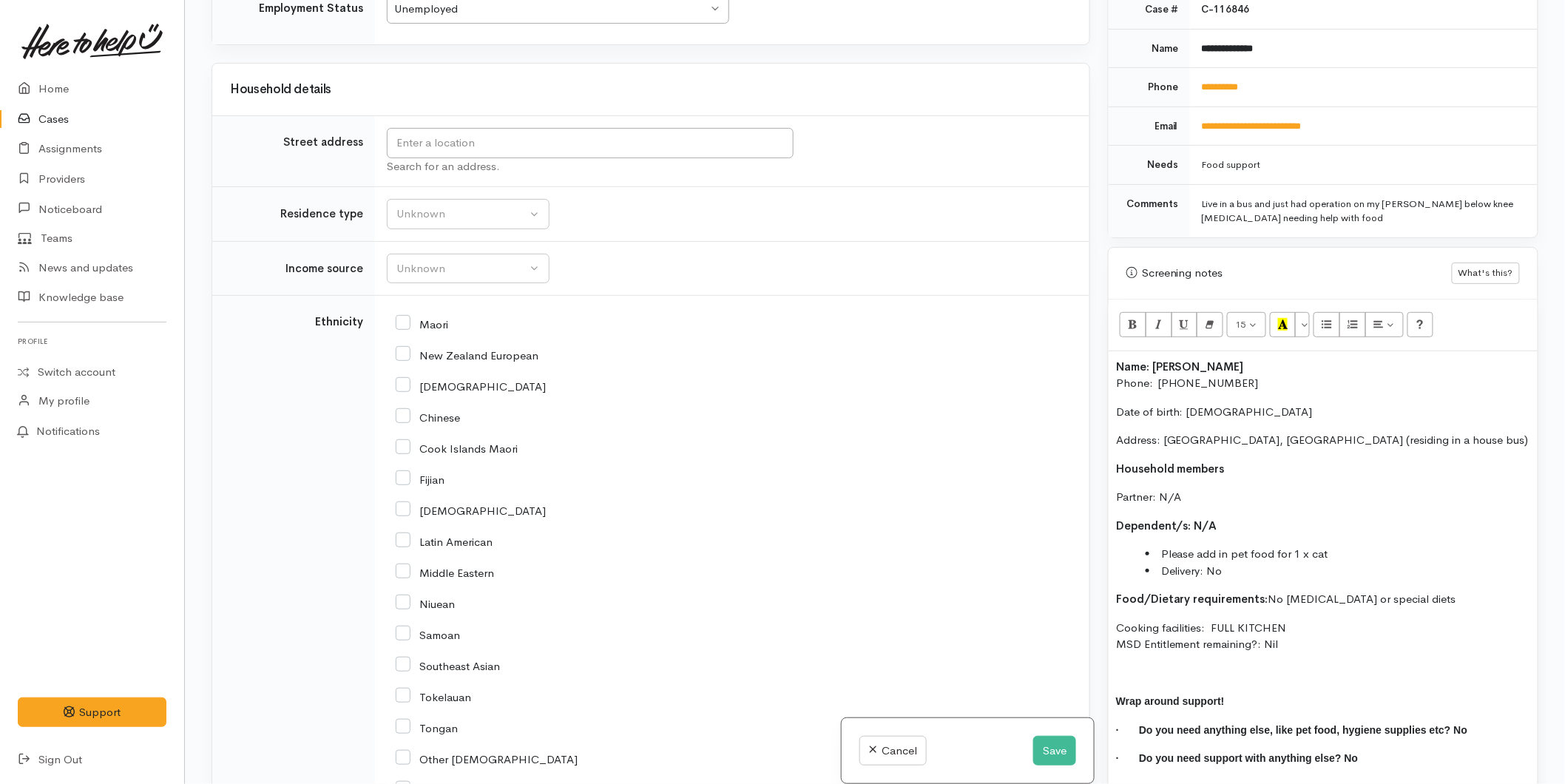
scroll to position [1920, 0]
drag, startPoint x: 434, startPoint y: 192, endPoint x: 427, endPoint y: 186, distance: 9.2
click at [433, 154] on input "text" at bounding box center [590, 148] width 407 height 30
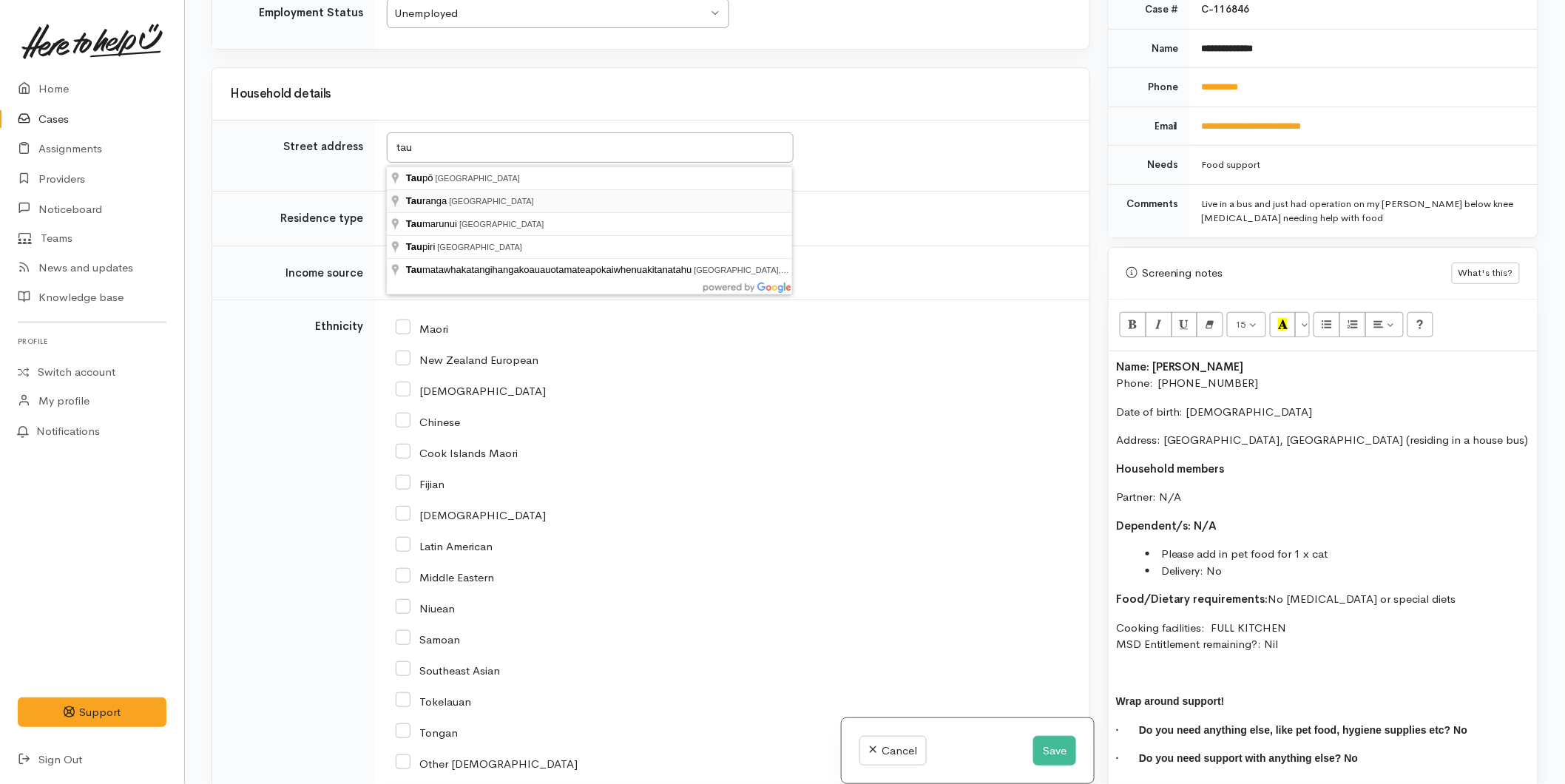
type input "Tauranga, New Zealand"
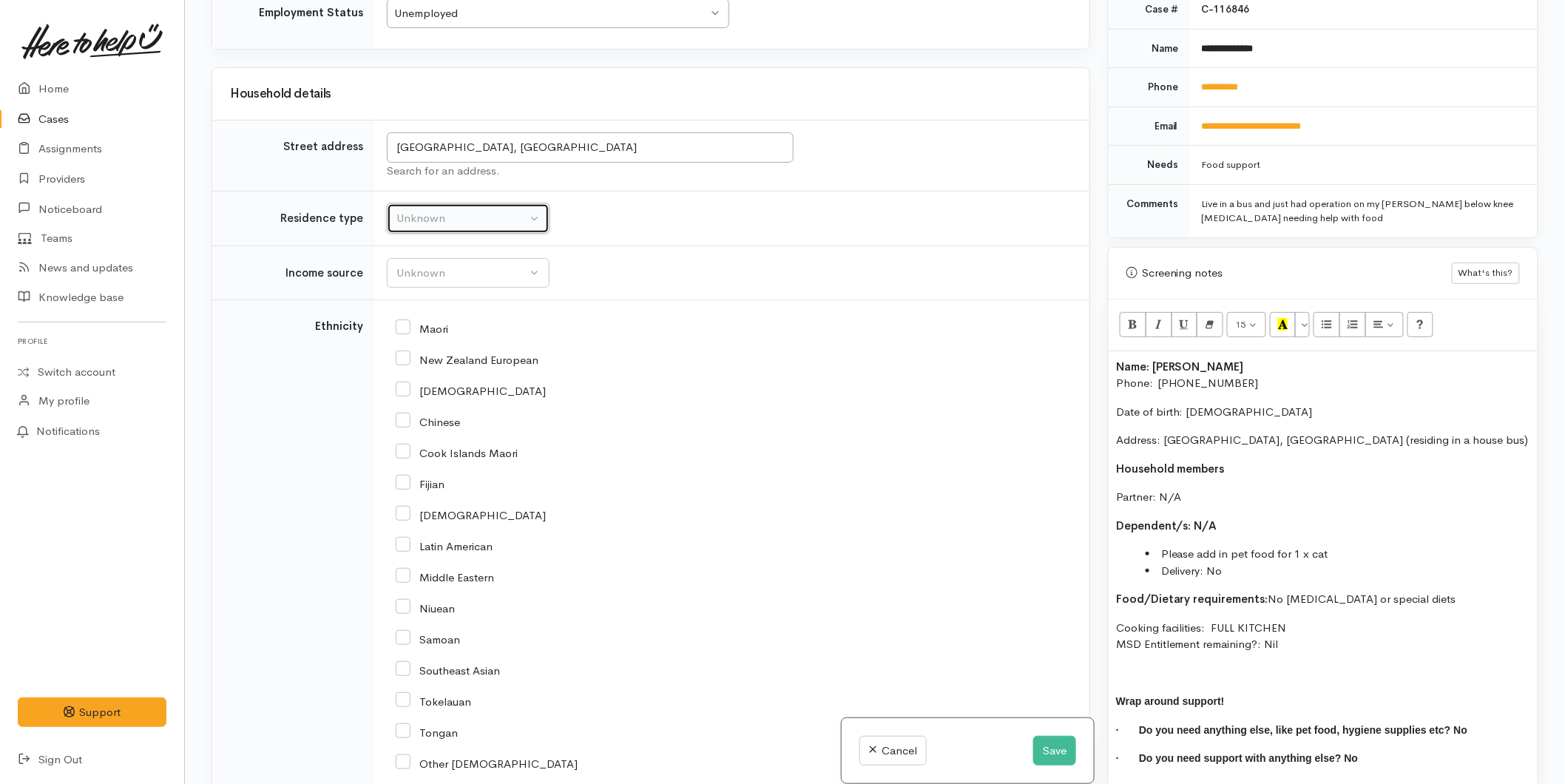
click at [442, 210] on button "Unknown" at bounding box center [468, 218] width 163 height 30
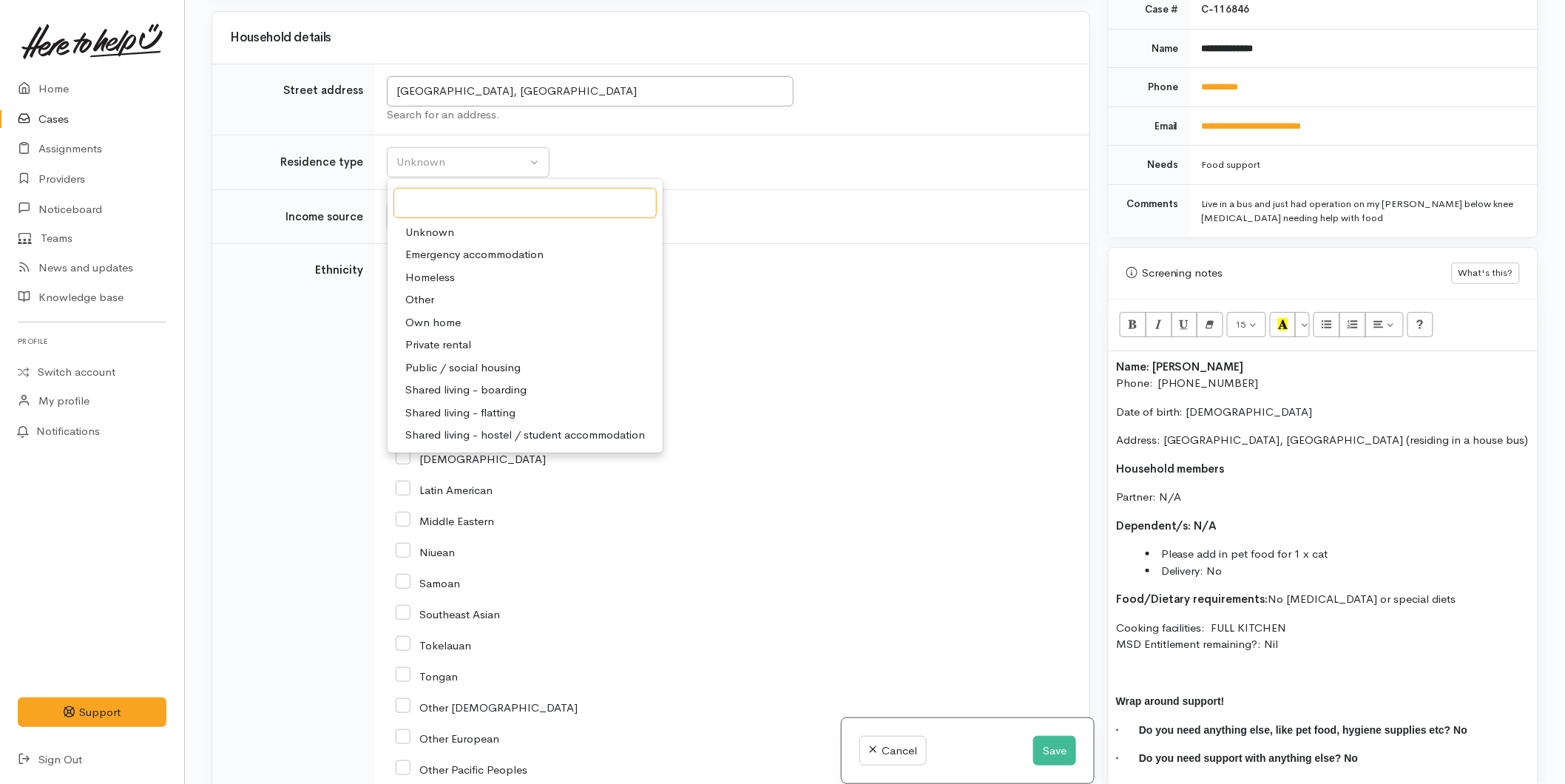
scroll to position [2002, 0]
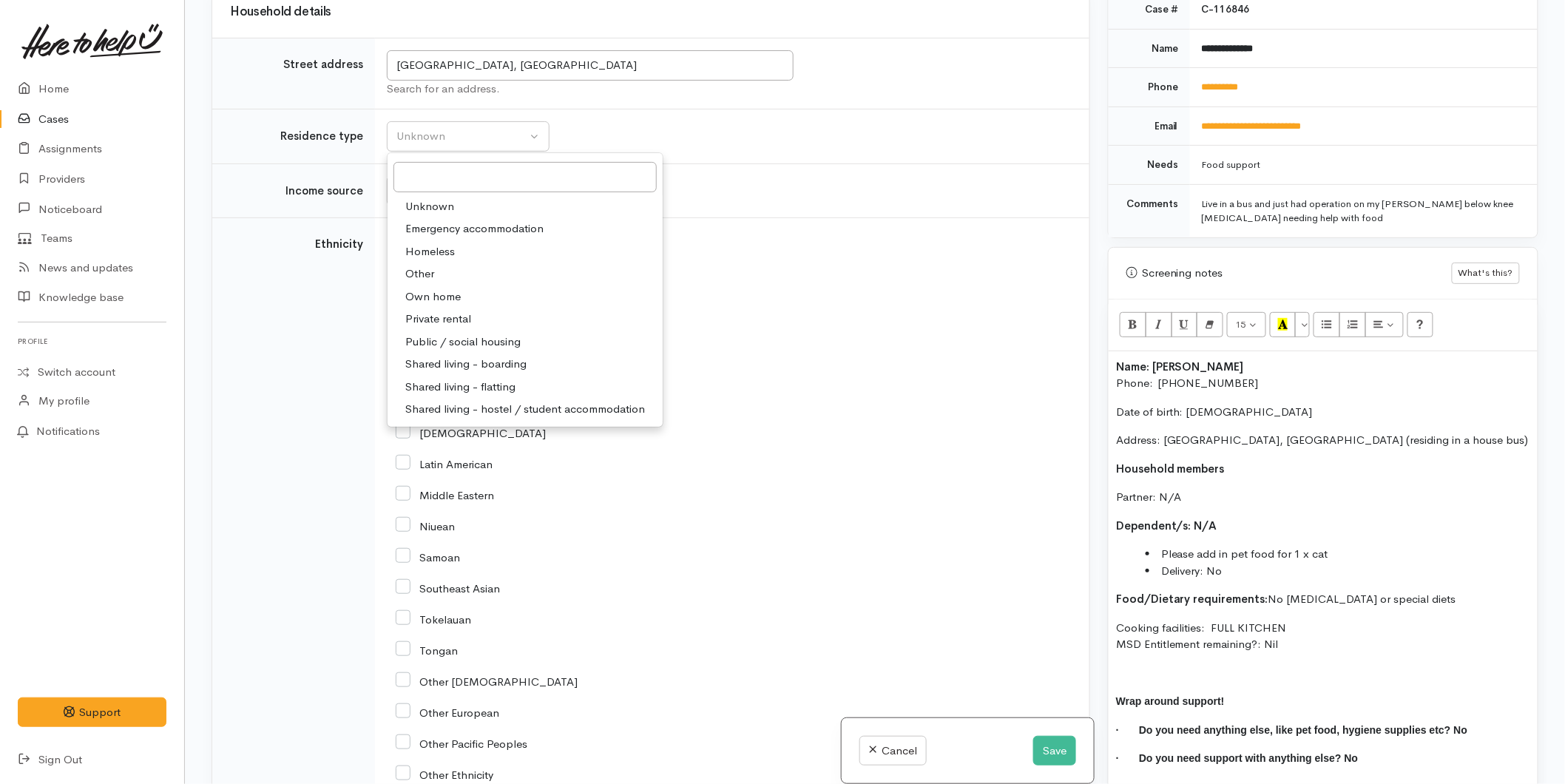
click at [437, 276] on link "Other" at bounding box center [525, 273] width 275 height 23
select select "8"
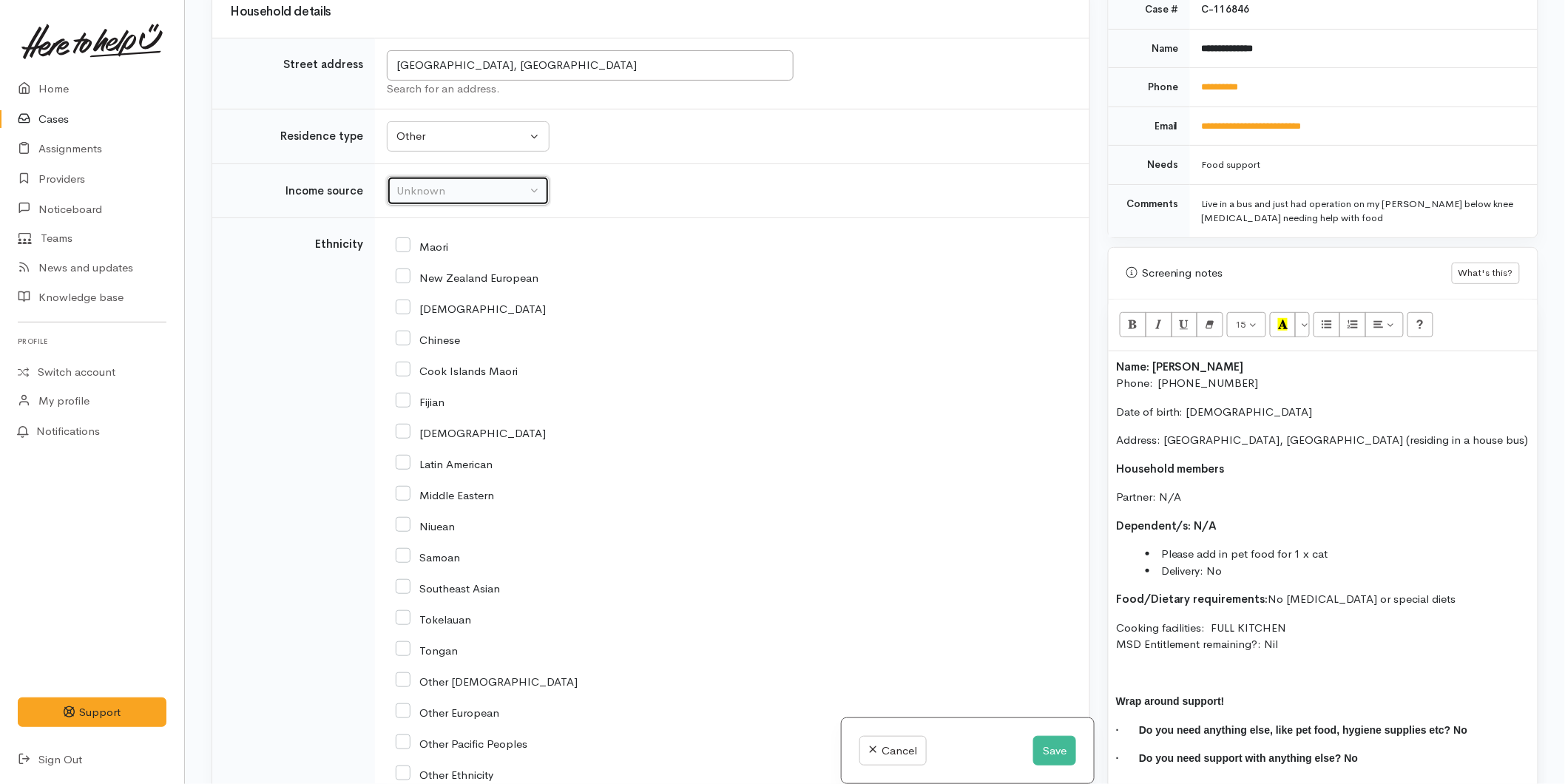
click at [415, 202] on button "Unknown" at bounding box center [468, 191] width 163 height 30
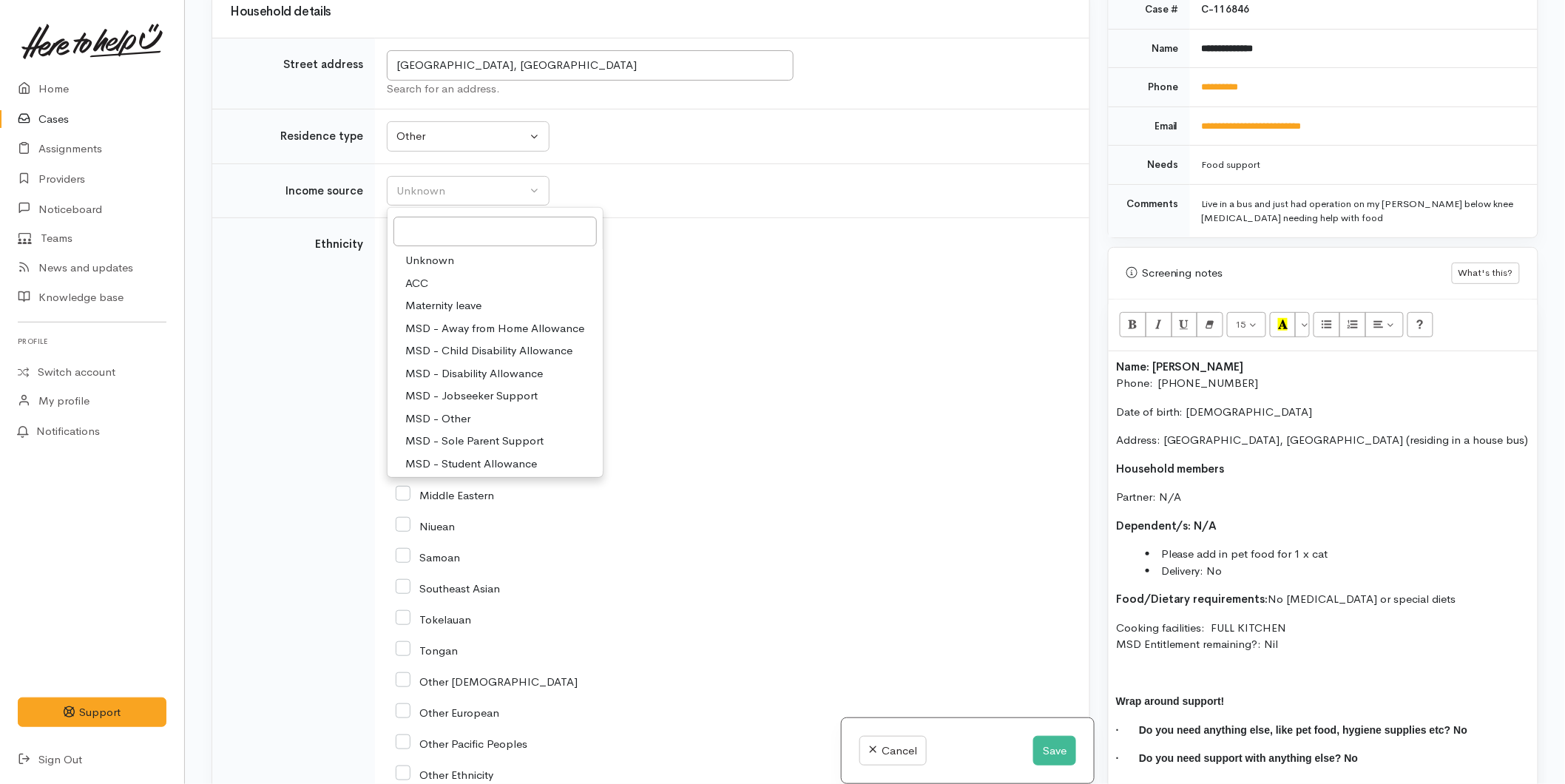
click at [442, 396] on span "MSD - Jobseeker Support" at bounding box center [472, 396] width 133 height 17
select select "4"
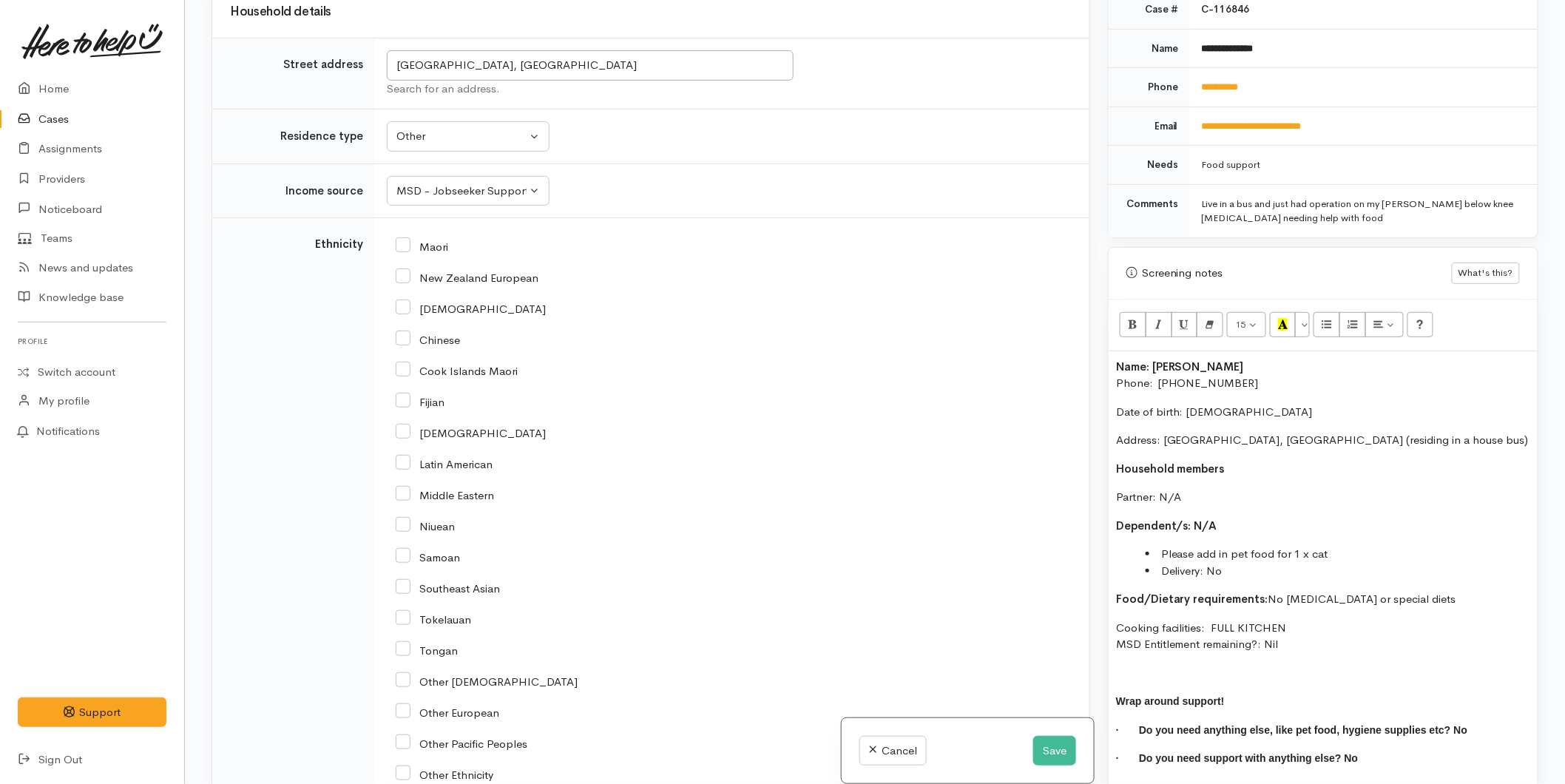
click at [402, 283] on input "New Zealand European" at bounding box center [467, 277] width 143 height 13
checkbox input "true"
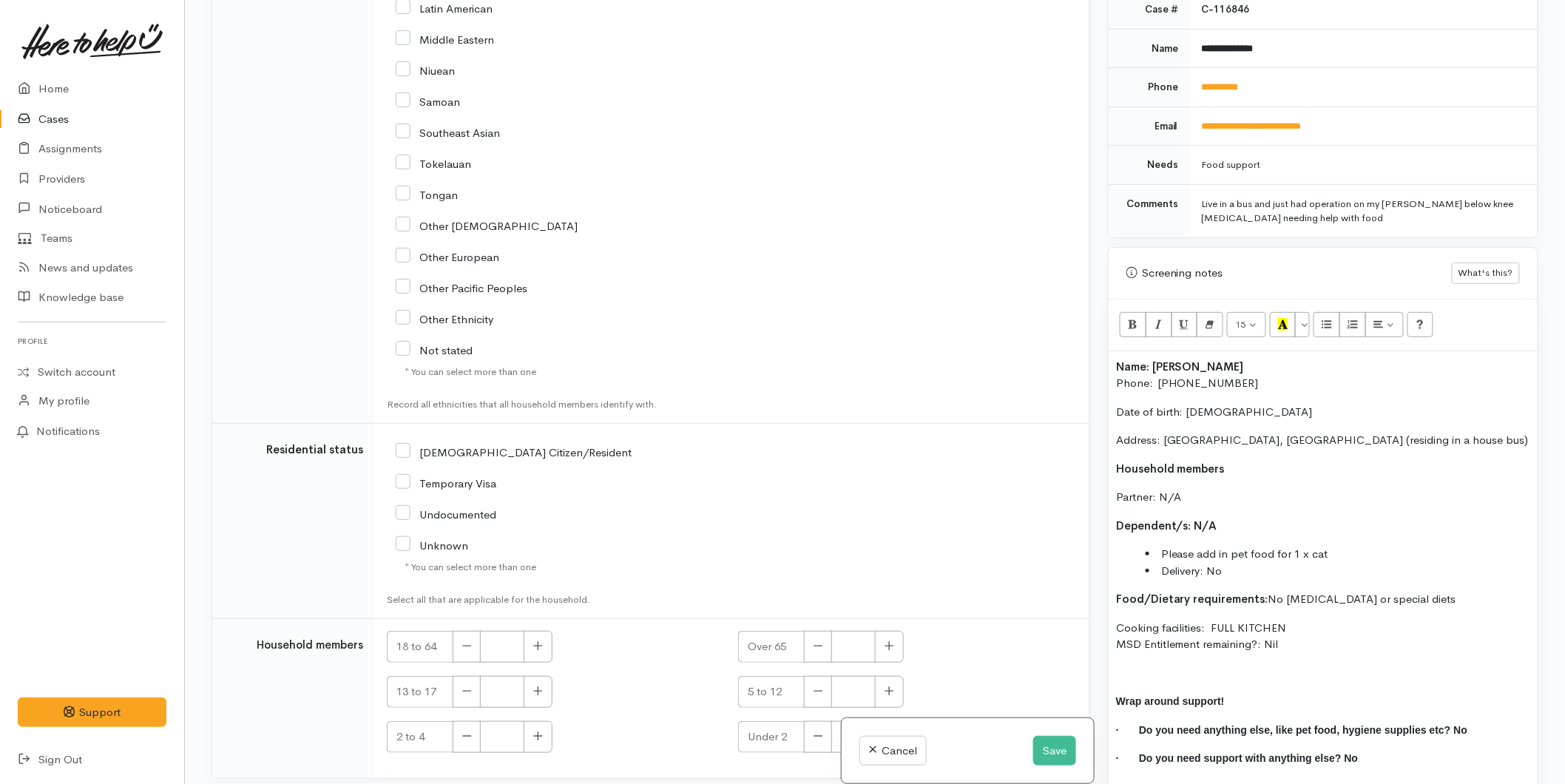
scroll to position [2624, 0]
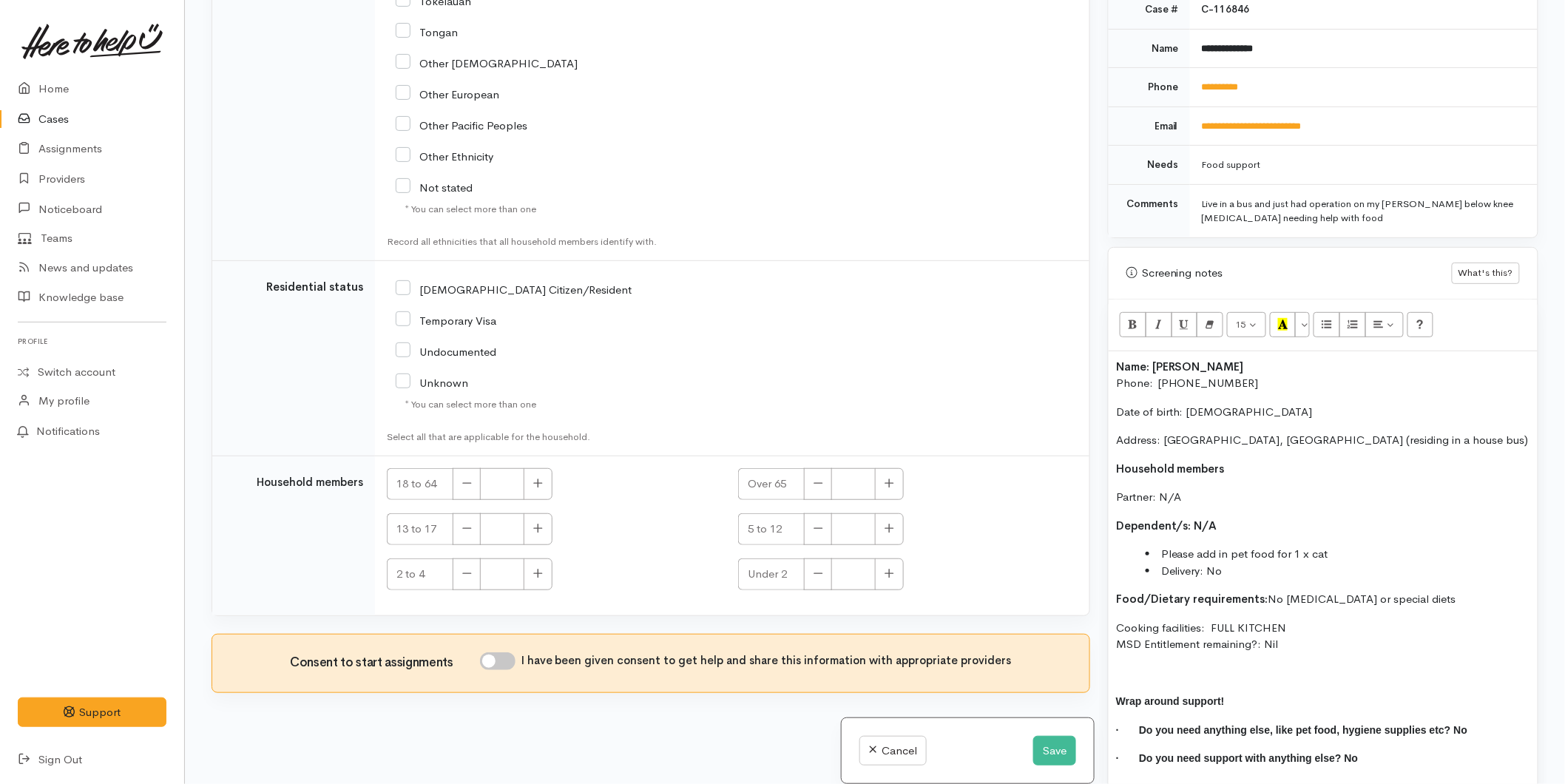
click at [405, 286] on input "[DEMOGRAPHIC_DATA] Citizen/Resident" at bounding box center [514, 288] width 236 height 13
checkbox input "true"
click at [524, 476] on button "button" at bounding box center [538, 484] width 29 height 32
type input "1"
click at [1054, 758] on button "Save" at bounding box center [1054, 751] width 43 height 30
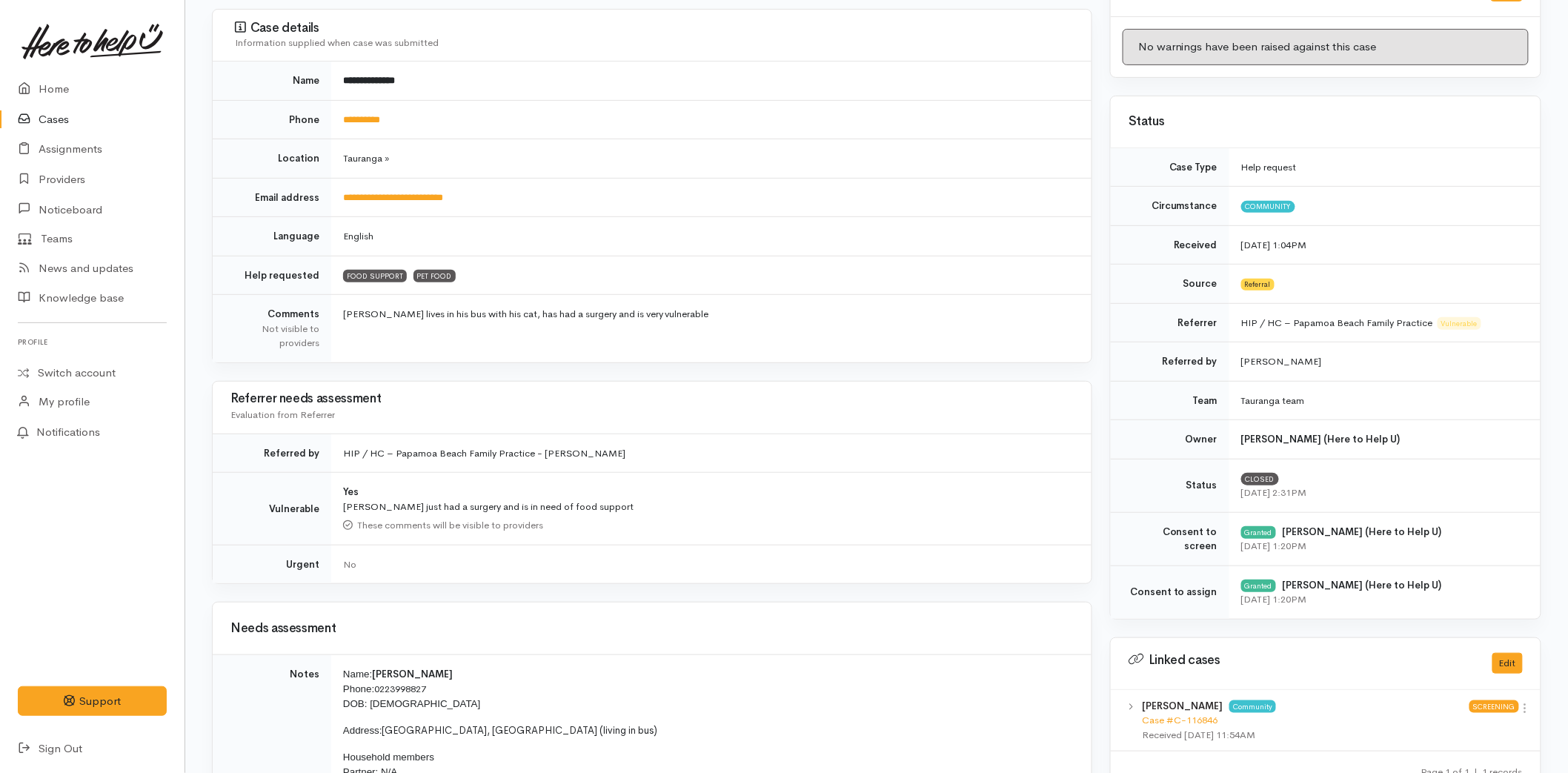
scroll to position [658, 0]
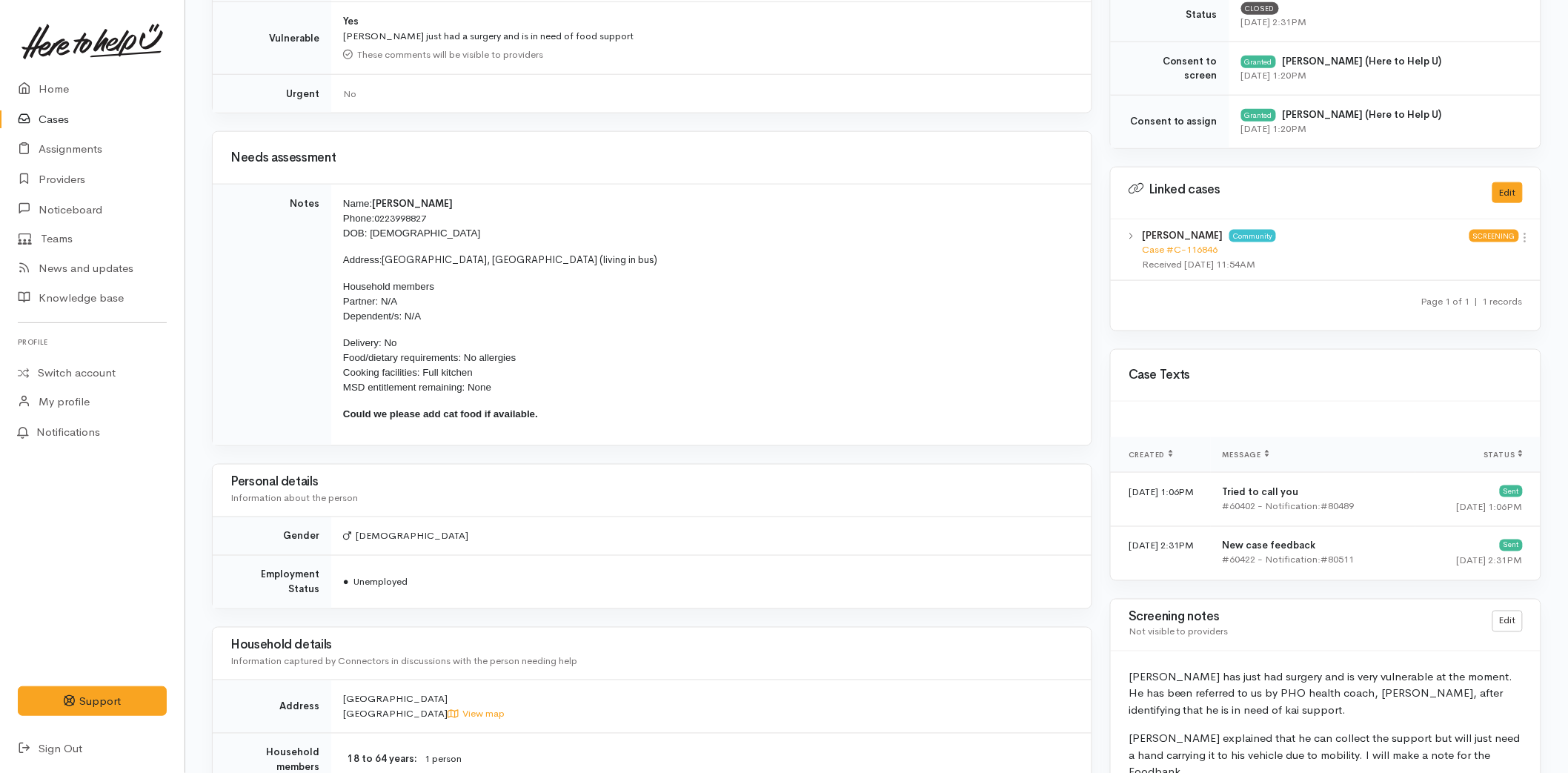
drag, startPoint x: 512, startPoint y: 425, endPoint x: 331, endPoint y: 202, distance: 287.2
click at [331, 202] on td "Name: [PERSON_NAME] Phone: [PHONE_NUMBER] DOB: [DEMOGRAPHIC_DATA] Address: [GEO…" at bounding box center [711, 314] width 760 height 261
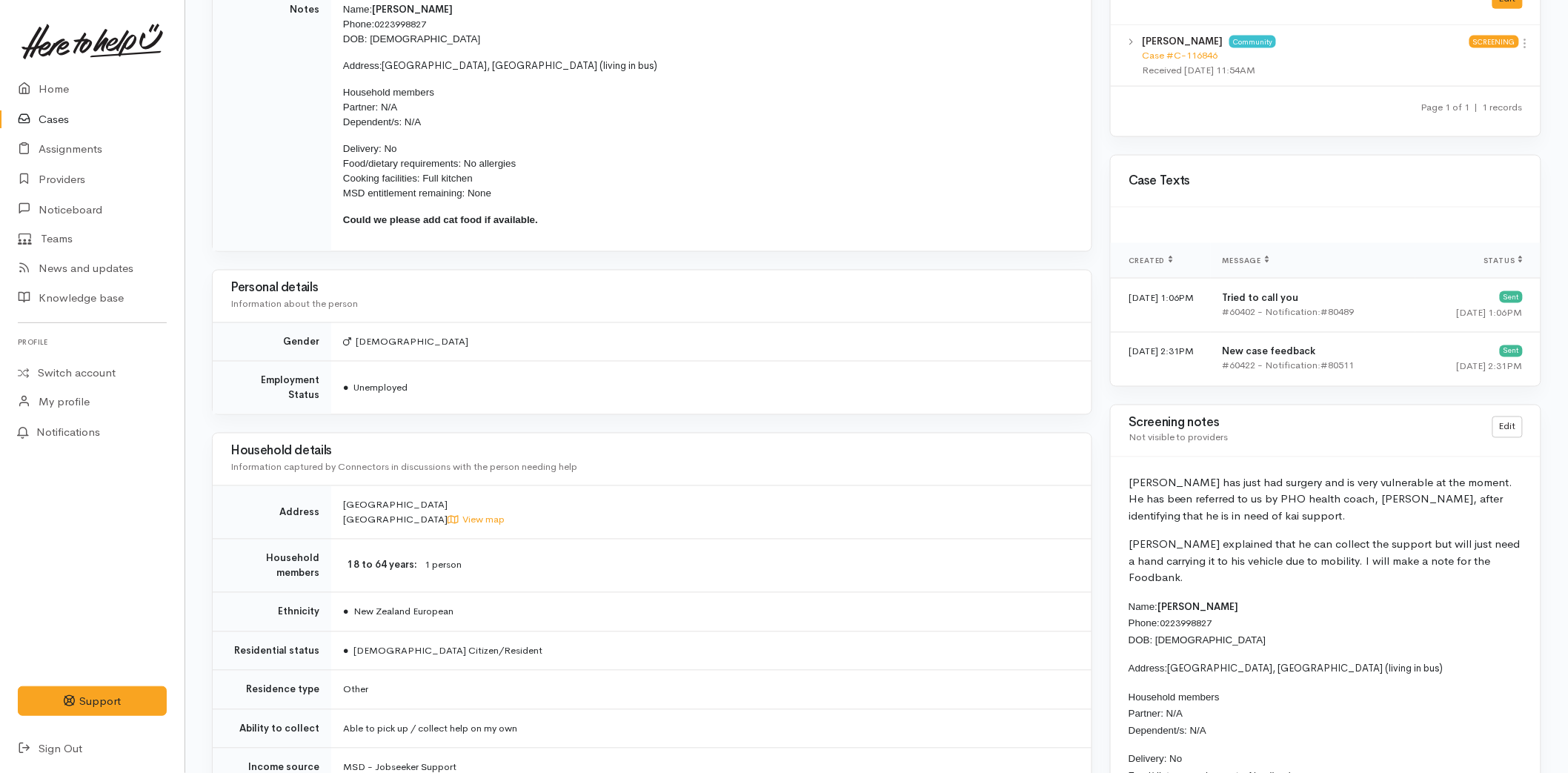
scroll to position [741, 0]
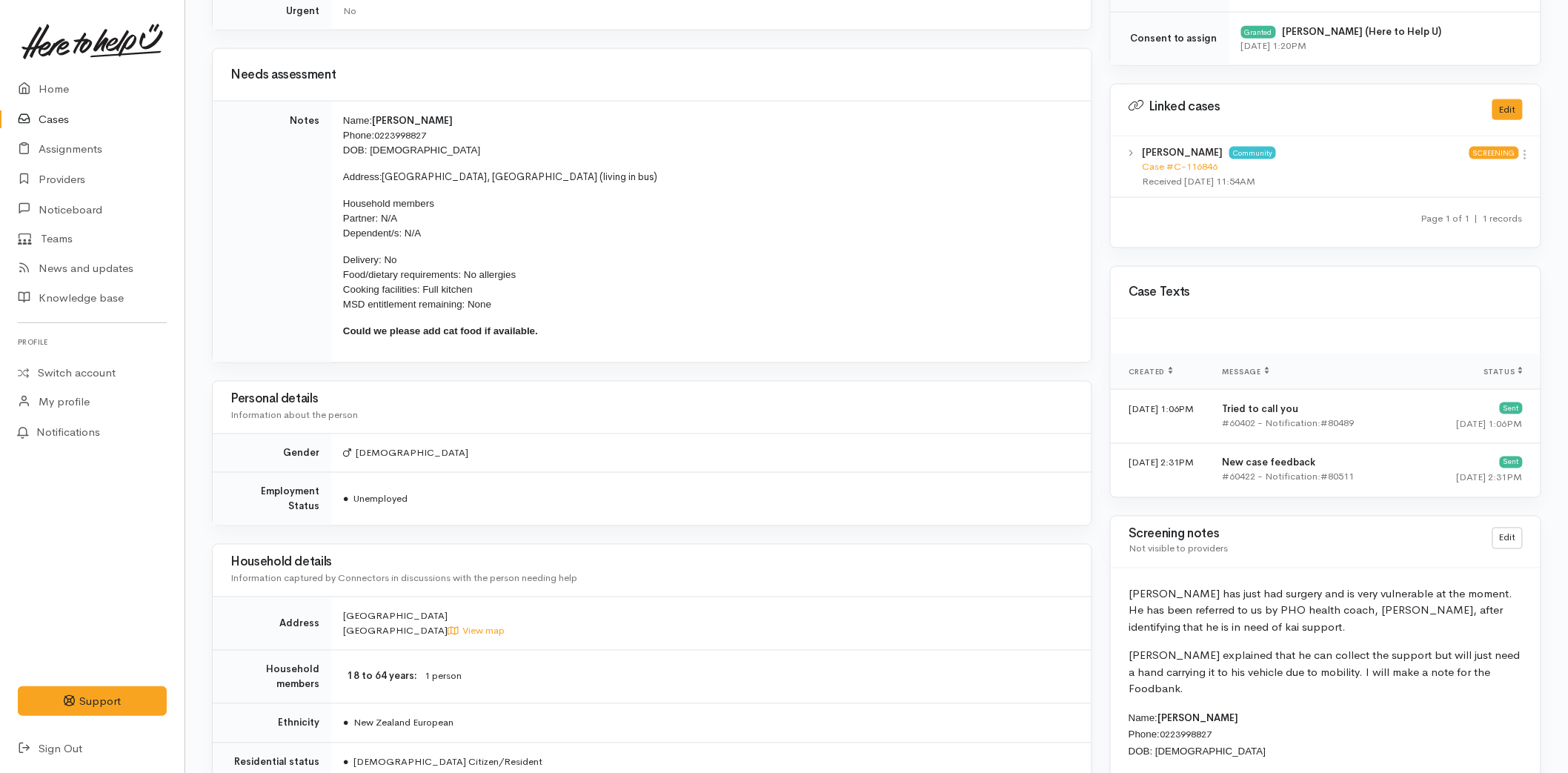
click at [599, 329] on p "Could we please add cat food if available." at bounding box center [708, 331] width 731 height 15
drag, startPoint x: 588, startPoint y: 343, endPoint x: 339, endPoint y: 116, distance: 336.9
click at [339, 116] on td "Name: Craig Thompson Phone: 0223998827 DOB: 15/01/1970 Address: Tauranga, New Z…" at bounding box center [711, 231] width 760 height 261
copy td "Name: Craig Thompson Phone: 0223998827 DOB: 15/01/1970 Address: Tauranga, New Z…"
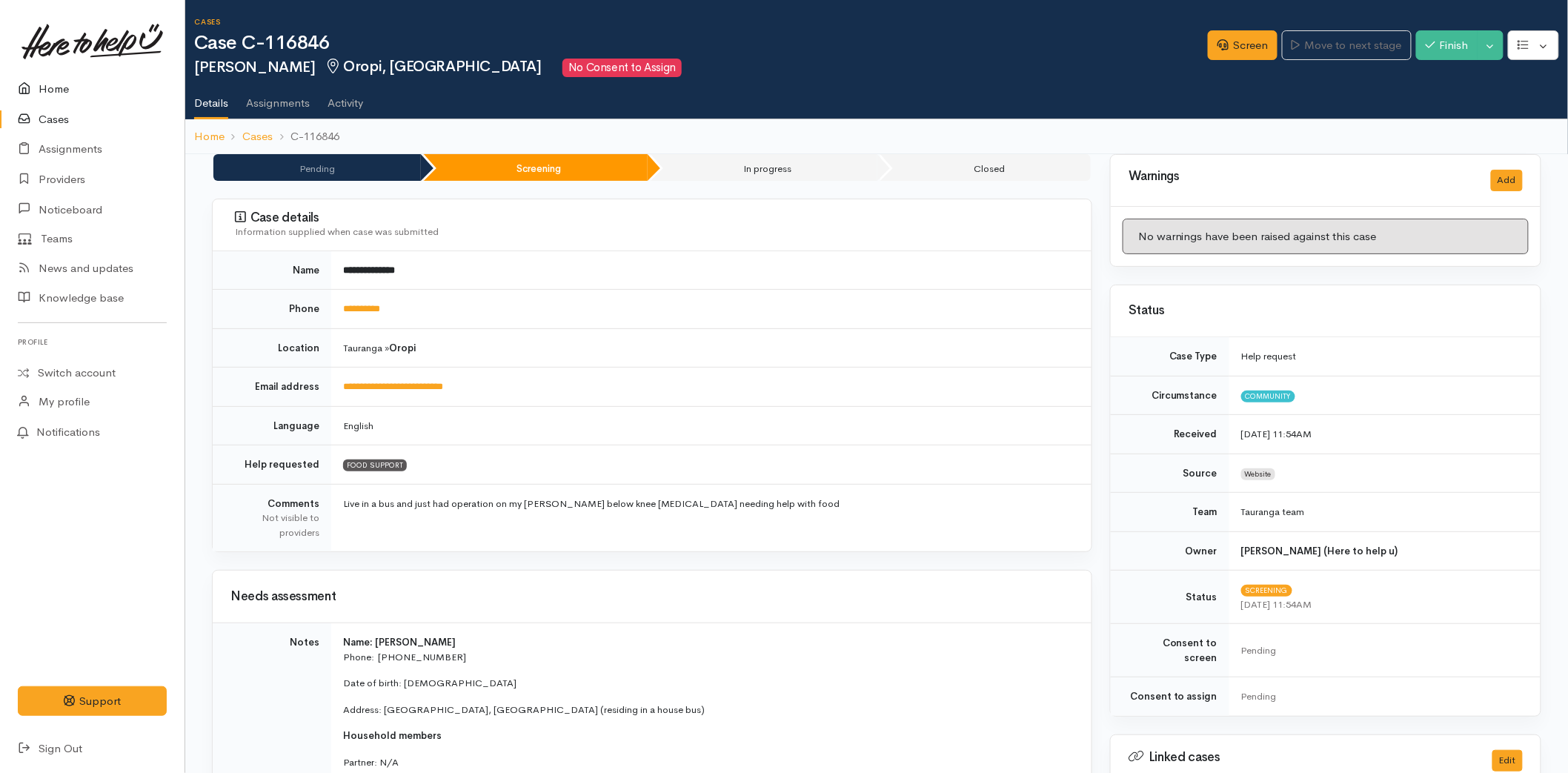
click at [46, 89] on link "Home" at bounding box center [92, 89] width 185 height 30
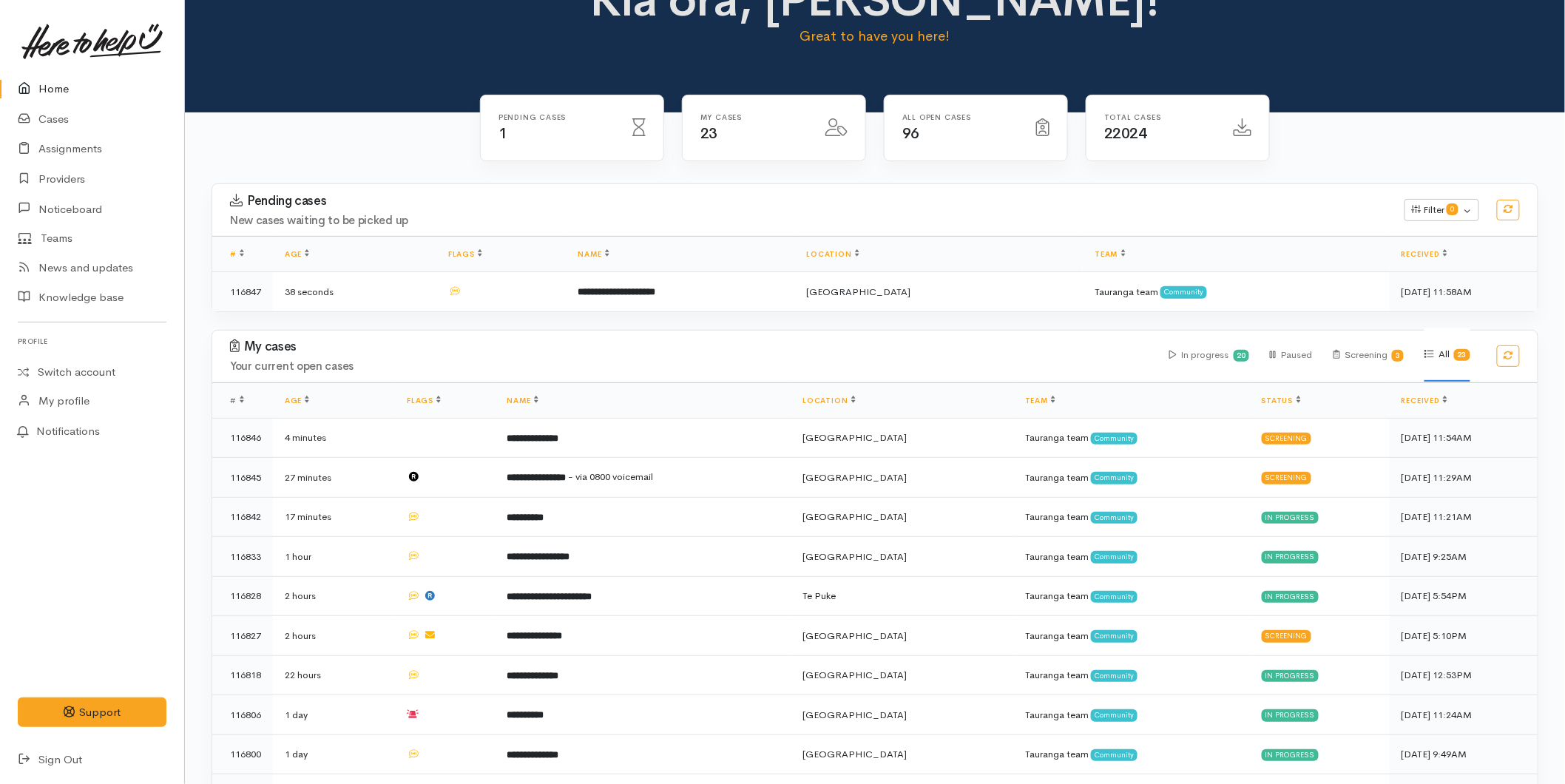
scroll to position [82, 0]
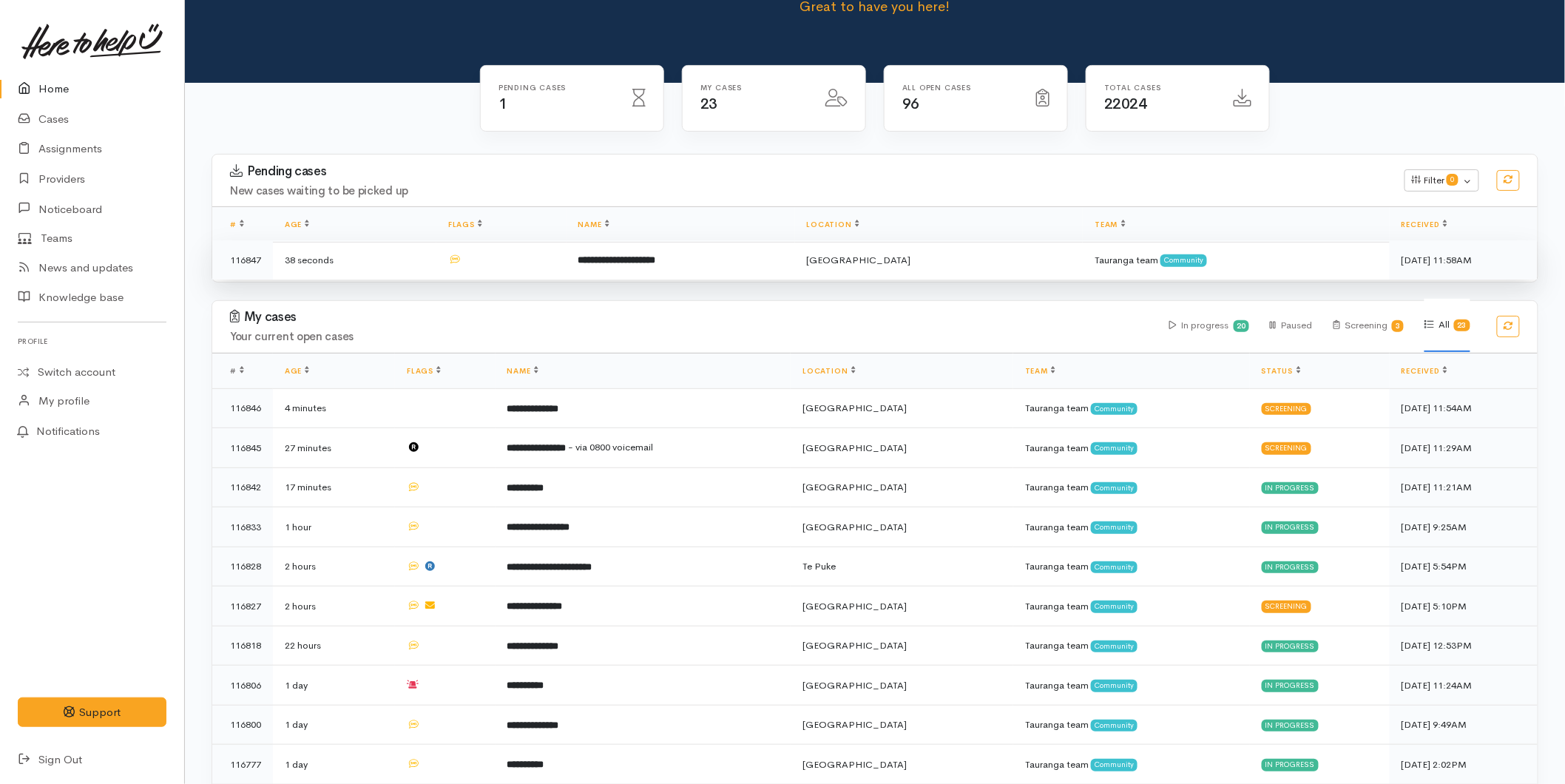
click at [622, 270] on td "**********" at bounding box center [681, 260] width 228 height 40
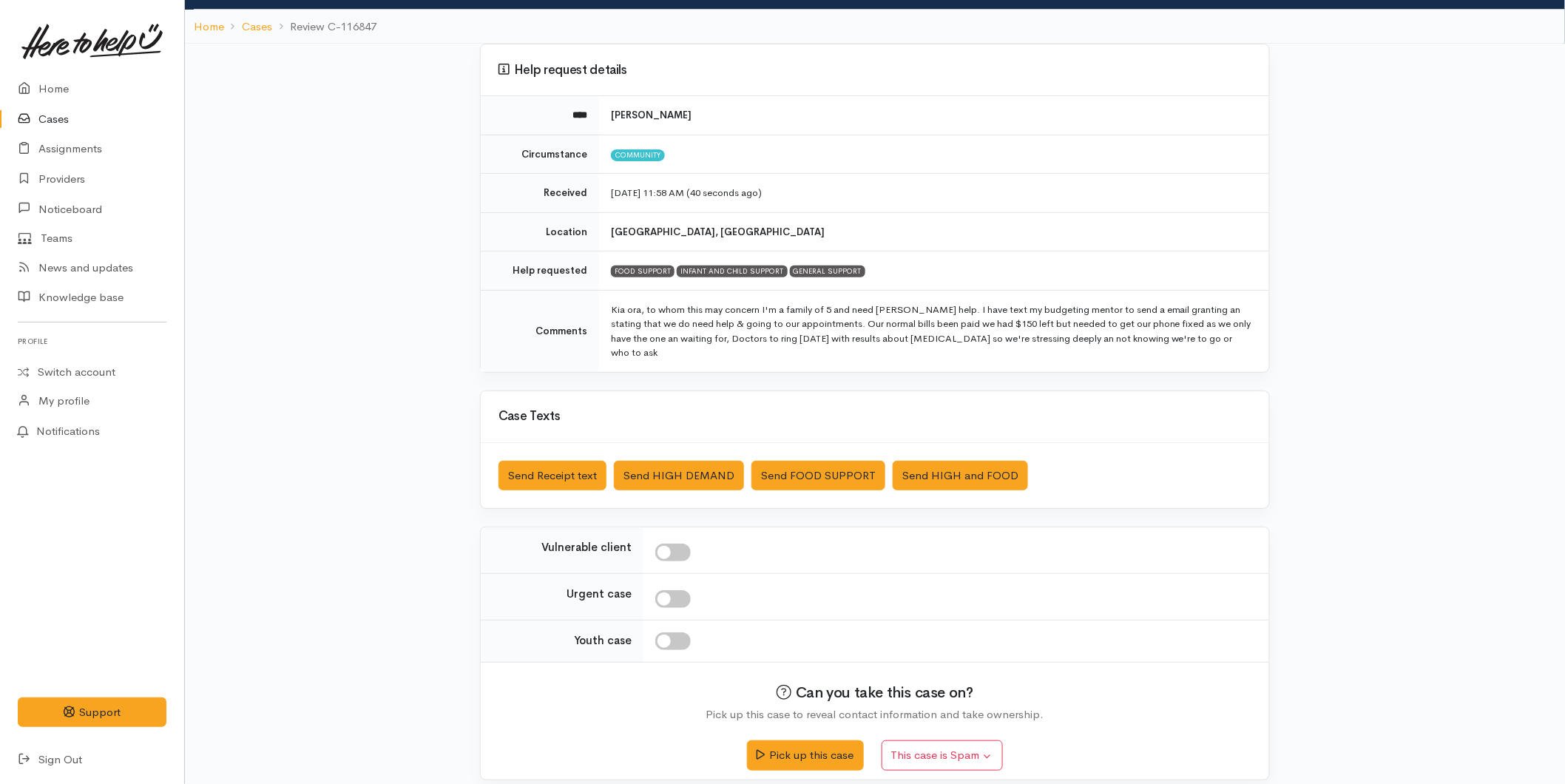
scroll to position [87, 0]
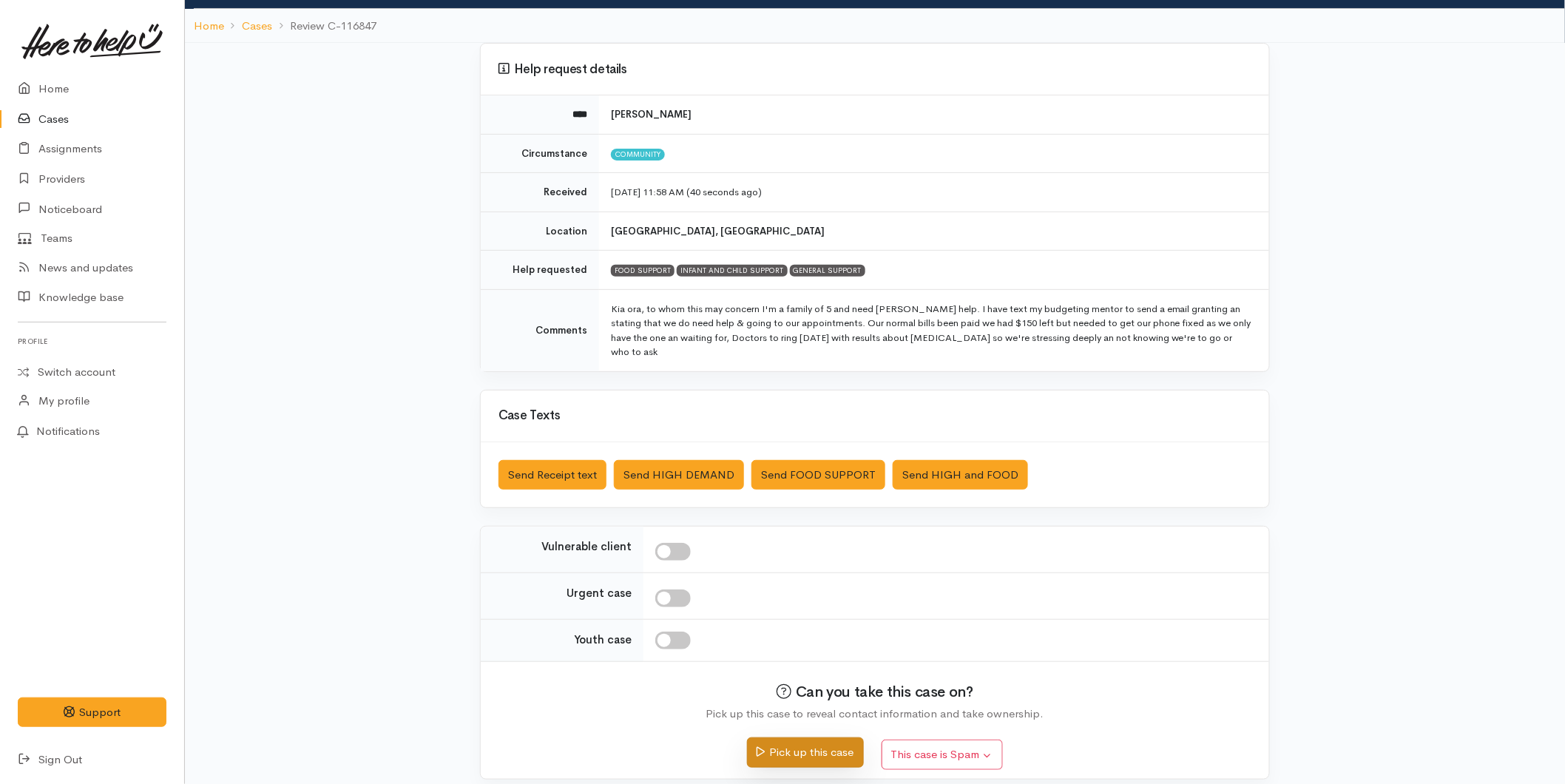
click at [779, 741] on button "Pick up this case" at bounding box center [805, 752] width 116 height 30
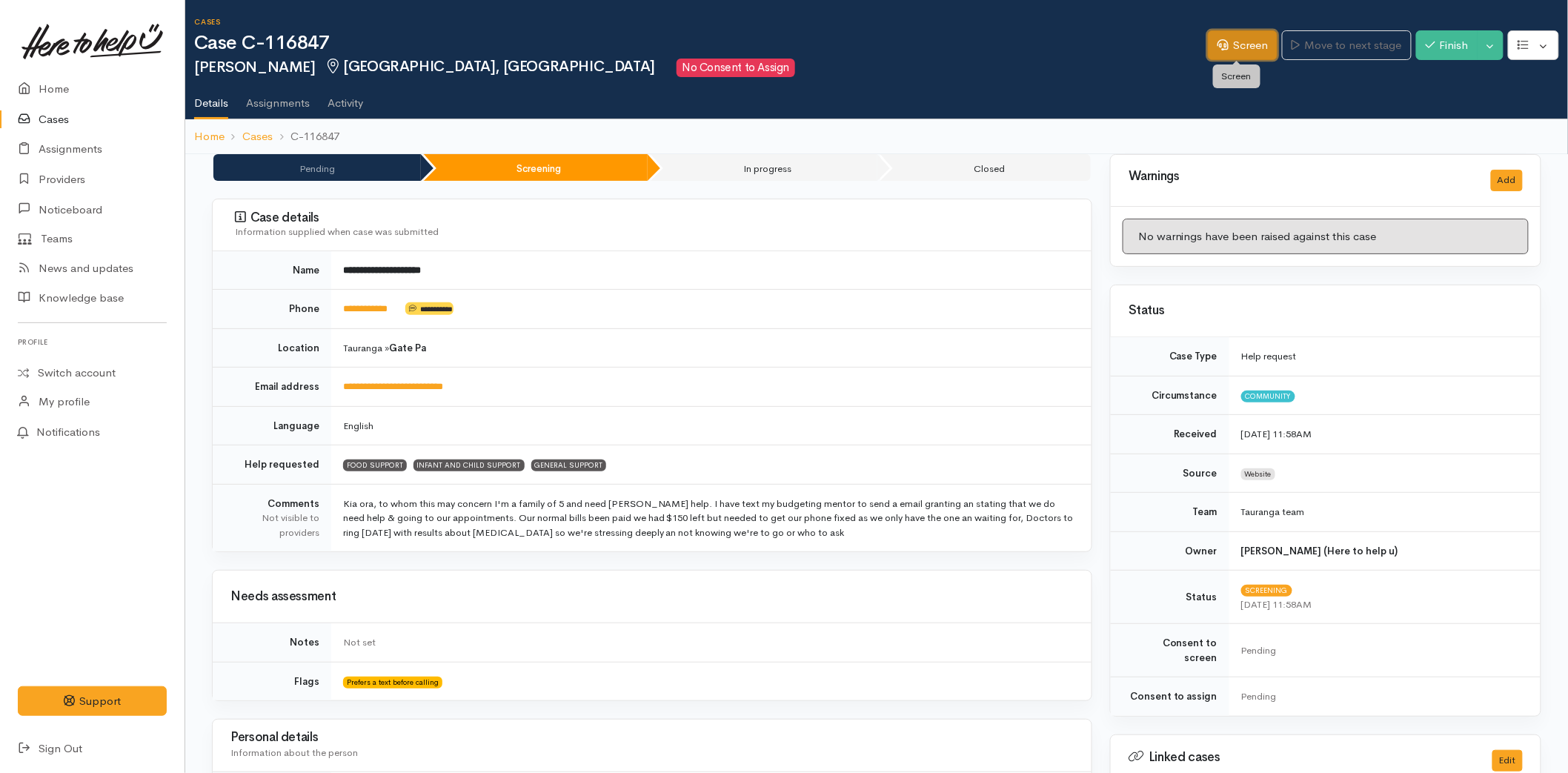
click at [1226, 42] on link "Screen" at bounding box center [1243, 45] width 70 height 30
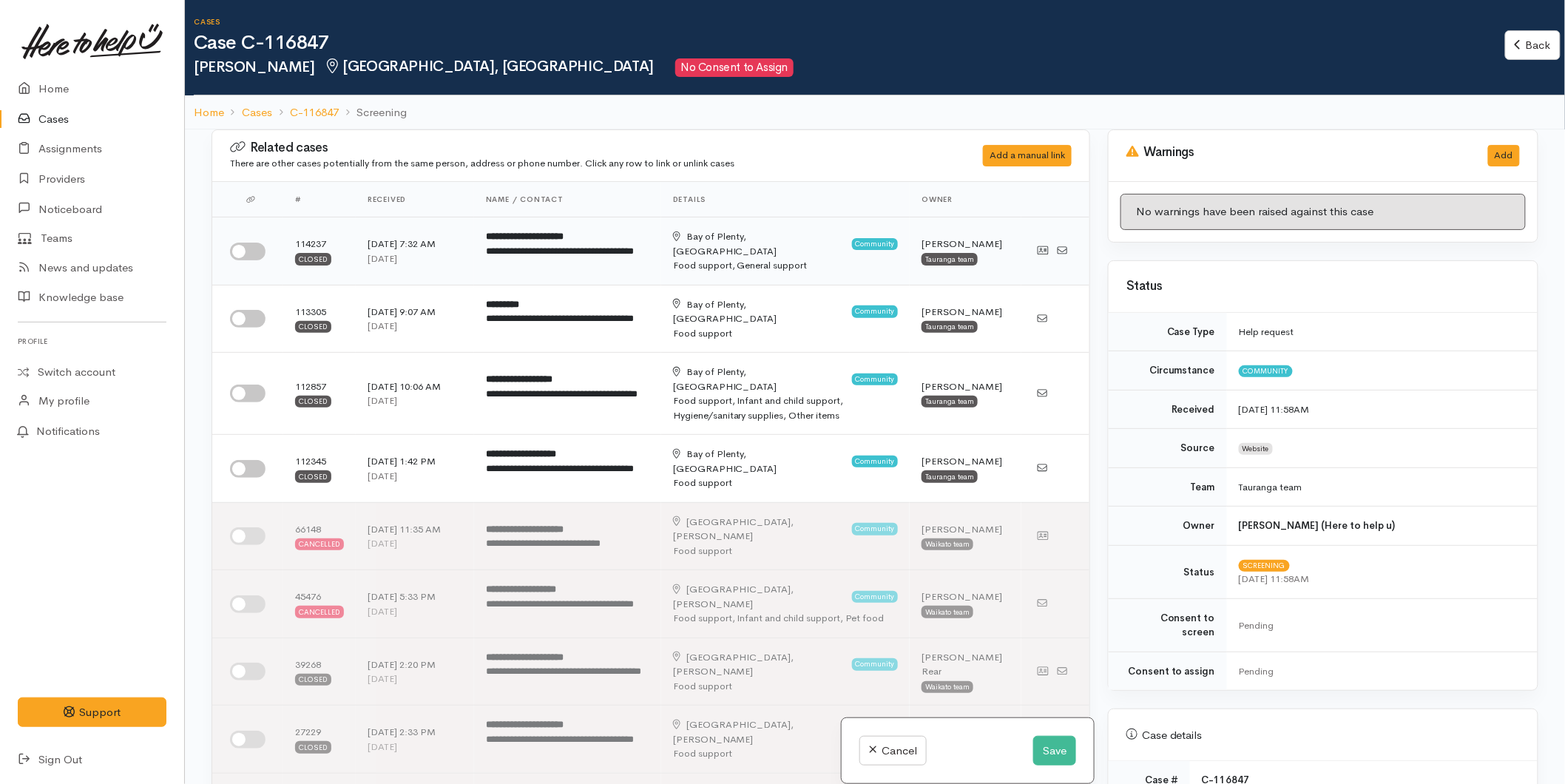
click at [262, 251] on input "checkbox" at bounding box center [247, 251] width 36 height 17
checkbox input "true"
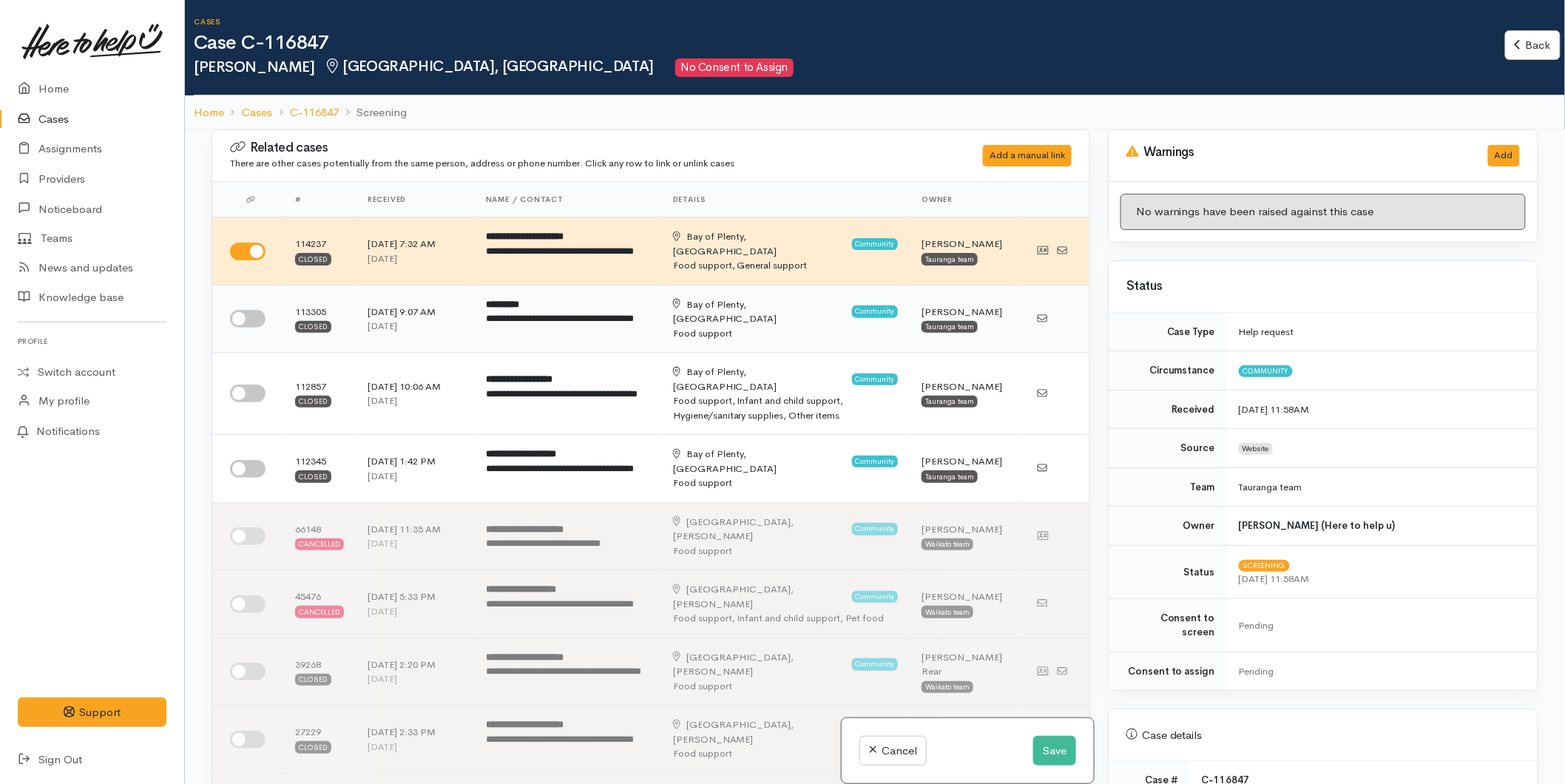
click at [250, 318] on input "checkbox" at bounding box center [247, 318] width 36 height 17
checkbox input "true"
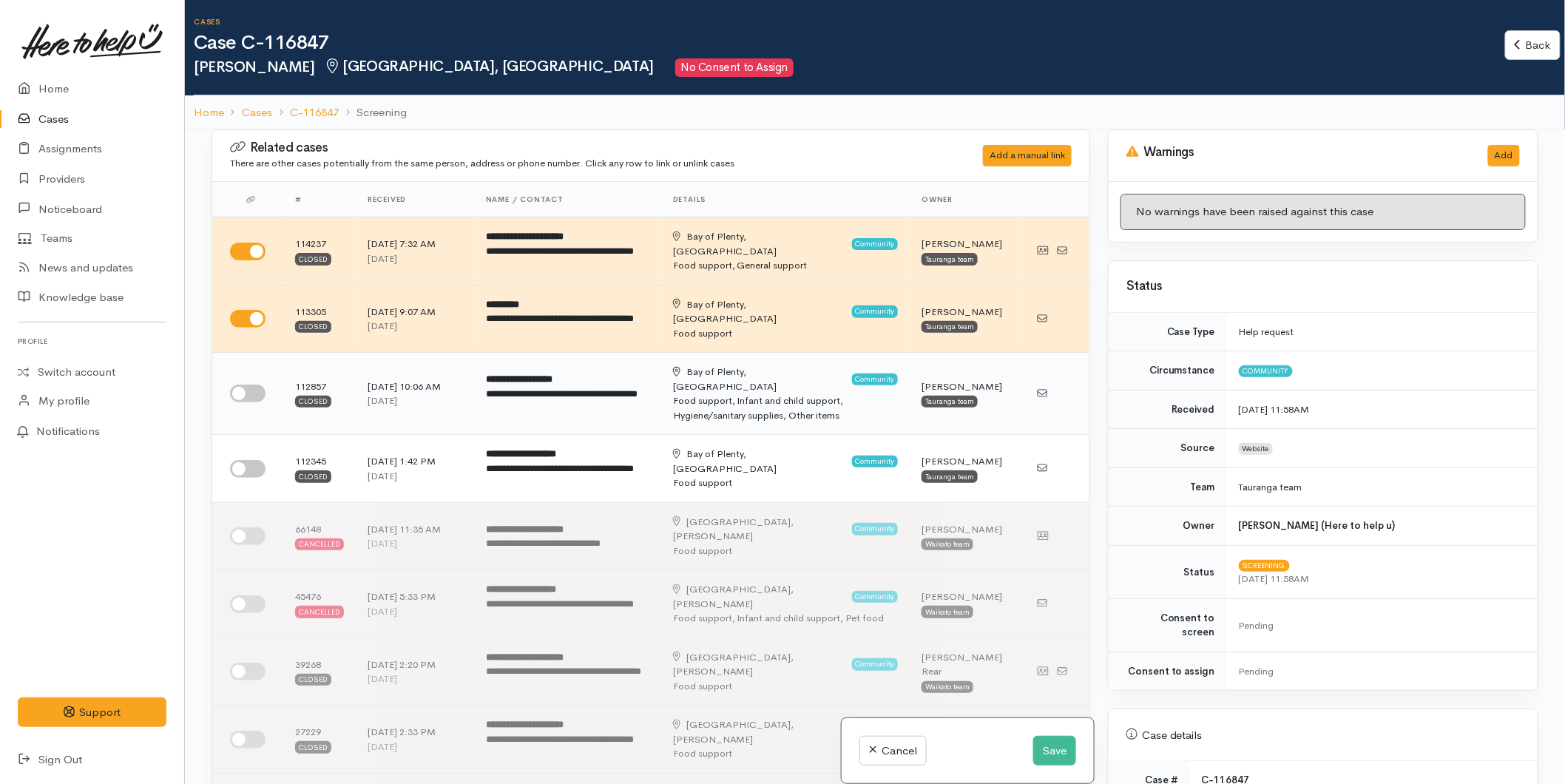
click at [252, 385] on input "checkbox" at bounding box center [247, 394] width 36 height 17
checkbox input "true"
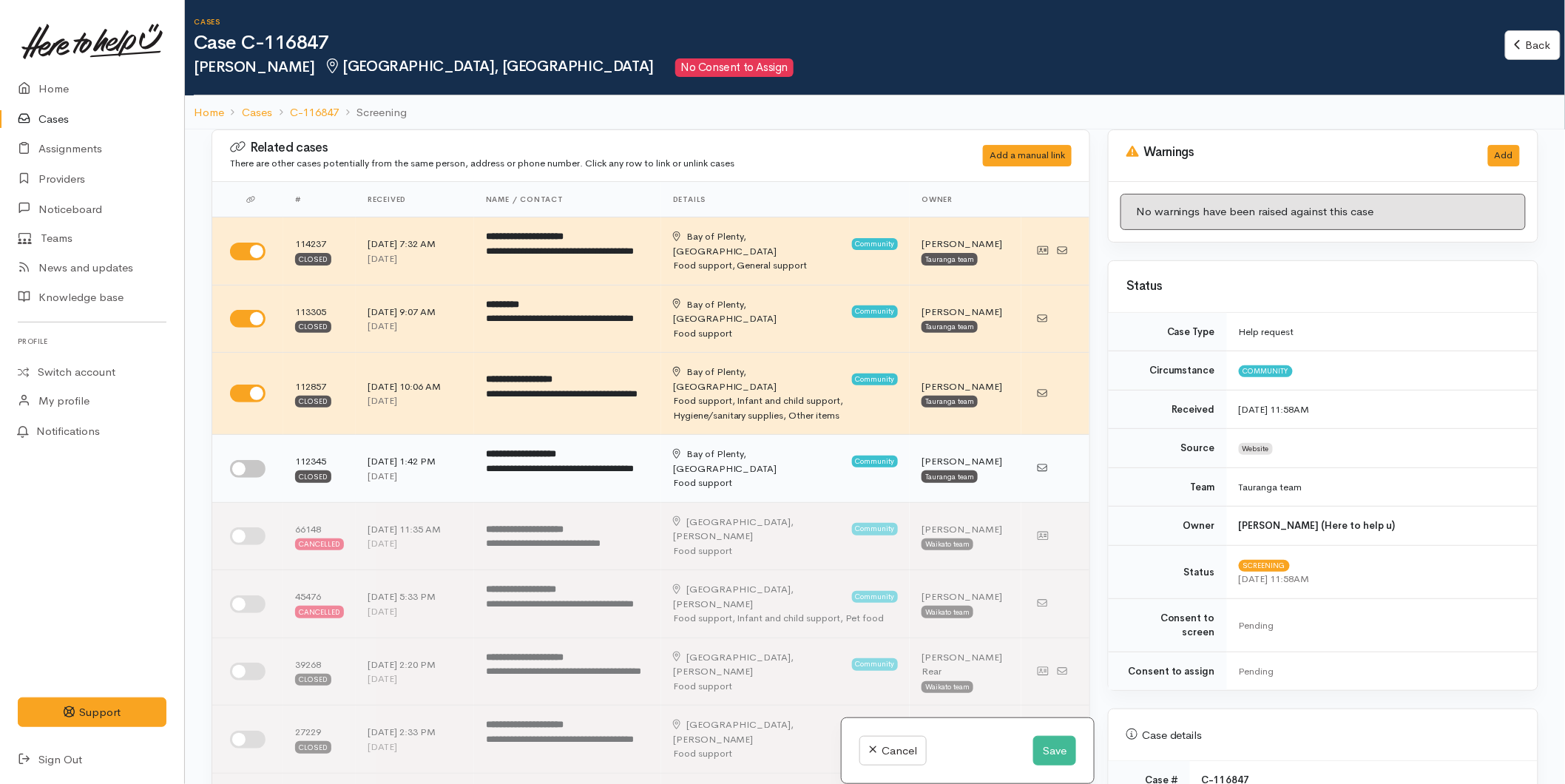
click at [247, 462] on input "checkbox" at bounding box center [247, 469] width 36 height 17
checkbox input "true"
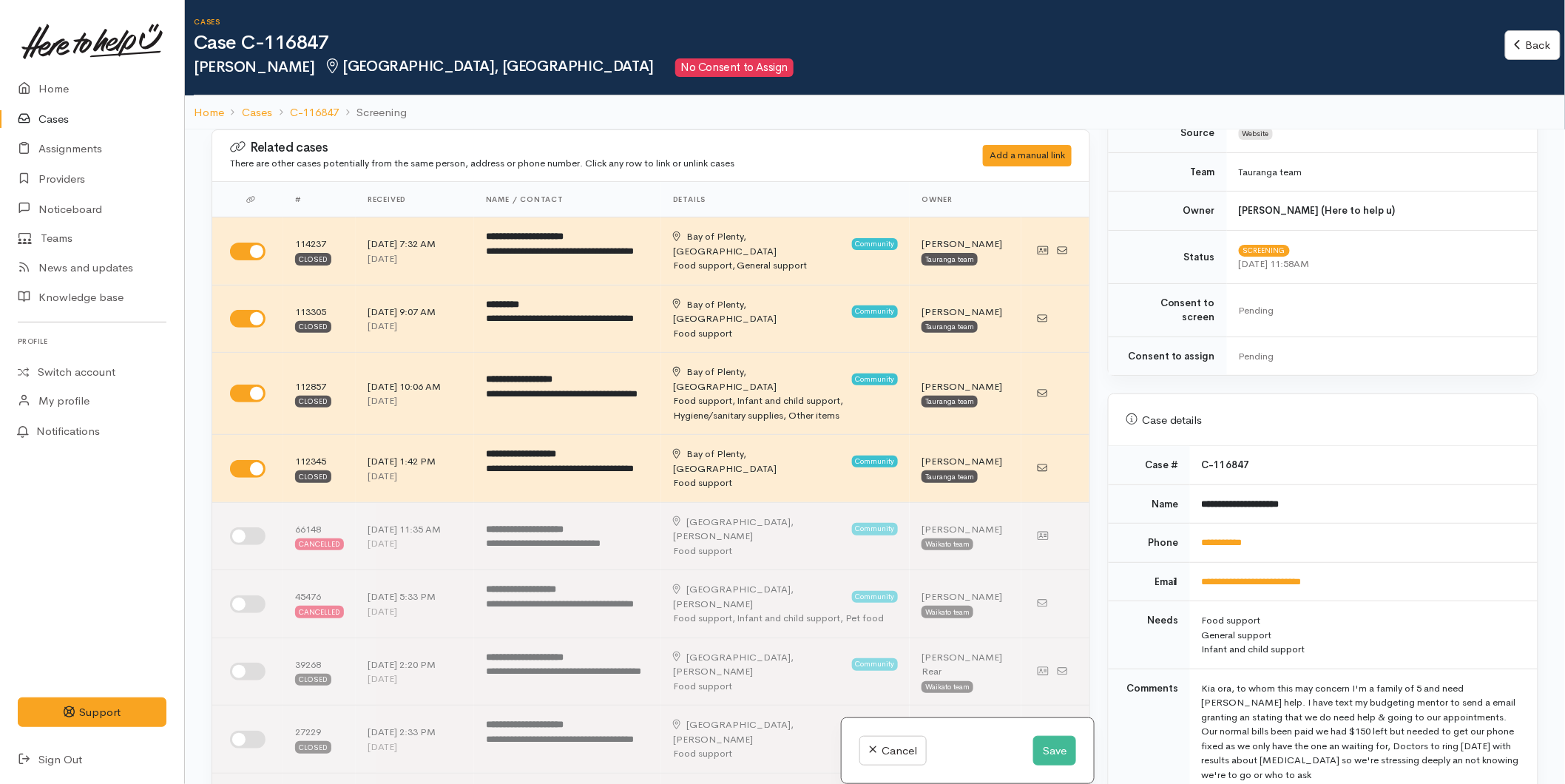
scroll to position [657, 0]
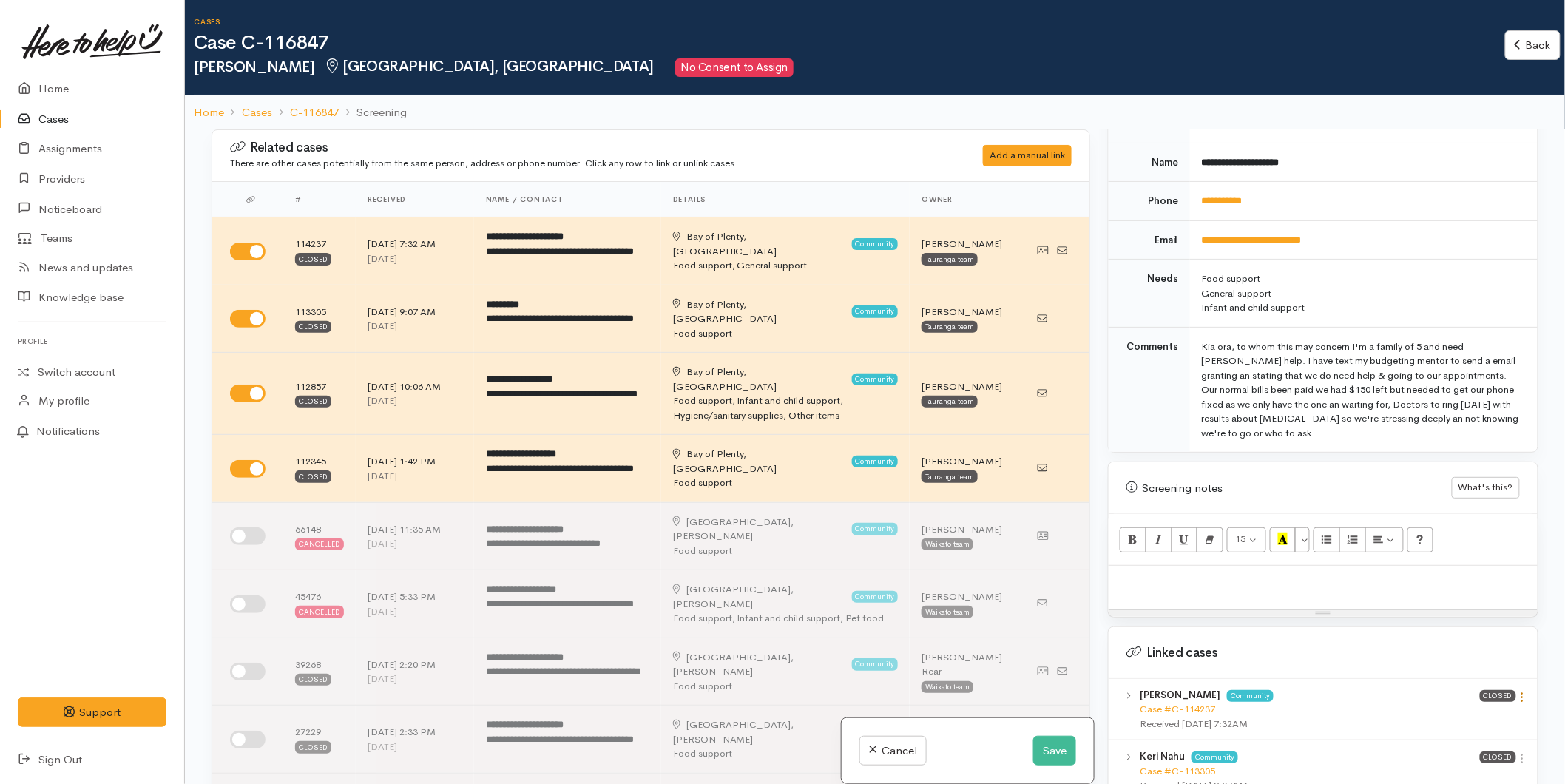
click at [1517, 691] on icon at bounding box center [1523, 697] width 13 height 13
click at [1449, 714] on link "View case" at bounding box center [1470, 726] width 117 height 23
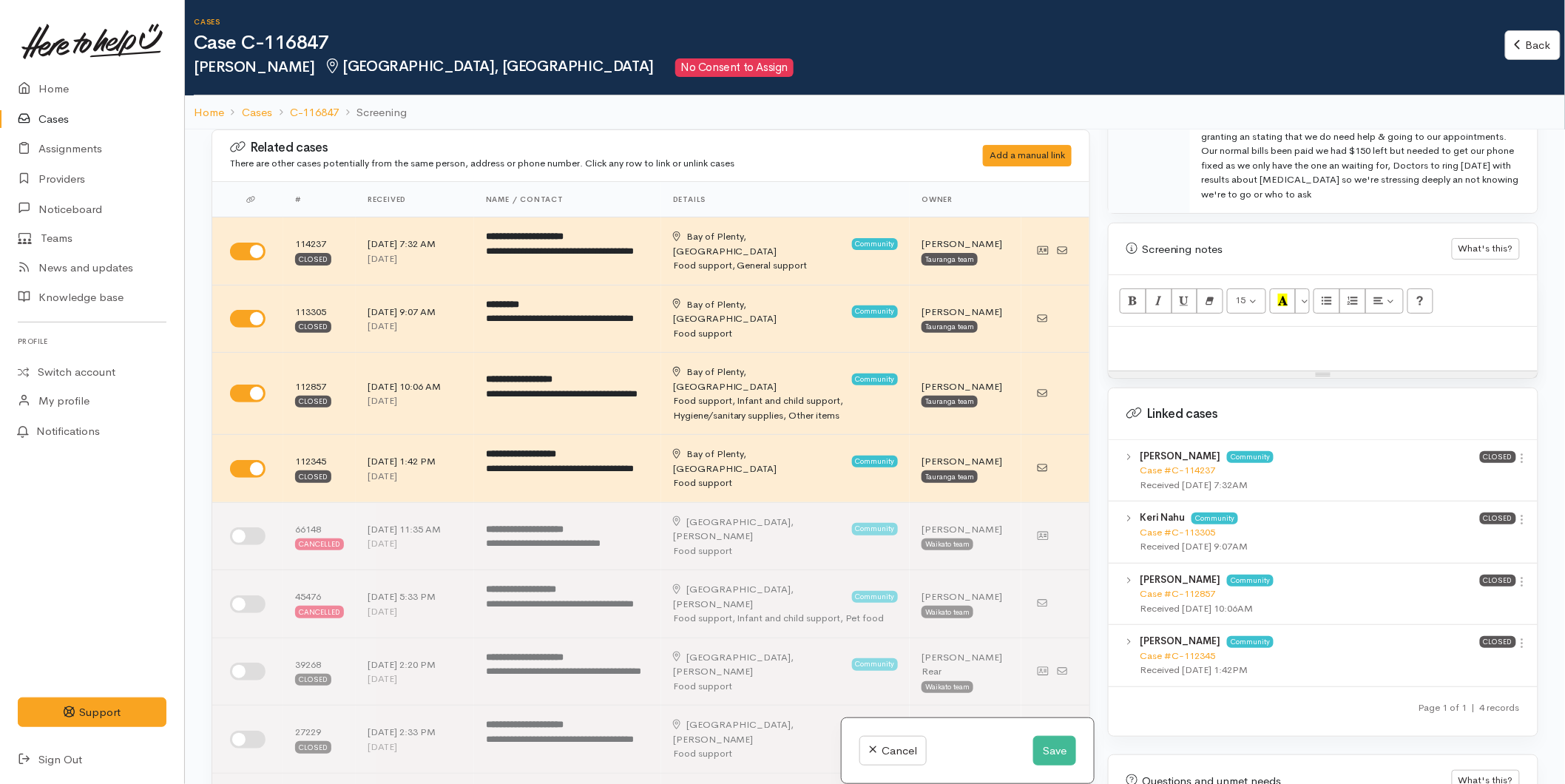
scroll to position [1000, 0]
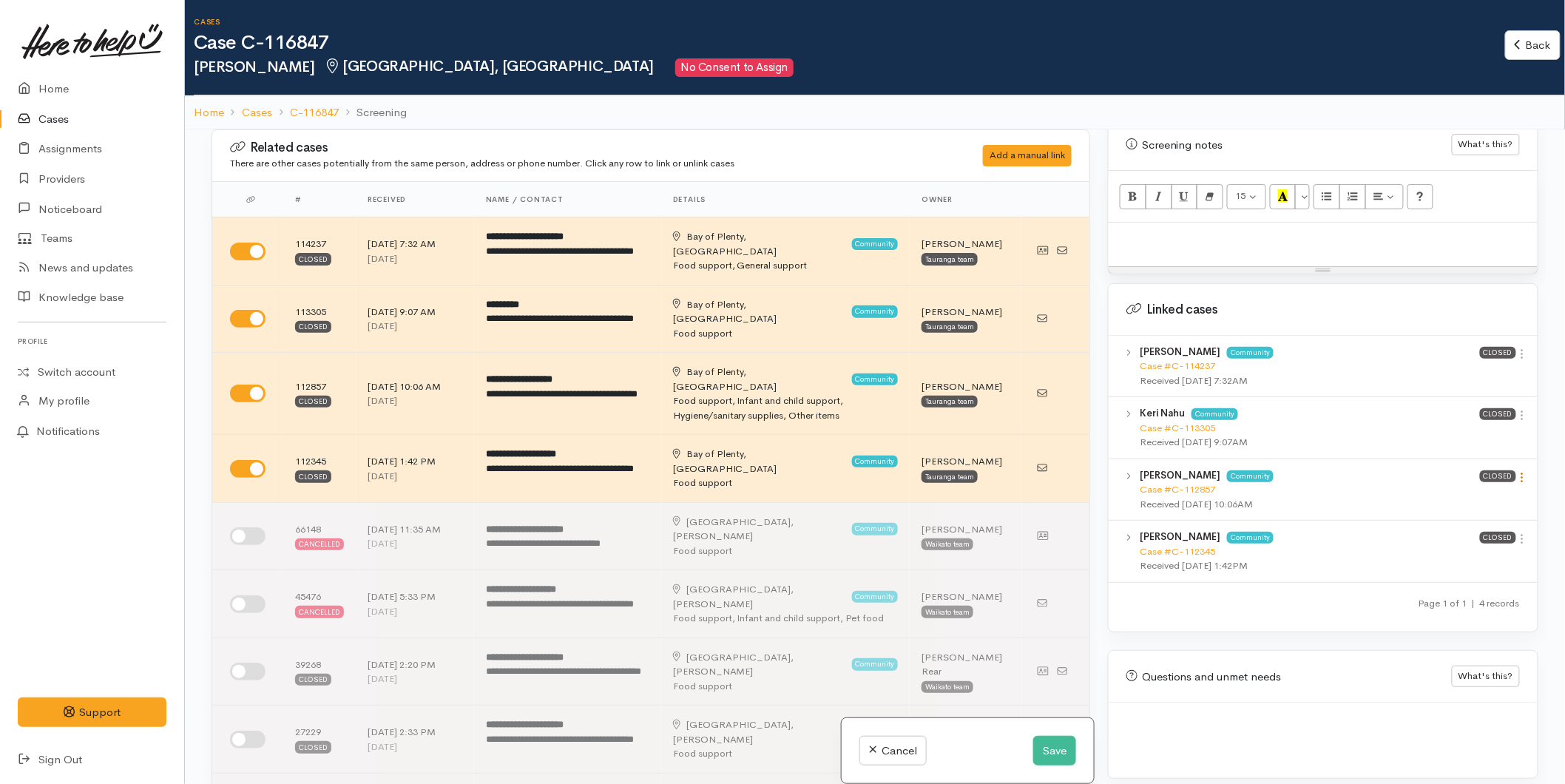
click at [1521, 471] on icon at bounding box center [1523, 477] width 13 height 13
click at [1484, 495] on link "View case" at bounding box center [1470, 506] width 117 height 23
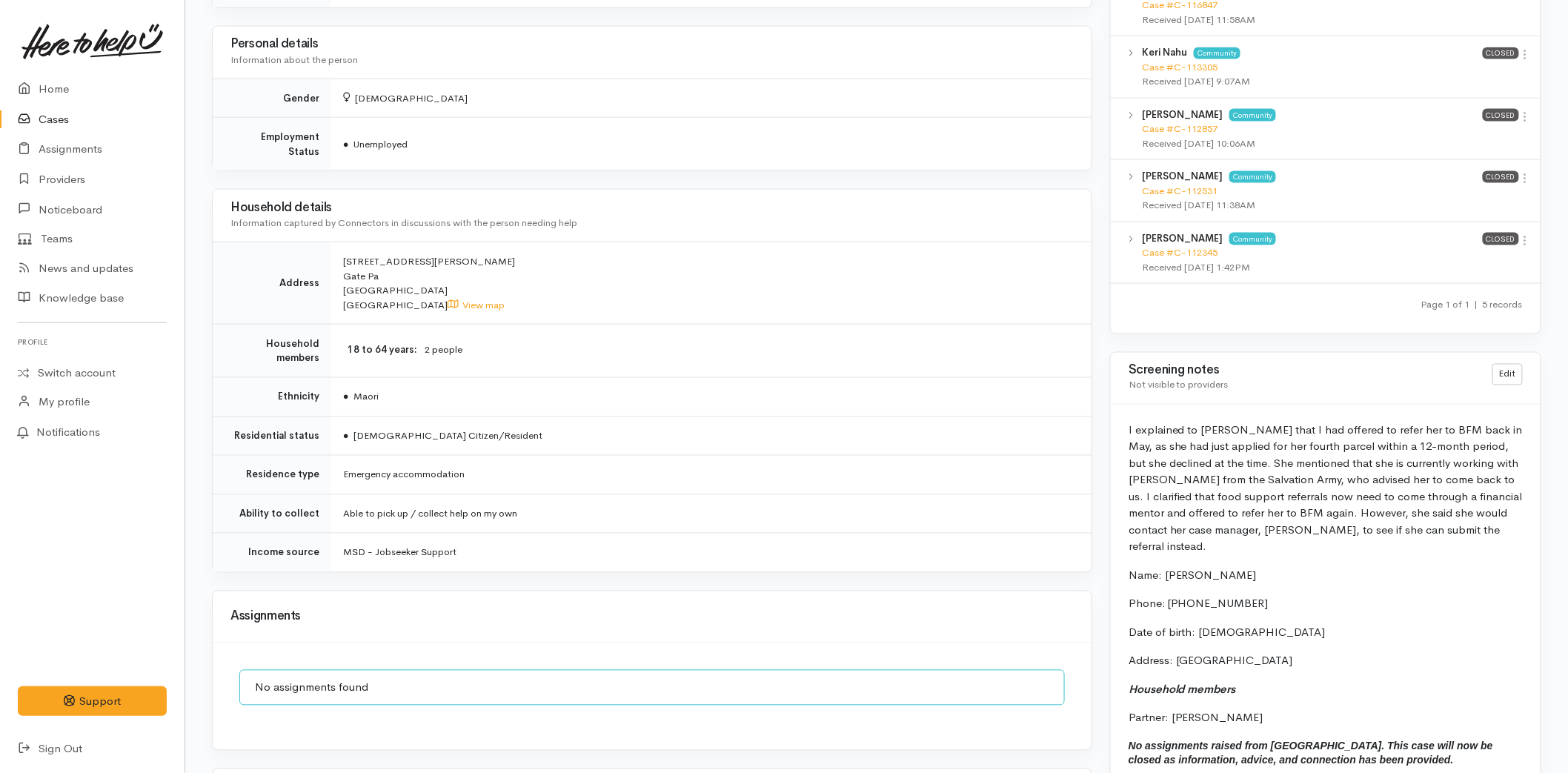
scroll to position [939, 0]
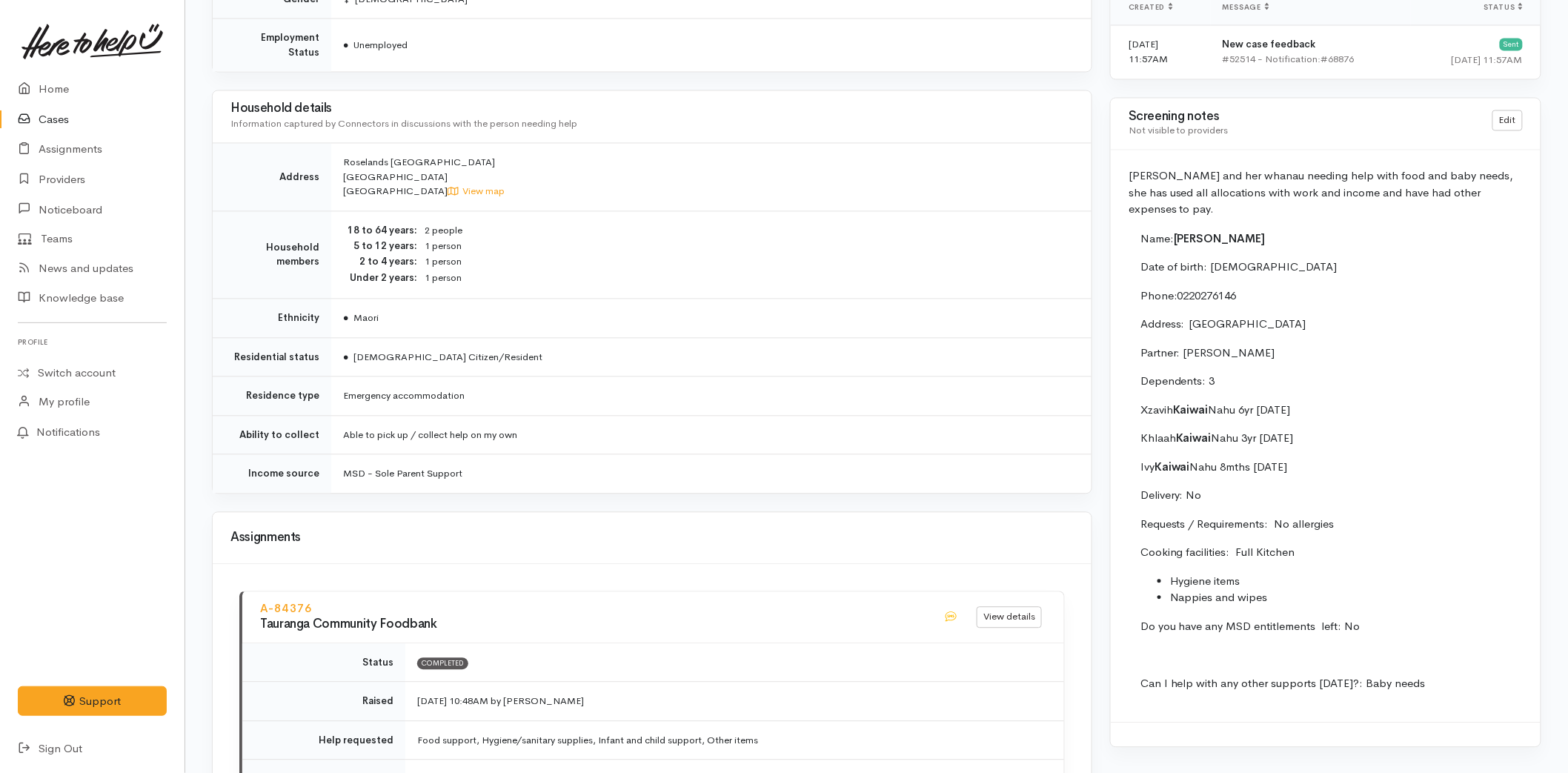
scroll to position [1153, 0]
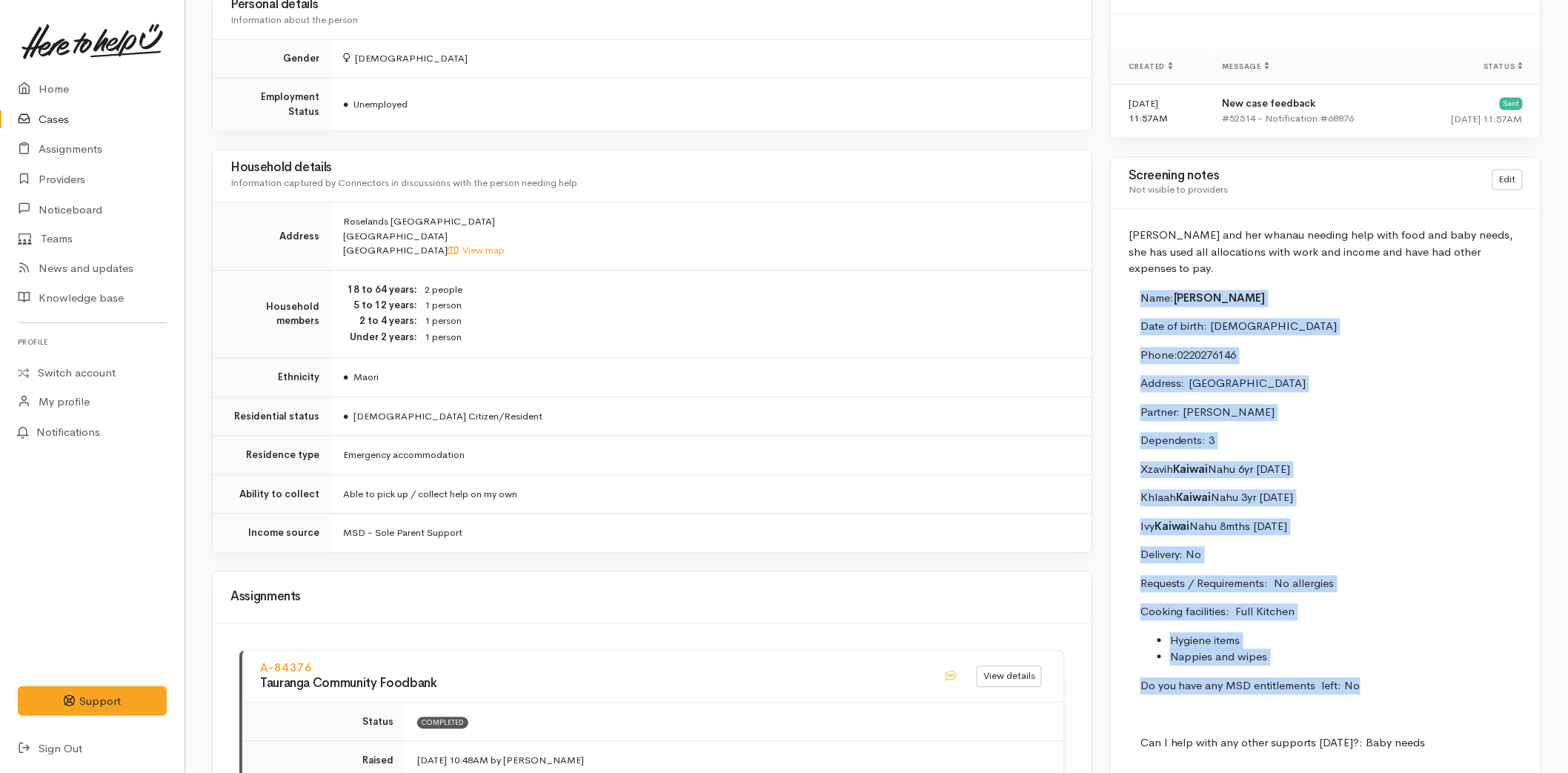
drag, startPoint x: 1395, startPoint y: 665, endPoint x: 1136, endPoint y: 272, distance: 470.7
click at [1136, 290] on td "Name: [PERSON_NAME] Date of birth: [DEMOGRAPHIC_DATA] Phone:  [PHONE_NUMBER] Ad…" at bounding box center [1516, 527] width 774 height 475
copy td "Name: [PERSON_NAME] Date of birth: [DEMOGRAPHIC_DATA] Phone:  [PHONE_NUMBER] Ad…"
click at [67, 69] on link at bounding box center [92, 41] width 149 height 65
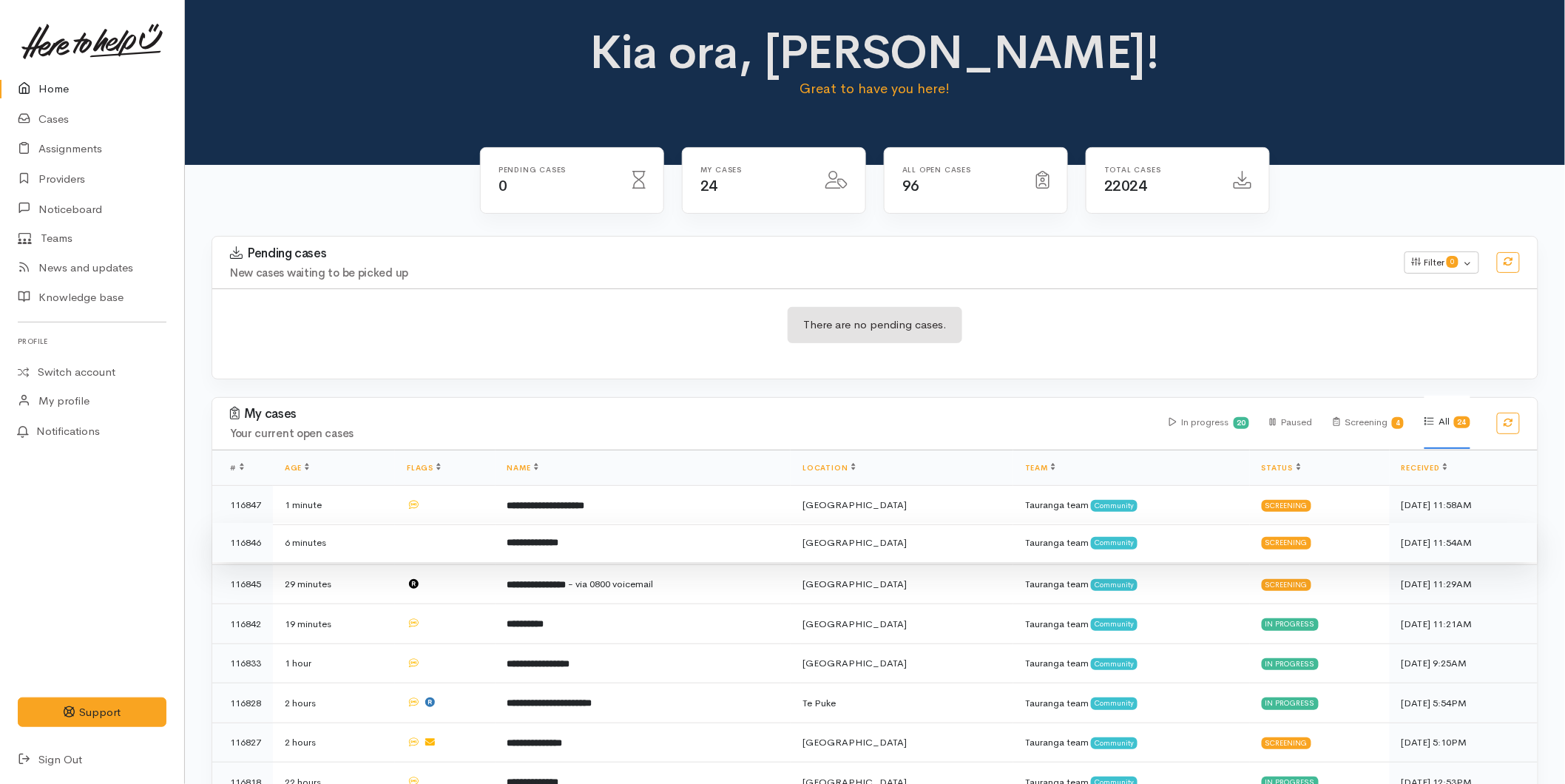
click at [560, 545] on b "**********" at bounding box center [534, 542] width 52 height 9
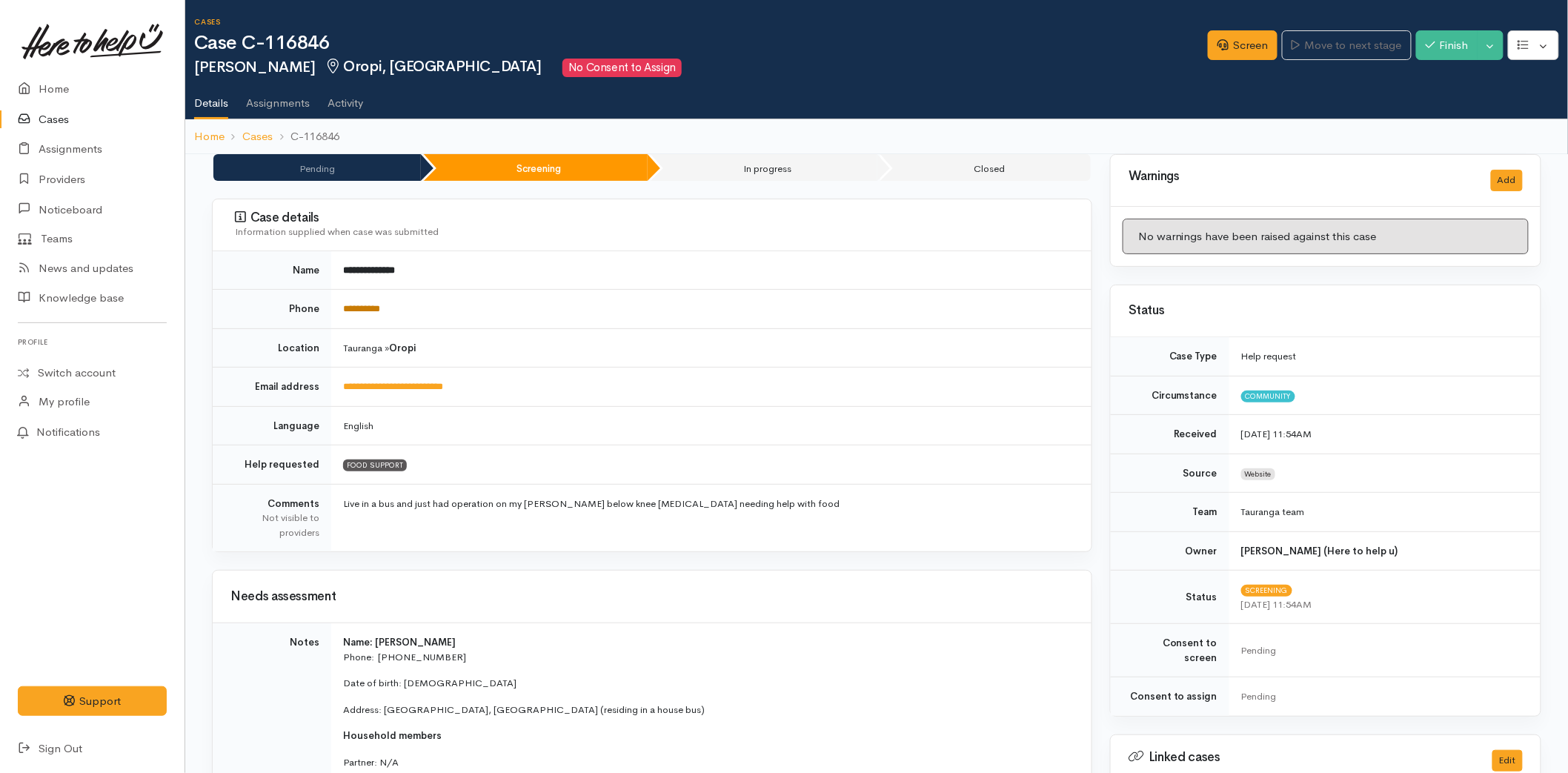
click at [368, 304] on link "**********" at bounding box center [361, 309] width 37 height 10
click at [1248, 52] on link "Screen" at bounding box center [1243, 45] width 70 height 30
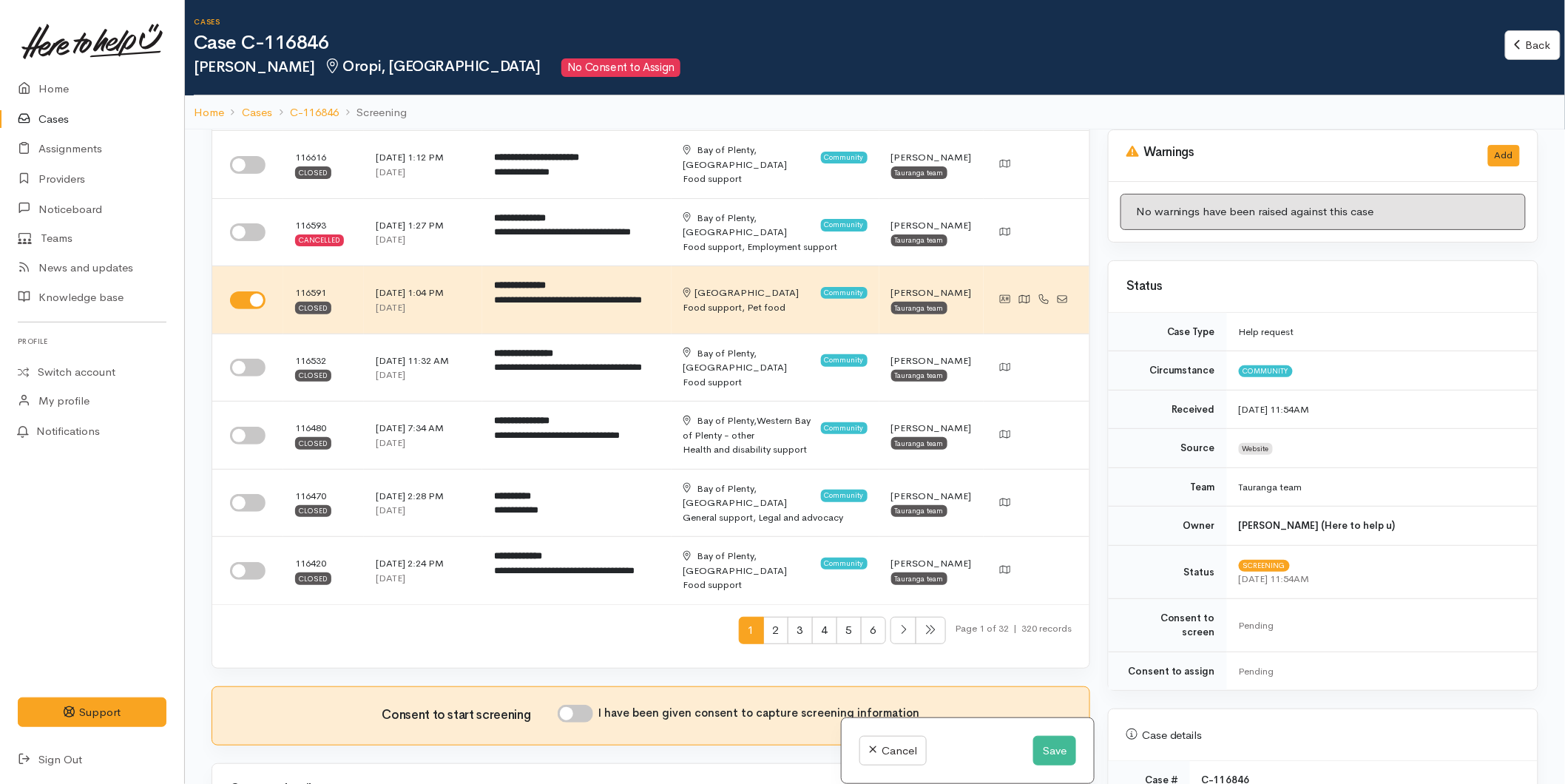
scroll to position [822, 0]
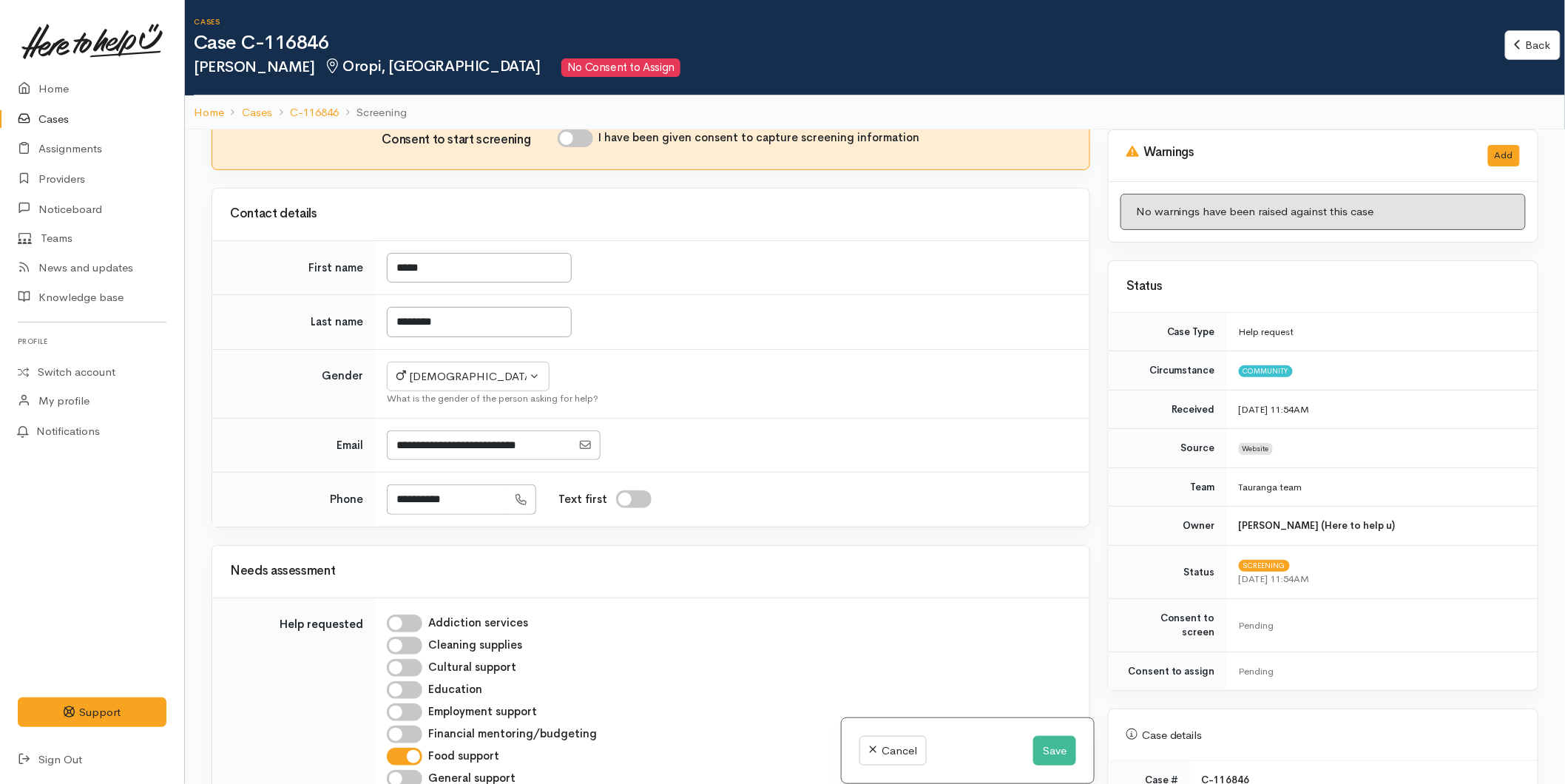
click at [571, 147] on input "I have been given consent to capture screening information" at bounding box center [575, 138] width 36 height 17
checkbox input "true"
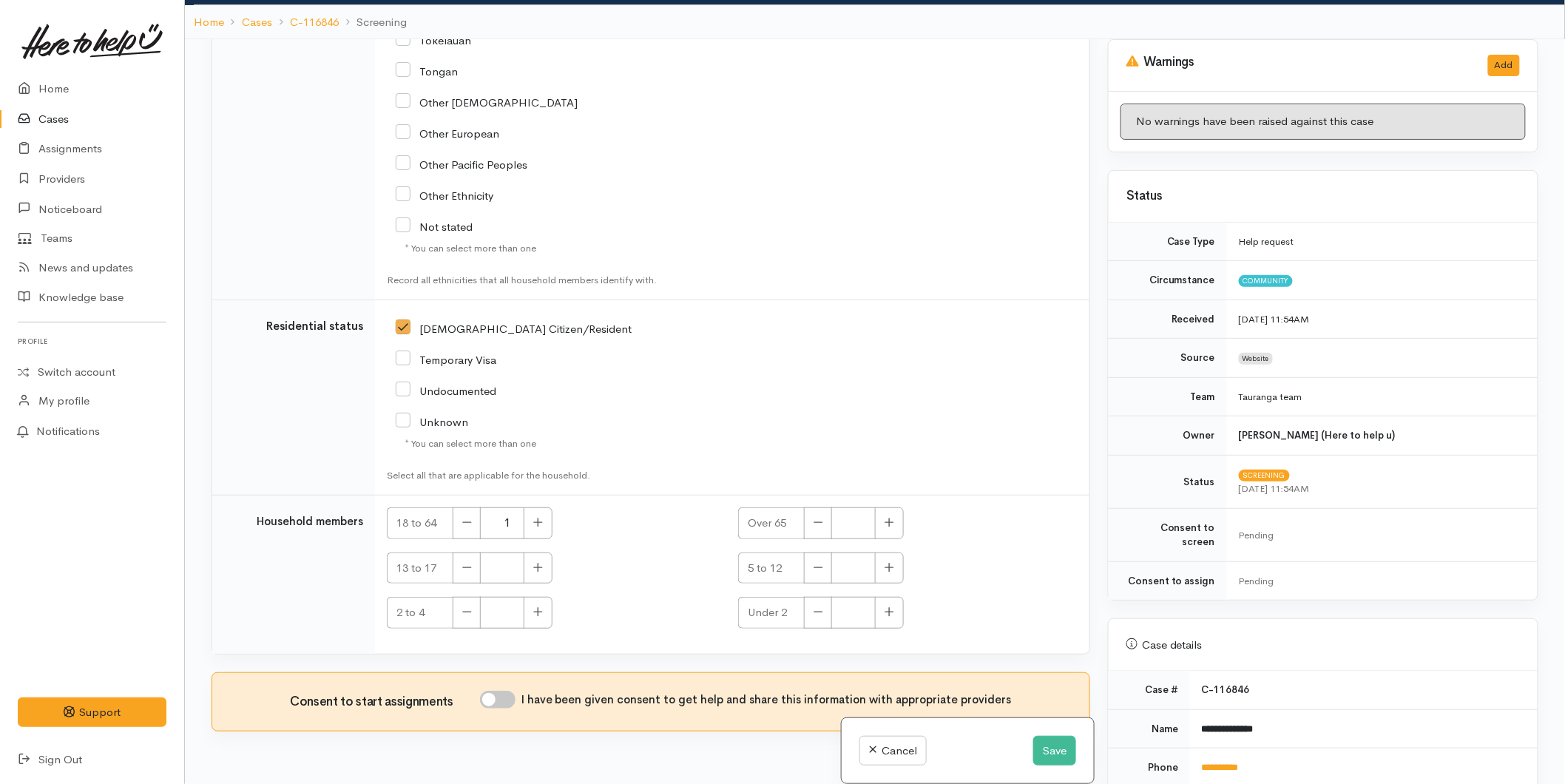
scroll to position [130, 0]
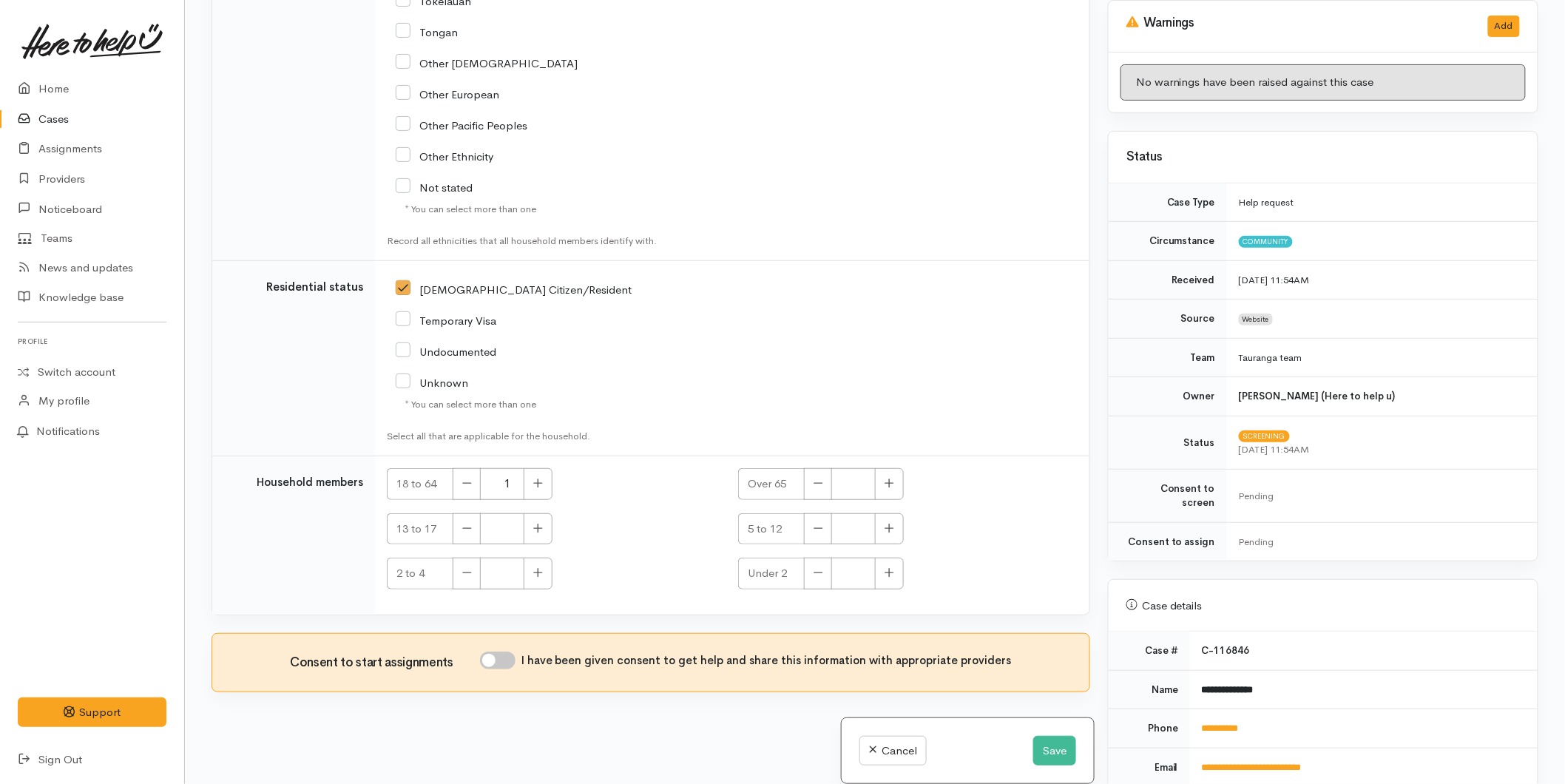
click at [515, 659] on input "I have been given consent to get help and share this information with appropria…" at bounding box center [497, 661] width 36 height 17
checkbox input "true"
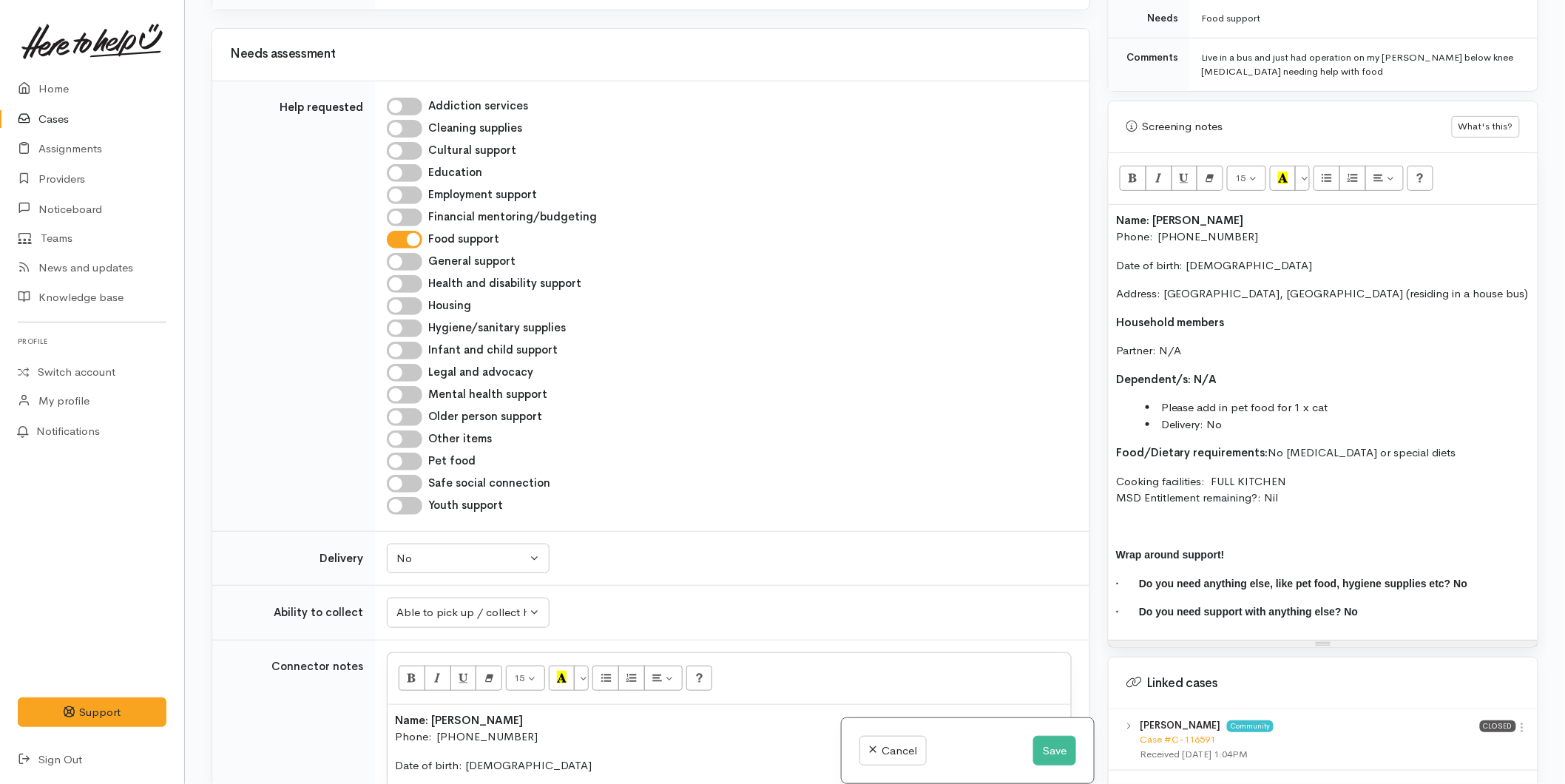
scroll to position [777, 0]
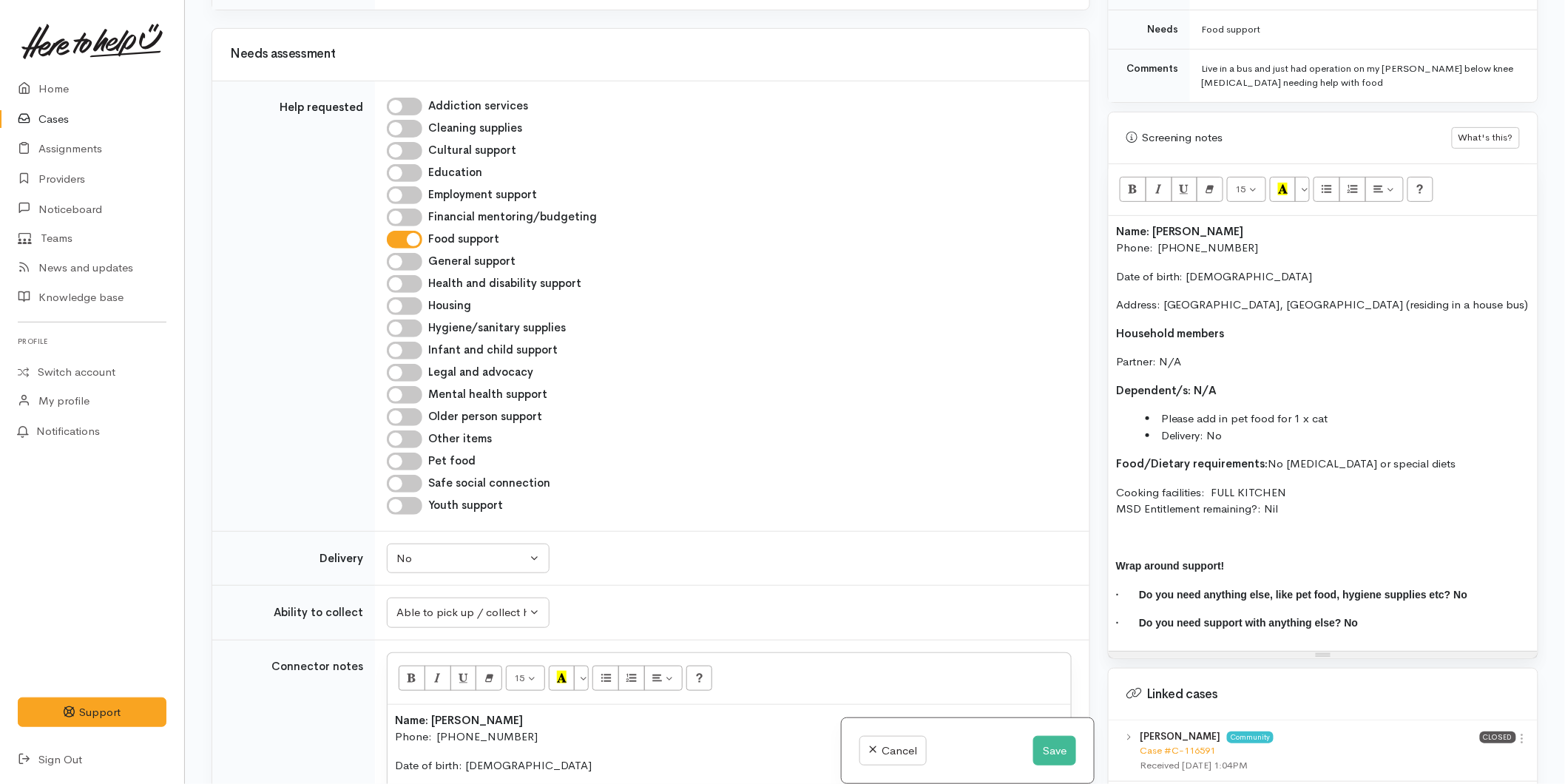
drag, startPoint x: 1359, startPoint y: 401, endPoint x: 1128, endPoint y: 398, distance: 231.0
click at [1128, 410] on ul "Please add in pet food for 1 x cat Delivery: No" at bounding box center [1323, 427] width 414 height 33
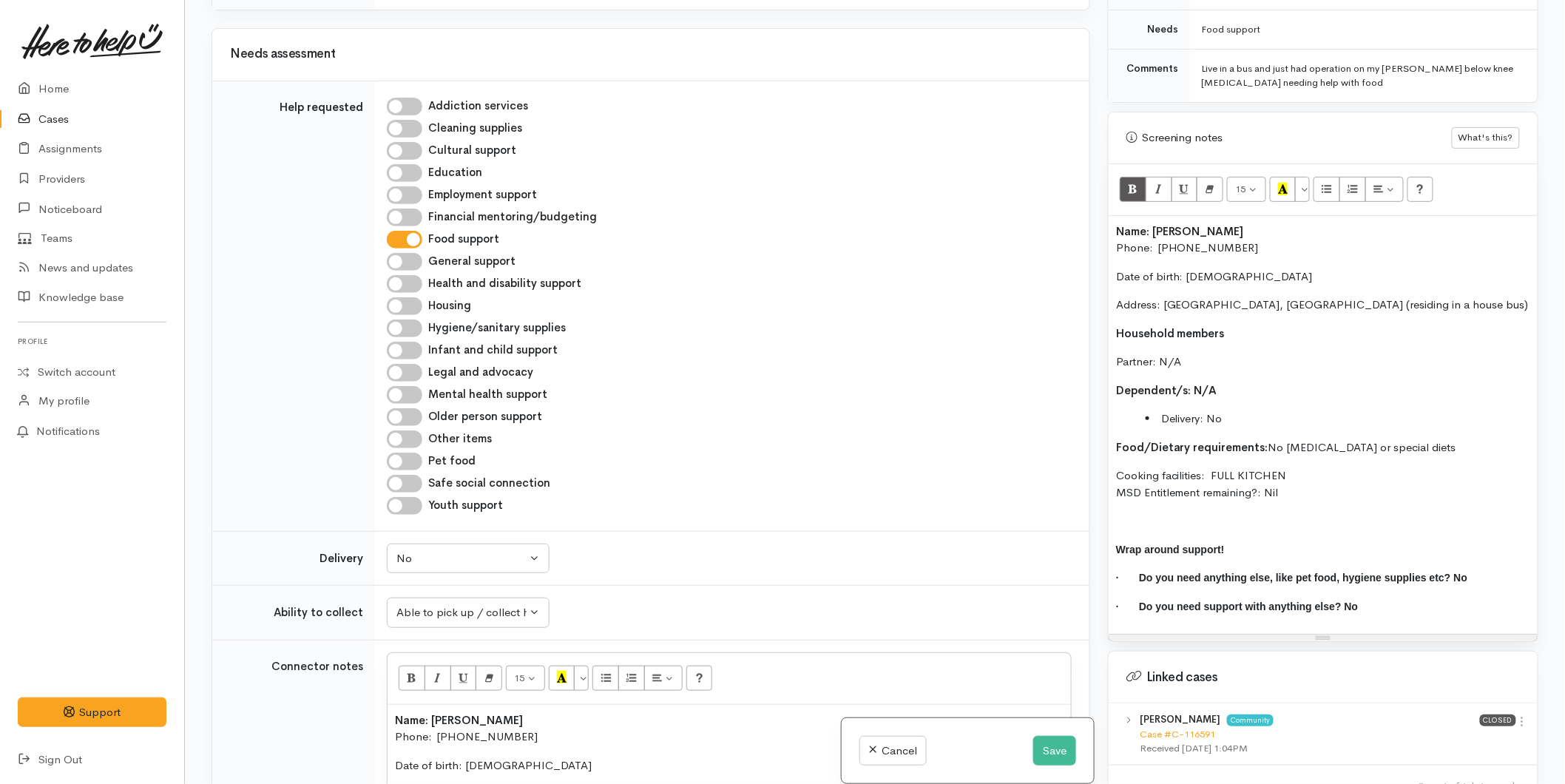
click at [1156, 410] on li "Delivery: No" at bounding box center [1338, 419] width 385 height 17
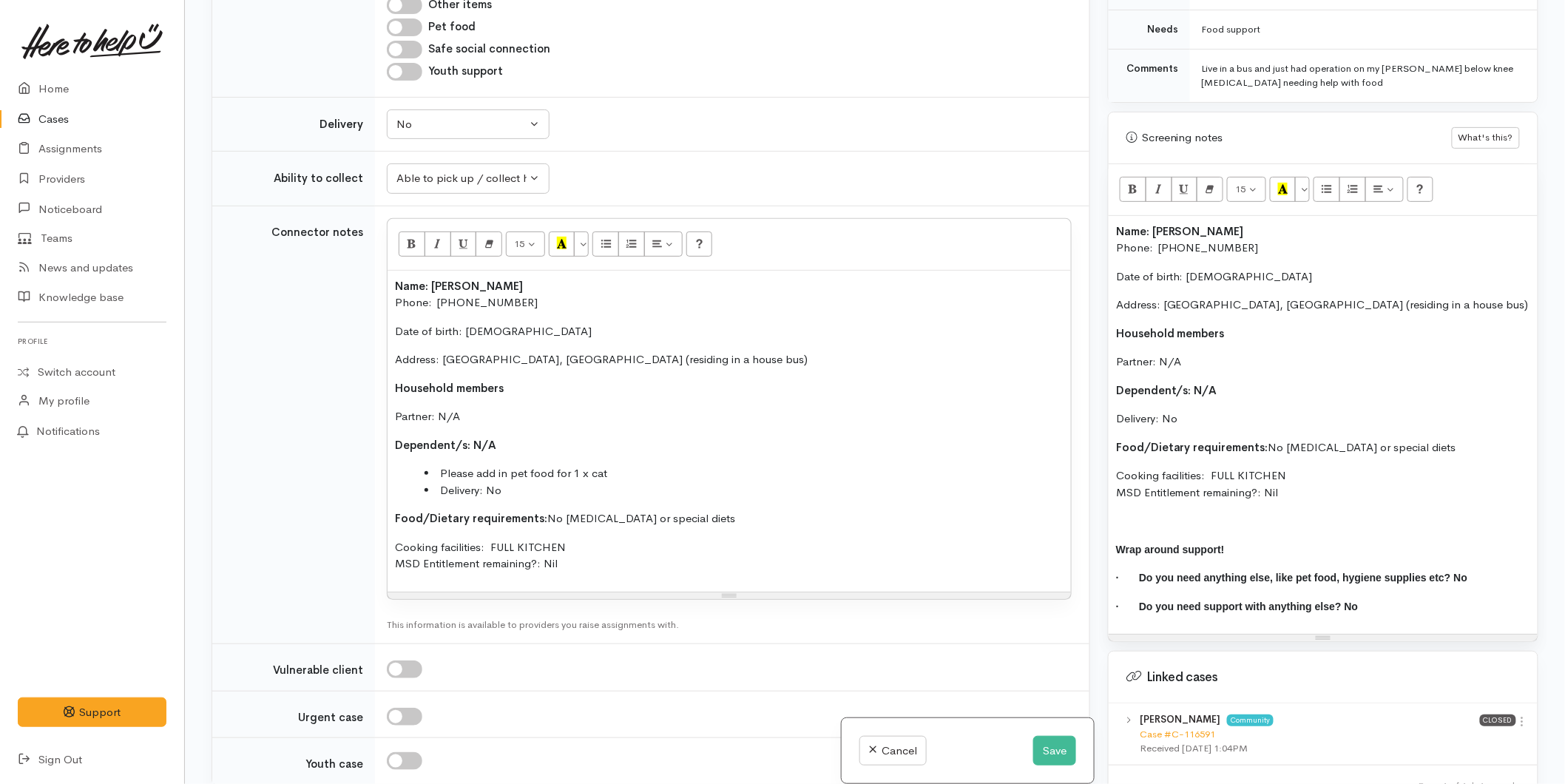
scroll to position [1785, 0]
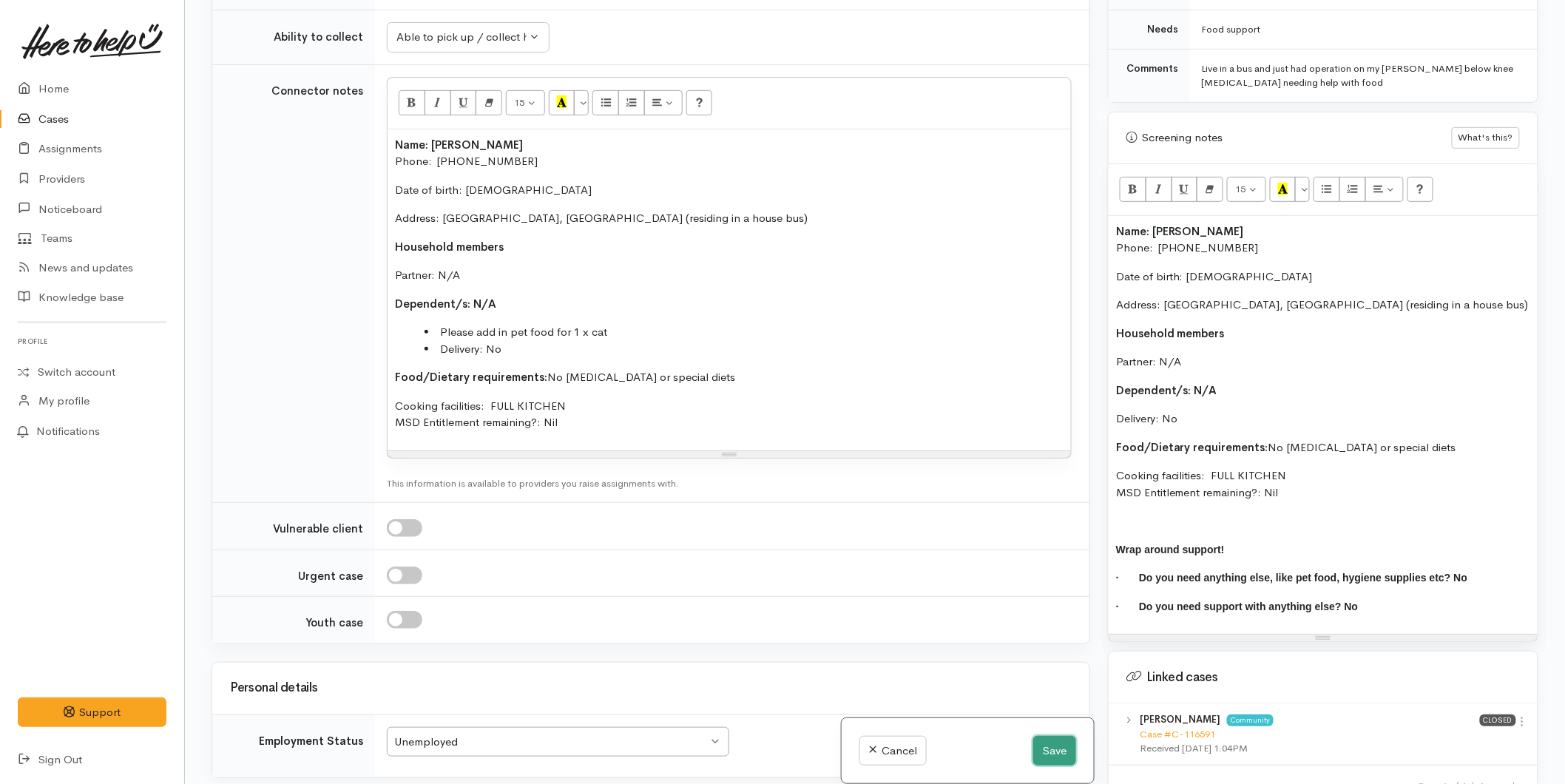
click at [1054, 748] on button "Save" at bounding box center [1054, 751] width 43 height 30
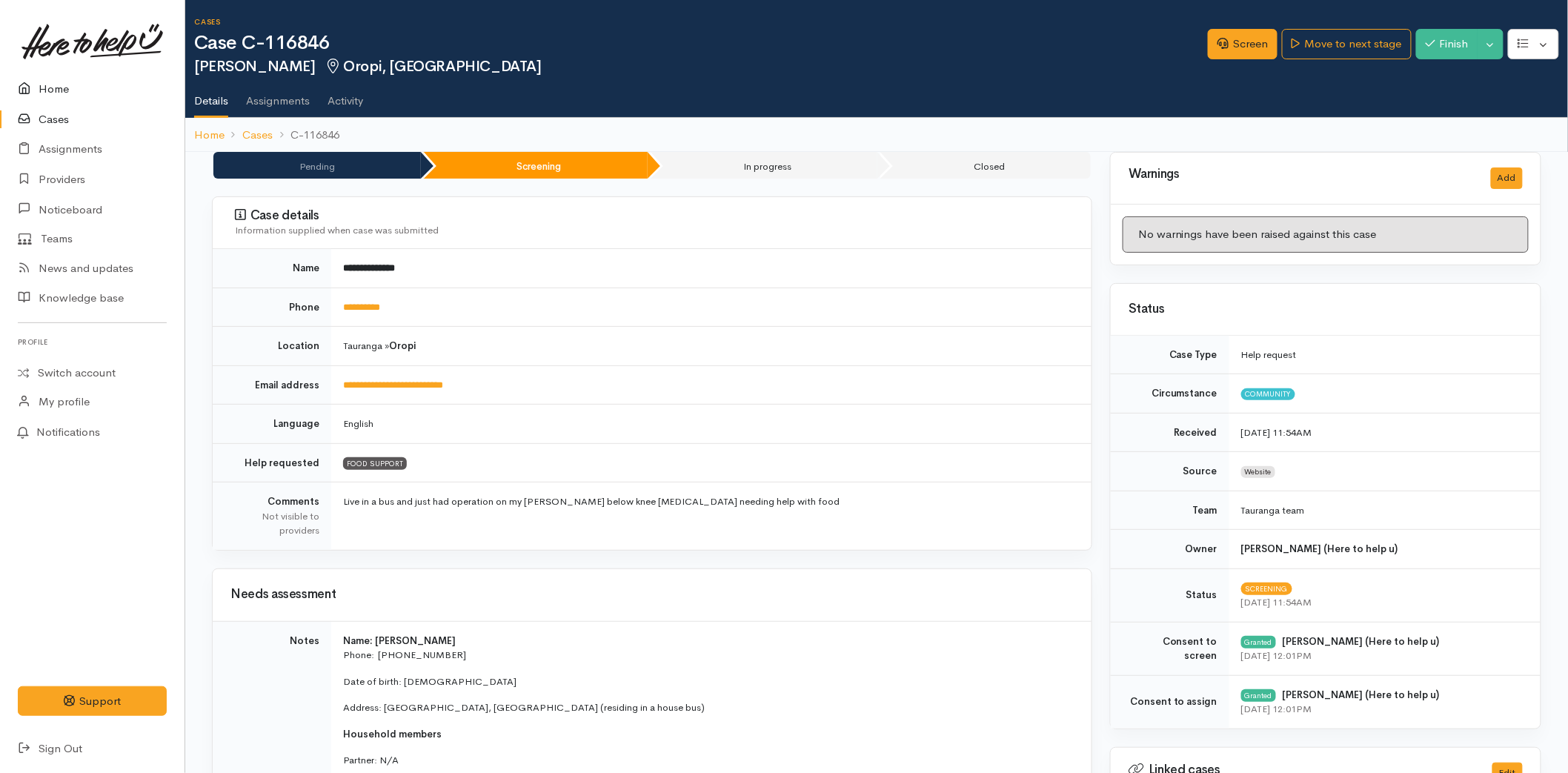
click at [69, 93] on link "Home" at bounding box center [92, 89] width 185 height 30
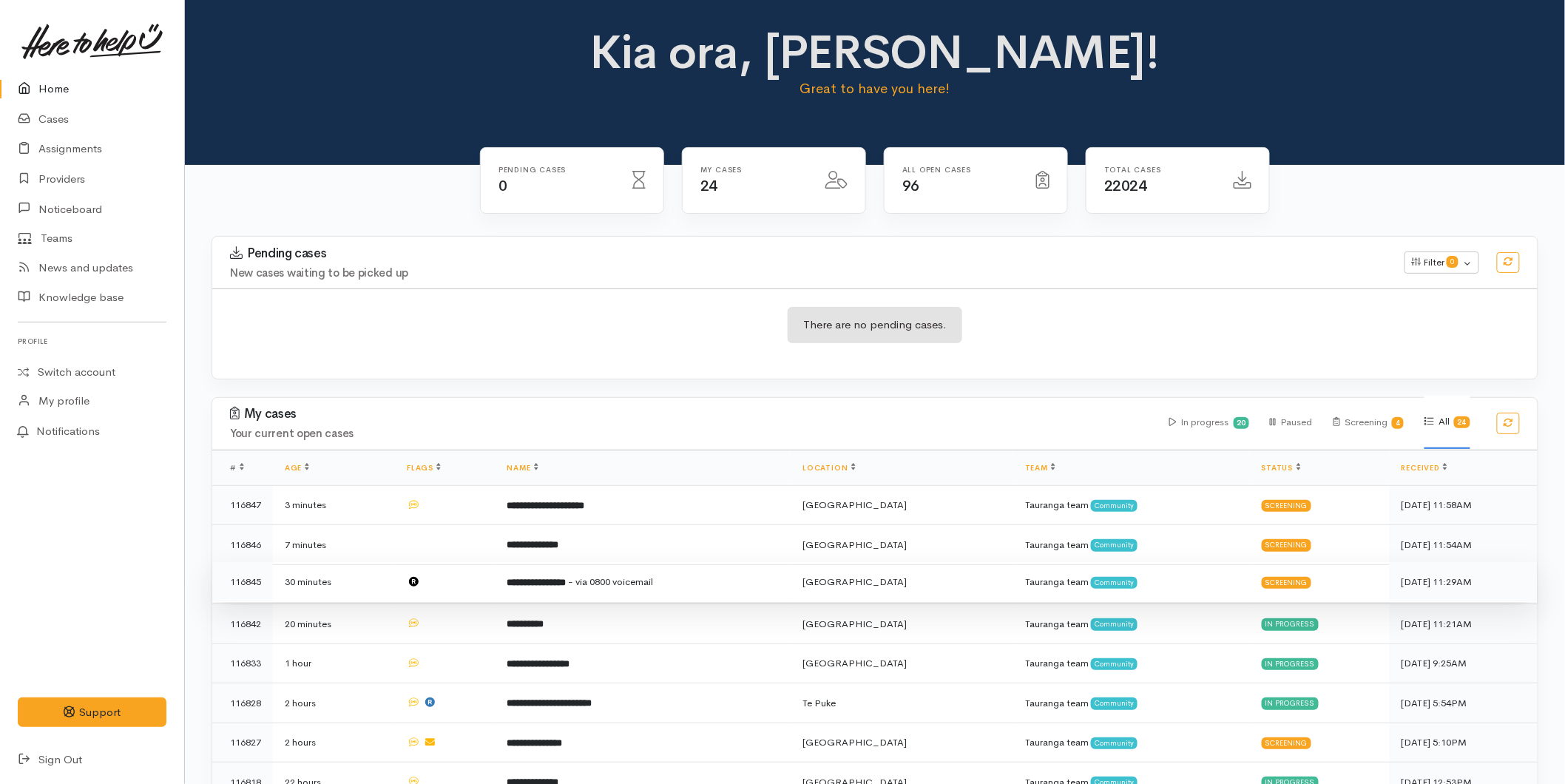
click at [560, 584] on b "**********" at bounding box center [537, 582] width 59 height 9
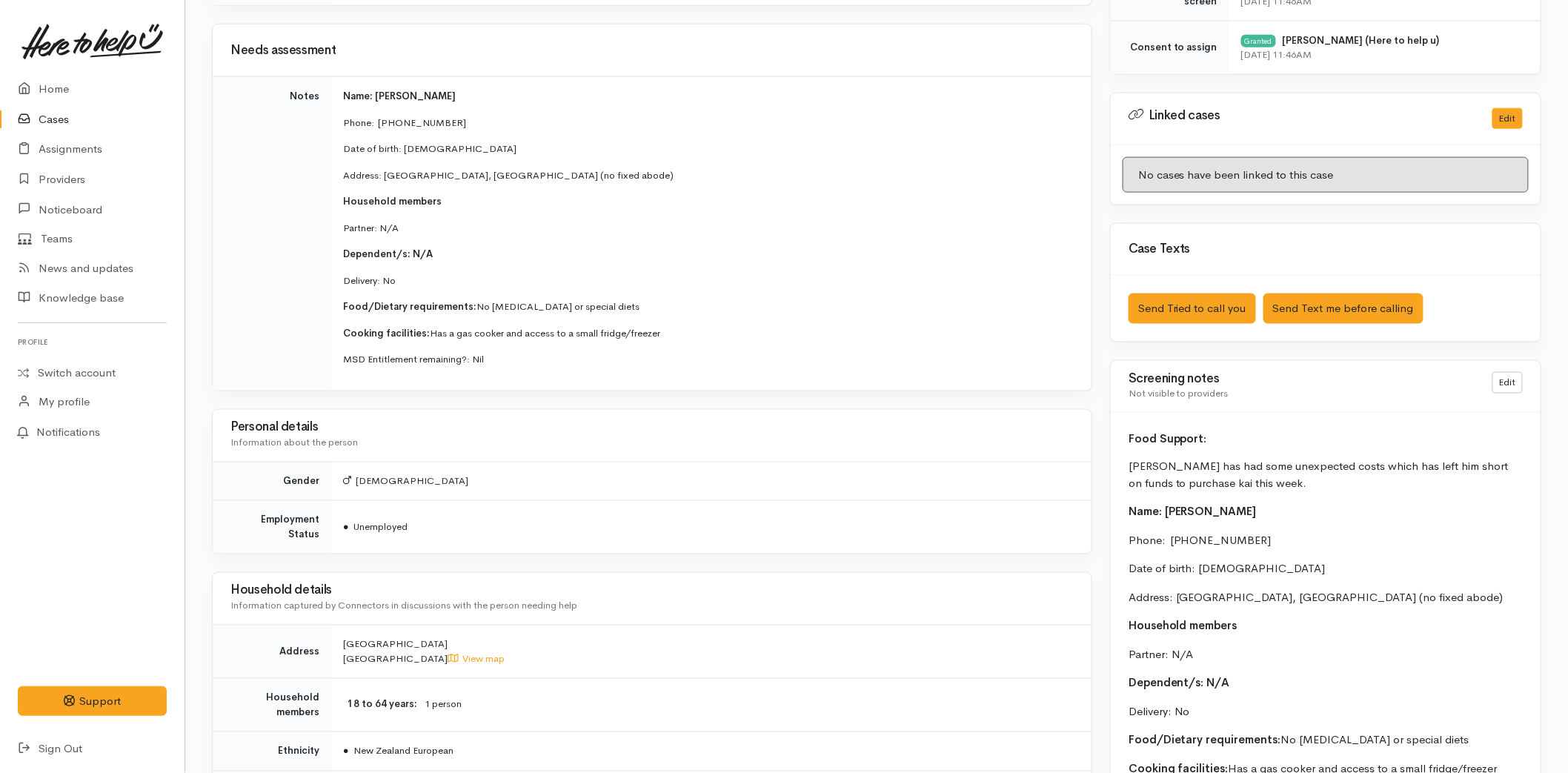
scroll to position [717, 0]
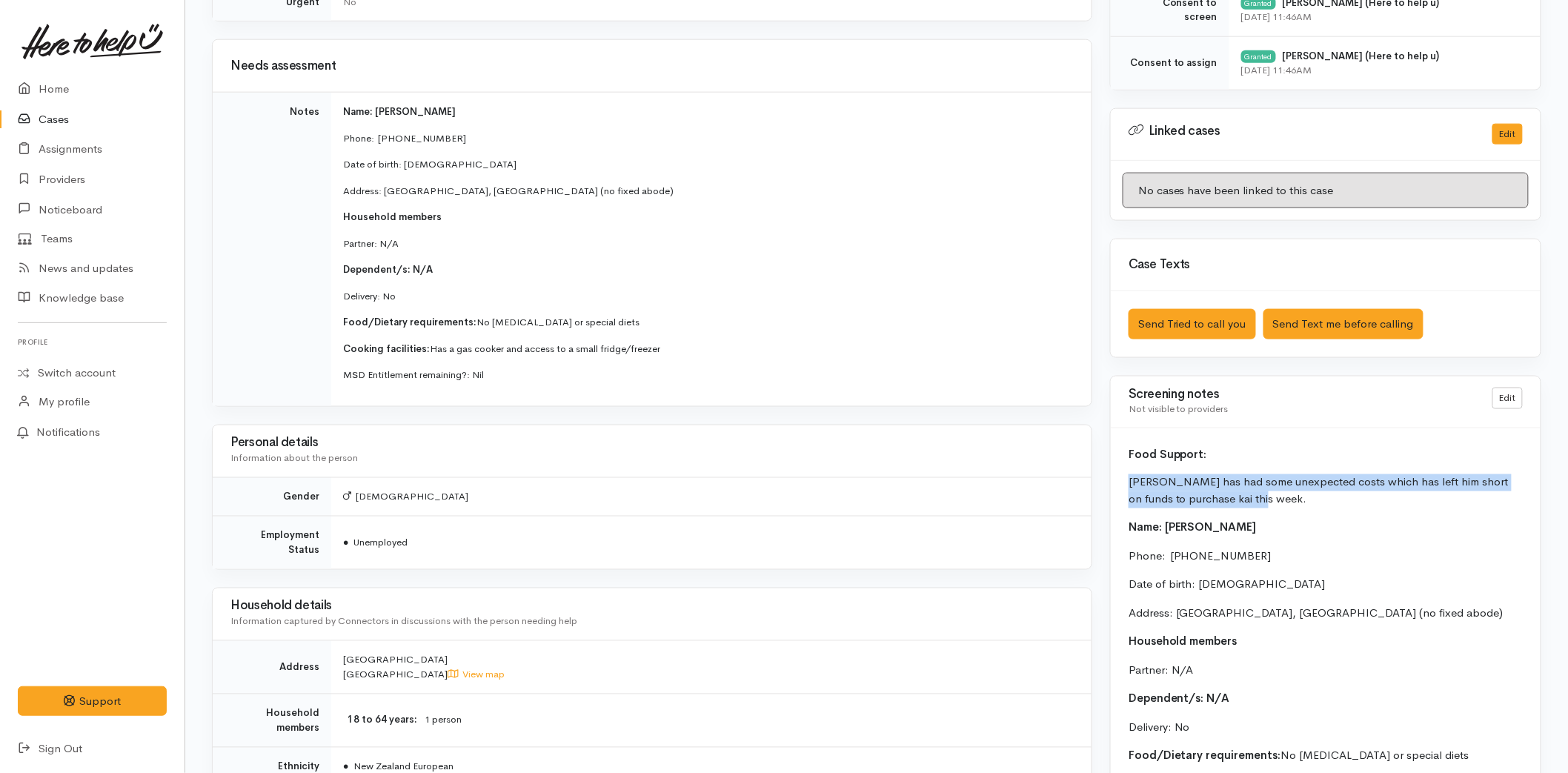
drag, startPoint x: 1235, startPoint y: 505, endPoint x: 1119, endPoint y: 482, distance: 118.3
click at [1119, 482] on div "Food Support: [PERSON_NAME] has had some unexpected costs which has left him sh…" at bounding box center [1326, 697] width 430 height 538
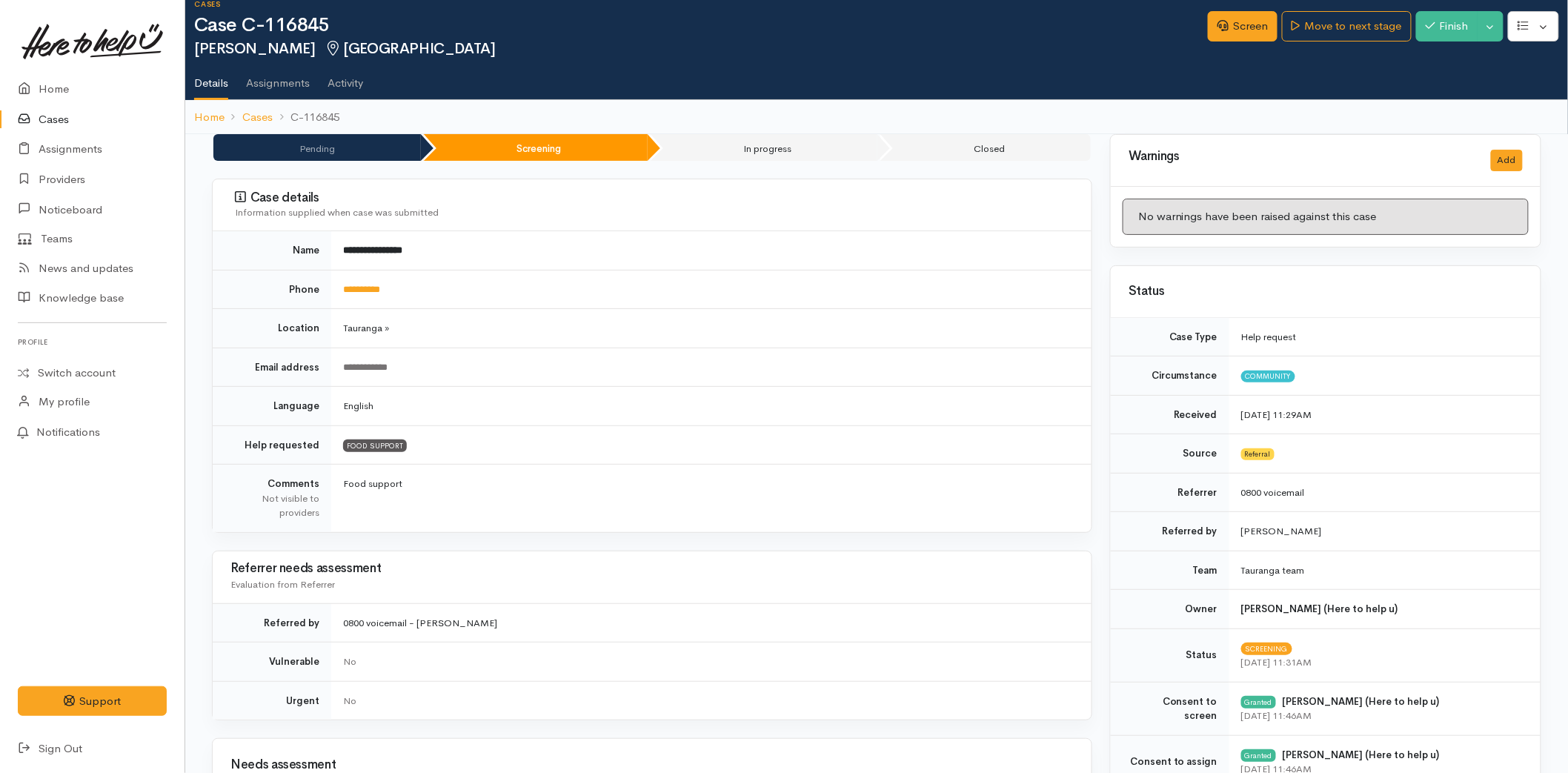
scroll to position [0, 0]
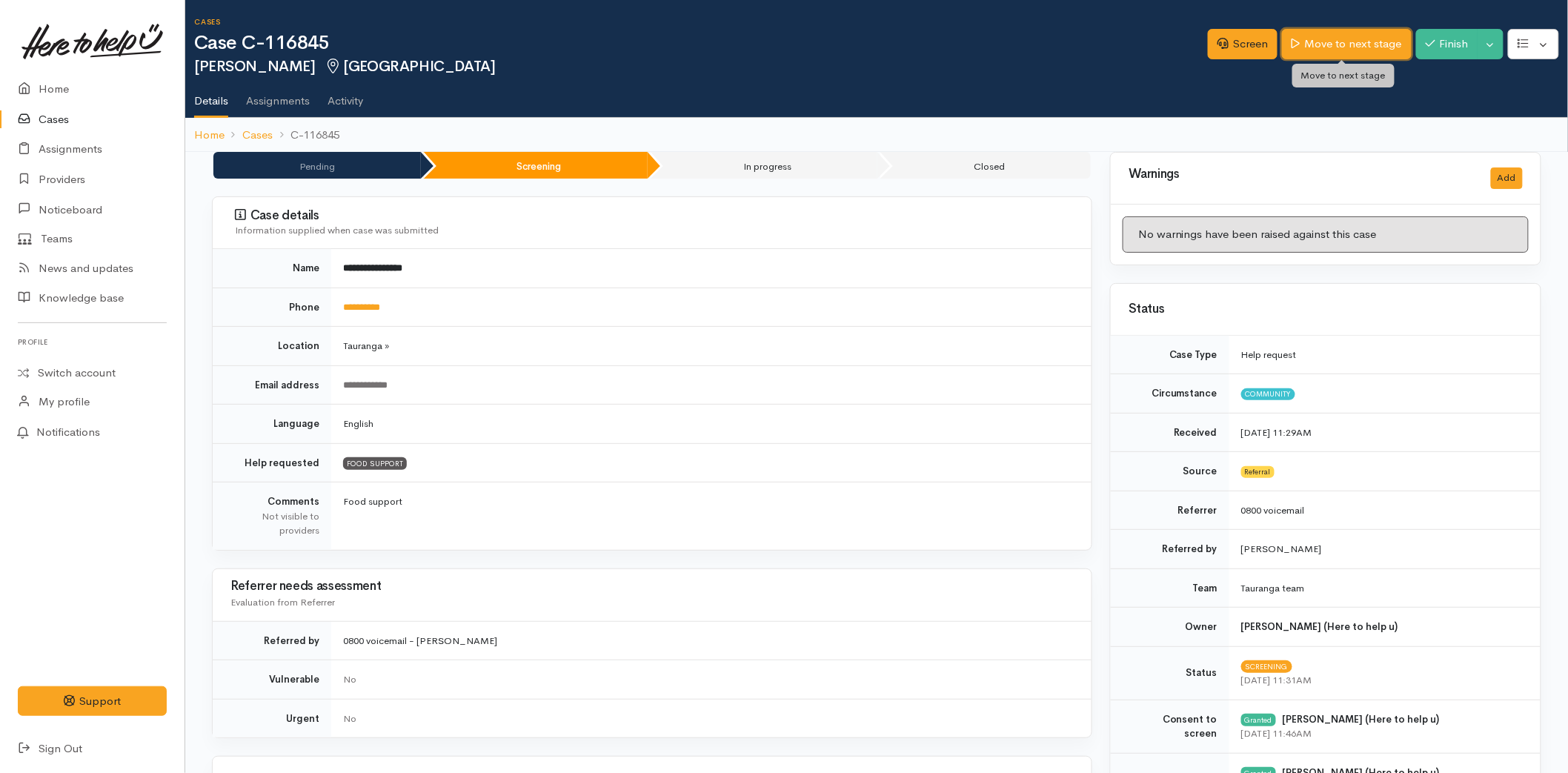
click at [1320, 53] on link "Move to next stage" at bounding box center [1346, 44] width 129 height 30
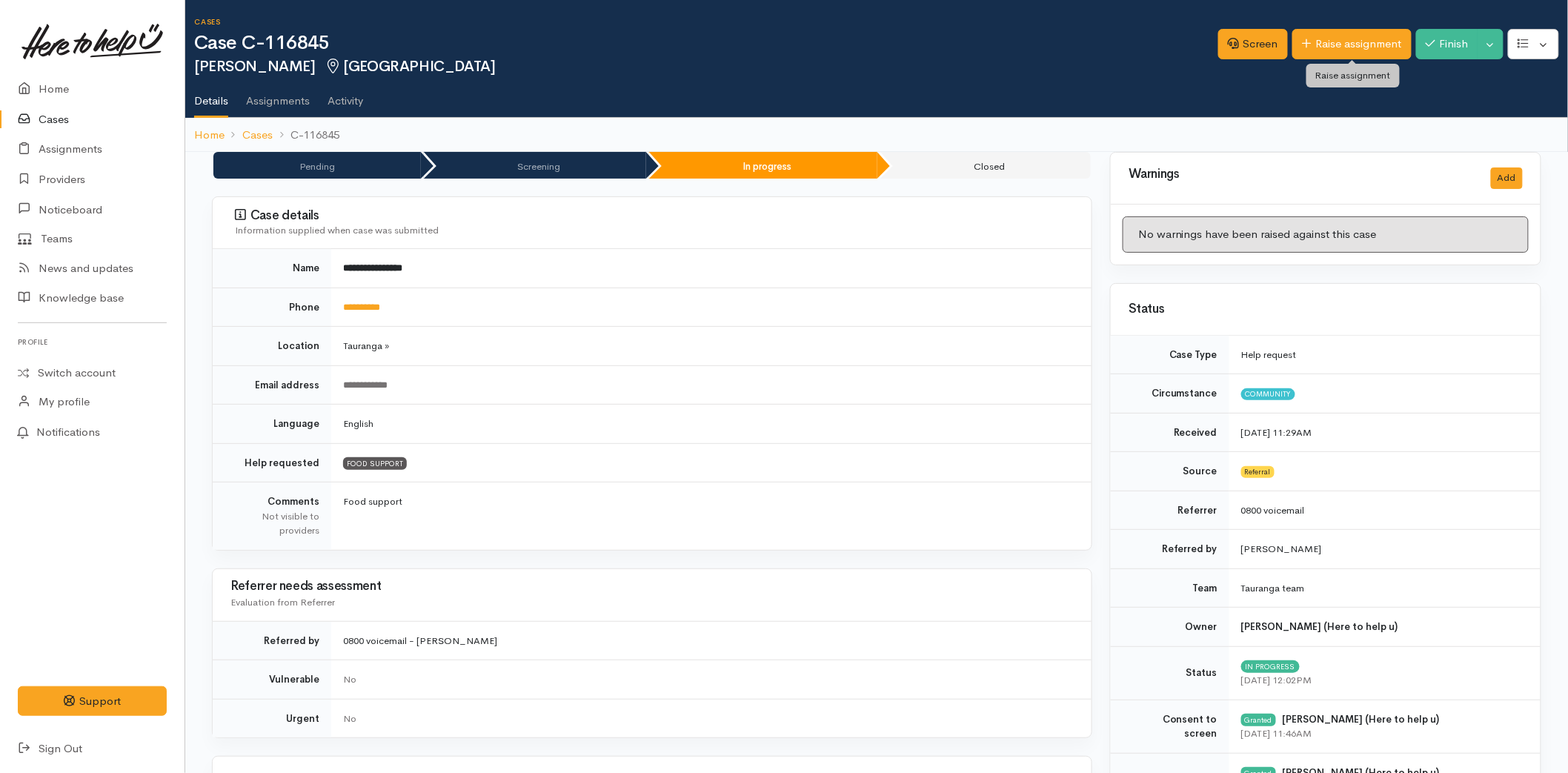
drag, startPoint x: 1347, startPoint y: 40, endPoint x: 1339, endPoint y: 43, distance: 8.5
click at [1347, 40] on link "Raise assignment" at bounding box center [1352, 44] width 120 height 30
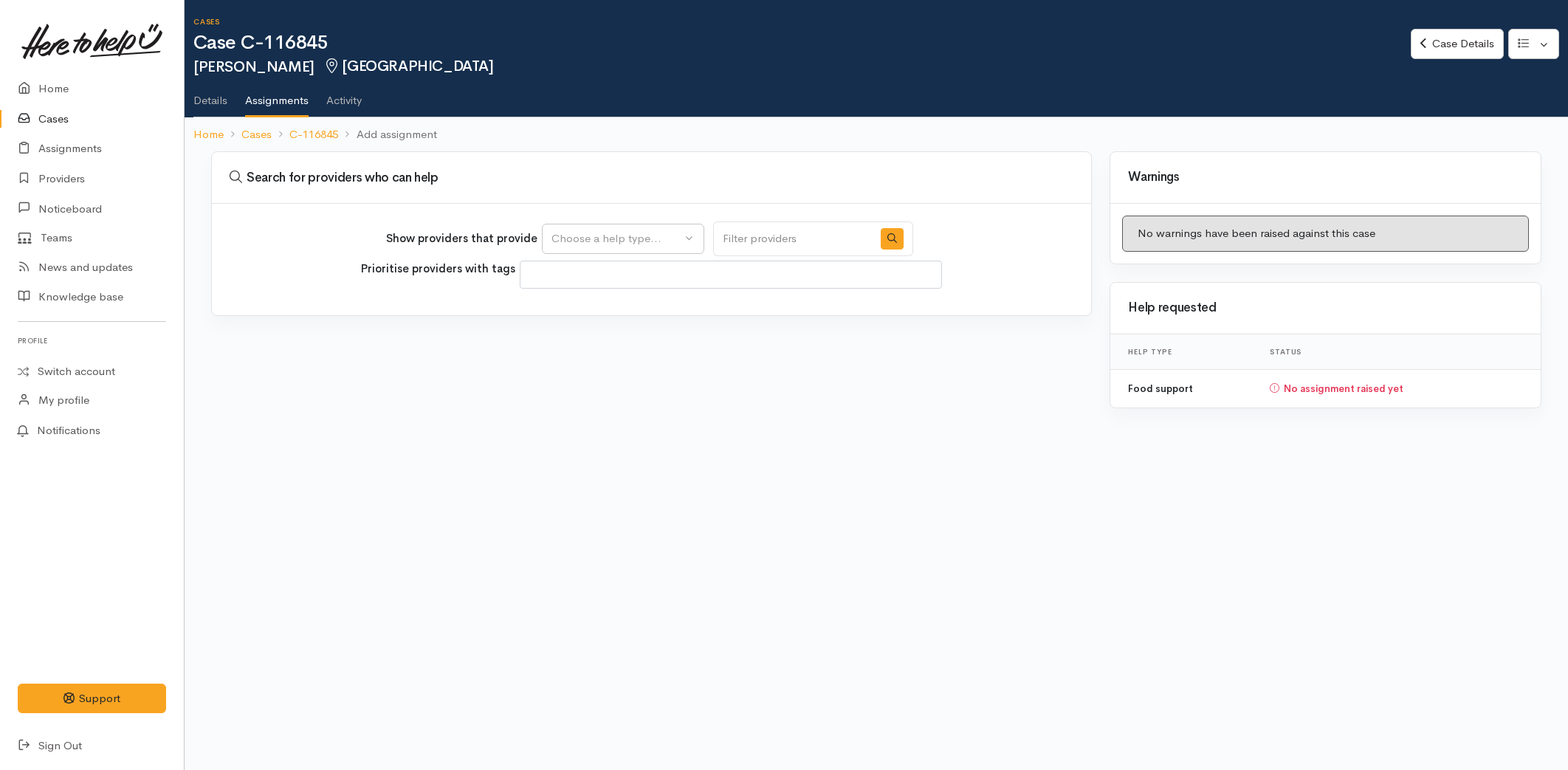
select select
click at [581, 246] on div "Choose a help type..." at bounding box center [616, 239] width 130 height 17
click at [587, 305] on span "Food support" at bounding box center [594, 309] width 69 height 17
select select "3"
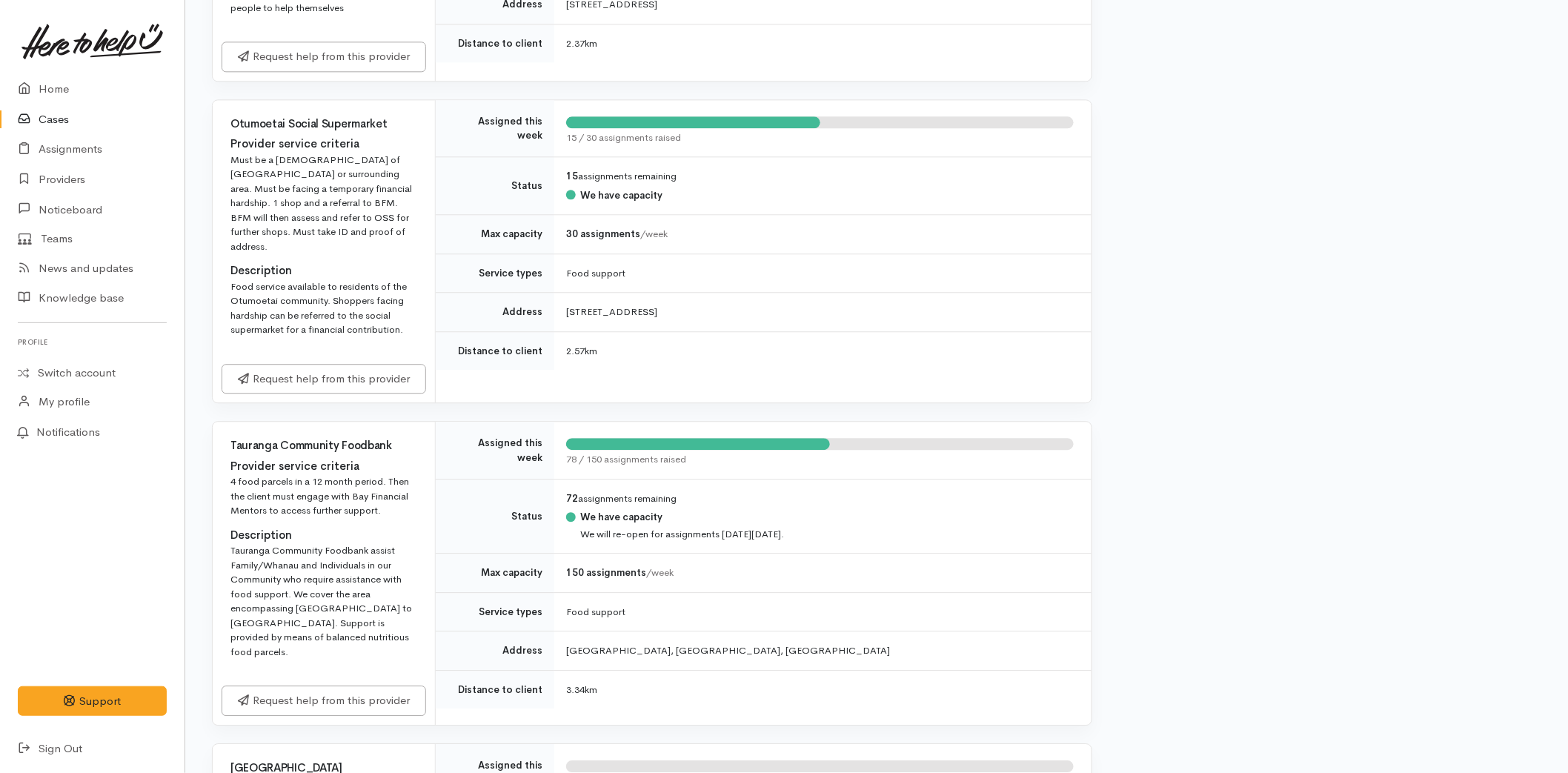
scroll to position [1647, 0]
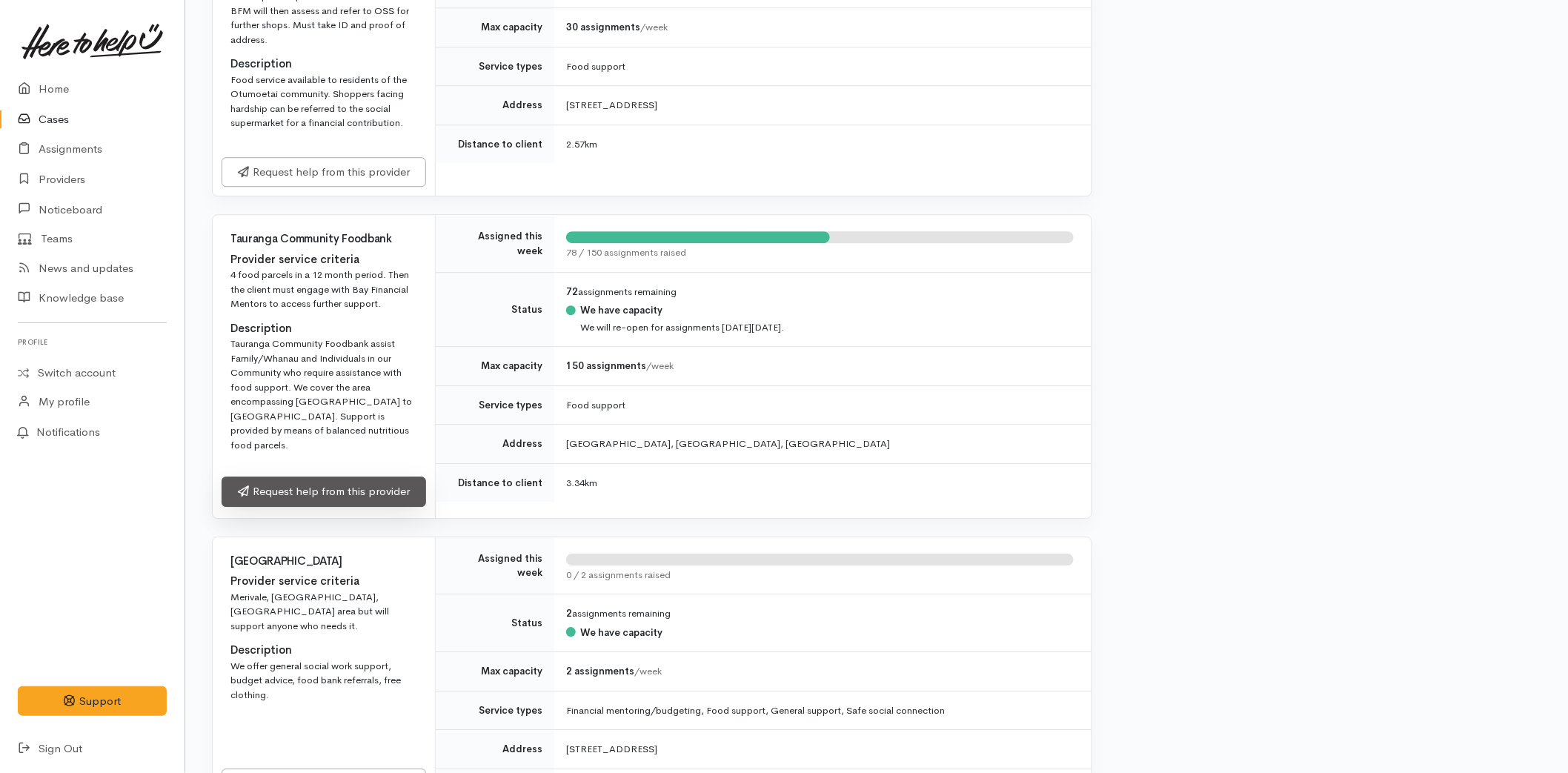
click at [291, 477] on link "Request help from this provider" at bounding box center [324, 492] width 204 height 30
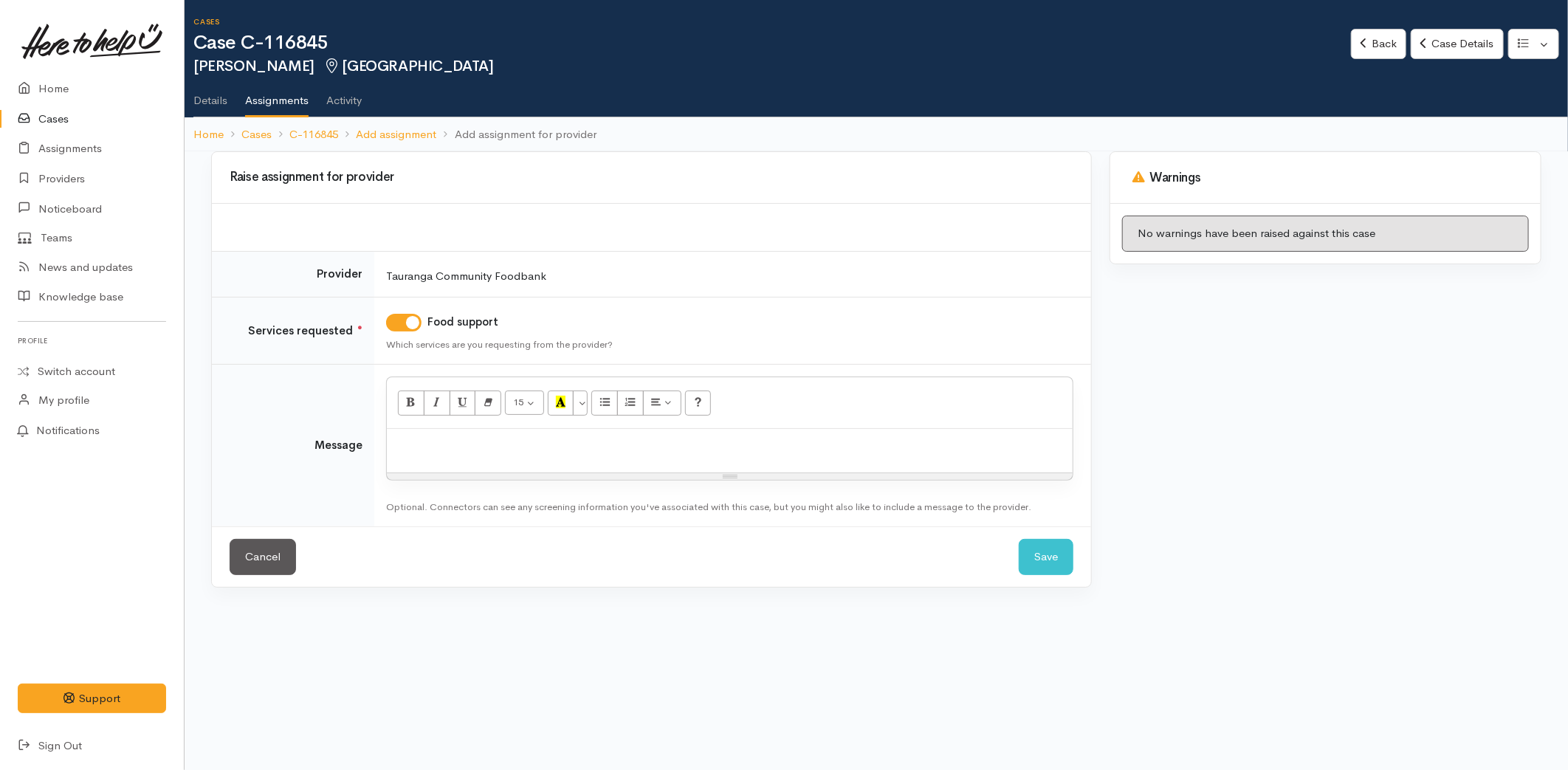
click at [452, 450] on p at bounding box center [730, 445] width 671 height 17
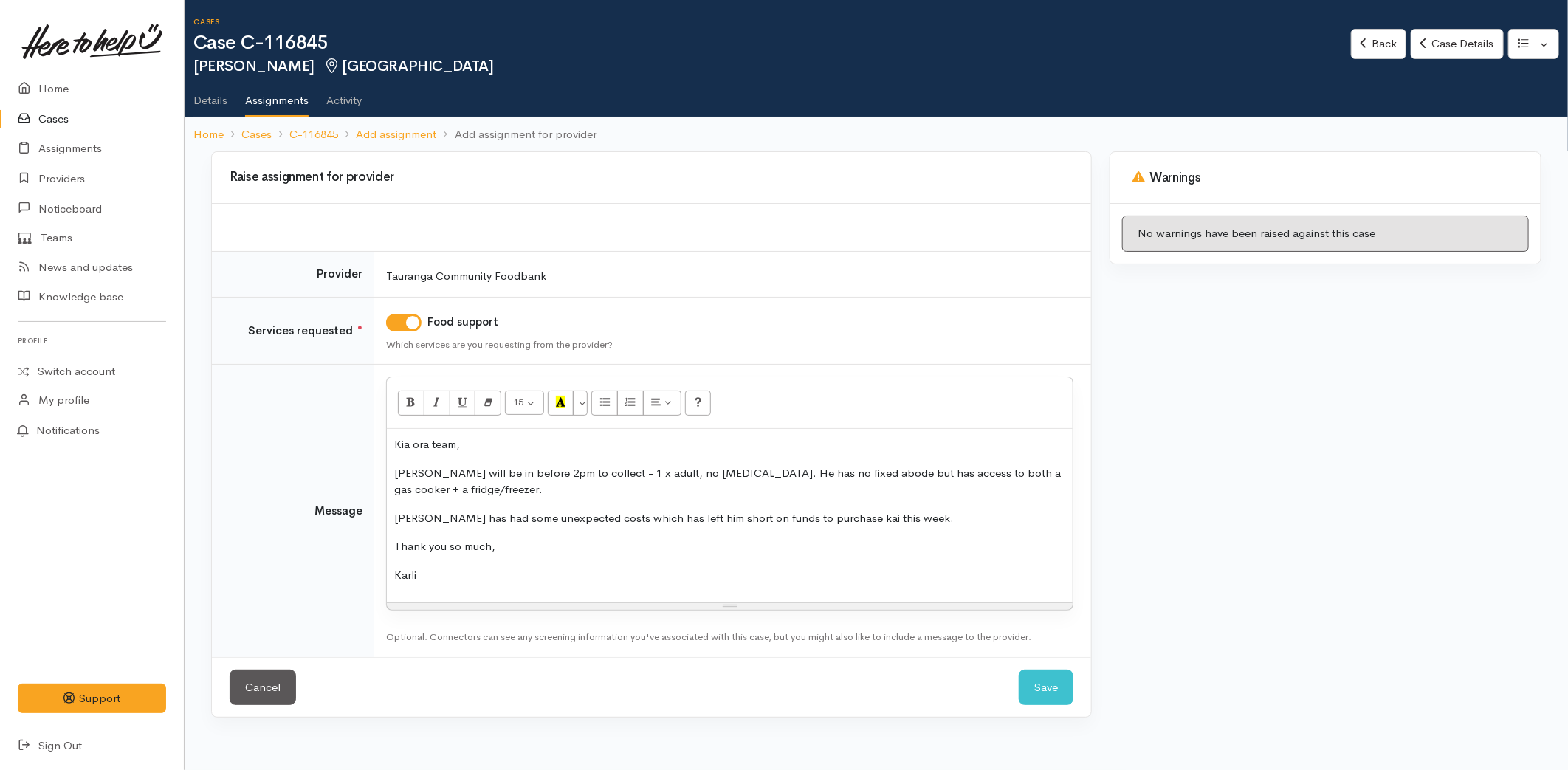
click at [485, 485] on p "[PERSON_NAME] will be in before 2pm to collect - 1 x adult, no [MEDICAL_DATA]. …" at bounding box center [730, 482] width 671 height 33
click at [1048, 683] on button "Save" at bounding box center [1046, 688] width 54 height 36
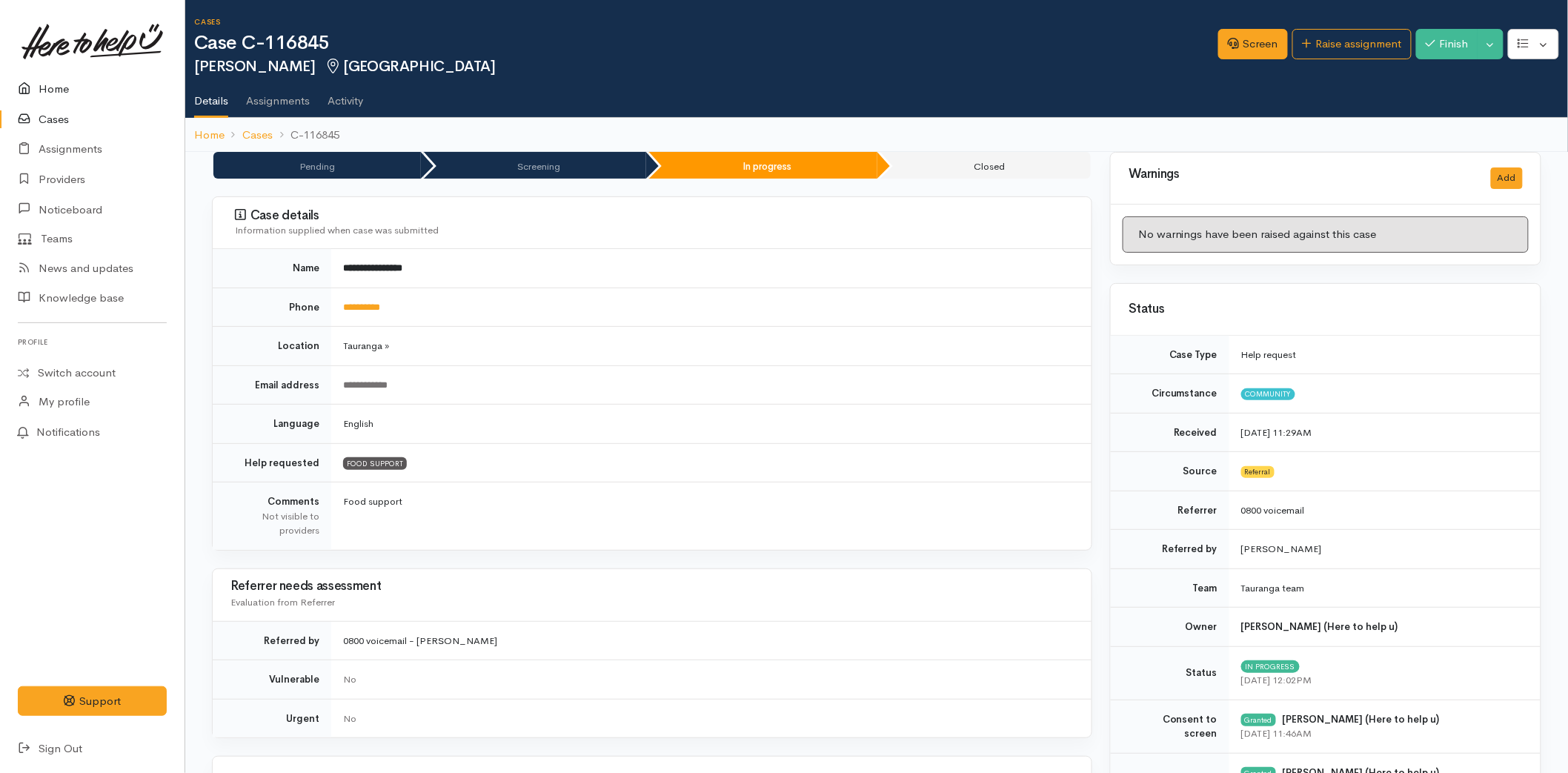
click at [64, 101] on link "Home" at bounding box center [92, 89] width 185 height 30
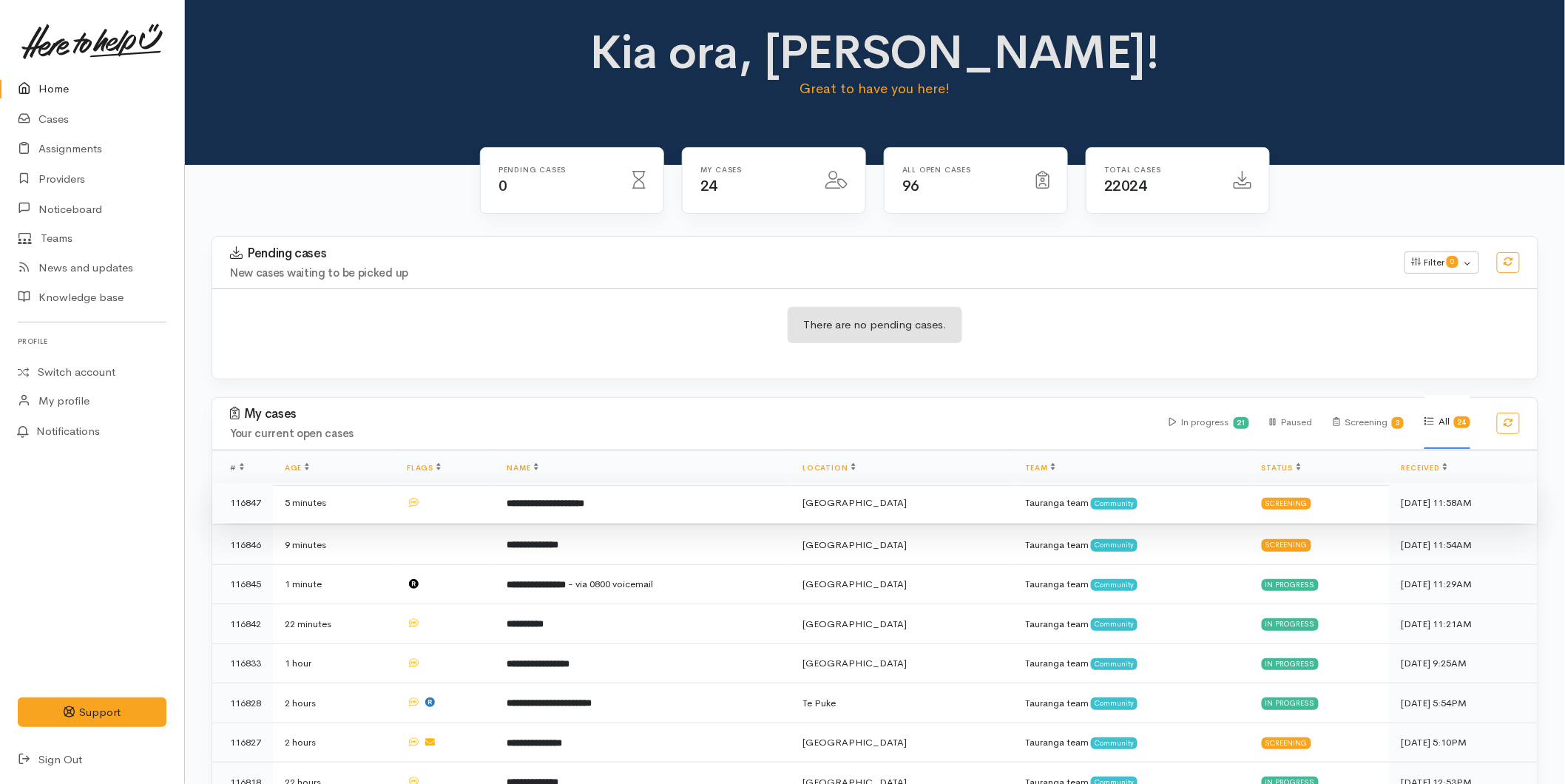
click at [568, 499] on b "**********" at bounding box center [546, 503] width 77 height 9
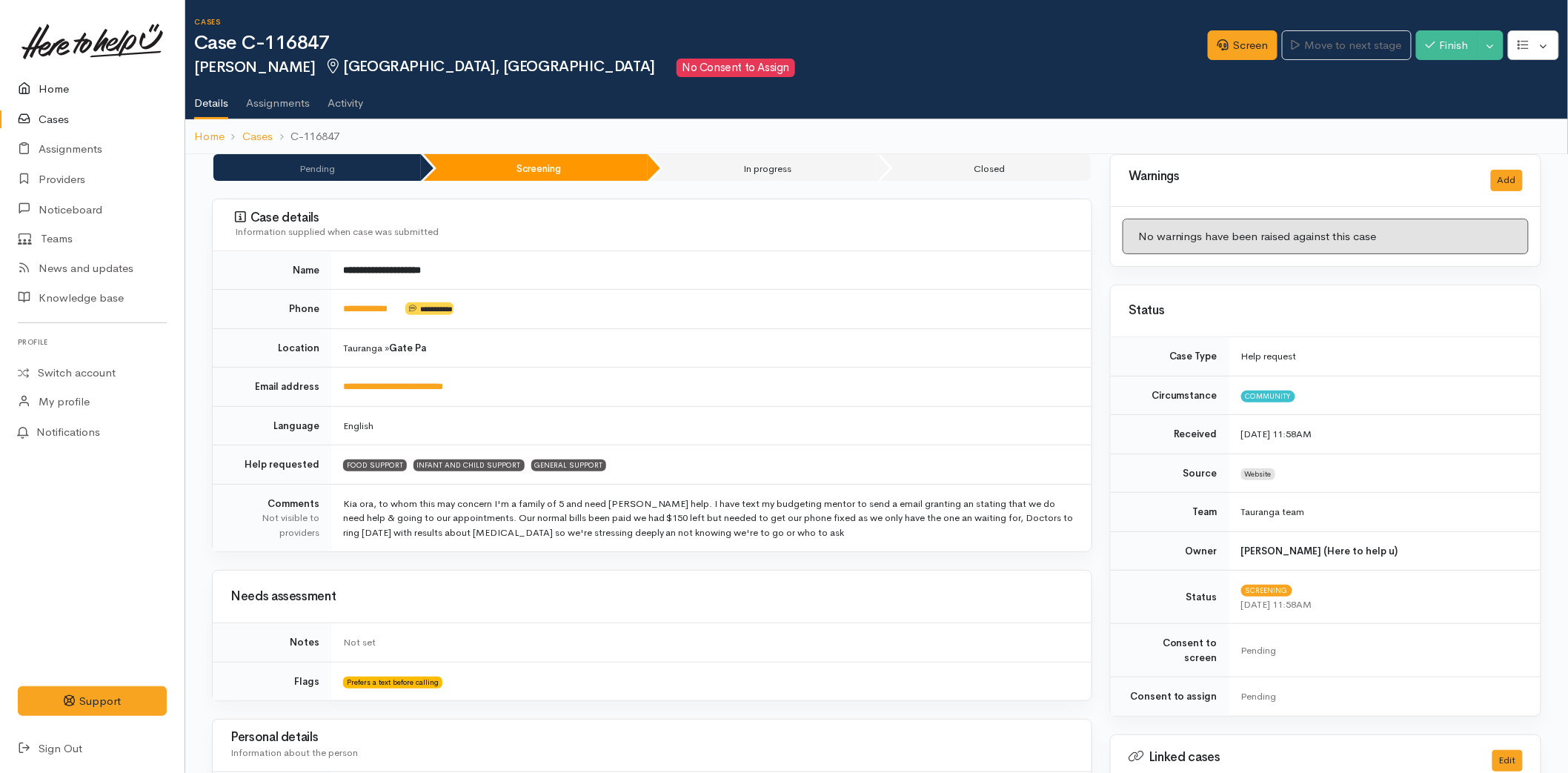
click at [76, 90] on link "Home" at bounding box center [92, 89] width 185 height 30
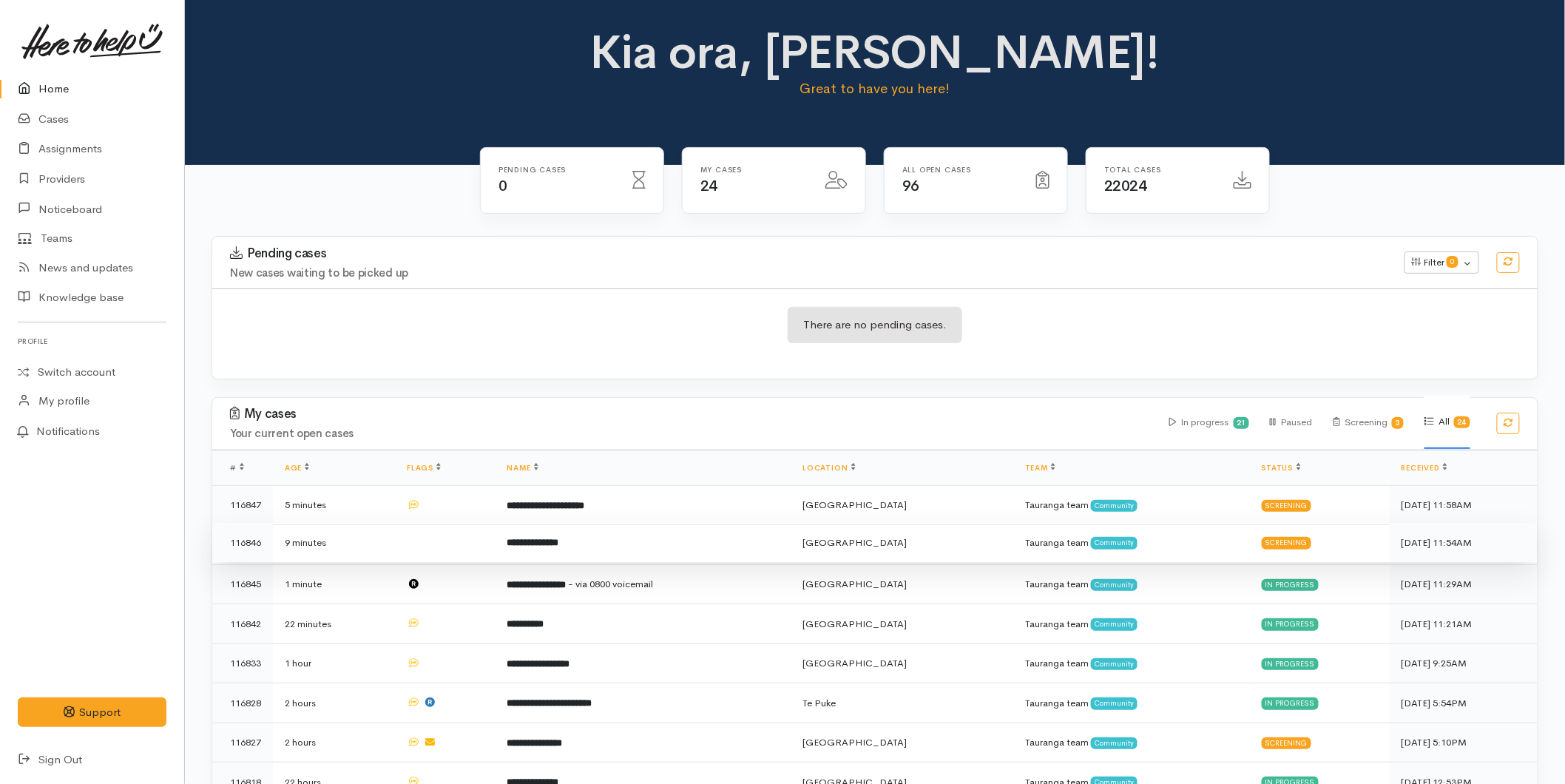
click at [570, 548] on td "**********" at bounding box center [643, 543] width 296 height 40
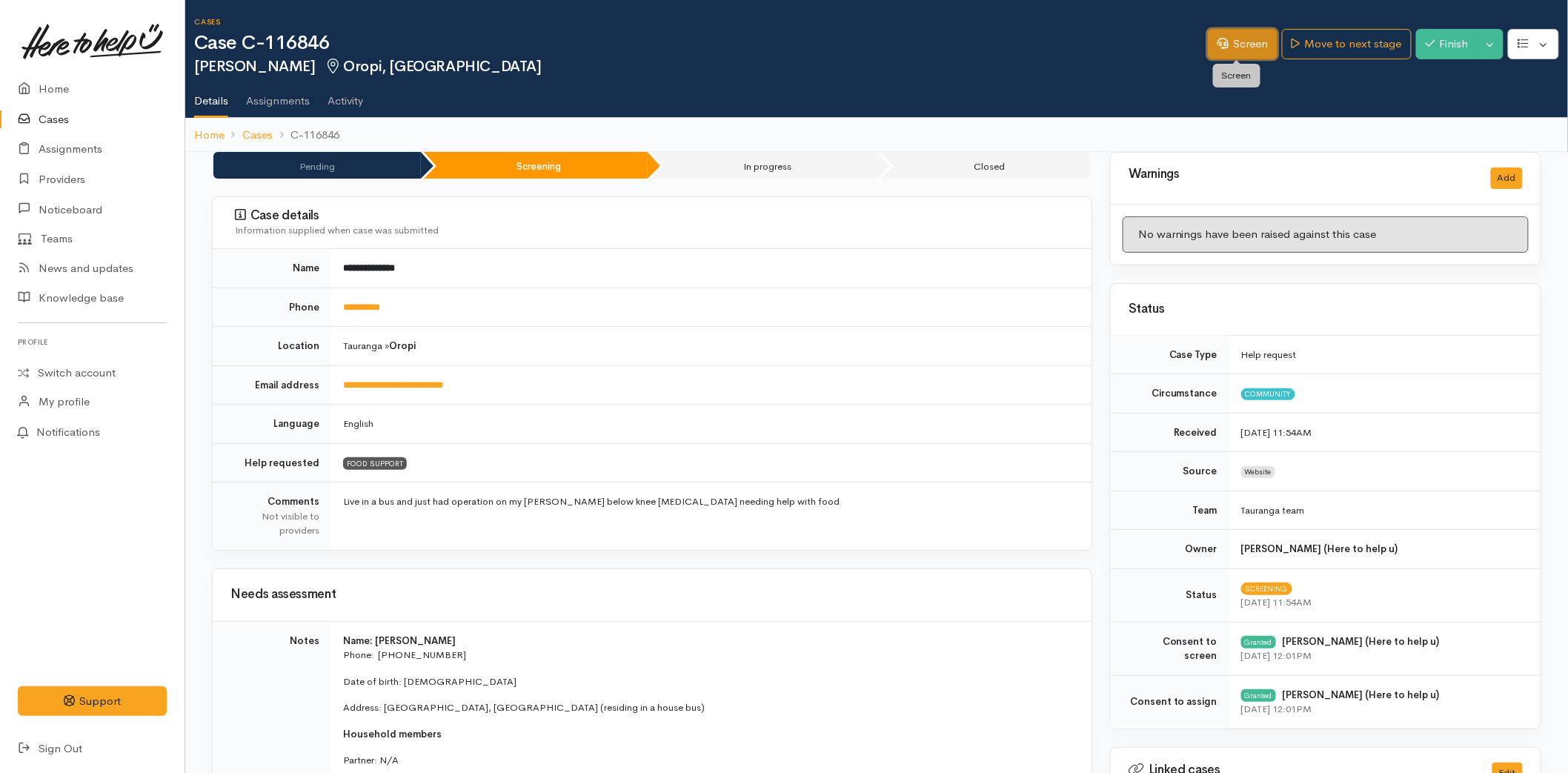
click at [1246, 40] on link "Screen" at bounding box center [1243, 44] width 70 height 30
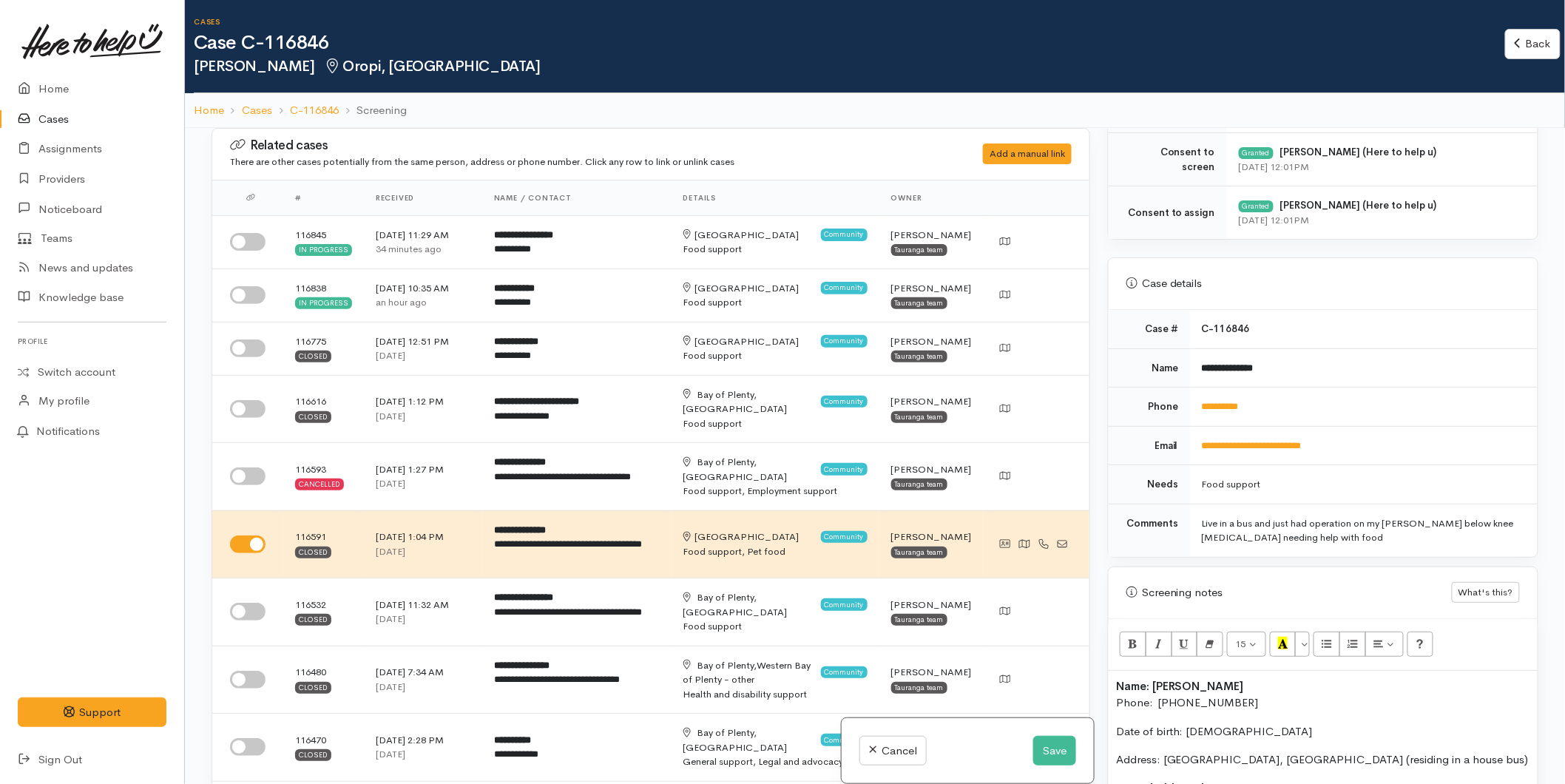
scroll to position [740, 0]
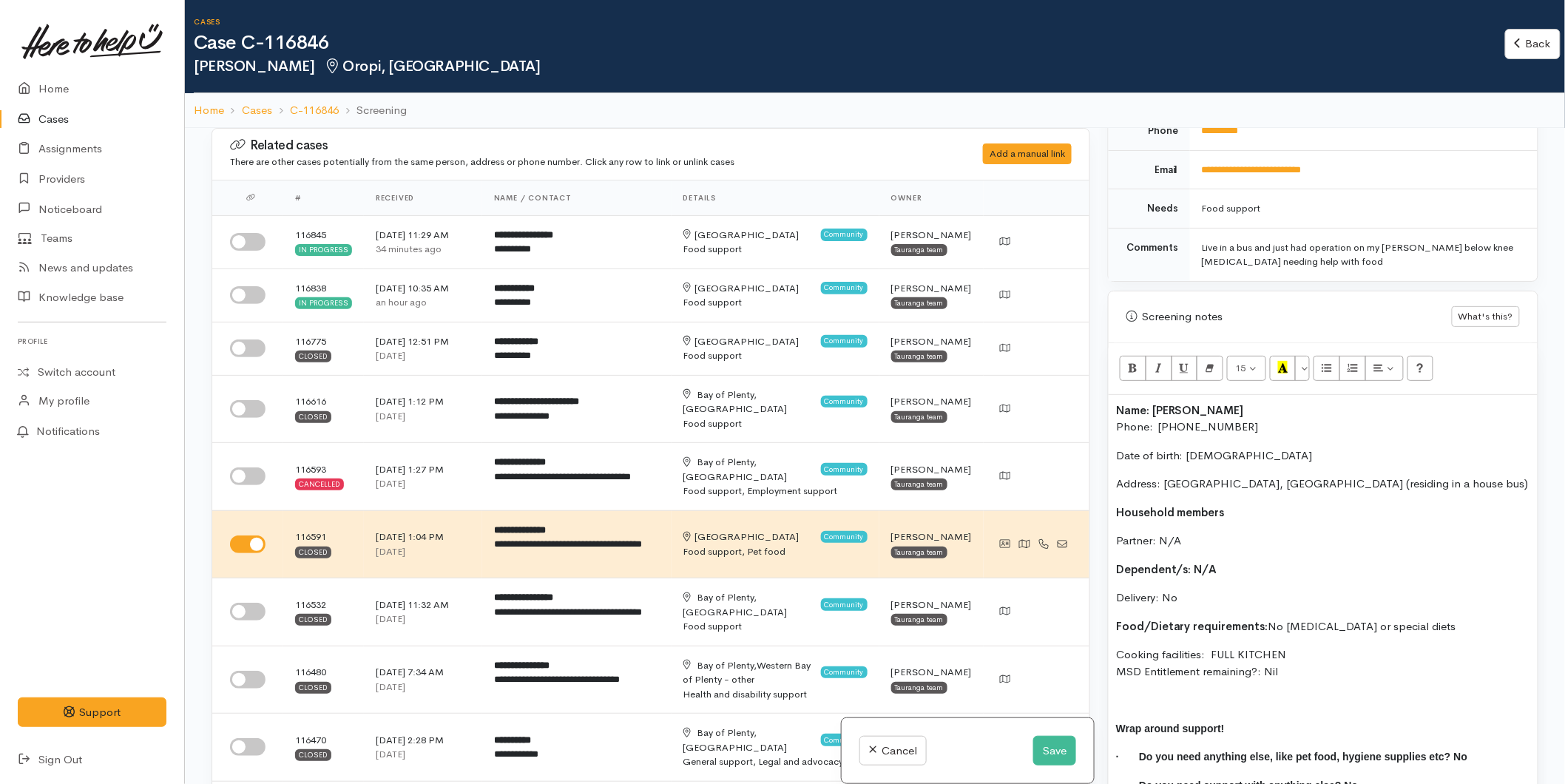
click at [1114, 405] on div "Name: Craig Thompson Phone:  0223998827 Date of birth: 15/01/1970 Address: Taur…" at bounding box center [1323, 605] width 429 height 419
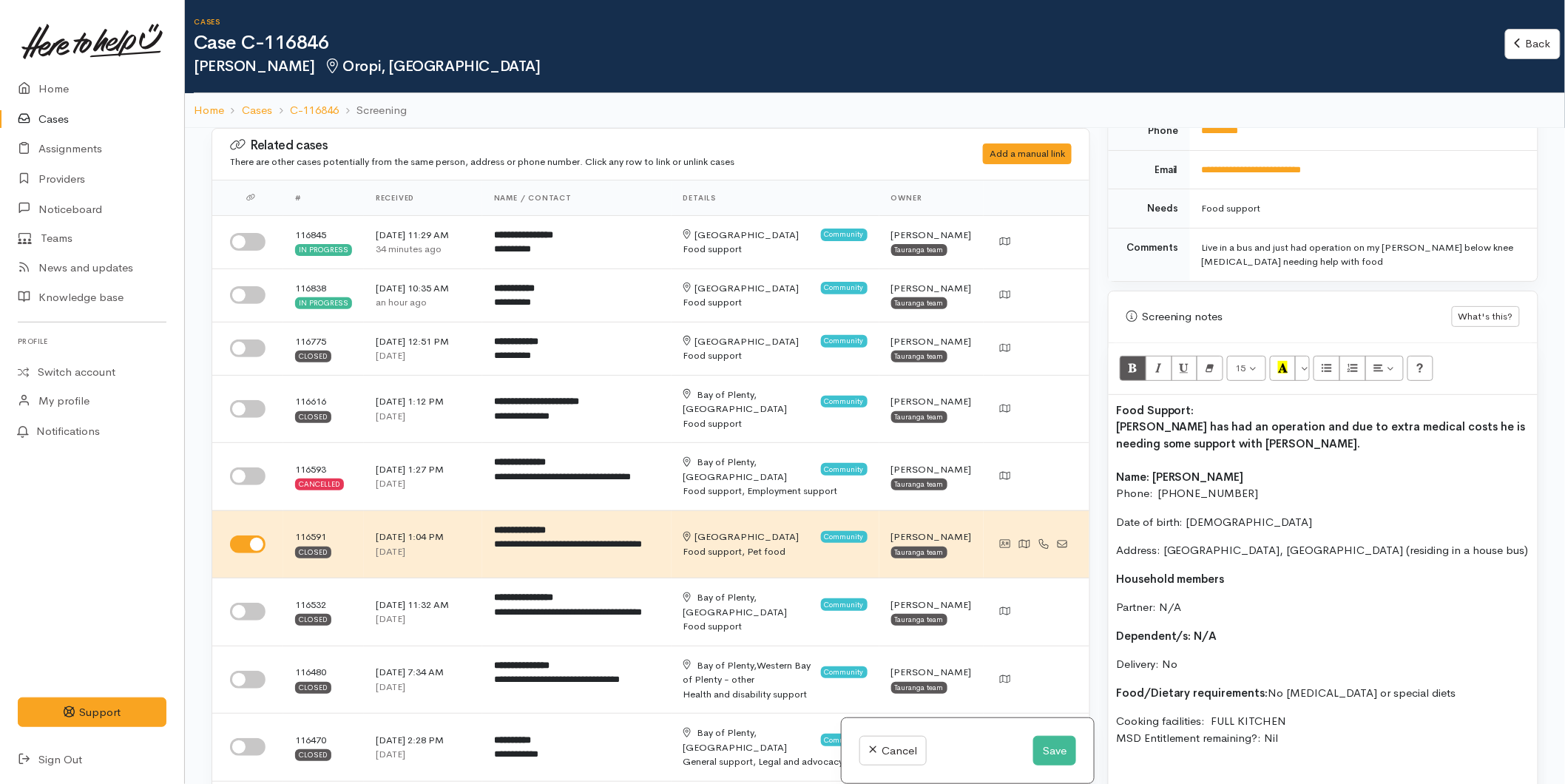
drag, startPoint x: 1194, startPoint y: 407, endPoint x: 1201, endPoint y: 403, distance: 8.1
click at [1194, 405] on b "Food Support:" at bounding box center [1155, 410] width 78 height 14
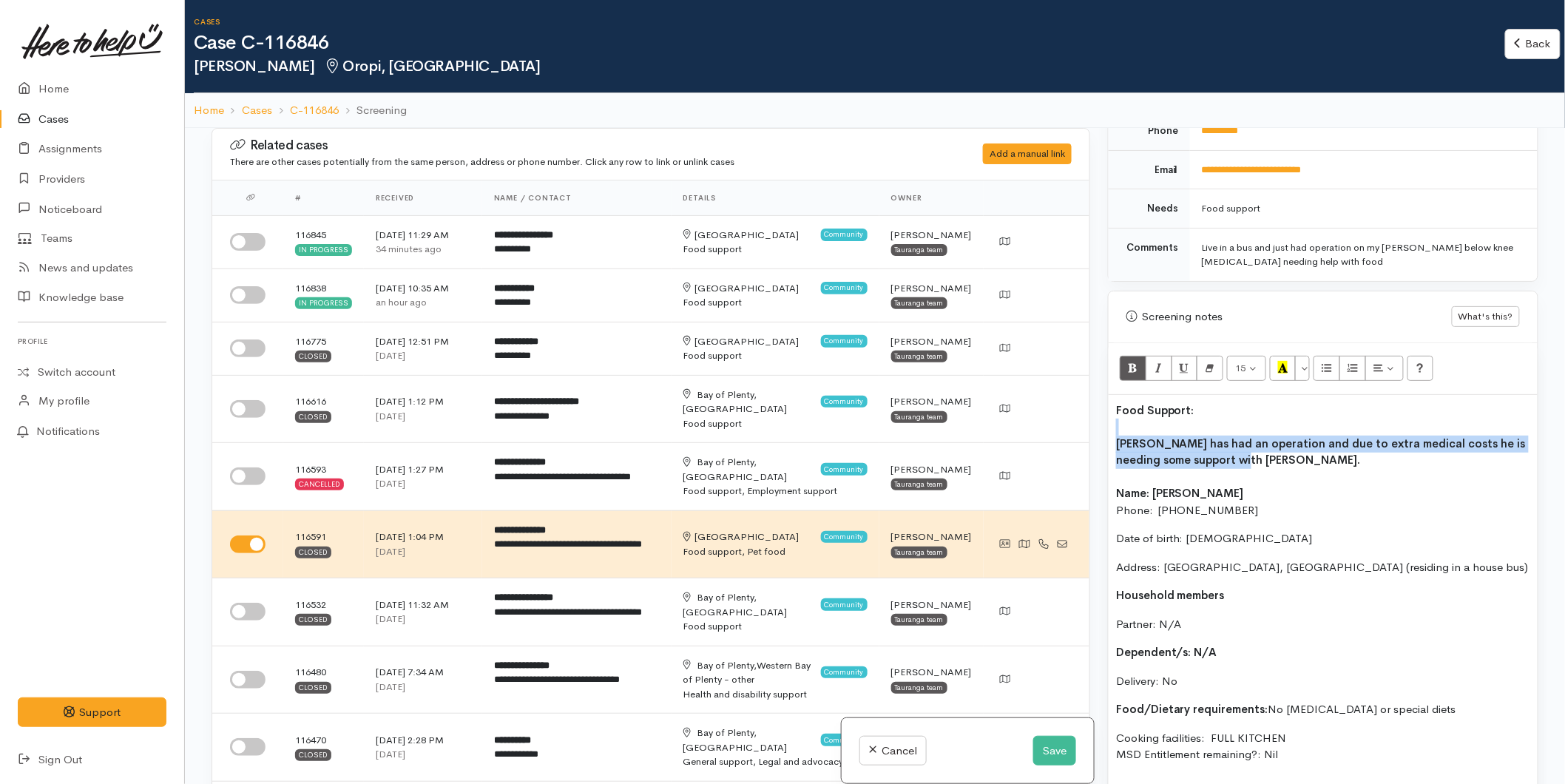
drag, startPoint x: 1241, startPoint y: 466, endPoint x: 1114, endPoint y: 429, distance: 132.3
click at [1114, 429] on div "Food Support: Craig has had an operation and due to extra medical costs he is n…" at bounding box center [1323, 646] width 429 height 502
click at [1133, 360] on button "Bold (CTRL+B)" at bounding box center [1133, 368] width 27 height 25
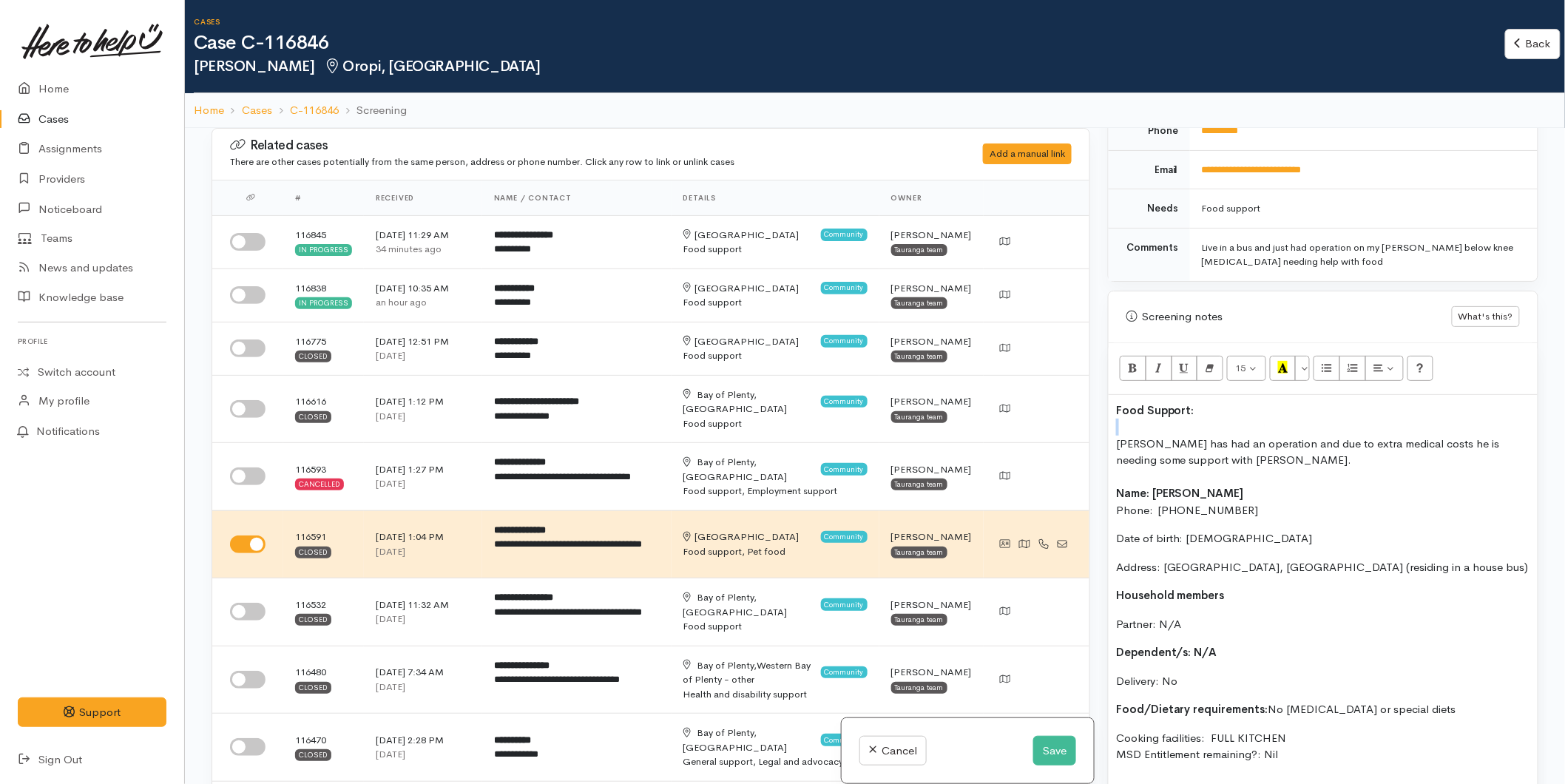
copy div "[PERSON_NAME] has had an operation and due to extra medical costs he is needing…"
click at [1065, 749] on button "Save" at bounding box center [1054, 751] width 43 height 30
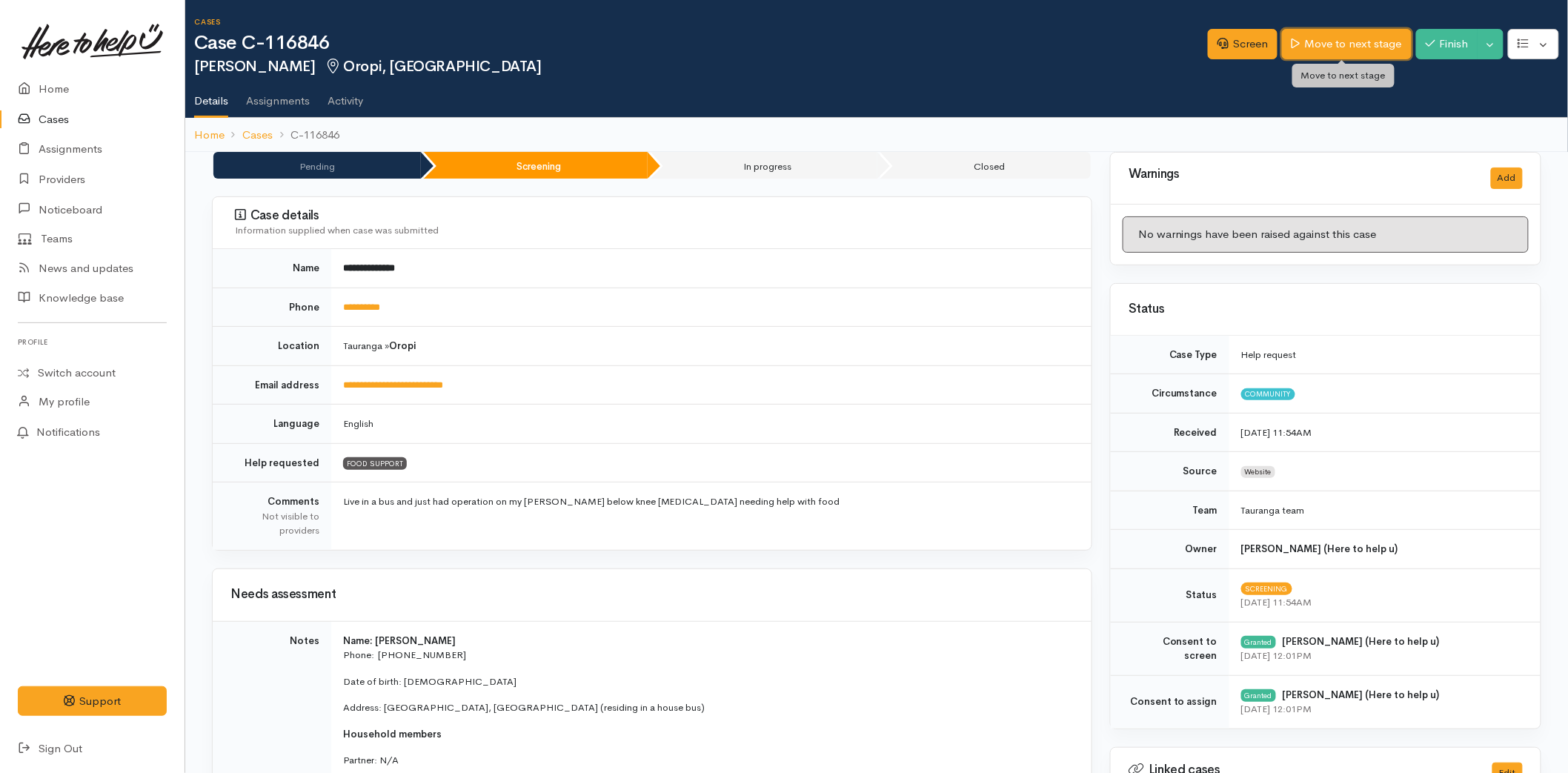
click at [1314, 47] on link "Move to next stage" at bounding box center [1346, 44] width 129 height 30
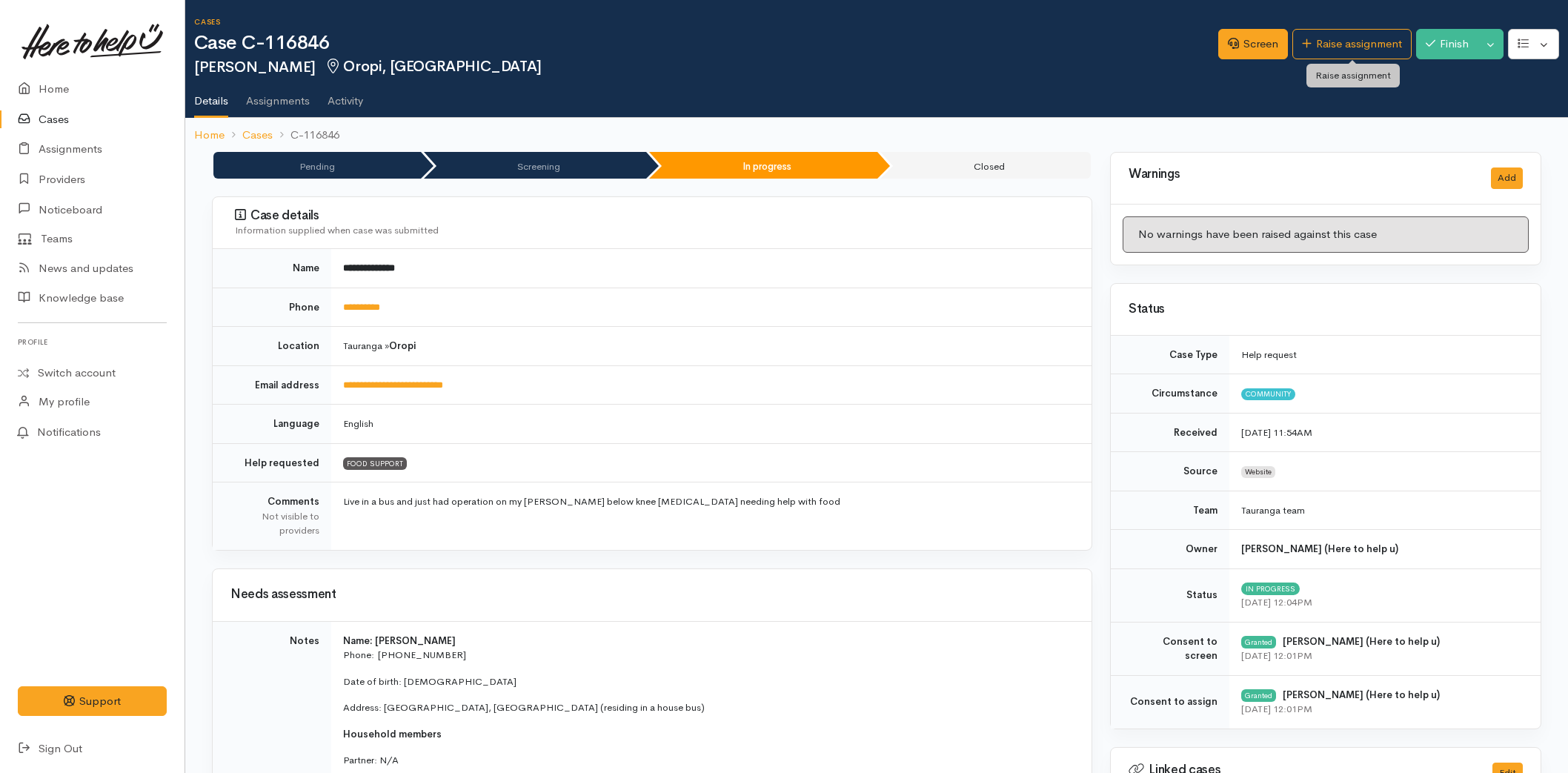
click at [1325, 40] on link "Raise assignment" at bounding box center [1352, 44] width 120 height 30
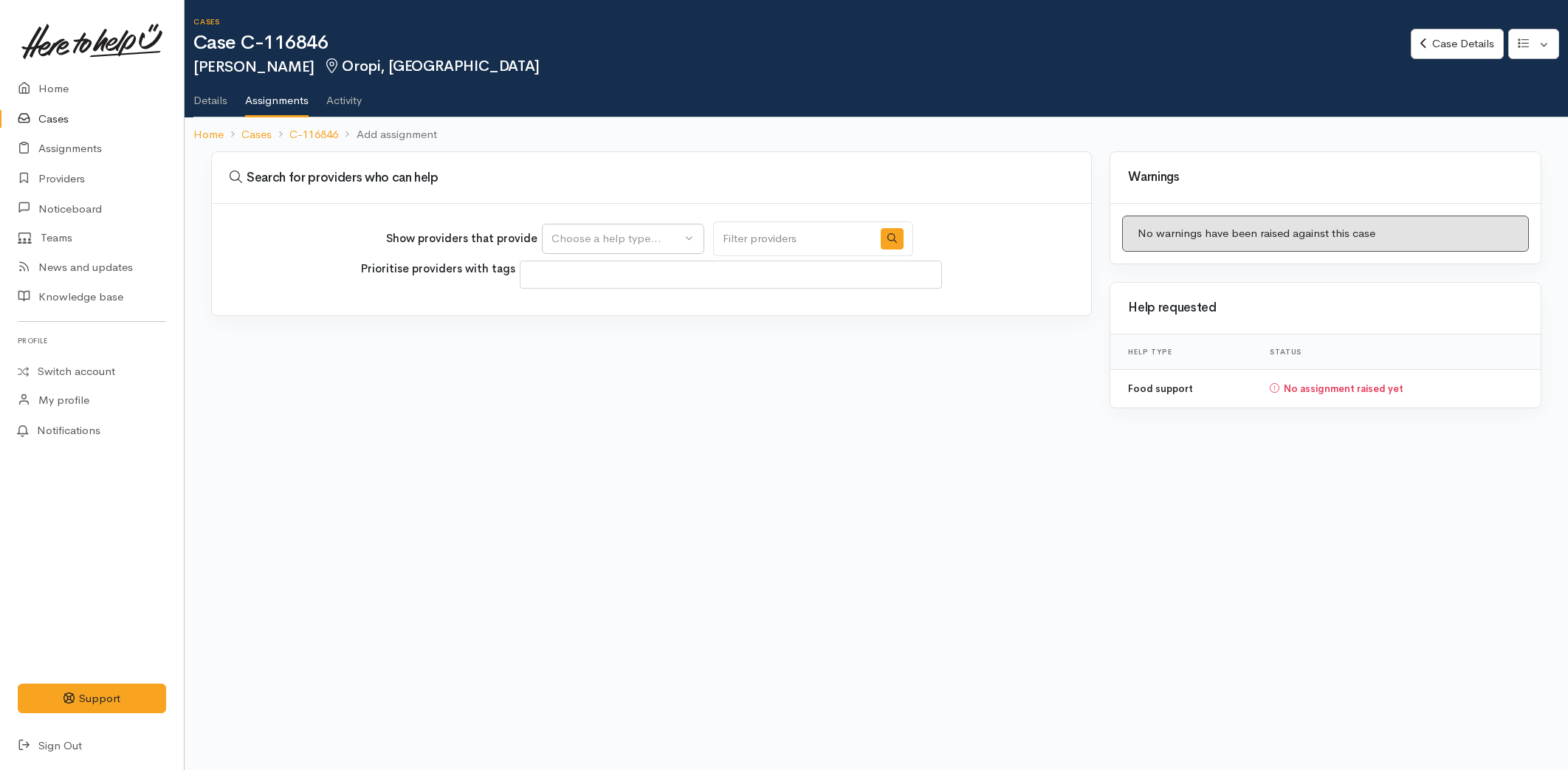
select select
click at [570, 226] on button "Choose a help type..." at bounding box center [623, 239] width 162 height 30
click at [578, 306] on span "Food support" at bounding box center [594, 309] width 69 height 17
select select "3"
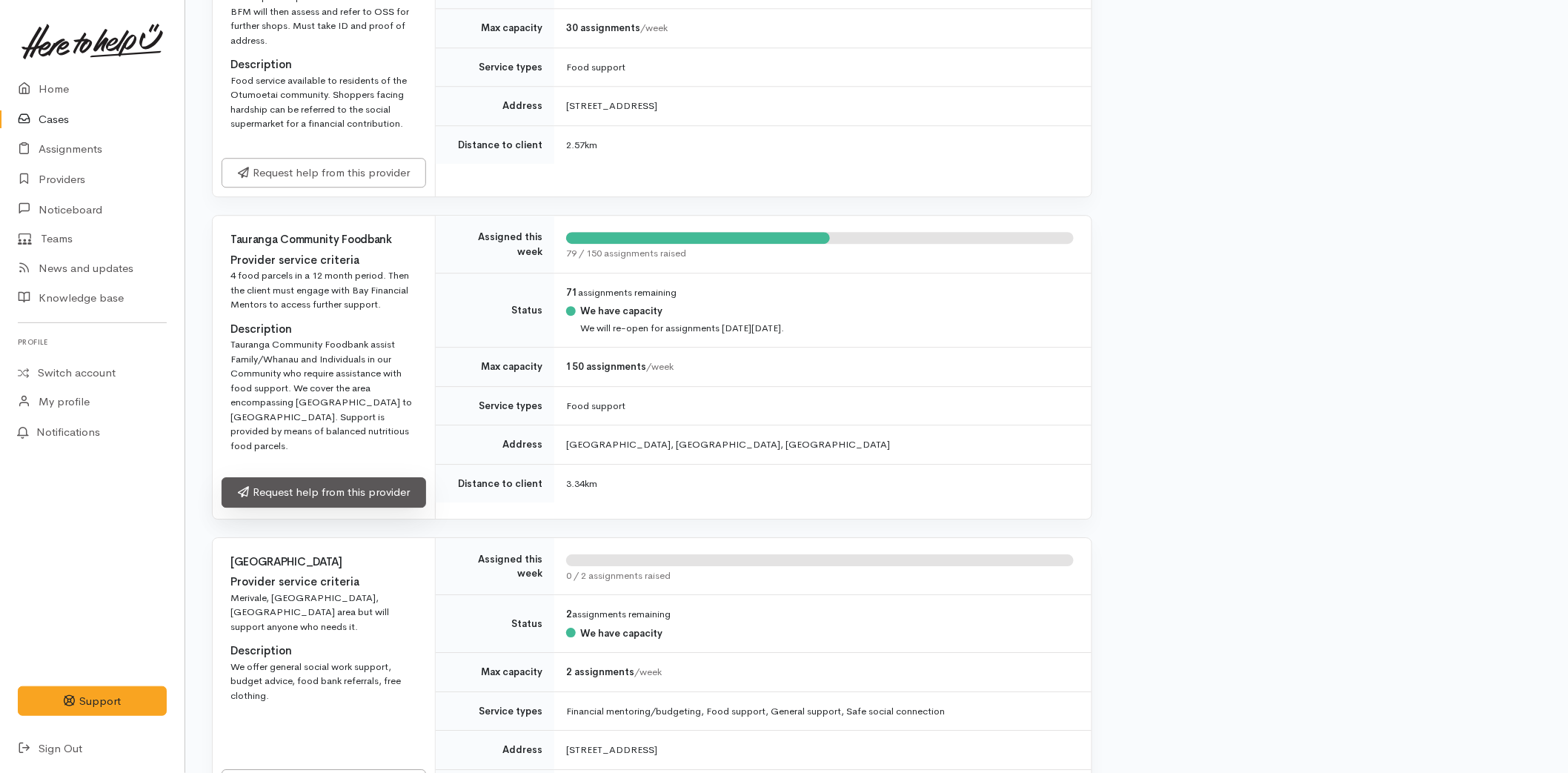
scroll to position [1647, 0]
click at [312, 477] on link "Request help from this provider" at bounding box center [324, 492] width 204 height 30
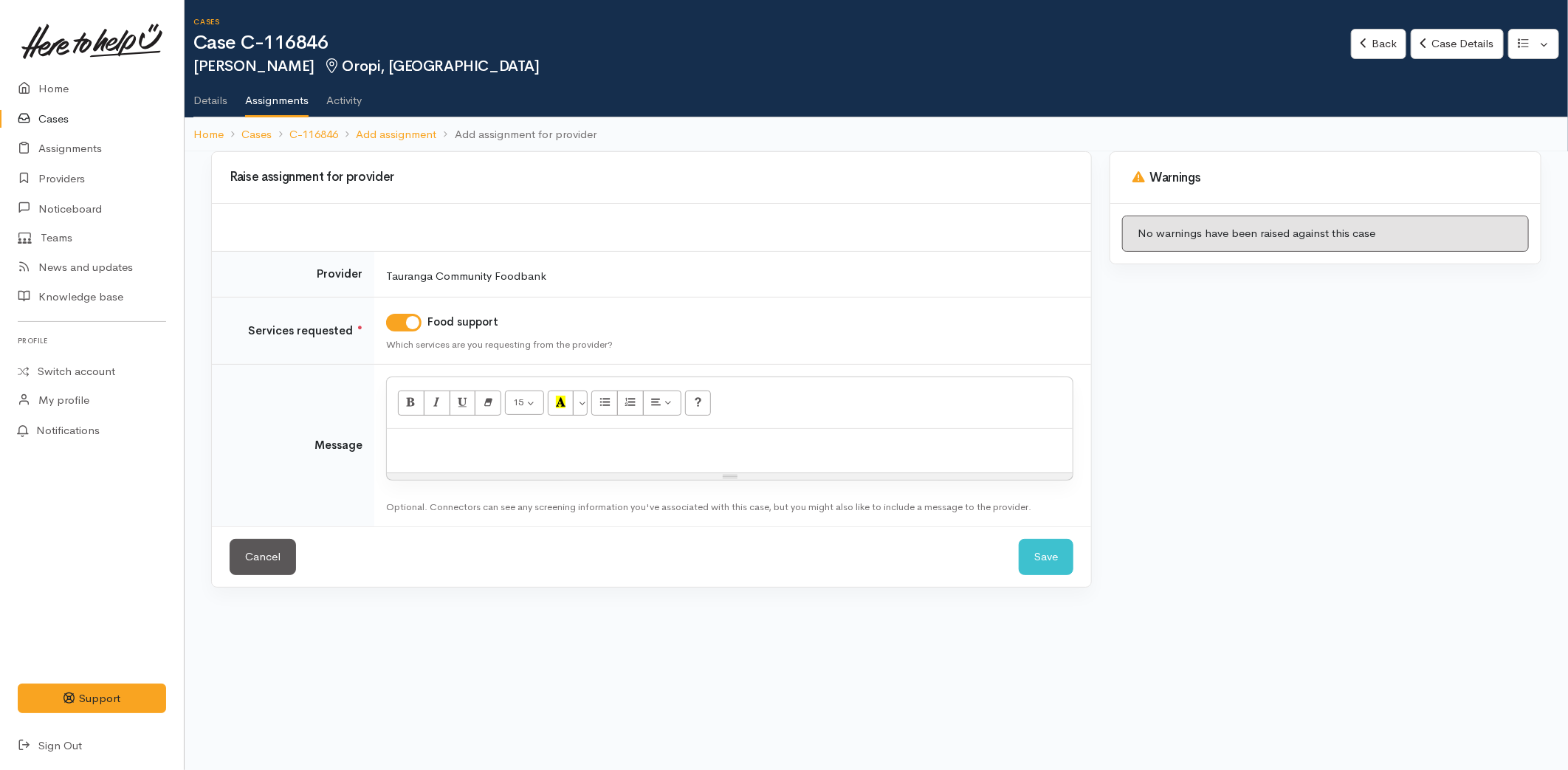
click at [442, 453] on p at bounding box center [730, 445] width 671 height 17
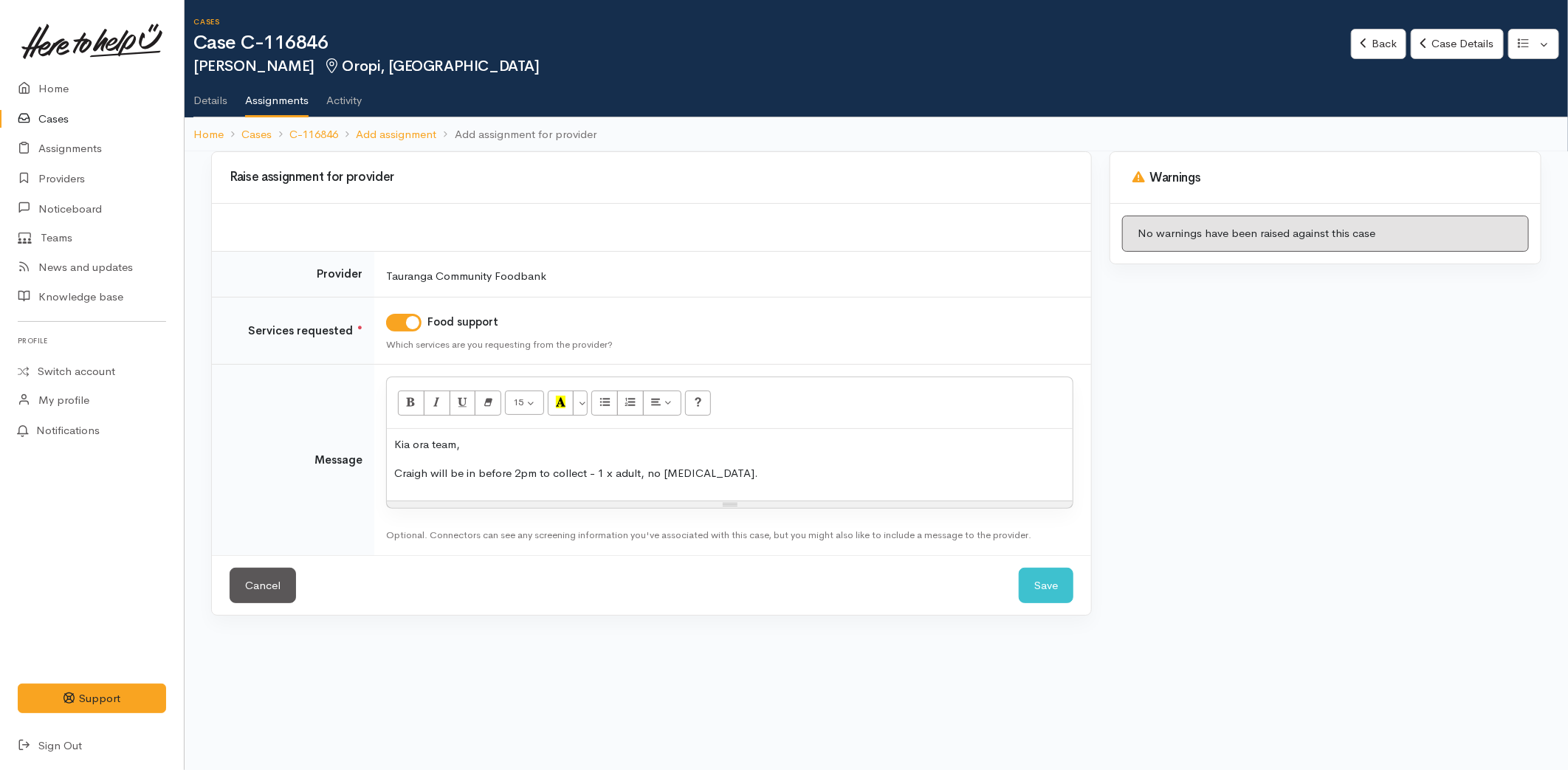
click at [752, 469] on p "Craigh will be in before 2pm to collect - 1 x adult, no [MEDICAL_DATA]." at bounding box center [730, 474] width 671 height 17
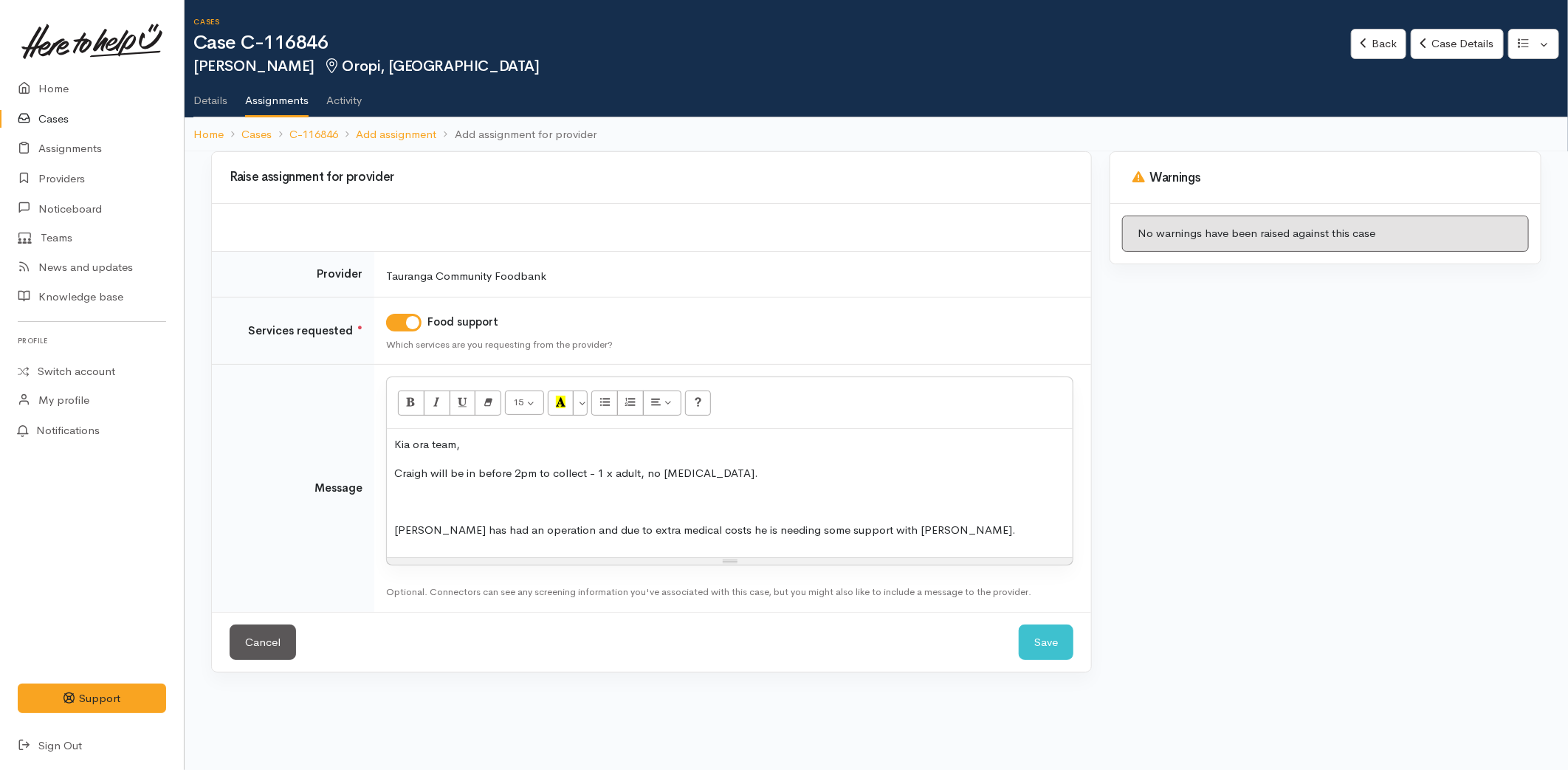
click at [424, 484] on div "Kia ora team, Craigh will be in before 2pm to collect - 1 x adult, no food alle…" at bounding box center [729, 493] width 685 height 129
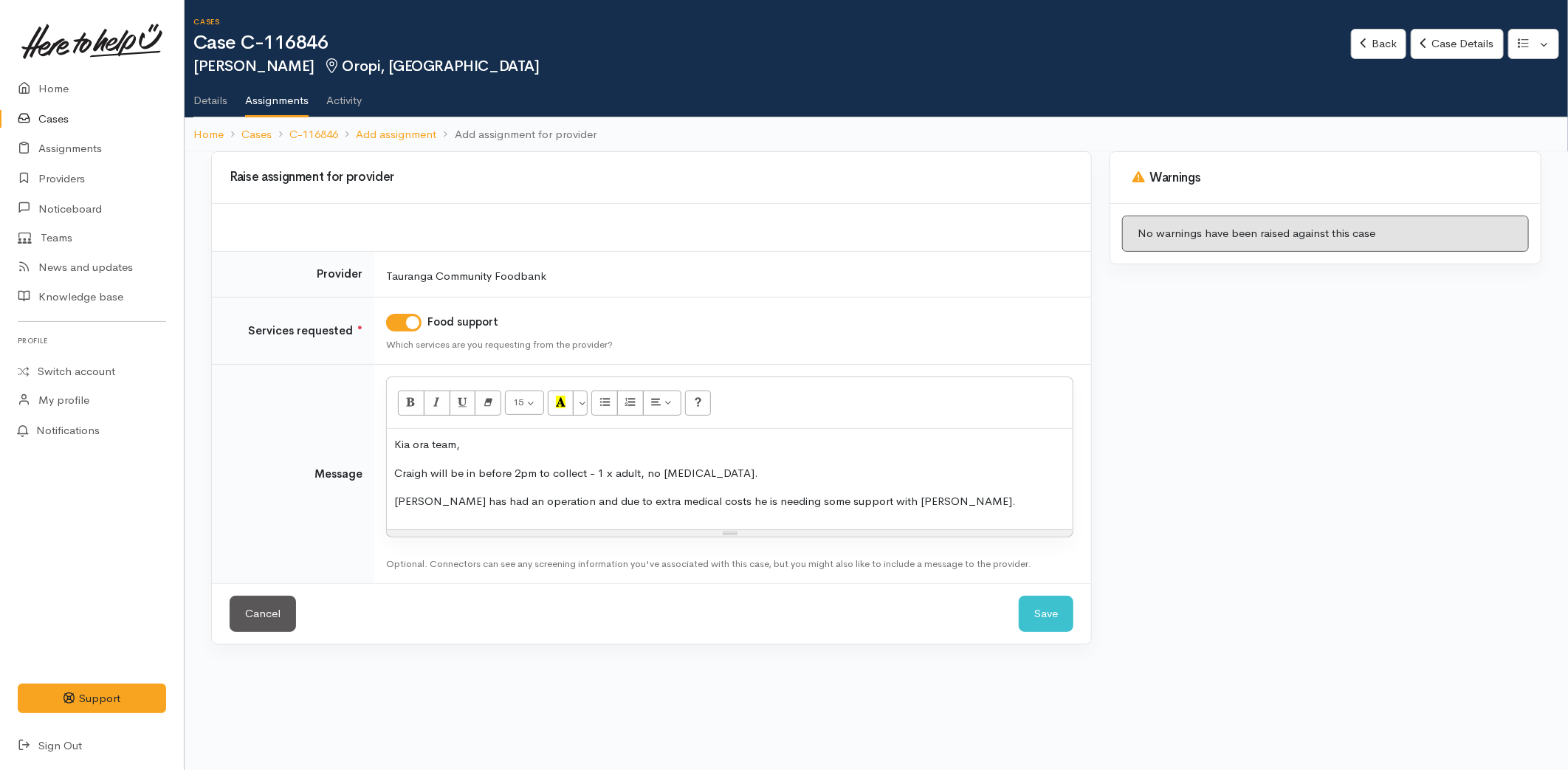
click at [898, 497] on p "[PERSON_NAME] has had an operation and due to extra medical costs he is needing…" at bounding box center [730, 502] width 671 height 17
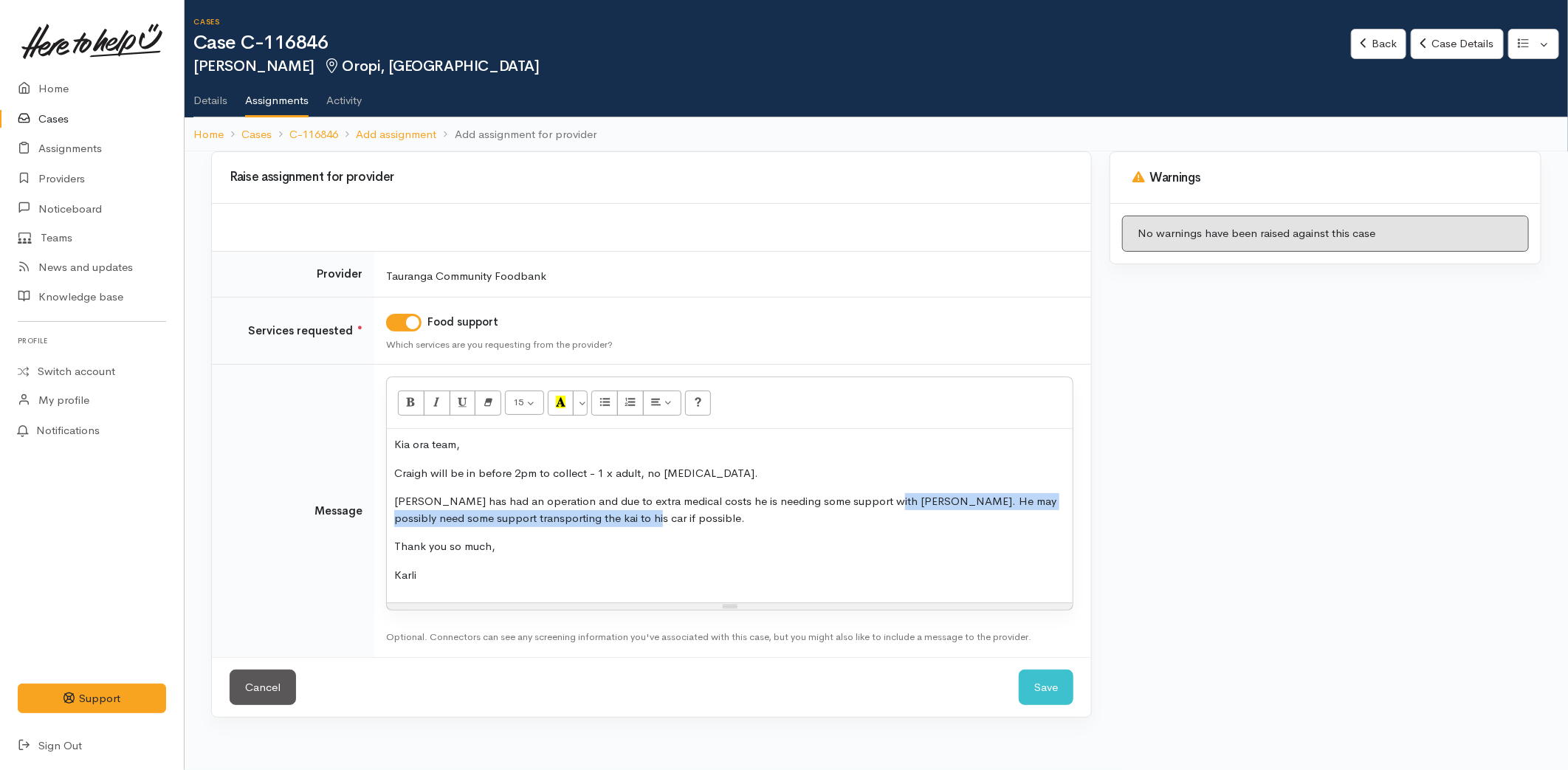
drag, startPoint x: 614, startPoint y: 514, endPoint x: 871, endPoint y: 499, distance: 257.4
click at [871, 499] on p "Craig has had an operation and due to extra medical costs he is needing some su…" at bounding box center [730, 510] width 671 height 33
click at [406, 396] on icon "Bold (CTRL+B)" at bounding box center [411, 402] width 9 height 13
click at [684, 521] on p "Craig has had an operation and due to extra medical costs he is needing some su…" at bounding box center [730, 510] width 671 height 33
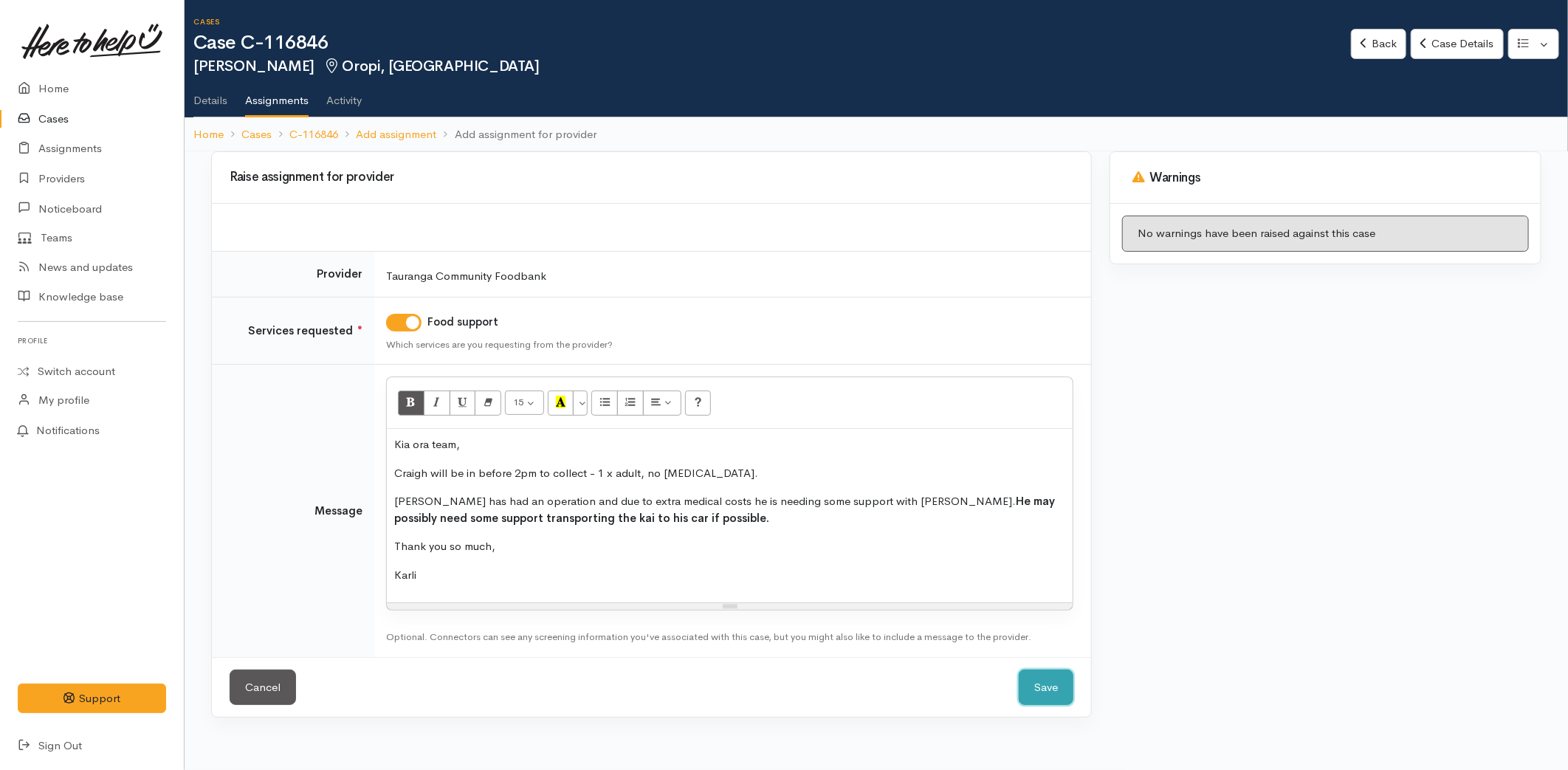
click at [1054, 676] on button "Save" at bounding box center [1046, 688] width 54 height 36
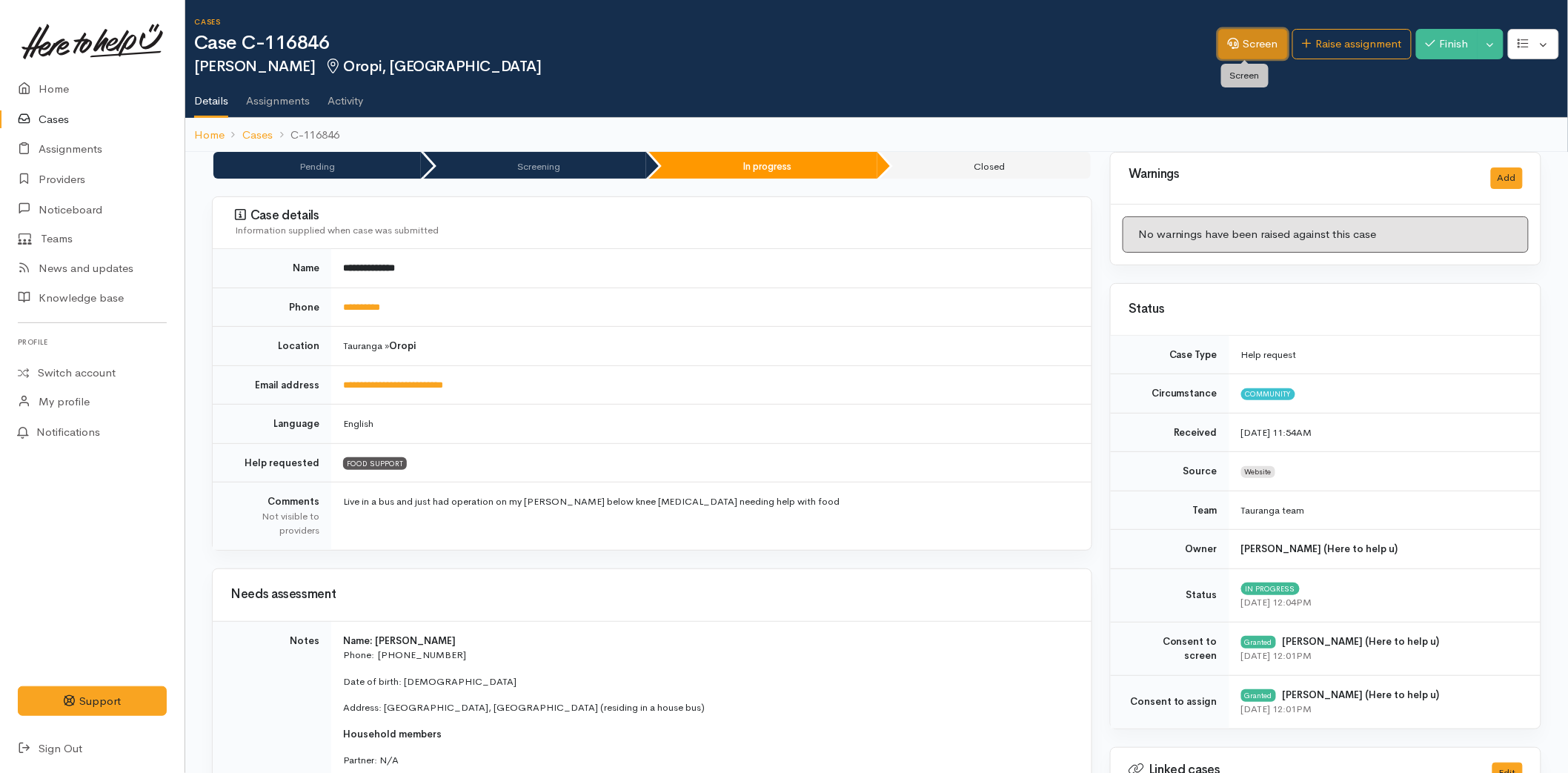
click at [1231, 40] on link "Screen" at bounding box center [1254, 44] width 70 height 30
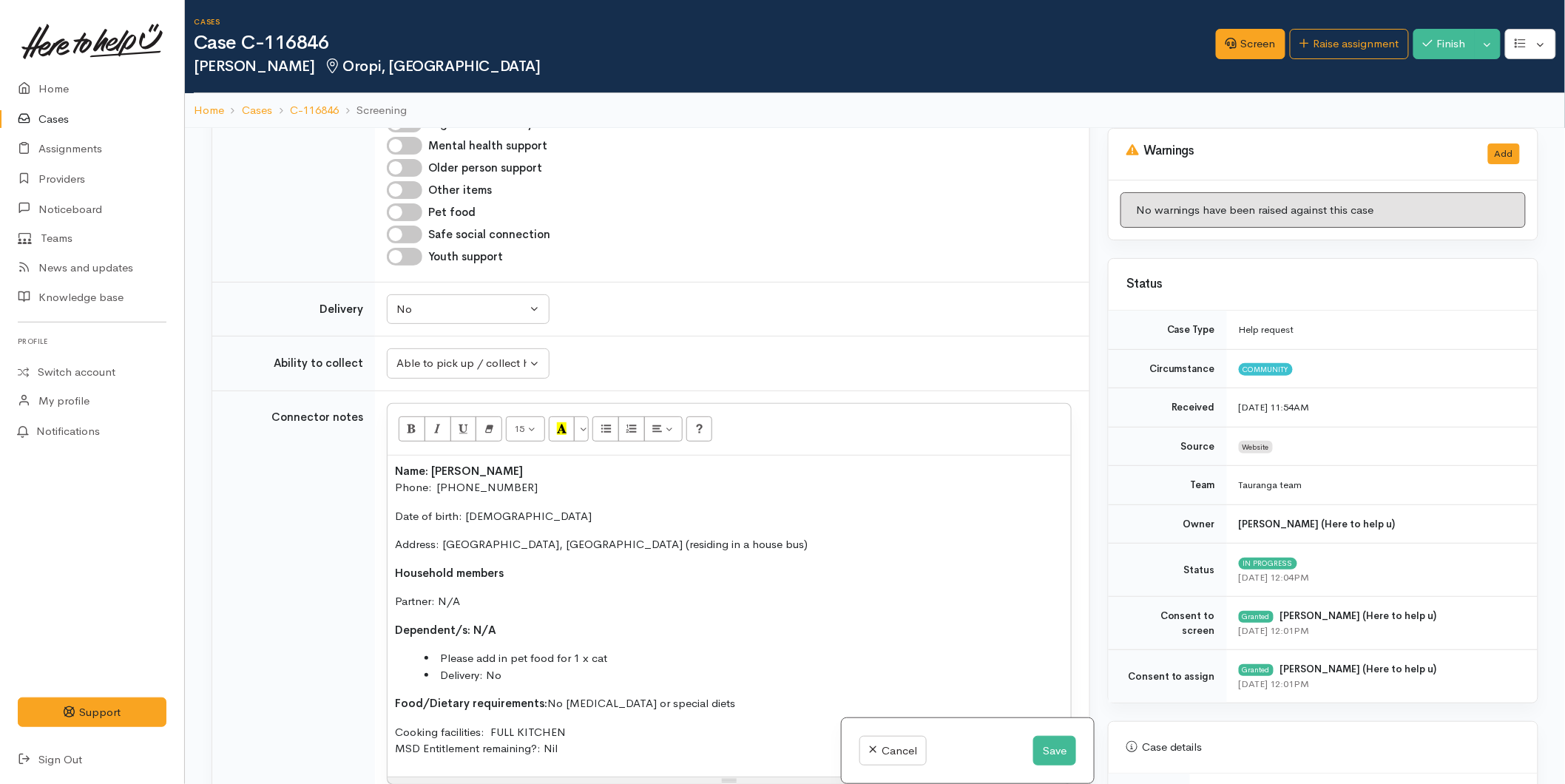
scroll to position [1562, 0]
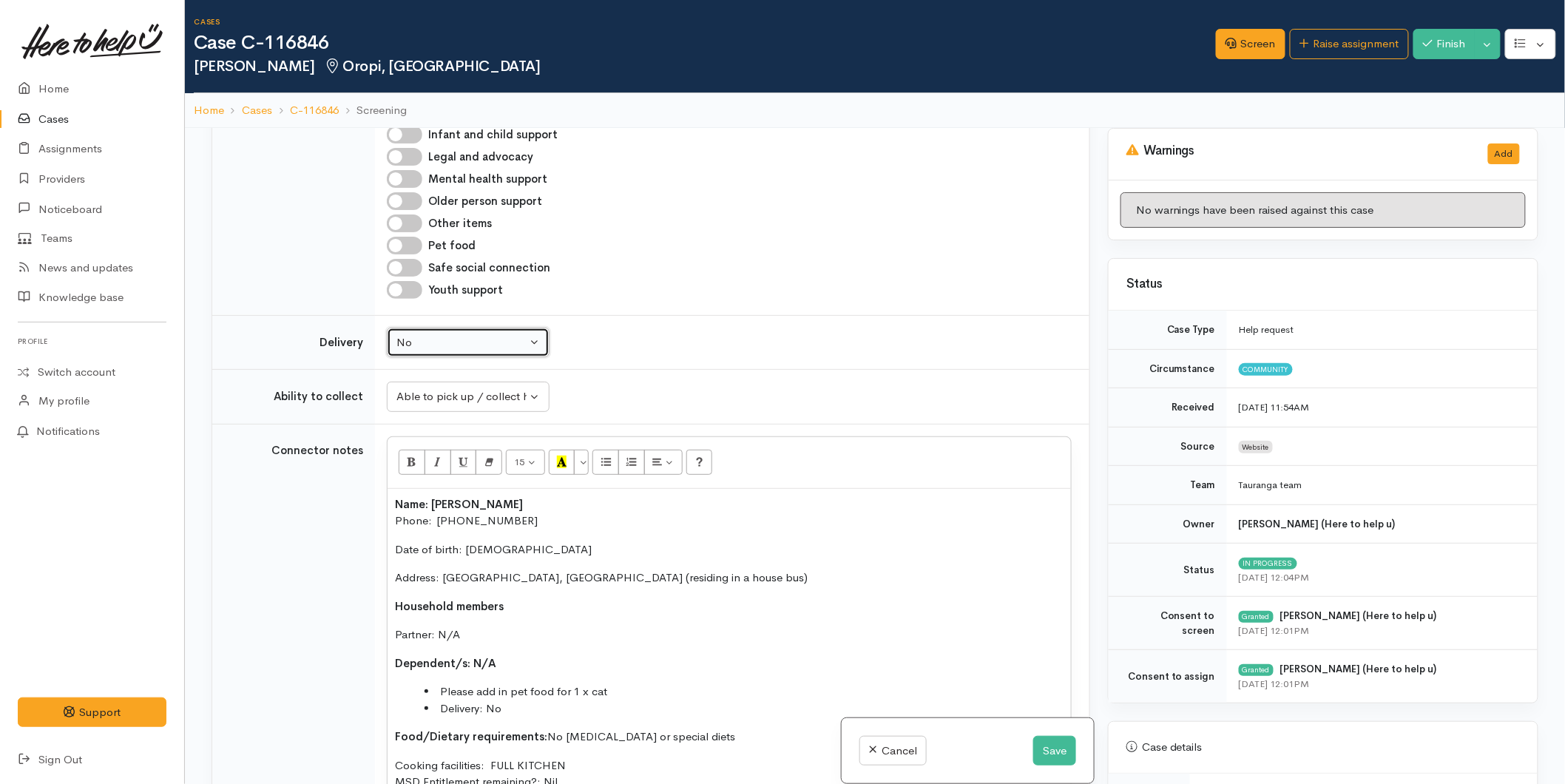
click at [429, 352] on div "No" at bounding box center [462, 343] width 130 height 17
click at [435, 352] on div "No" at bounding box center [462, 343] width 130 height 17
click at [442, 405] on div "Able to pick up / collect help on my own" at bounding box center [462, 397] width 130 height 17
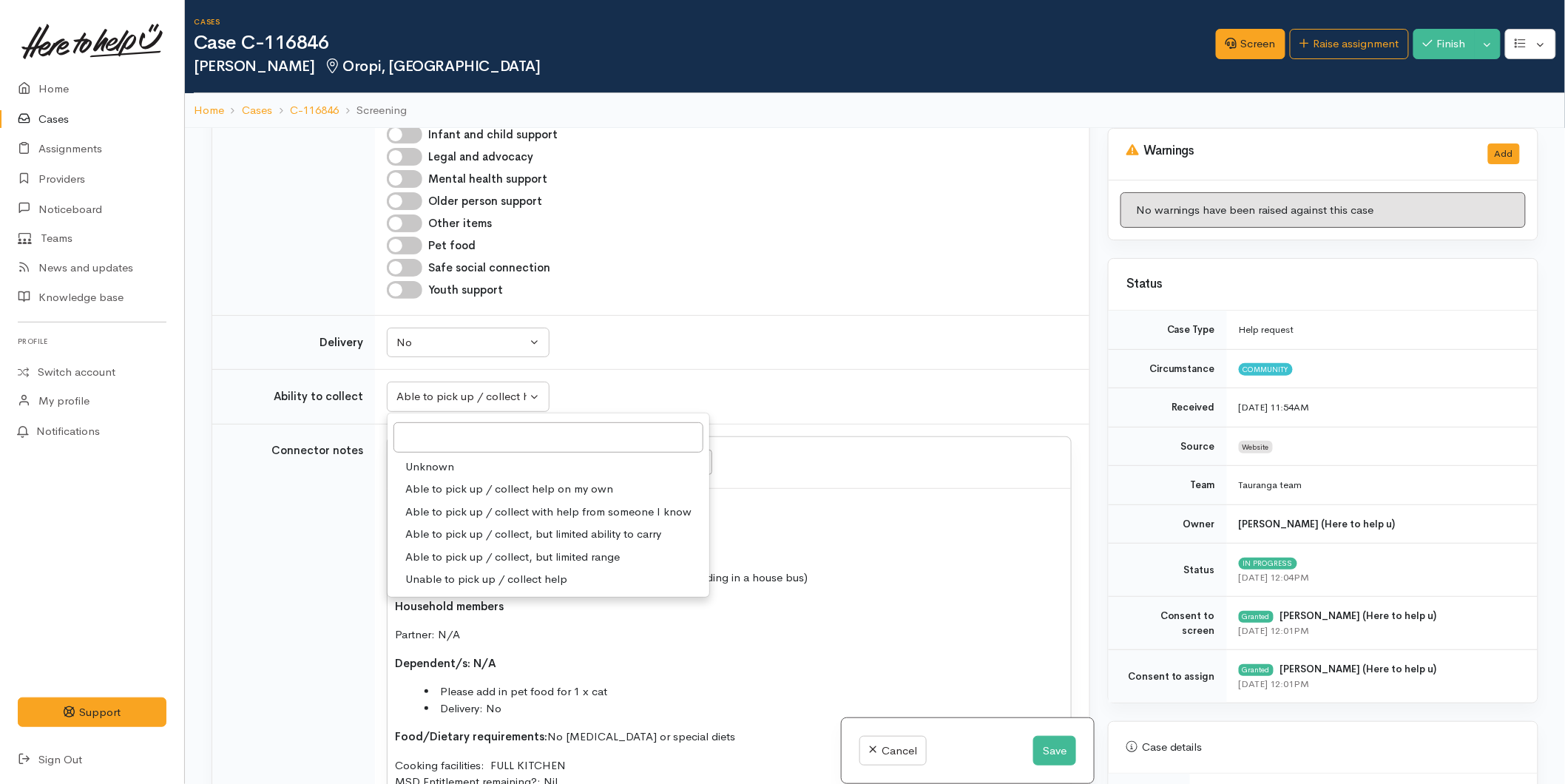
click at [458, 566] on span "Able to pick up / collect, but limited range" at bounding box center [512, 557] width 214 height 17
select select "4"
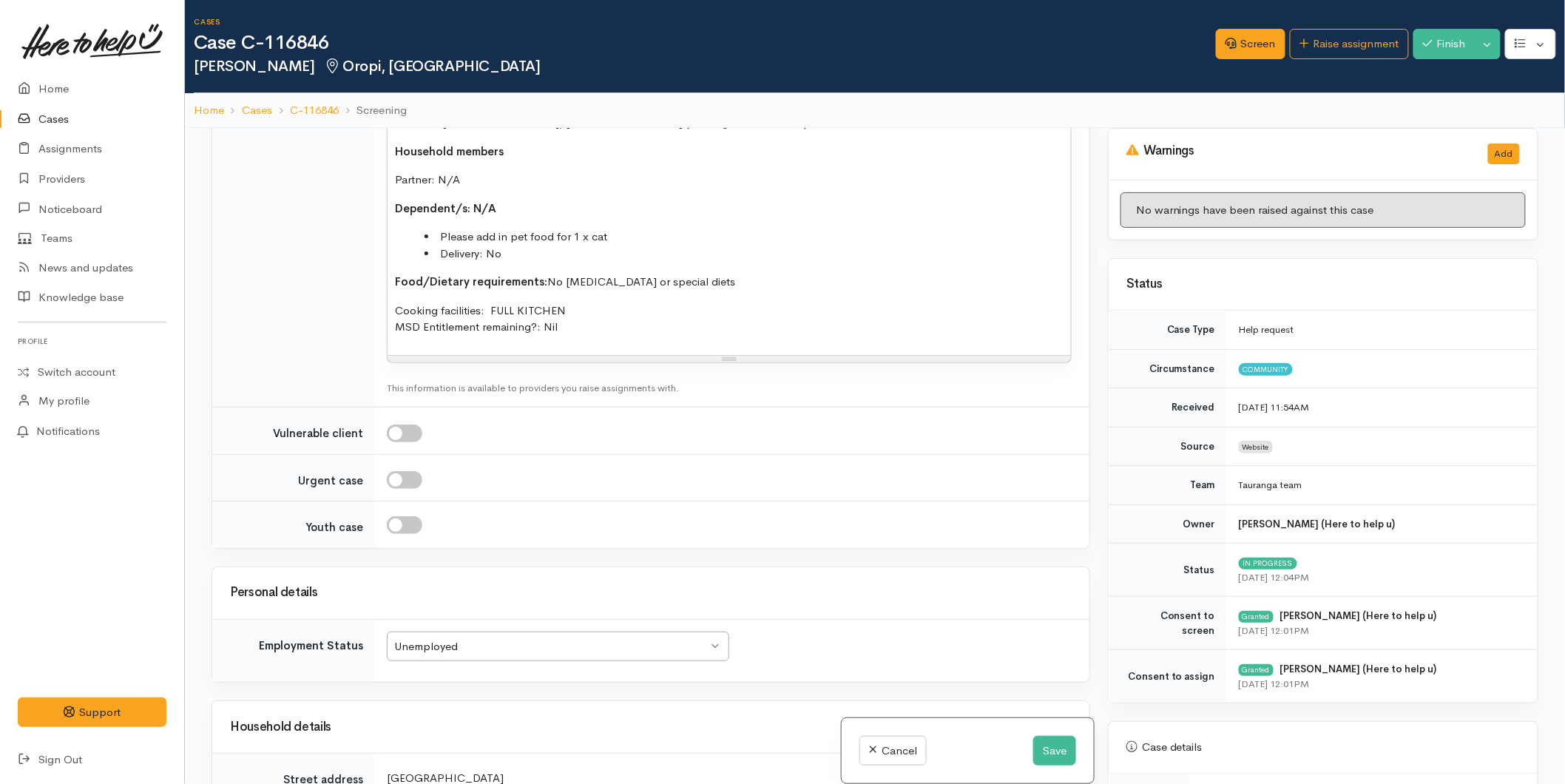
scroll to position [2219, 0]
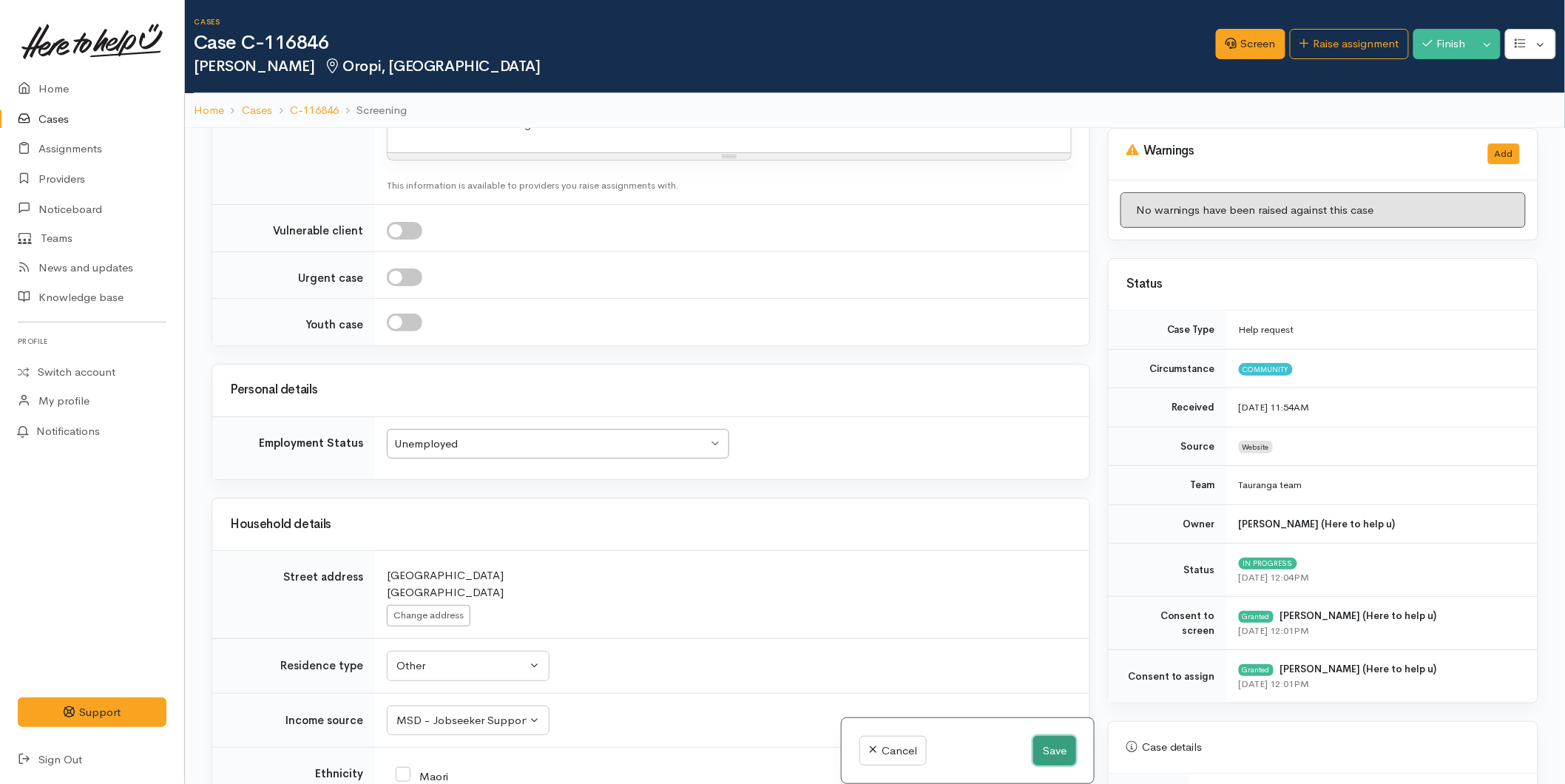
click at [1061, 743] on button "Save" at bounding box center [1054, 751] width 43 height 30
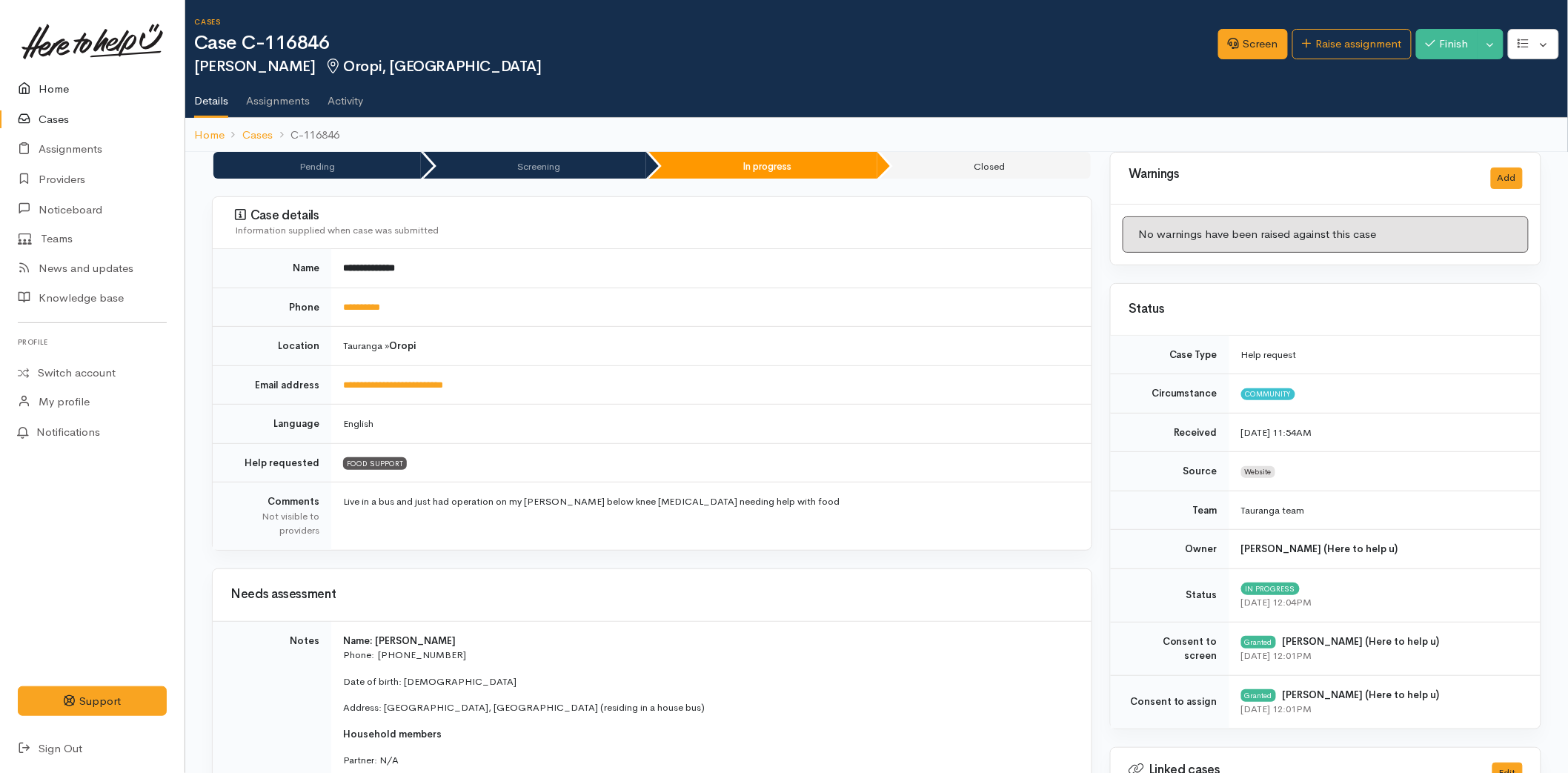
click at [59, 90] on link "Home" at bounding box center [92, 89] width 185 height 30
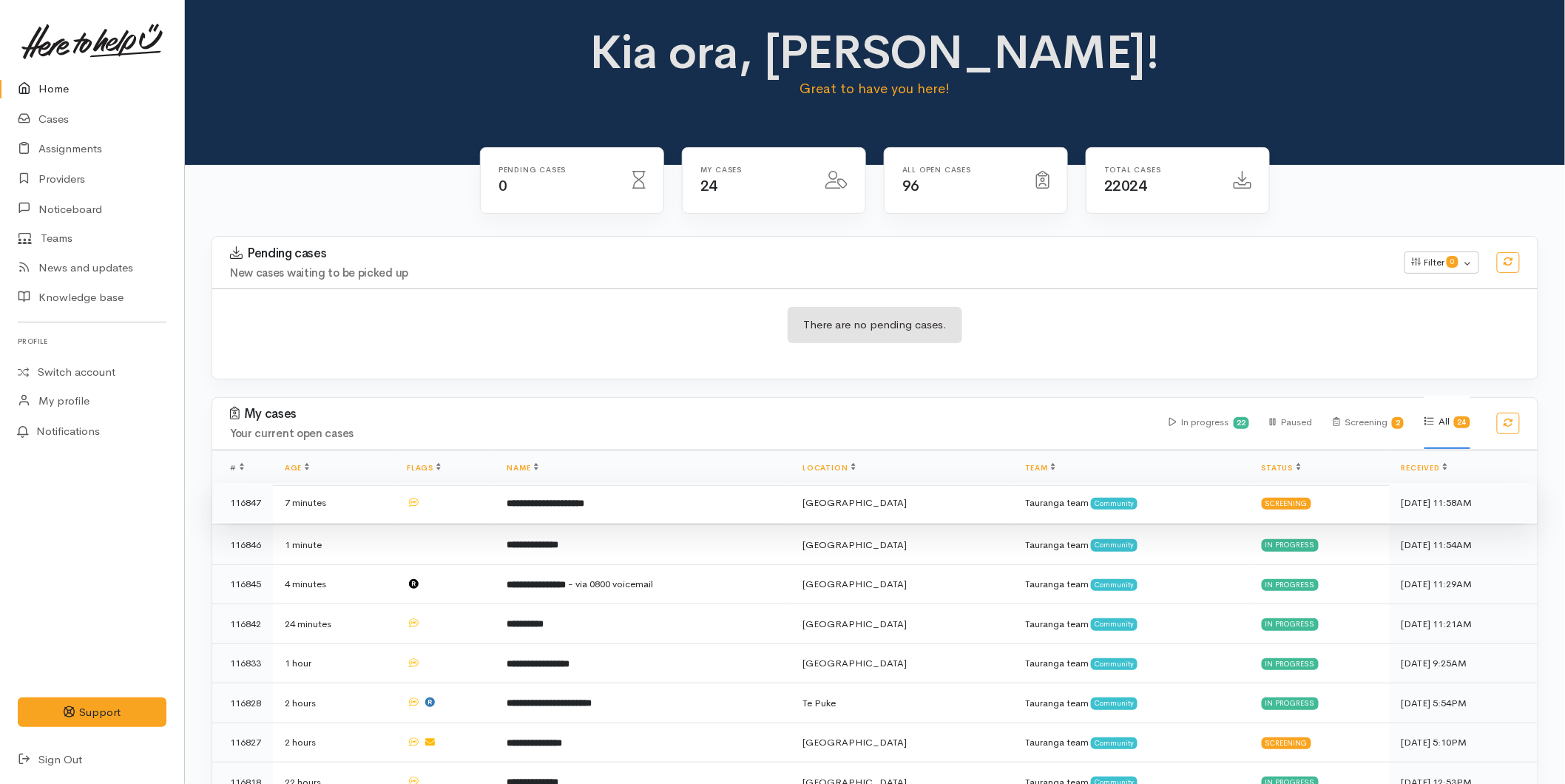
click at [604, 509] on td "**********" at bounding box center [643, 503] width 296 height 40
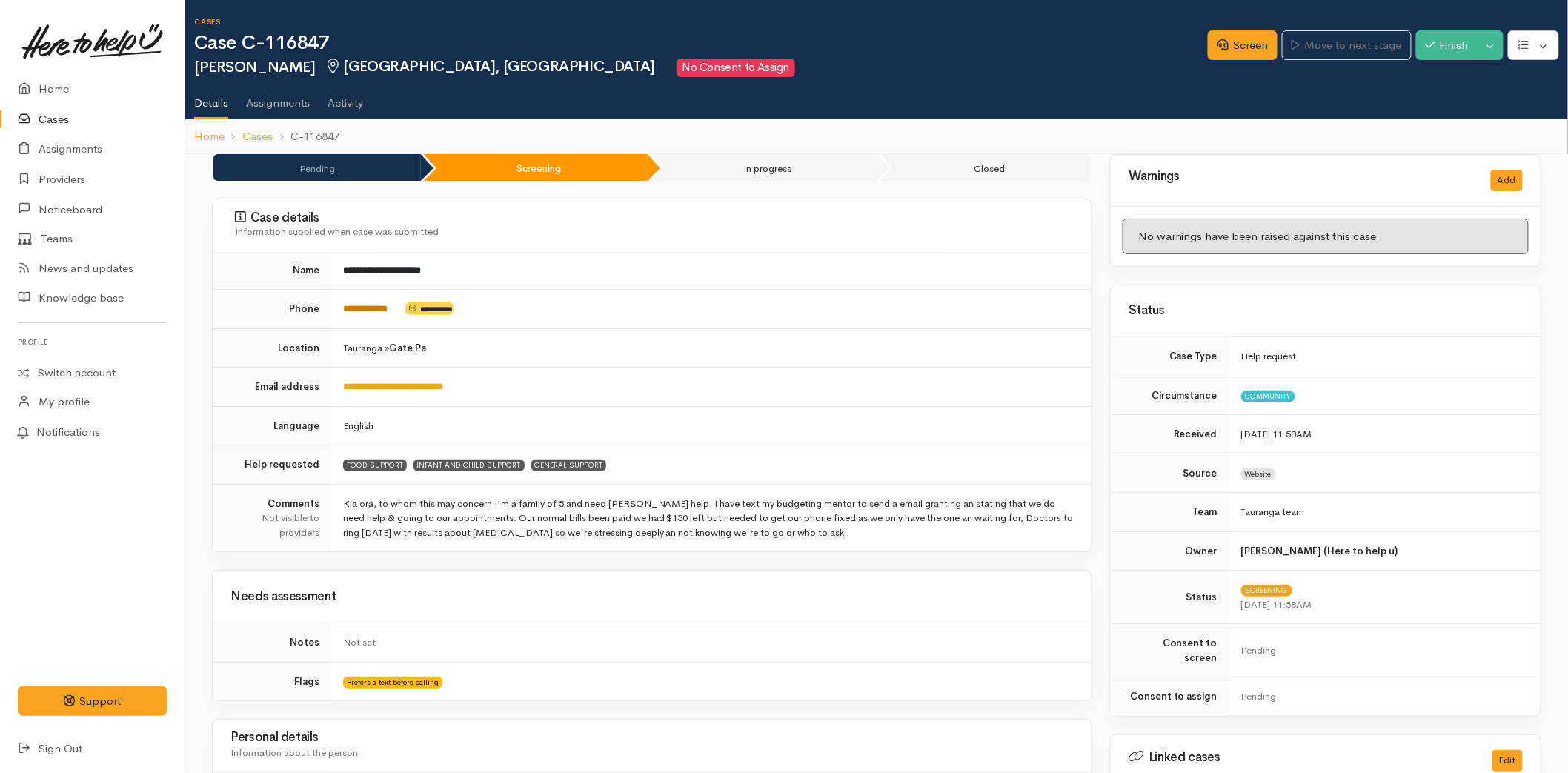
click at [368, 304] on link "**********" at bounding box center [365, 309] width 44 height 10
click at [1217, 52] on link "Screen" at bounding box center [1243, 45] width 70 height 30
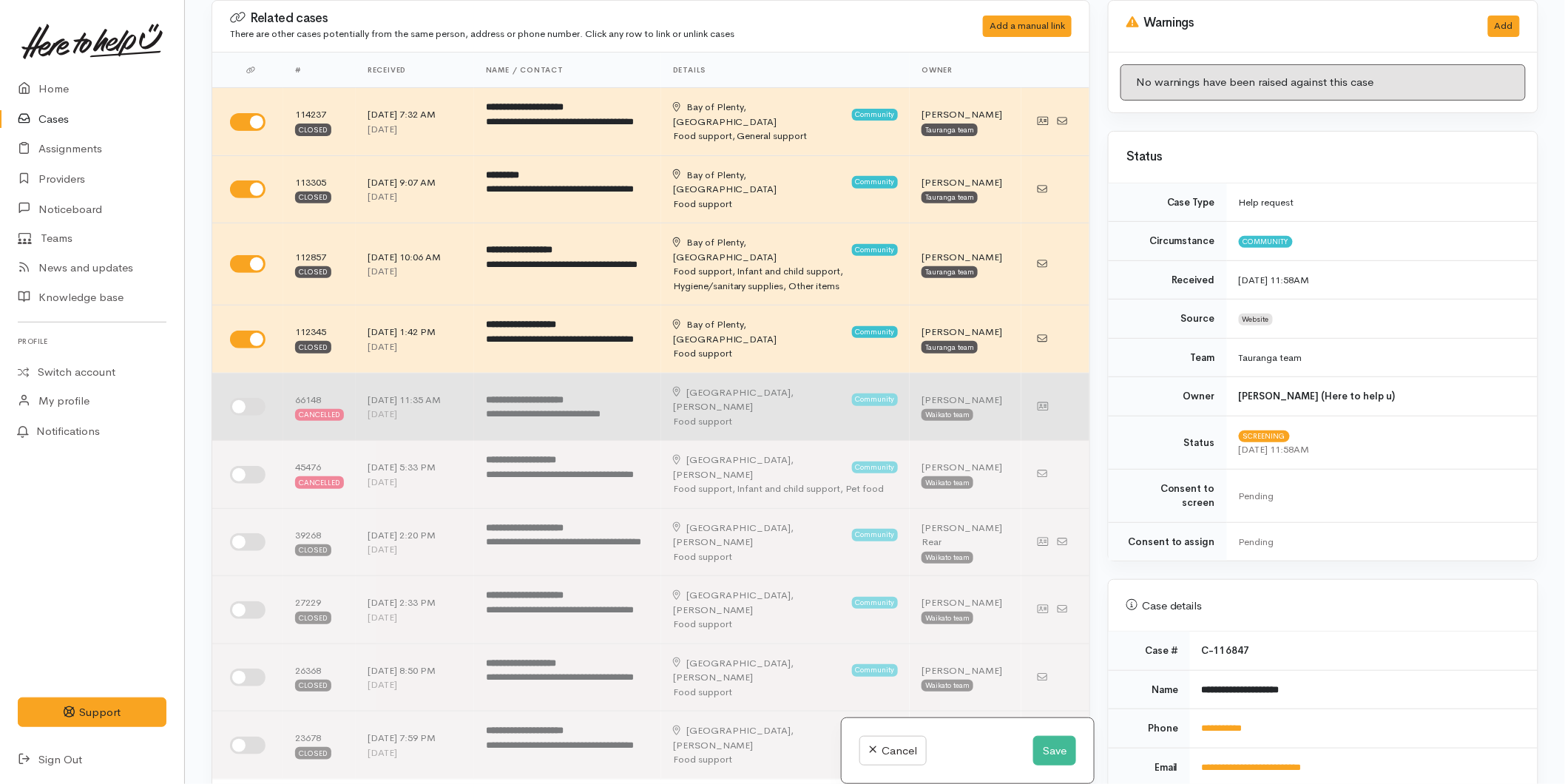
scroll to position [575, 0]
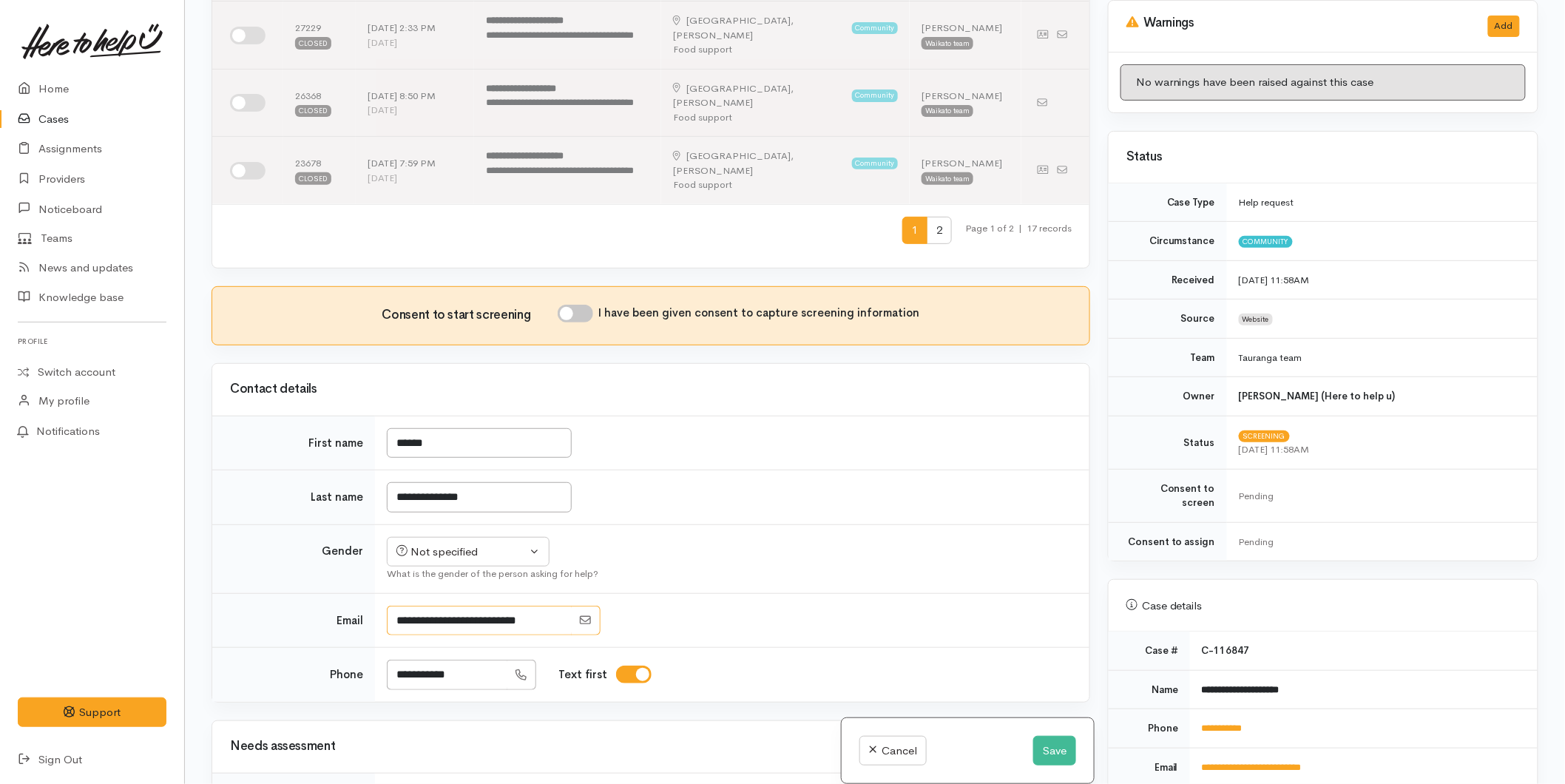
drag, startPoint x: 556, startPoint y: 593, endPoint x: 396, endPoint y: 597, distance: 160.0
click at [396, 606] on input "Email" at bounding box center [479, 621] width 185 height 30
click at [1037, 736] on button "Save" at bounding box center [1054, 751] width 43 height 30
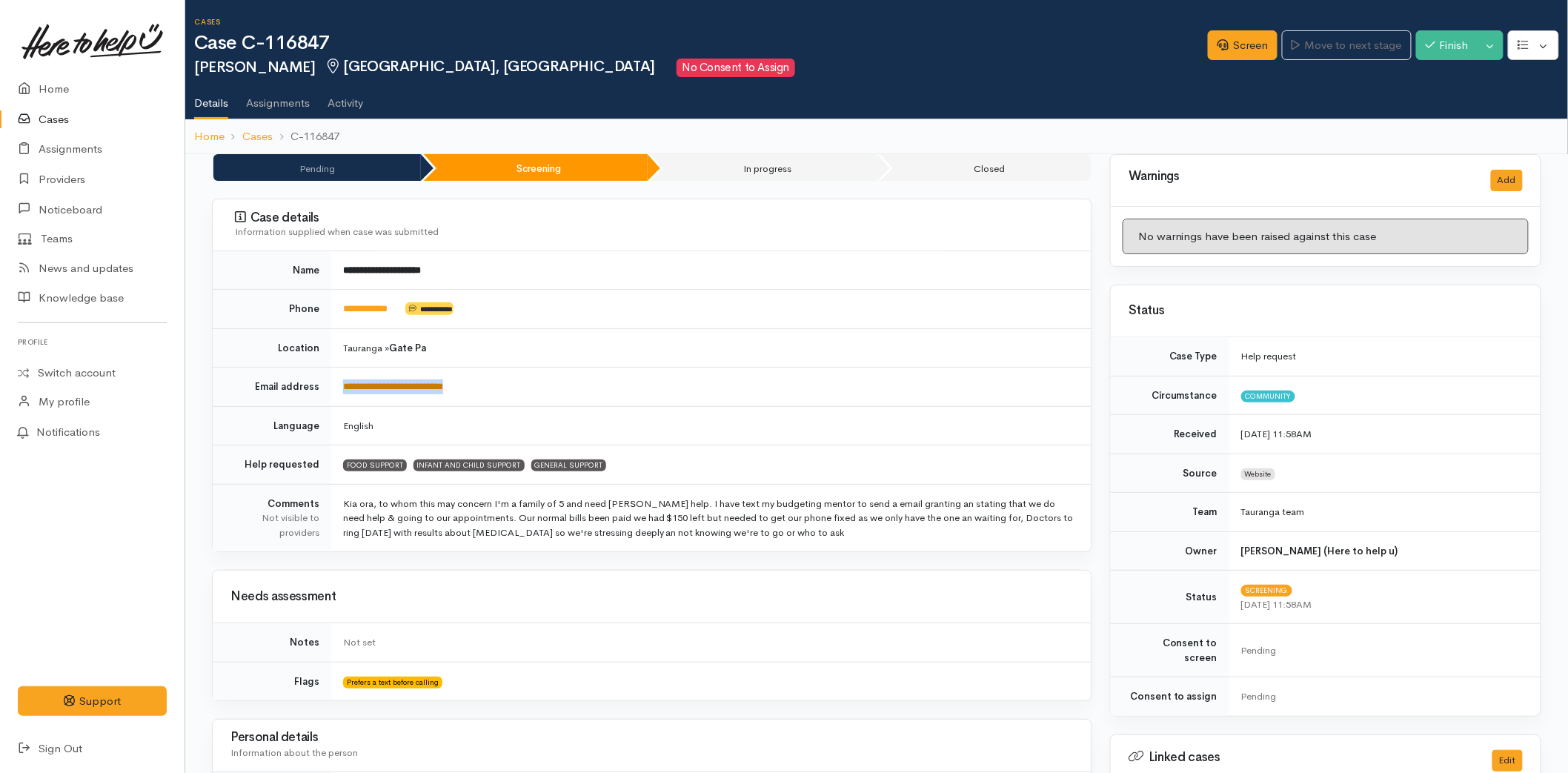
drag, startPoint x: 492, startPoint y: 387, endPoint x: 342, endPoint y: 383, distance: 150.1
click at [342, 383] on td "**********" at bounding box center [711, 387] width 760 height 40
copy link "**********"
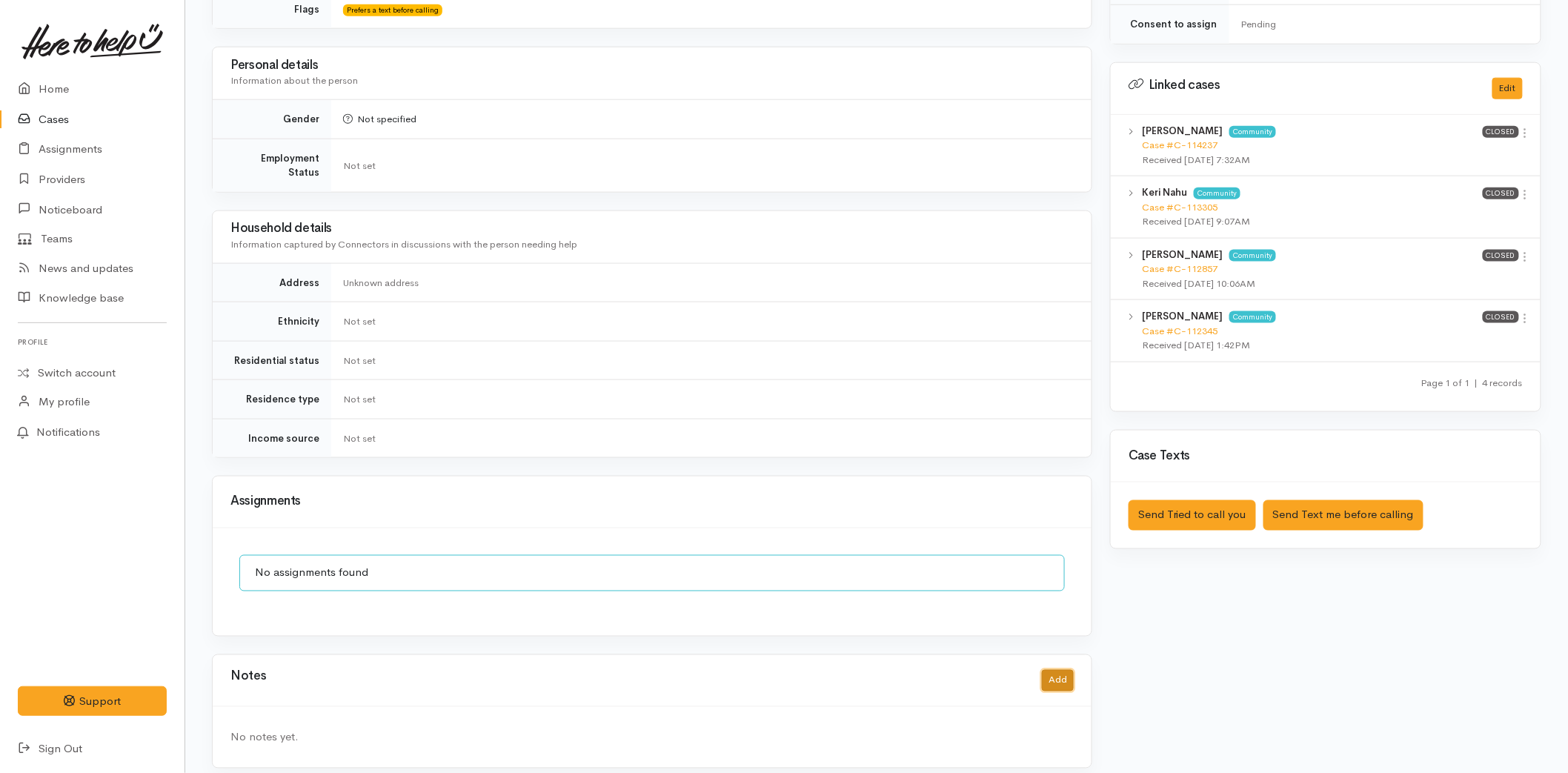
click at [1054, 670] on button "Add" at bounding box center [1058, 680] width 32 height 21
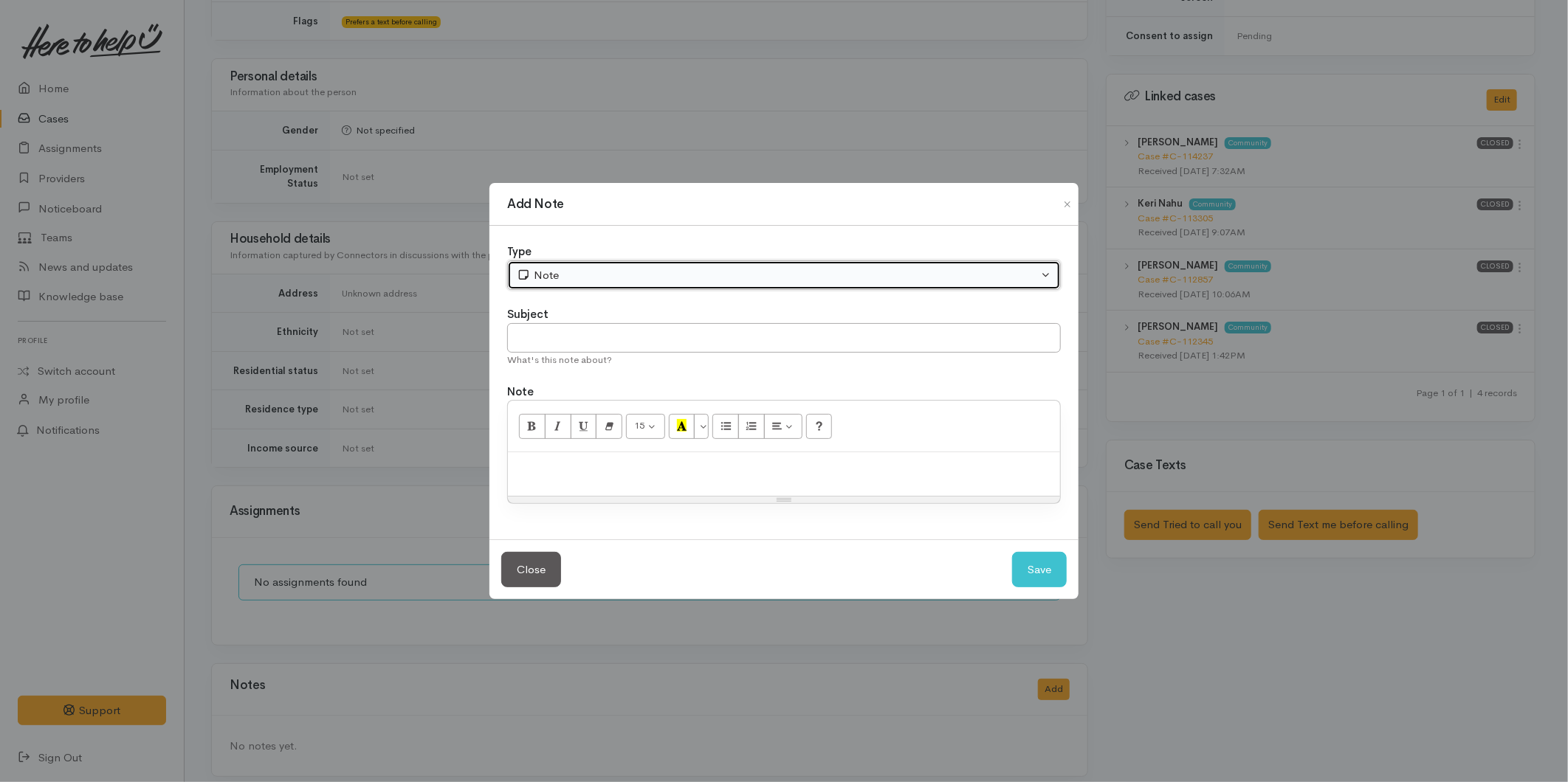
click at [540, 274] on div "Note" at bounding box center [777, 276] width 521 height 17
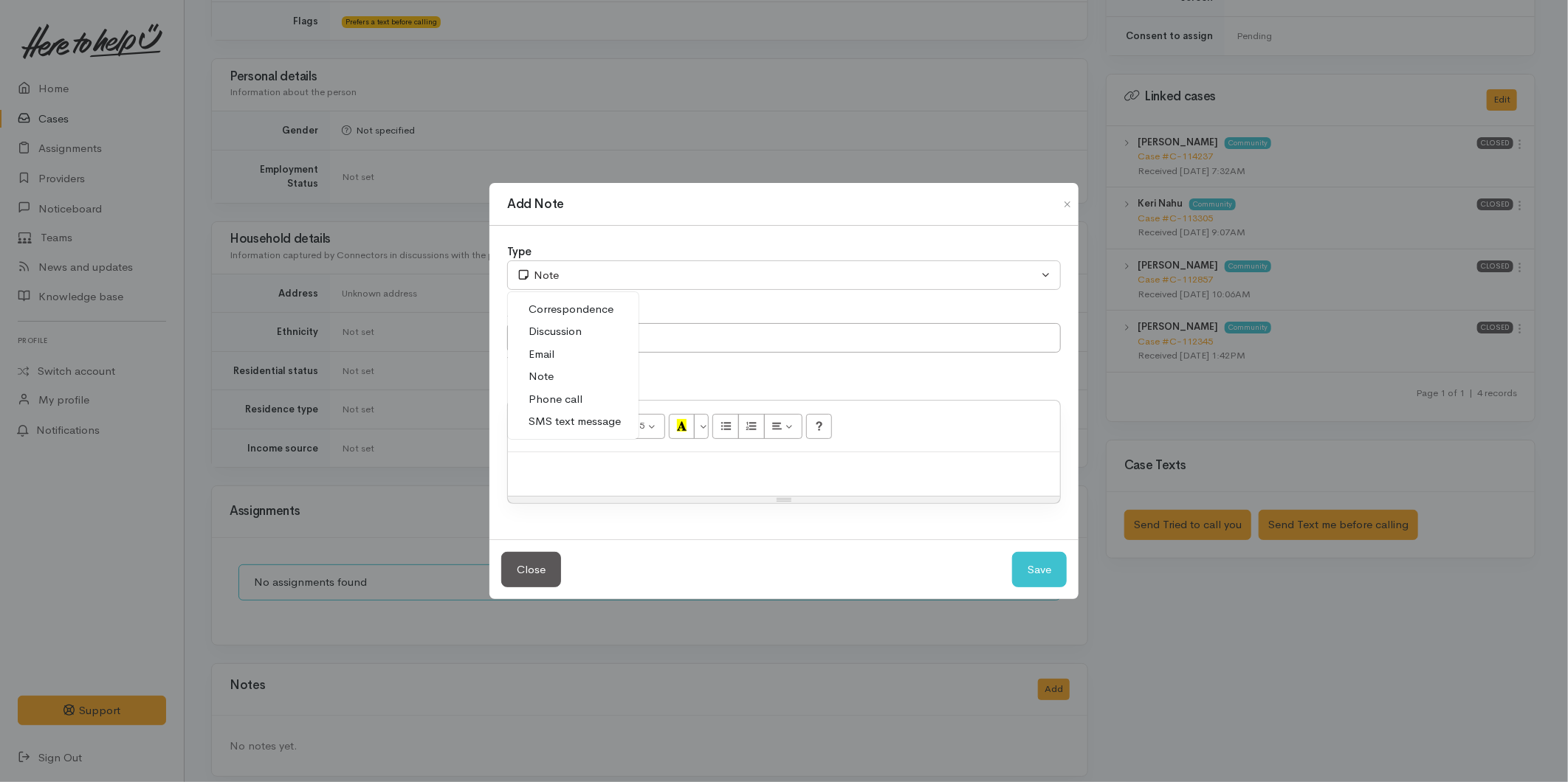
click at [561, 421] on span "SMS text message" at bounding box center [574, 422] width 92 height 17
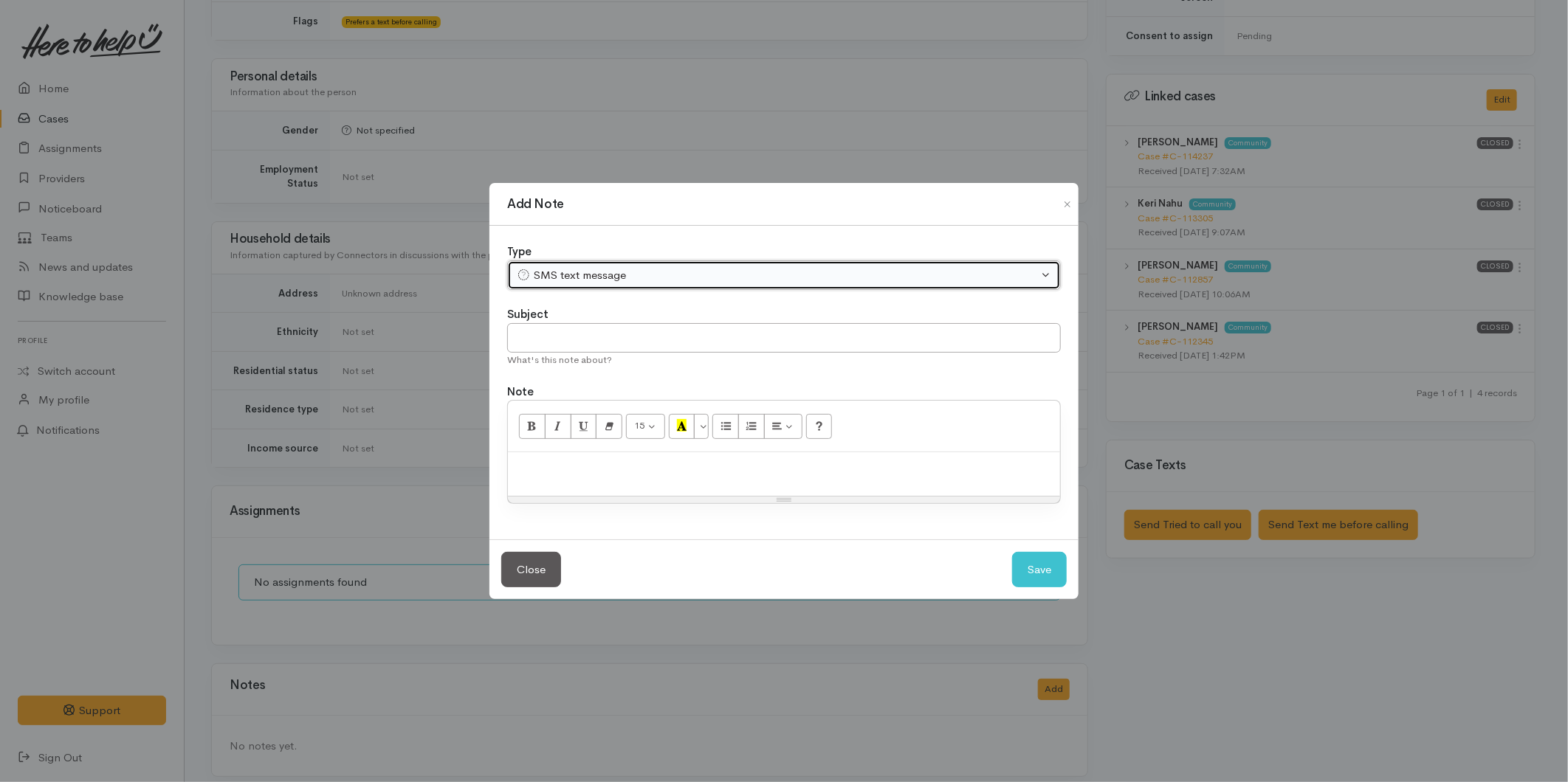
drag, startPoint x: 556, startPoint y: 270, endPoint x: 558, endPoint y: 296, distance: 26.1
click at [556, 269] on div "SMS text message" at bounding box center [777, 276] width 521 height 17
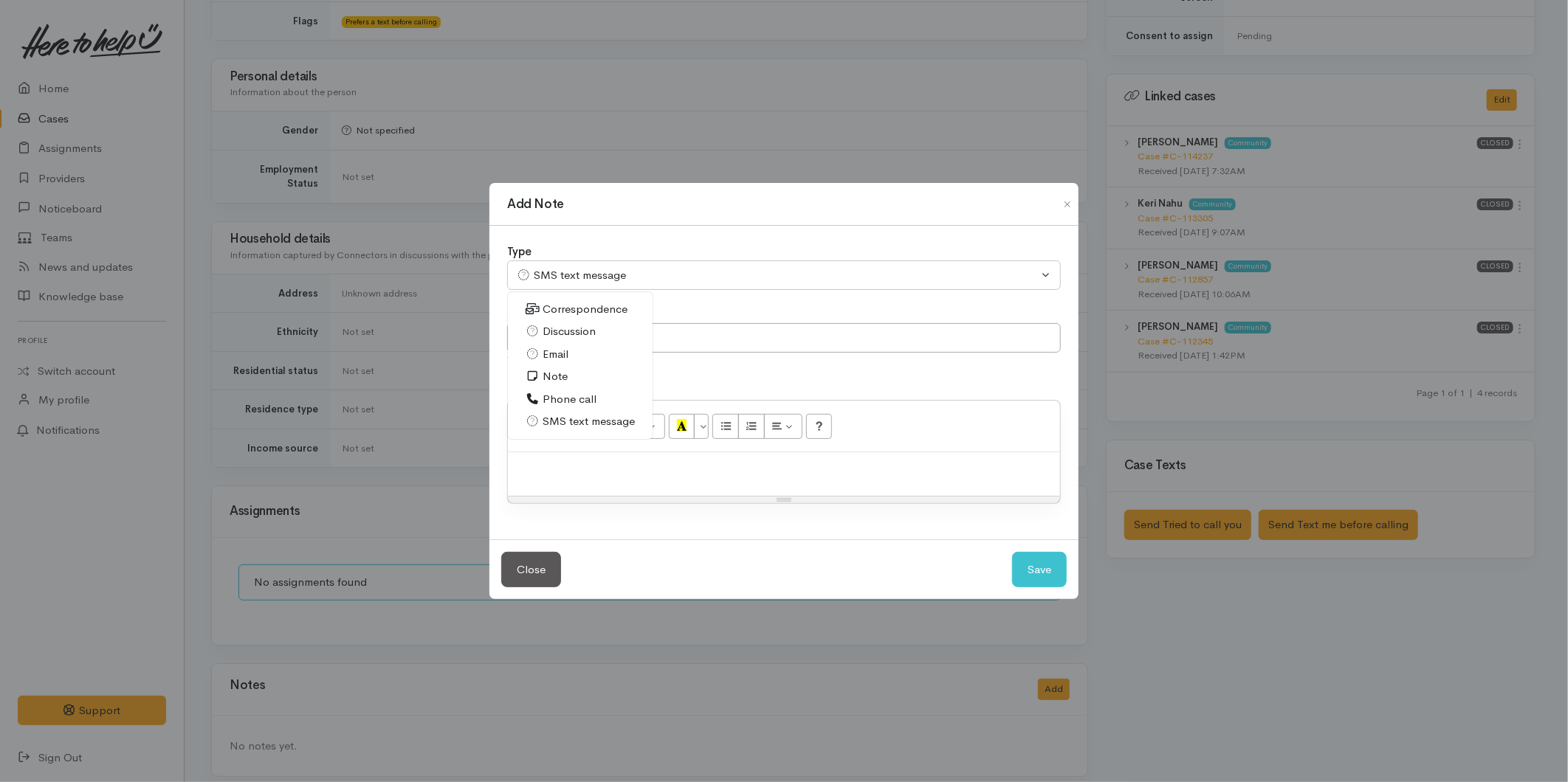
click at [558, 352] on span "Email" at bounding box center [555, 355] width 26 height 17
select select "2"
click at [573, 328] on input "text" at bounding box center [784, 338] width 554 height 30
type input "Invalid number"
paste div
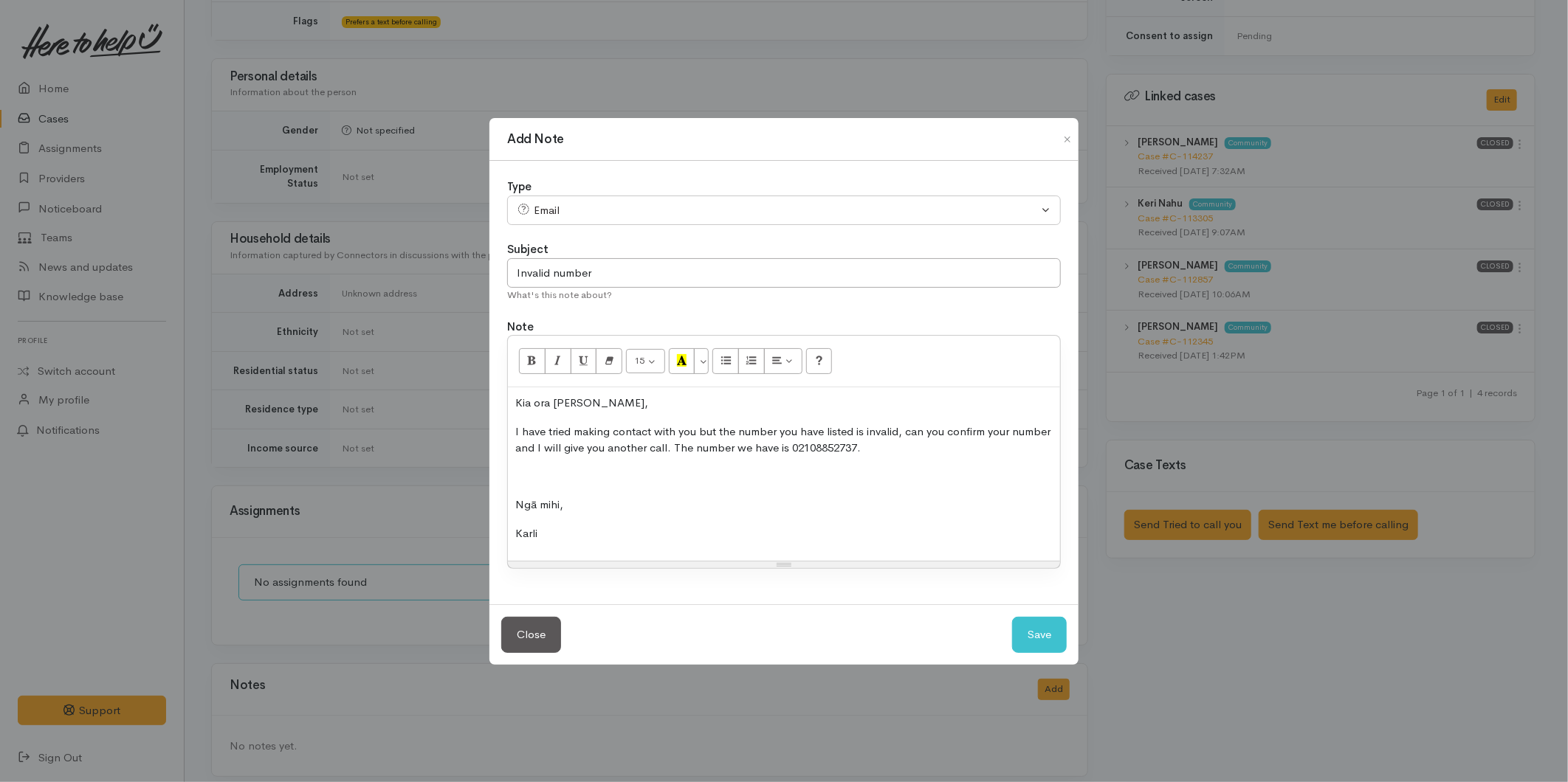
click at [614, 478] on p at bounding box center [783, 477] width 537 height 17
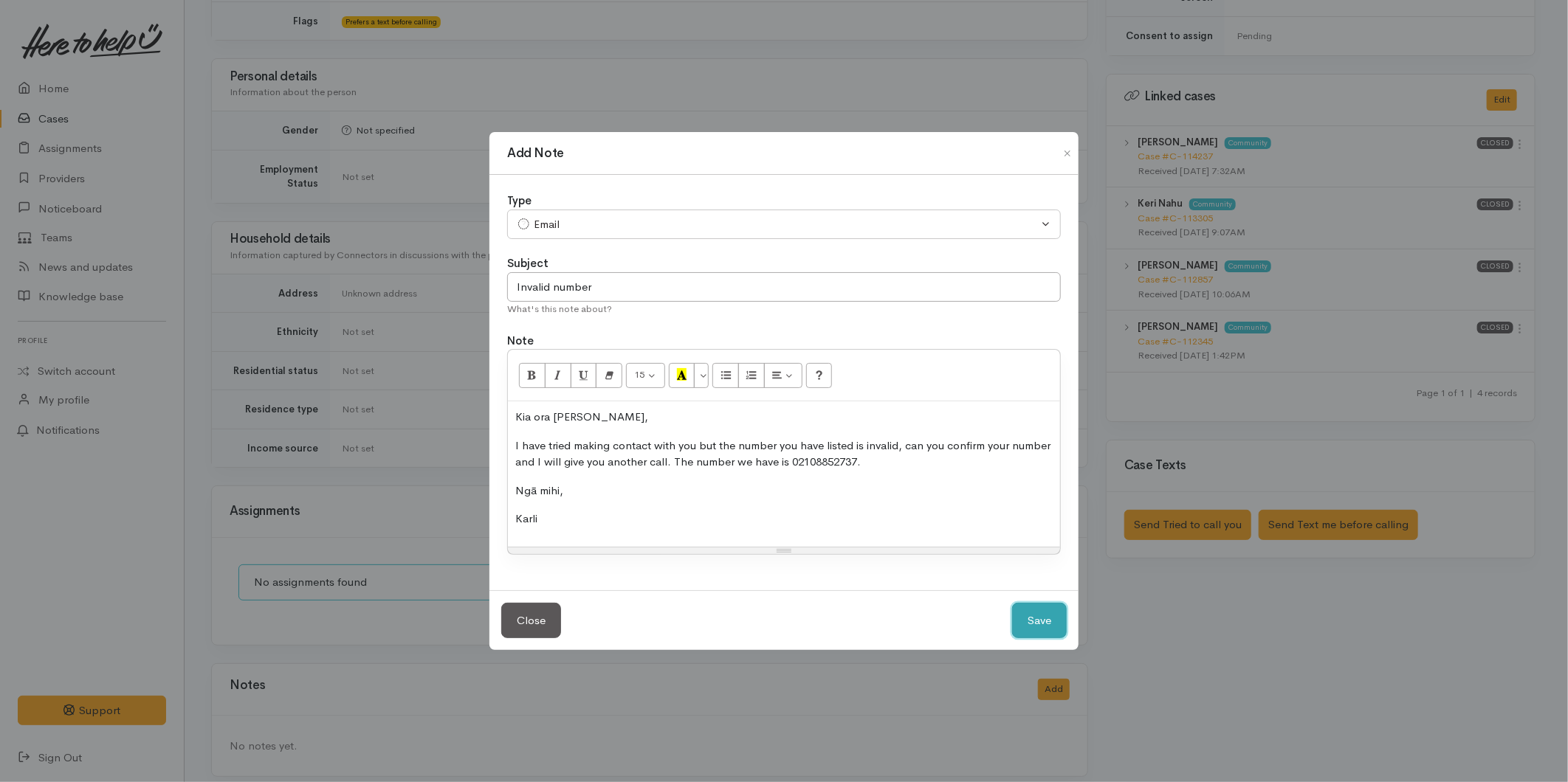
click at [1029, 613] on button "Save" at bounding box center [1039, 621] width 54 height 36
select select "1"
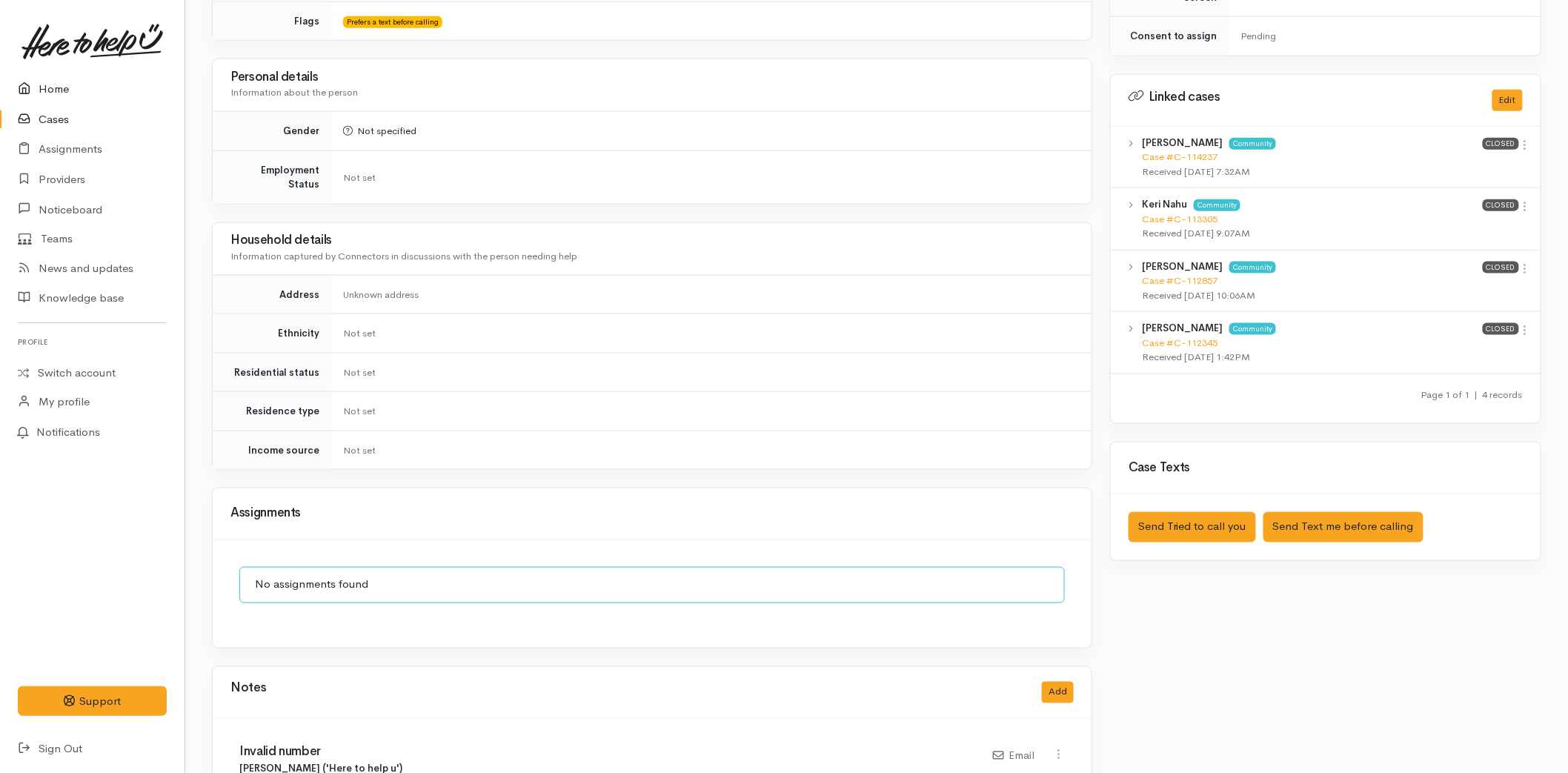
click at [63, 89] on link "Home" at bounding box center [92, 89] width 185 height 30
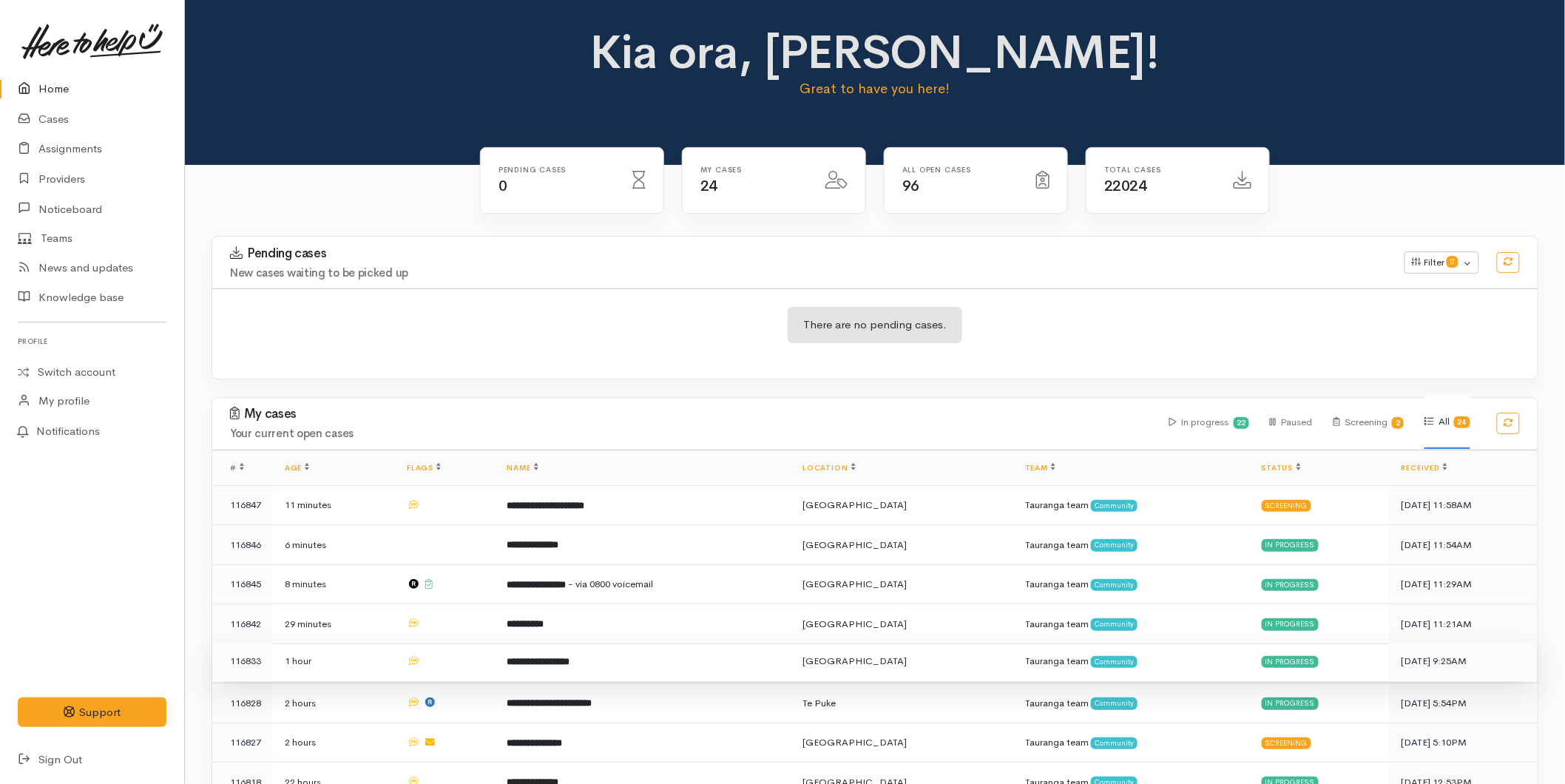
scroll to position [575, 0]
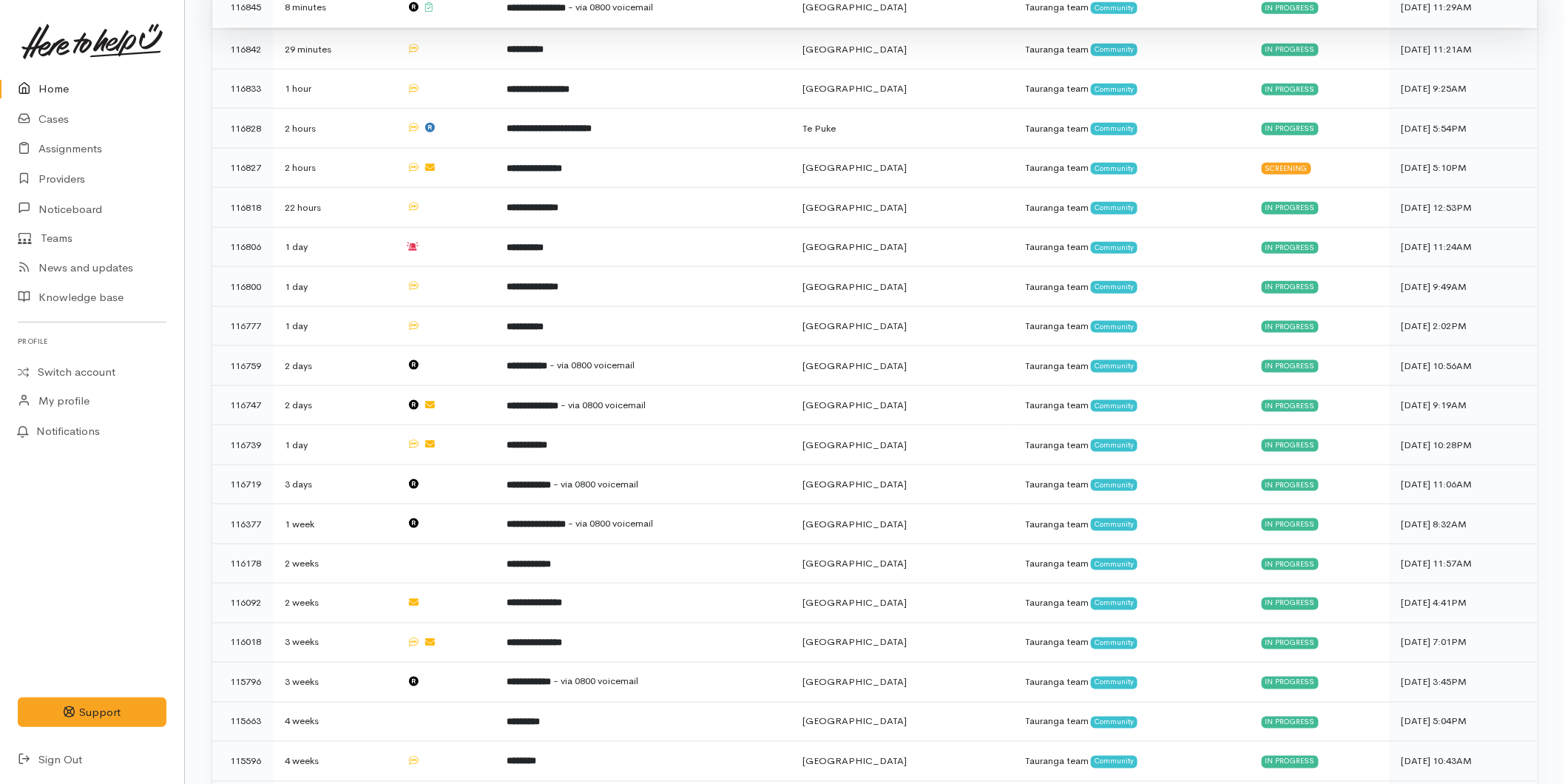
click at [537, 8] on b "**********" at bounding box center [537, 8] width 59 height 9
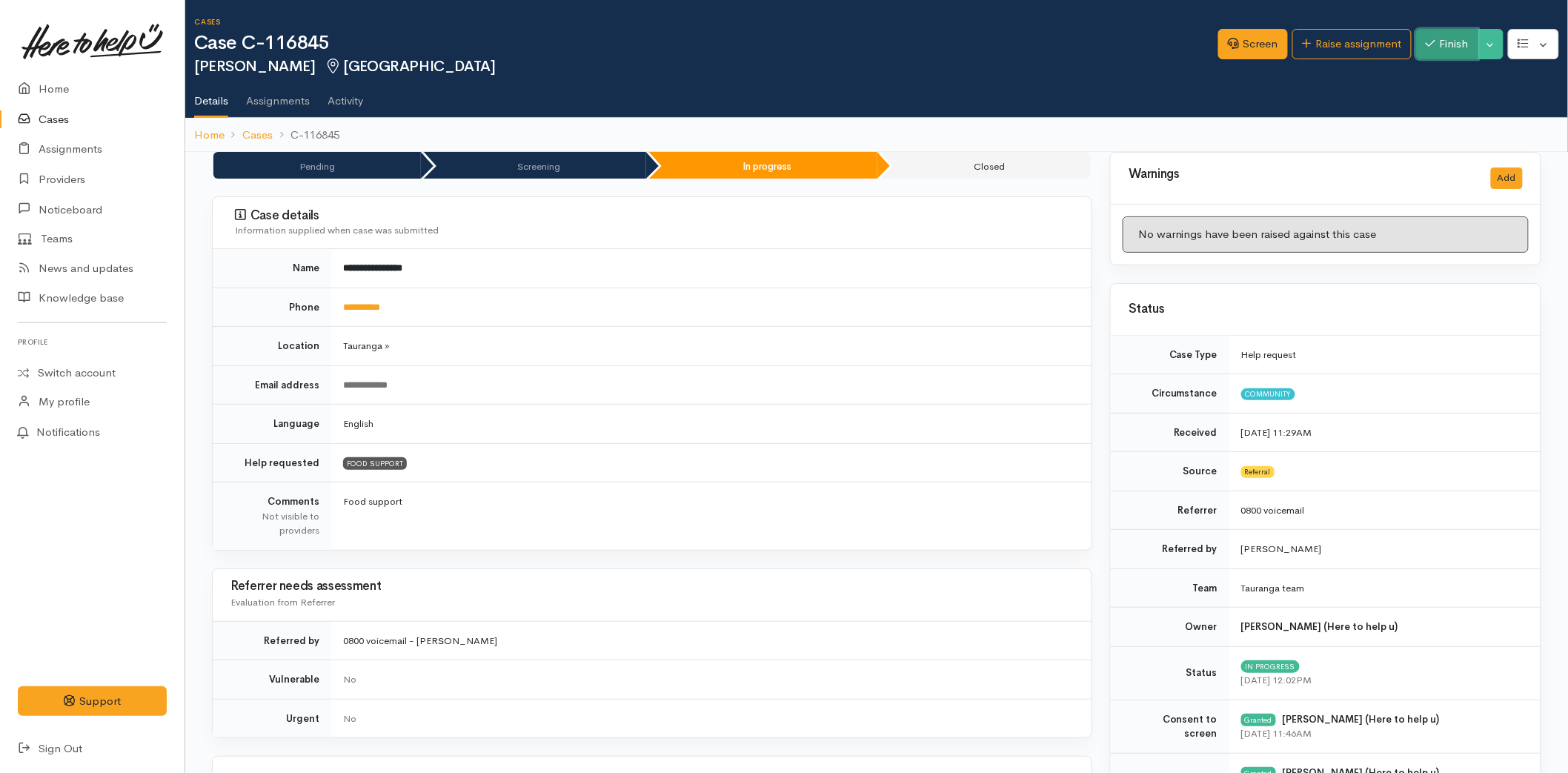
click at [1417, 35] on button "Finish" at bounding box center [1448, 44] width 63 height 30
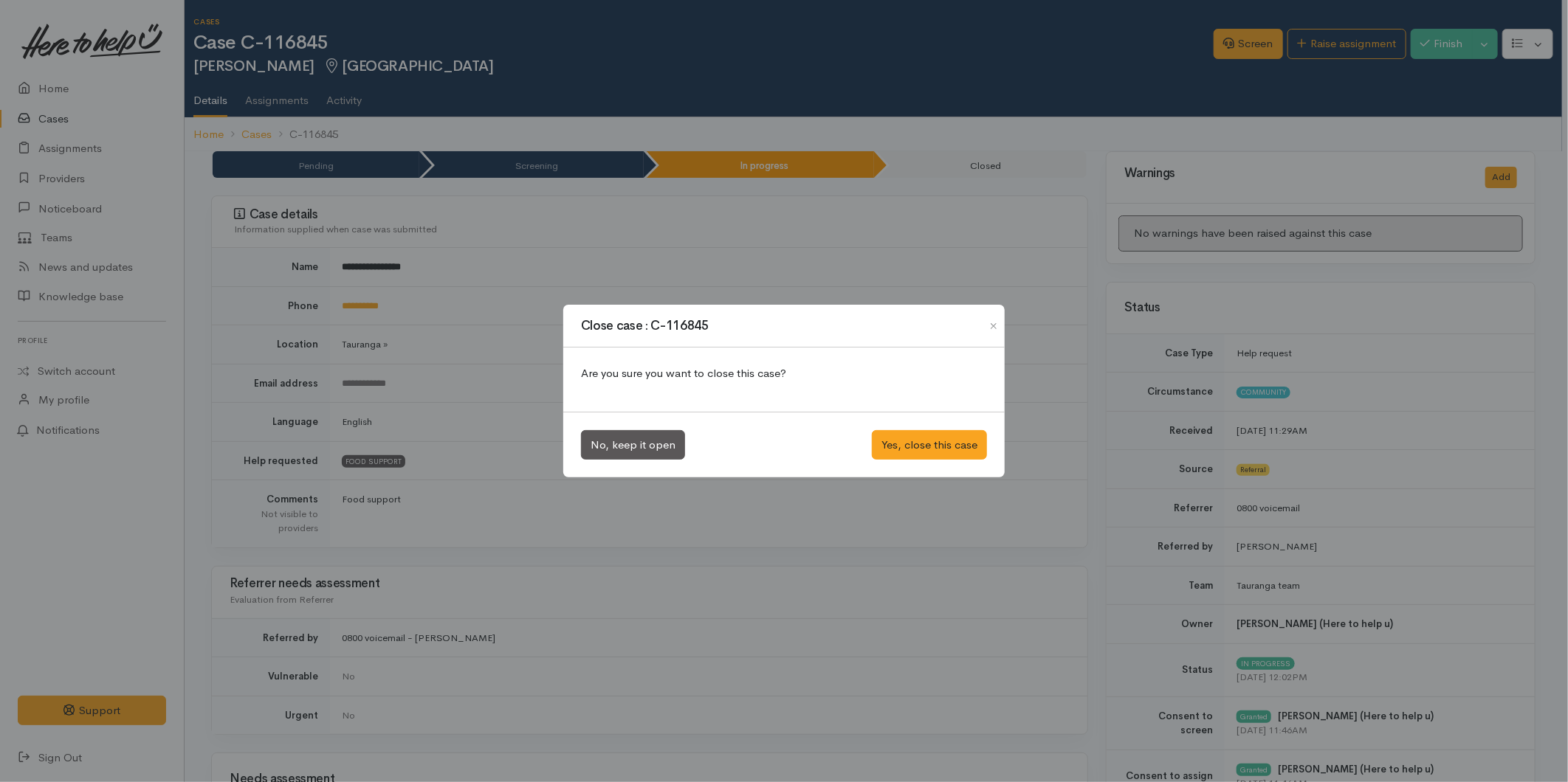
click at [1418, 35] on div "Close case : C-116845 Are you sure you want to close this case? No, keep it ope…" at bounding box center [784, 391] width 1568 height 782
click at [887, 436] on button "Yes, close this case" at bounding box center [929, 445] width 115 height 30
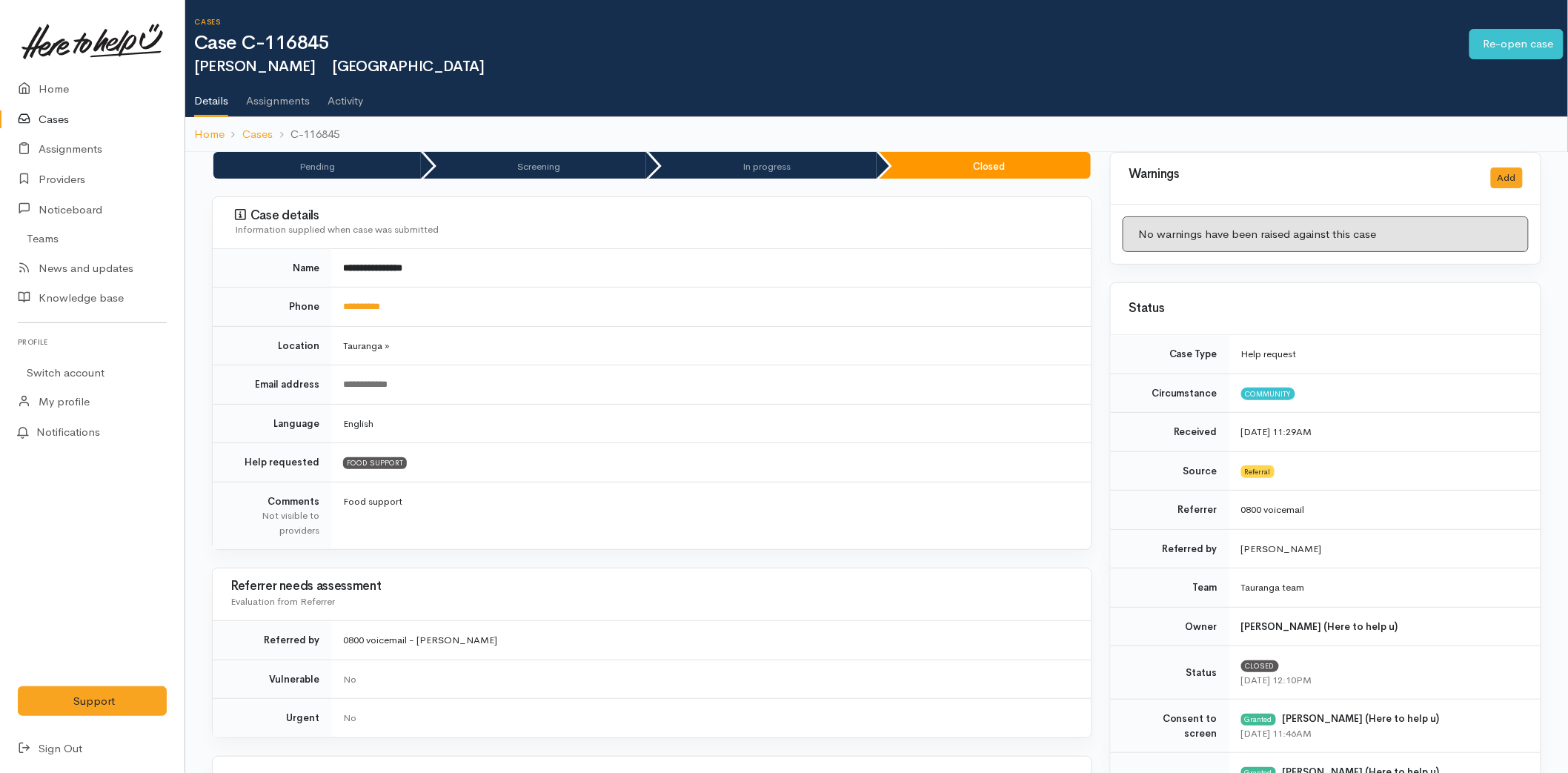
click at [67, 74] on link "Home" at bounding box center [92, 89] width 185 height 30
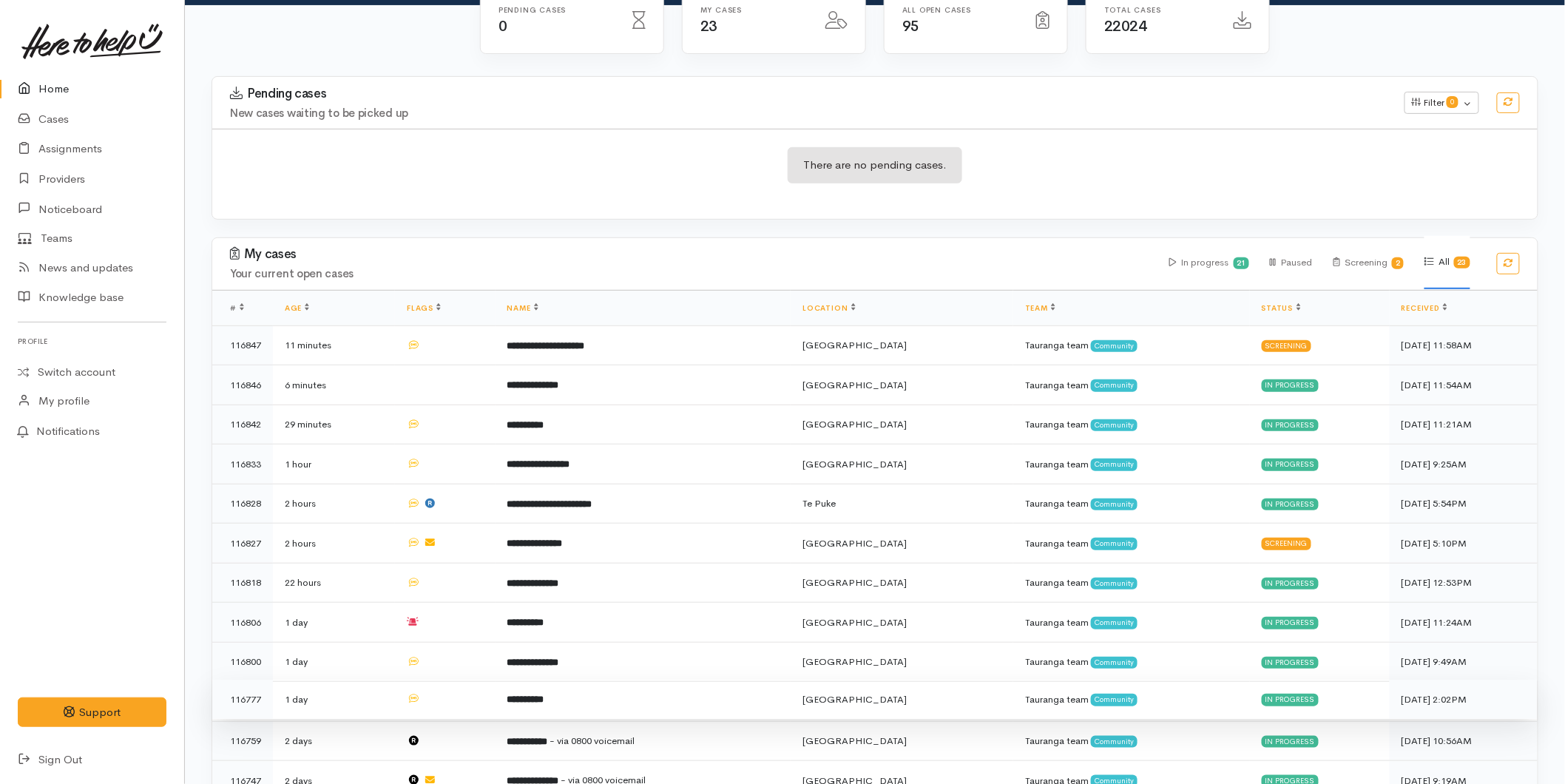
scroll to position [329, 0]
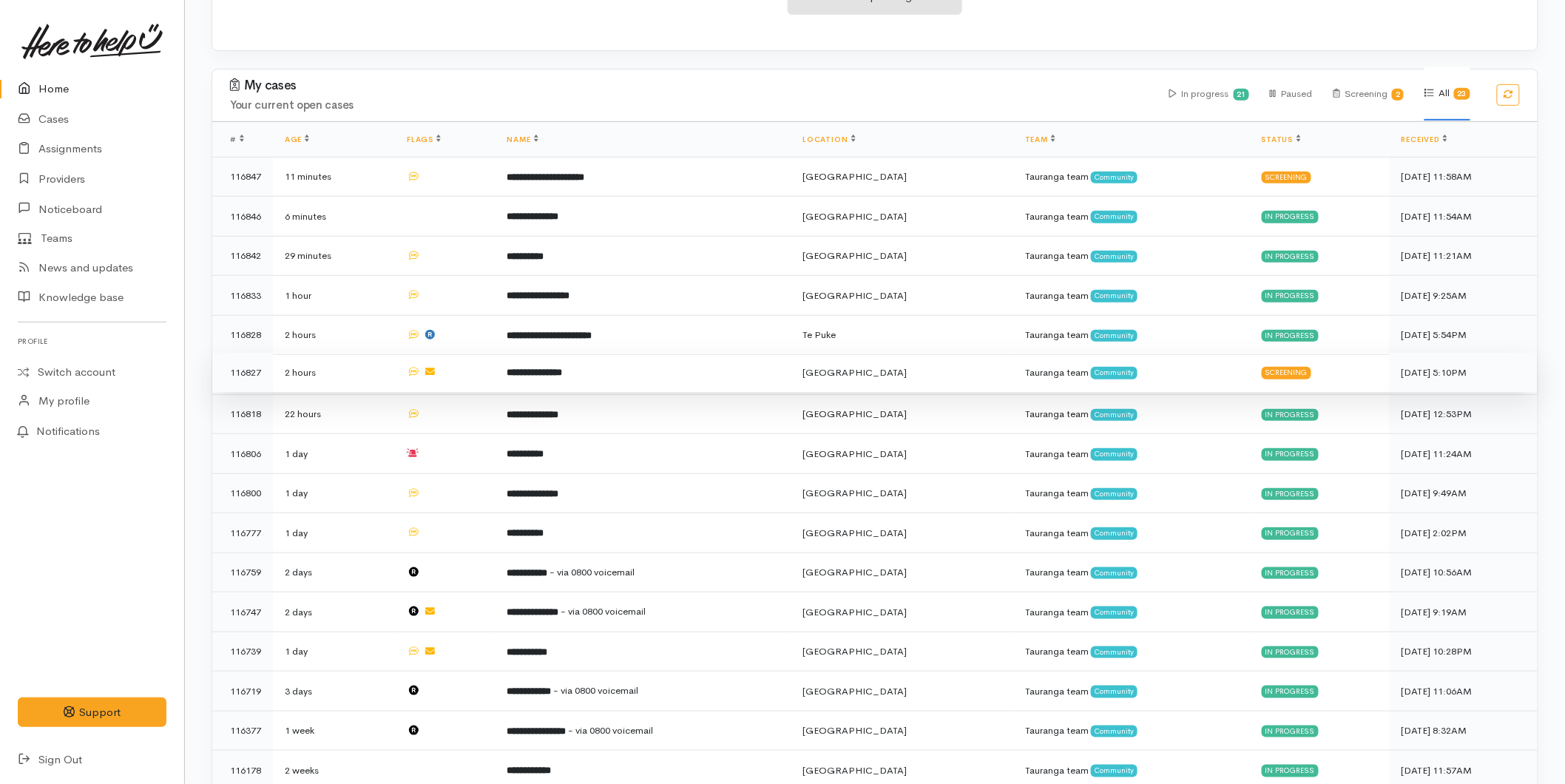
click at [666, 372] on td "**********" at bounding box center [643, 372] width 296 height 40
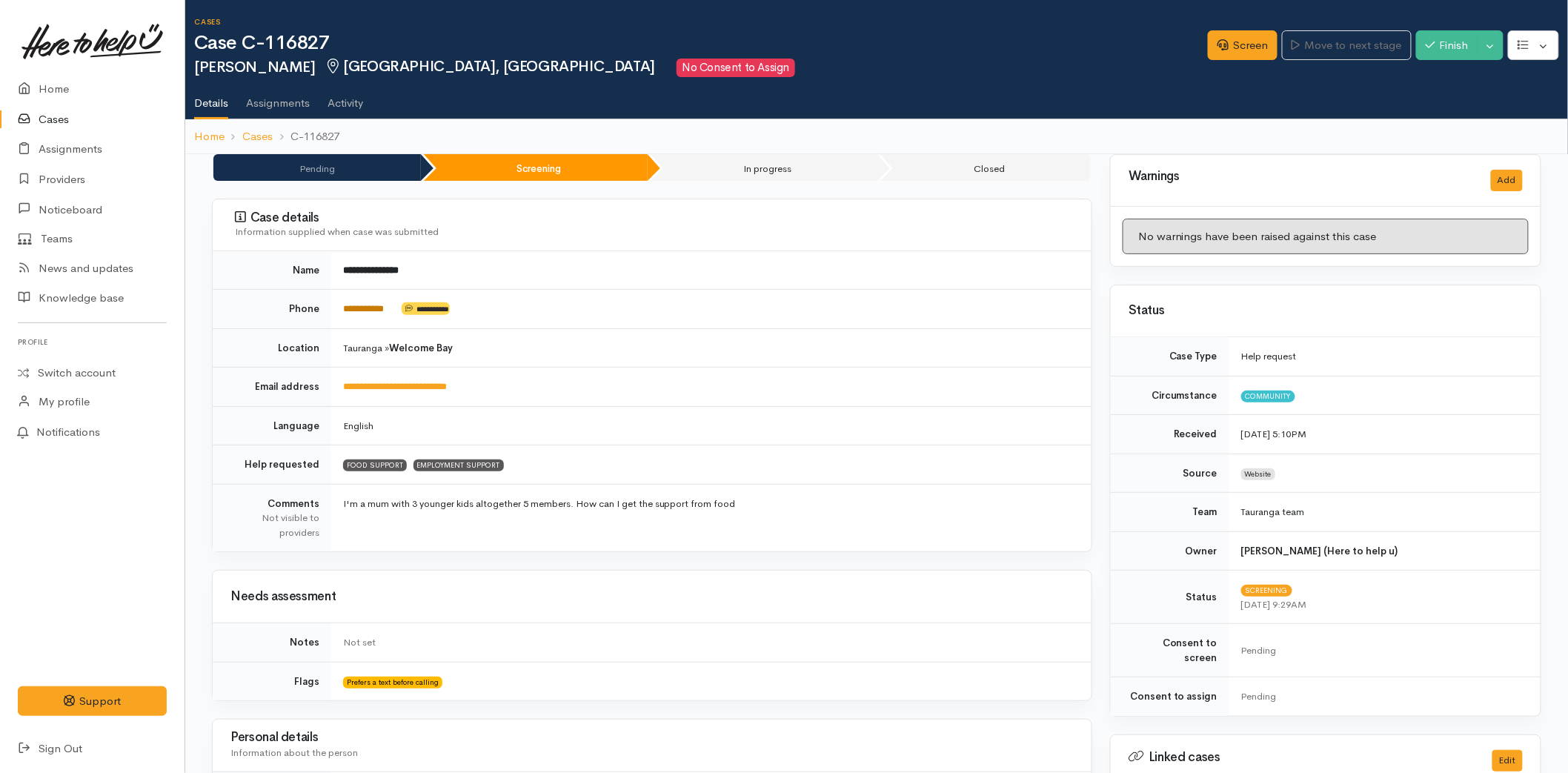
click at [360, 307] on link "**********" at bounding box center [363, 309] width 40 height 10
click at [1262, 39] on link "Screen" at bounding box center [1243, 45] width 70 height 30
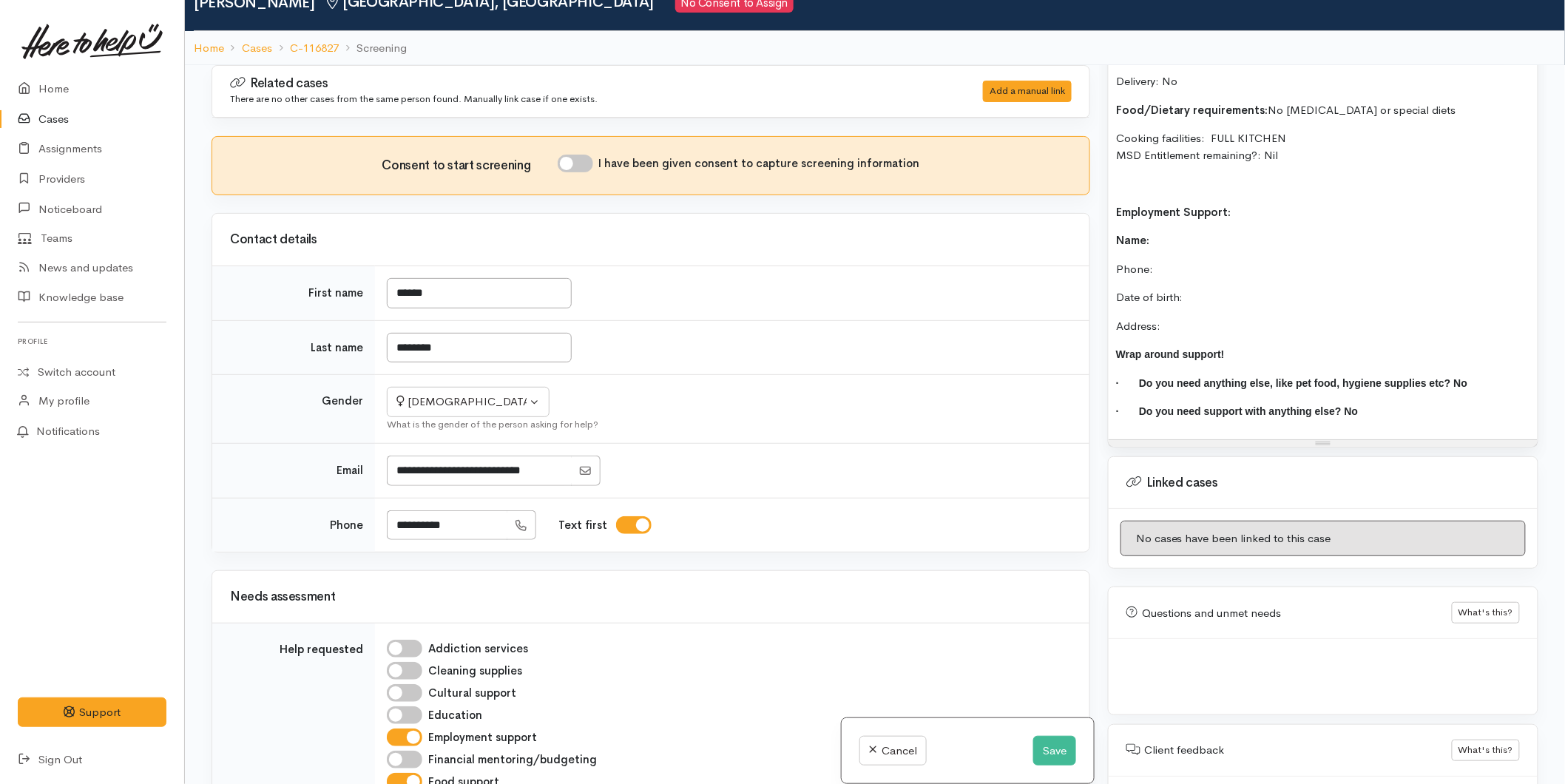
scroll to position [130, 0]
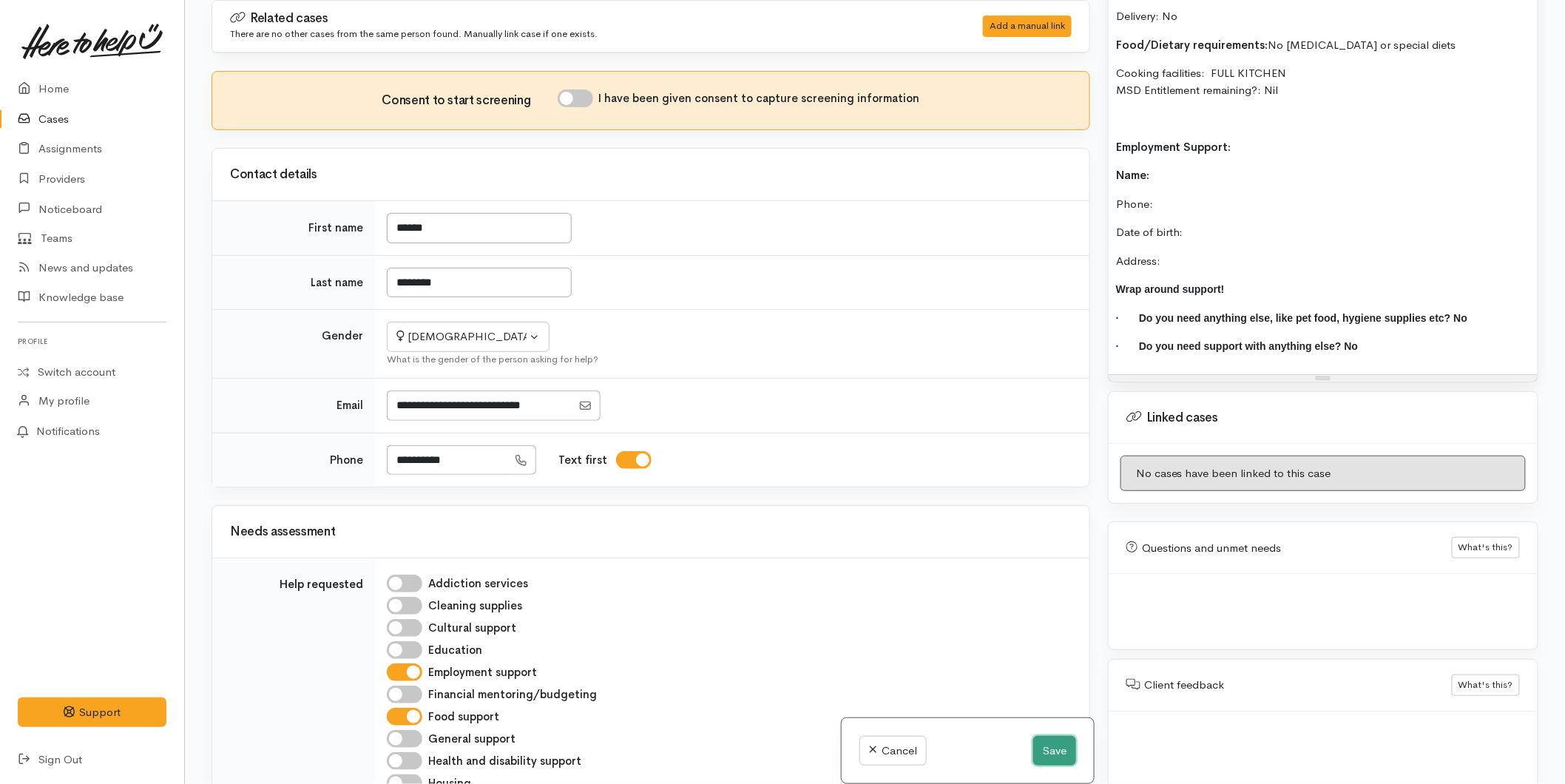
click at [1042, 742] on button "Save" at bounding box center [1054, 751] width 43 height 30
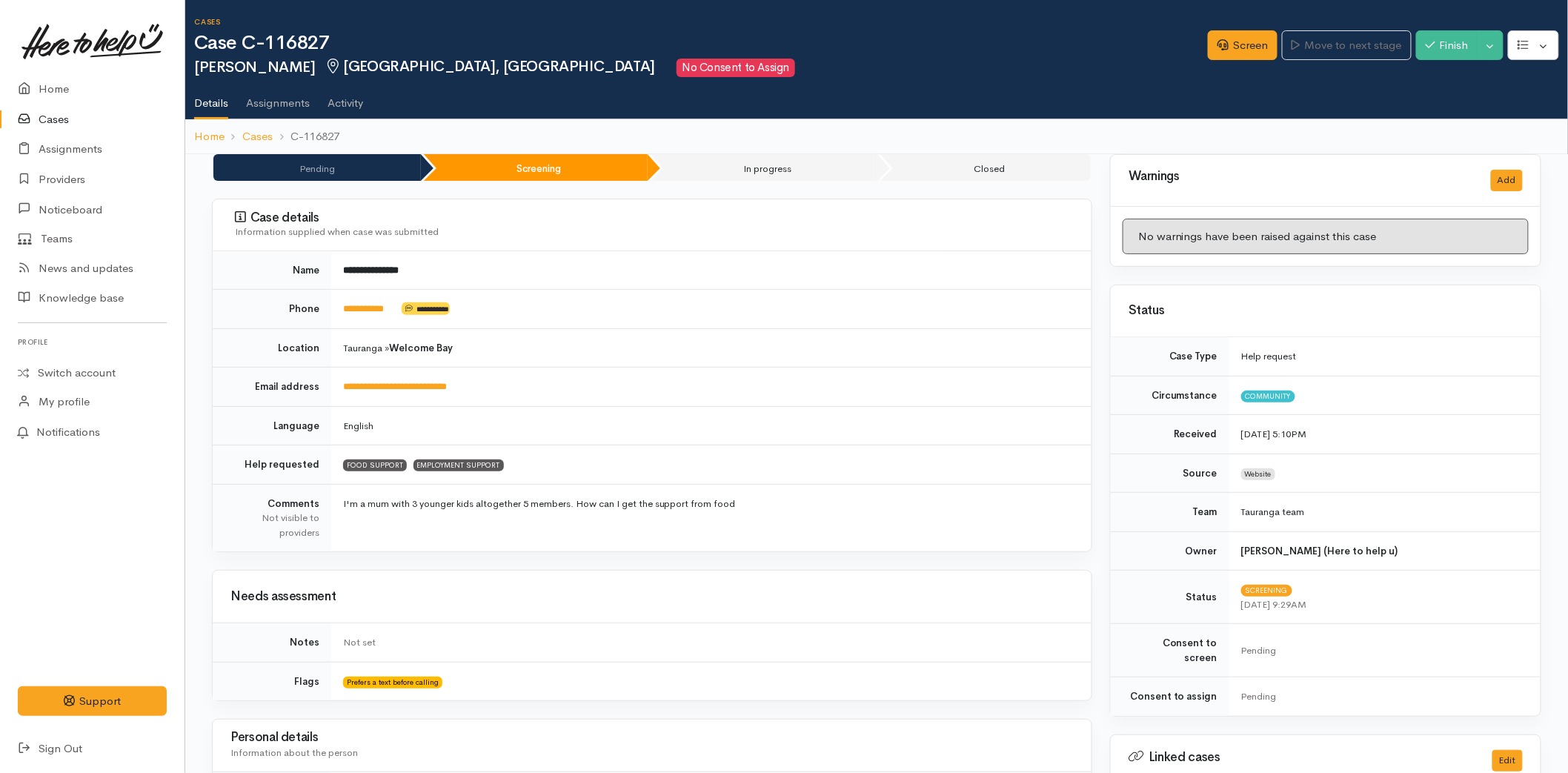
scroll to position [658, 0]
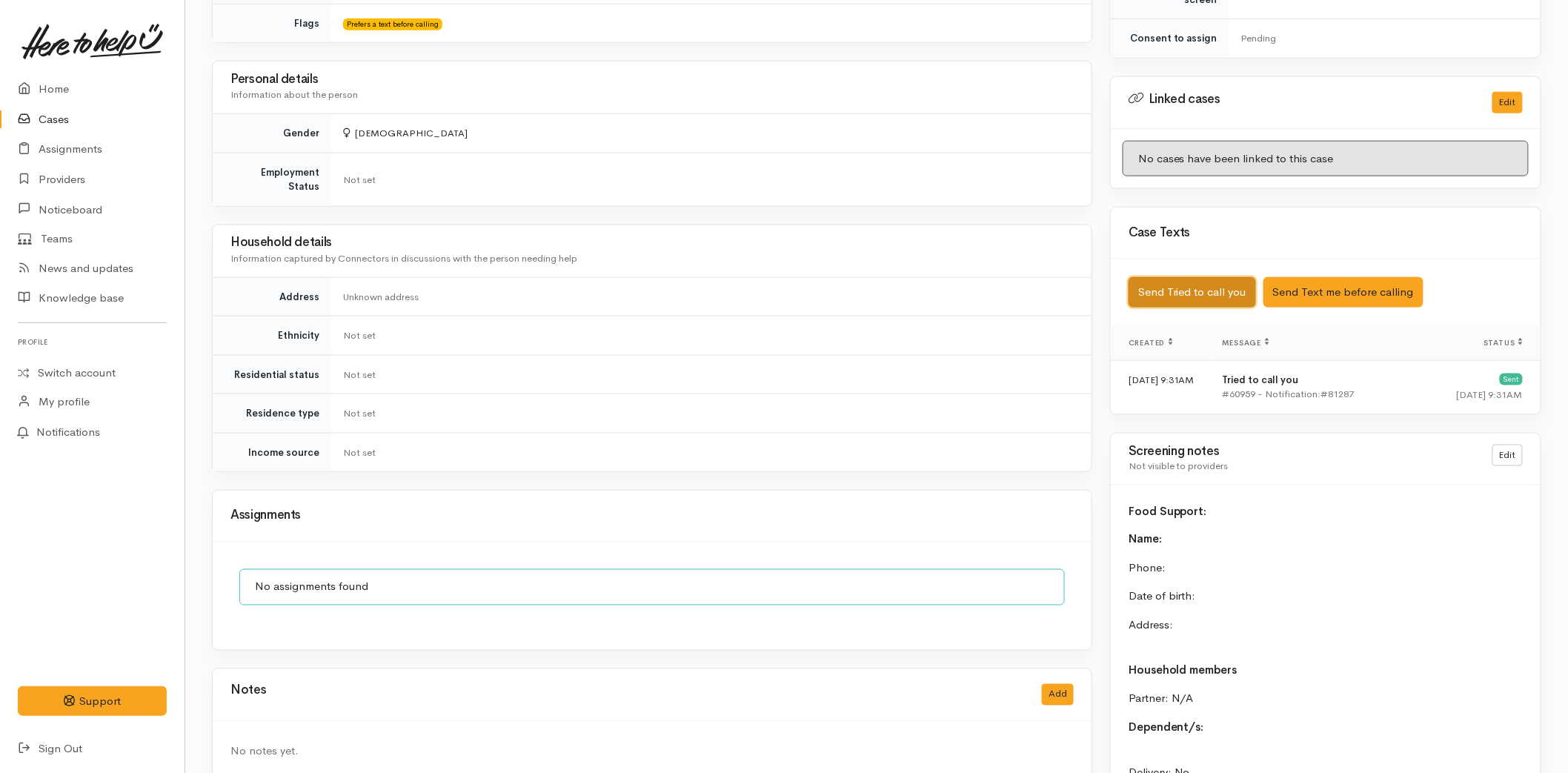
click at [1186, 284] on button "Send Tried to call you" at bounding box center [1192, 292] width 127 height 30
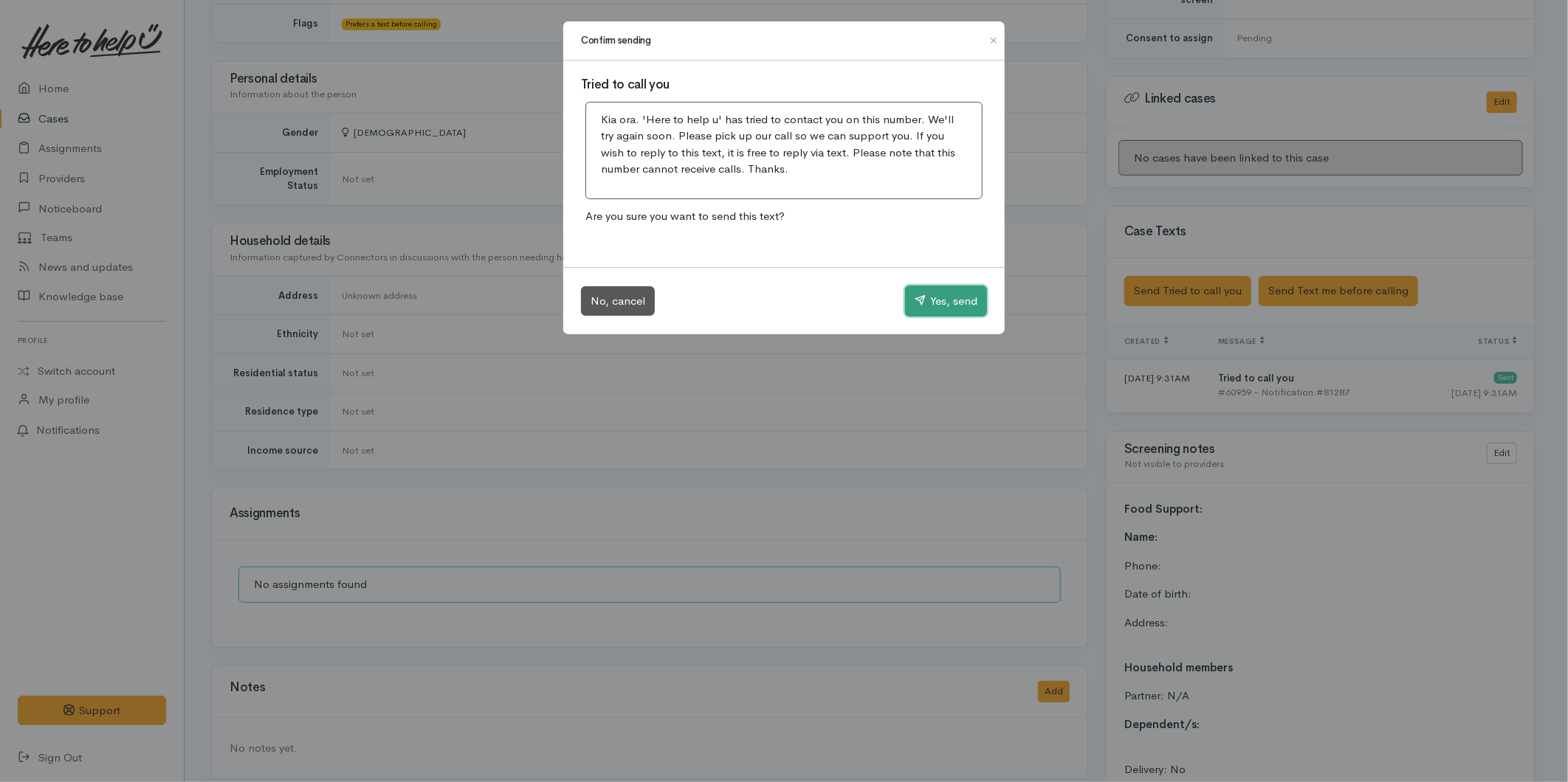
click at [947, 295] on button "Yes, send" at bounding box center [946, 300] width 82 height 31
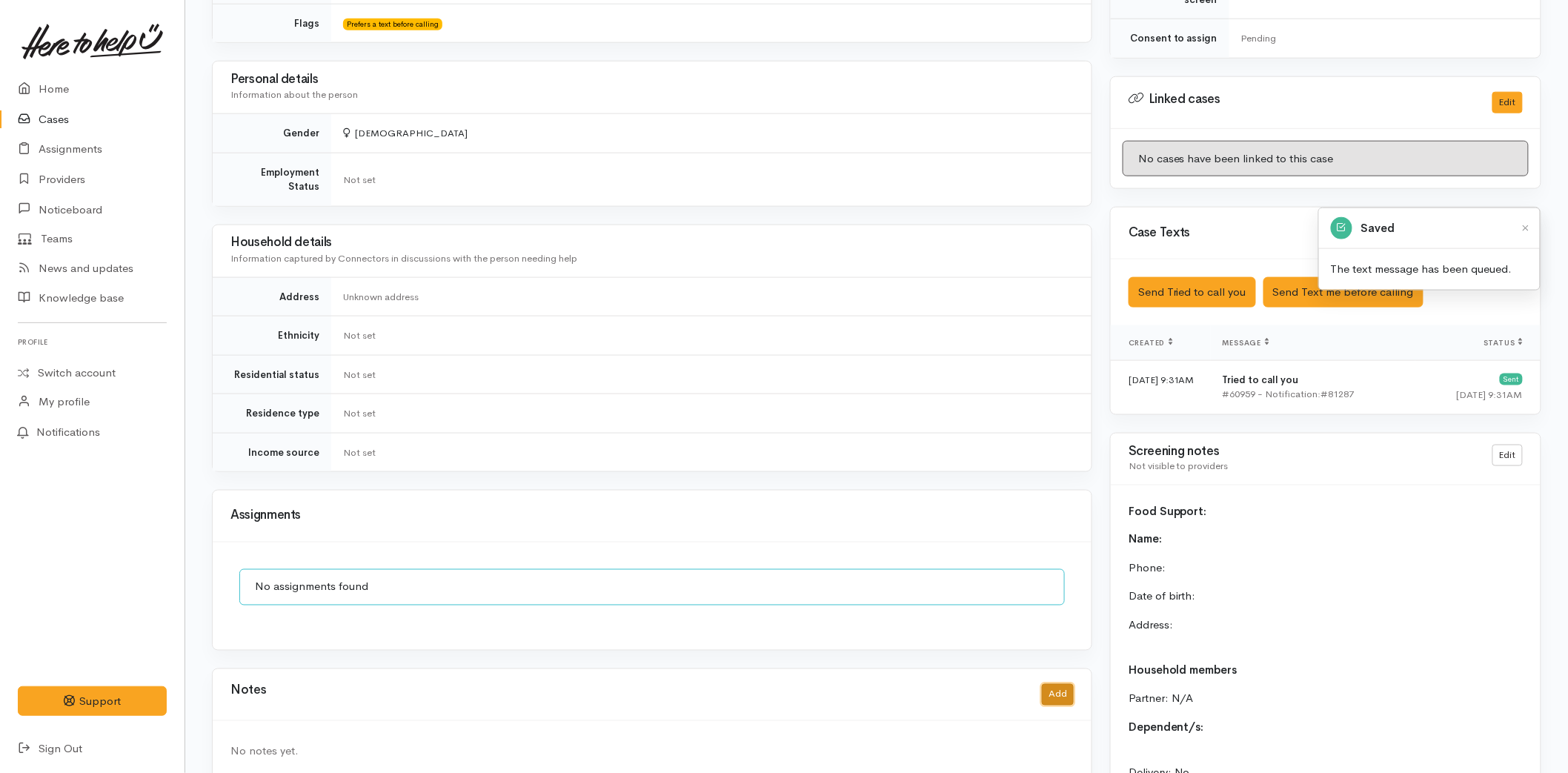
click at [1058, 684] on button "Add" at bounding box center [1058, 695] width 32 height 21
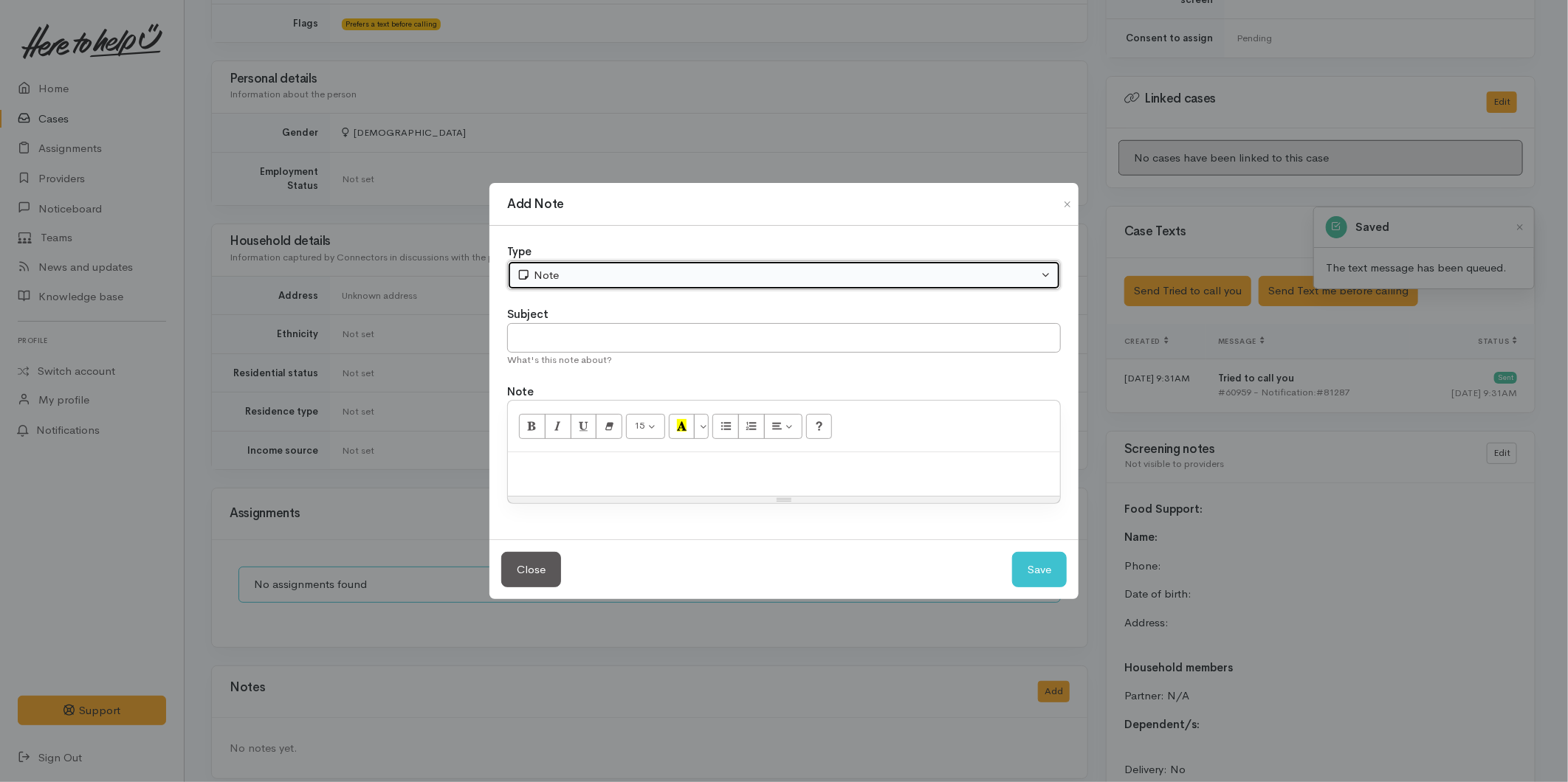
click at [542, 270] on div "Note" at bounding box center [777, 276] width 521 height 17
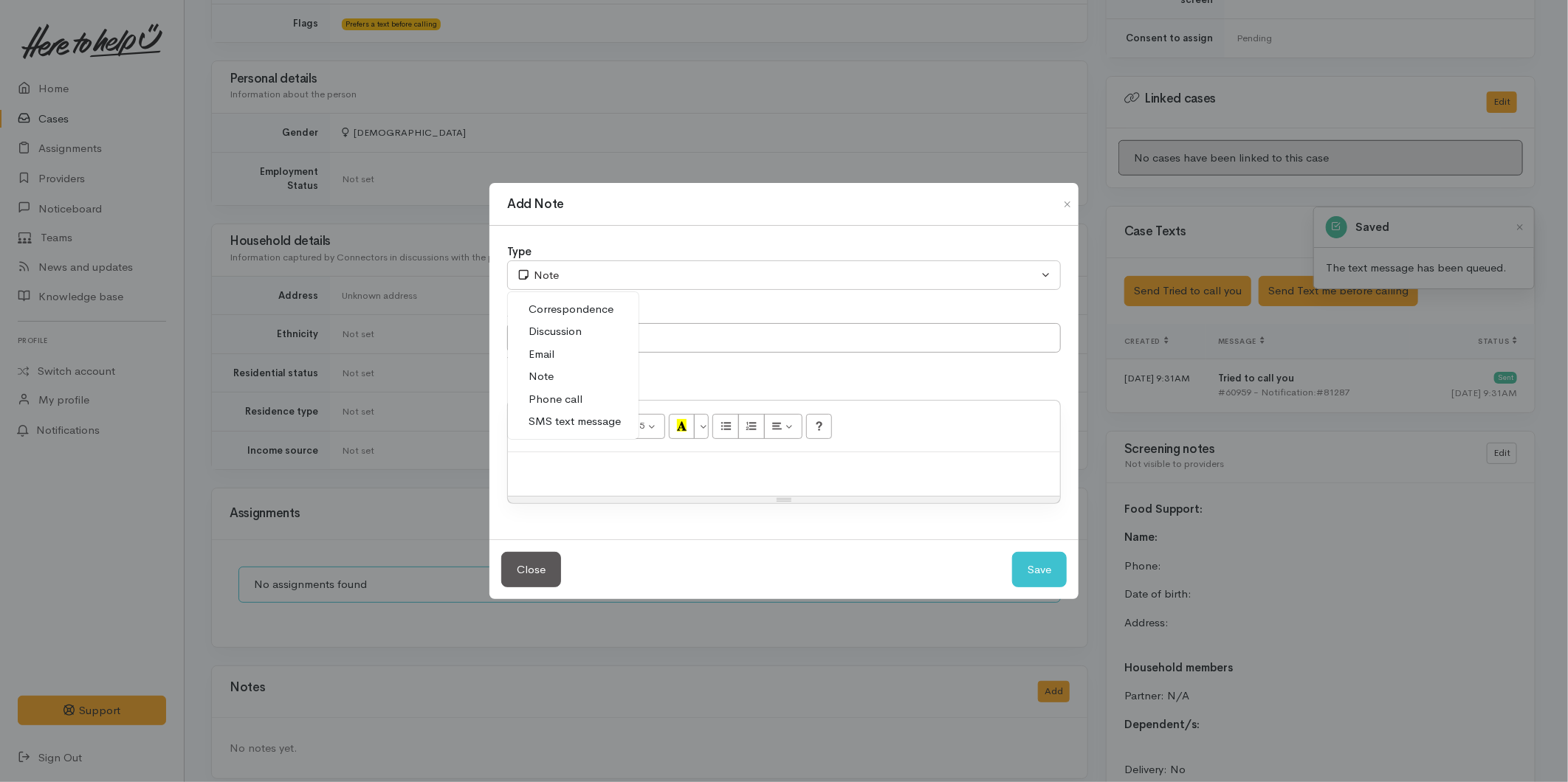
click at [569, 399] on span "Phone call" at bounding box center [555, 400] width 54 height 17
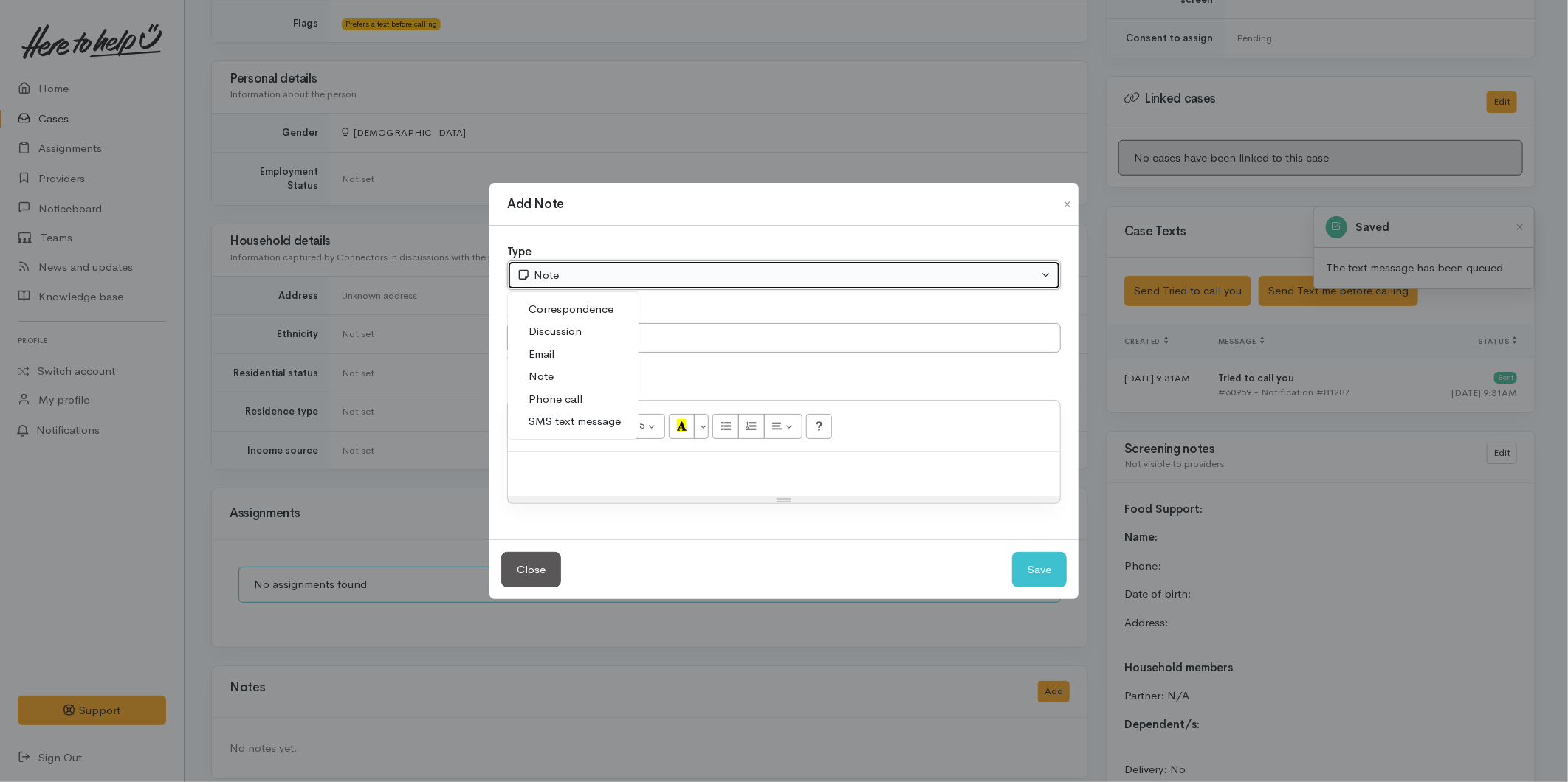
select select "3"
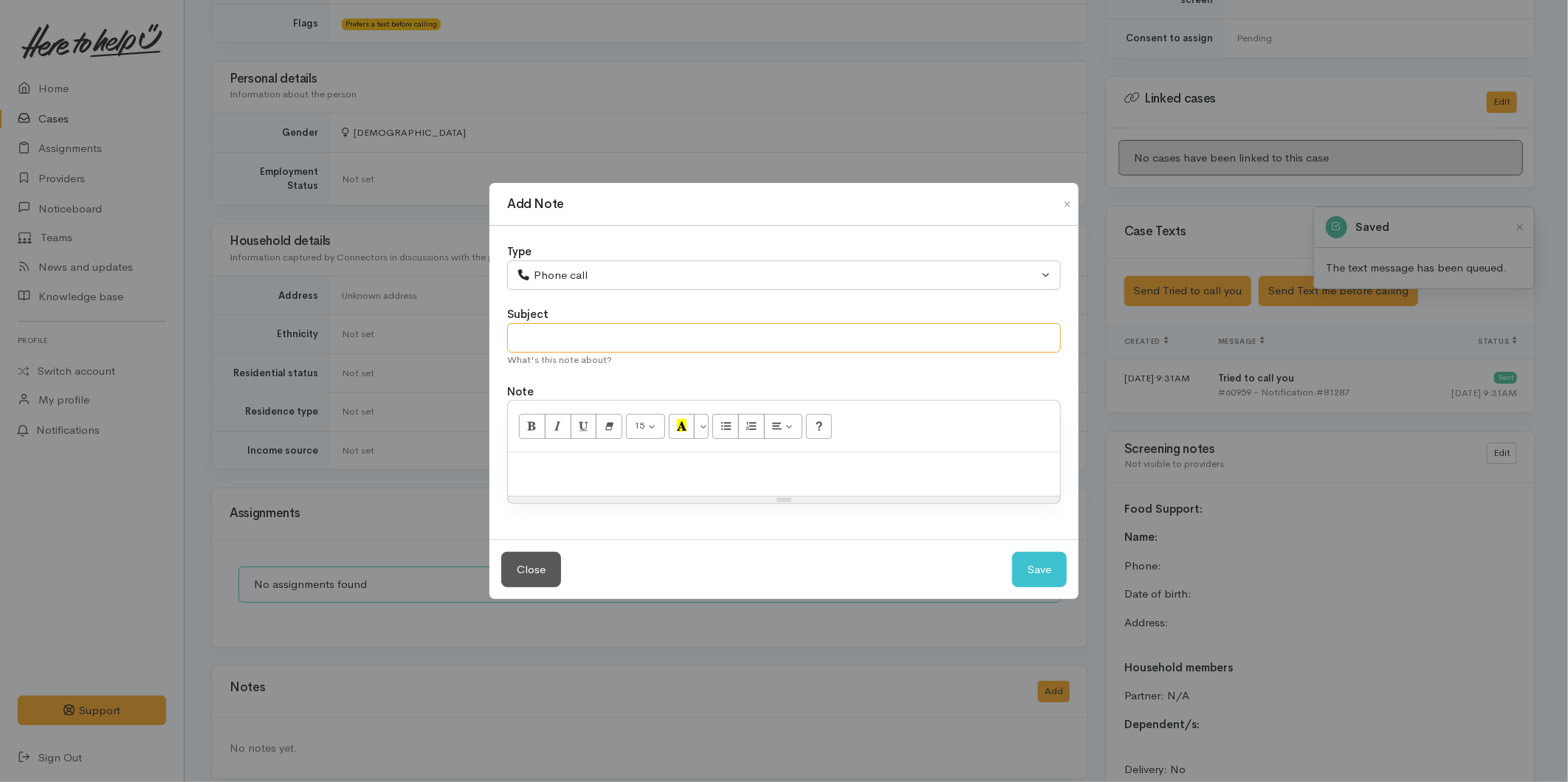
click at [576, 330] on input "text" at bounding box center [784, 338] width 554 height 30
type input "Attempted Contact"
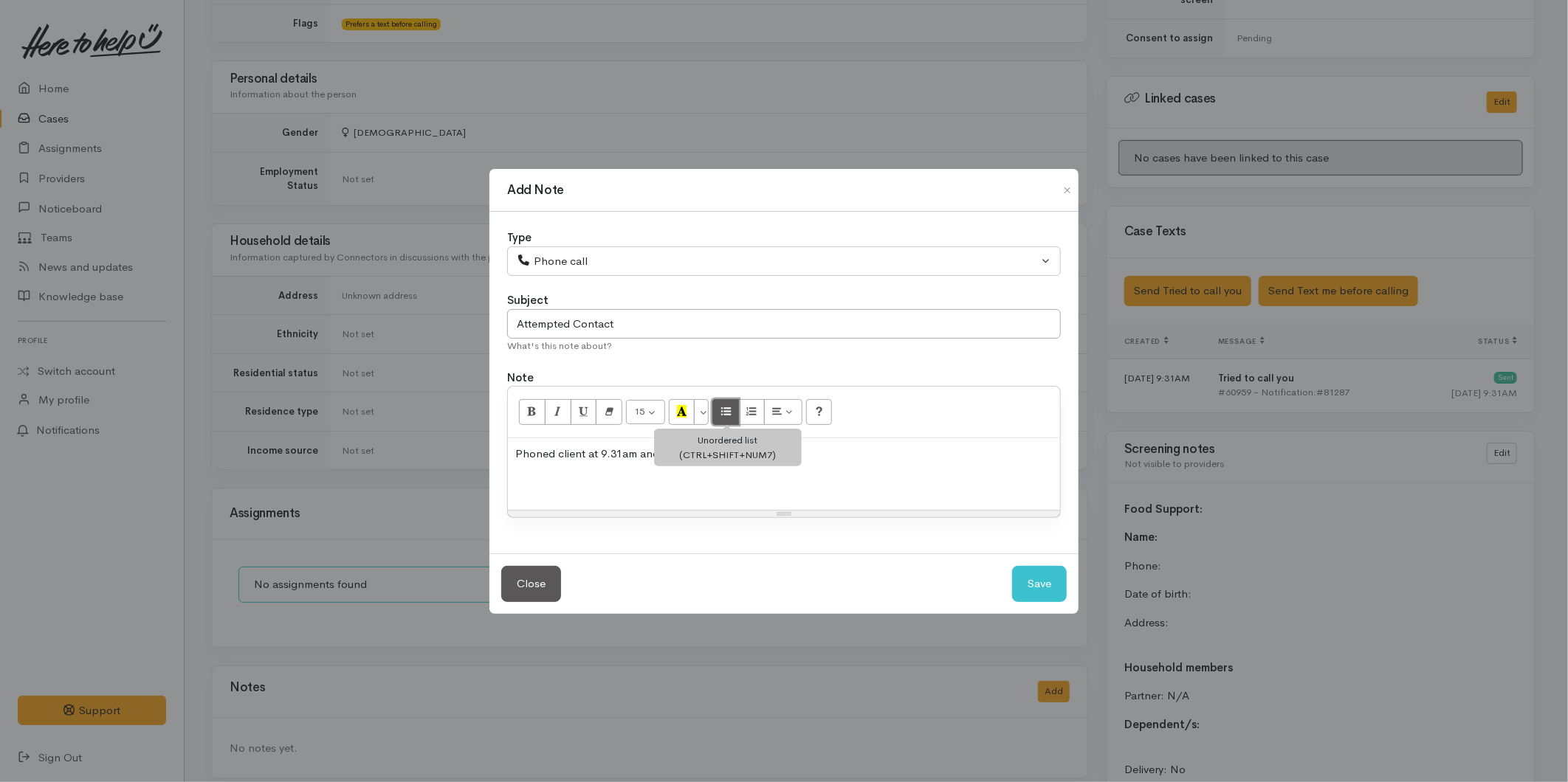
click at [722, 407] on icon "Unordered list (CTRL+SHIFT+NUM7)" at bounding box center [726, 411] width 9 height 13
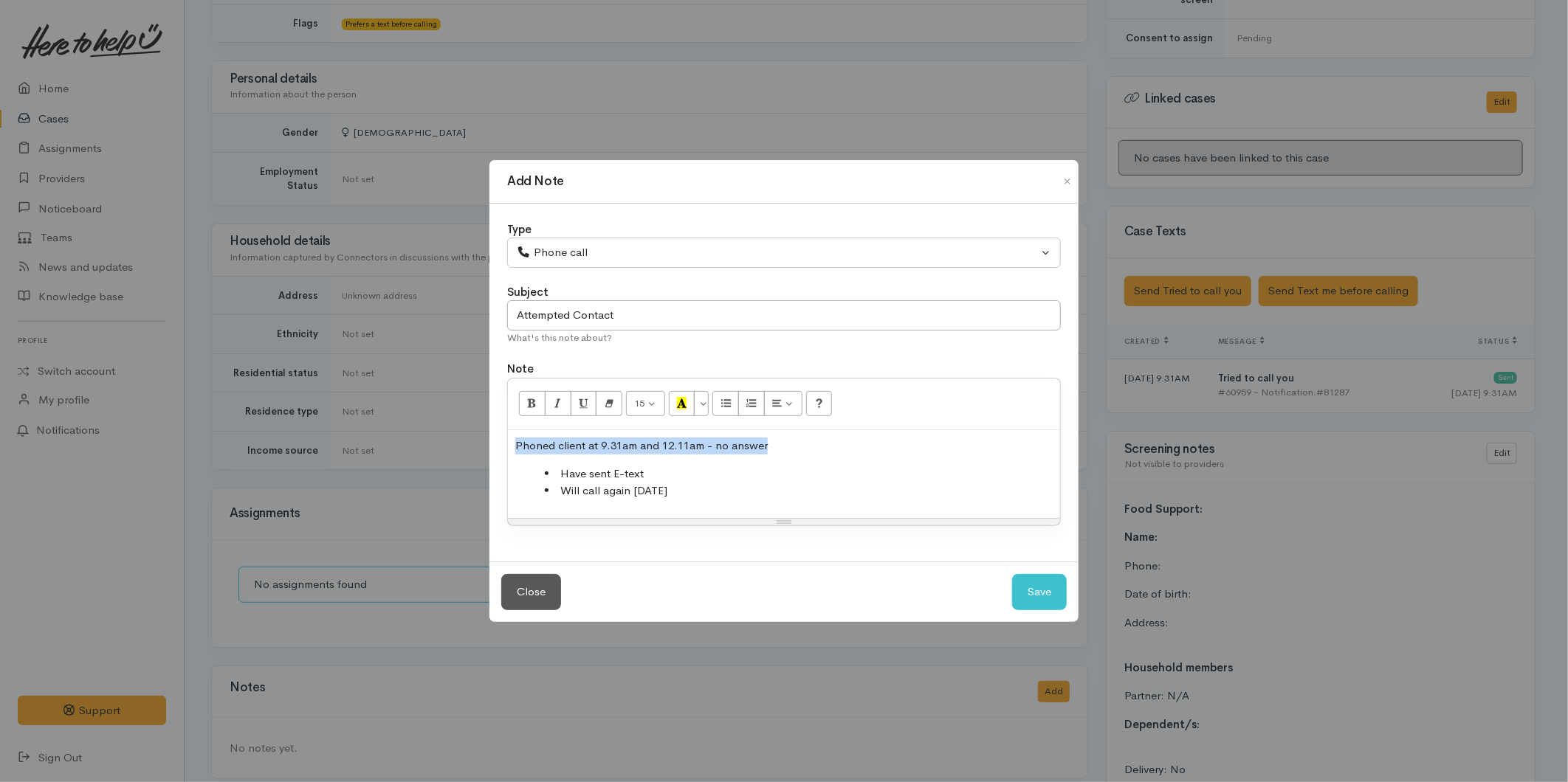
drag, startPoint x: 734, startPoint y: 445, endPoint x: 504, endPoint y: 444, distance: 230.0
click at [501, 446] on div "Type Correspondence Discussion Email Note Phone call SMS text message Phone cal…" at bounding box center [784, 382] width 589 height 359
click at [527, 400] on icon "Bold (CTRL+B)" at bounding box center [532, 404] width 9 height 13
drag, startPoint x: 752, startPoint y: 481, endPoint x: 770, endPoint y: 490, distance: 20.1
click at [752, 480] on li "Have sent E-text" at bounding box center [799, 475] width 508 height 17
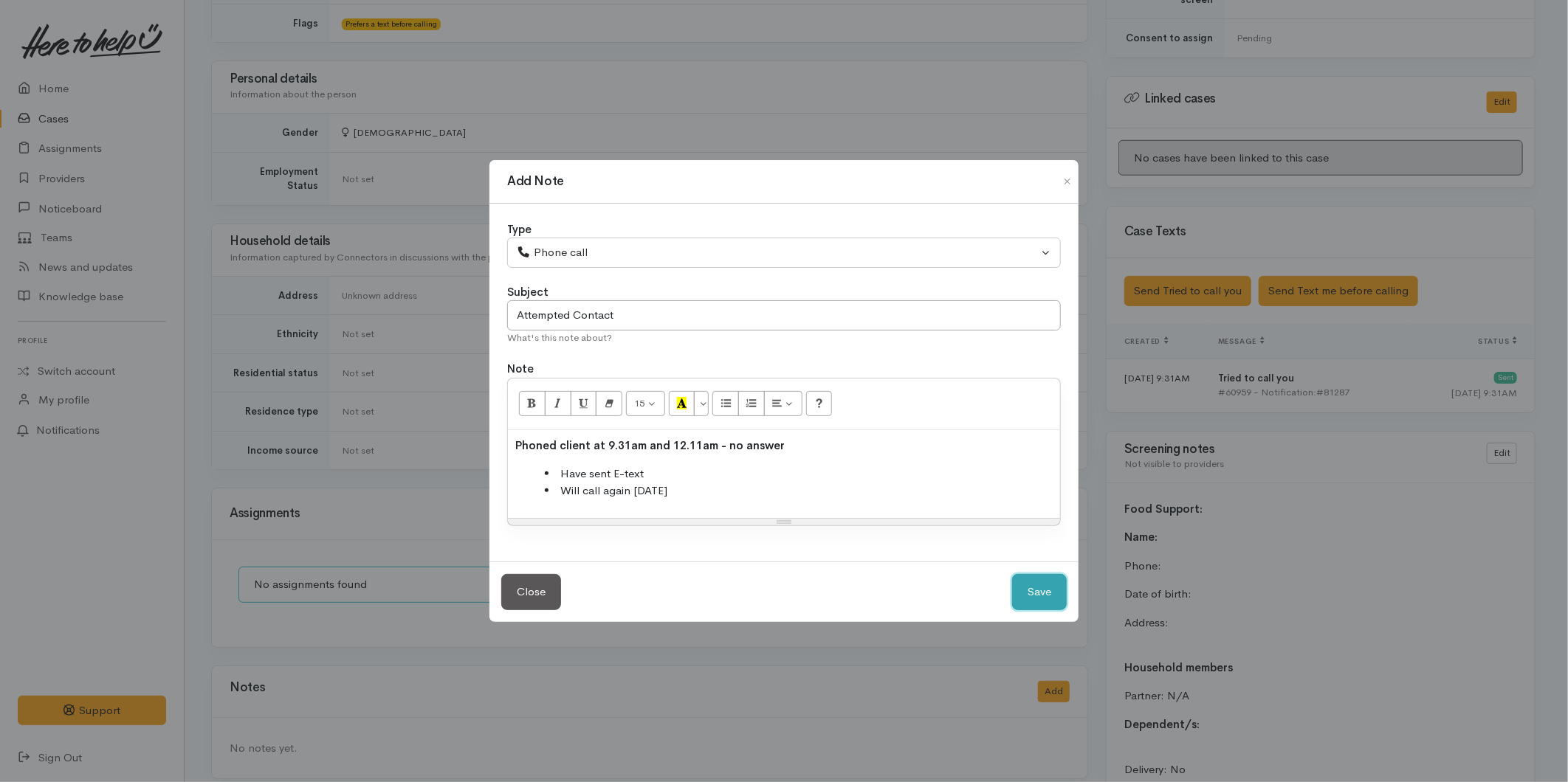
click at [1027, 598] on button "Save" at bounding box center [1039, 592] width 54 height 36
select select "1"
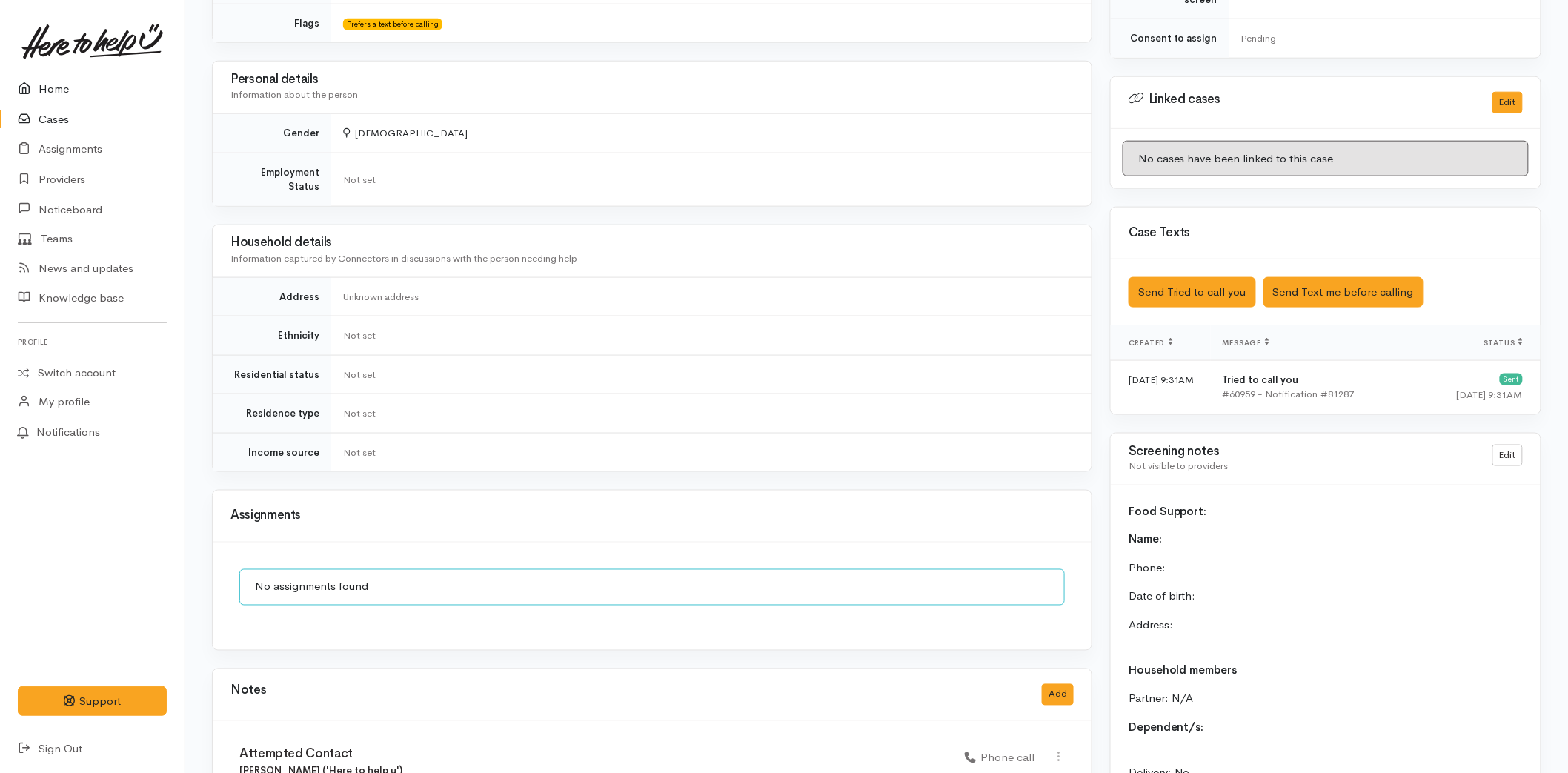
click at [63, 87] on link "Home" at bounding box center [92, 89] width 185 height 30
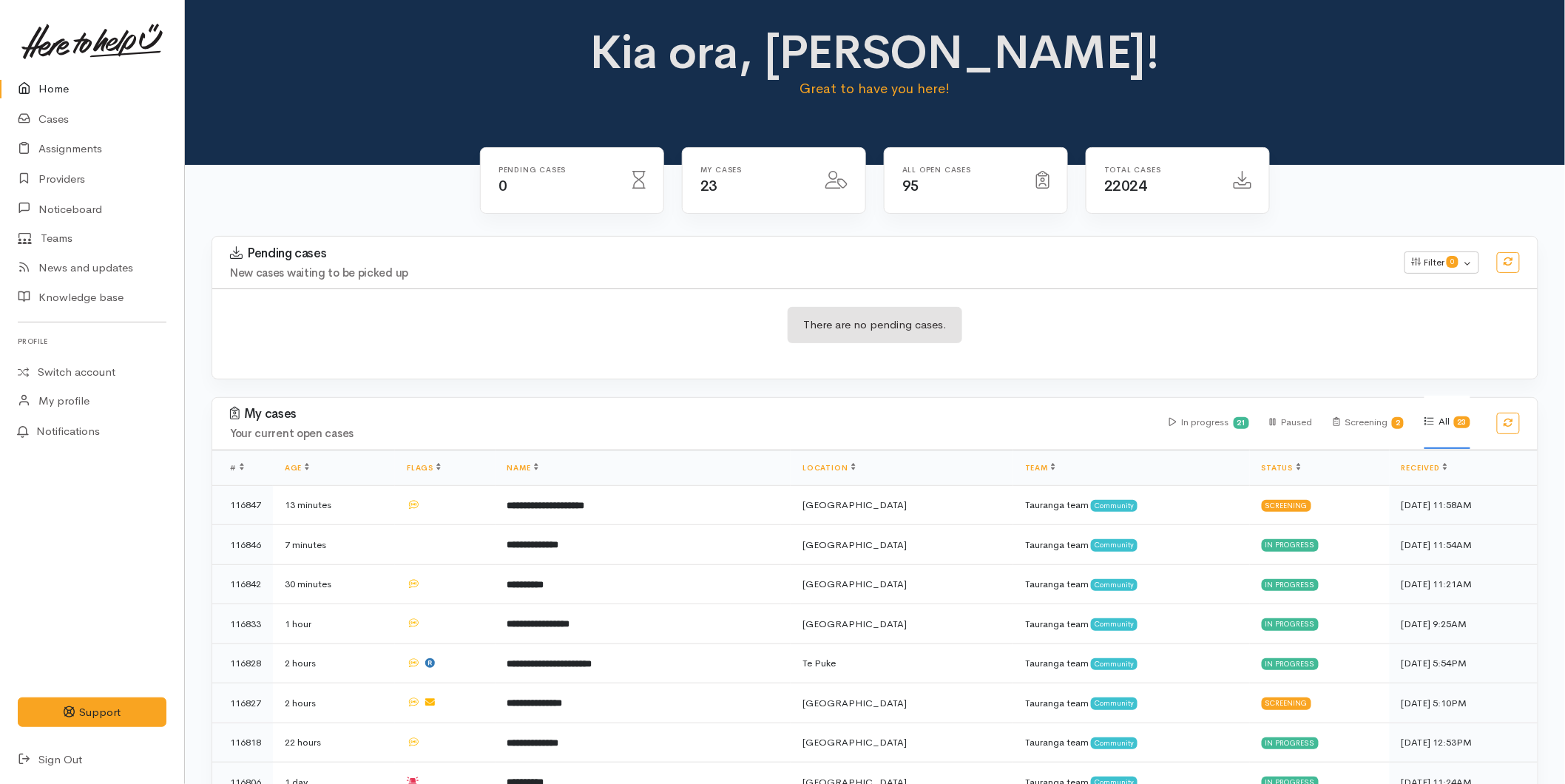
click at [28, 96] on icon at bounding box center [28, 89] width 21 height 18
